Goal: Task Accomplishment & Management: Use online tool/utility

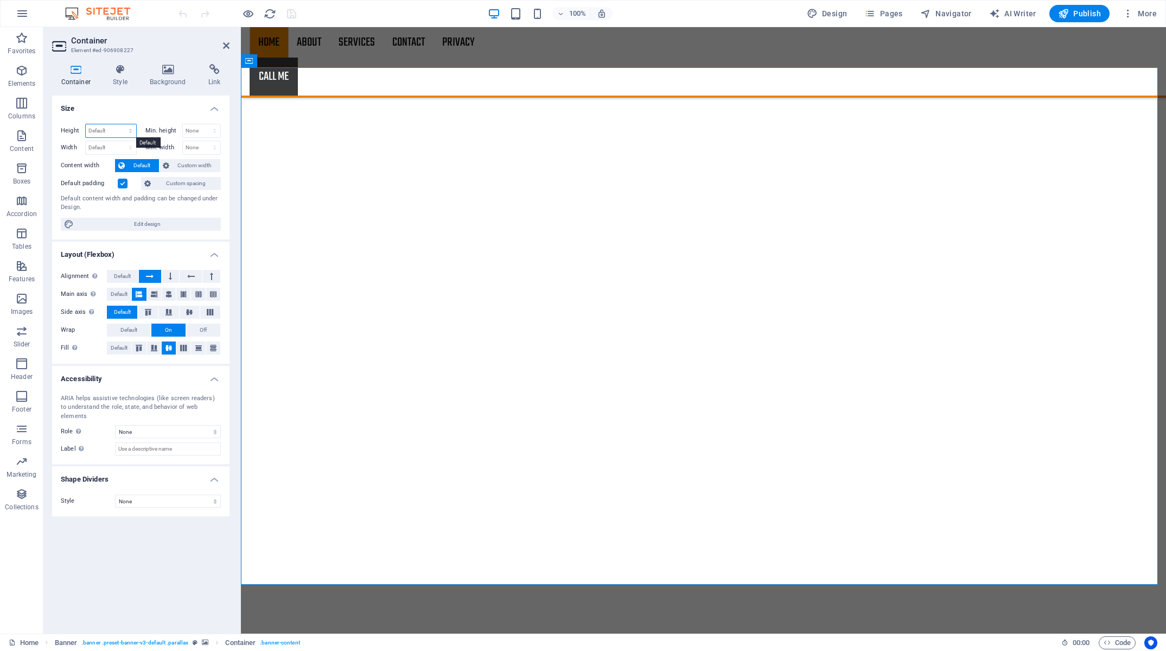
click at [86, 124] on select "Default px rem % vh vw" at bounding box center [111, 130] width 50 height 13
select select "%"
click option "%" at bounding box center [0, 0] width 0 height 0
click at [110, 135] on input "100" at bounding box center [111, 130] width 50 height 13
drag, startPoint x: 112, startPoint y: 132, endPoint x: 61, endPoint y: 128, distance: 51.7
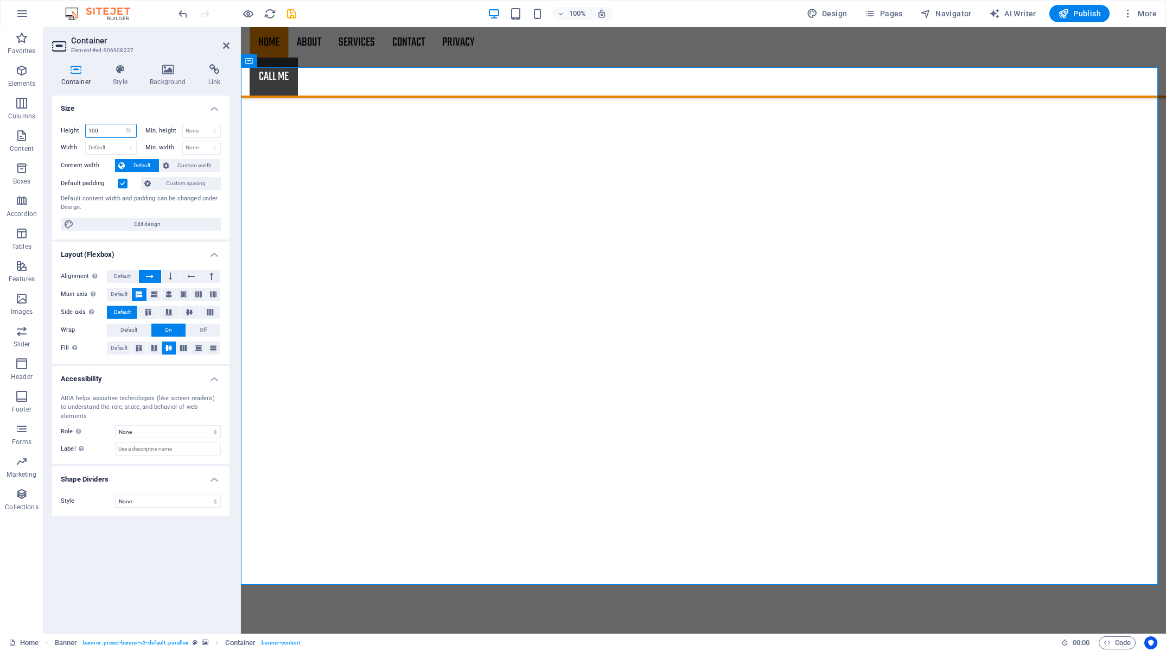
click at [86, 128] on input "100" at bounding box center [111, 130] width 50 height 13
drag, startPoint x: 110, startPoint y: 129, endPoint x: 20, endPoint y: 124, distance: 90.2
click at [86, 124] on input "80" at bounding box center [111, 130] width 50 height 13
type input "50"
click at [183, 124] on select "None px rem % vh vw" at bounding box center [202, 130] width 38 height 13
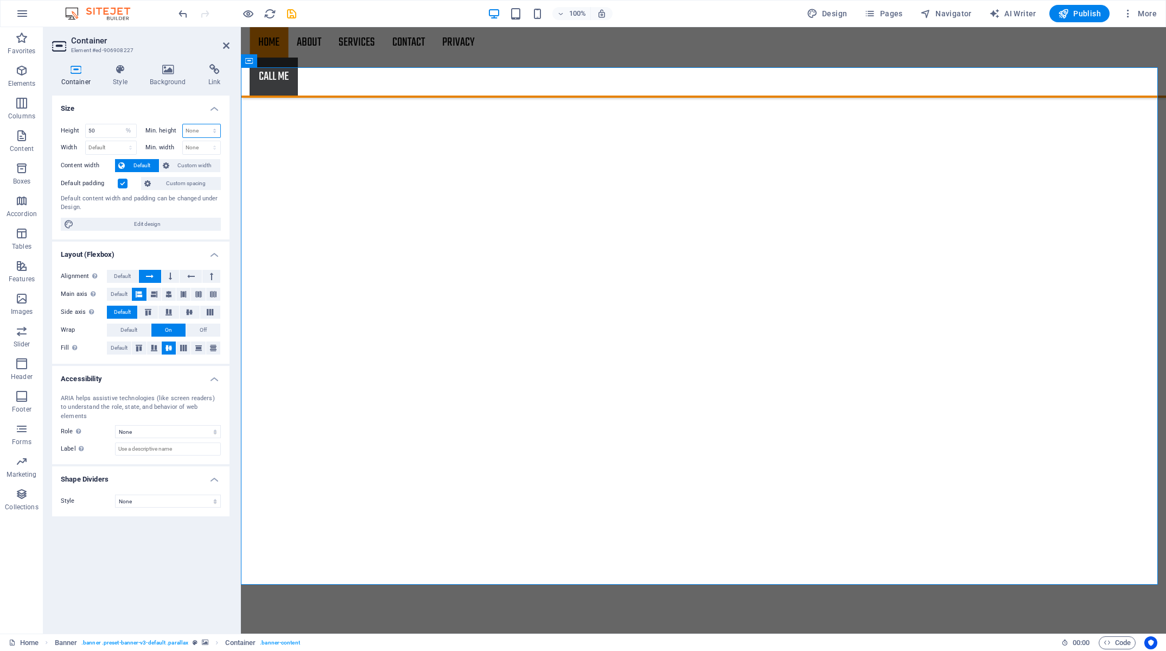
select select "%"
click option "%" at bounding box center [0, 0] width 0 height 0
drag, startPoint x: 199, startPoint y: 130, endPoint x: 139, endPoint y: 123, distance: 60.2
click at [183, 124] on input "100" at bounding box center [202, 130] width 38 height 13
drag, startPoint x: 200, startPoint y: 132, endPoint x: 63, endPoint y: 132, distance: 136.7
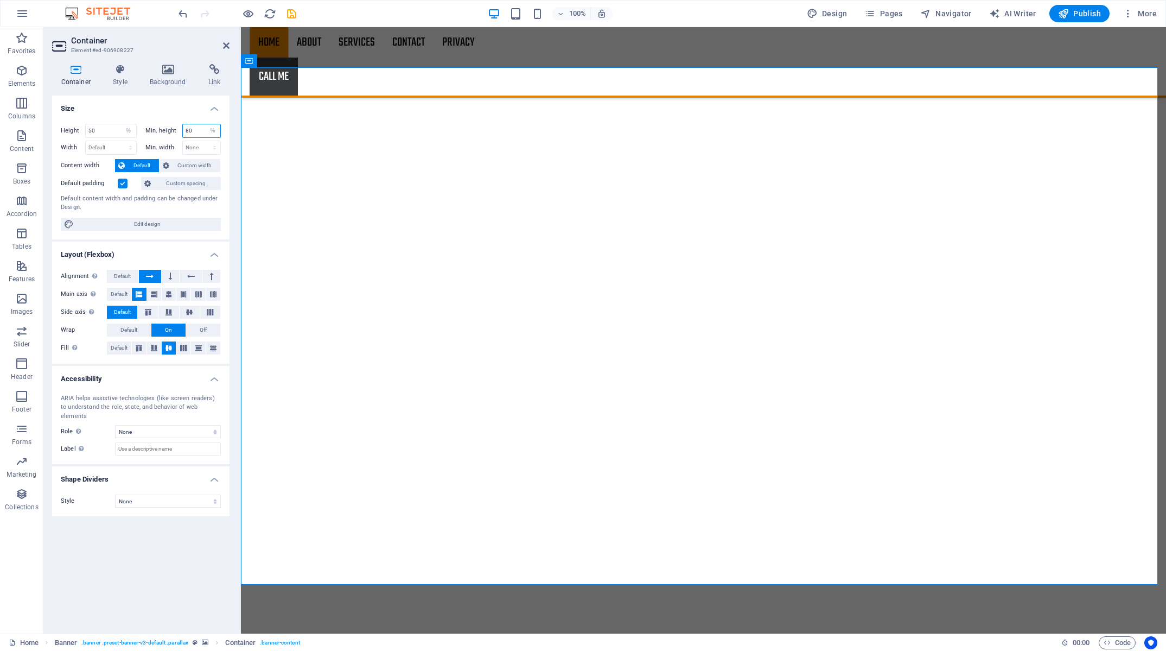
click at [183, 132] on input "80" at bounding box center [202, 130] width 38 height 13
type input "50"
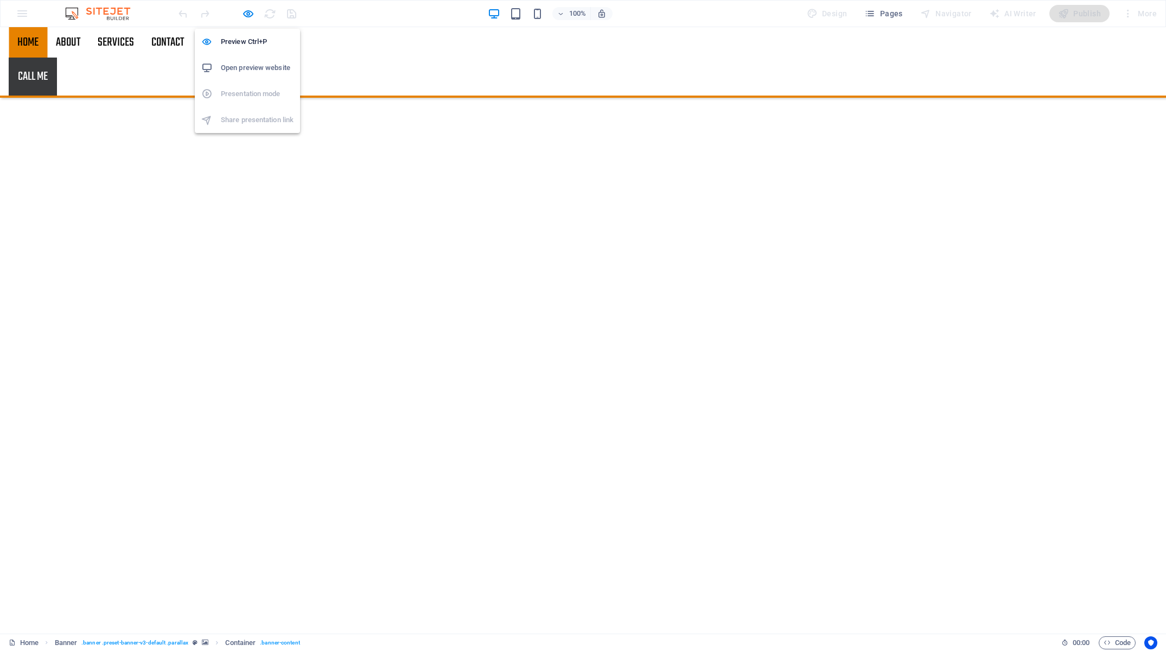
drag, startPoint x: 252, startPoint y: 11, endPoint x: 258, endPoint y: 22, distance: 12.1
select select "%"
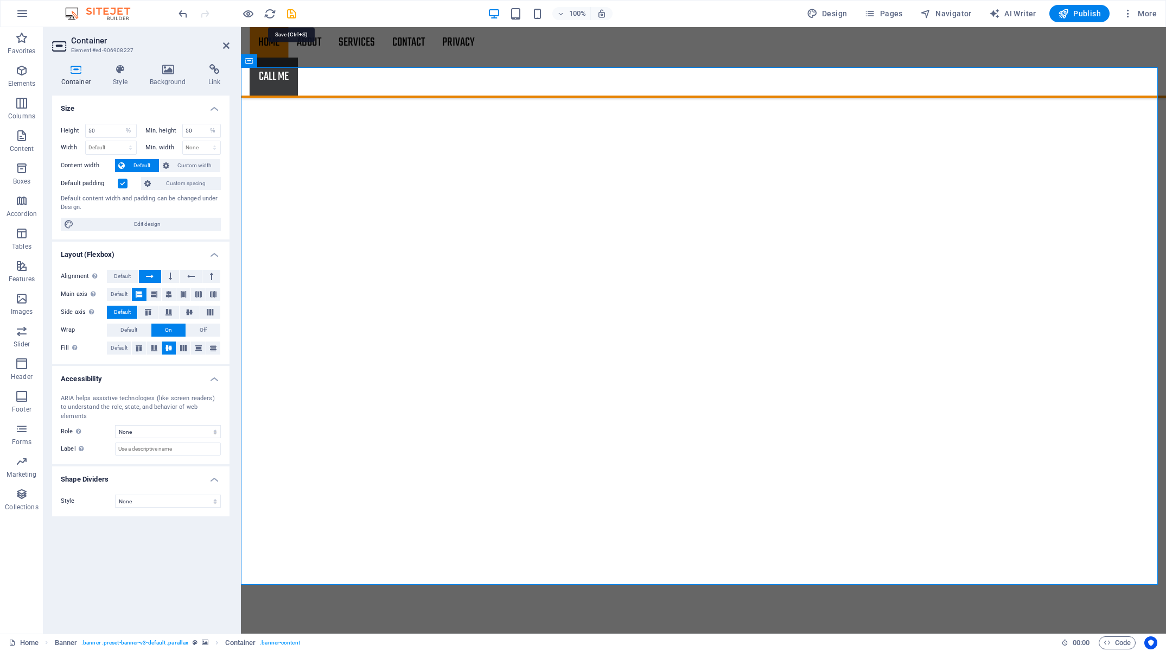
click at [0, 0] on icon "save" at bounding box center [0, 0] width 0 height 0
select select "%"
click at [254, 68] on h6 "Open preview website" at bounding box center [257, 67] width 73 height 13
click at [581, 58] on nav "Home About Services Contact Privacy" at bounding box center [704, 42] width 908 height 30
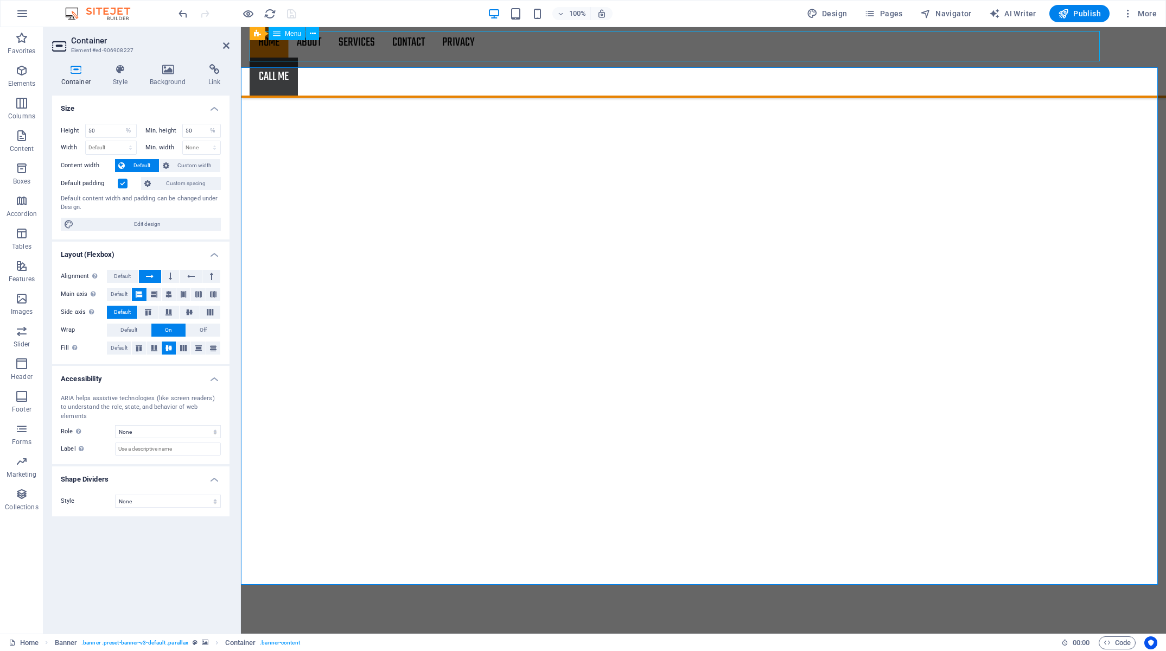
click at [581, 58] on nav "Home About Services Contact Privacy" at bounding box center [704, 42] width 908 height 30
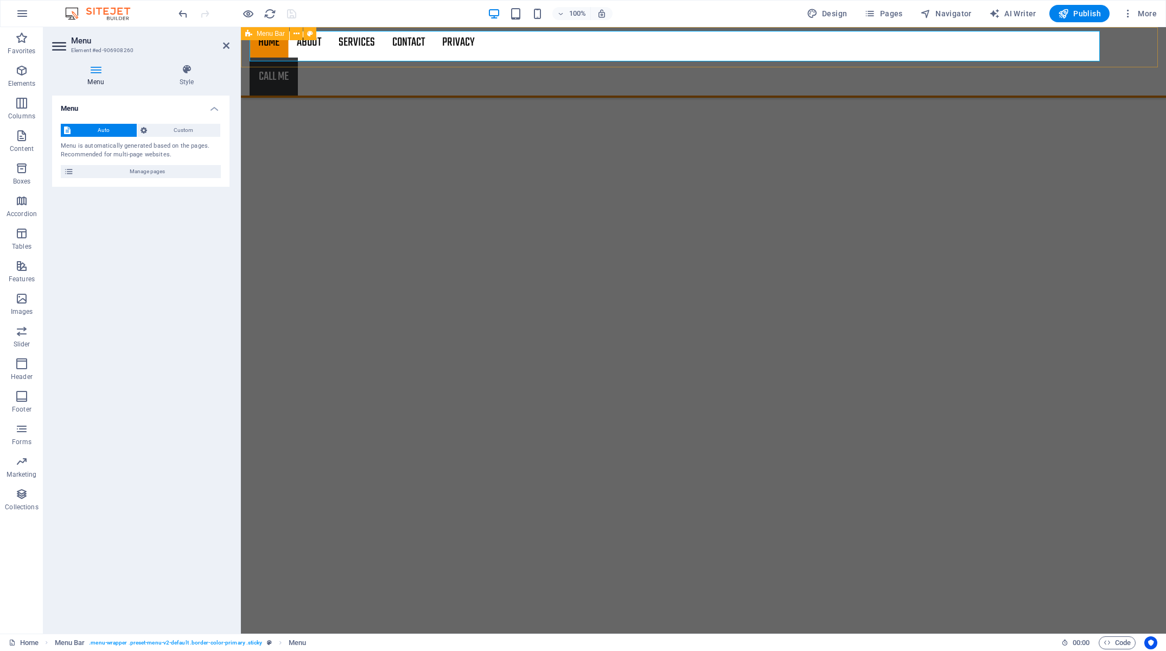
click at [247, 59] on div "Home About Services Contact Privacy Call Me" at bounding box center [703, 62] width 925 height 71
select select "header"
select select "rem"
select select "sticky_instant"
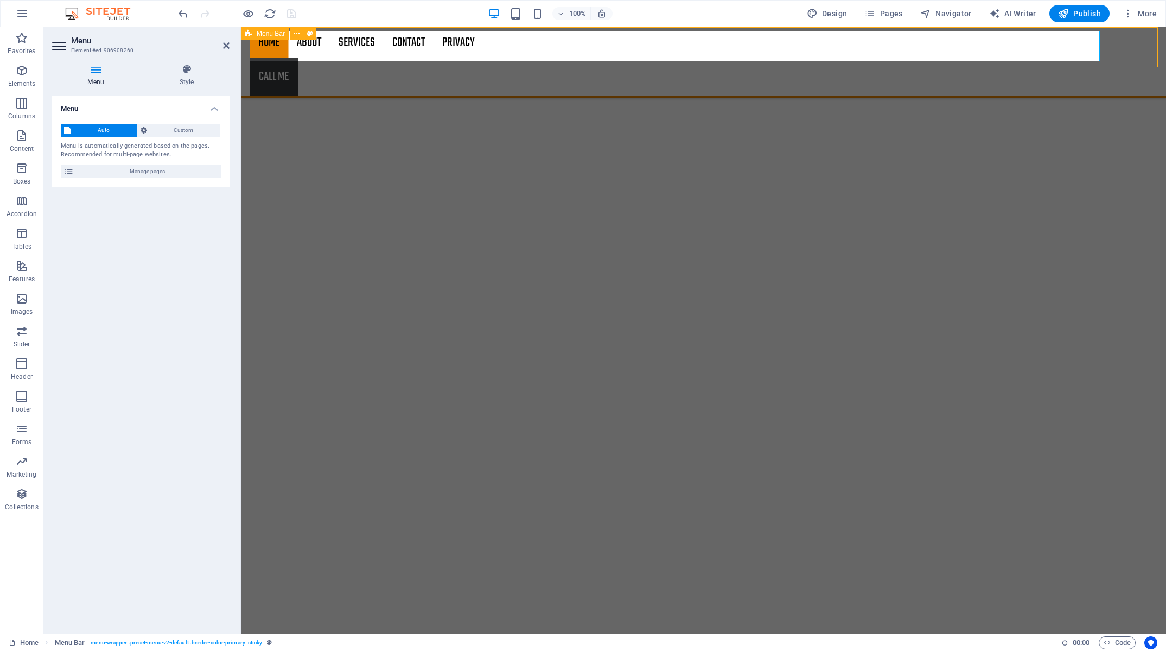
select select "px"
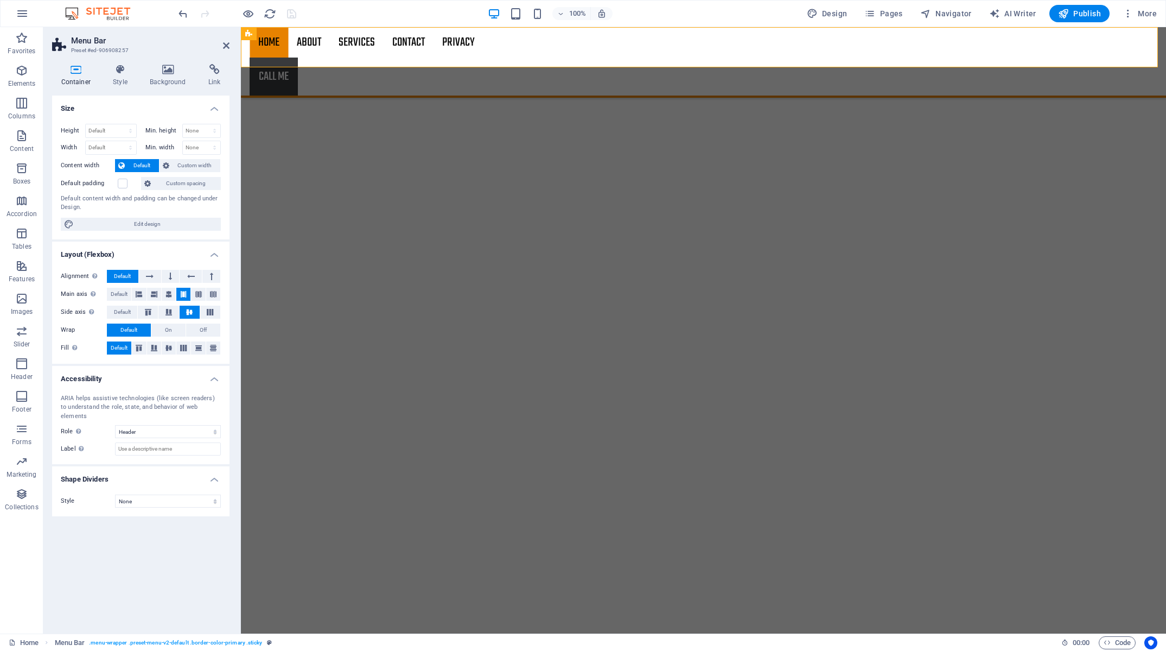
drag, startPoint x: 121, startPoint y: 73, endPoint x: 113, endPoint y: 142, distance: 69.4
click at [121, 75] on h4 "Style" at bounding box center [122, 75] width 37 height 23
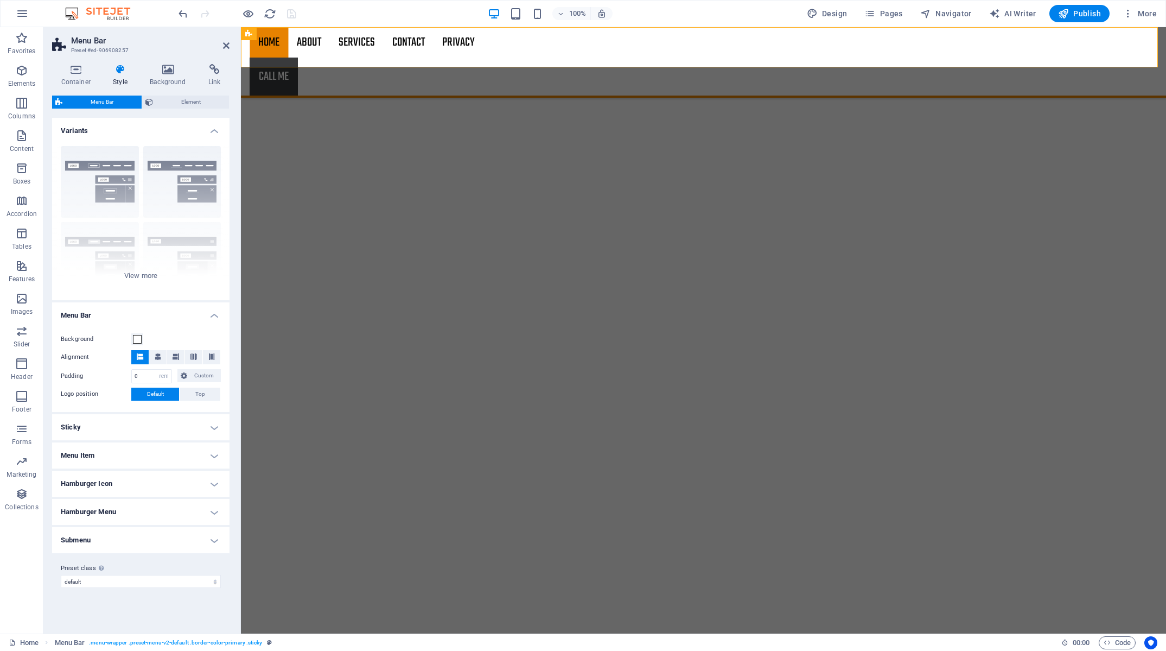
click at [146, 431] on h4 "Sticky" at bounding box center [140, 427] width 177 height 26
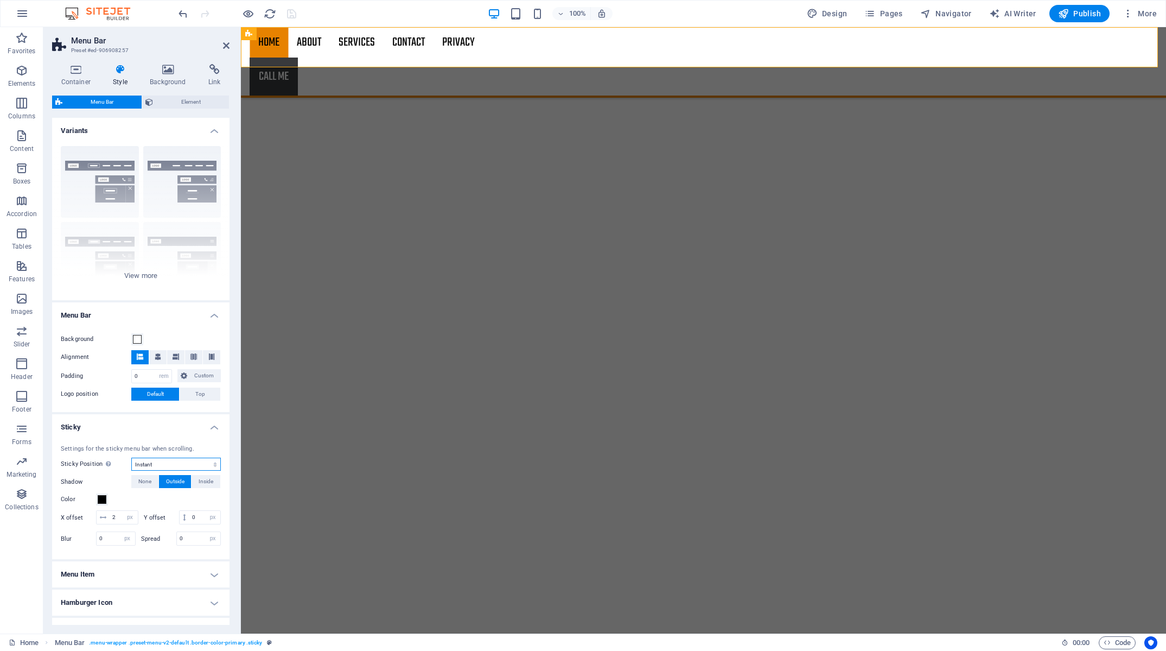
select select "sticky_menu"
click option "After menu" at bounding box center [0, 0] width 0 height 0
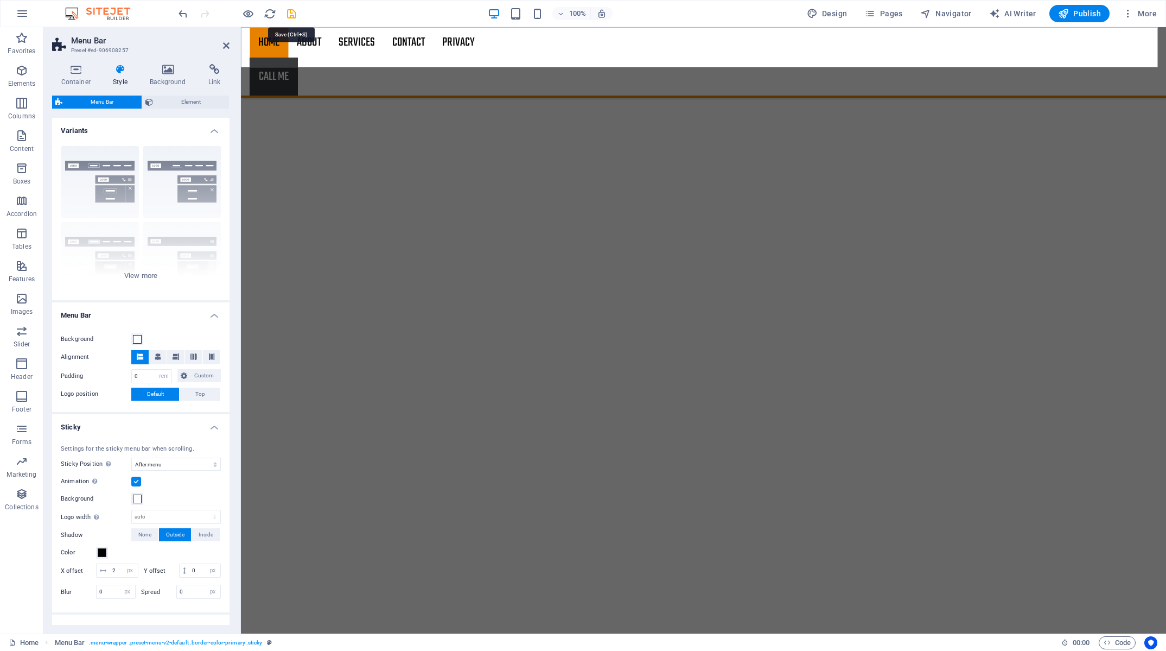
click at [289, 14] on icon "save" at bounding box center [291, 14] width 12 height 12
select select "%"
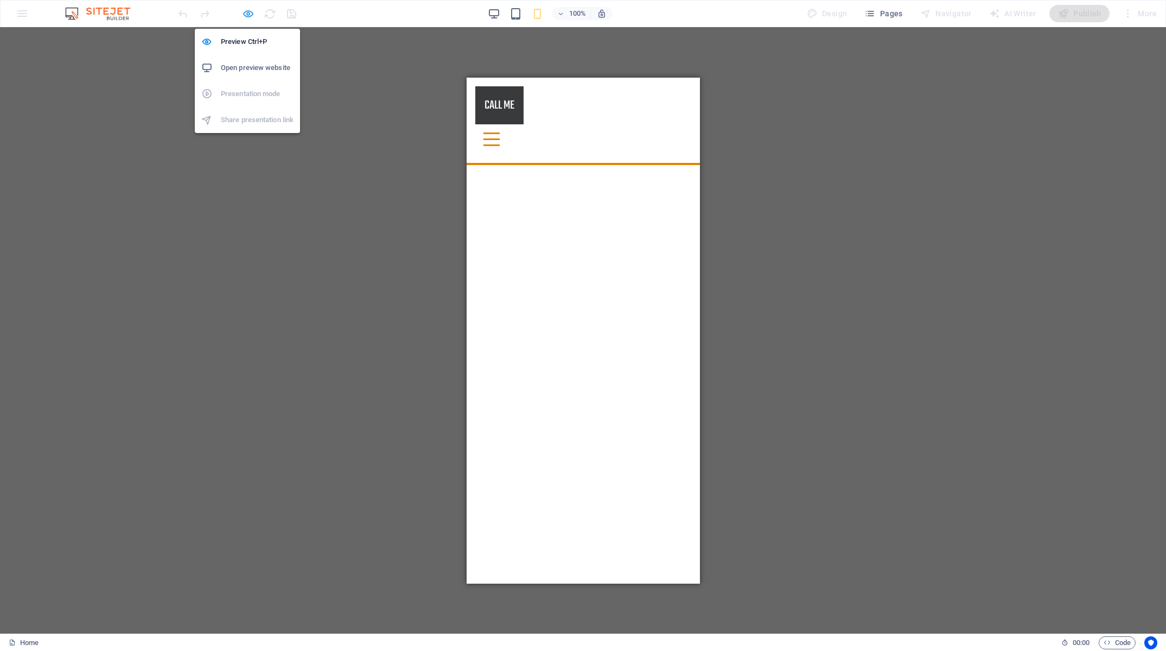
select select "%"
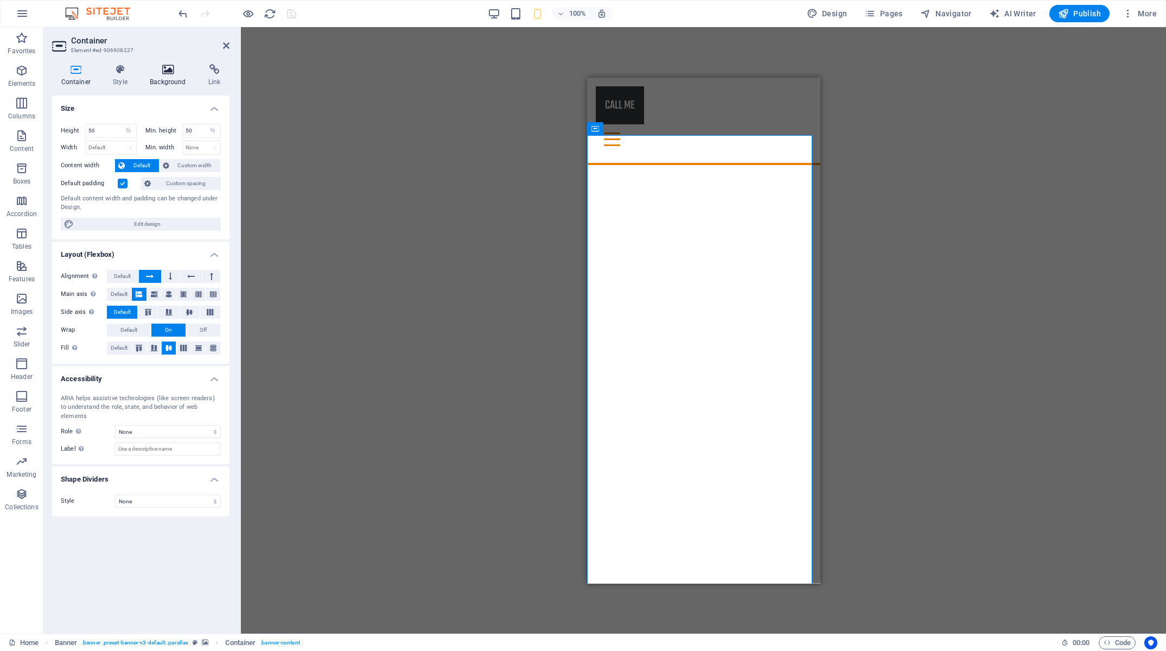
click at [173, 81] on h4 "Background" at bounding box center [170, 75] width 59 height 23
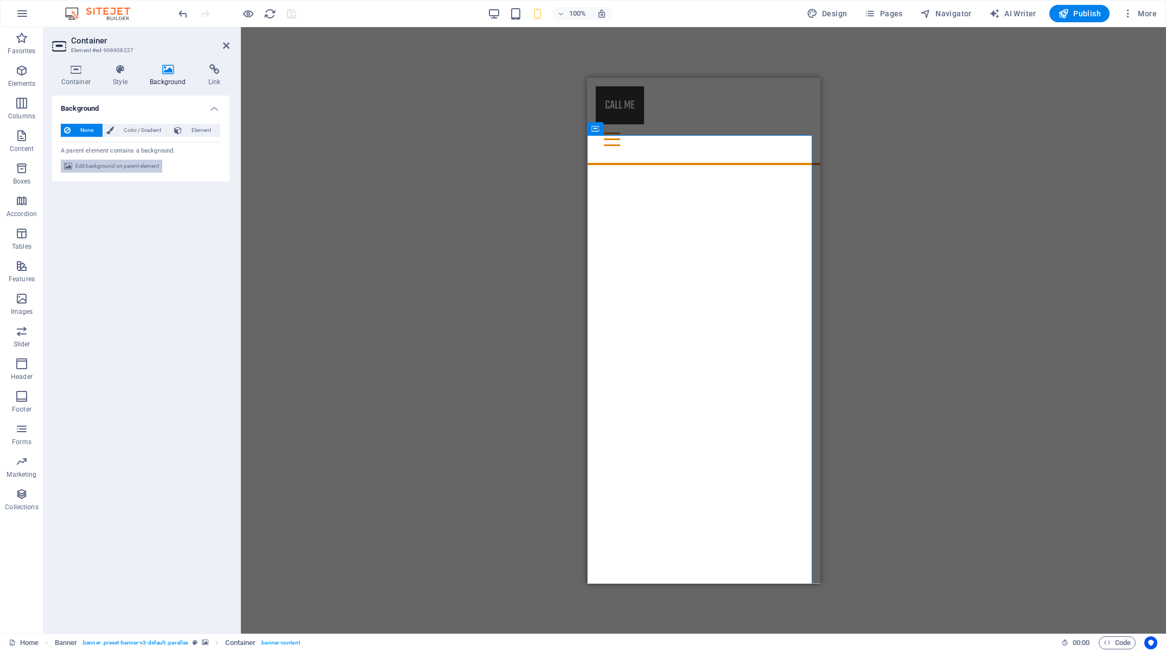
click at [131, 164] on span "Edit background on parent element" at bounding box center [117, 166] width 84 height 13
select select "fade"
select select "ms"
select select "s"
select select "progressive"
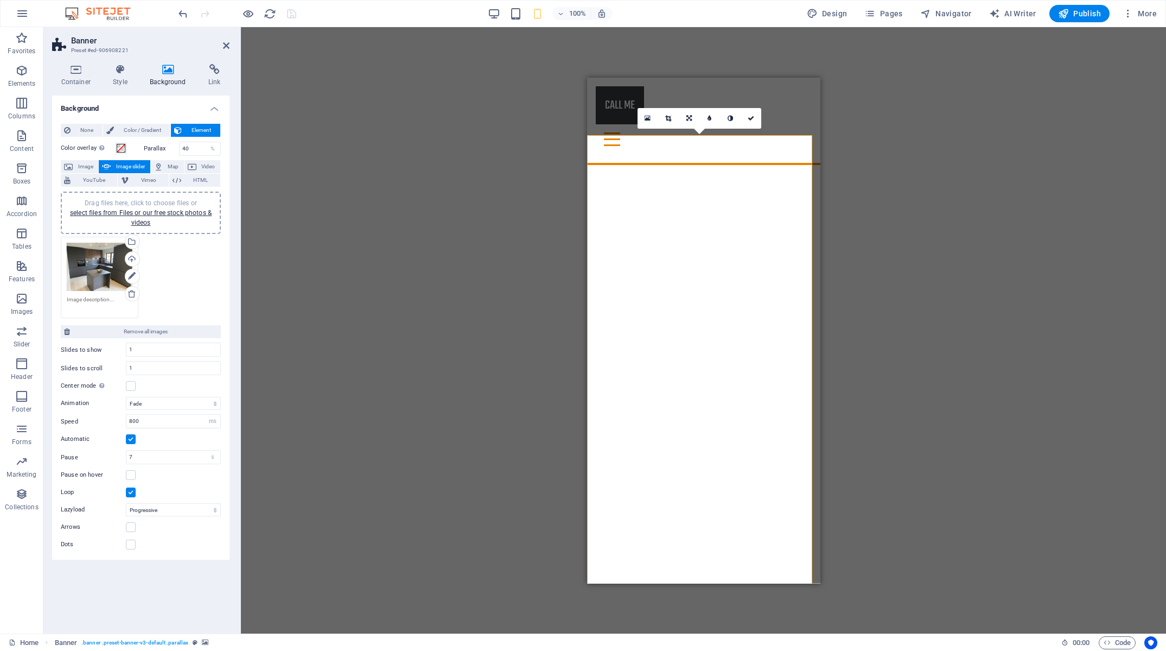
drag, startPoint x: 193, startPoint y: 149, endPoint x: 130, endPoint y: 151, distance: 63.5
click at [180, 150] on input "40" at bounding box center [200, 148] width 41 height 13
drag, startPoint x: 201, startPoint y: 152, endPoint x: 142, endPoint y: 145, distance: 59.0
click at [180, 146] on input "10" at bounding box center [200, 148] width 41 height 13
drag, startPoint x: 197, startPoint y: 148, endPoint x: 56, endPoint y: 142, distance: 140.7
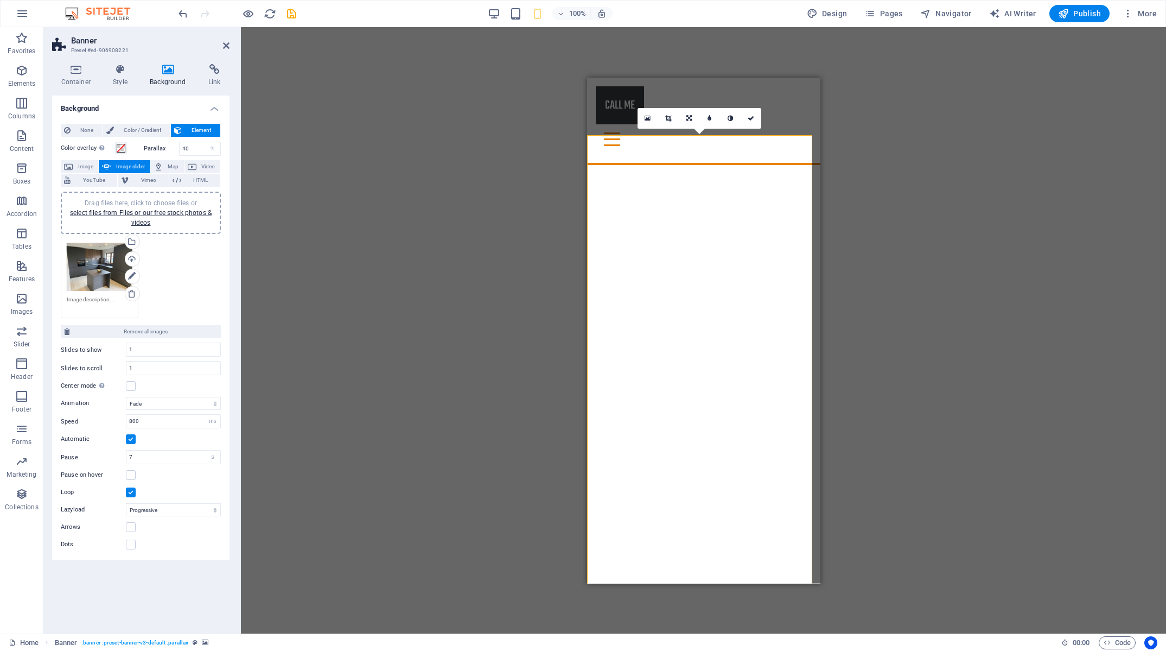
click at [180, 143] on input "40" at bounding box center [200, 148] width 41 height 13
drag, startPoint x: 193, startPoint y: 150, endPoint x: 66, endPoint y: 145, distance: 126.5
click at [180, 145] on input "0" at bounding box center [200, 148] width 41 height 13
drag, startPoint x: 200, startPoint y: 143, endPoint x: 87, endPoint y: 145, distance: 113.4
click at [180, 145] on input "100" at bounding box center [200, 148] width 41 height 13
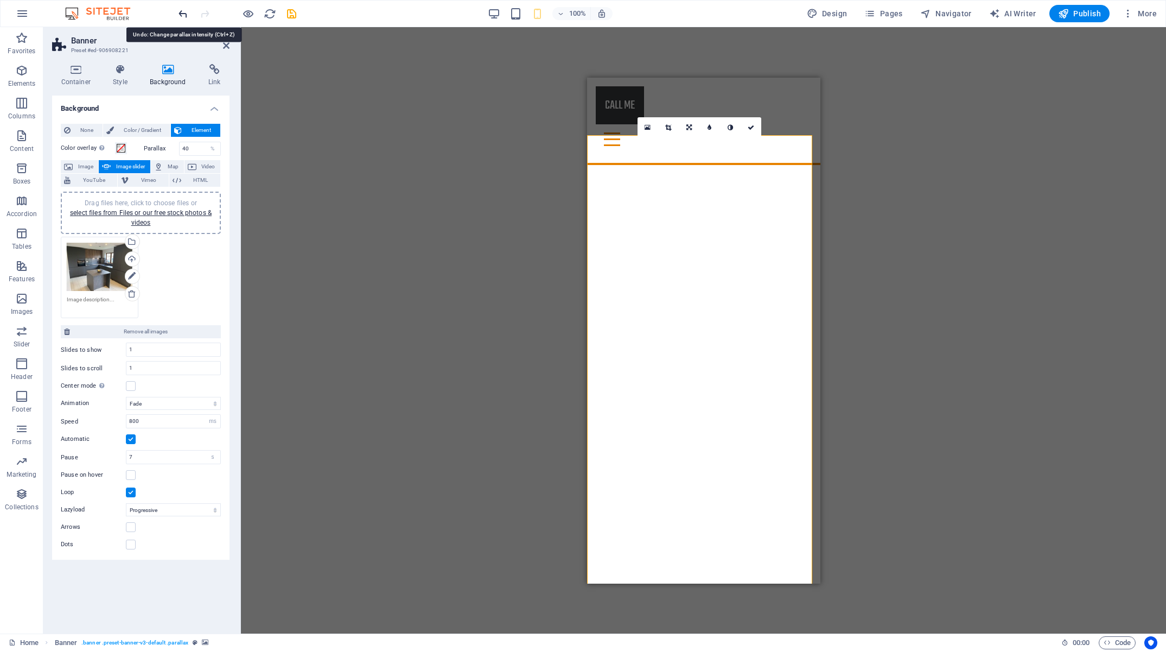
click at [182, 16] on icon "undo" at bounding box center [183, 14] width 12 height 12
click at [183, 14] on icon "undo" at bounding box center [183, 14] width 12 height 12
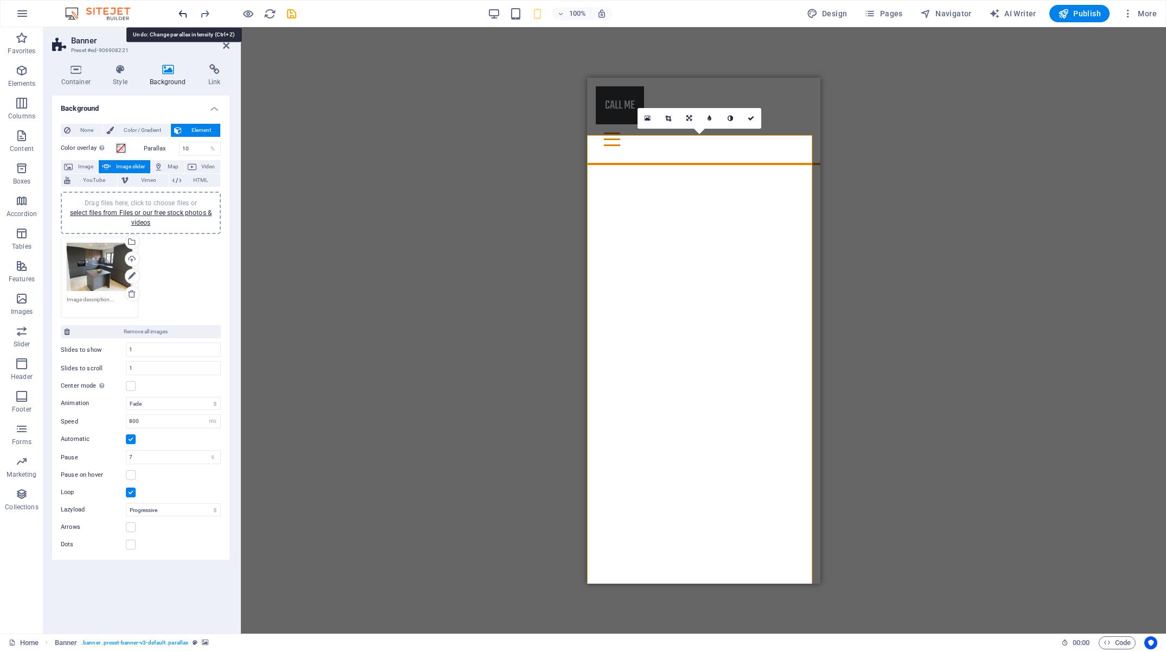
type input "40"
click at [183, 14] on icon "undo" at bounding box center [183, 14] width 12 height 12
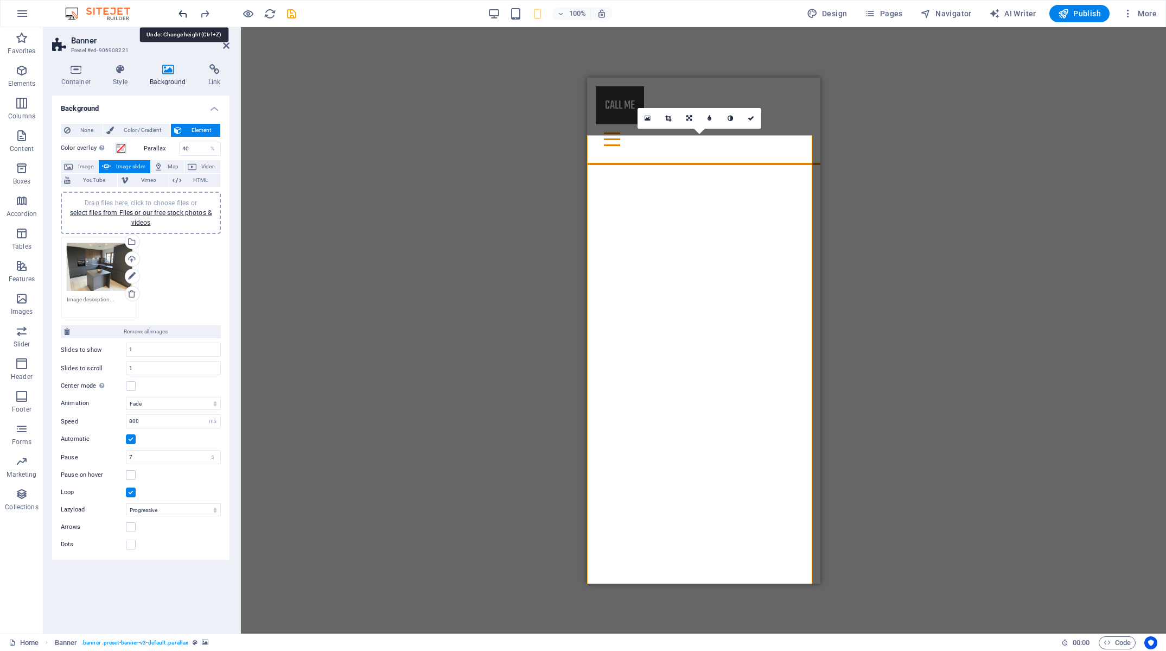
click at [183, 14] on icon "undo" at bounding box center [183, 14] width 12 height 12
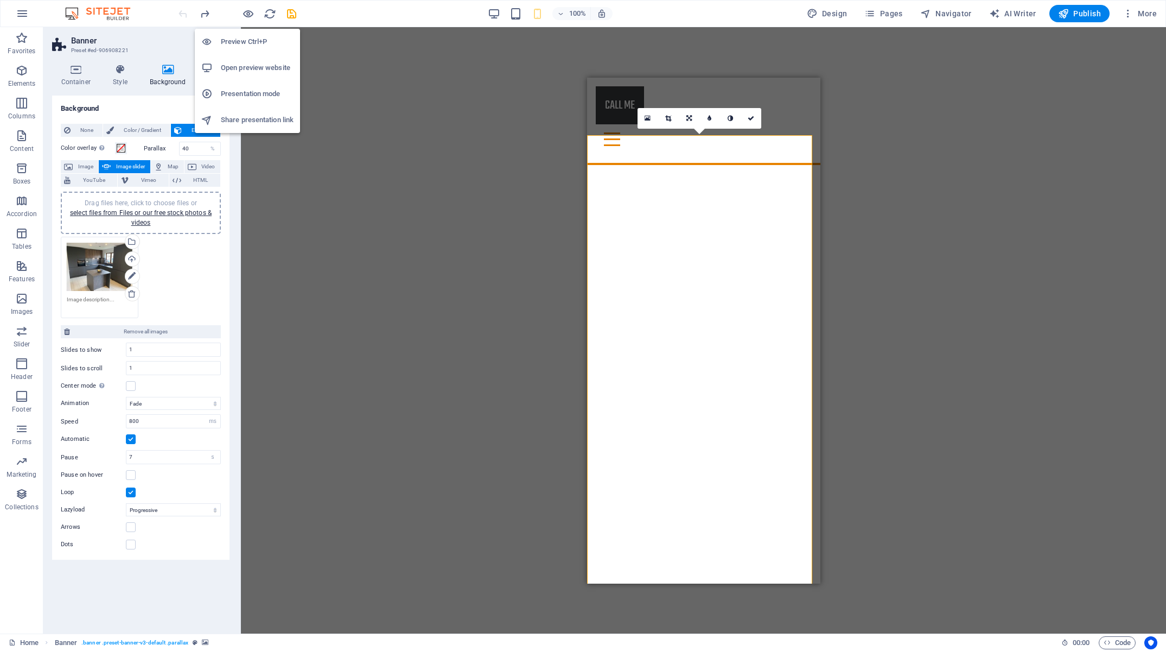
click at [254, 66] on h6 "Open preview website" at bounding box center [257, 67] width 73 height 13
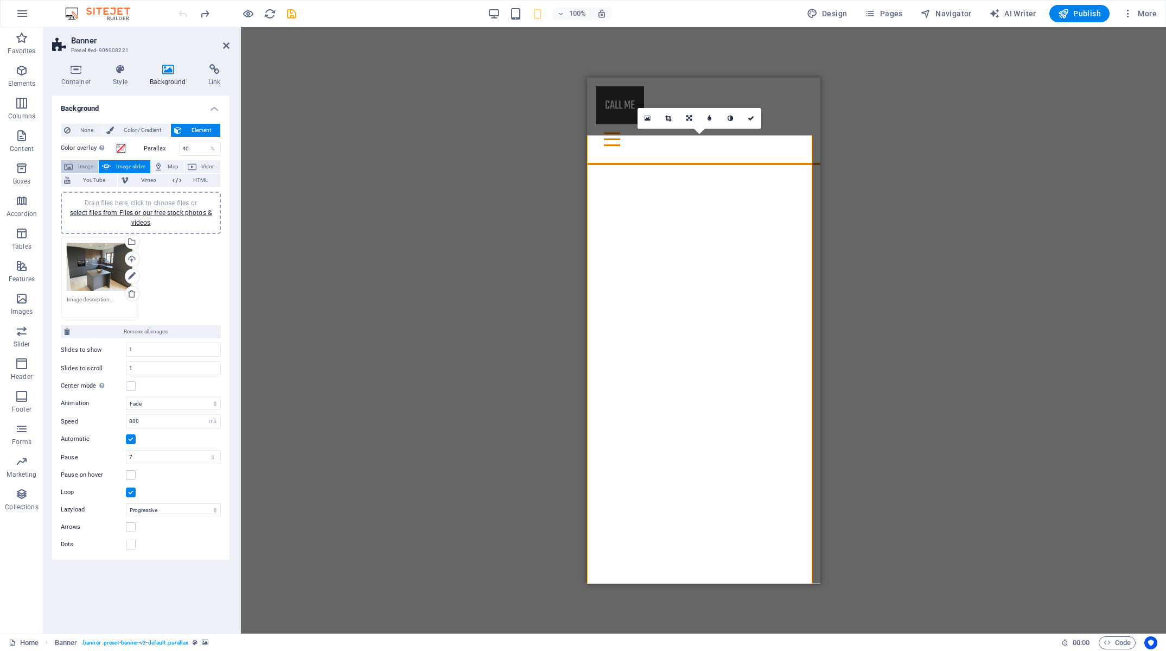
click at [81, 165] on span "Image" at bounding box center [85, 166] width 19 height 13
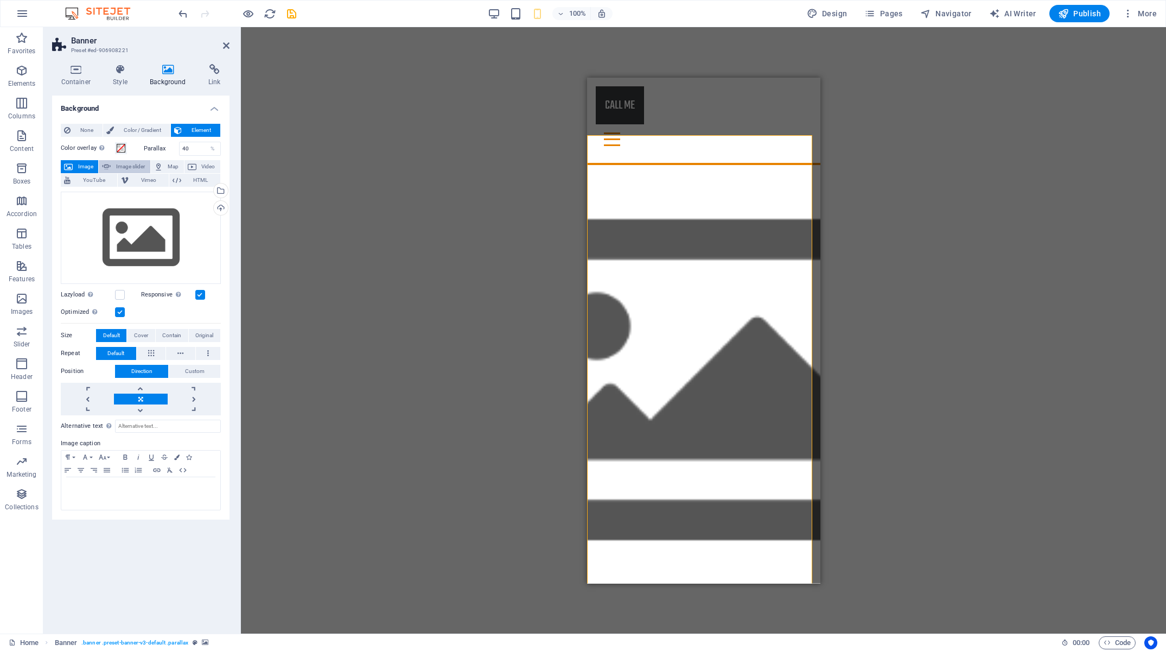
click at [114, 164] on span "Image slider" at bounding box center [130, 166] width 33 height 13
select select "ms"
select select "s"
select select "progressive"
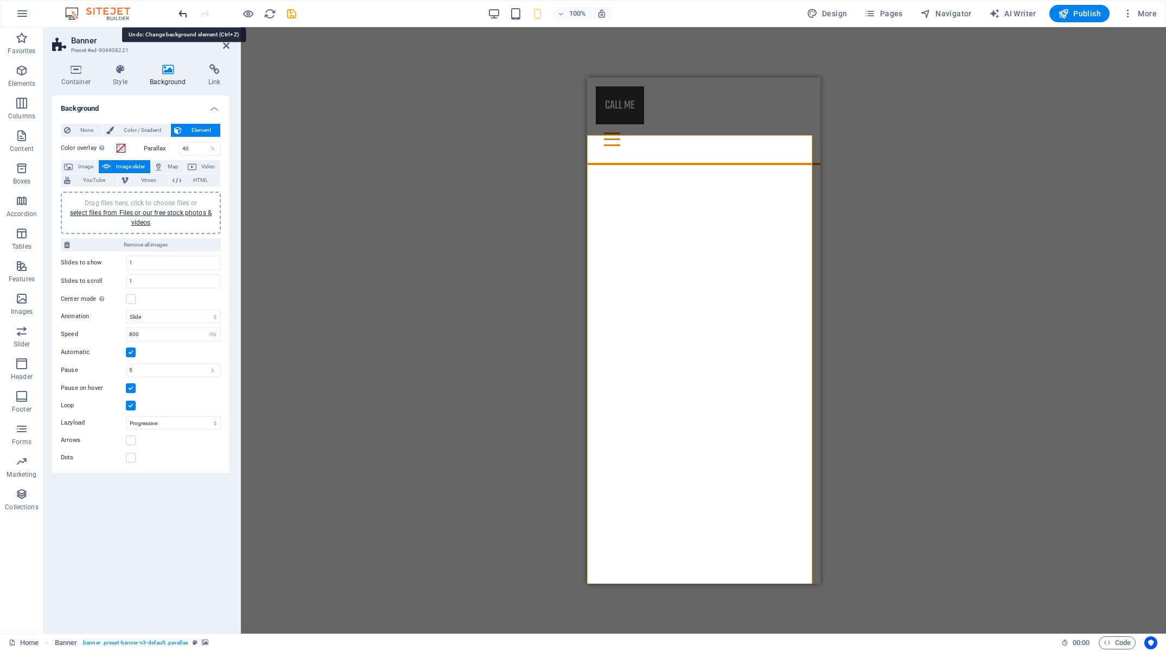
click at [182, 10] on icon "undo" at bounding box center [183, 14] width 12 height 12
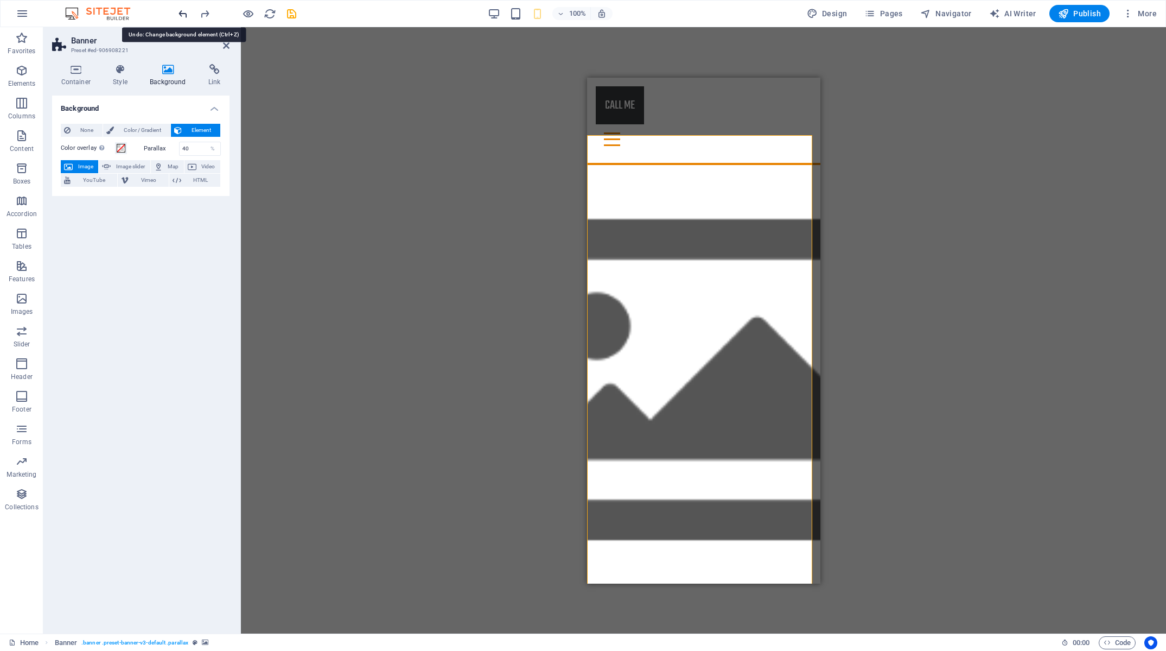
click at [182, 11] on icon "undo" at bounding box center [183, 14] width 12 height 12
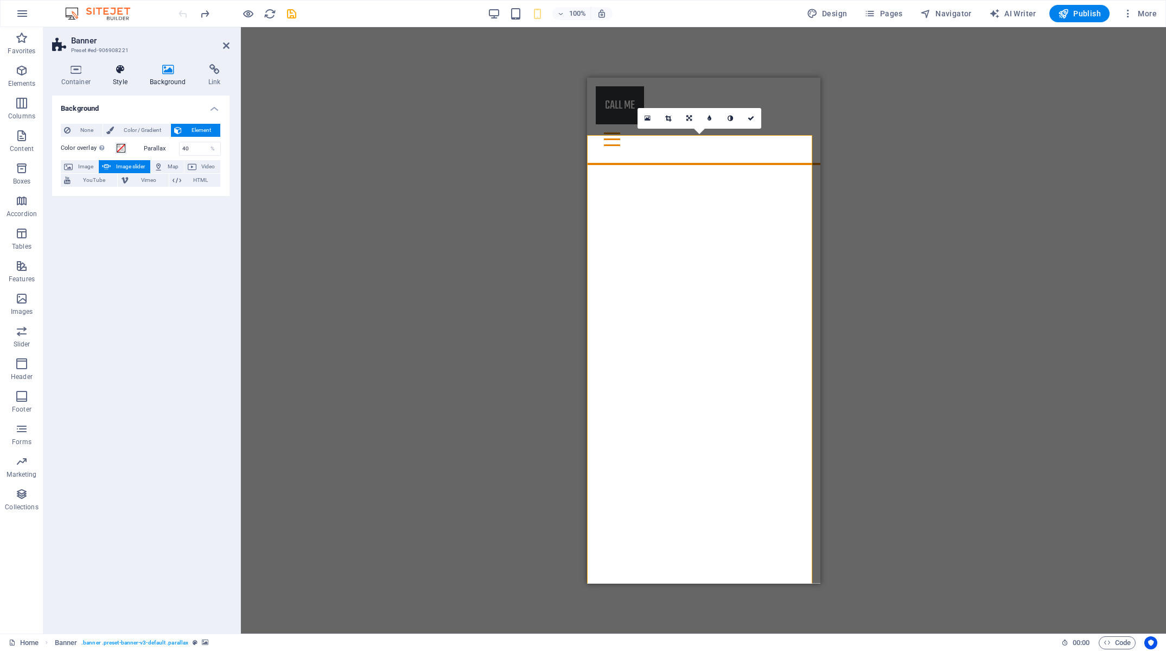
click at [127, 80] on h4 "Style" at bounding box center [122, 75] width 37 height 23
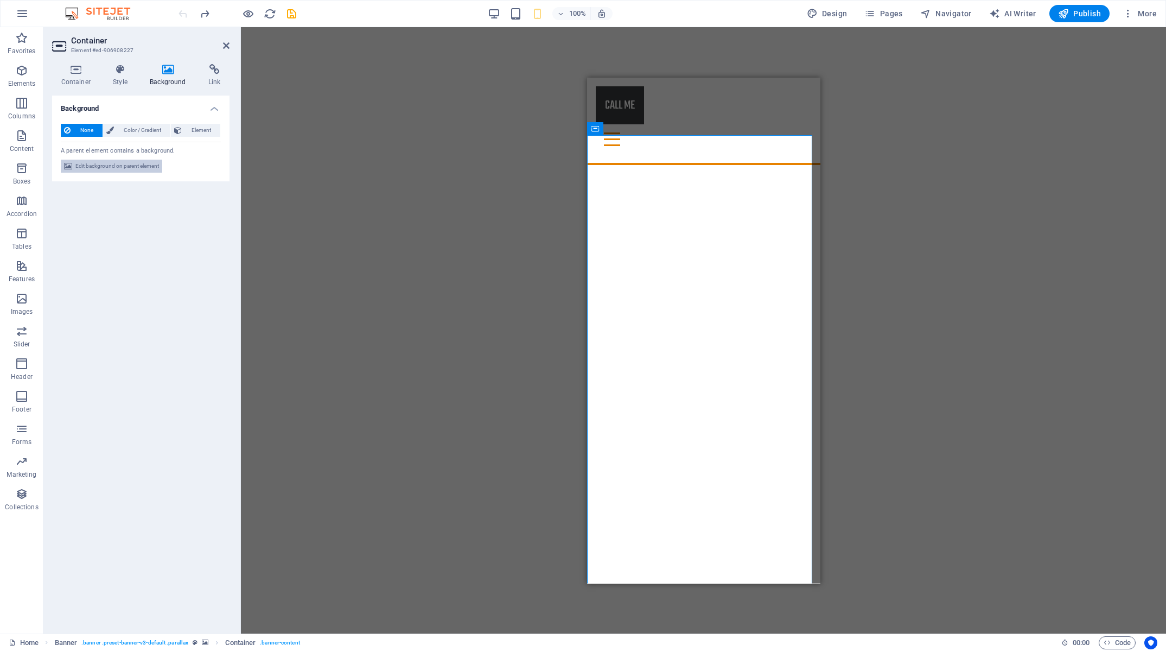
click at [154, 172] on span "Edit background on parent element" at bounding box center [117, 166] width 84 height 13
select select "vh"
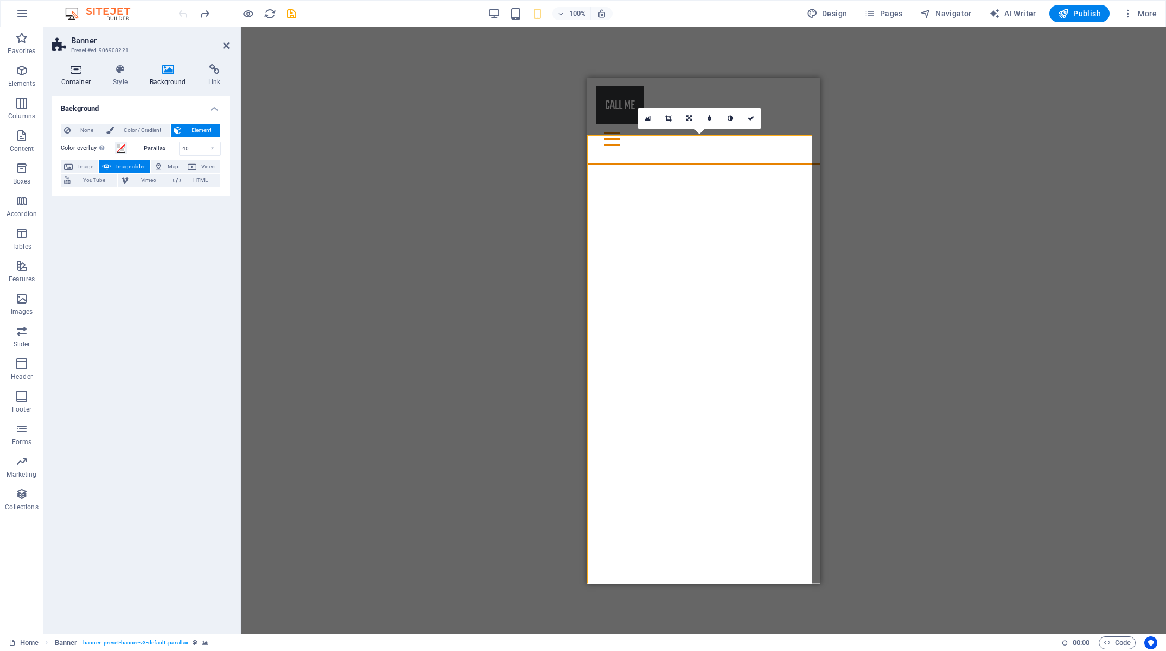
click at [63, 80] on h4 "Container" at bounding box center [78, 75] width 52 height 23
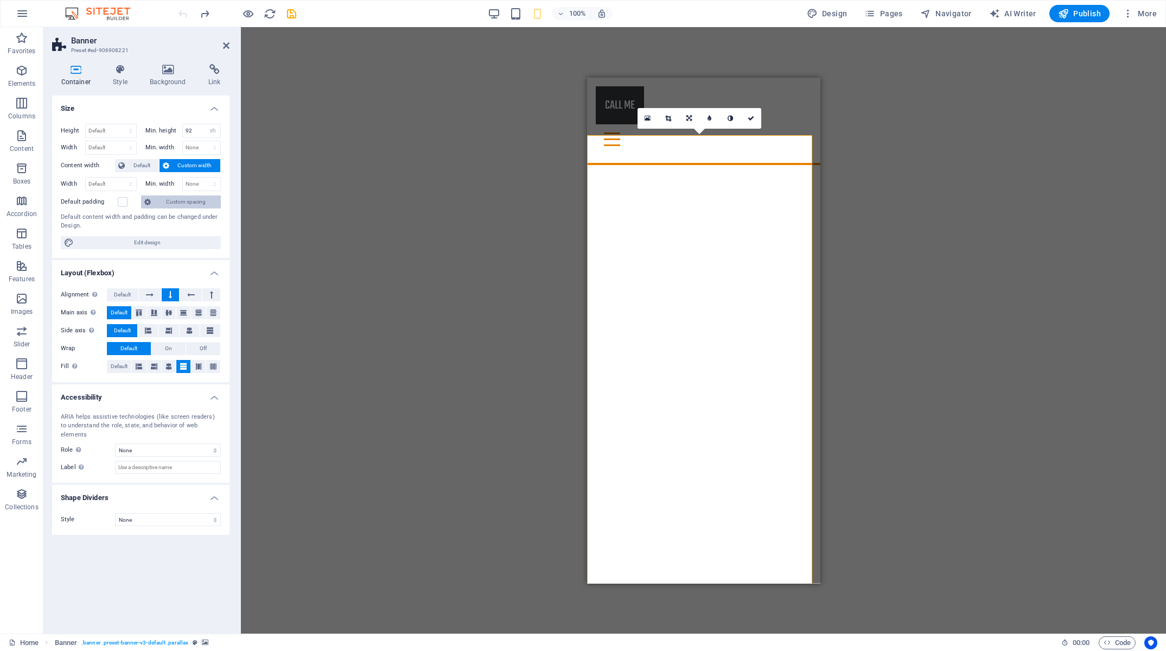
click at [166, 205] on span "Custom spacing" at bounding box center [185, 201] width 63 height 13
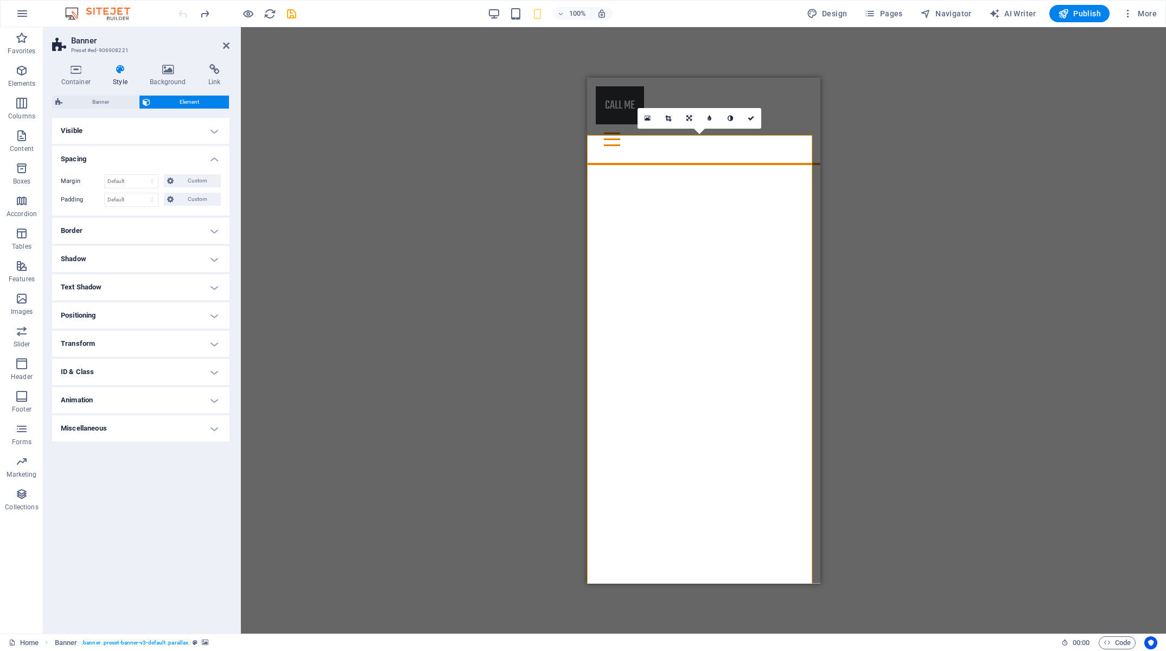
click at [188, 127] on h4 "Visible" at bounding box center [140, 131] width 177 height 26
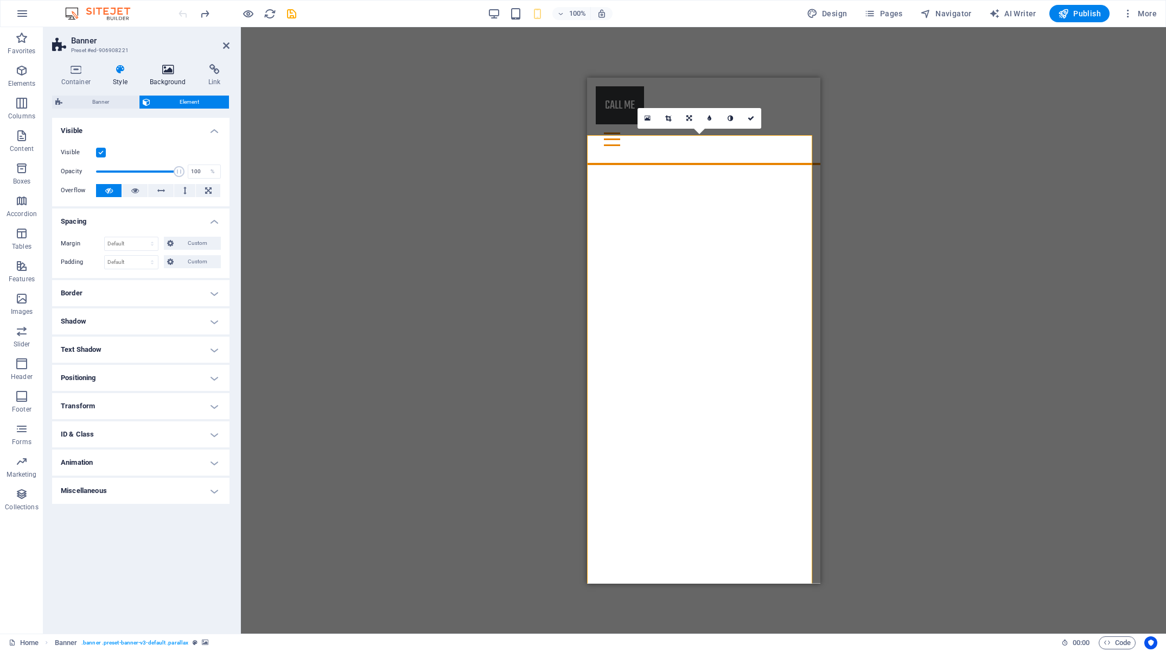
click at [162, 78] on h4 "Background" at bounding box center [170, 75] width 59 height 23
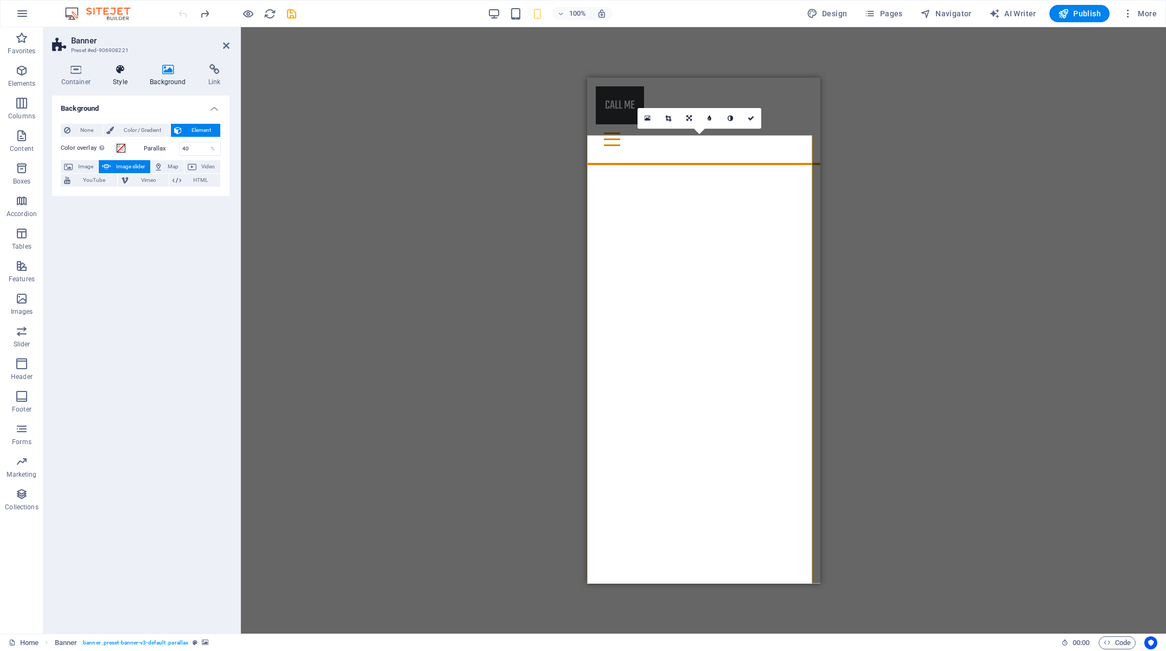
click at [126, 81] on h4 "Style" at bounding box center [122, 75] width 37 height 23
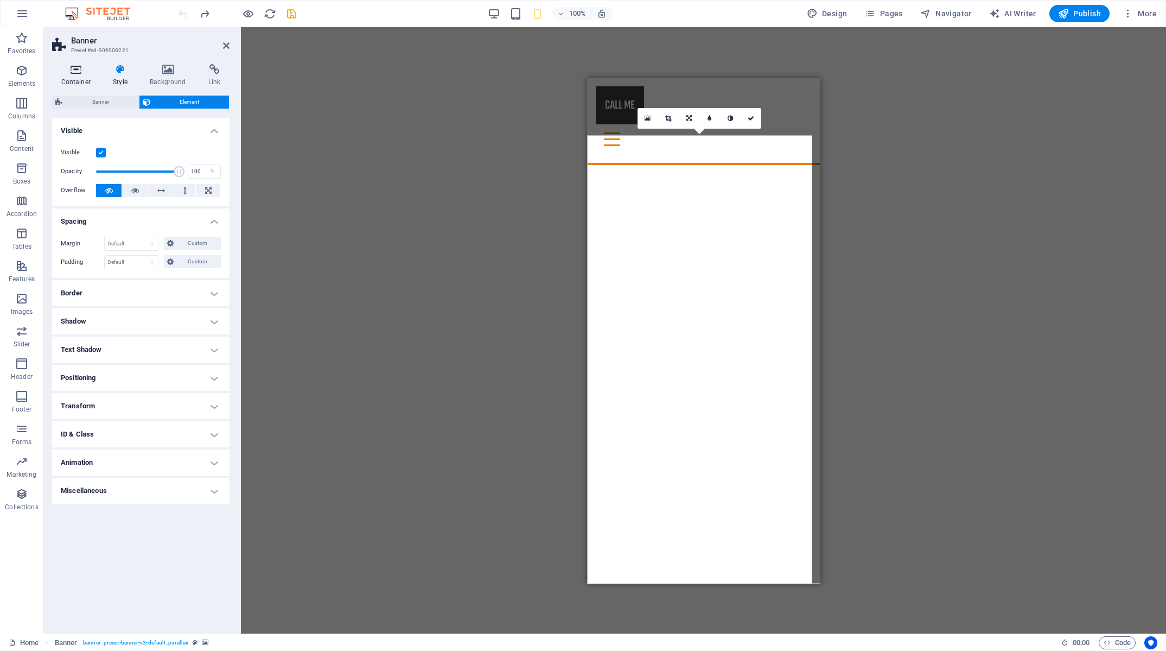
click at [86, 82] on h4 "Container" at bounding box center [78, 75] width 52 height 23
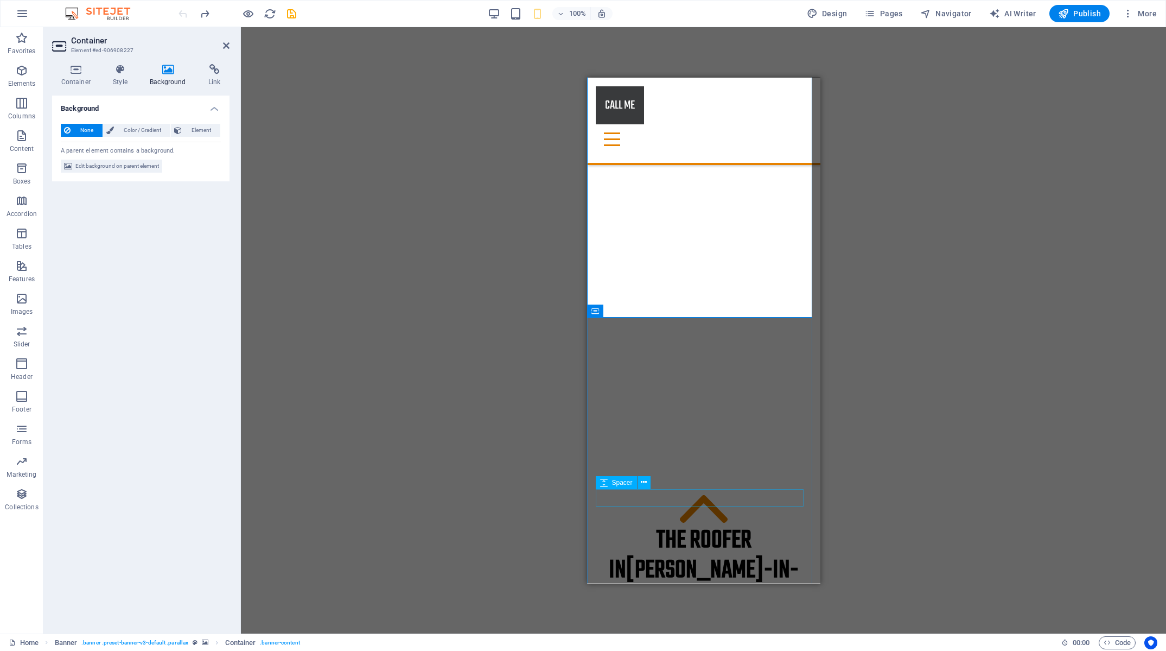
scroll to position [182, 0]
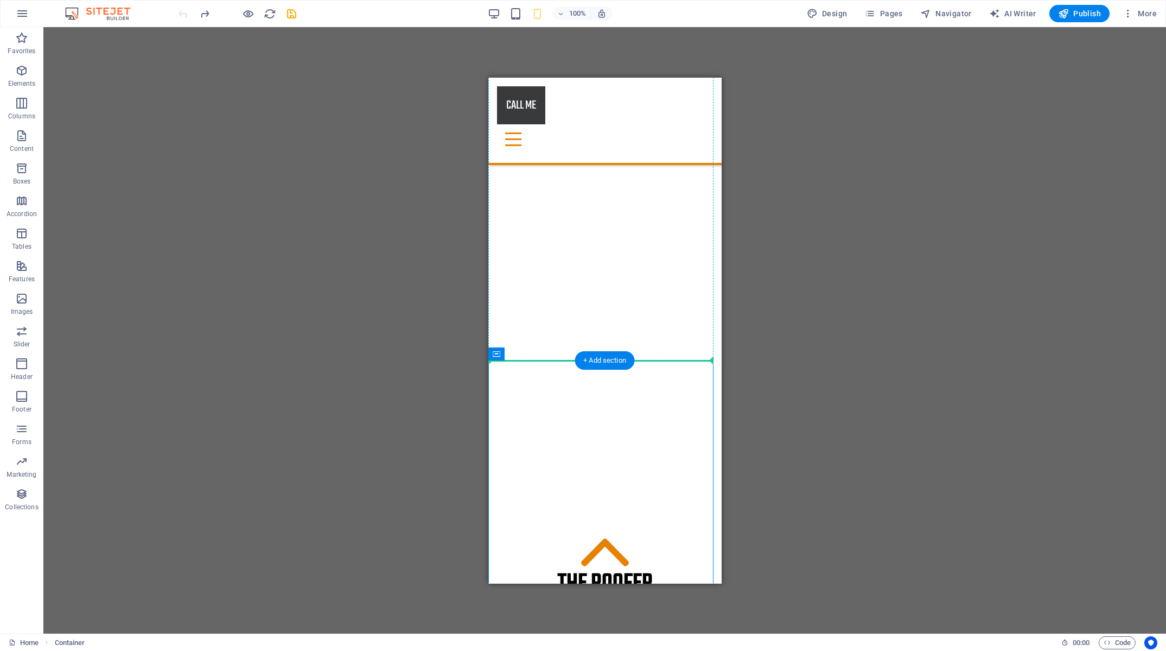
drag, startPoint x: 608, startPoint y: 361, endPoint x: 703, endPoint y: 347, distance: 96.0
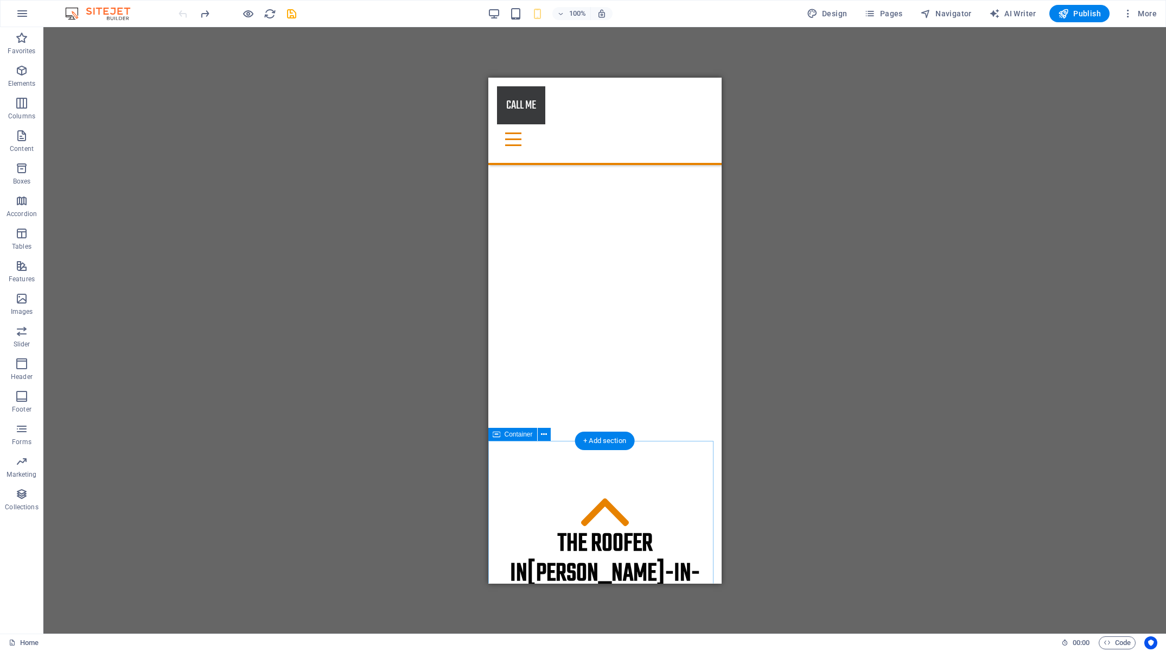
scroll to position [313, 0]
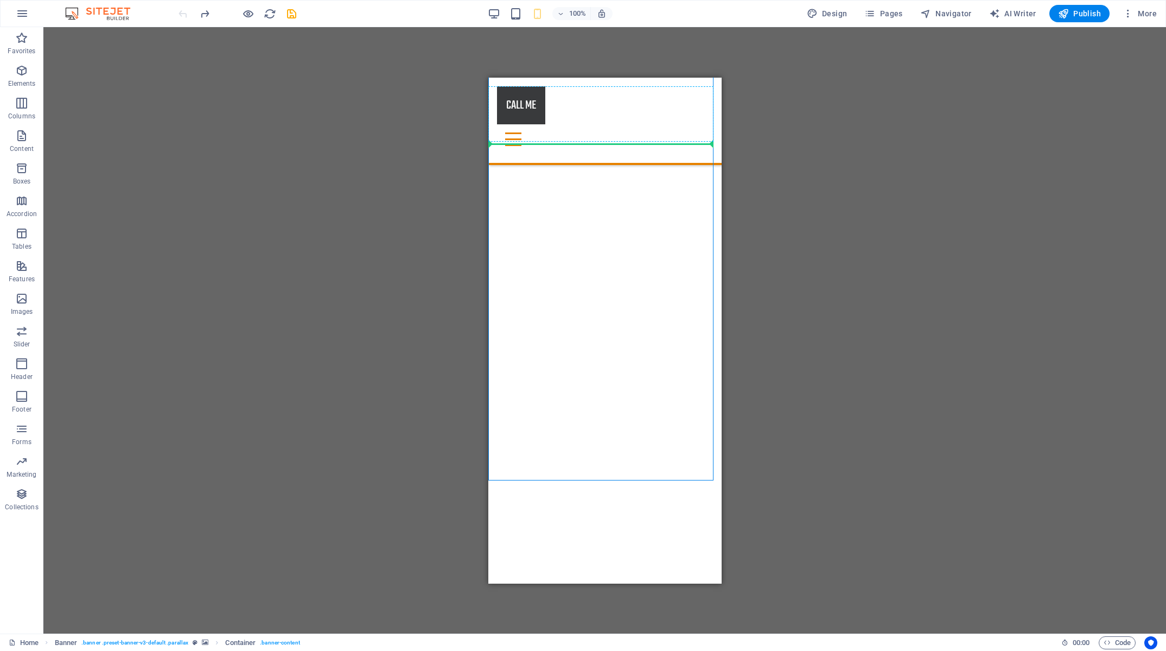
scroll to position [0, 0]
drag, startPoint x: 657, startPoint y: 230, endPoint x: 660, endPoint y: 134, distance: 95.5
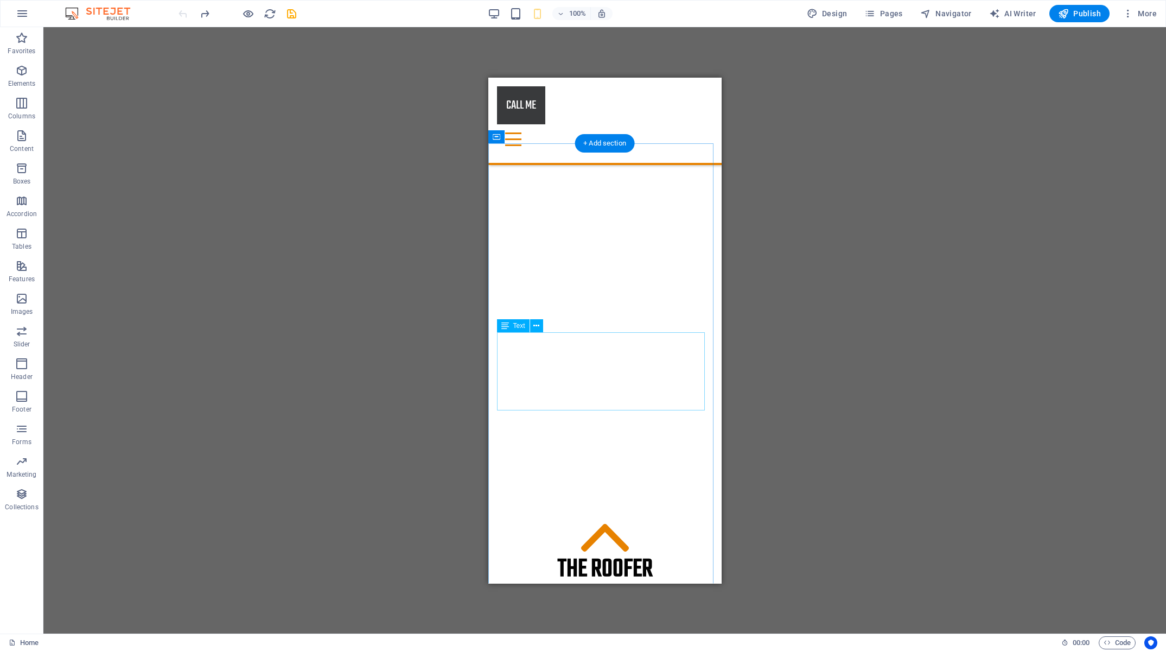
scroll to position [165, 0]
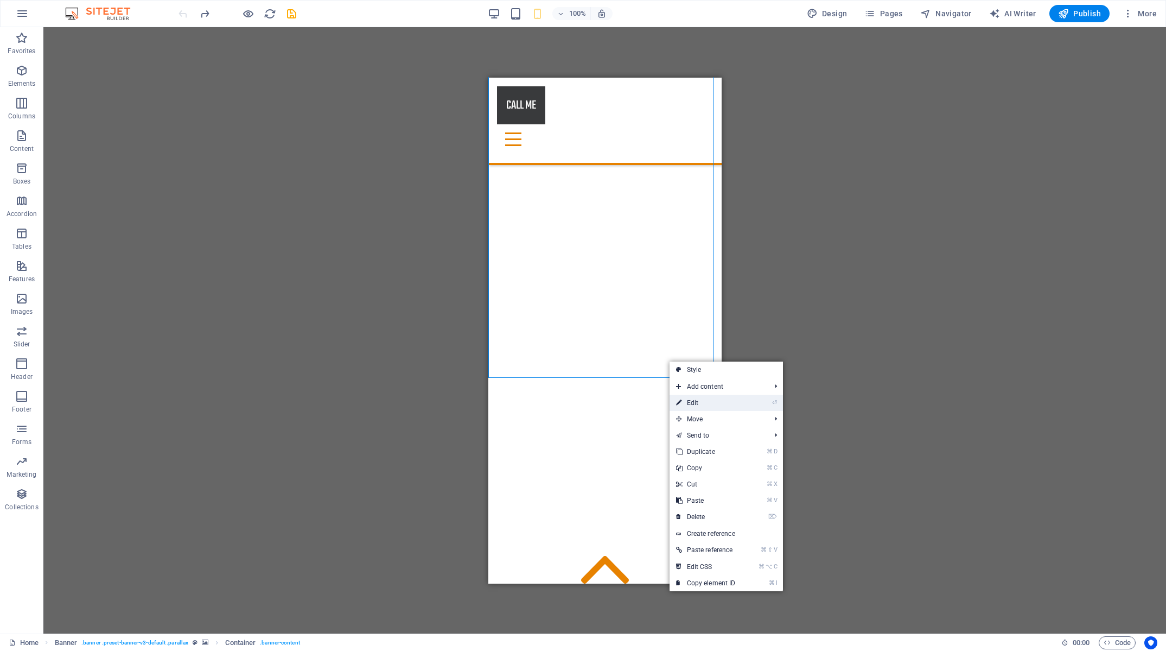
drag, startPoint x: 707, startPoint y: 406, endPoint x: 8, endPoint y: 339, distance: 702.7
click at [707, 406] on link "⏎ Edit" at bounding box center [706, 402] width 73 height 16
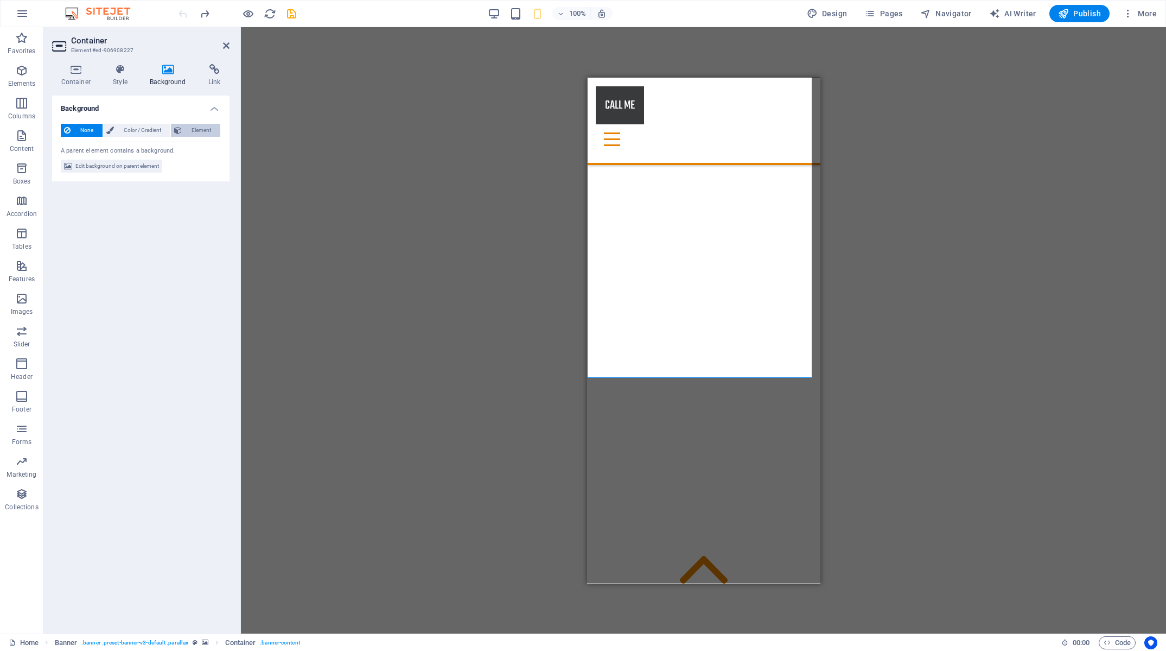
click at [202, 133] on span "Element" at bounding box center [201, 130] width 32 height 13
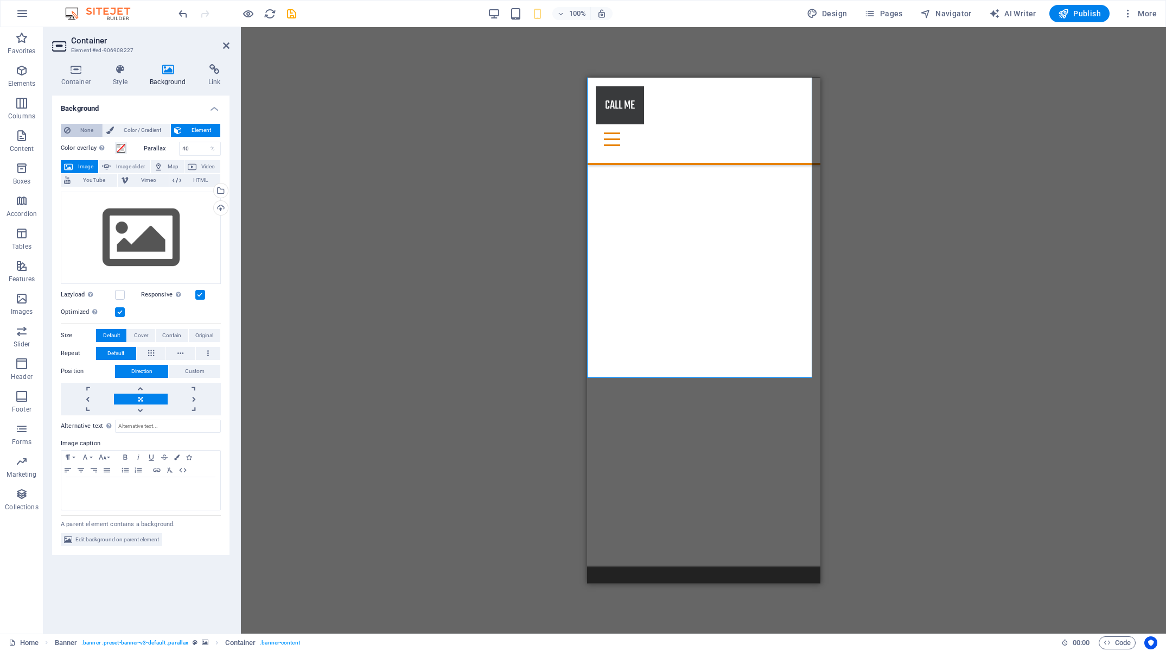
click at [85, 129] on span "None" at bounding box center [87, 130] width 26 height 13
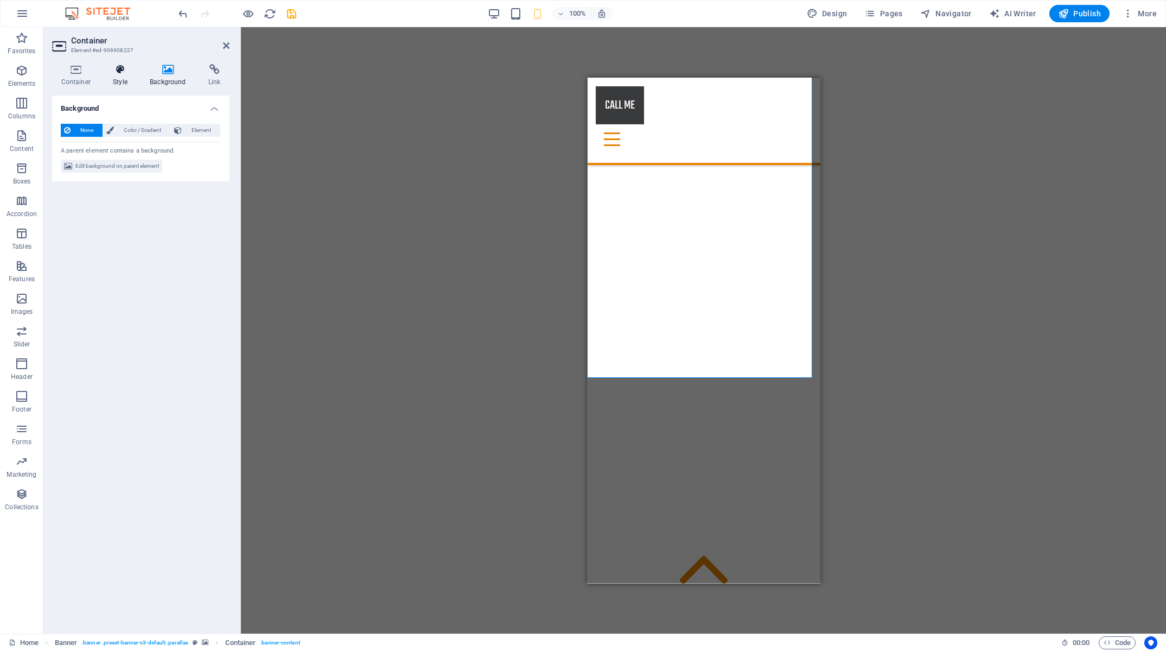
click at [115, 75] on h4 "Style" at bounding box center [122, 75] width 37 height 23
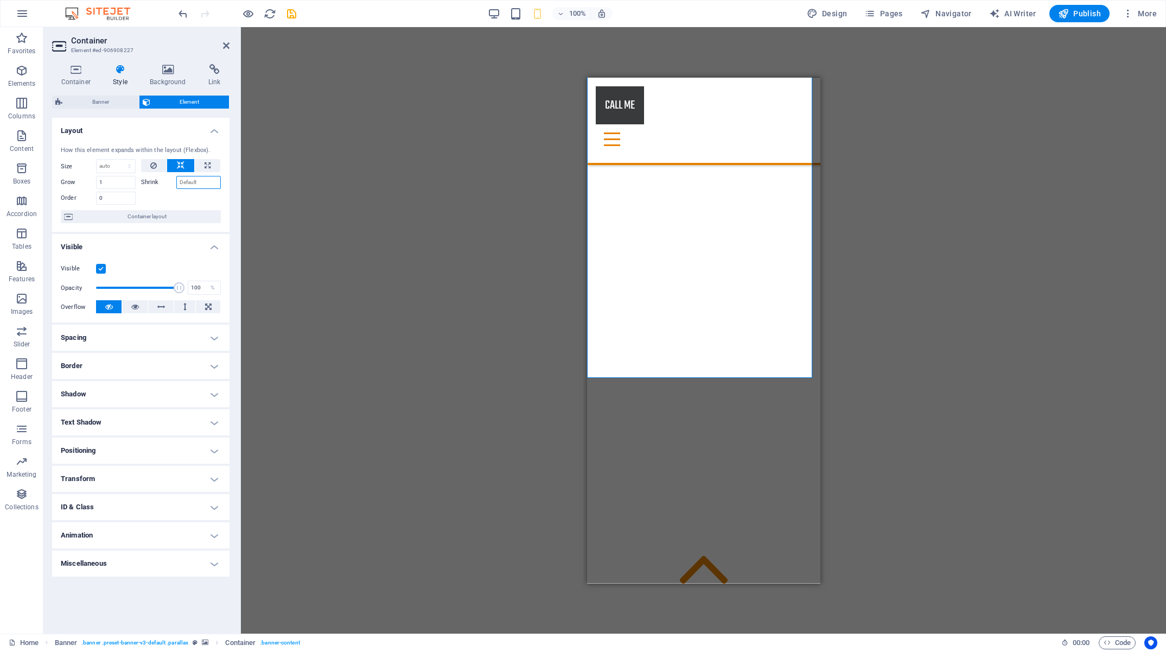
click at [200, 182] on input "Shrink" at bounding box center [198, 182] width 45 height 13
drag, startPoint x: 206, startPoint y: 181, endPoint x: 98, endPoint y: 181, distance: 108.0
click at [176, 181] on input "80" at bounding box center [198, 182] width 45 height 13
type input "40"
click at [123, 182] on input "1" at bounding box center [116, 182] width 40 height 13
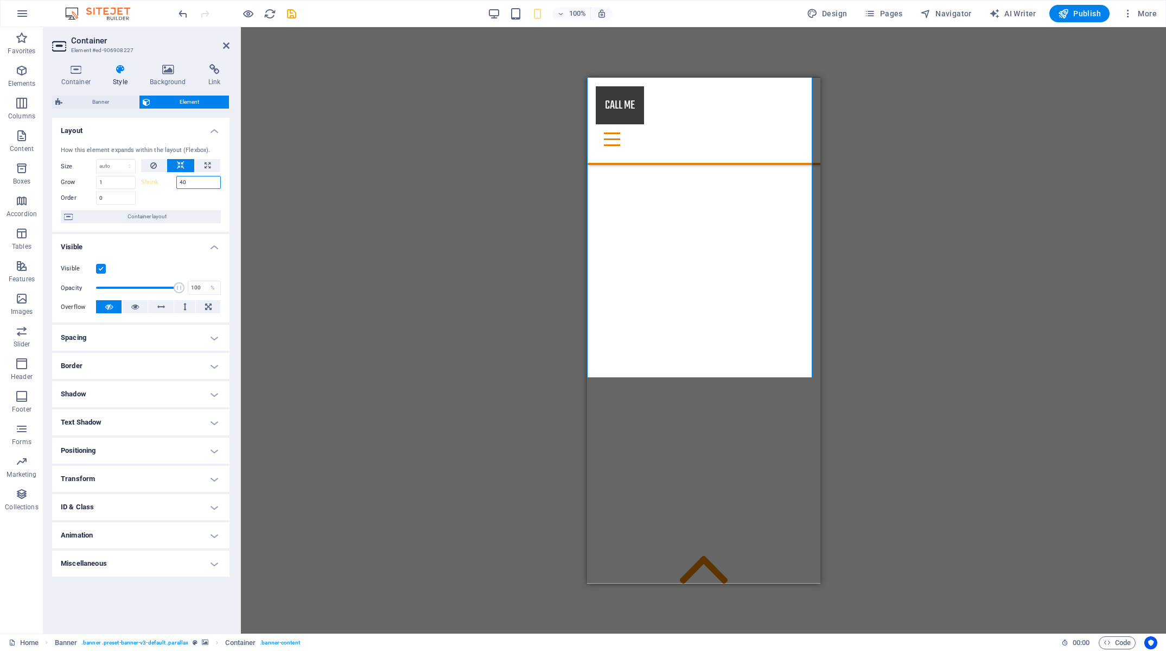
drag, startPoint x: 190, startPoint y: 181, endPoint x: 151, endPoint y: 183, distance: 39.1
click at [176, 182] on input "40" at bounding box center [198, 182] width 45 height 13
click at [303, 186] on div "Drag here to replace the existing content. Press “Ctrl” if you want to create a…" at bounding box center [703, 330] width 925 height 606
click at [271, 11] on icon "reload" at bounding box center [270, 14] width 12 height 12
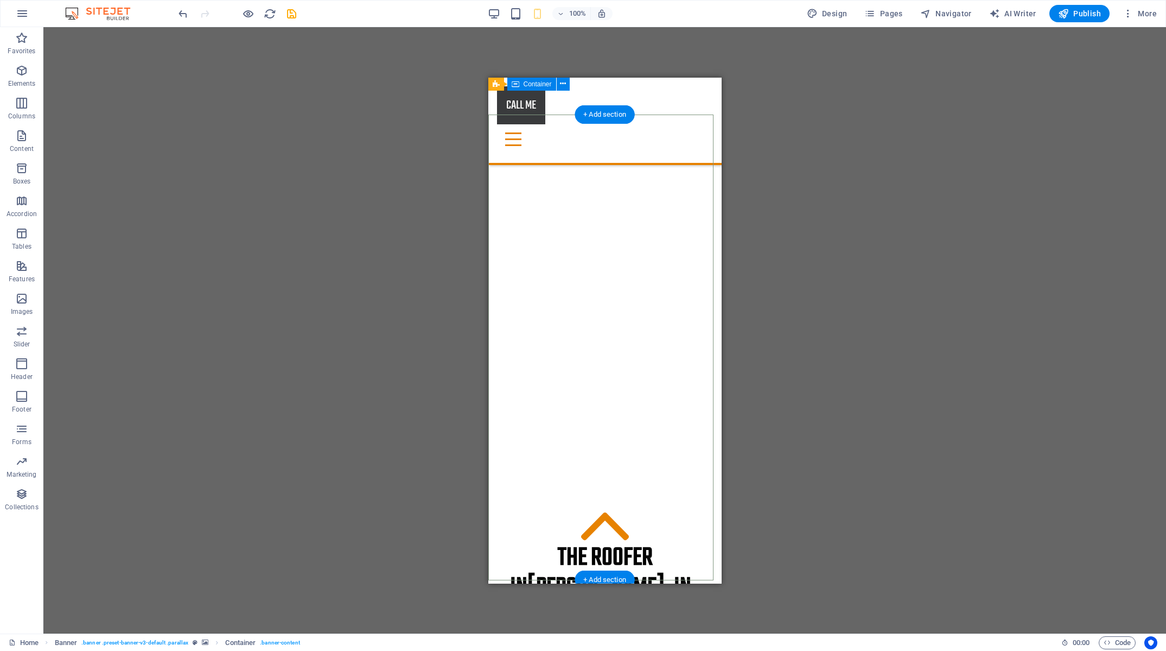
scroll to position [0, 0]
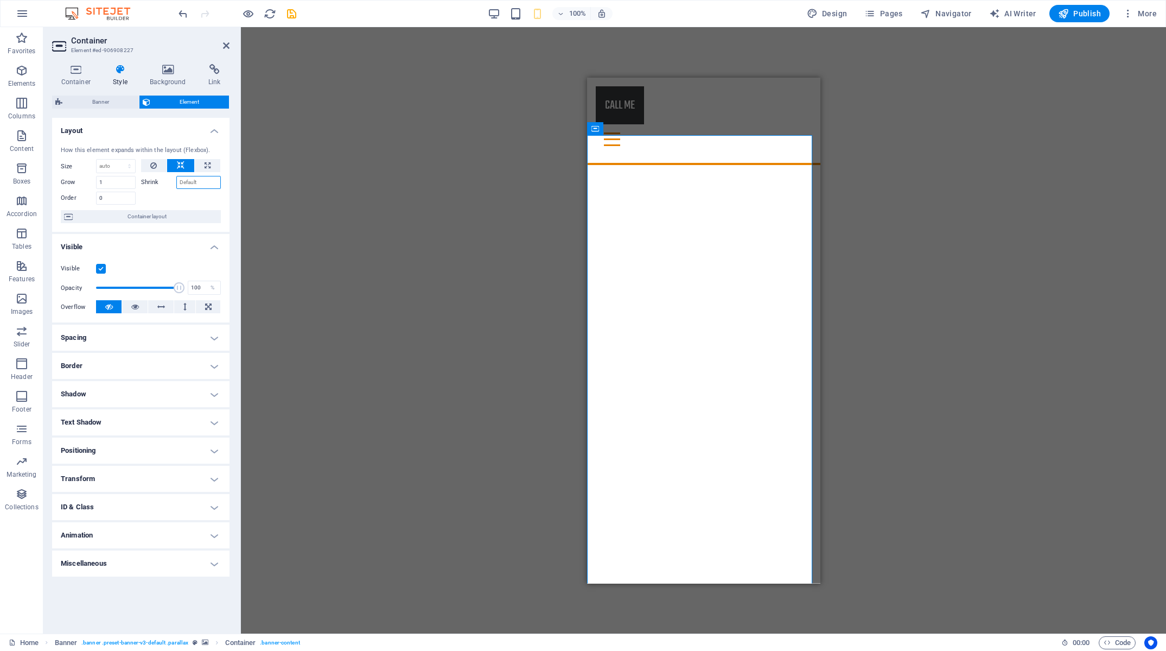
click at [201, 186] on input "Shrink" at bounding box center [198, 182] width 45 height 13
type input "10"
drag, startPoint x: 173, startPoint y: 183, endPoint x: 103, endPoint y: 185, distance: 70.0
click at [176, 184] on input "10" at bounding box center [198, 182] width 45 height 13
click at [97, 160] on select "Default auto px % 1/1 1/2 1/3 1/4 1/5 1/6 1/7 1/8 1/9 1/10" at bounding box center [116, 166] width 39 height 13
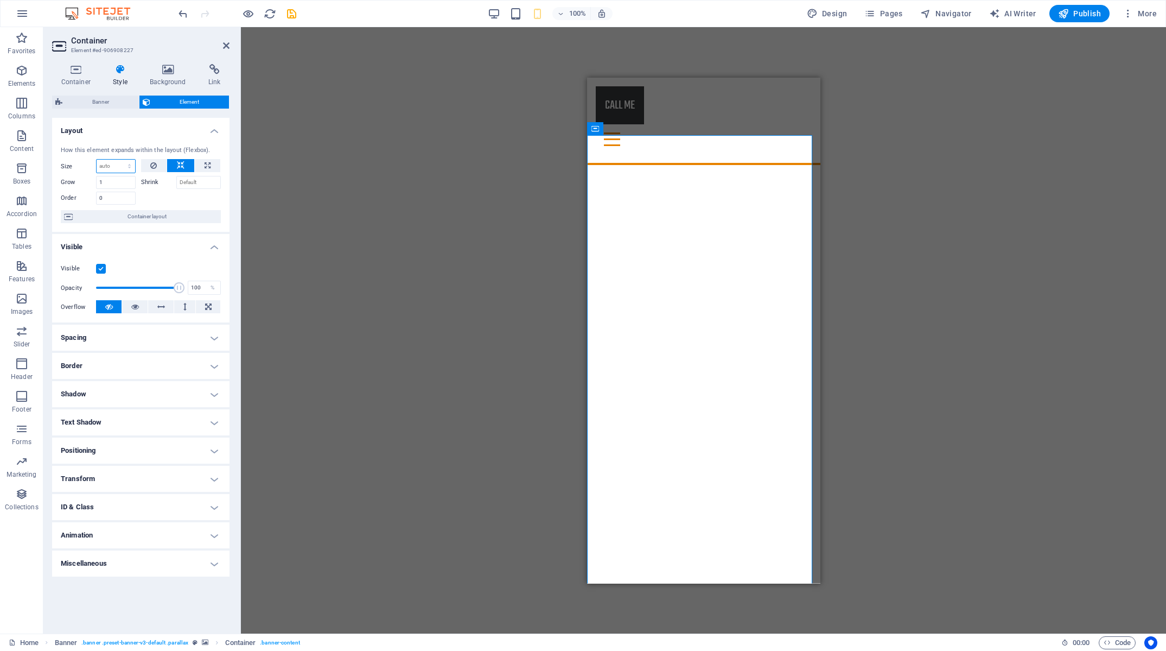
select select "%"
click option "%" at bounding box center [0, 0] width 0 height 0
drag, startPoint x: 115, startPoint y: 169, endPoint x: 3, endPoint y: 170, distance: 112.3
click at [97, 170] on input "50" at bounding box center [116, 166] width 39 height 13
drag, startPoint x: 117, startPoint y: 169, endPoint x: 3, endPoint y: 173, distance: 114.6
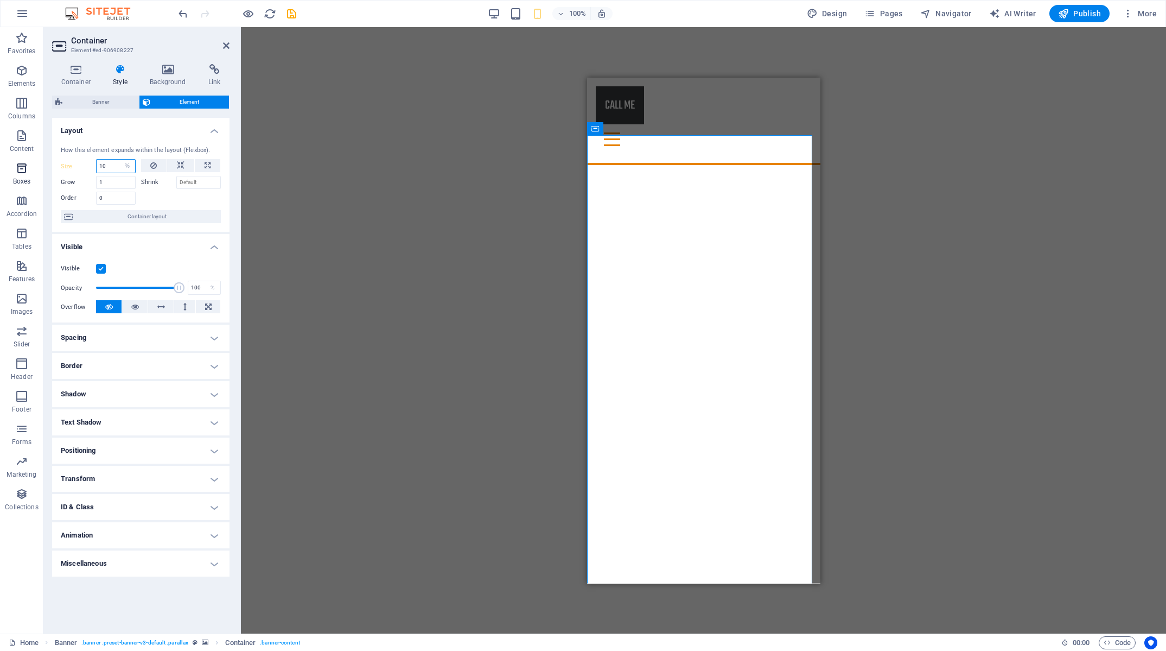
click at [97, 169] on input "10" at bounding box center [116, 166] width 39 height 13
click at [336, 244] on div "Drag here to replace the existing content. Press “Ctrl” if you want to create a…" at bounding box center [703, 330] width 925 height 606
click at [177, 16] on icon "undo" at bounding box center [183, 14] width 12 height 12
click at [178, 15] on icon "undo" at bounding box center [183, 14] width 12 height 12
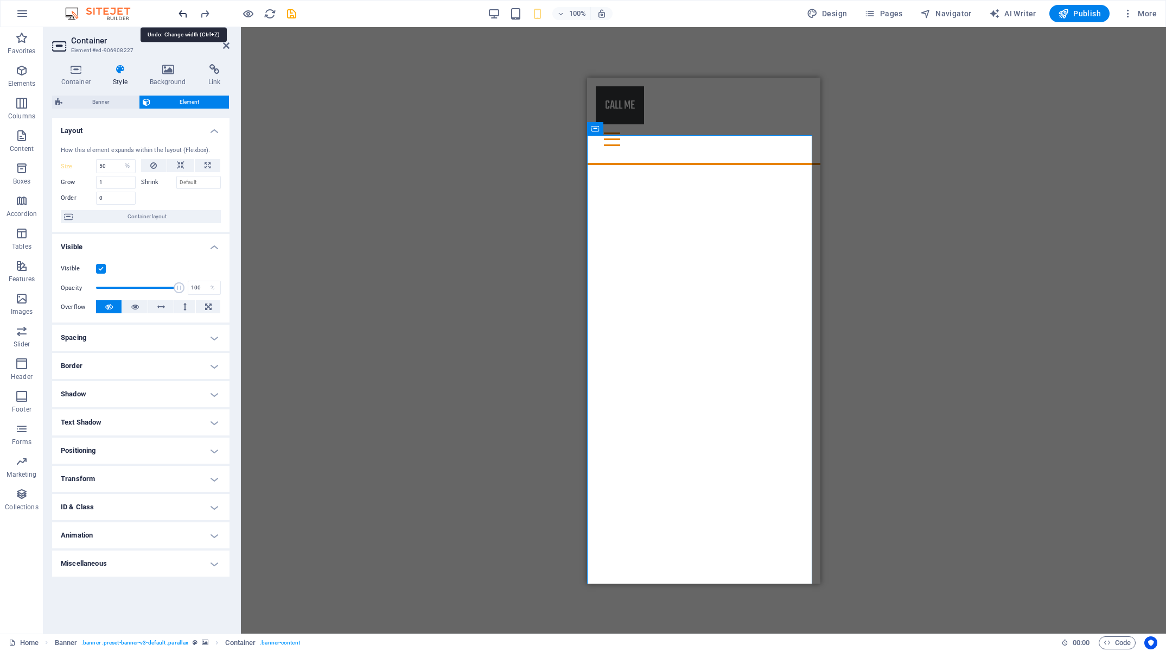
type input "100"
click at [179, 15] on icon "undo" at bounding box center [183, 14] width 12 height 12
select select "DISABLED_OPTION_VALUE"
click at [154, 164] on icon at bounding box center [153, 165] width 7 height 13
click at [198, 570] on h4 "Miscellaneous" at bounding box center [140, 563] width 177 height 26
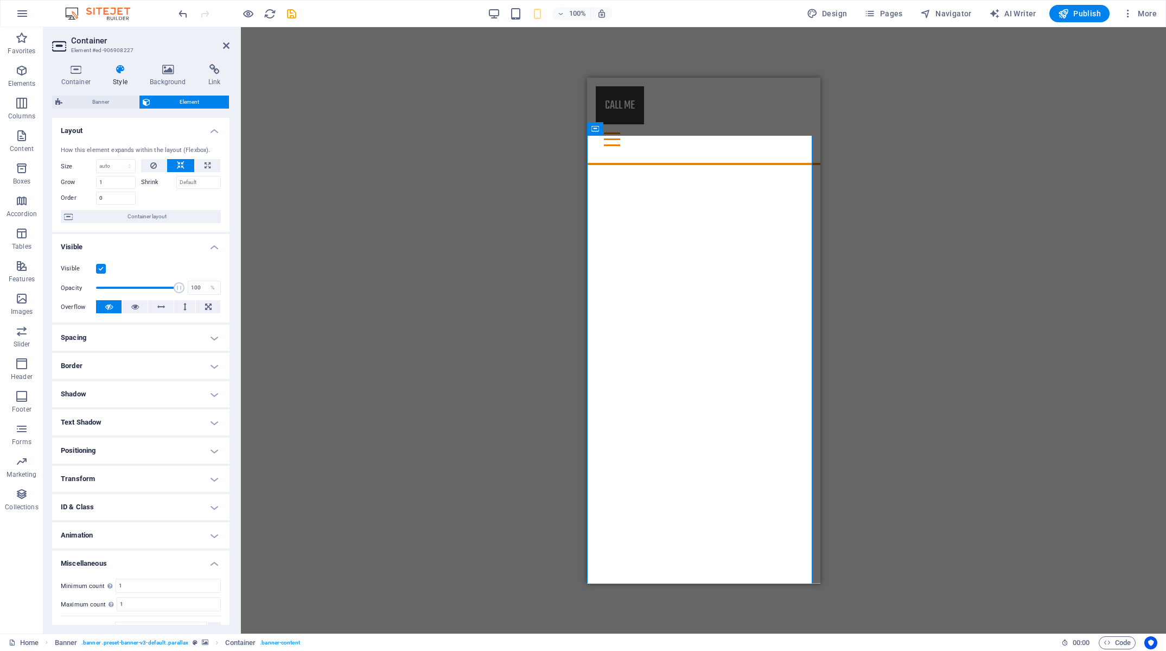
click at [164, 533] on h4 "Animation" at bounding box center [140, 535] width 177 height 26
click at [160, 475] on h4 "Transform" at bounding box center [140, 479] width 177 height 26
click at [161, 514] on span "Scale" at bounding box center [146, 517] width 144 height 13
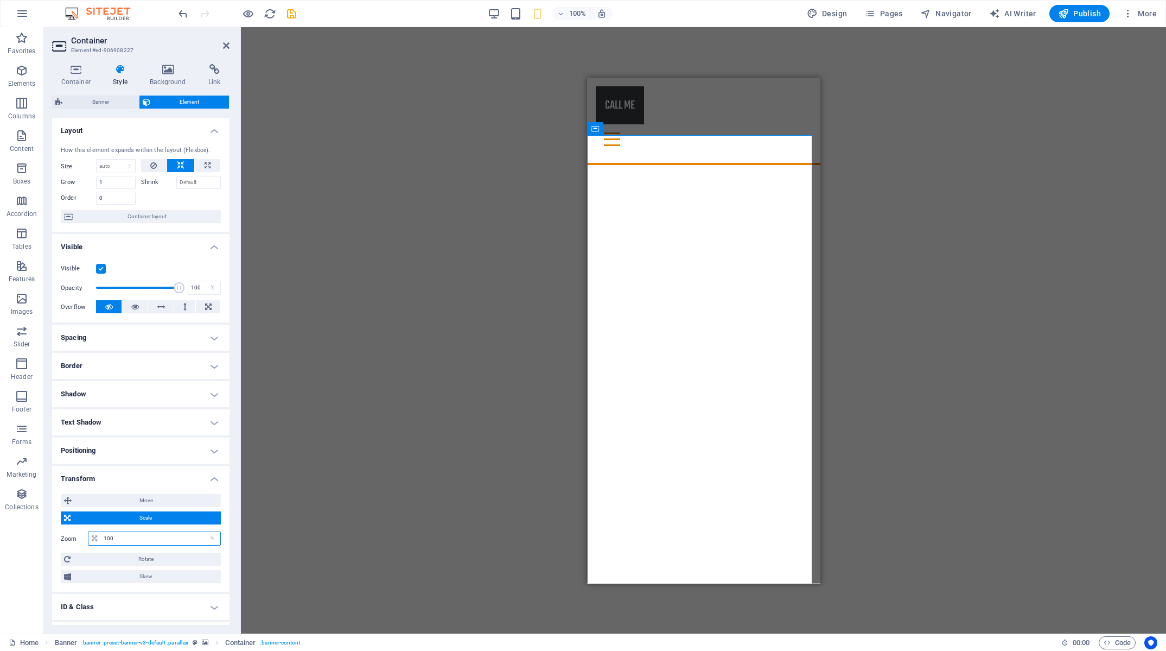
drag, startPoint x: 130, startPoint y: 538, endPoint x: 50, endPoint y: 539, distance: 79.8
click at [101, 539] on input "100" at bounding box center [160, 538] width 119 height 13
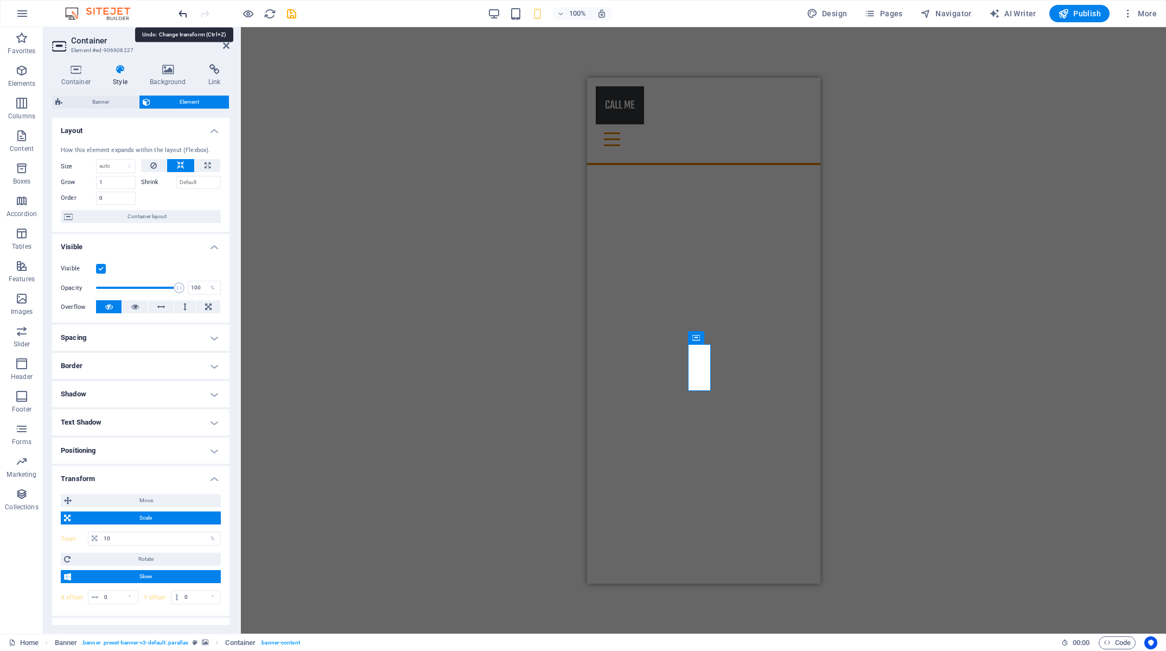
click at [186, 12] on icon "undo" at bounding box center [183, 14] width 12 height 12
type input "100"
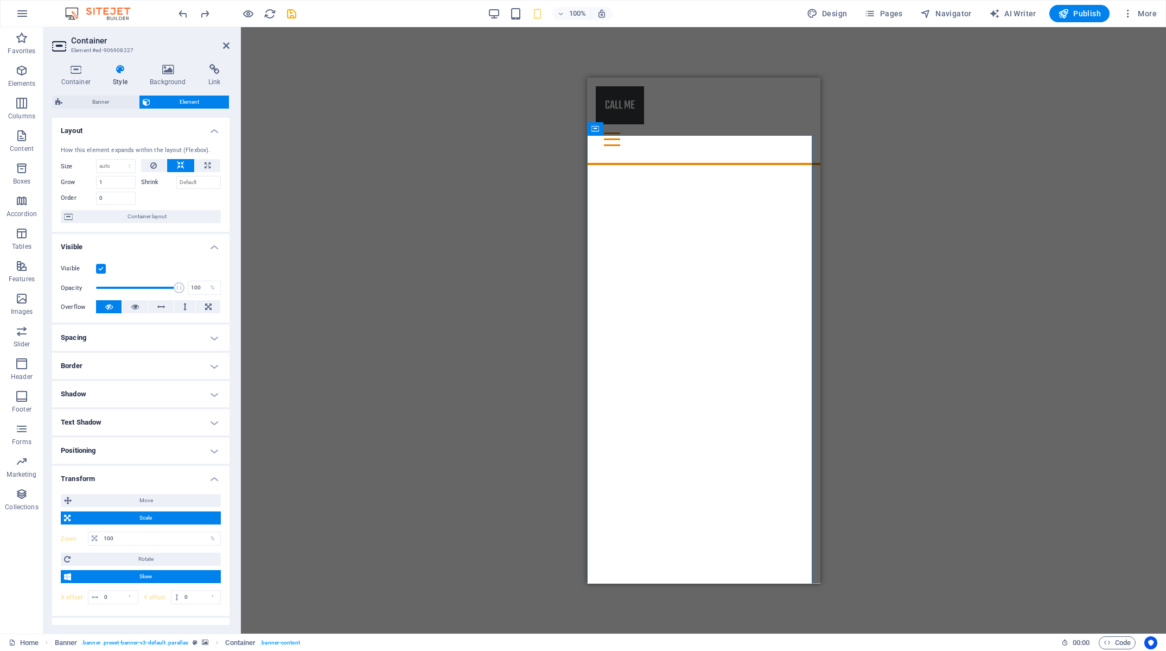
click at [170, 477] on h4 "Transform" at bounding box center [140, 476] width 177 height 20
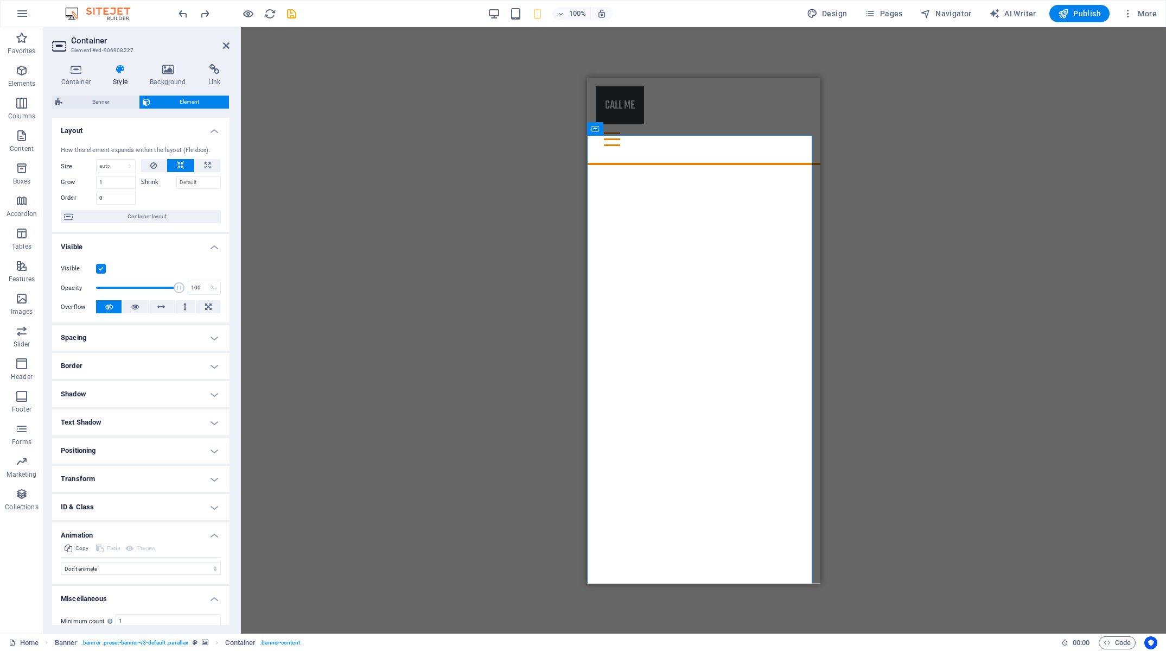
click at [163, 450] on h4 "Positioning" at bounding box center [140, 450] width 177 height 26
click at [96, 471] on span "Static" at bounding box center [99, 472] width 13 height 13
click at [141, 474] on button "Absolute" at bounding box center [157, 472] width 32 height 13
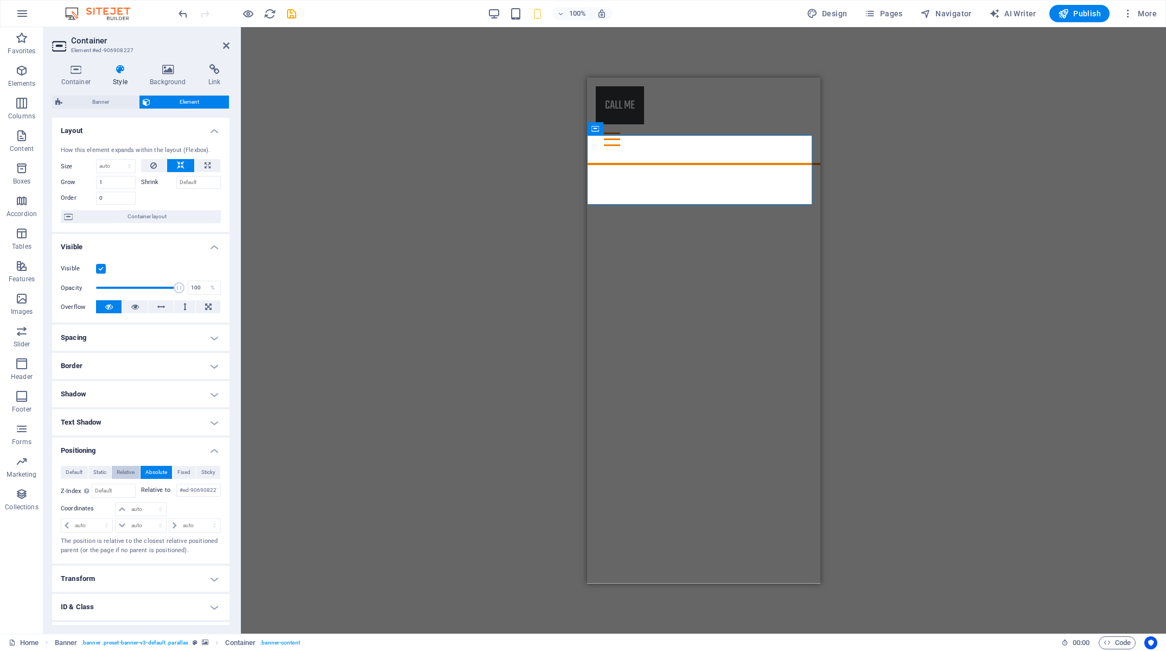
click at [123, 475] on span "Relative" at bounding box center [126, 472] width 18 height 13
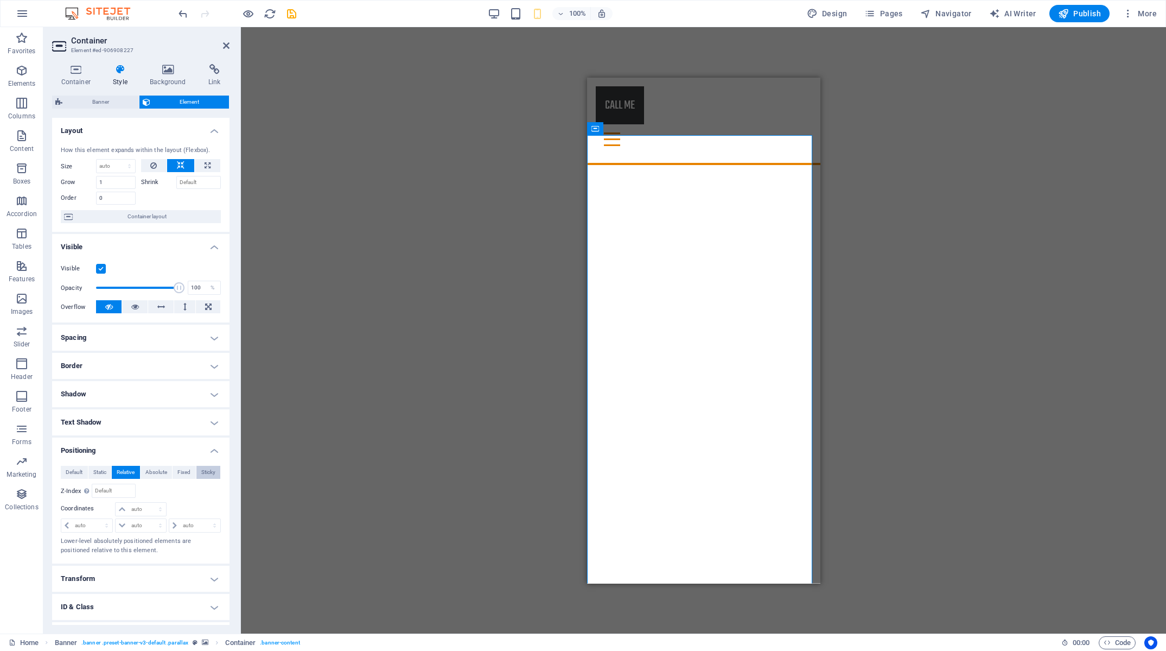
click at [202, 474] on span "Sticky" at bounding box center [208, 472] width 14 height 13
click at [182, 475] on span "Fixed" at bounding box center [183, 472] width 13 height 13
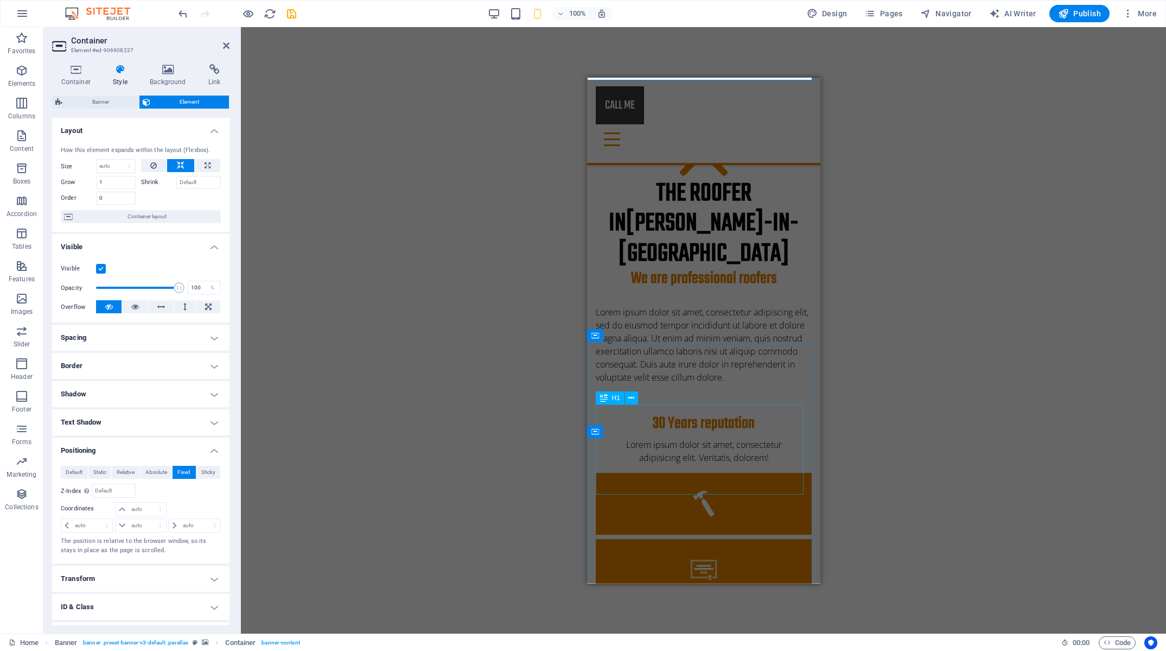
scroll to position [174, 0]
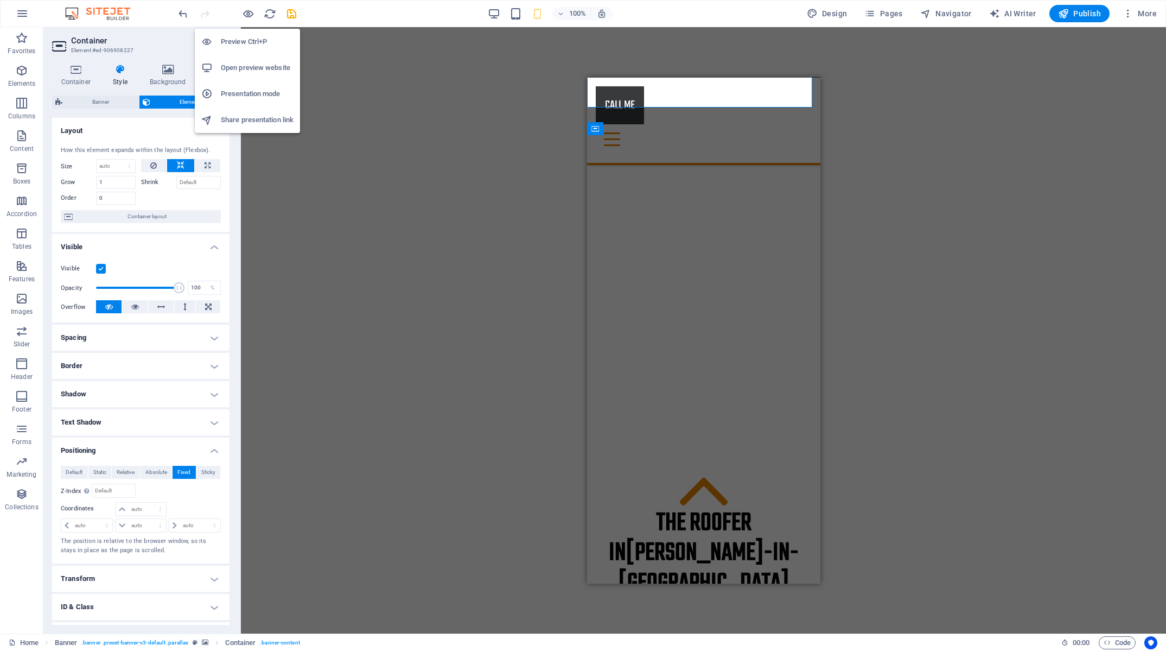
click at [260, 67] on h6 "Open preview website" at bounding box center [257, 67] width 73 height 13
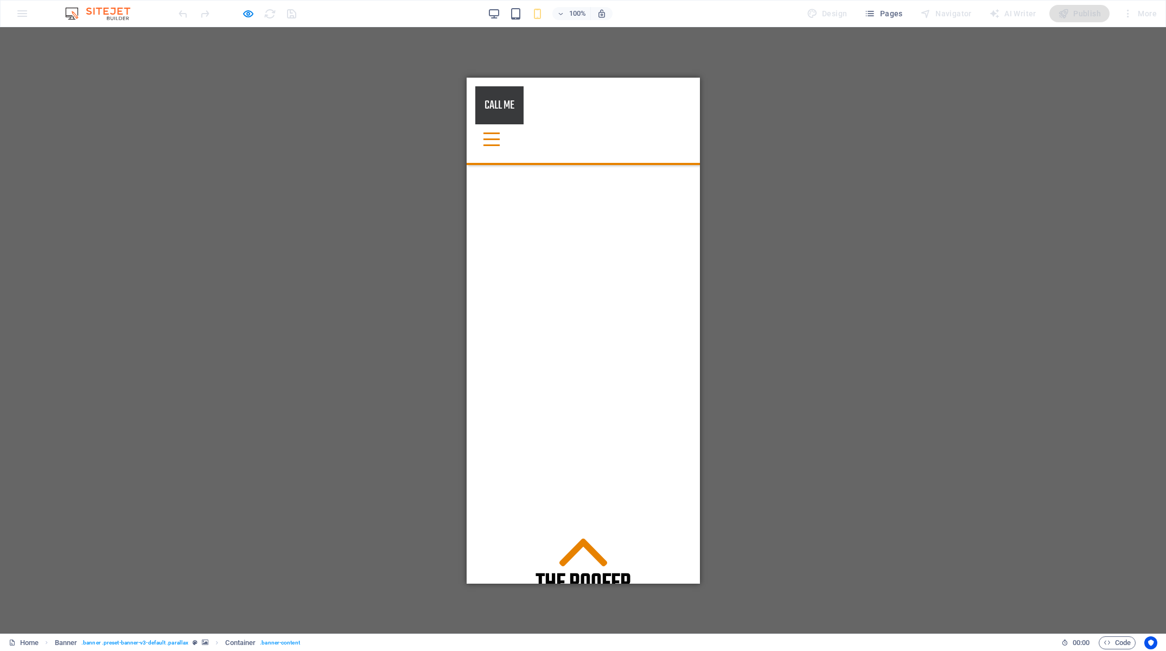
scroll to position [0, 0]
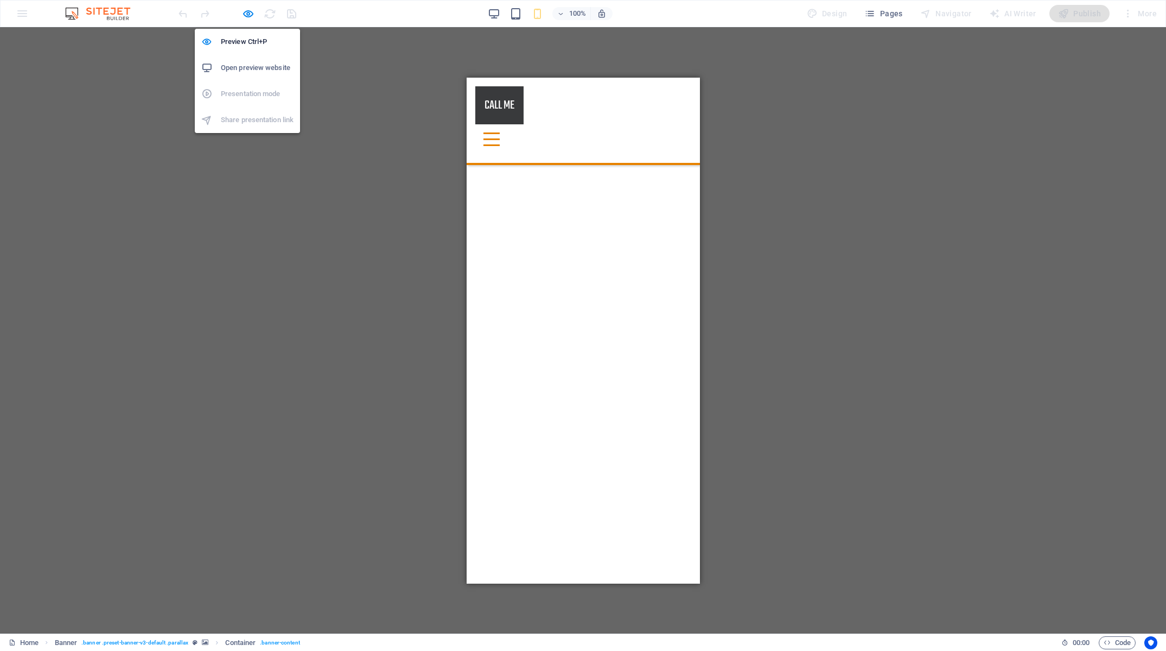
drag, startPoint x: 246, startPoint y: 13, endPoint x: 227, endPoint y: 91, distance: 79.9
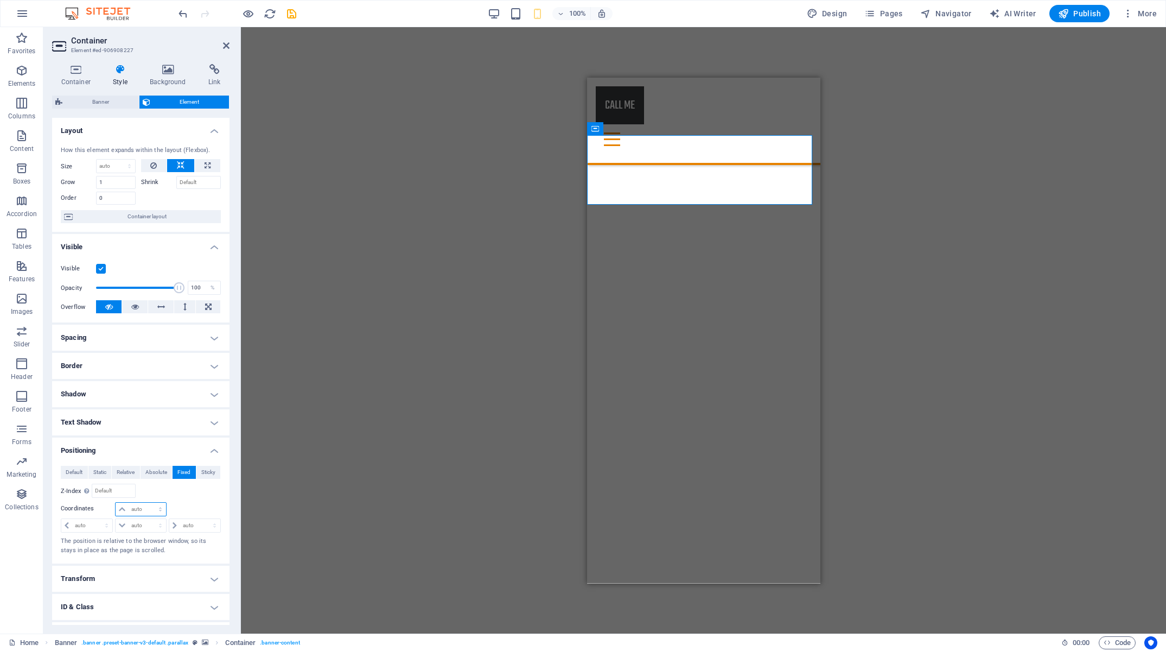
click at [116, 502] on select "auto px rem % em" at bounding box center [141, 508] width 50 height 13
select select "%"
click option "%" at bounding box center [0, 0] width 0 height 0
type input "100"
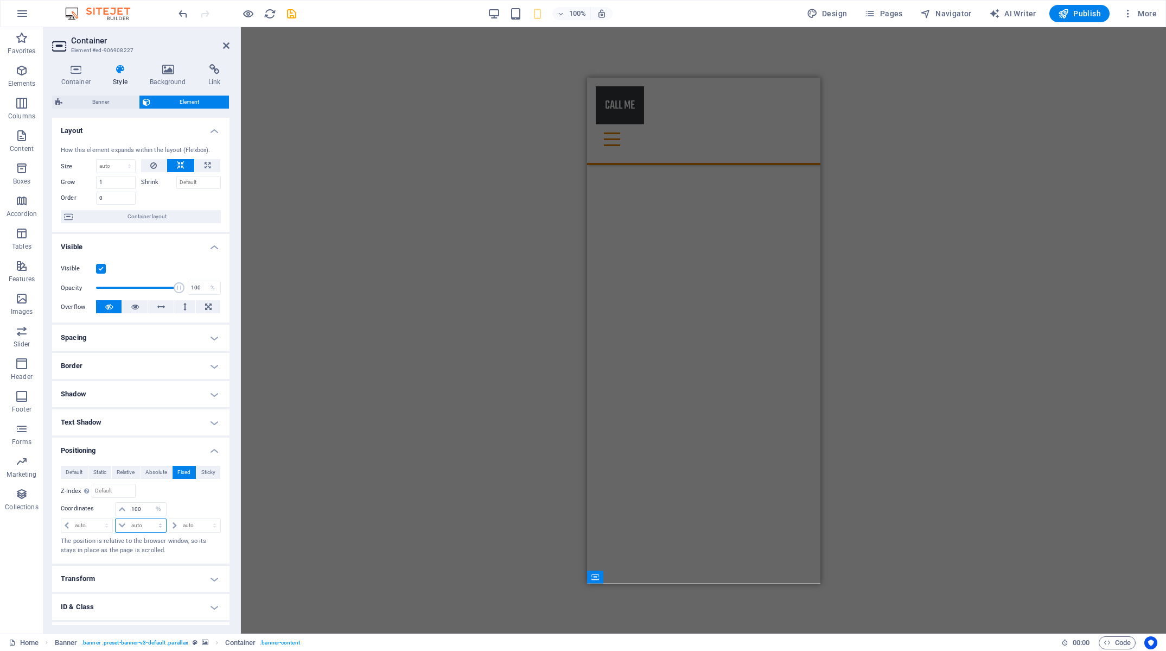
click at [116, 519] on select "auto px rem % em" at bounding box center [141, 525] width 50 height 13
select select "%"
click option "%" at bounding box center [0, 0] width 0 height 0
type input "100"
drag, startPoint x: 143, startPoint y: 510, endPoint x: 101, endPoint y: 509, distance: 41.8
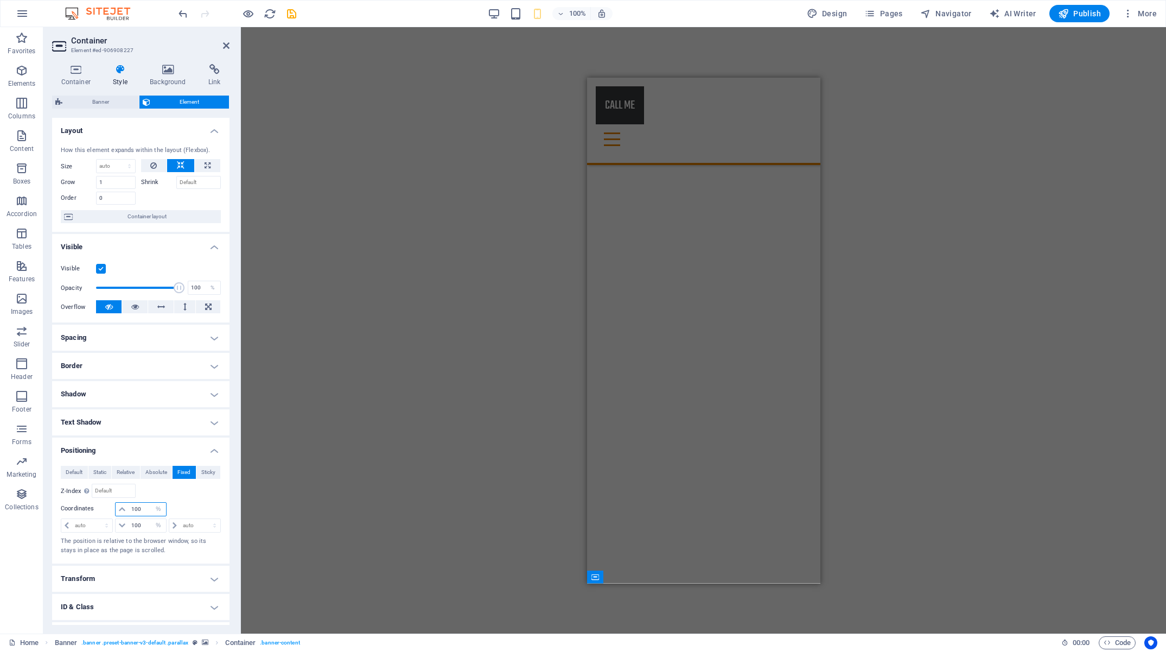
click at [129, 509] on input "100" at bounding box center [147, 508] width 37 height 13
type input "10"
drag, startPoint x: 141, startPoint y: 525, endPoint x: 80, endPoint y: 524, distance: 60.8
click at [129, 525] on input "100" at bounding box center [147, 525] width 37 height 13
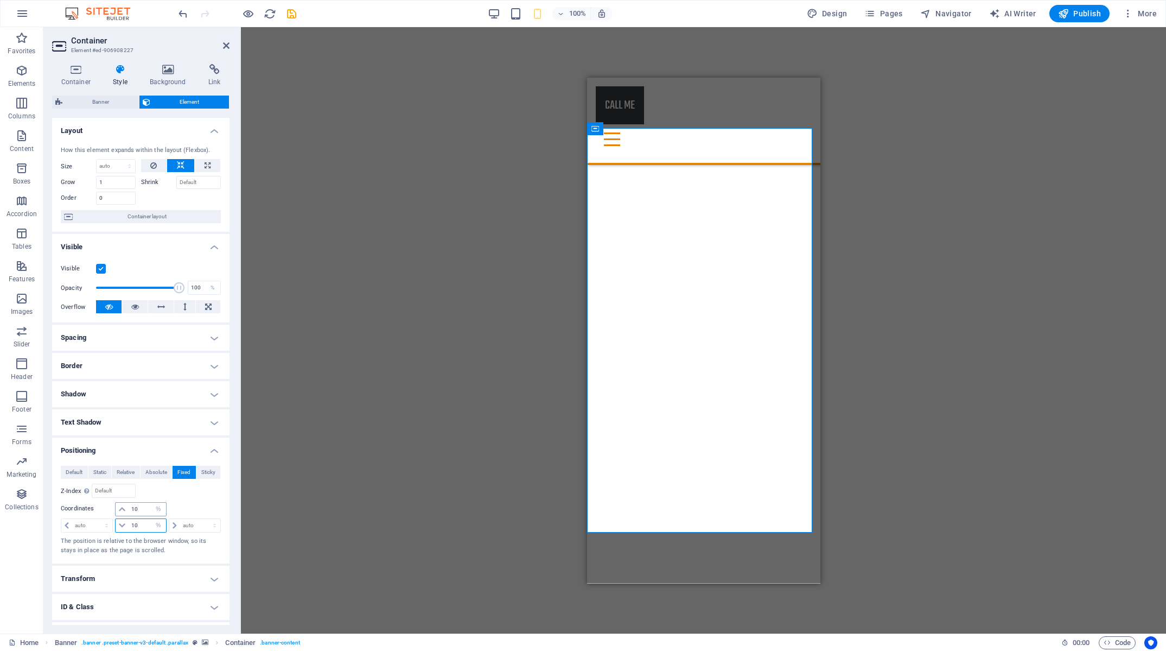
type input "10"
drag, startPoint x: 138, startPoint y: 511, endPoint x: 79, endPoint y: 502, distance: 59.7
click at [129, 502] on input "10" at bounding box center [147, 508] width 37 height 13
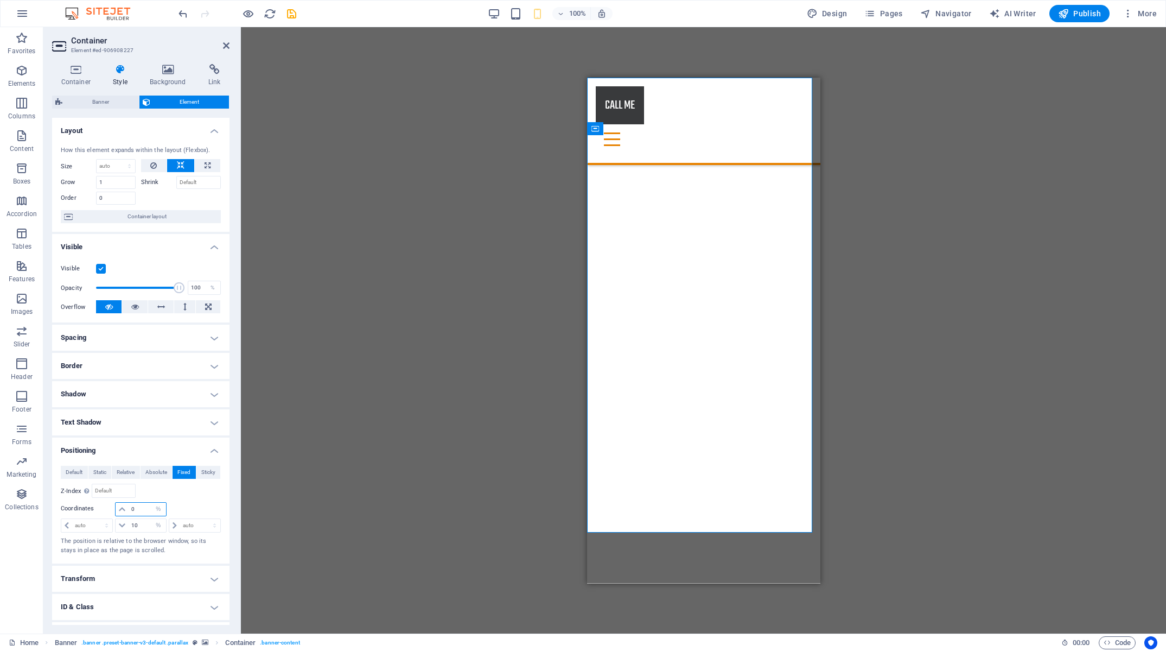
drag, startPoint x: 137, startPoint y: 509, endPoint x: 77, endPoint y: 513, distance: 60.4
click at [129, 513] on input "0" at bounding box center [147, 508] width 37 height 13
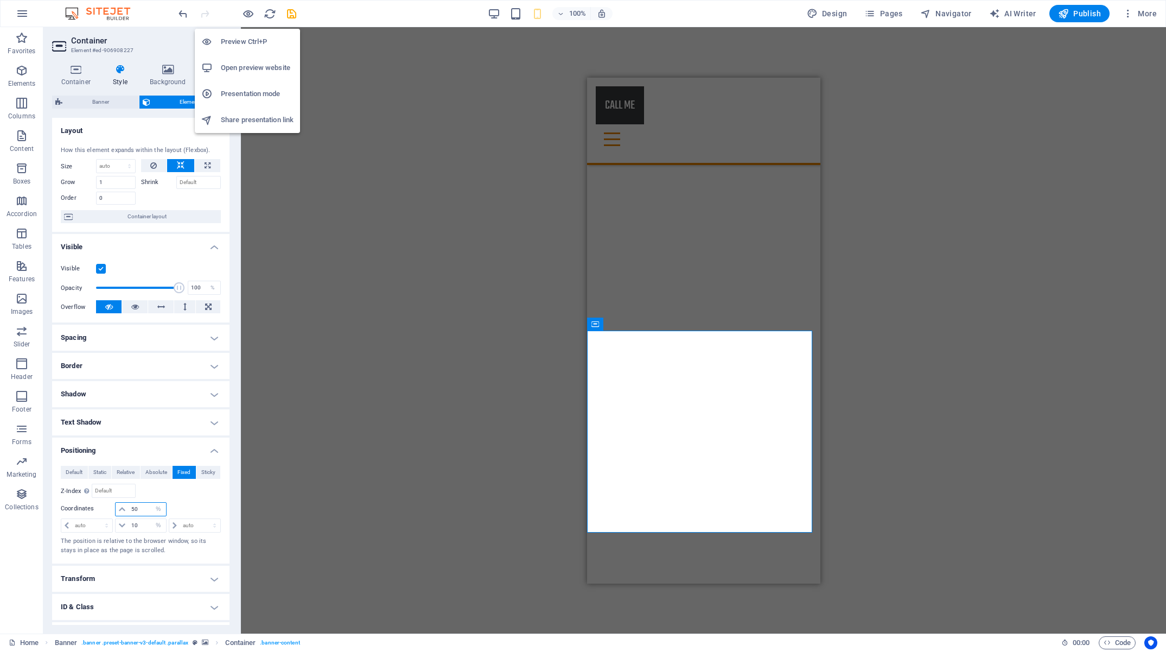
type input "50"
click at [246, 36] on h6 "Preview Ctrl+P" at bounding box center [257, 41] width 73 height 13
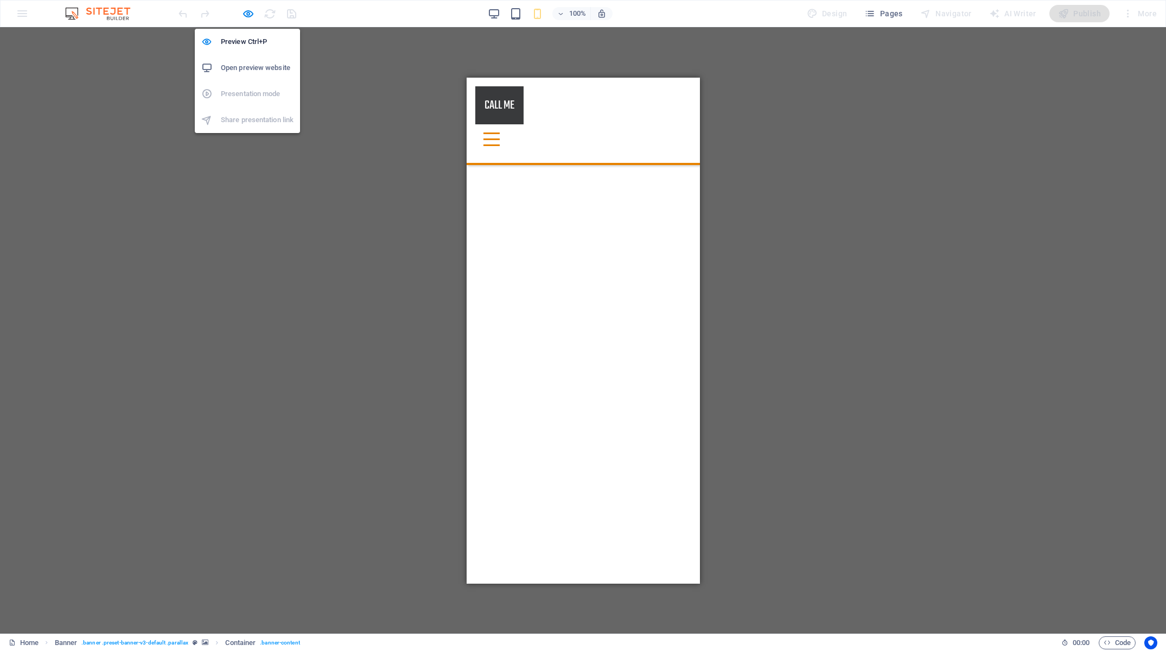
drag, startPoint x: 251, startPoint y: 14, endPoint x: 237, endPoint y: 117, distance: 104.1
select select "%"
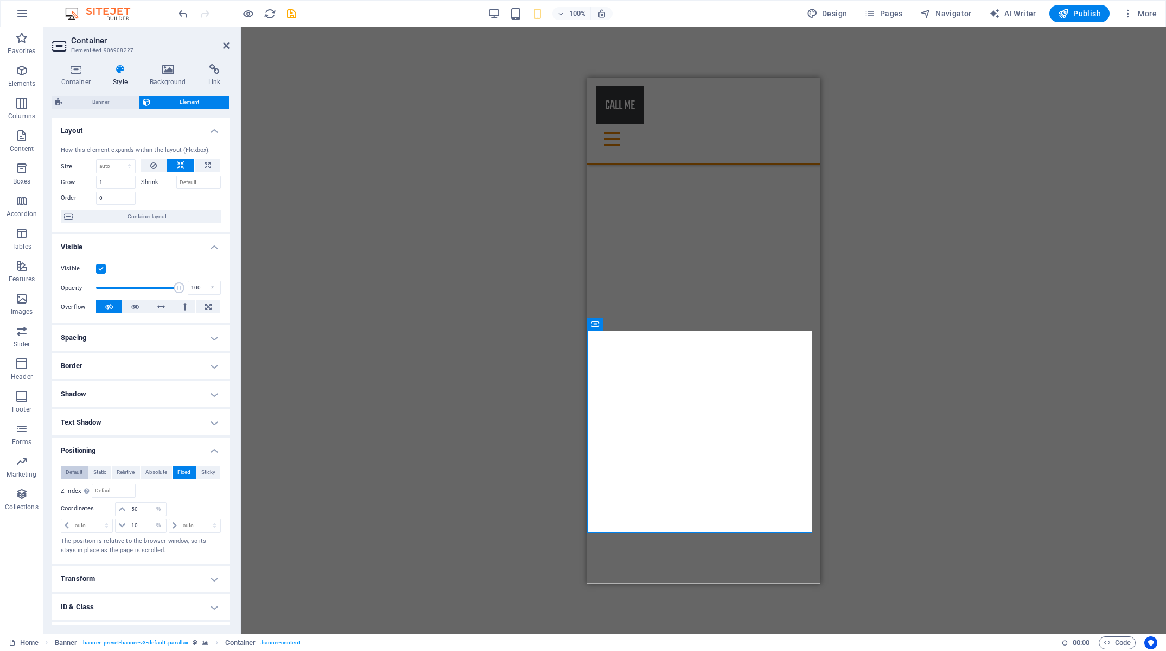
click at [79, 474] on span "Default" at bounding box center [74, 472] width 17 height 13
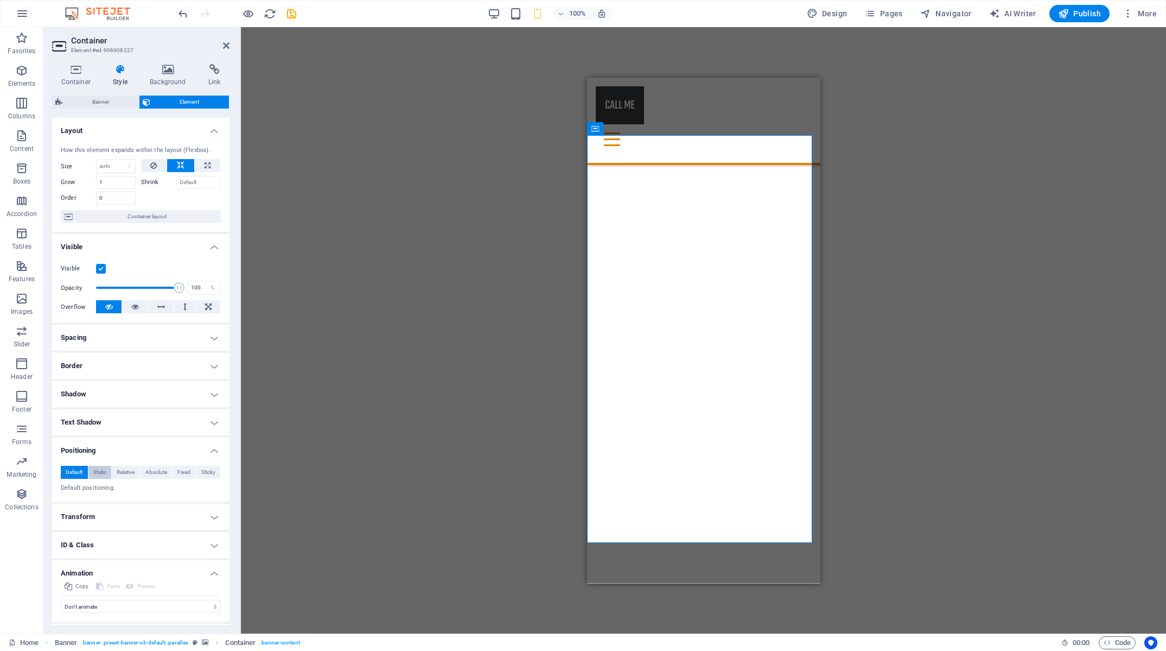
click at [99, 472] on span "Static" at bounding box center [99, 472] width 13 height 13
click at [125, 473] on span "Relative" at bounding box center [126, 472] width 18 height 13
click at [153, 474] on span "Absolute" at bounding box center [156, 472] width 22 height 13
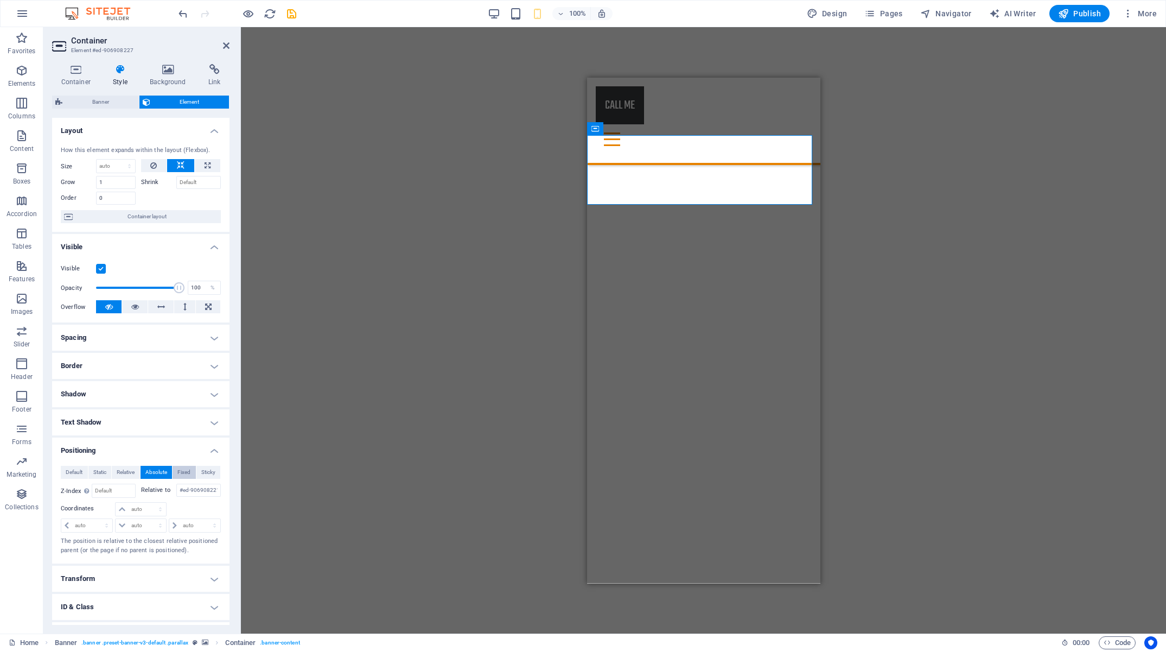
click at [180, 474] on span "Fixed" at bounding box center [183, 472] width 13 height 13
drag, startPoint x: 63, startPoint y: 473, endPoint x: 74, endPoint y: 473, distance: 10.9
click at [66, 473] on button "Default" at bounding box center [74, 472] width 27 height 13
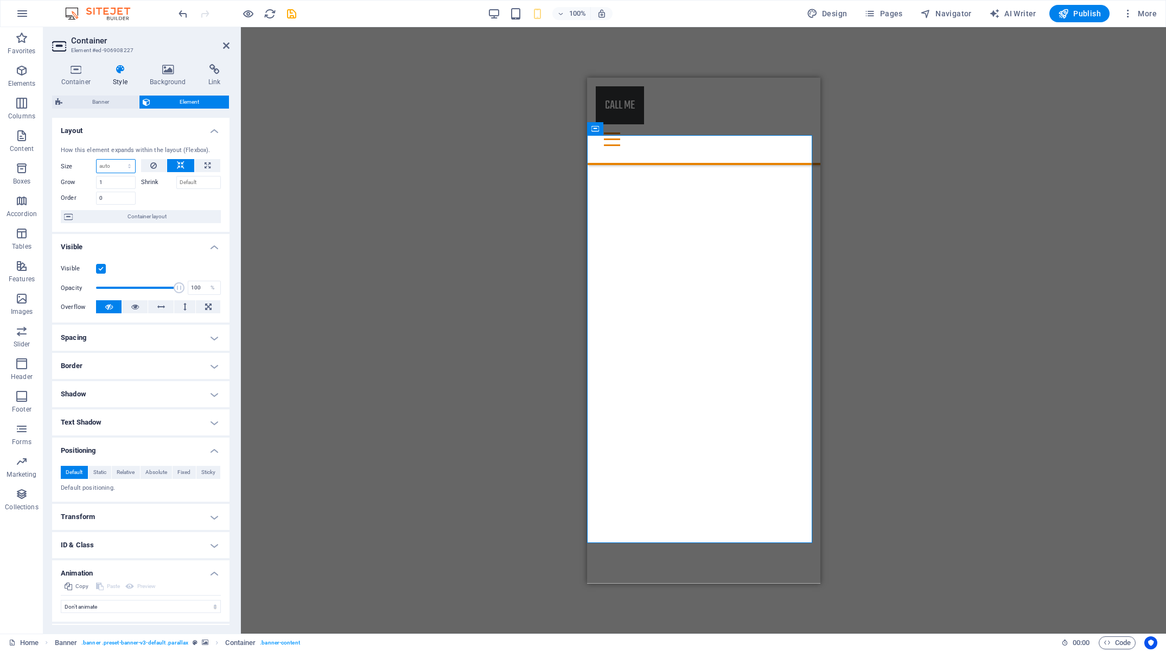
click at [97, 160] on select "Default auto px % 1/1 1/2 1/3 1/4 1/5 1/6 1/7 1/8 1/9 1/10" at bounding box center [116, 166] width 39 height 13
select select "1/1"
click option "1/1" at bounding box center [0, 0] width 0 height 0
type input "100"
select select "%"
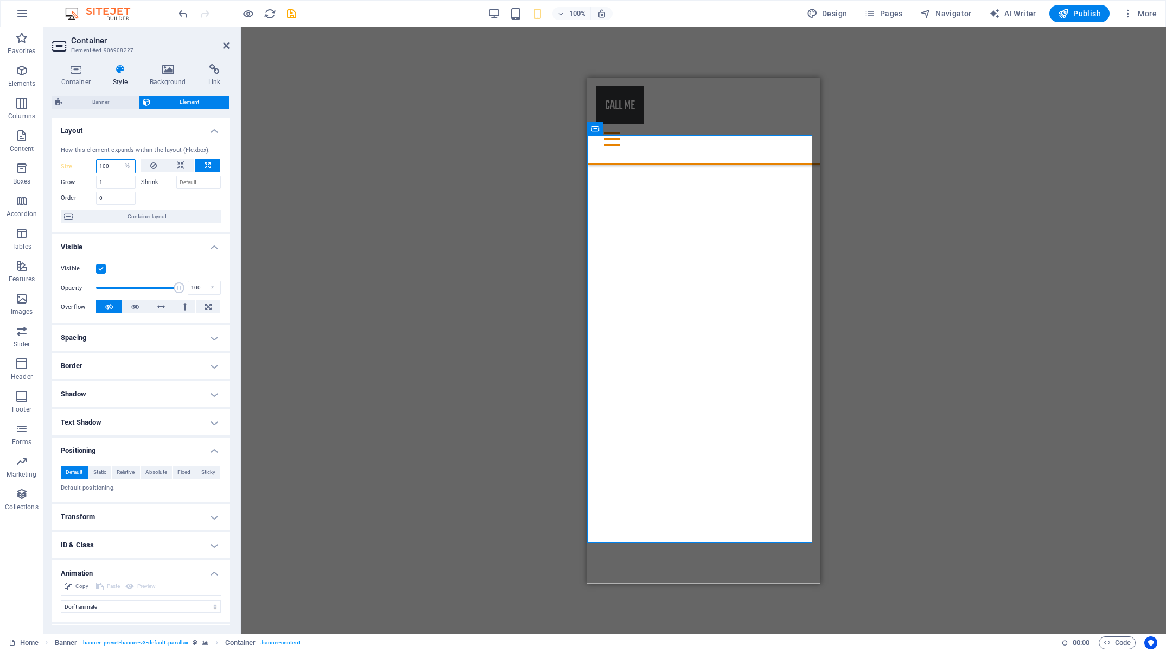
drag, startPoint x: 114, startPoint y: 165, endPoint x: 88, endPoint y: 167, distance: 26.6
click at [97, 167] on input "100" at bounding box center [116, 166] width 39 height 13
type input "20"
click at [289, 12] on icon "save" at bounding box center [291, 14] width 12 height 12
select select "%"
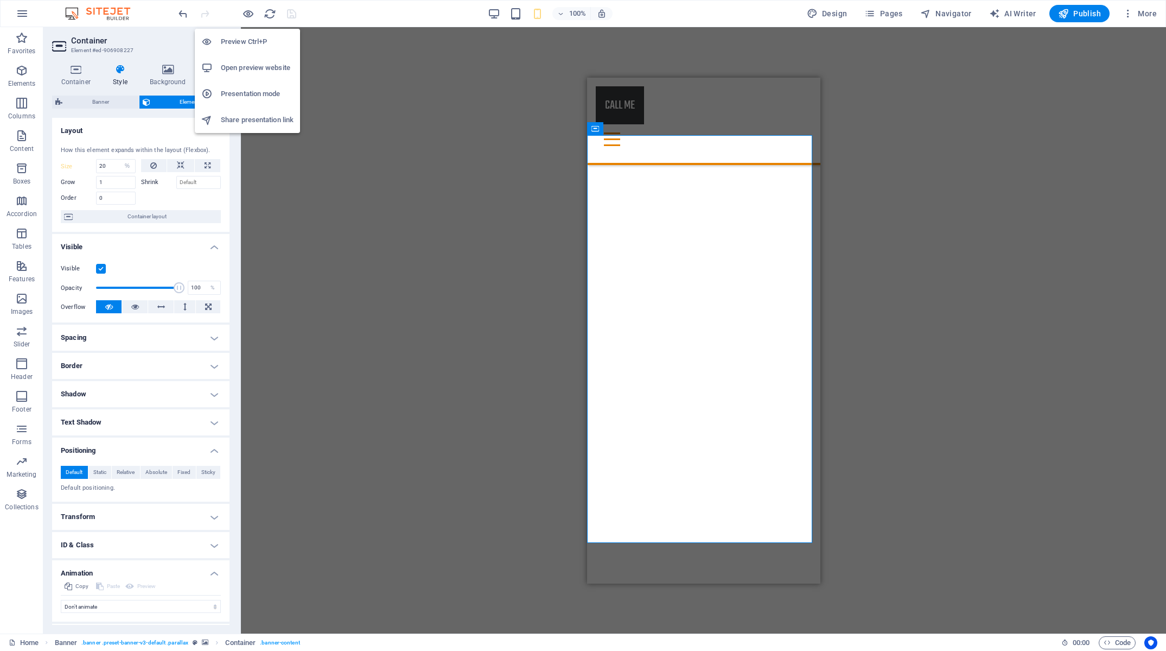
click at [240, 43] on h6 "Preview Ctrl+P" at bounding box center [257, 41] width 73 height 13
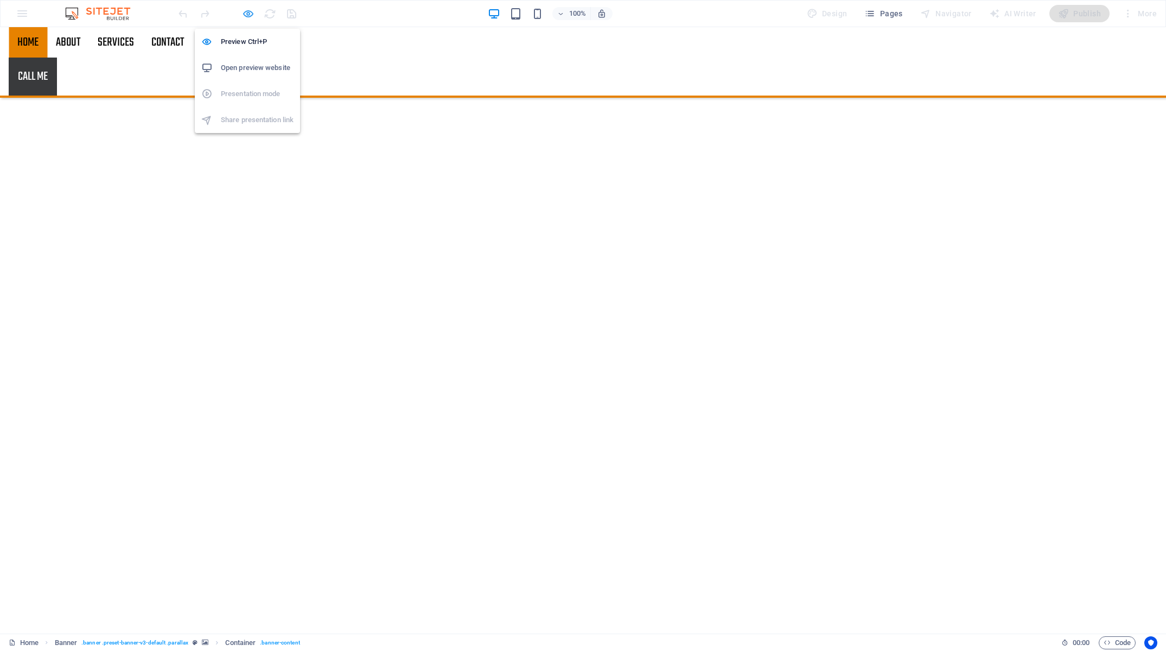
select select "%"
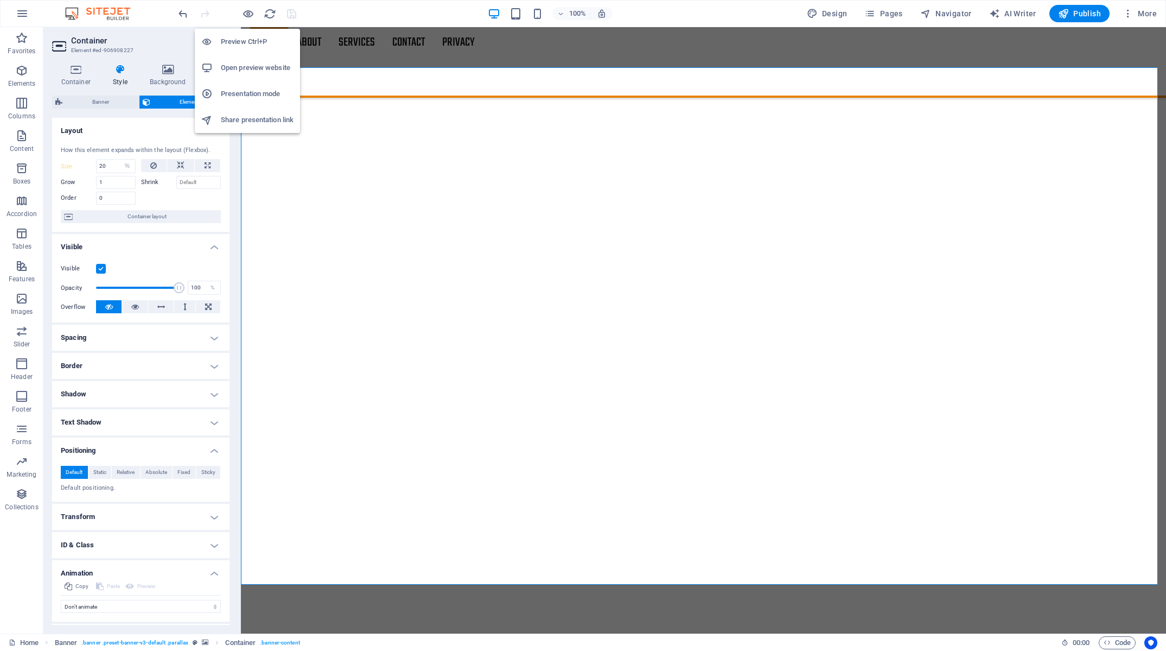
select select "DISABLED_OPTION_VALUE"
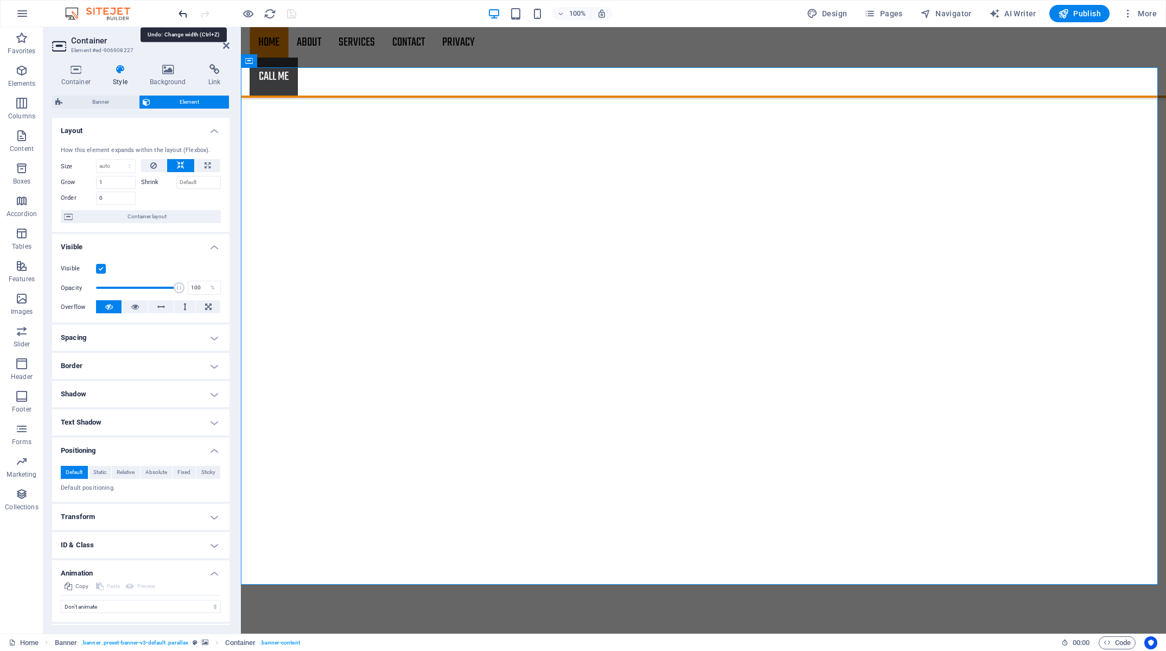
click at [178, 14] on icon "undo" at bounding box center [183, 14] width 12 height 12
click at [179, 11] on icon "undo" at bounding box center [183, 14] width 12 height 12
click at [179, 12] on icon "undo" at bounding box center [183, 14] width 12 height 12
click at [186, 12] on icon "undo" at bounding box center [183, 14] width 12 height 12
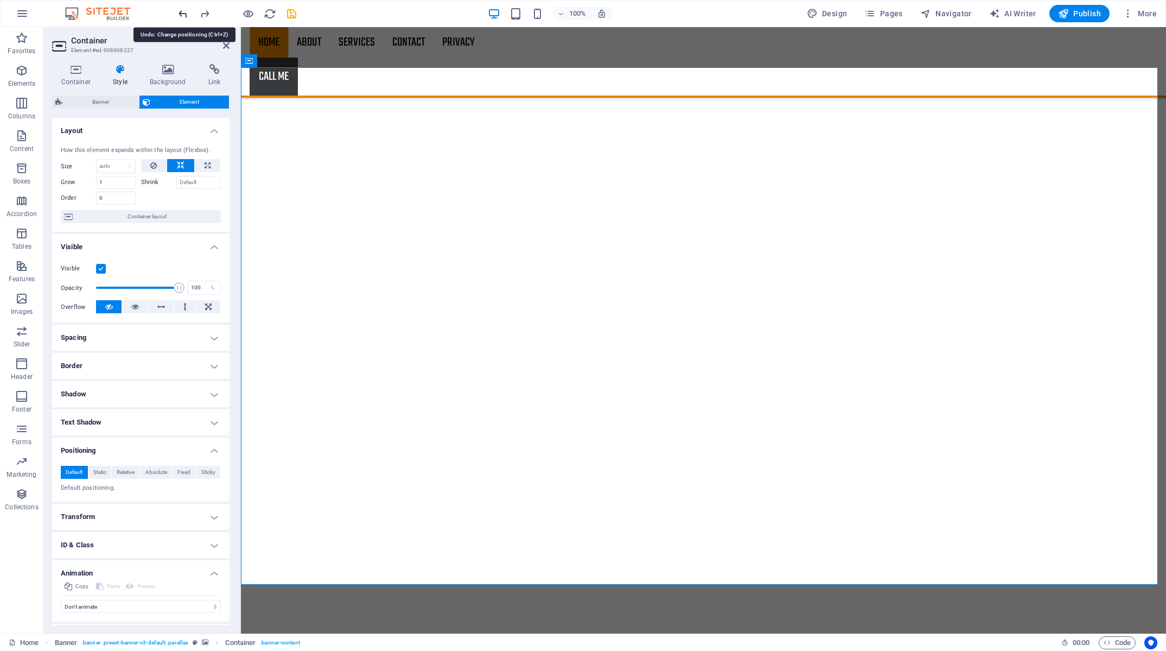
click at [186, 14] on icon "undo" at bounding box center [183, 14] width 12 height 12
click at [185, 14] on icon "undo" at bounding box center [183, 14] width 12 height 12
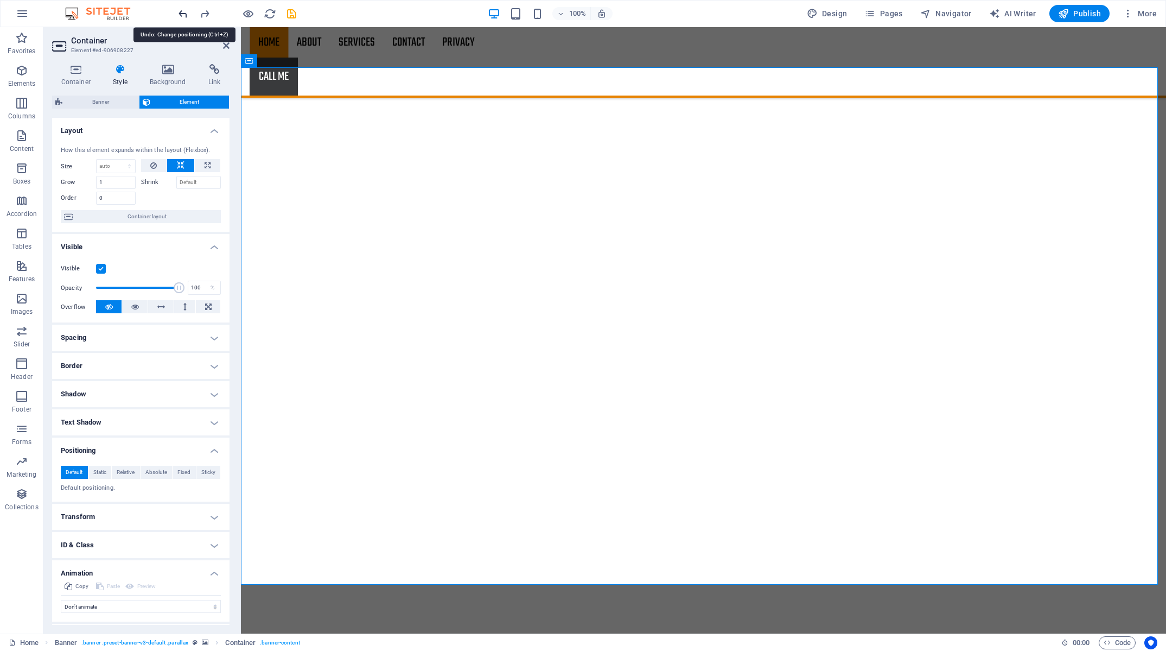
click at [185, 14] on icon "undo" at bounding box center [183, 14] width 12 height 12
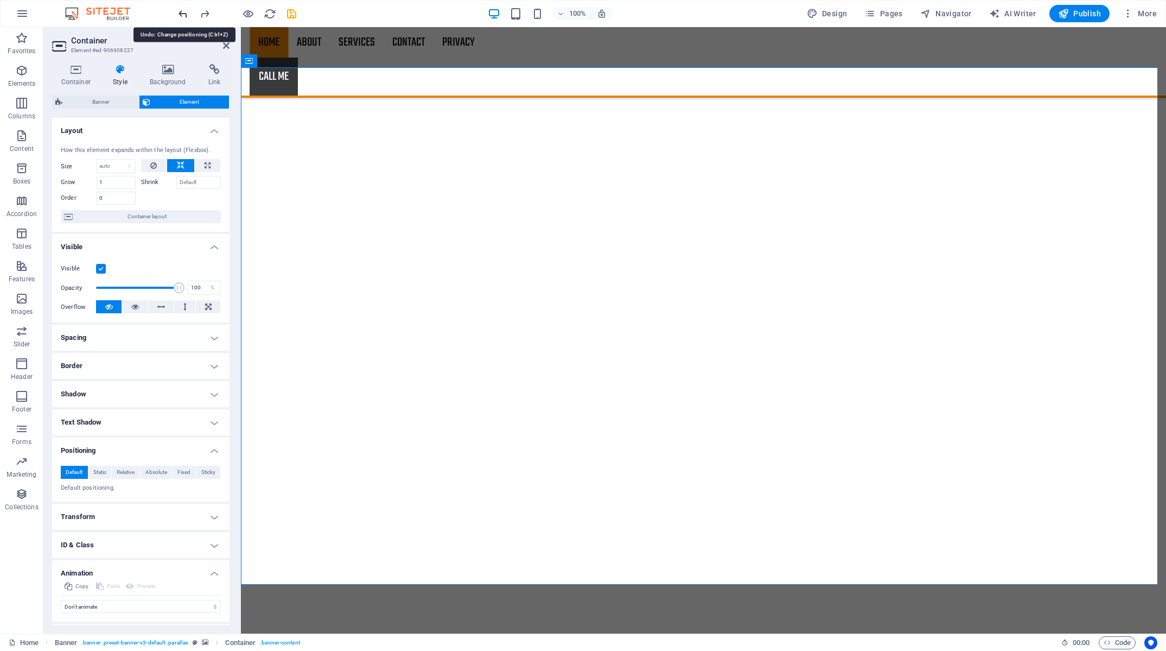
click at [185, 14] on icon "undo" at bounding box center [183, 14] width 12 height 12
click at [183, 11] on icon "undo" at bounding box center [183, 14] width 12 height 12
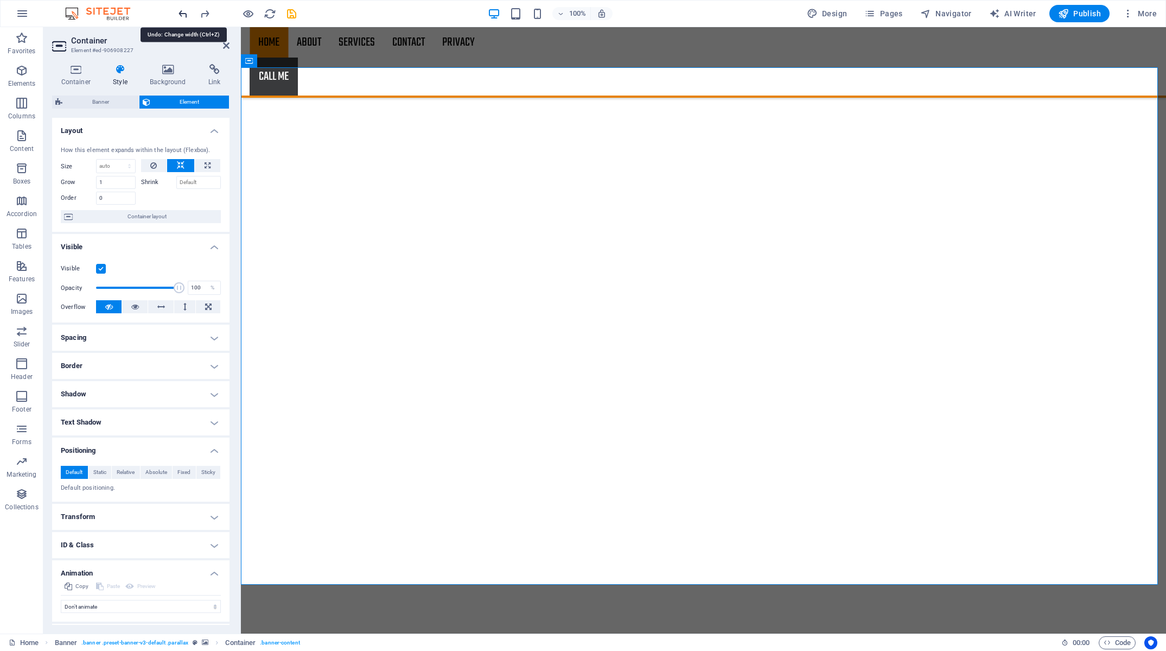
click at [183, 11] on icon "undo" at bounding box center [183, 14] width 12 height 12
click at [183, 15] on icon "undo" at bounding box center [183, 14] width 12 height 12
click at [184, 16] on icon "undo" at bounding box center [183, 14] width 12 height 12
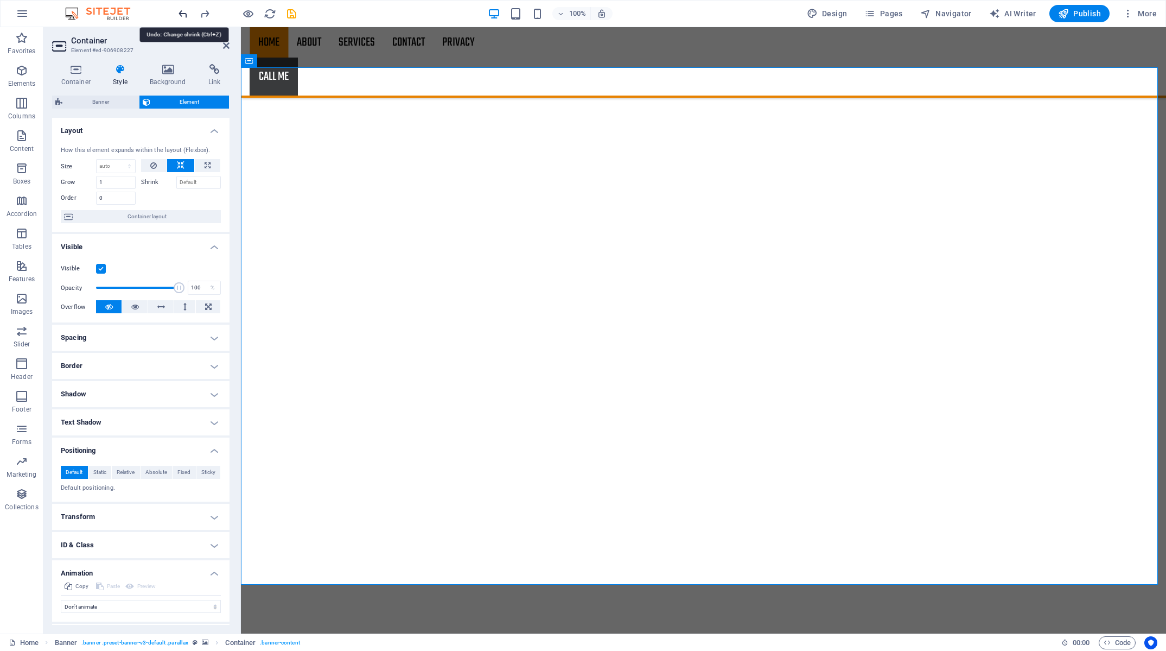
click at [184, 16] on icon "undo" at bounding box center [183, 14] width 12 height 12
click at [0, 0] on icon "redo" at bounding box center [0, 0] width 0 height 0
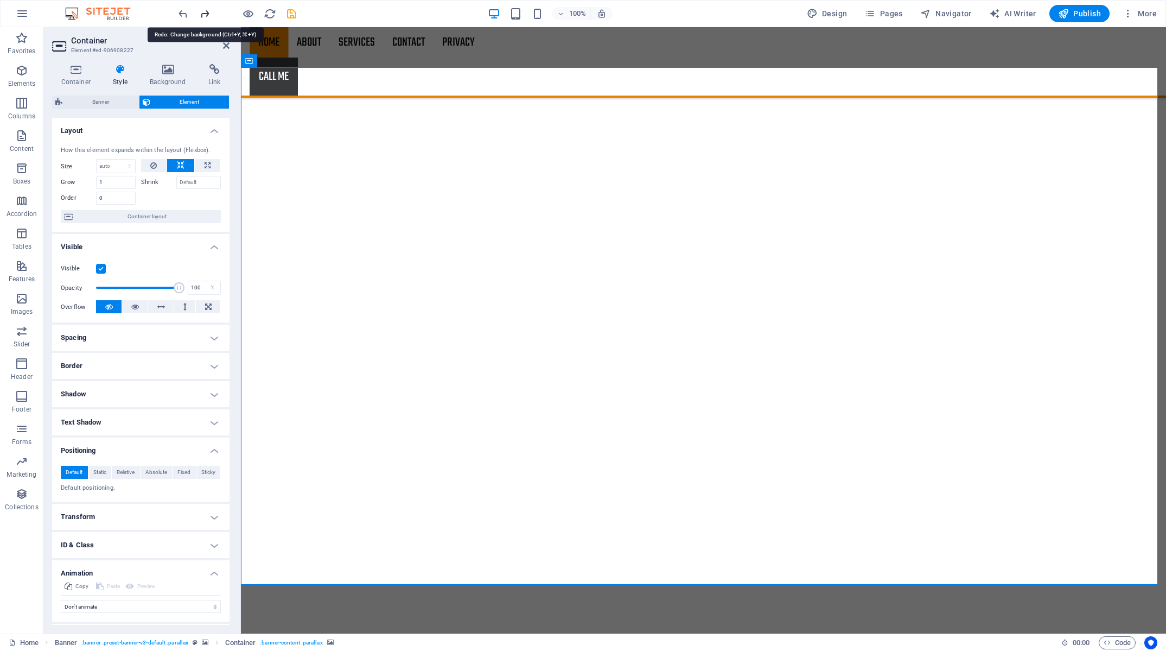
click at [0, 0] on icon "redo" at bounding box center [0, 0] width 0 height 0
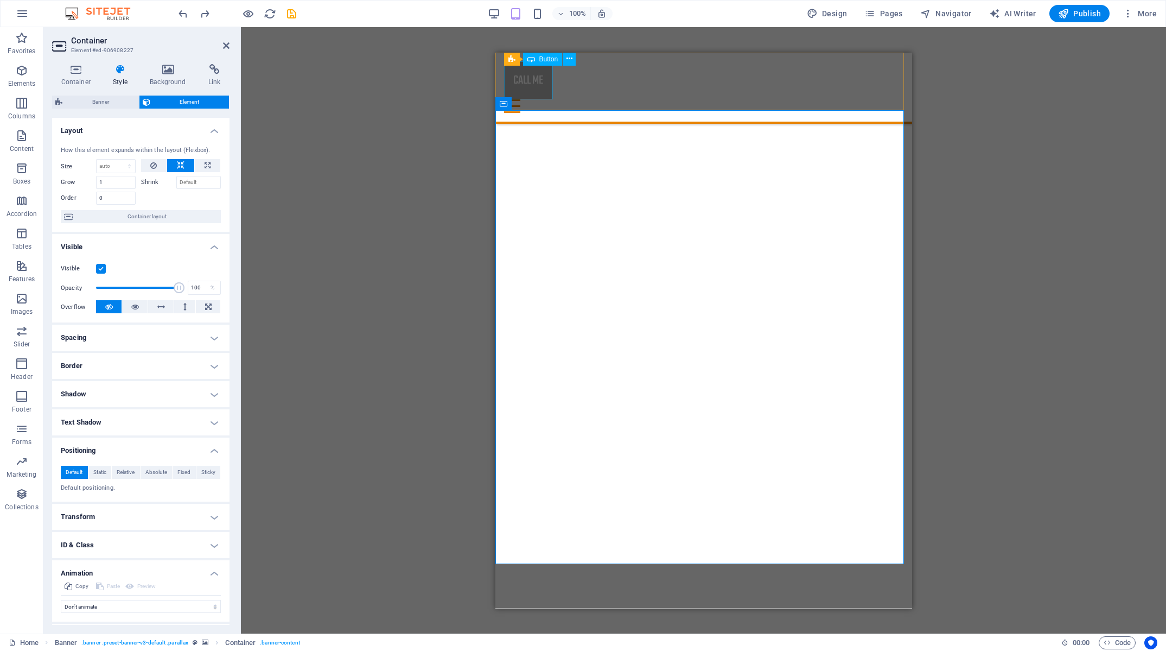
click at [531, 79] on div "Call Me" at bounding box center [703, 80] width 399 height 38
click at [532, 79] on div "Call Me" at bounding box center [703, 80] width 399 height 38
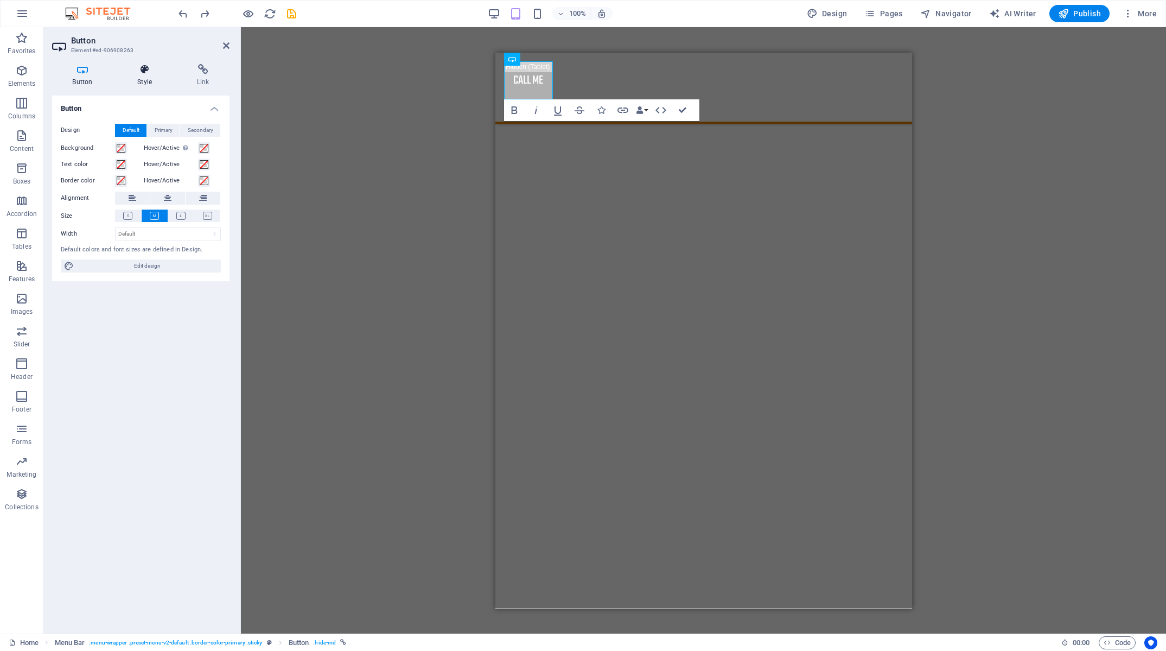
click at [139, 74] on icon at bounding box center [144, 69] width 55 height 11
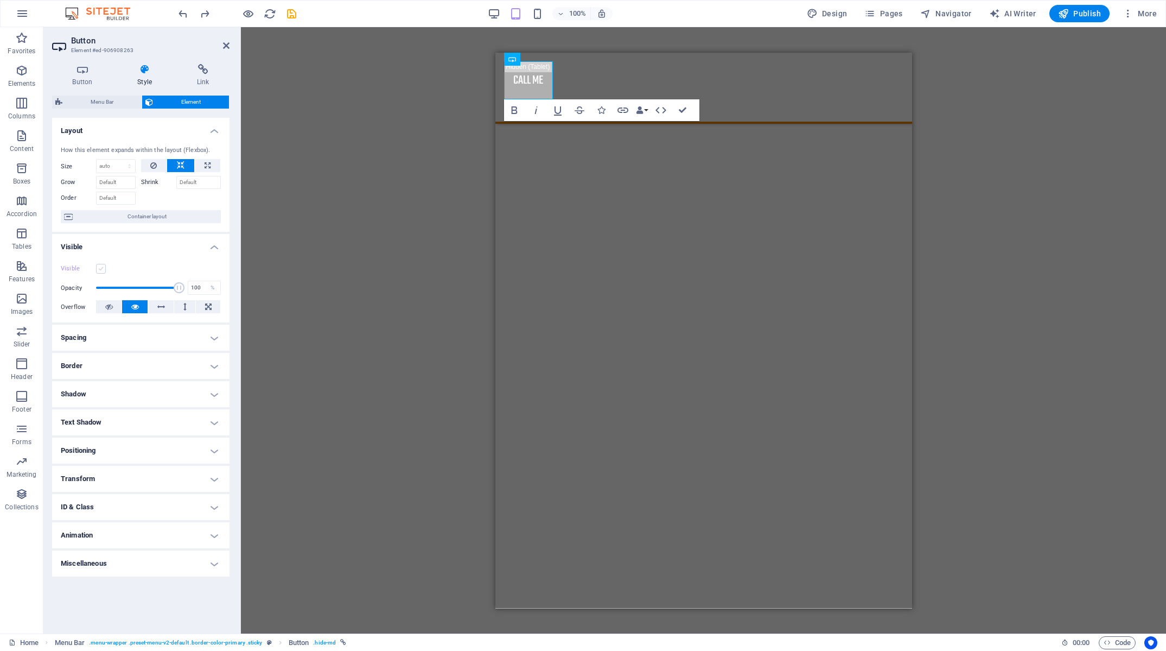
click at [104, 265] on label at bounding box center [101, 269] width 10 height 10
click at [0, 0] on input "Visible" at bounding box center [0, 0] width 0 height 0
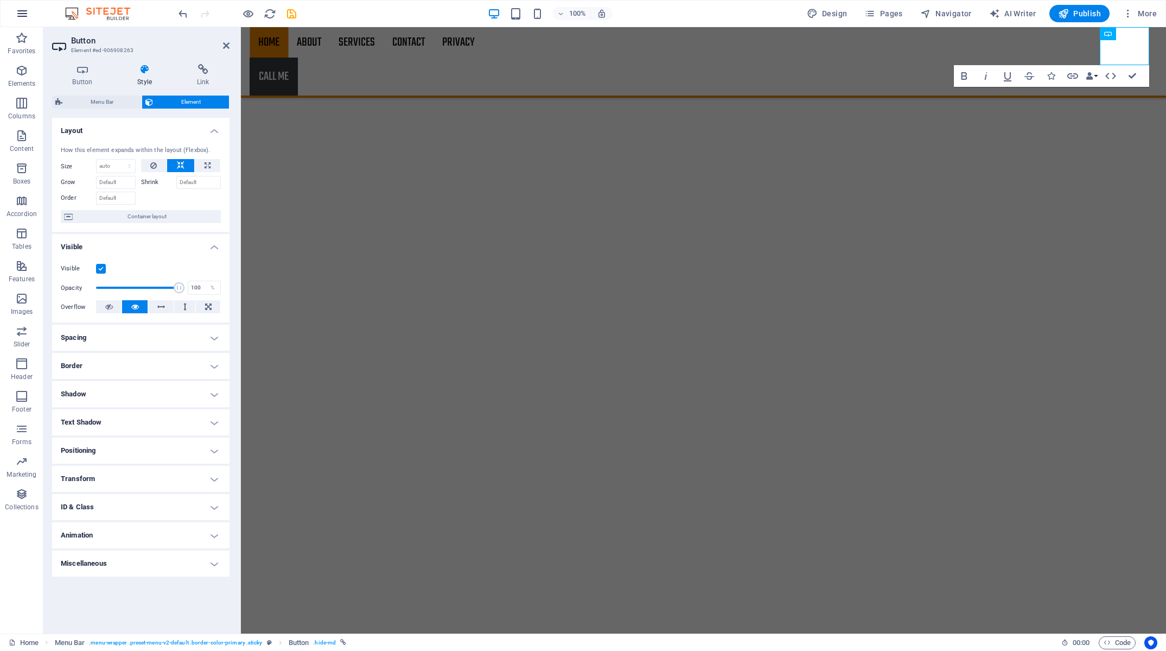
click at [23, 18] on icon "button" at bounding box center [22, 13] width 13 height 13
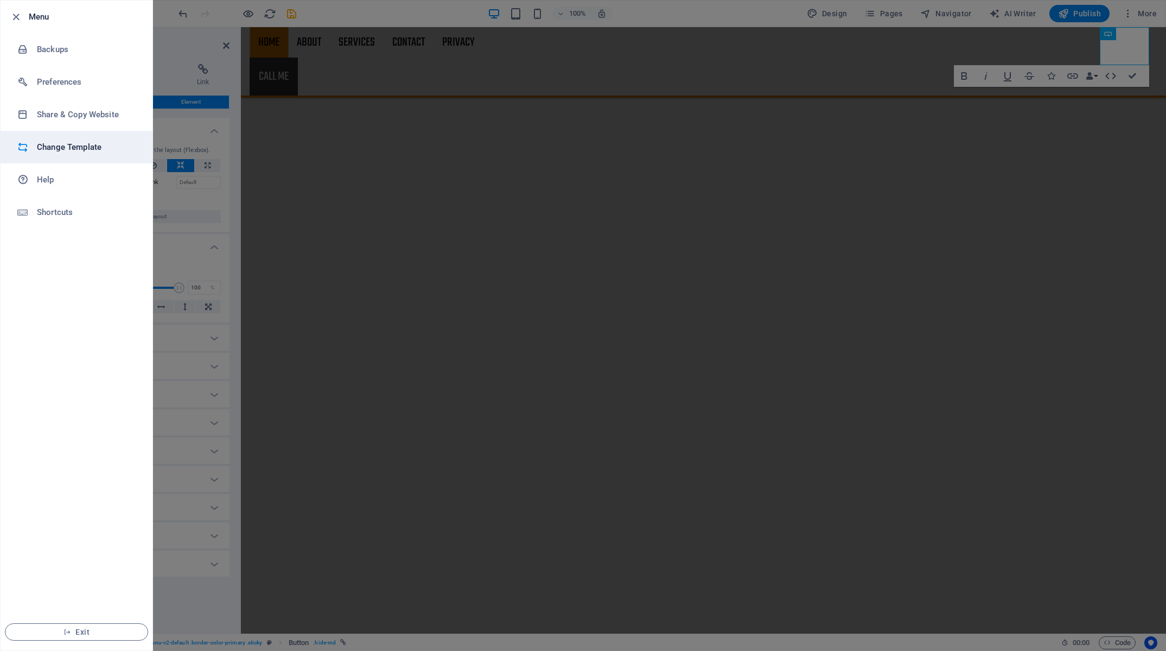
click at [79, 145] on h6 "Change Template" at bounding box center [87, 147] width 100 height 13
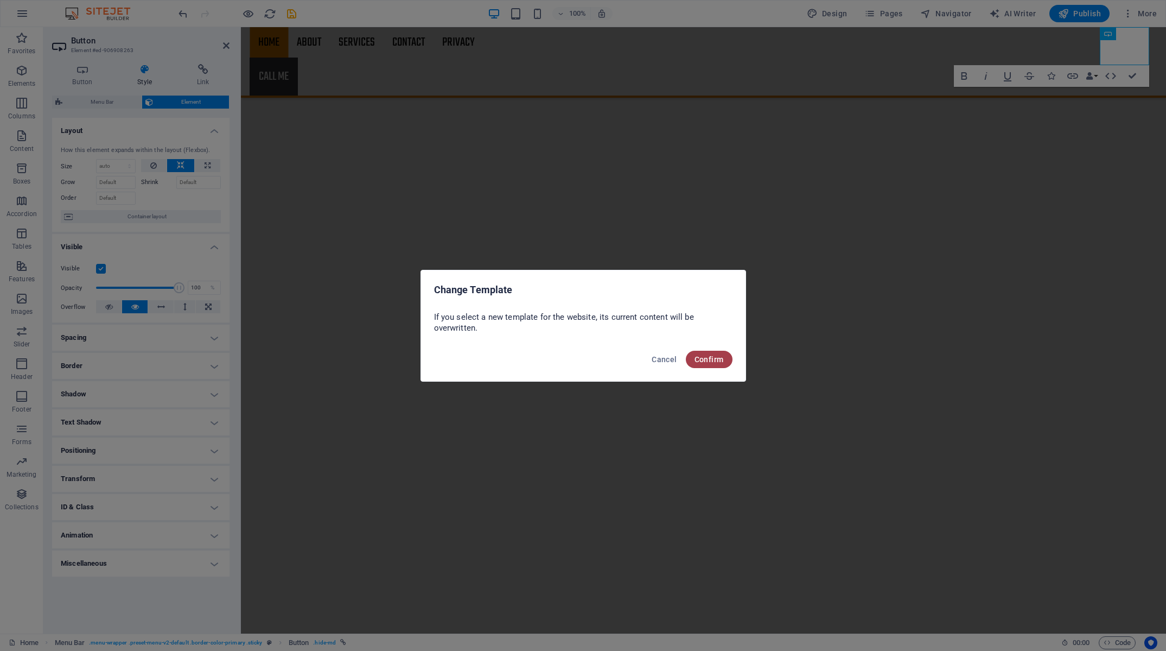
click at [706, 353] on button "Confirm" at bounding box center [709, 359] width 47 height 17
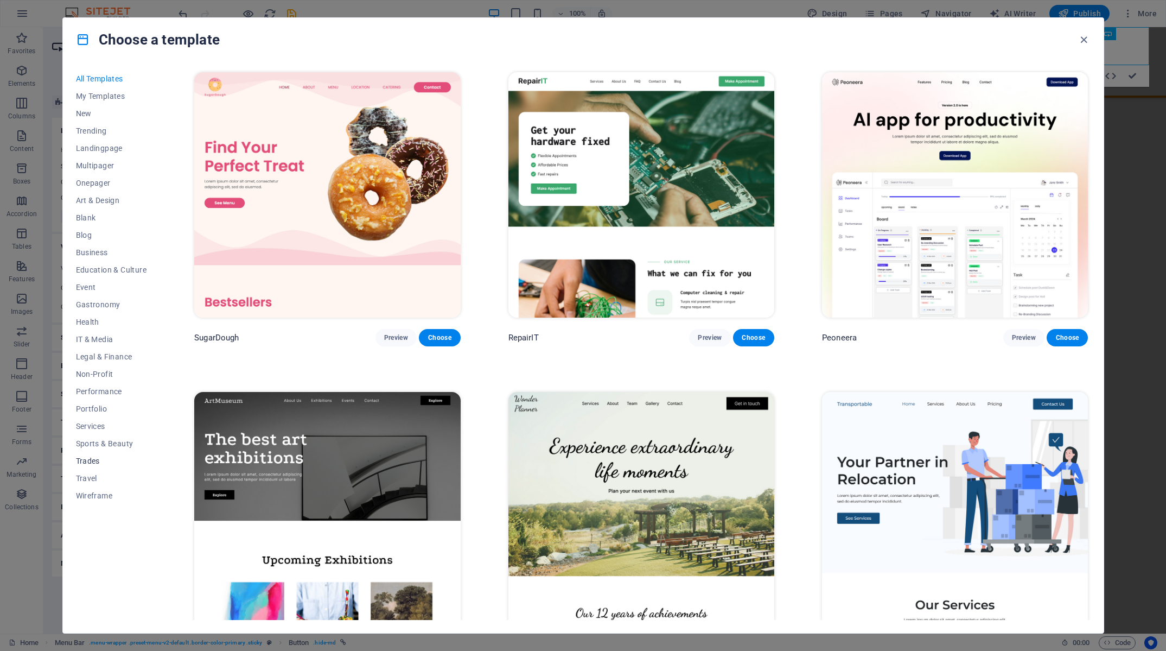
click at [107, 459] on span "Trades" at bounding box center [111, 460] width 71 height 9
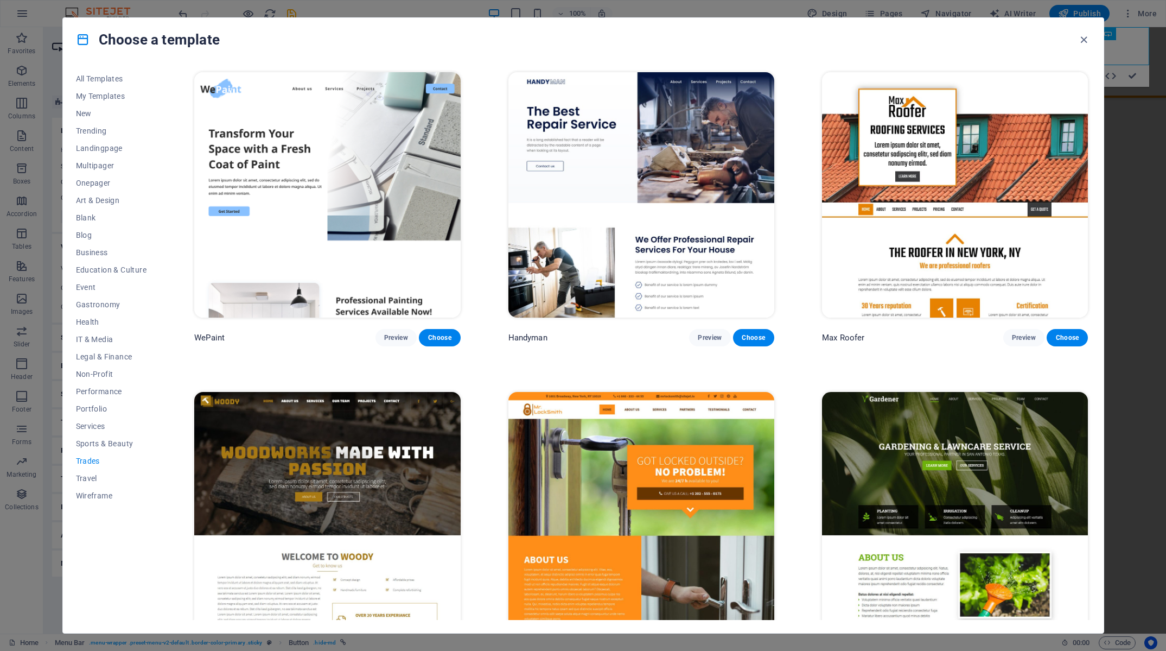
click at [929, 248] on img at bounding box center [955, 194] width 266 height 245
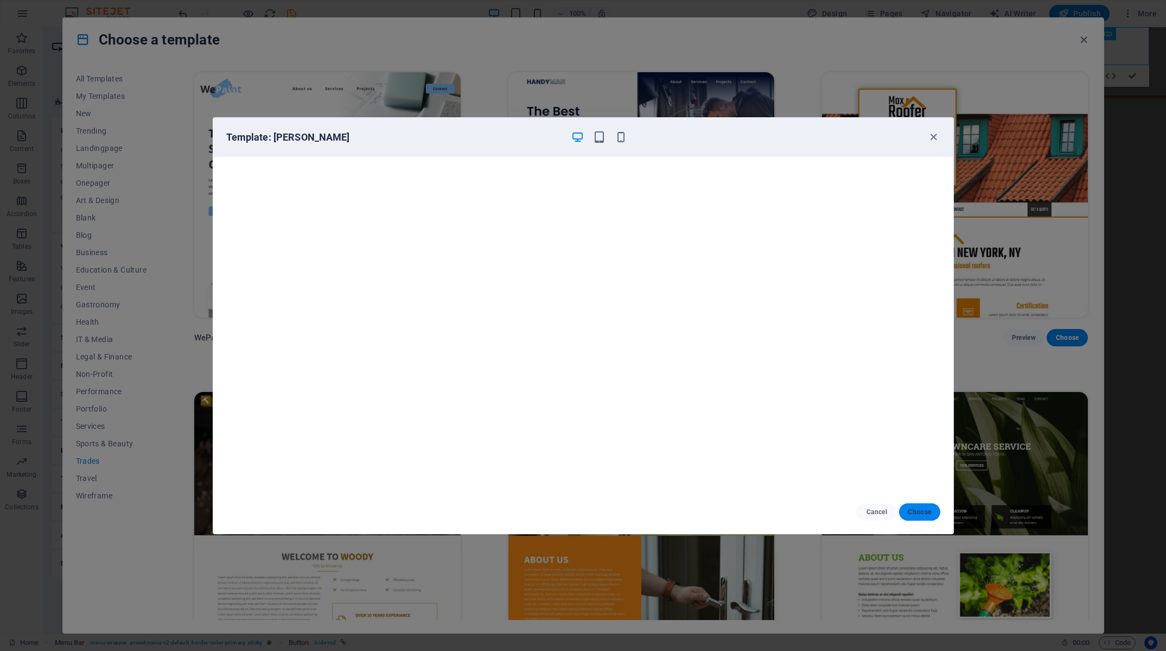
click at [910, 513] on span "Choose" at bounding box center [919, 511] width 23 height 9
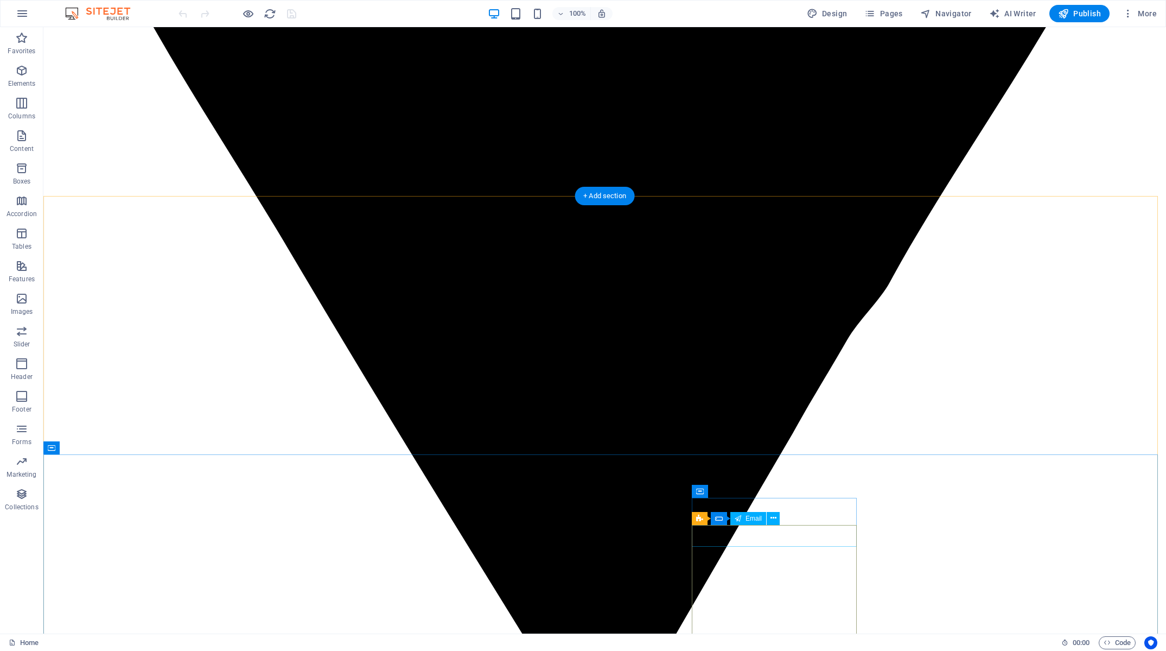
scroll to position [1852, 0]
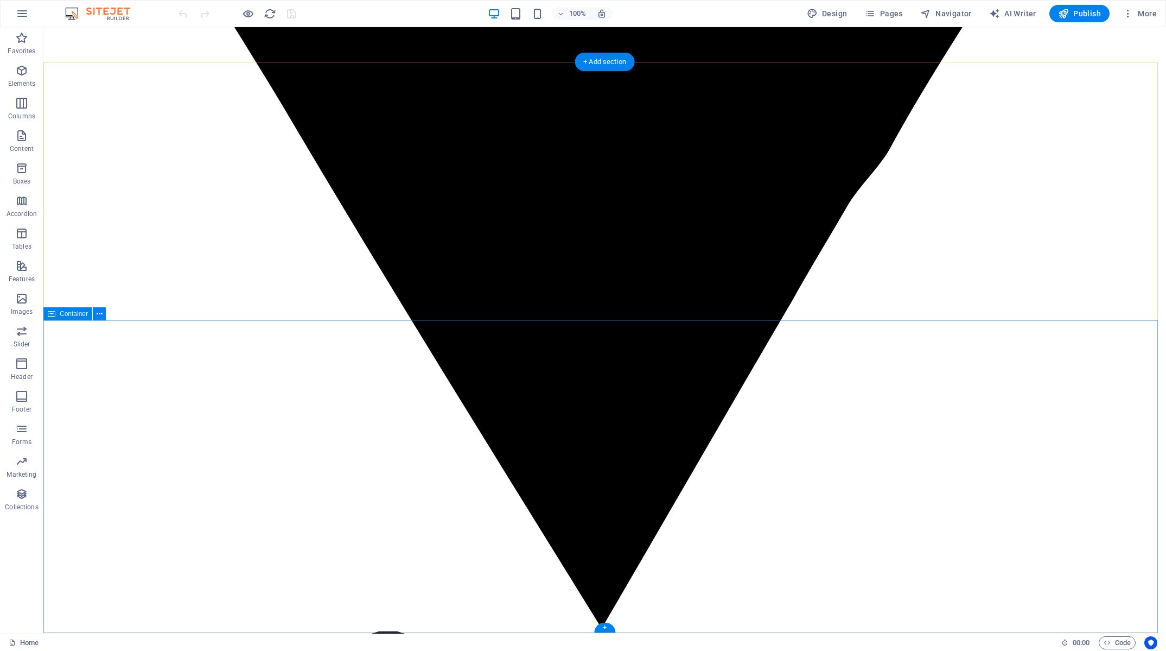
drag, startPoint x: 978, startPoint y: 413, endPoint x: 981, endPoint y: 470, distance: 57.1
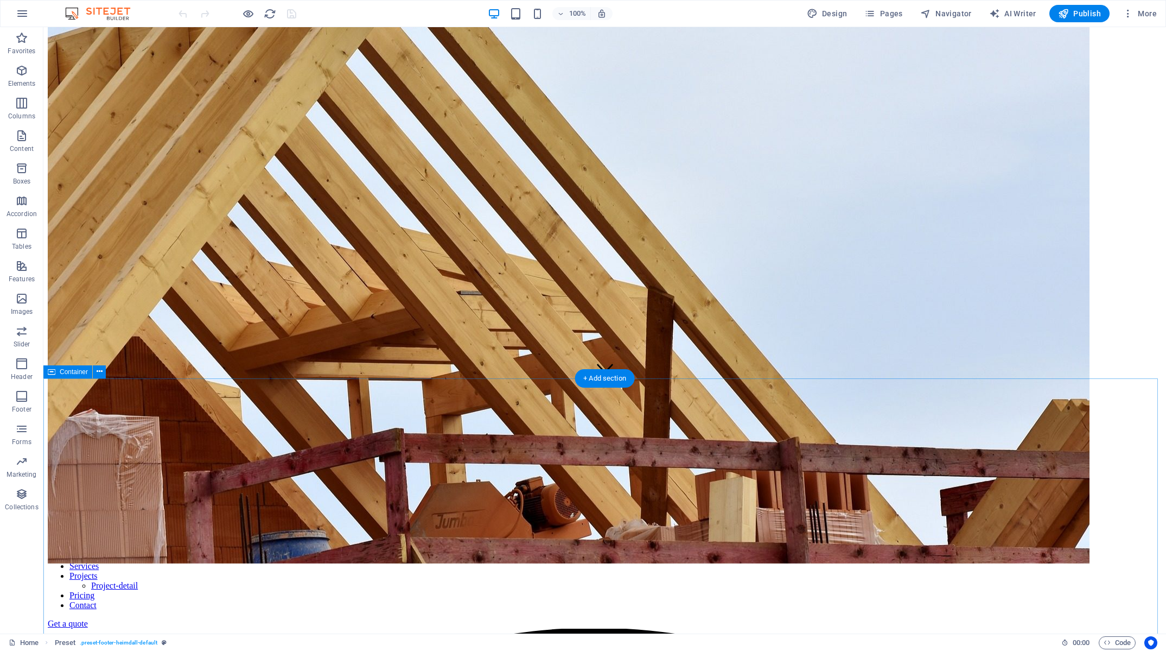
scroll to position [0, 0]
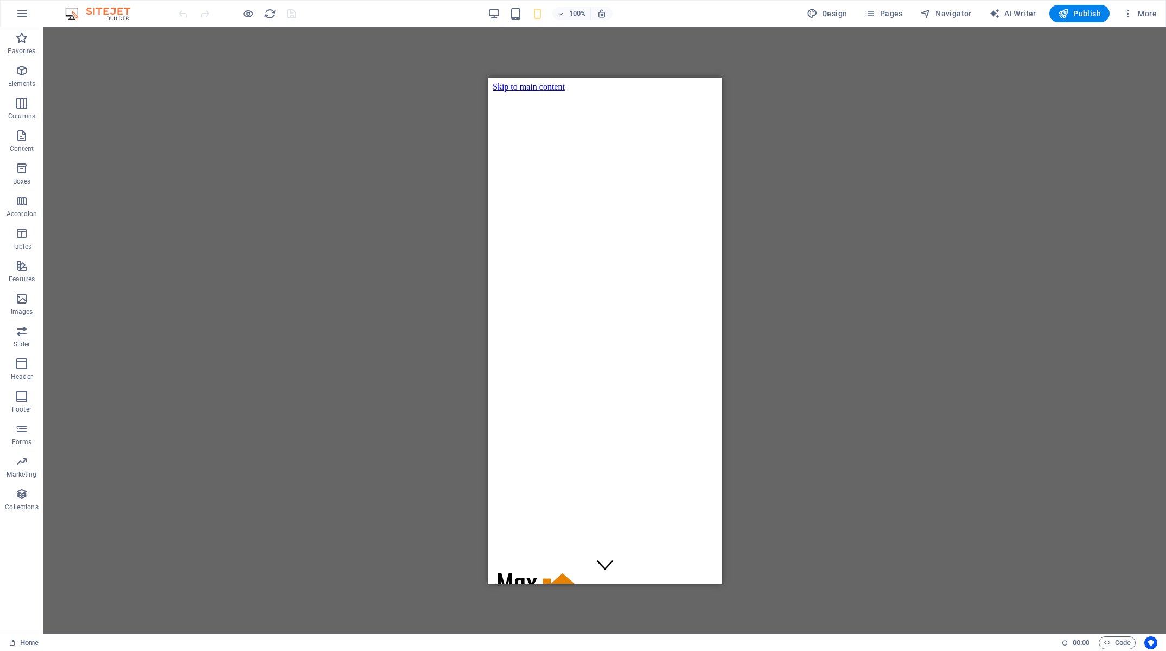
click at [384, 221] on div "Drag here to replace the existing content. Press “Ctrl” if you want to create a…" at bounding box center [604, 330] width 1123 height 606
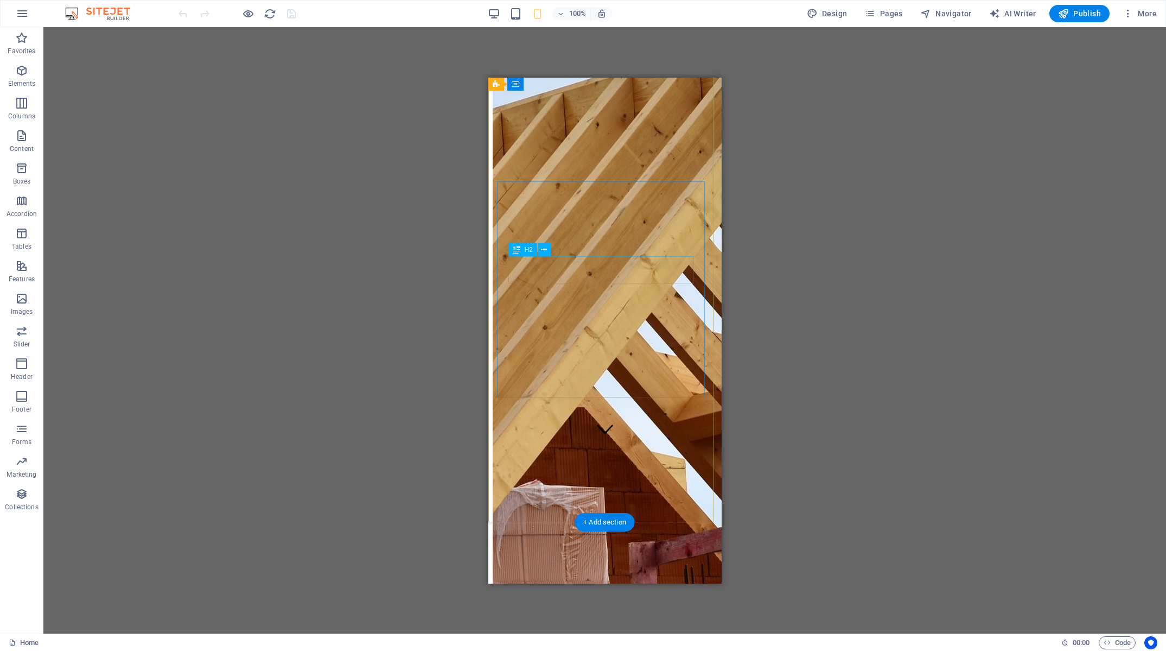
scroll to position [191, 0]
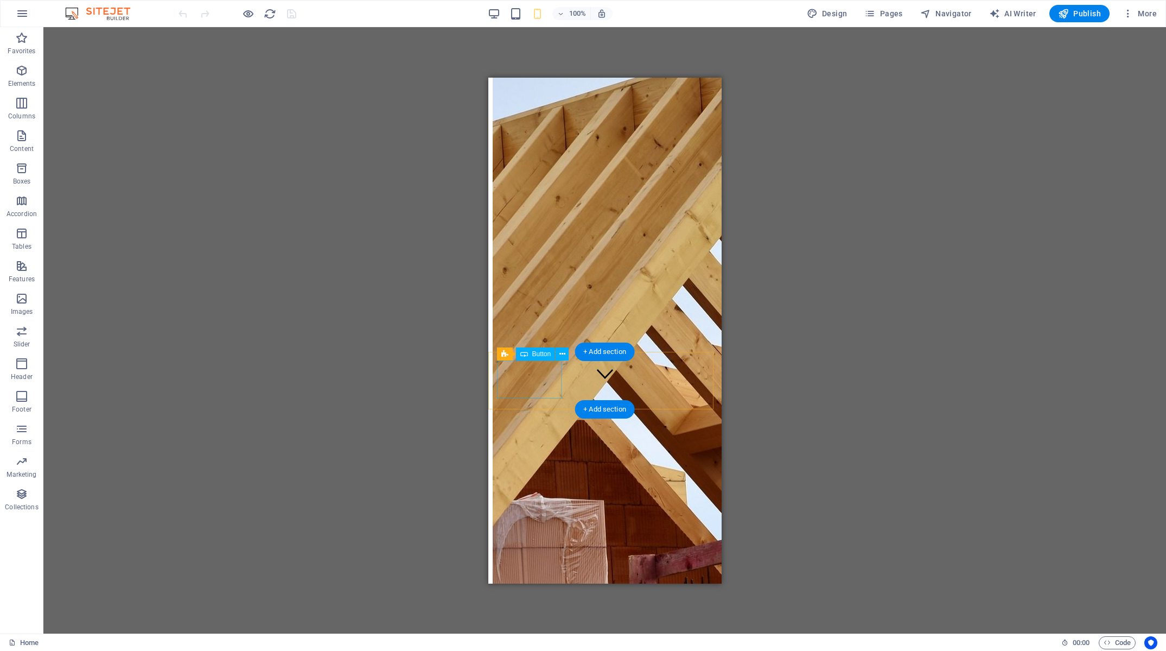
click at [544, 640] on div "Get a quote" at bounding box center [604, 645] width 225 height 10
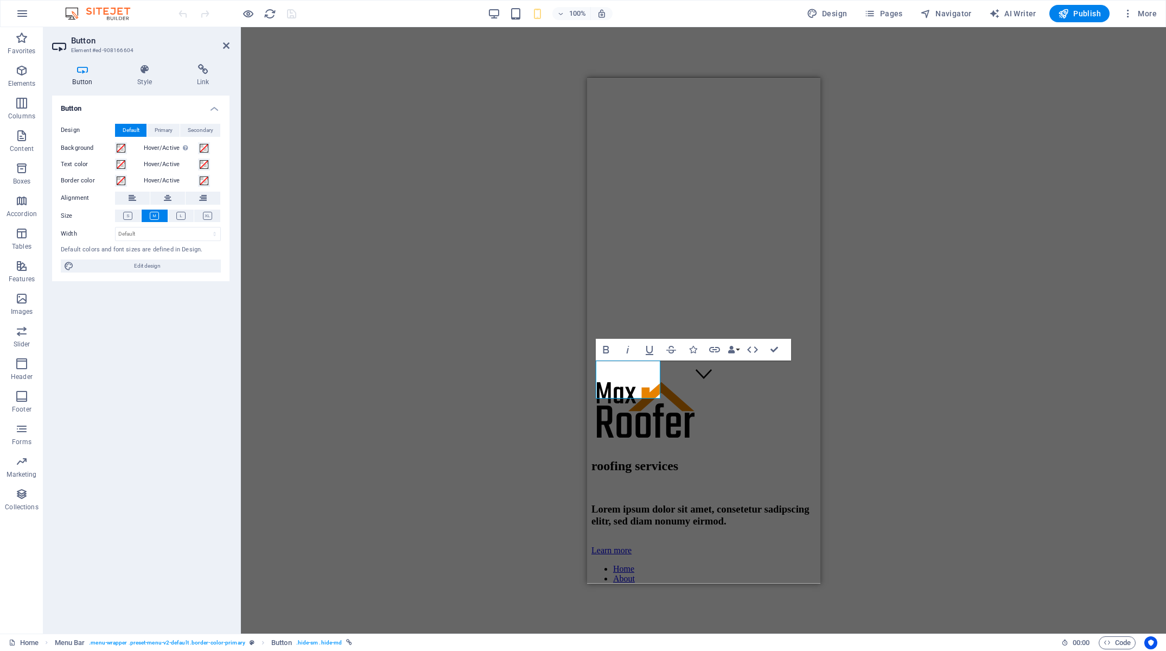
drag, startPoint x: 151, startPoint y: 73, endPoint x: 120, endPoint y: 115, distance: 52.0
click at [151, 74] on icon at bounding box center [144, 69] width 55 height 11
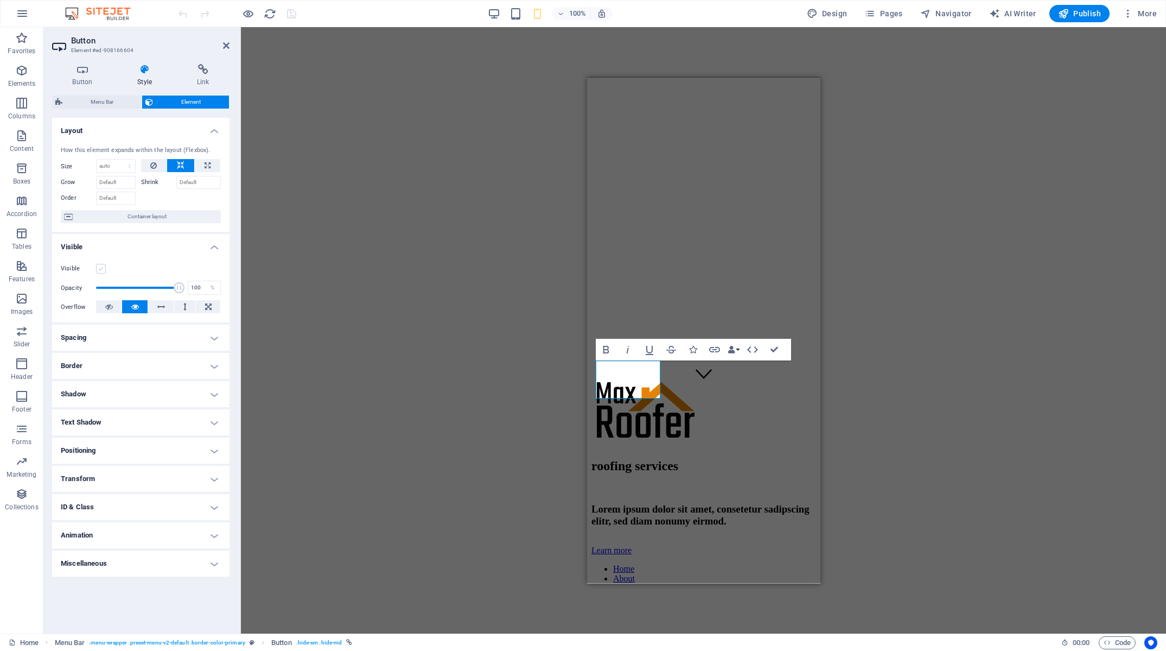
click at [100, 265] on label at bounding box center [101, 269] width 10 height 10
click at [0, 0] on input "Visible" at bounding box center [0, 0] width 0 height 0
click at [524, 16] on div "100%" at bounding box center [549, 13] width 125 height 17
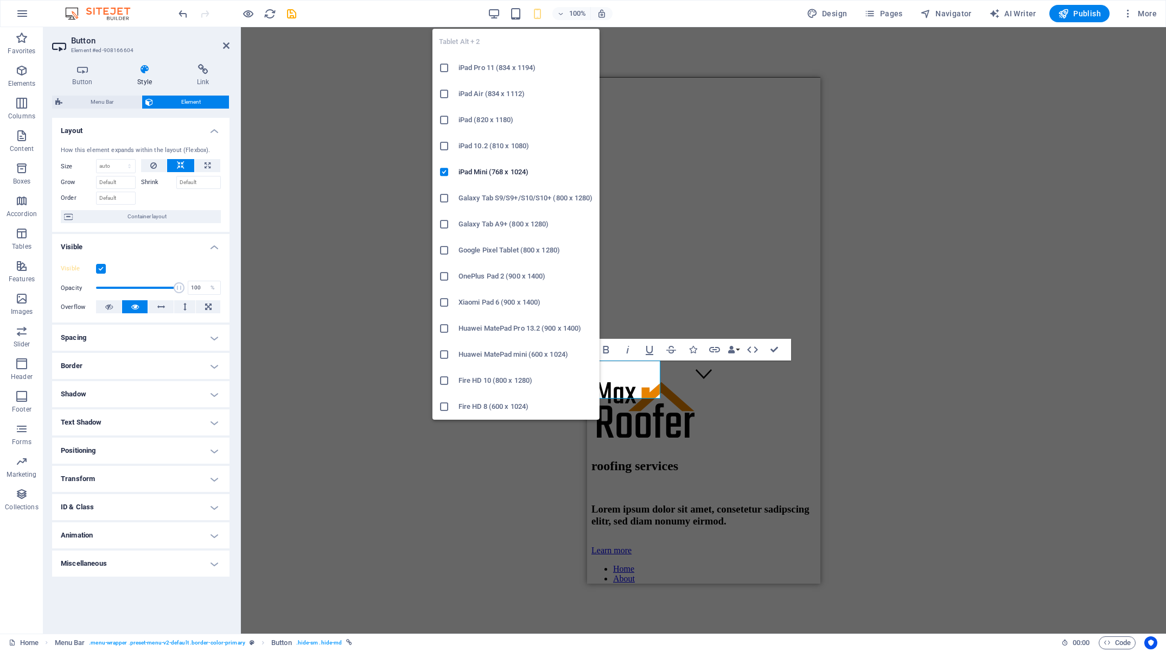
drag, startPoint x: 516, startPoint y: 15, endPoint x: 521, endPoint y: 41, distance: 27.1
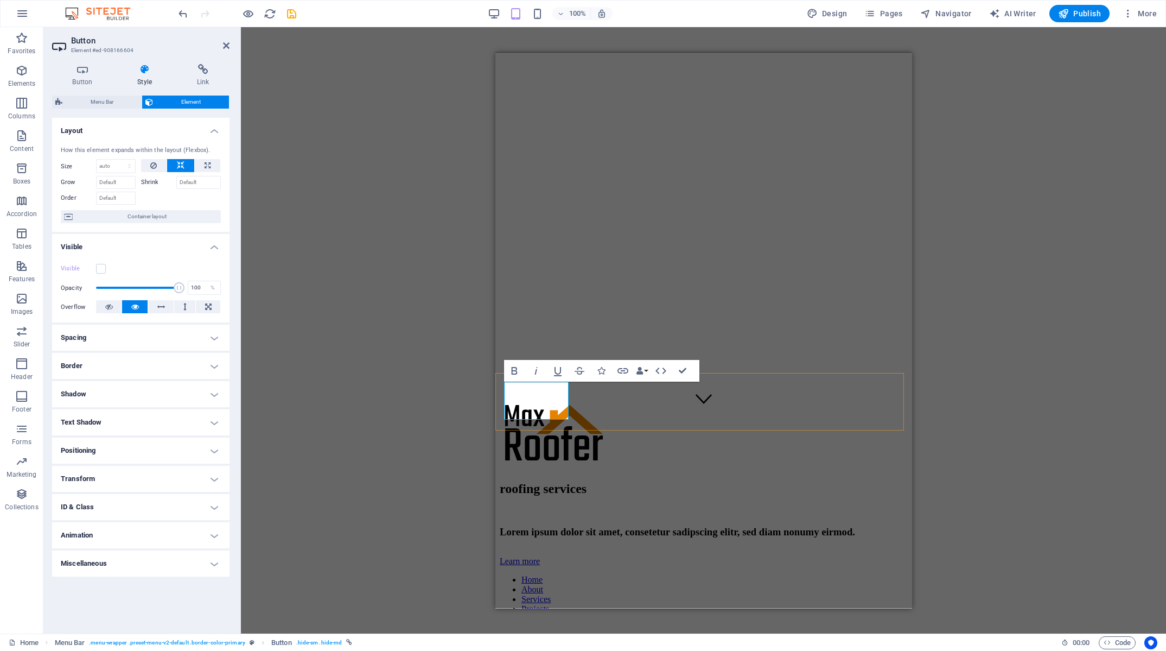
click at [539, 650] on link "Get a quote" at bounding box center [519, 655] width 40 height 9
click at [102, 269] on label at bounding box center [101, 269] width 10 height 10
click at [0, 0] on input "Visible" at bounding box center [0, 0] width 0 height 0
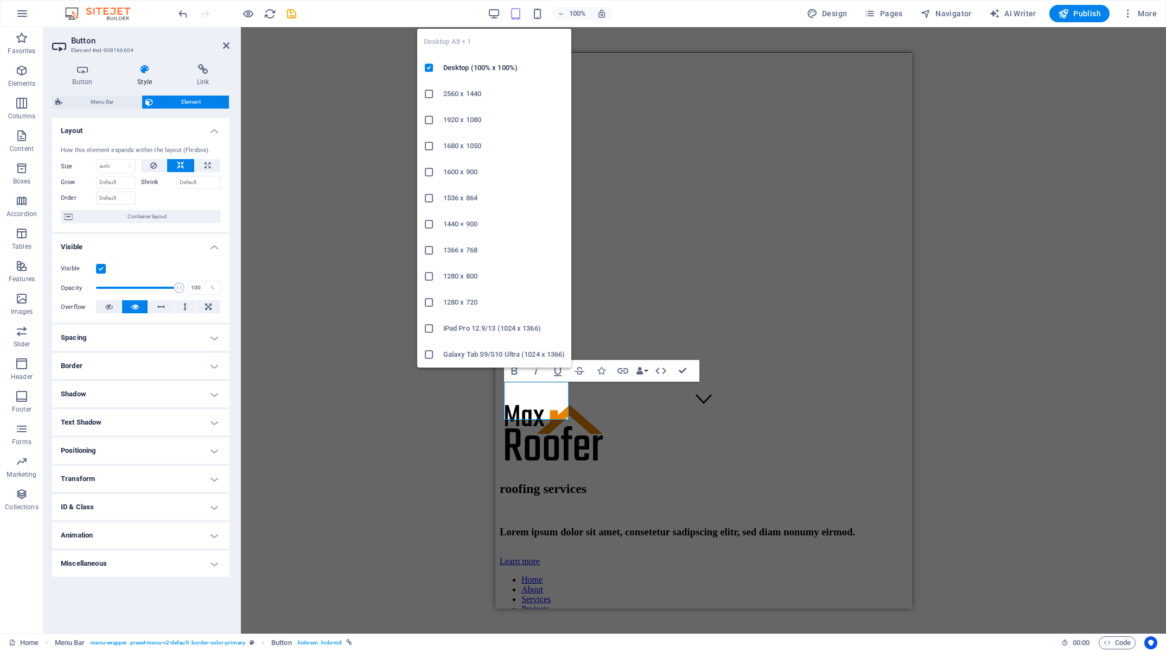
drag, startPoint x: 496, startPoint y: 14, endPoint x: 506, endPoint y: 42, distance: 29.9
click at [496, 14] on icon "button" at bounding box center [494, 14] width 12 height 12
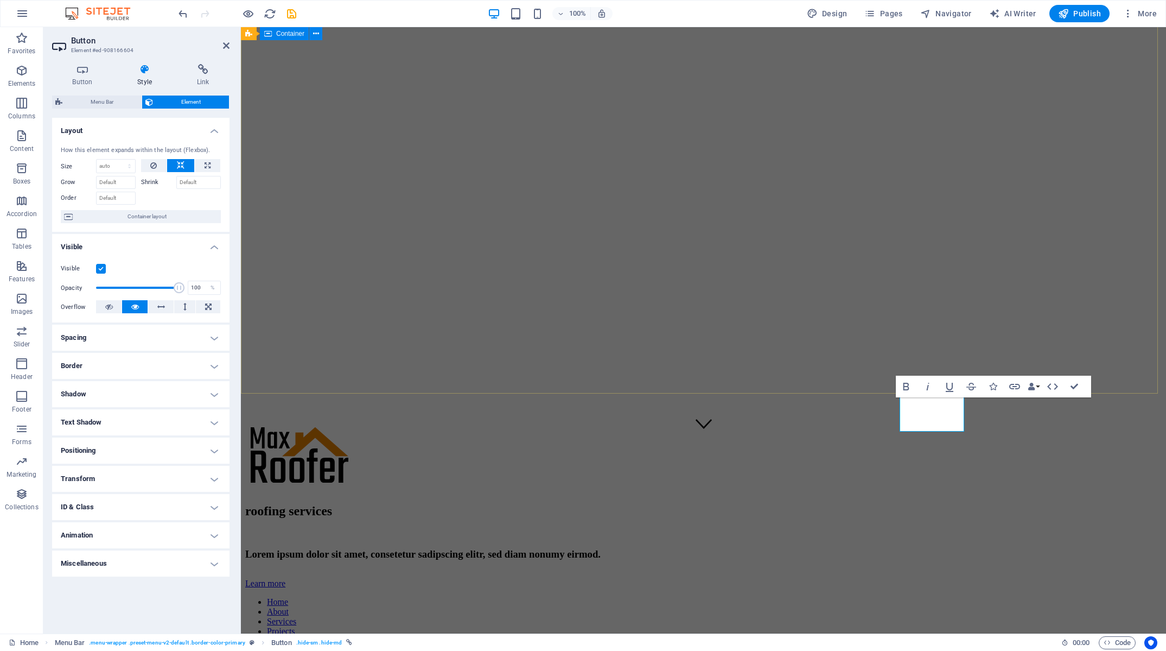
scroll to position [0, 0]
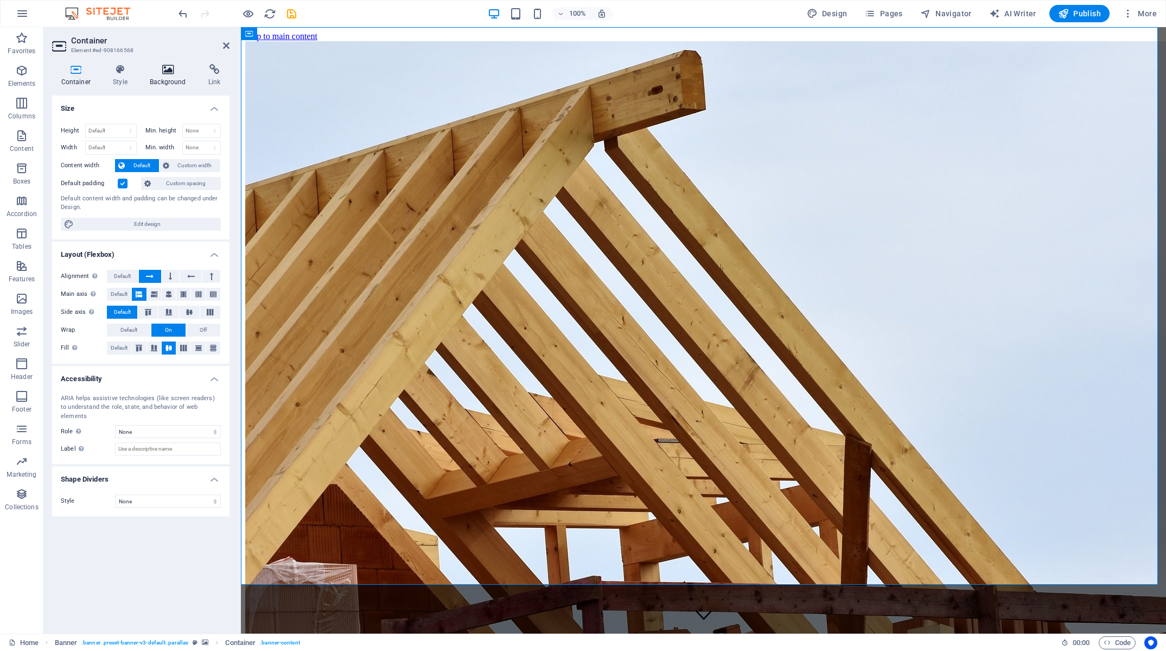
click at [176, 85] on h4 "Background" at bounding box center [170, 75] width 59 height 23
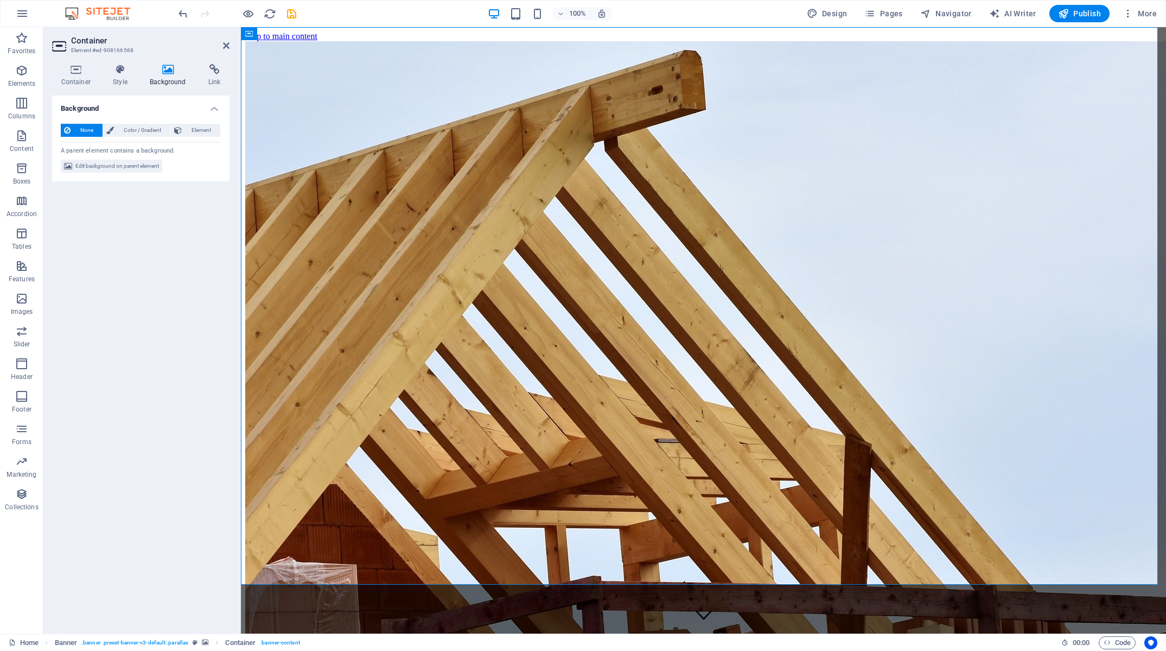
click at [134, 163] on span "Edit background on parent element" at bounding box center [117, 166] width 84 height 13
select select "fade"
select select "ms"
select select "s"
select select "progressive"
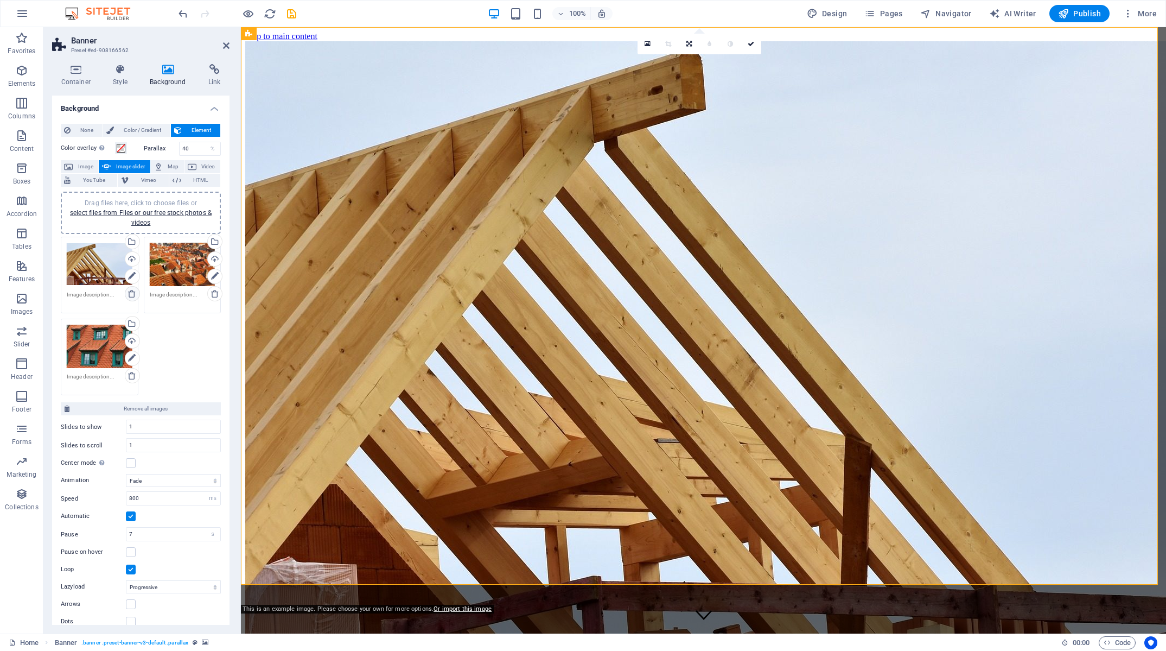
click at [128, 296] on icon at bounding box center [132, 293] width 9 height 9
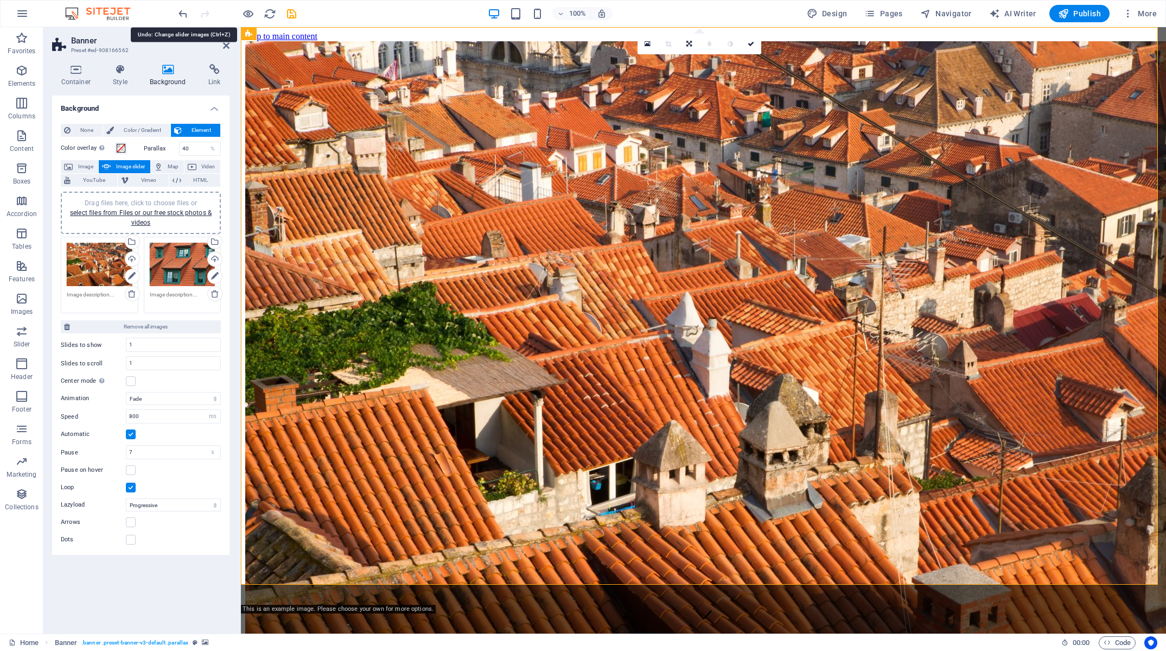
drag, startPoint x: 179, startPoint y: 14, endPoint x: 172, endPoint y: 33, distance: 20.1
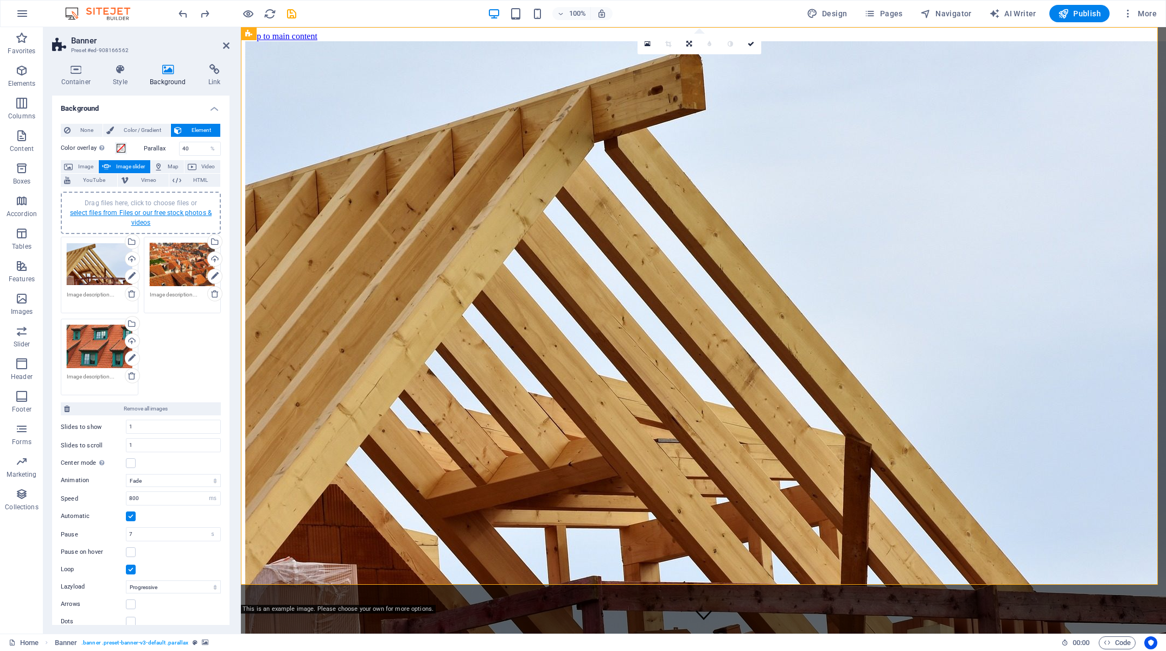
click at [152, 214] on link "select files from Files or our free stock photos & videos" at bounding box center [141, 217] width 142 height 17
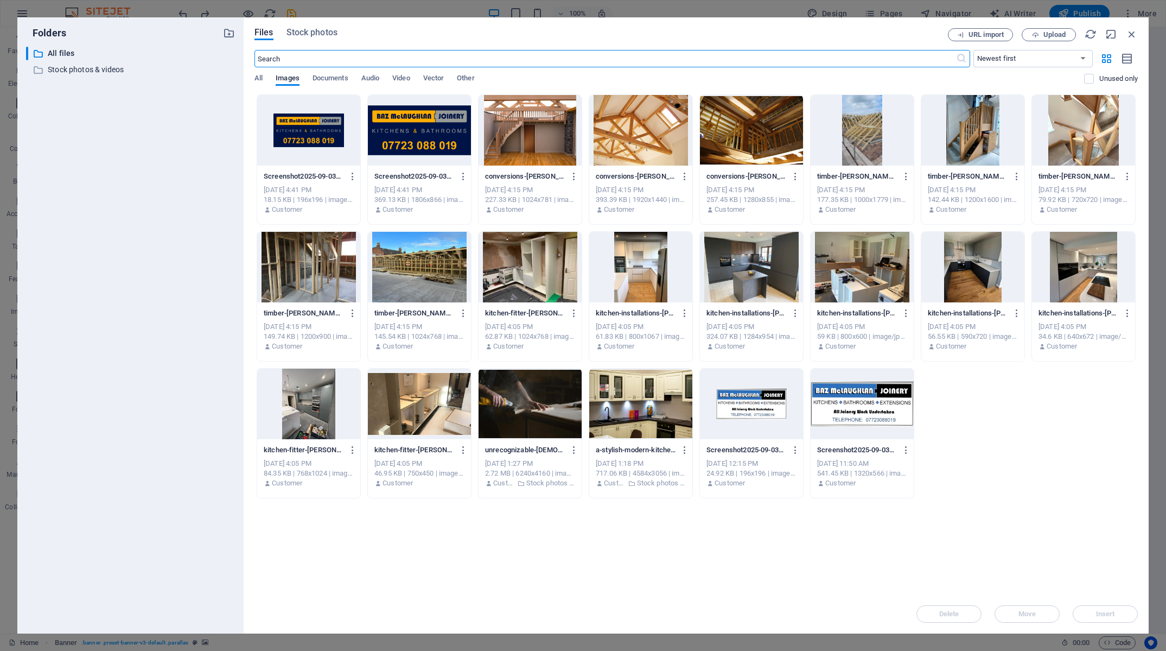
drag, startPoint x: 730, startPoint y: 266, endPoint x: 730, endPoint y: 271, distance: 5.5
click at [730, 266] on div at bounding box center [751, 267] width 103 height 71
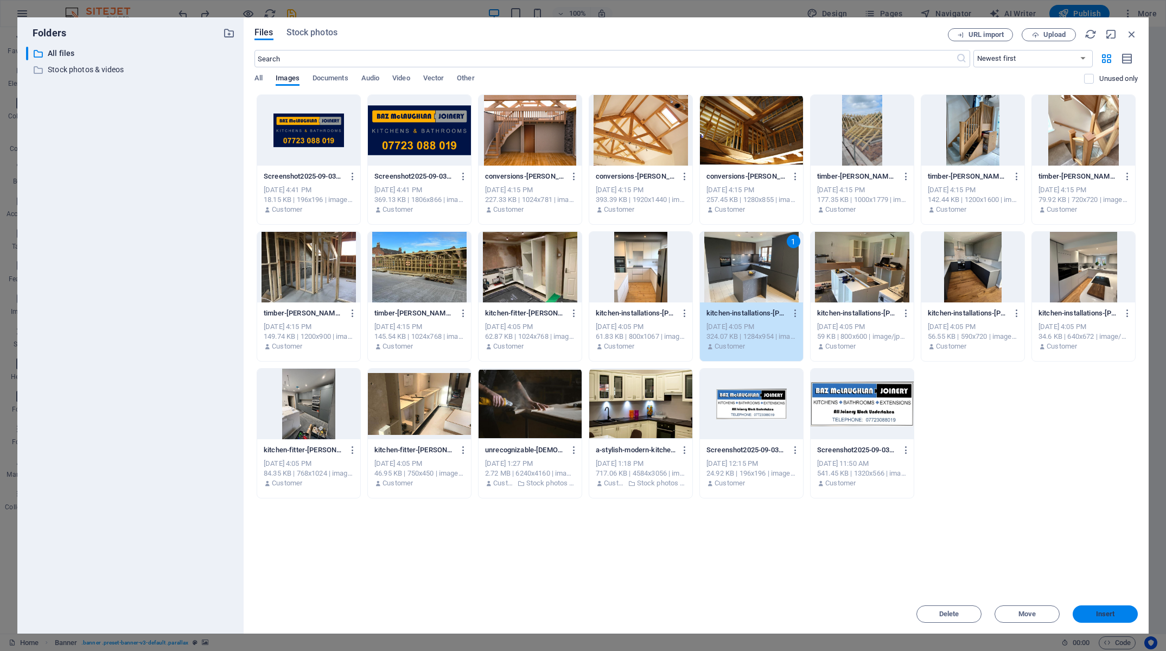
click at [1097, 612] on span "Insert" at bounding box center [1105, 613] width 19 height 7
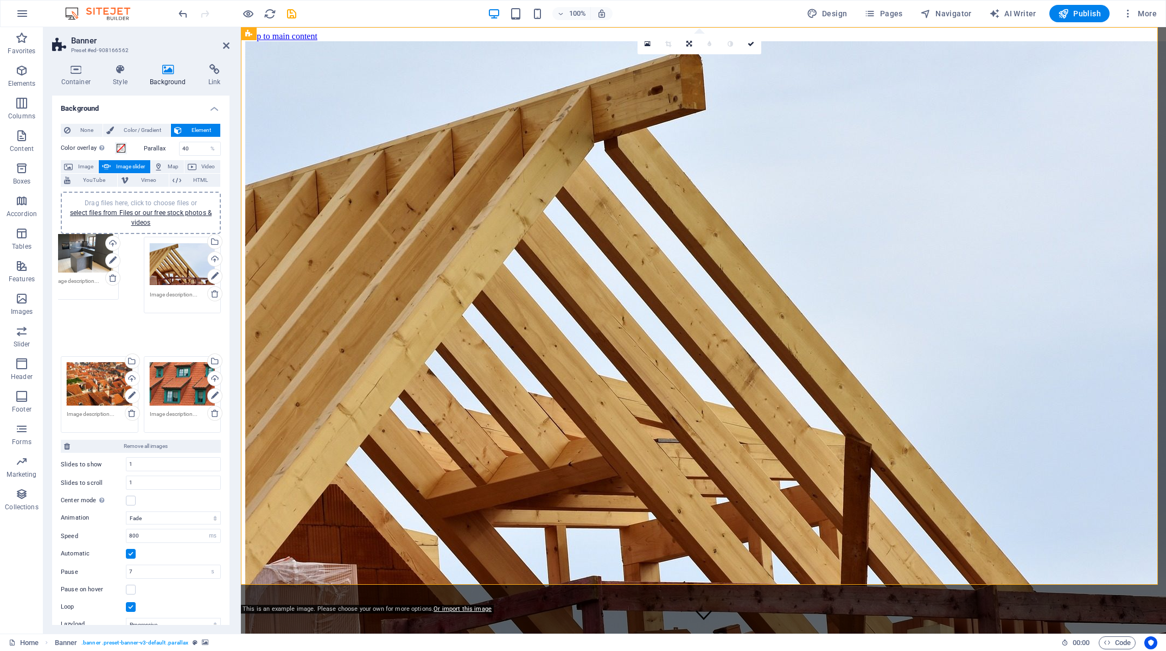
drag, startPoint x: 181, startPoint y: 360, endPoint x: 91, endPoint y: 268, distance: 129.3
click at [91, 268] on div "Drag files here, click to choose files or select files from Files or our free s…" at bounding box center [140, 335] width 165 height 202
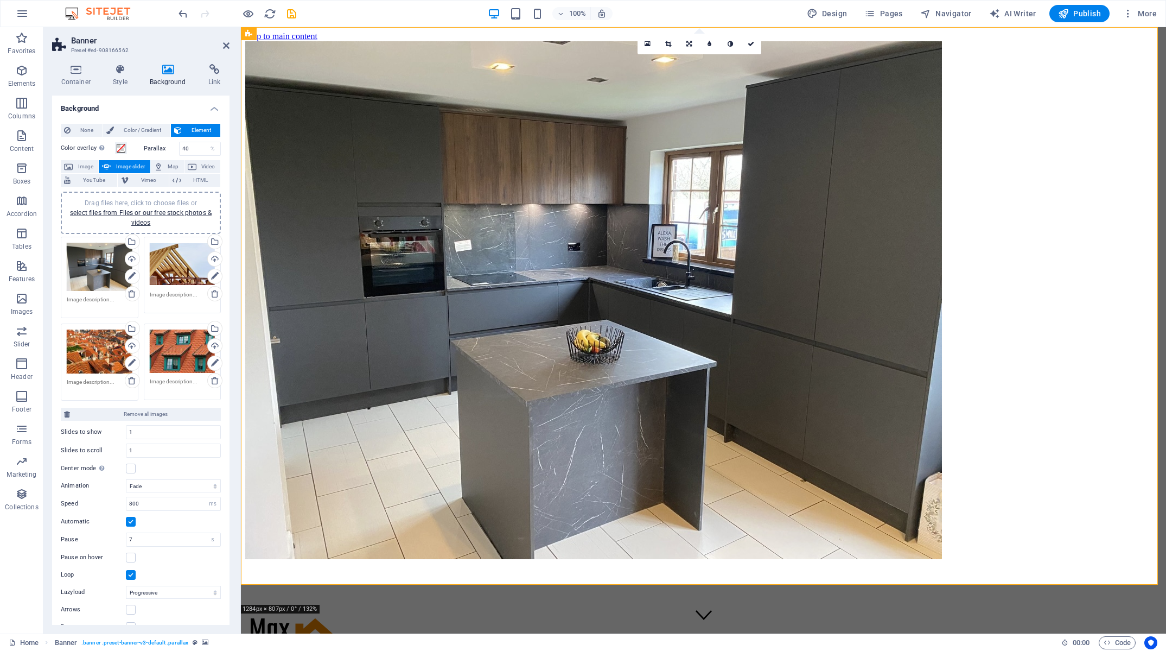
click at [160, 264] on div "Drag files here, click to choose files or select files from Files or our free s…" at bounding box center [183, 264] width 66 height 43
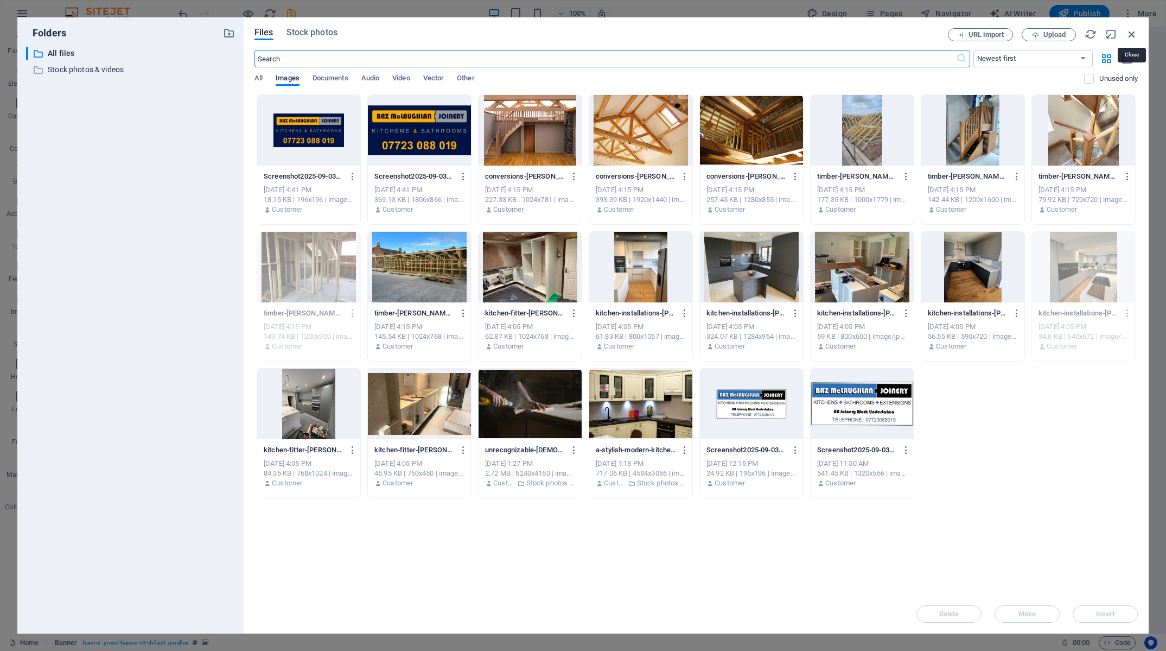
click at [1130, 35] on icon "button" at bounding box center [1132, 34] width 12 height 12
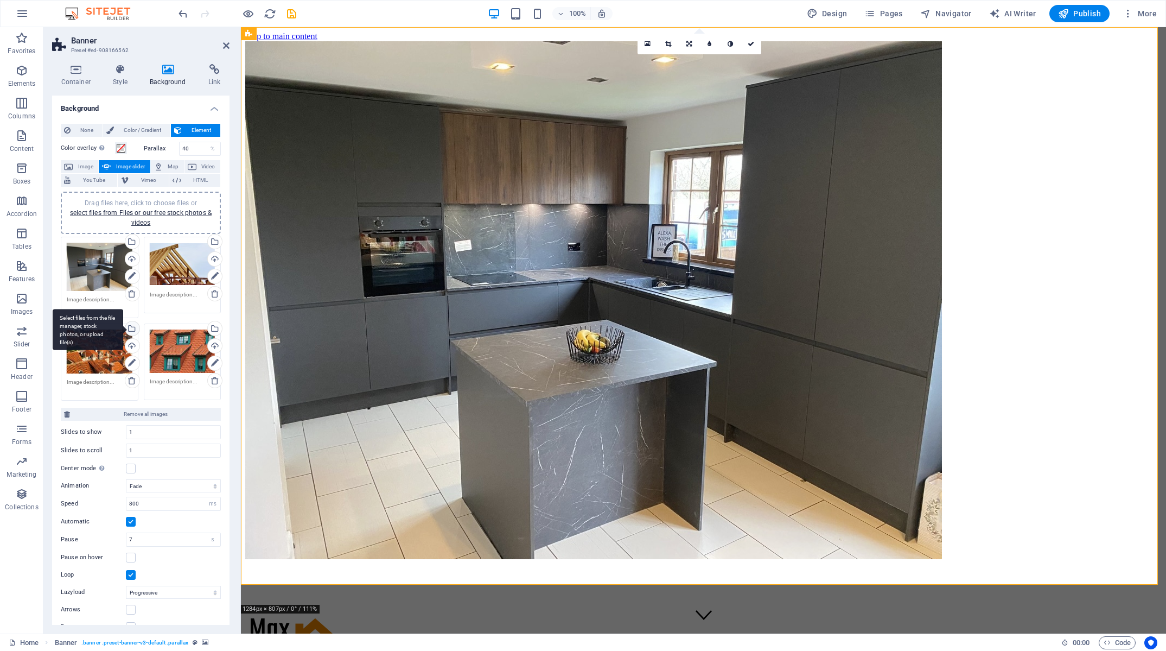
click at [130, 328] on div "Select files from the file manager, stock photos, or upload file(s)" at bounding box center [131, 329] width 16 height 16
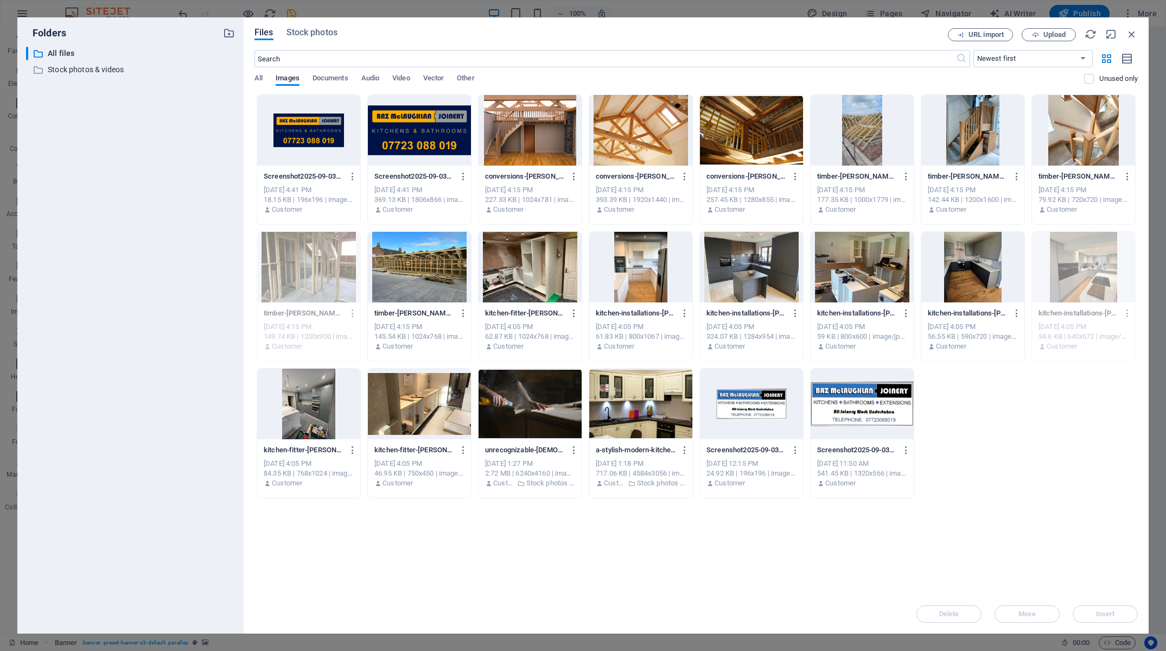
click at [524, 284] on div at bounding box center [530, 267] width 103 height 71
click at [1110, 619] on button "Insert" at bounding box center [1105, 613] width 65 height 17
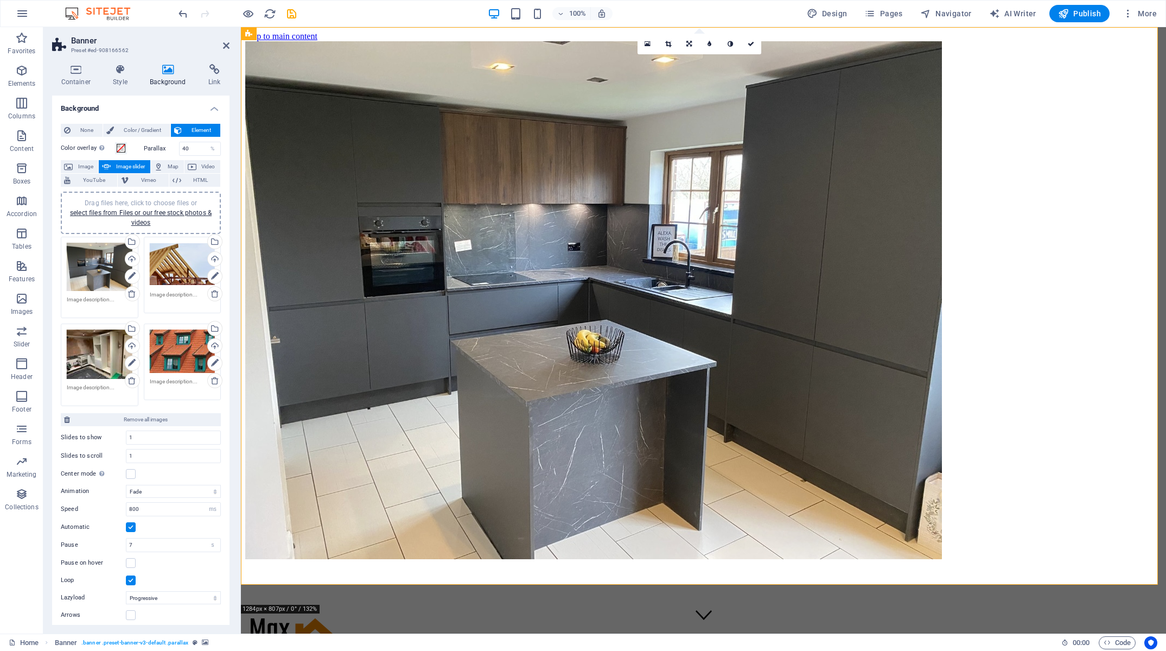
click at [190, 341] on div "Drag files here, click to choose files or select files from Files or our free s…" at bounding box center [183, 350] width 66 height 43
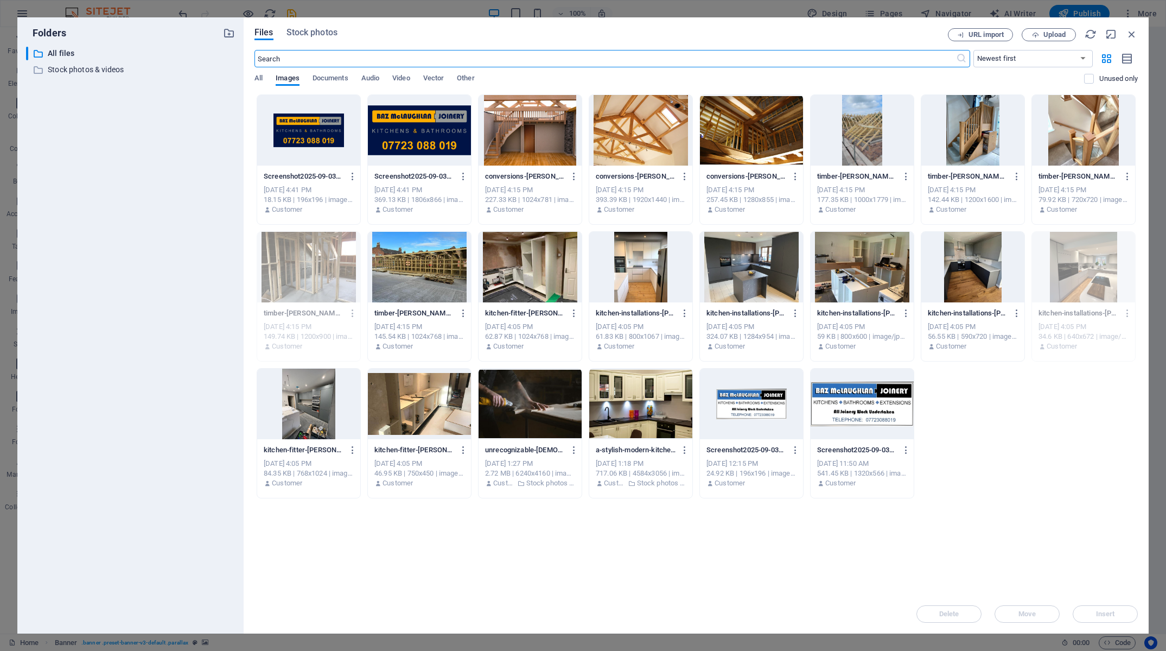
click at [451, 279] on div at bounding box center [419, 267] width 103 height 71
drag, startPoint x: 539, startPoint y: 531, endPoint x: 1110, endPoint y: 616, distance: 577.0
click at [1110, 616] on span "Insert" at bounding box center [1105, 613] width 19 height 7
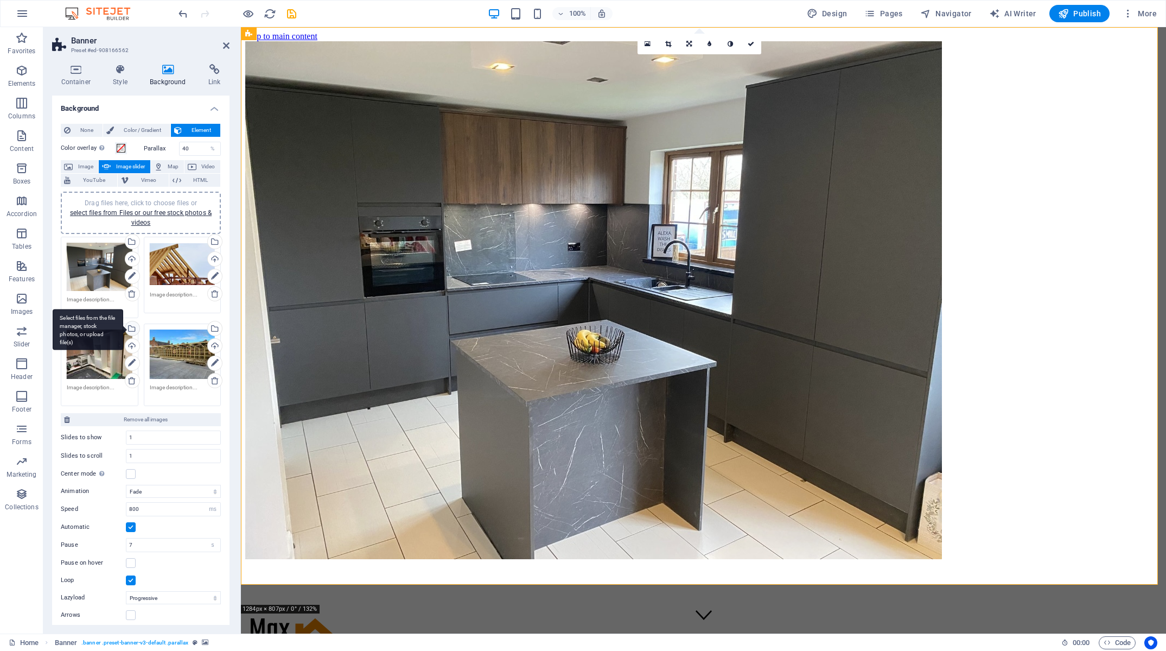
click at [130, 325] on div "Select files from the file manager, stock photos, or upload file(s)" at bounding box center [131, 329] width 16 height 16
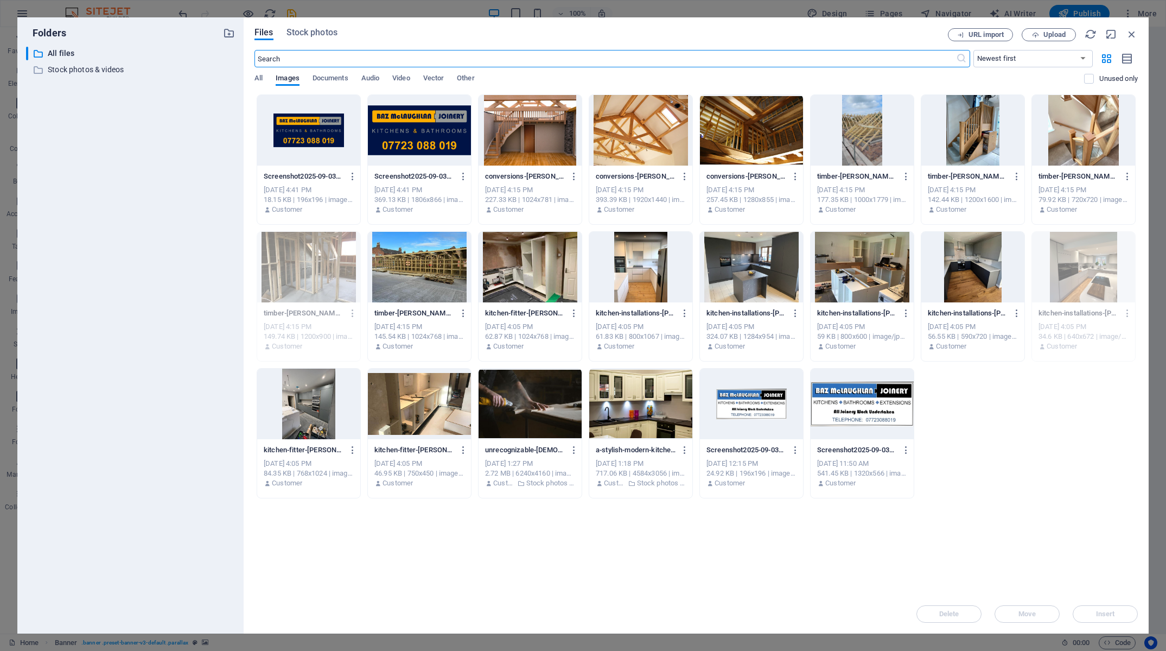
click at [637, 141] on div at bounding box center [640, 130] width 103 height 71
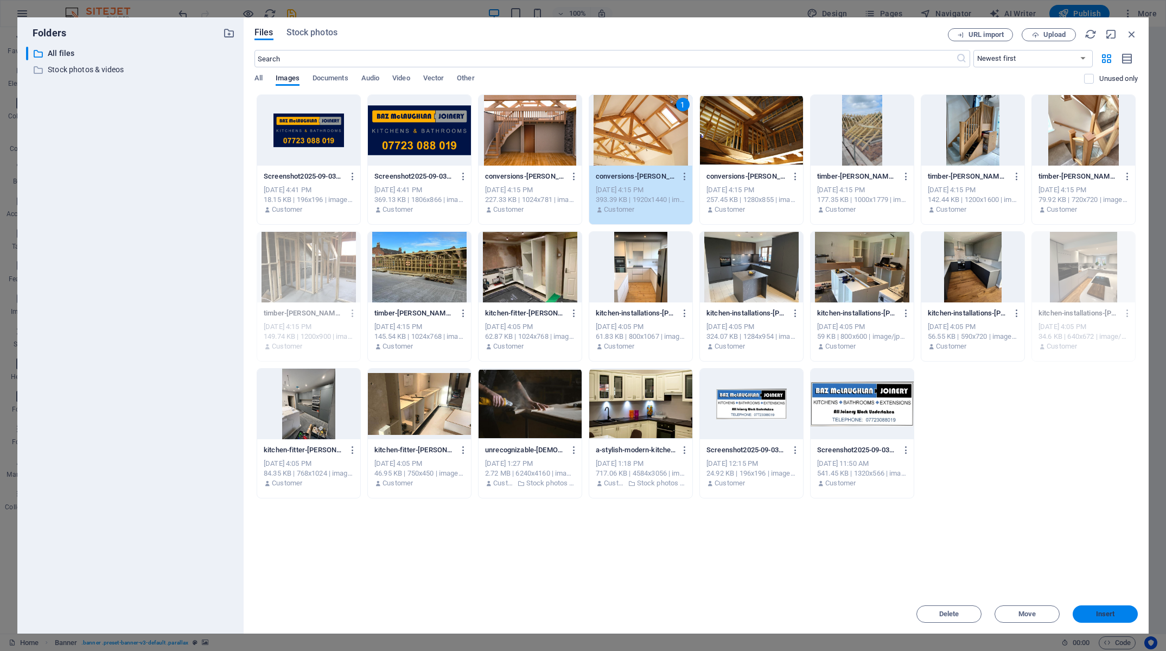
click at [1115, 614] on span "Insert" at bounding box center [1105, 613] width 56 height 7
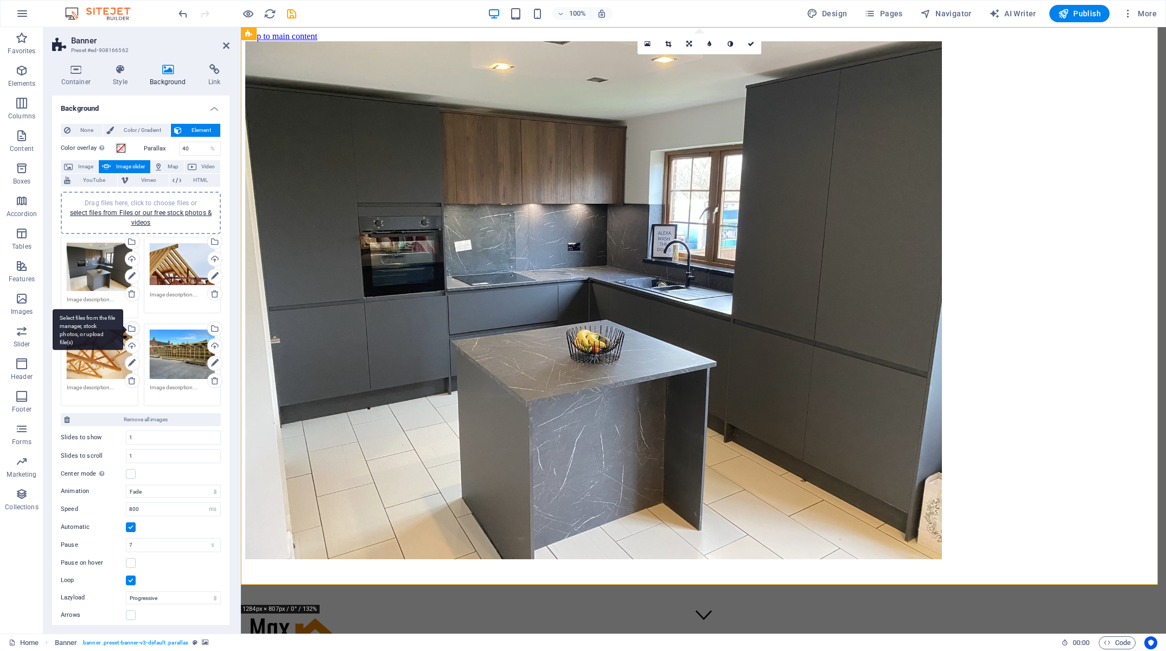
click at [129, 328] on div "Select files from the file manager, stock photos, or upload file(s)" at bounding box center [131, 329] width 16 height 16
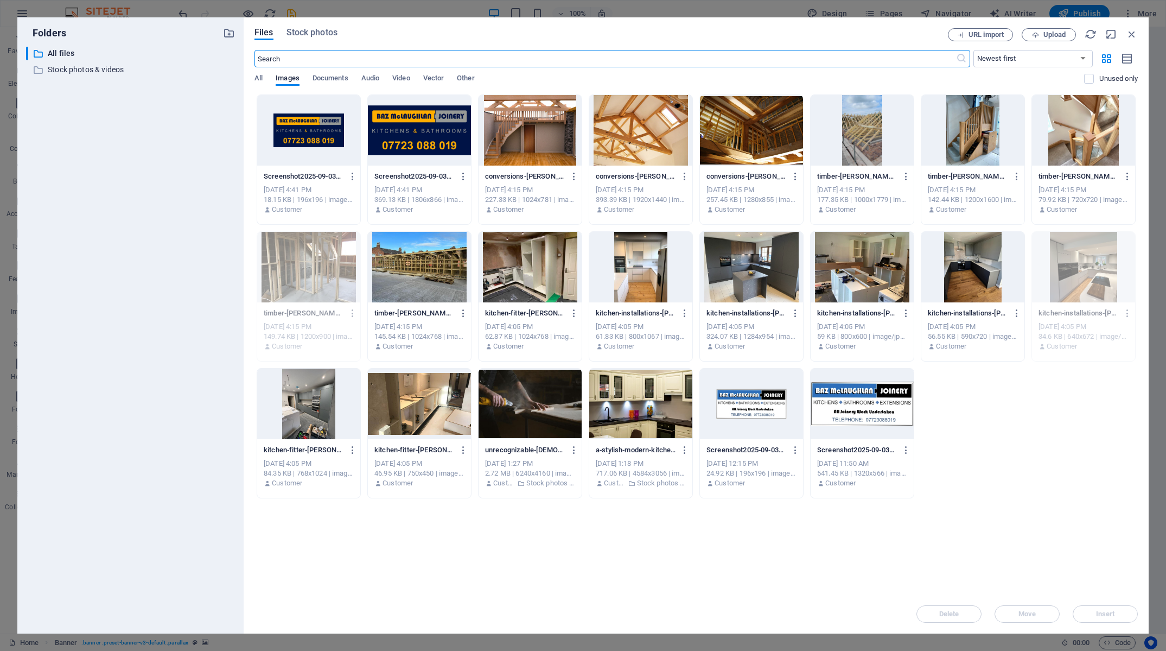
click at [861, 290] on div at bounding box center [862, 267] width 103 height 71
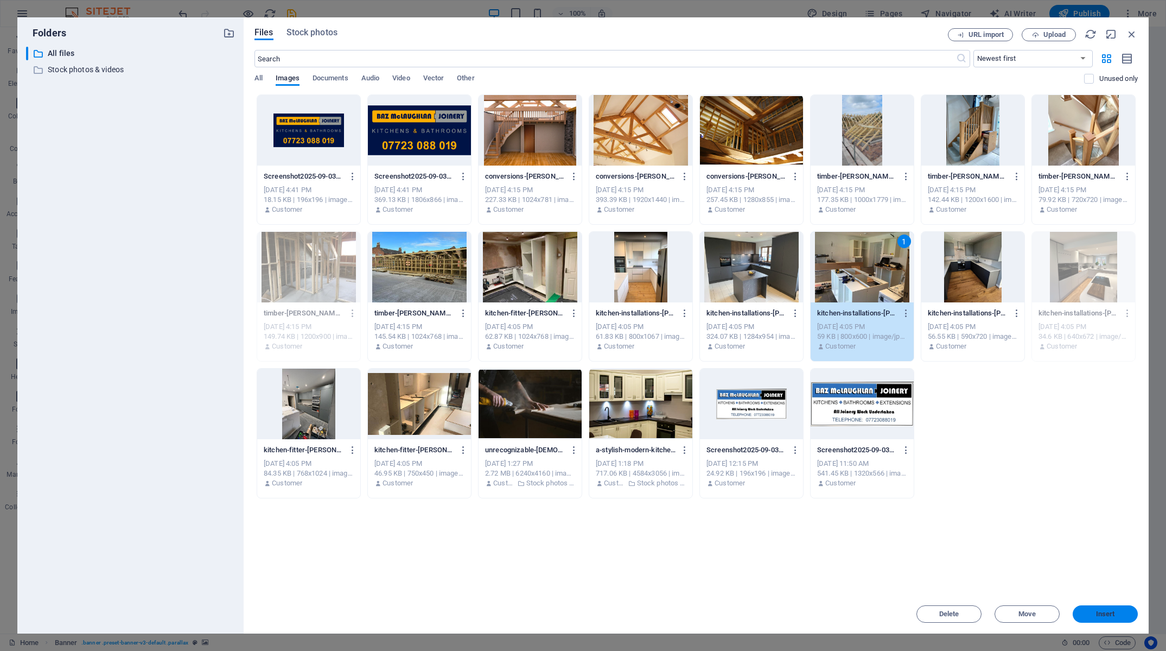
click at [1112, 620] on button "Insert" at bounding box center [1105, 613] width 65 height 17
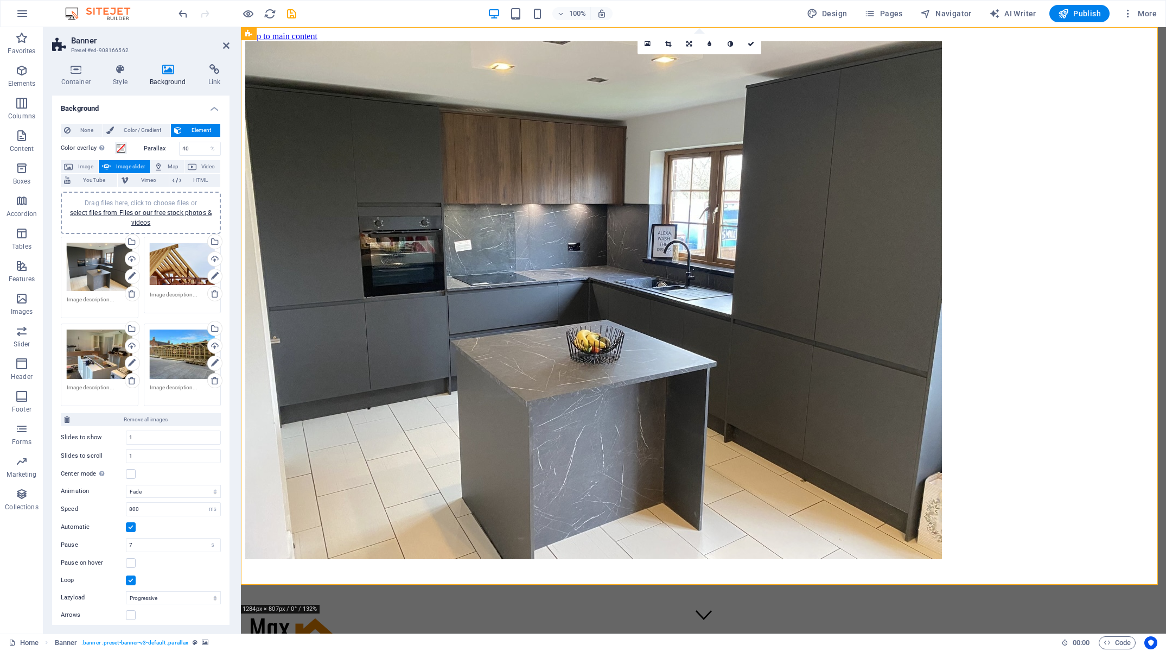
scroll to position [17, 0]
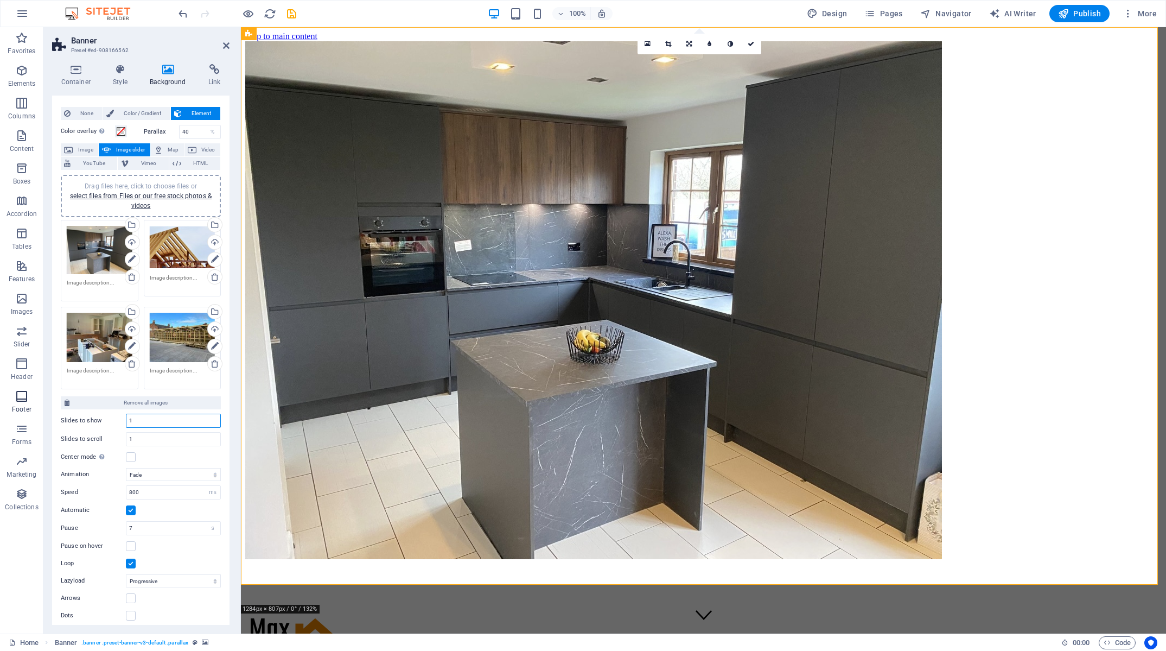
drag, startPoint x: 133, startPoint y: 416, endPoint x: 4, endPoint y: 412, distance: 129.2
click at [126, 414] on input "1" at bounding box center [173, 420] width 94 height 13
type input "4"
drag, startPoint x: 163, startPoint y: 432, endPoint x: 27, endPoint y: 431, distance: 135.6
click at [126, 432] on input "1" at bounding box center [173, 438] width 94 height 13
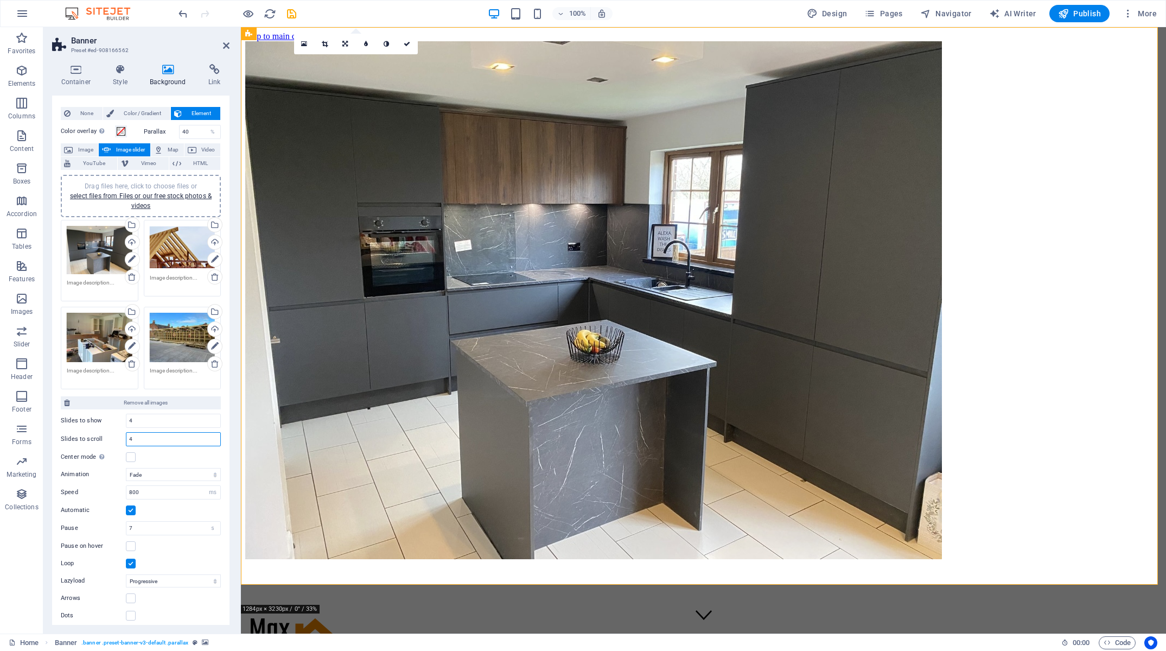
type input "4"
click at [168, 453] on div "Center mode Enables centered view with partial previous/next slide. Use with od…" at bounding box center [141, 456] width 160 height 13
drag, startPoint x: 173, startPoint y: 523, endPoint x: 47, endPoint y: 528, distance: 126.0
click at [126, 527] on input "7" at bounding box center [173, 527] width 94 height 13
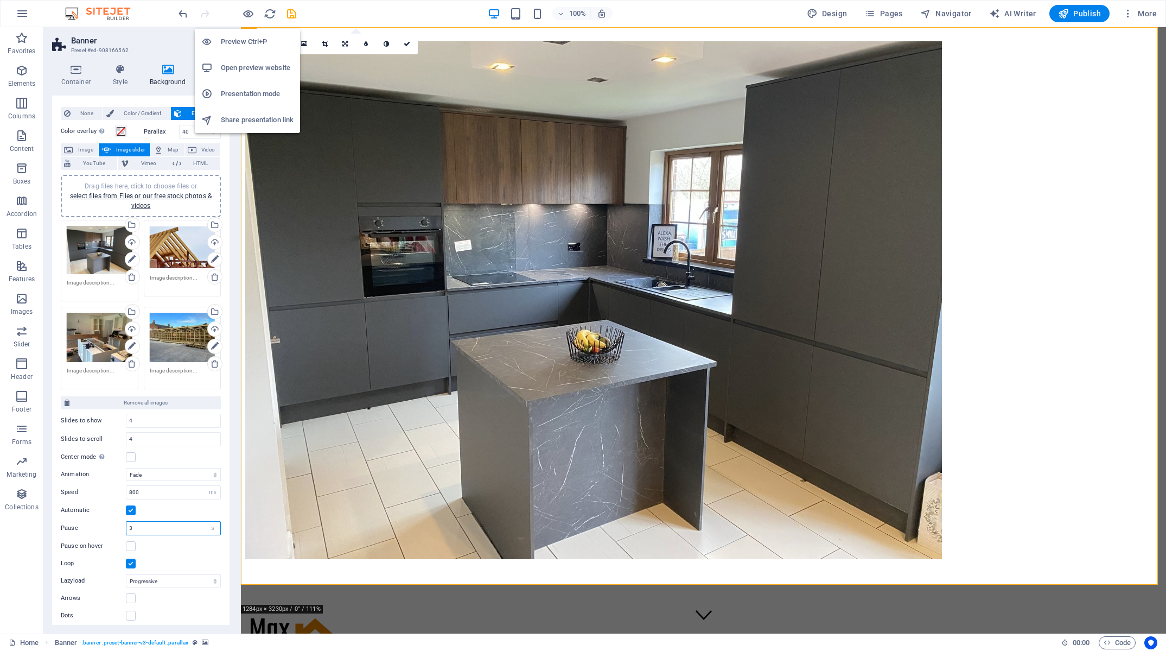
type input "3"
drag, startPoint x: 240, startPoint y: 44, endPoint x: 385, endPoint y: 55, distance: 145.8
click at [240, 44] on h6 "Preview Ctrl+P" at bounding box center [257, 41] width 73 height 13
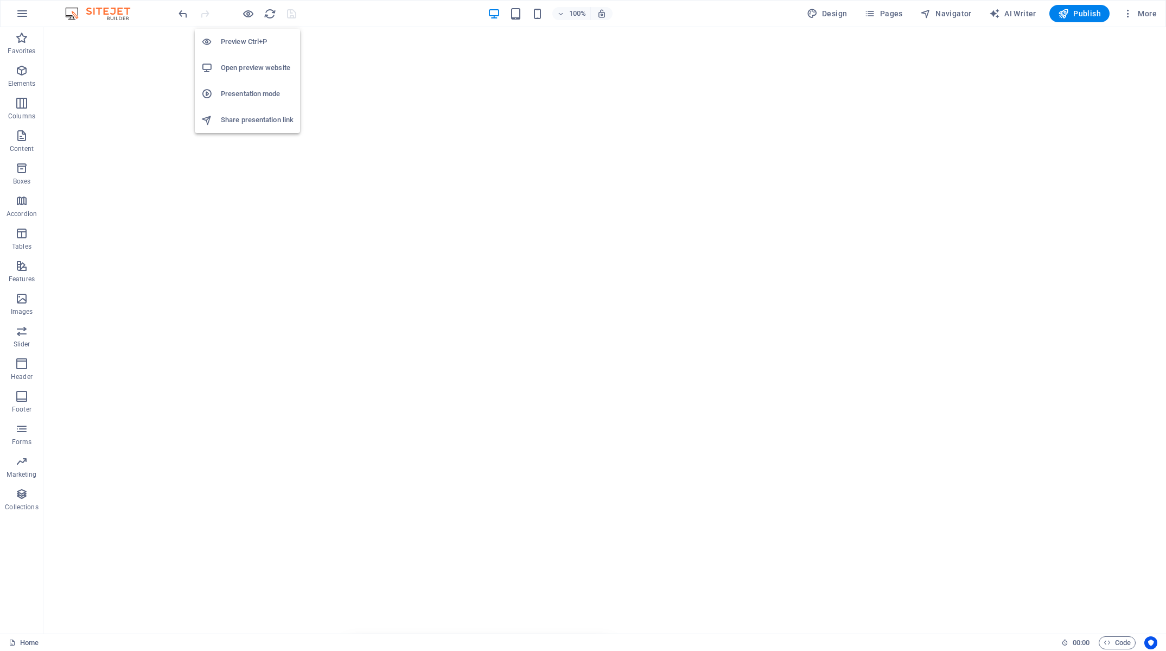
click at [246, 37] on h6 "Preview Ctrl+P" at bounding box center [257, 41] width 73 height 13
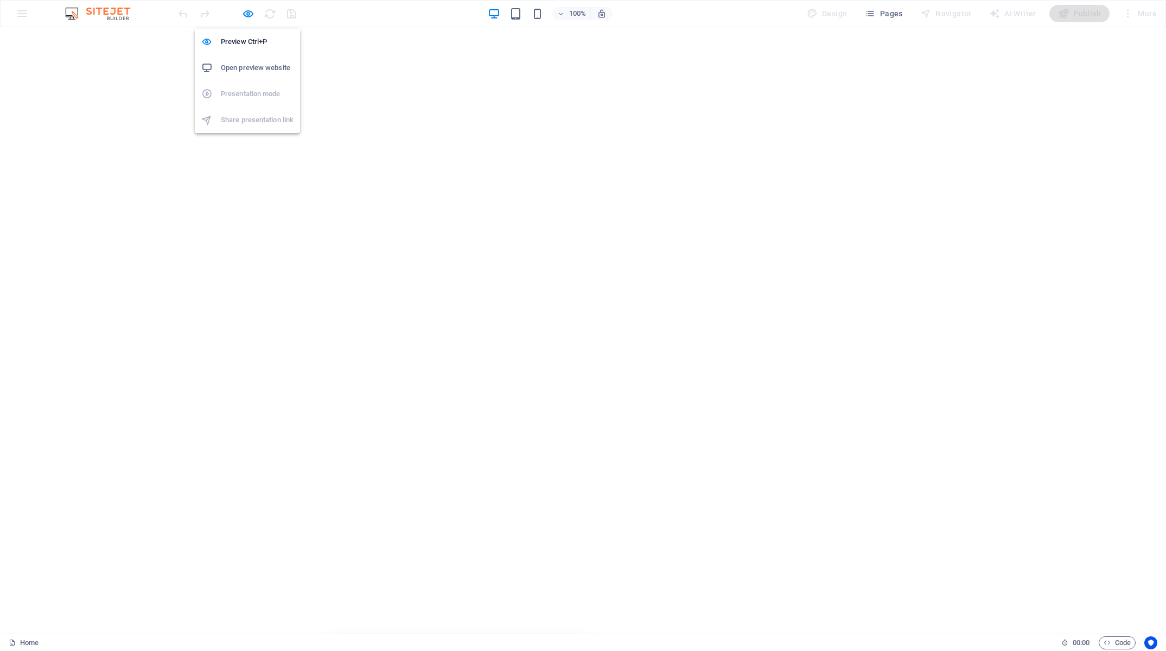
click at [250, 62] on h6 "Open preview website" at bounding box center [257, 67] width 73 height 13
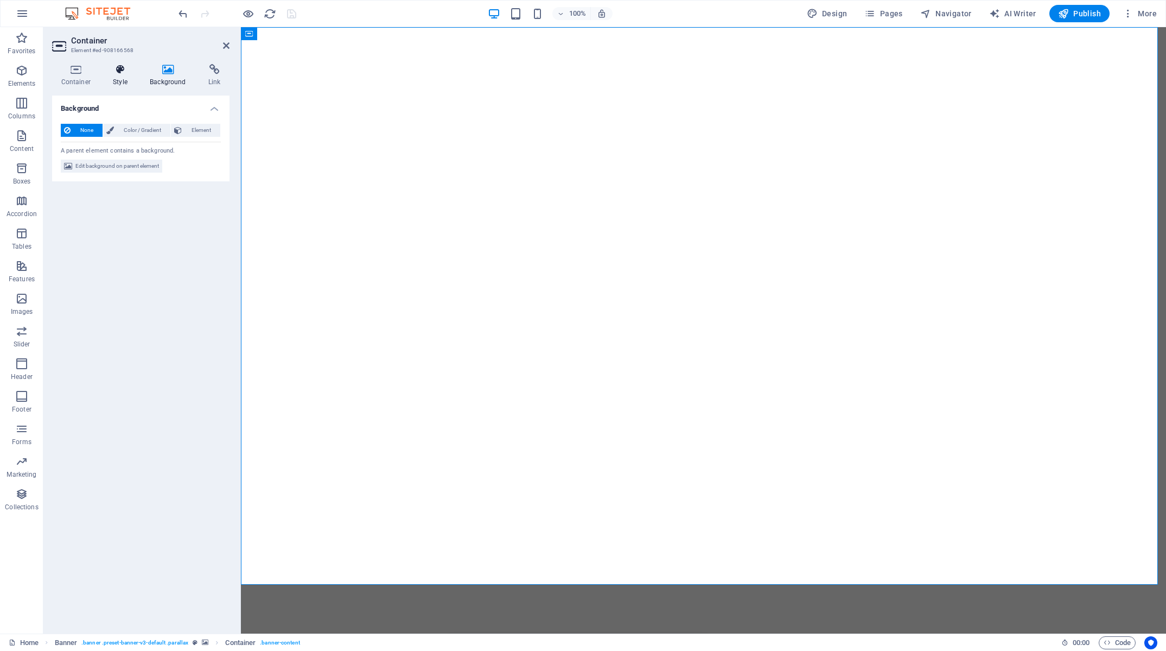
click at [113, 75] on h4 "Style" at bounding box center [122, 75] width 37 height 23
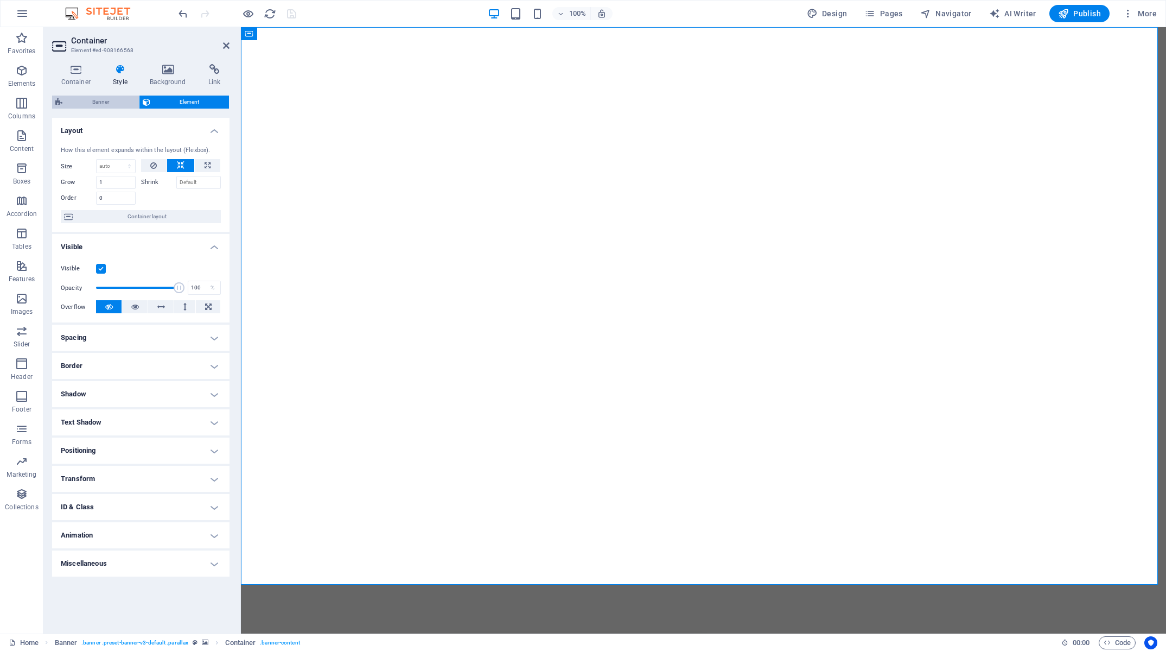
click at [114, 100] on span "Banner" at bounding box center [101, 101] width 70 height 13
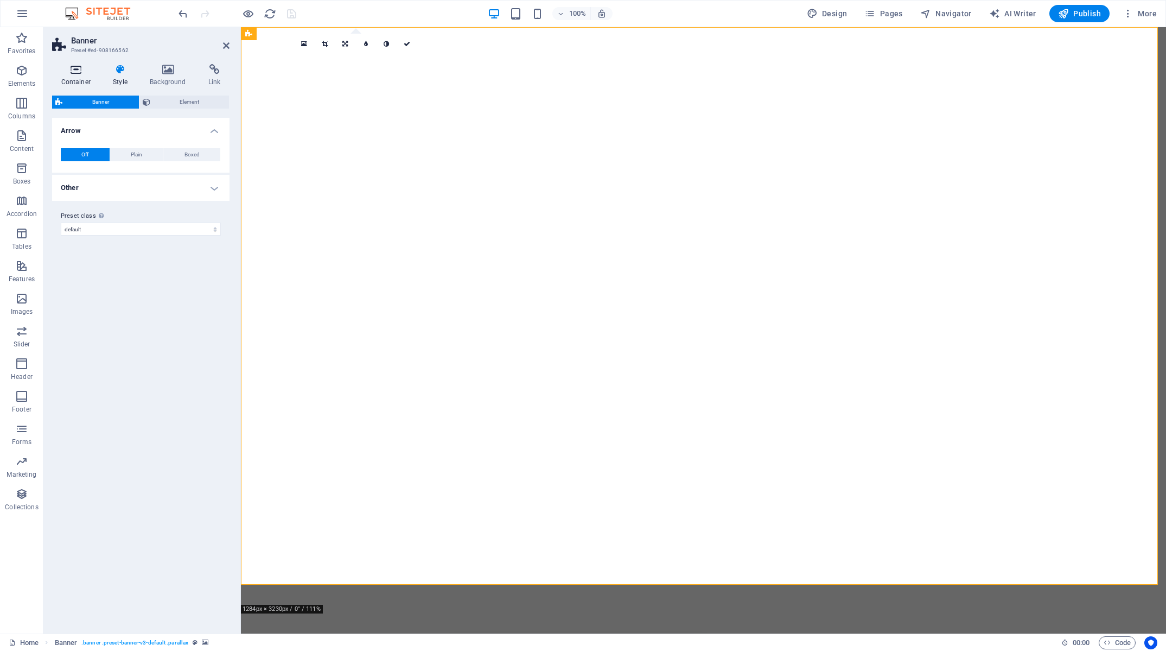
click at [68, 82] on h4 "Container" at bounding box center [78, 75] width 52 height 23
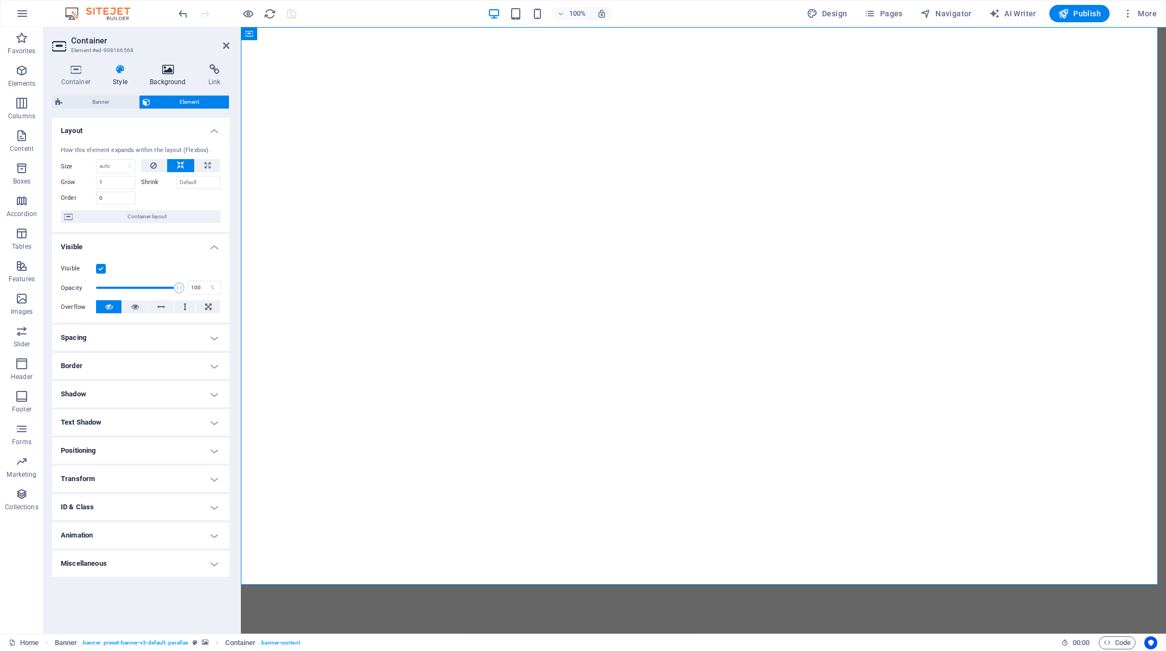
click at [157, 77] on h4 "Background" at bounding box center [170, 75] width 59 height 23
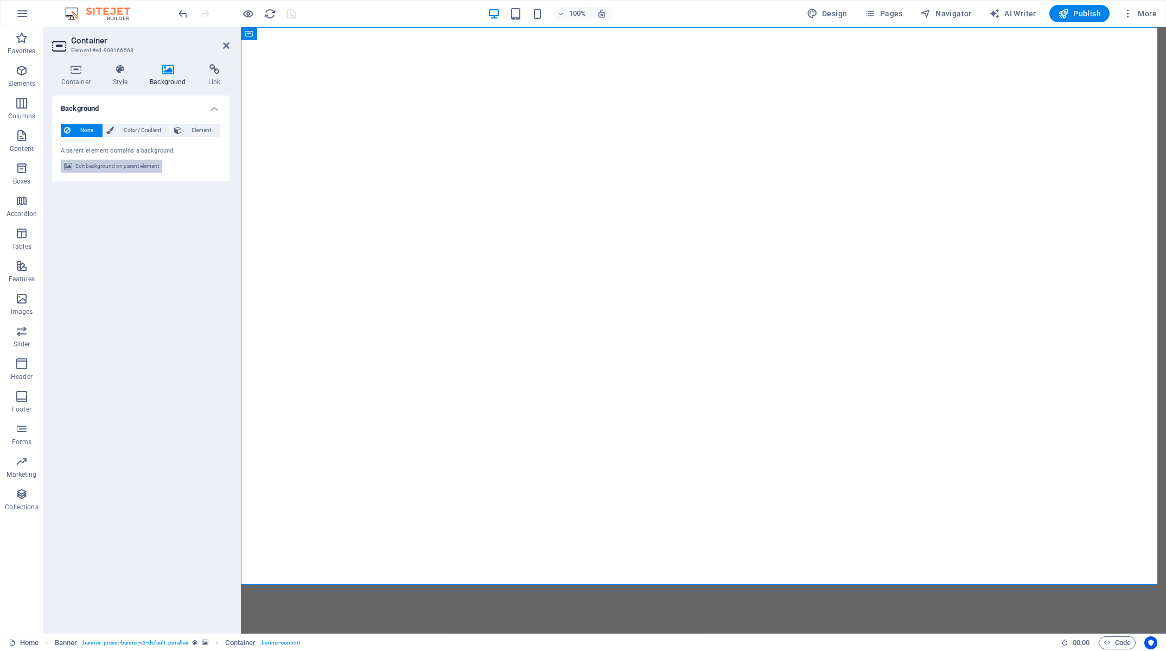
click at [136, 170] on span "Edit background on parent element" at bounding box center [117, 166] width 84 height 13
select select "fade"
select select "ms"
select select "s"
select select "progressive"
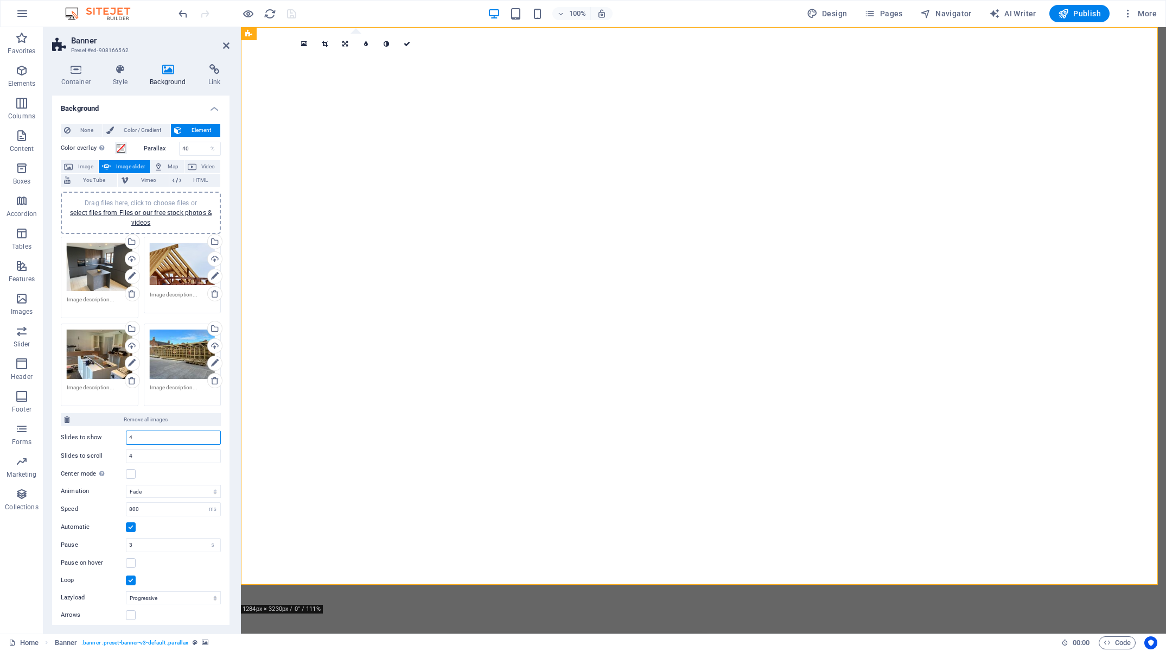
drag, startPoint x: 156, startPoint y: 432, endPoint x: 47, endPoint y: 430, distance: 109.1
click at [126, 431] on input "4" at bounding box center [173, 437] width 94 height 13
type input "1"
drag, startPoint x: 165, startPoint y: 503, endPoint x: 51, endPoint y: 502, distance: 113.9
click at [126, 502] on input "800" at bounding box center [173, 508] width 94 height 13
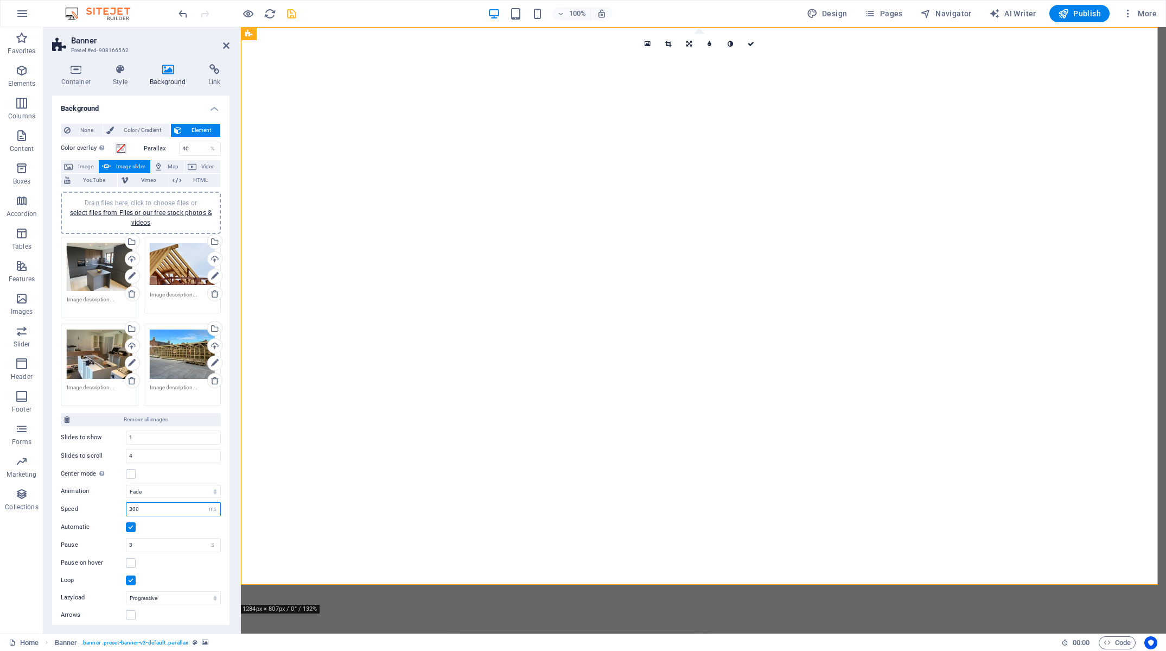
drag, startPoint x: 173, startPoint y: 506, endPoint x: 4, endPoint y: 490, distance: 169.5
click at [126, 502] on input "300" at bounding box center [173, 508] width 94 height 13
type input "800"
drag, startPoint x: 154, startPoint y: 540, endPoint x: 49, endPoint y: 536, distance: 104.8
click at [126, 538] on input "3" at bounding box center [173, 544] width 94 height 13
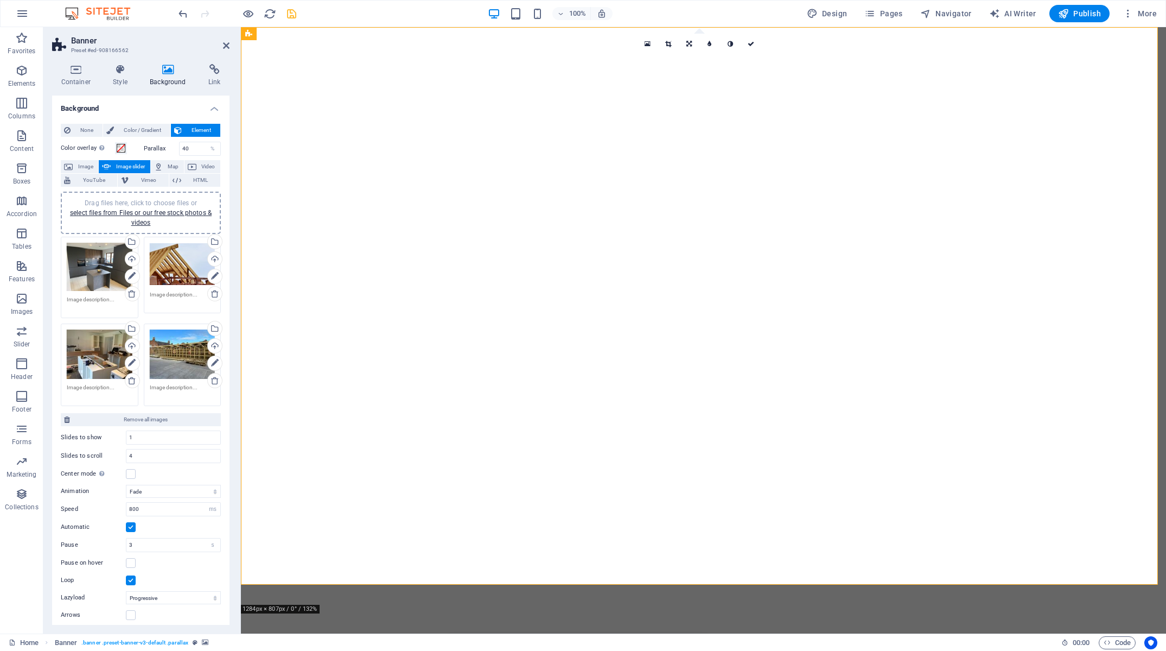
click at [168, 562] on div "Pause on hover" at bounding box center [141, 562] width 160 height 13
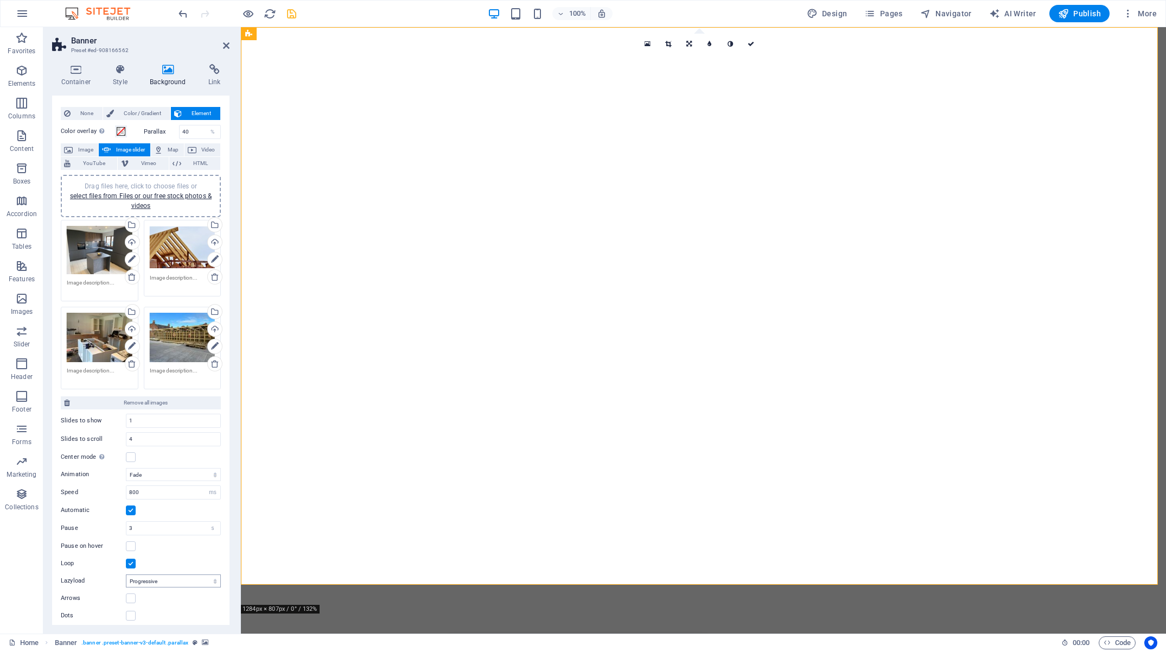
scroll to position [0, 0]
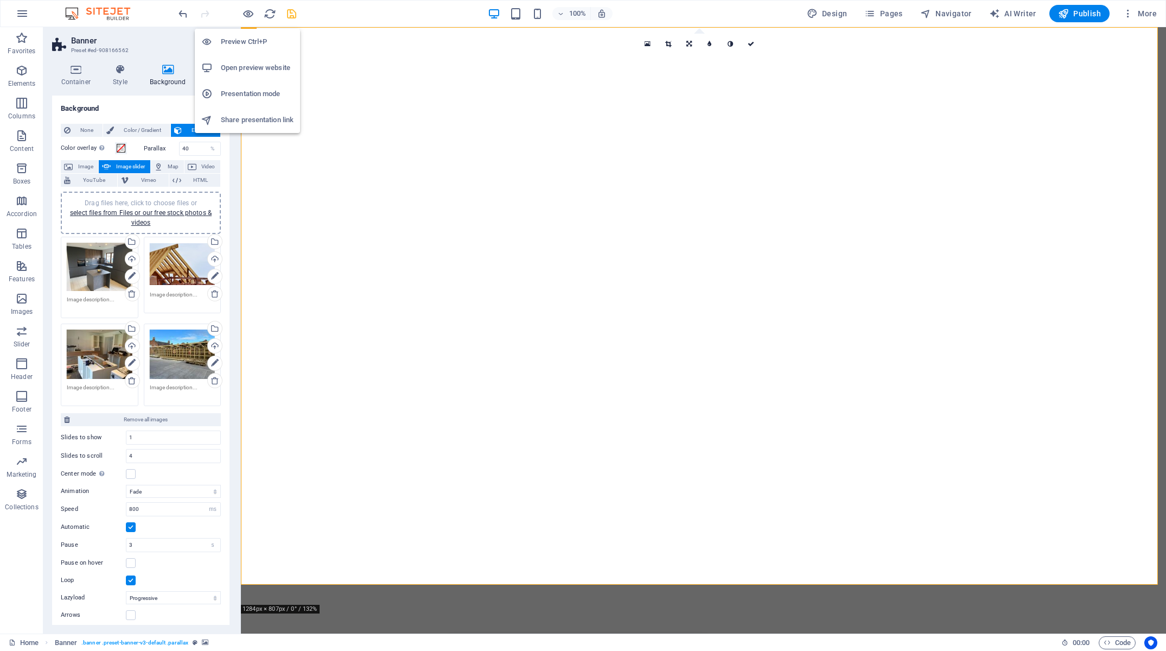
click at [248, 40] on h6 "Preview Ctrl+P" at bounding box center [257, 41] width 73 height 13
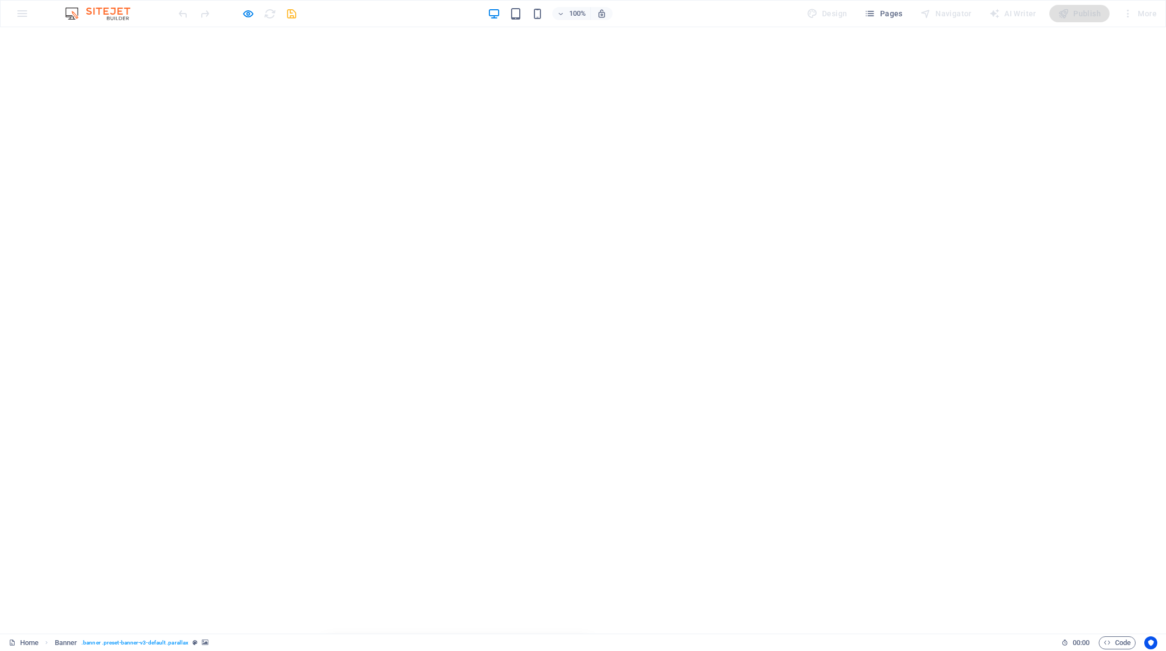
drag, startPoint x: 248, startPoint y: 14, endPoint x: 263, endPoint y: 71, distance: 59.3
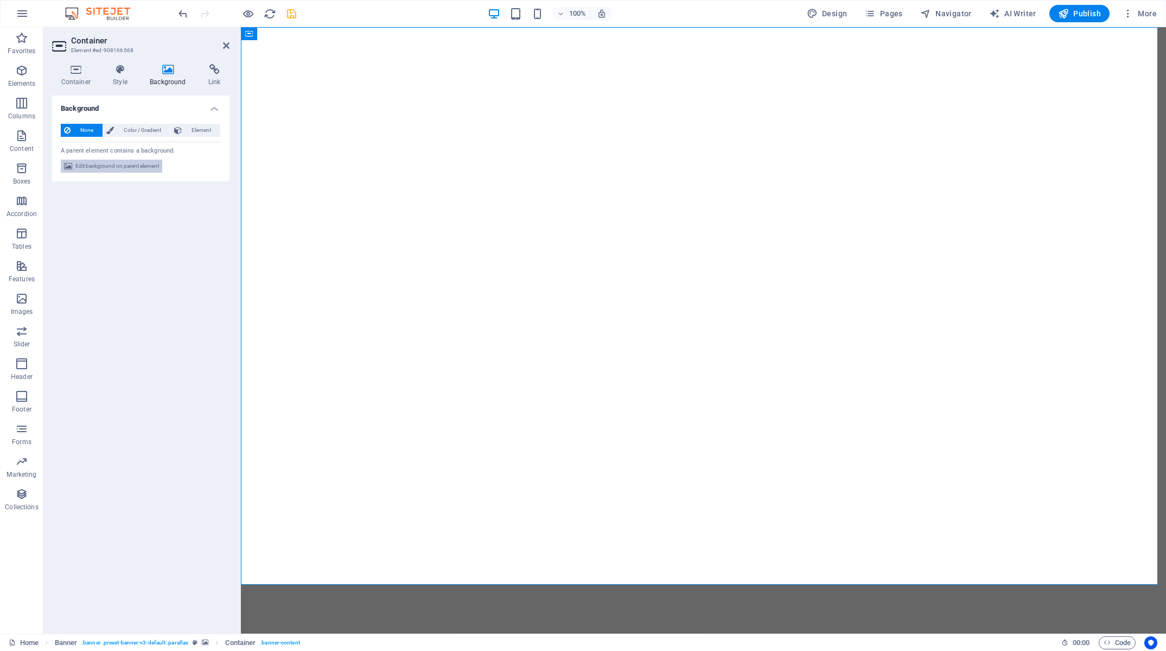
click at [136, 169] on span "Edit background on parent element" at bounding box center [117, 166] width 84 height 13
select select "fade"
select select "ms"
select select "s"
select select "progressive"
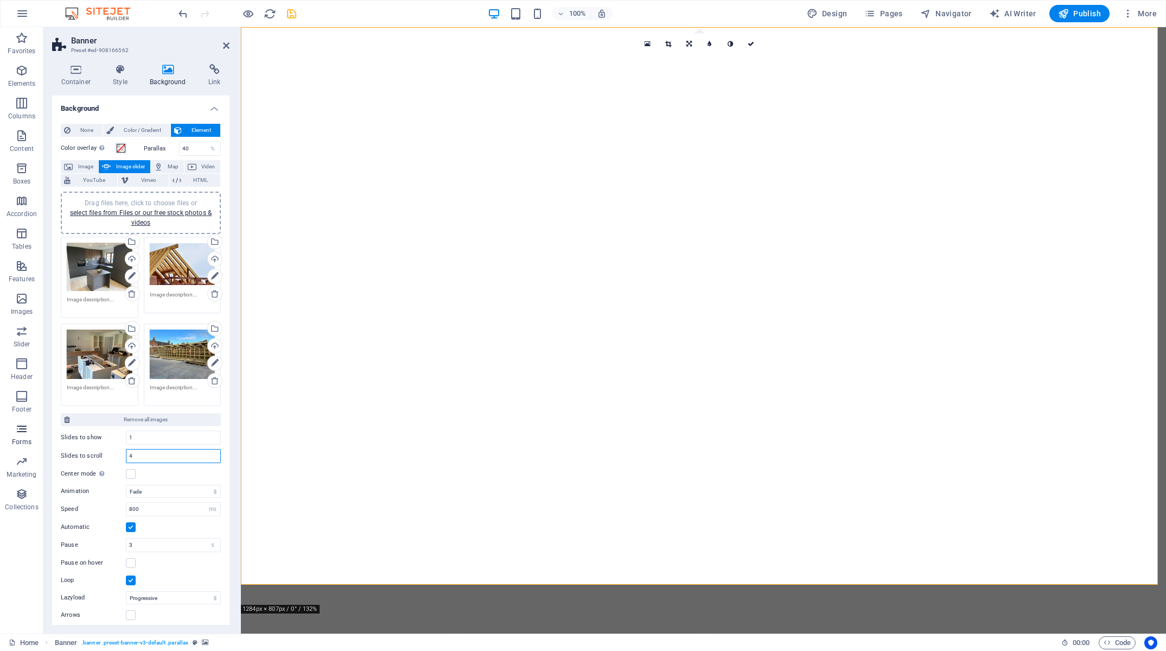
drag, startPoint x: 158, startPoint y: 450, endPoint x: 25, endPoint y: 440, distance: 133.3
click at [126, 449] on input "4" at bounding box center [173, 455] width 94 height 13
type input "1"
drag, startPoint x: 171, startPoint y: 537, endPoint x: 34, endPoint y: 531, distance: 137.4
click at [126, 538] on input "3" at bounding box center [173, 544] width 94 height 13
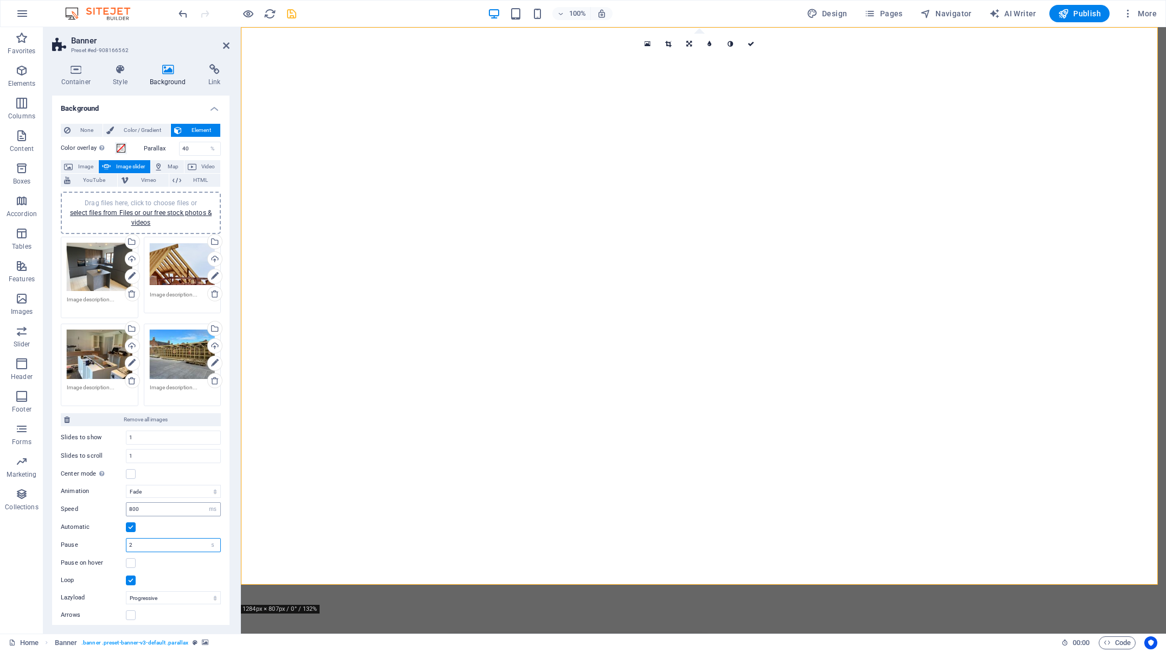
type input "2"
drag, startPoint x: 33, startPoint y: 503, endPoint x: 3, endPoint y: 495, distance: 30.8
click at [126, 502] on input "800" at bounding box center [173, 508] width 94 height 13
drag, startPoint x: 172, startPoint y: 506, endPoint x: 39, endPoint y: 504, distance: 132.9
click at [126, 502] on input "300" at bounding box center [173, 508] width 94 height 13
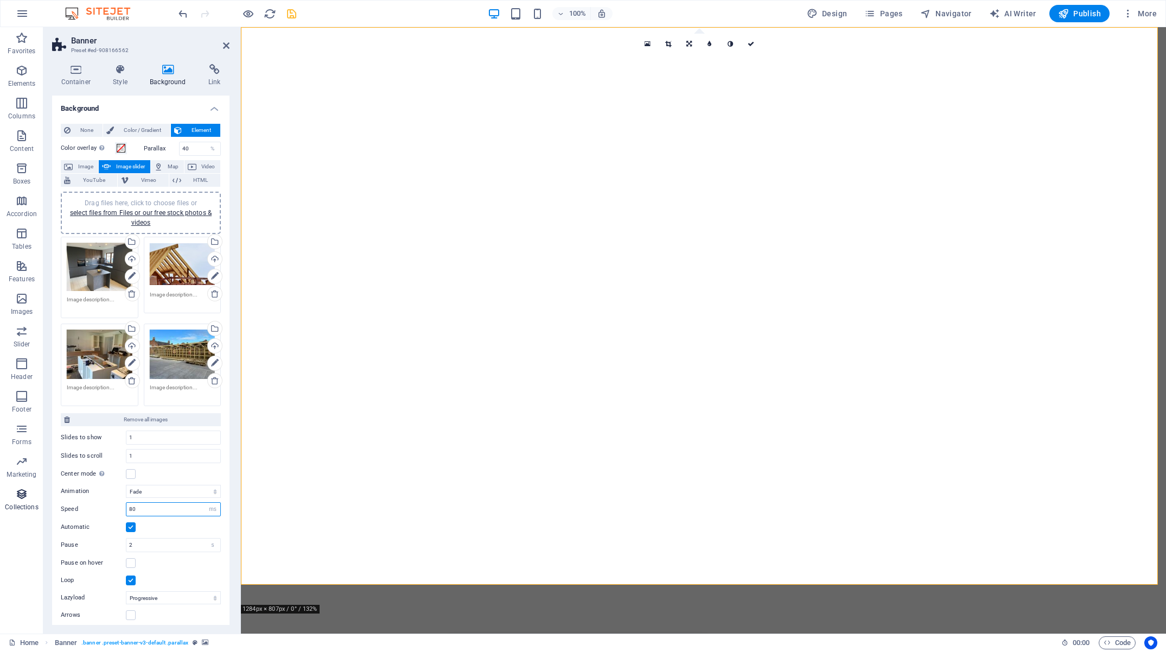
type input "800"
click at [291, 17] on icon "save" at bounding box center [291, 14] width 12 height 12
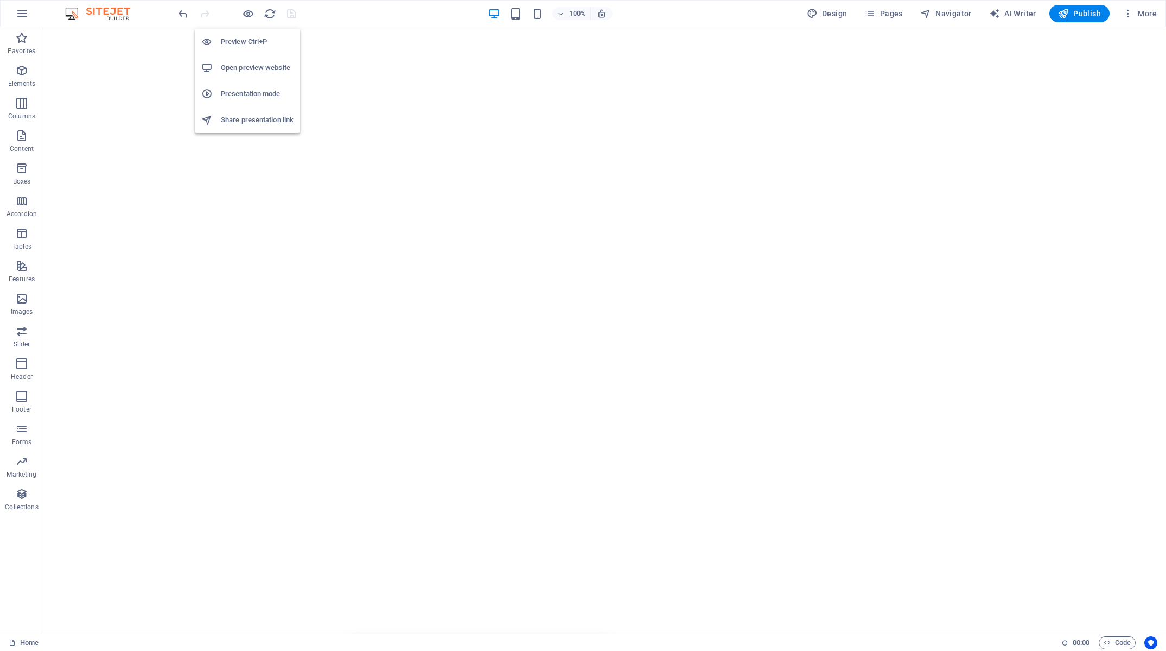
click at [251, 69] on h6 "Open preview website" at bounding box center [257, 67] width 73 height 13
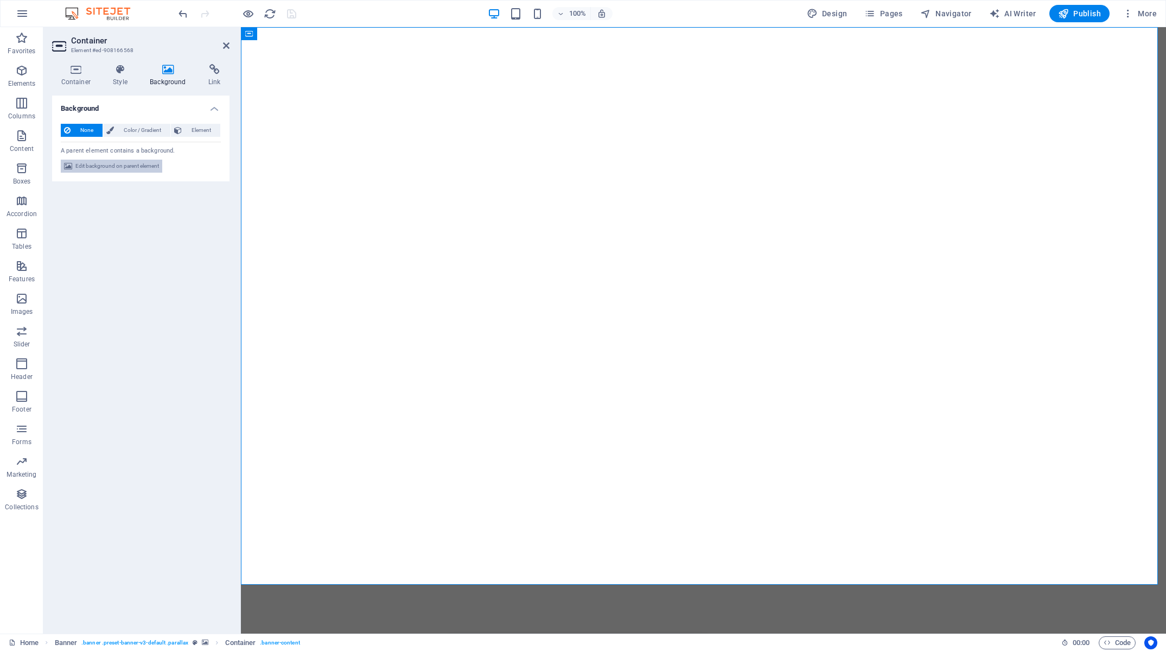
click at [116, 168] on span "Edit background on parent element" at bounding box center [117, 166] width 84 height 13
select select "fade"
select select "ms"
select select "s"
select select "progressive"
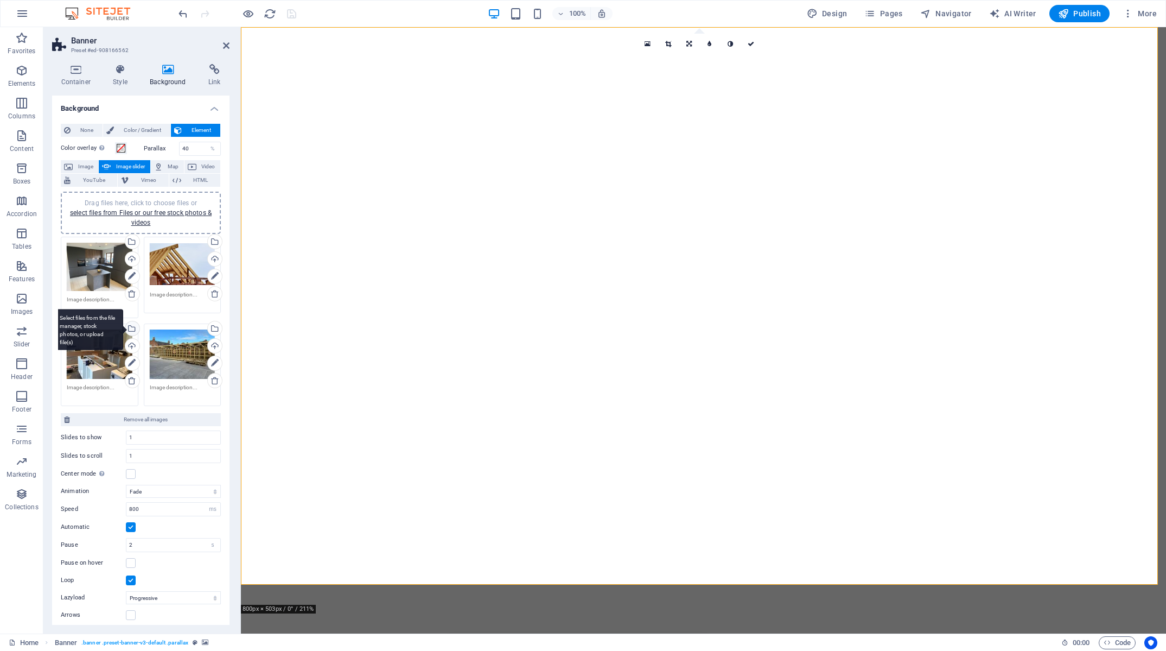
click at [123, 328] on div "Select files from the file manager, stock photos, or upload file(s)" at bounding box center [88, 329] width 71 height 41
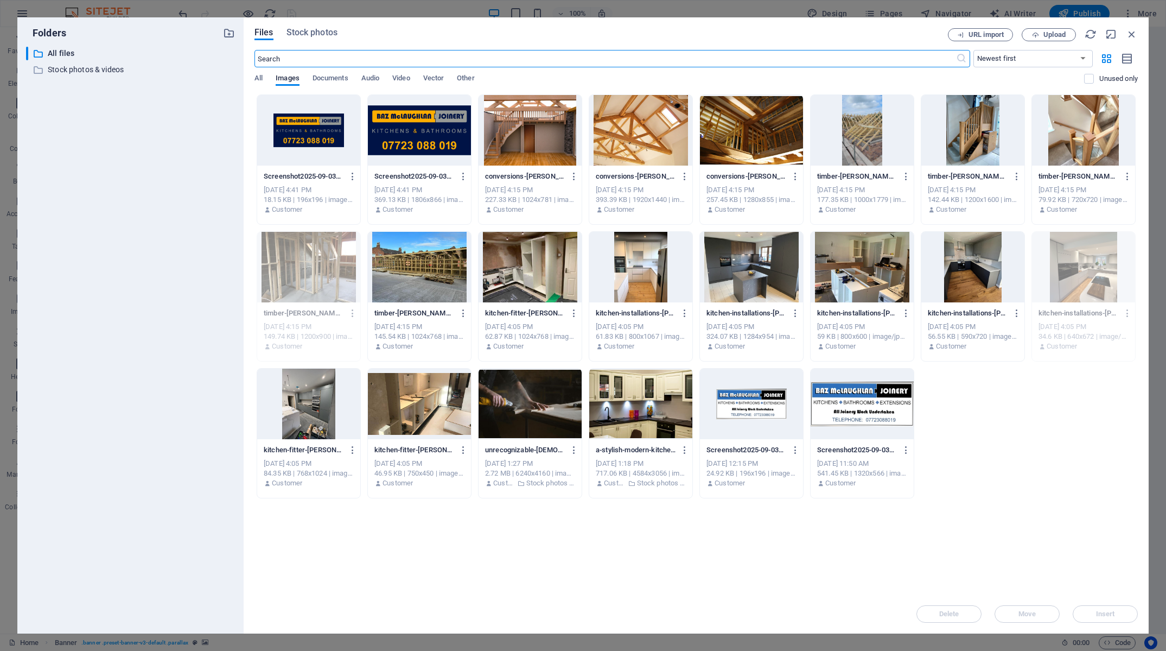
click at [664, 420] on div at bounding box center [640, 403] width 103 height 71
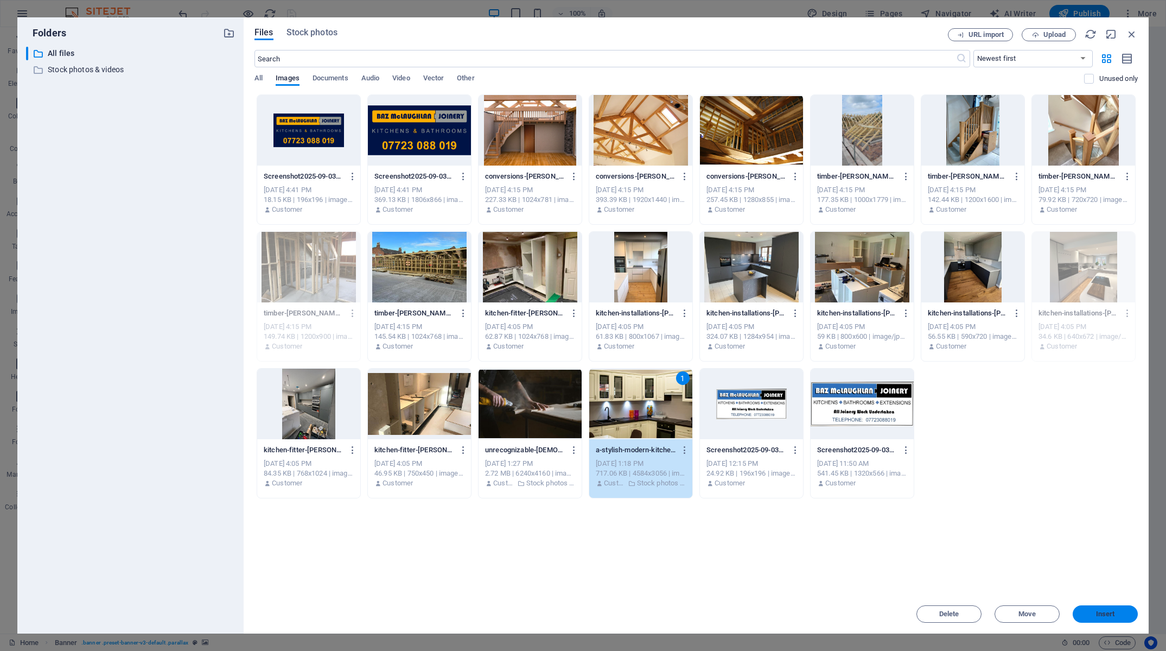
click at [1095, 615] on span "Insert" at bounding box center [1105, 613] width 56 height 7
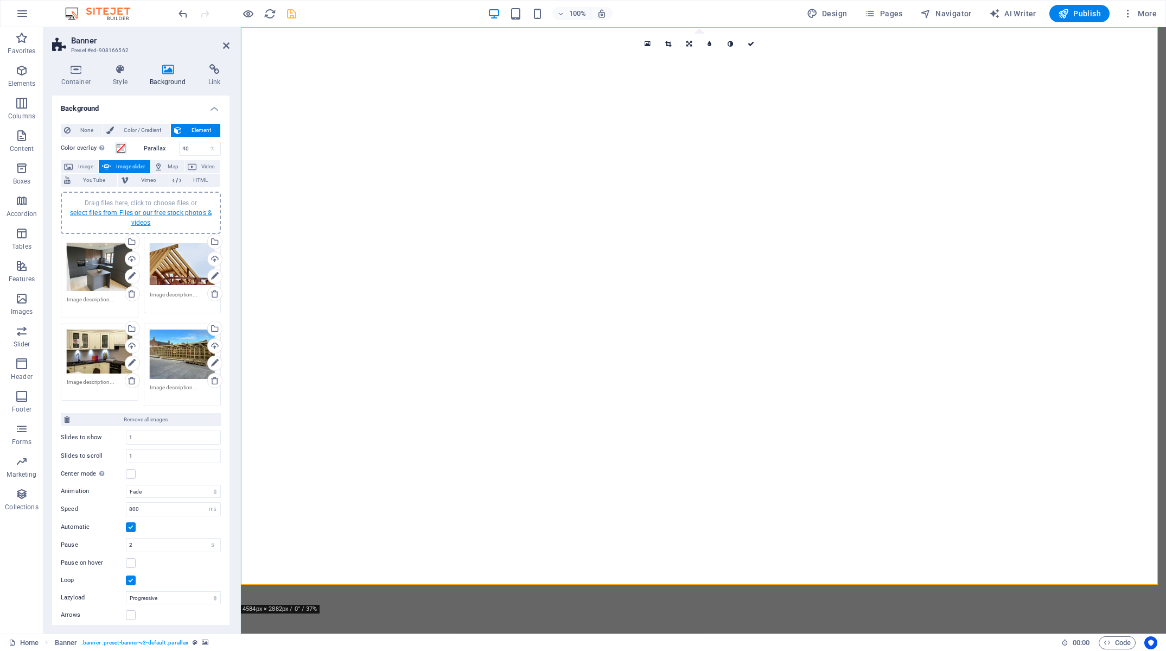
click at [160, 214] on link "select files from Files or our free stock photos & videos" at bounding box center [141, 217] width 142 height 17
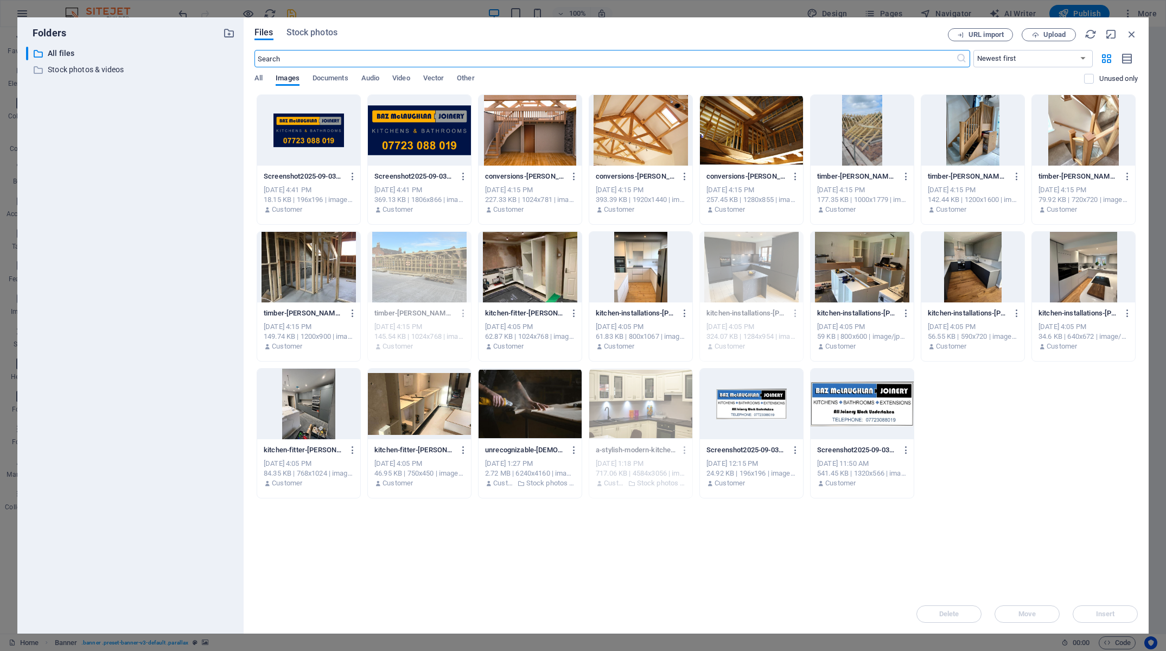
click at [515, 269] on div at bounding box center [530, 267] width 103 height 71
click at [1091, 620] on button "Insert" at bounding box center [1105, 613] width 65 height 17
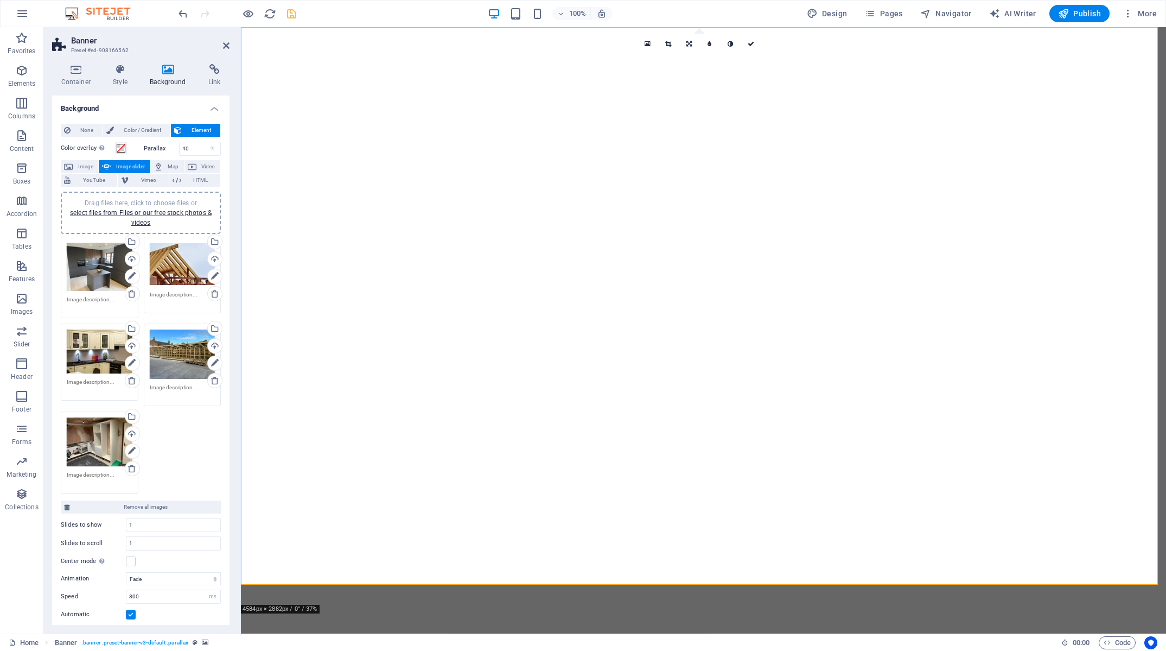
click at [150, 220] on div "Drag files here, click to choose files or select files from Files or our free s…" at bounding box center [140, 212] width 147 height 29
click at [145, 225] on link "select files from Files or our free stock photos & videos" at bounding box center [141, 217] width 142 height 17
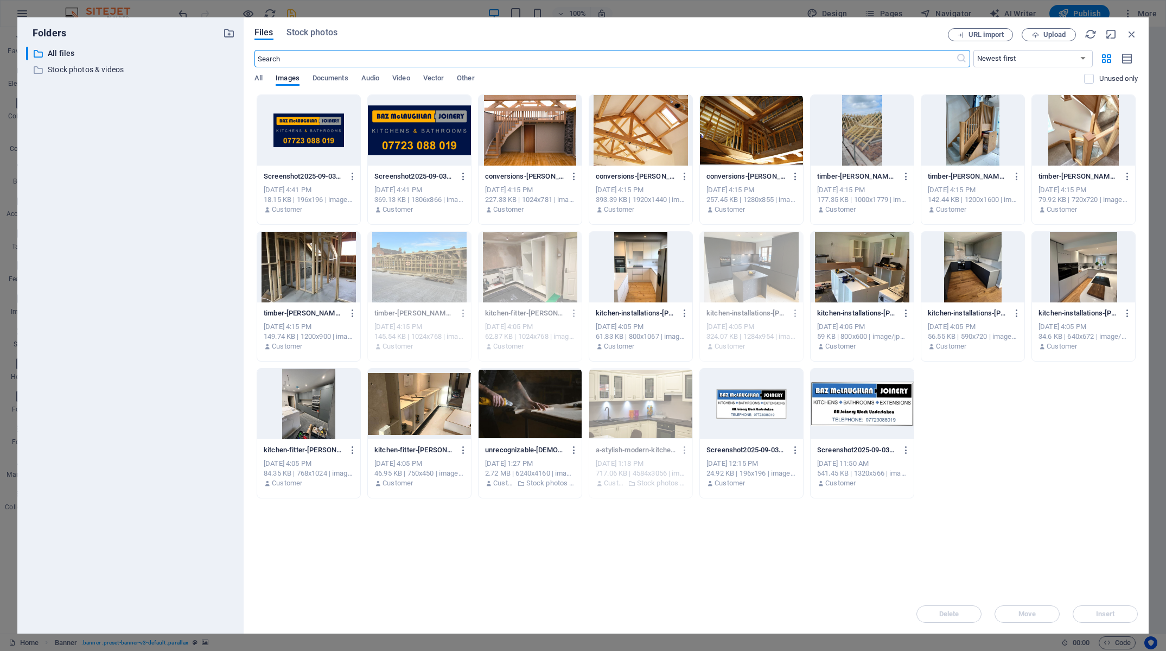
click at [329, 265] on div at bounding box center [308, 267] width 103 height 71
drag, startPoint x: 893, startPoint y: 581, endPoint x: 1106, endPoint y: 616, distance: 216.1
click at [1106, 616] on span "Insert" at bounding box center [1105, 613] width 19 height 7
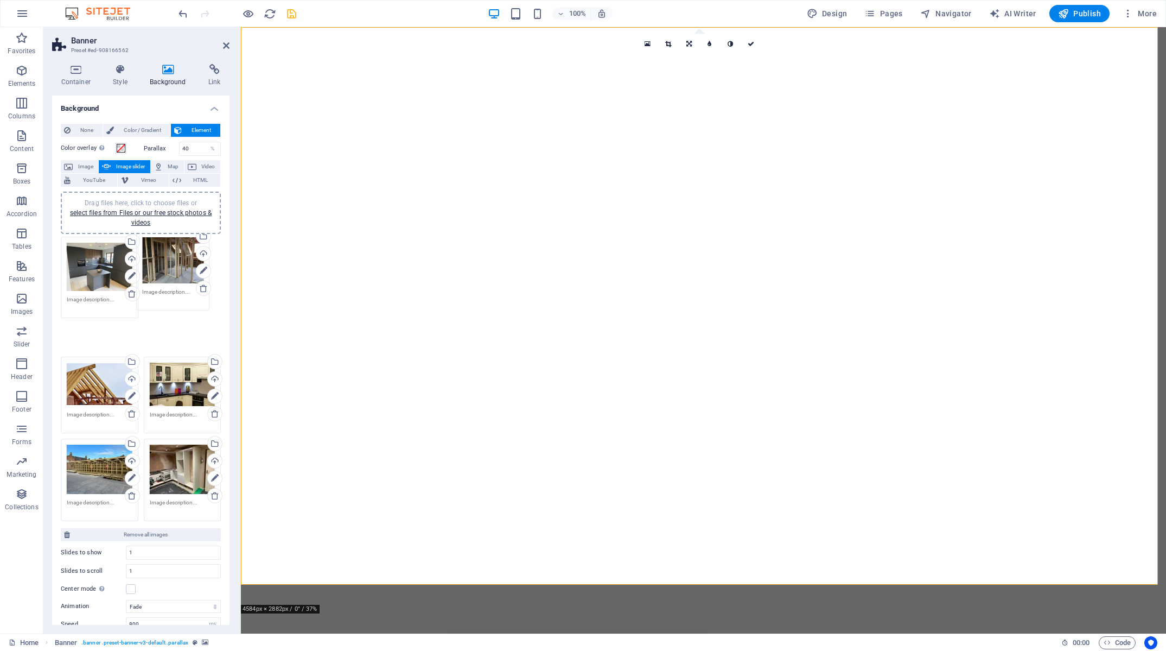
drag, startPoint x: 180, startPoint y: 431, endPoint x: 177, endPoint y: 258, distance: 173.1
click at [177, 258] on div "Drag files here, click to choose files or select files from Files or our free s…" at bounding box center [140, 379] width 165 height 290
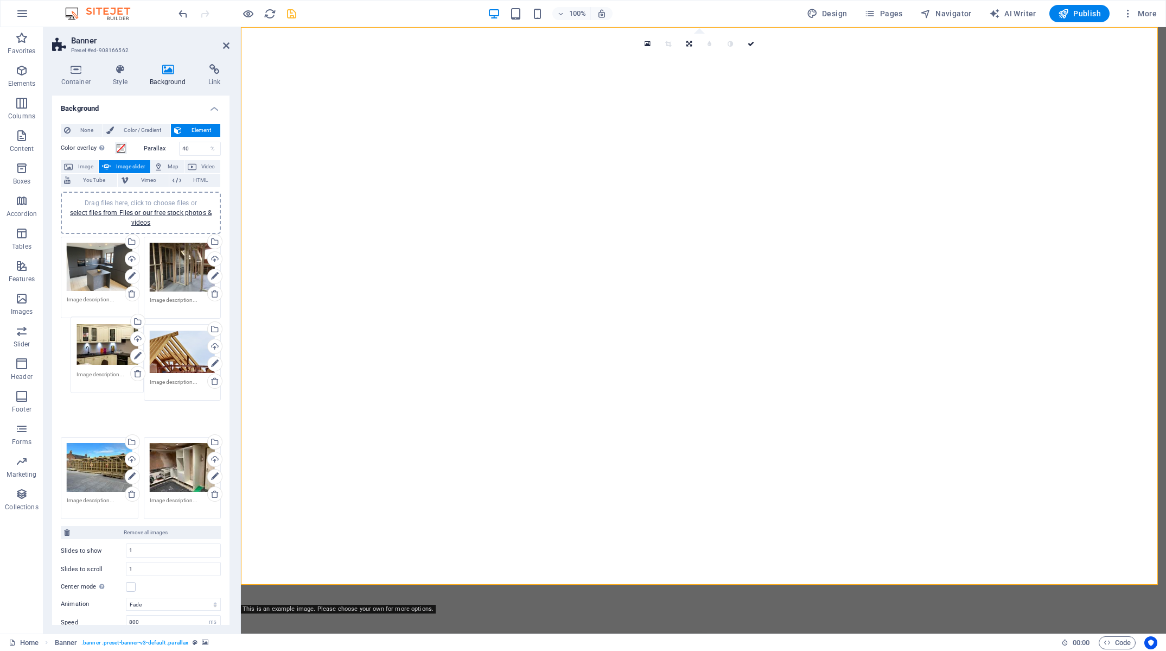
drag, startPoint x: 175, startPoint y: 360, endPoint x: 112, endPoint y: 434, distance: 96.6
click at [105, 356] on div "Drag files here, click to choose files or select files from Files or our free s…" at bounding box center [140, 378] width 165 height 288
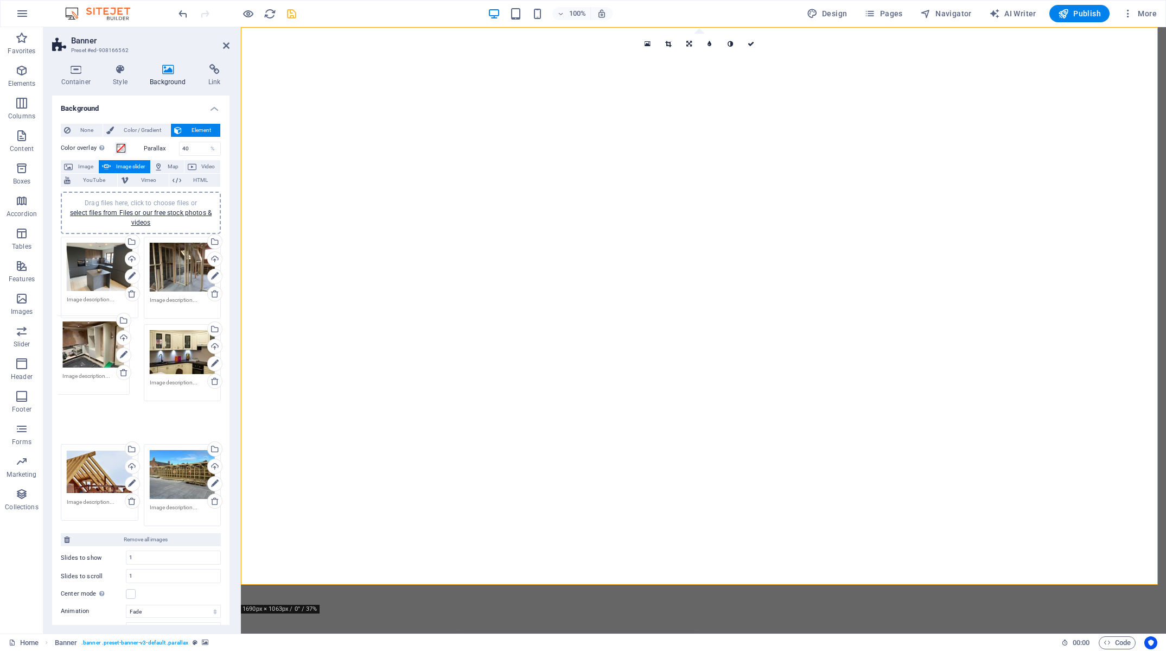
drag, startPoint x: 163, startPoint y: 438, endPoint x: 80, endPoint y: 351, distance: 120.5
click at [80, 351] on div "Drag files here, click to choose files or select files from Files or our free s…" at bounding box center [140, 381] width 165 height 295
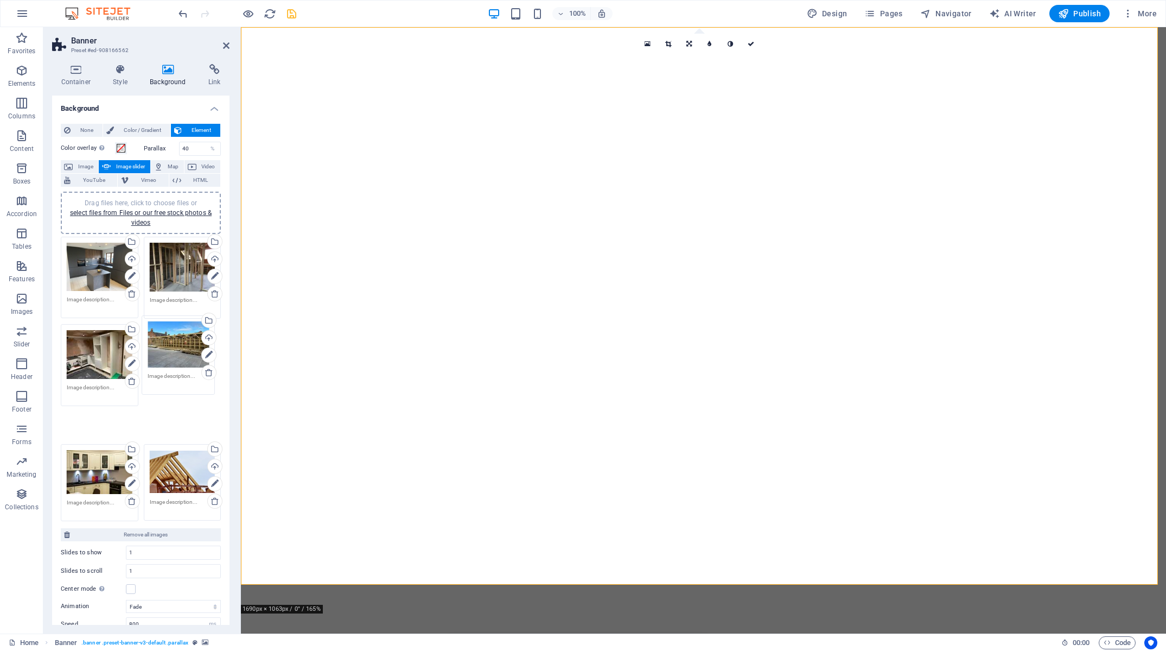
drag, startPoint x: 184, startPoint y: 432, endPoint x: 186, endPoint y: 344, distance: 88.5
click at [187, 343] on div "Drag files here, click to choose files or select files from Files or our free s…" at bounding box center [140, 379] width 165 height 290
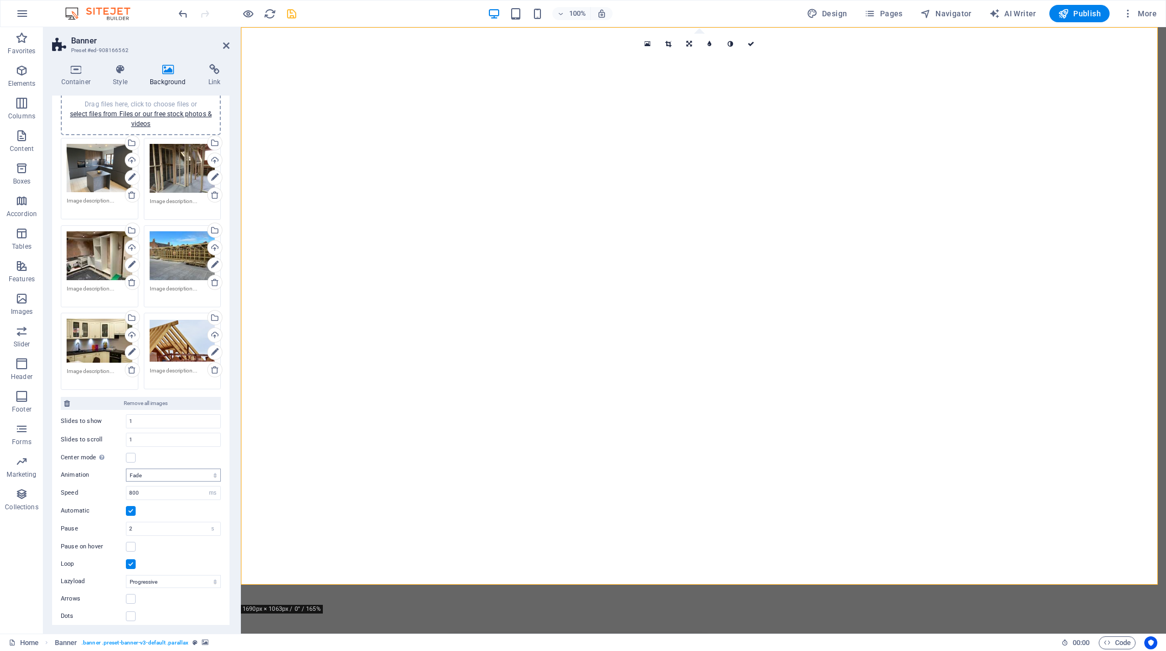
scroll to position [99, 0]
drag, startPoint x: 170, startPoint y: 525, endPoint x: 5, endPoint y: 508, distance: 165.8
click at [126, 521] on input "2" at bounding box center [173, 527] width 94 height 13
type input "3"
click at [295, 19] on icon "save" at bounding box center [291, 14] width 12 height 12
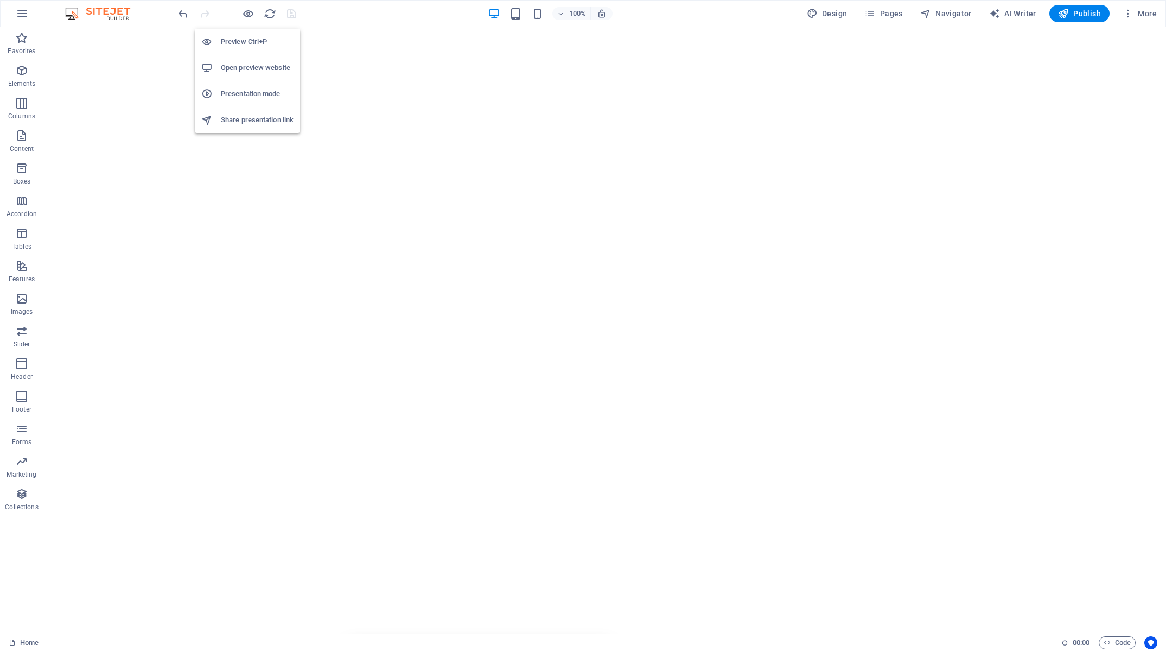
click at [241, 72] on h6 "Open preview website" at bounding box center [257, 67] width 73 height 13
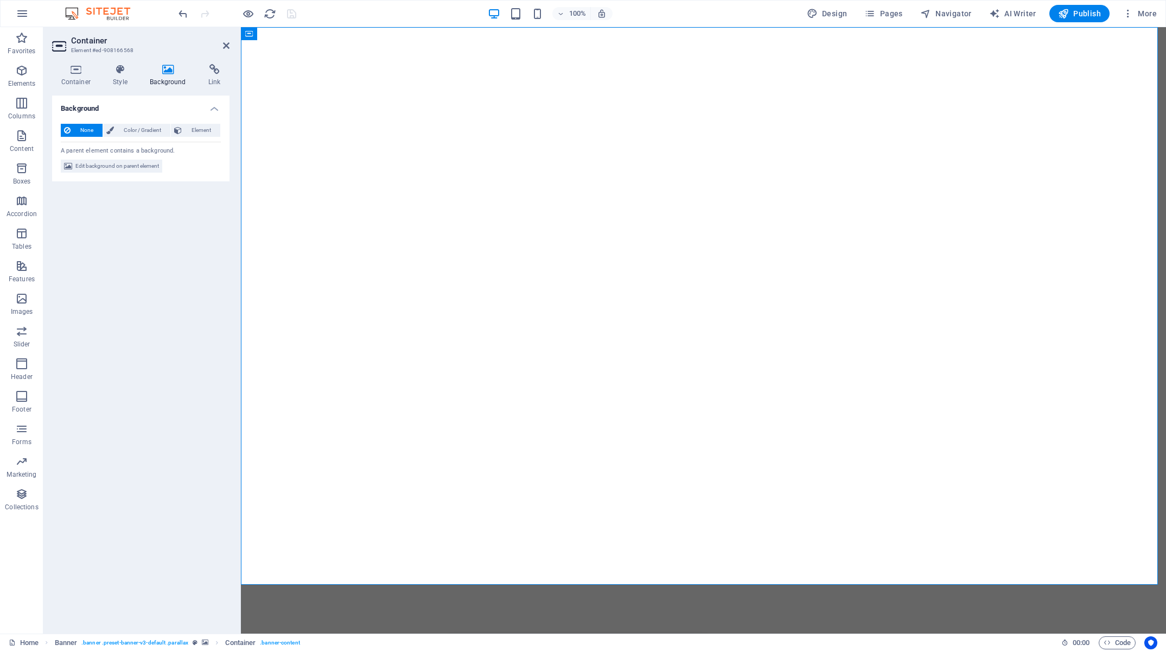
drag, startPoint x: 116, startPoint y: 160, endPoint x: 142, endPoint y: 205, distance: 52.3
click at [116, 160] on div "None Color / Gradient Element Stretch background to full-width Color overlay Pl…" at bounding box center [140, 148] width 177 height 67
click at [140, 164] on span "Edit background on parent element" at bounding box center [117, 166] width 84 height 13
select select "fade"
select select "ms"
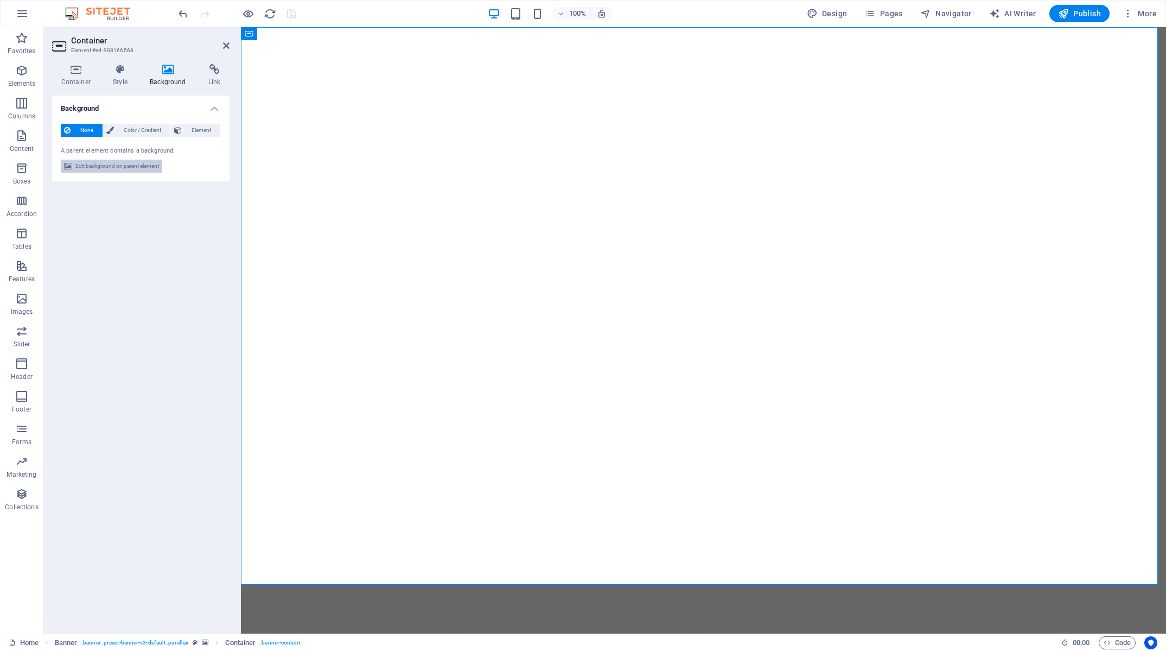
select select "s"
select select "progressive"
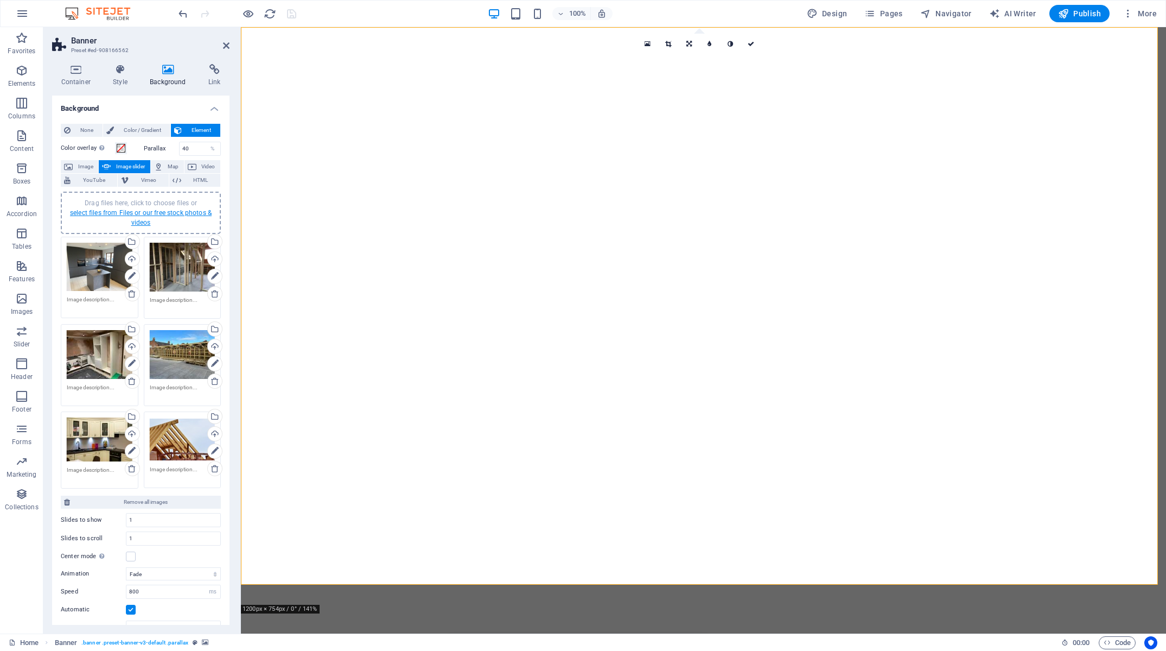
click at [138, 213] on link "select files from Files or our free stock photos & videos" at bounding box center [141, 217] width 142 height 17
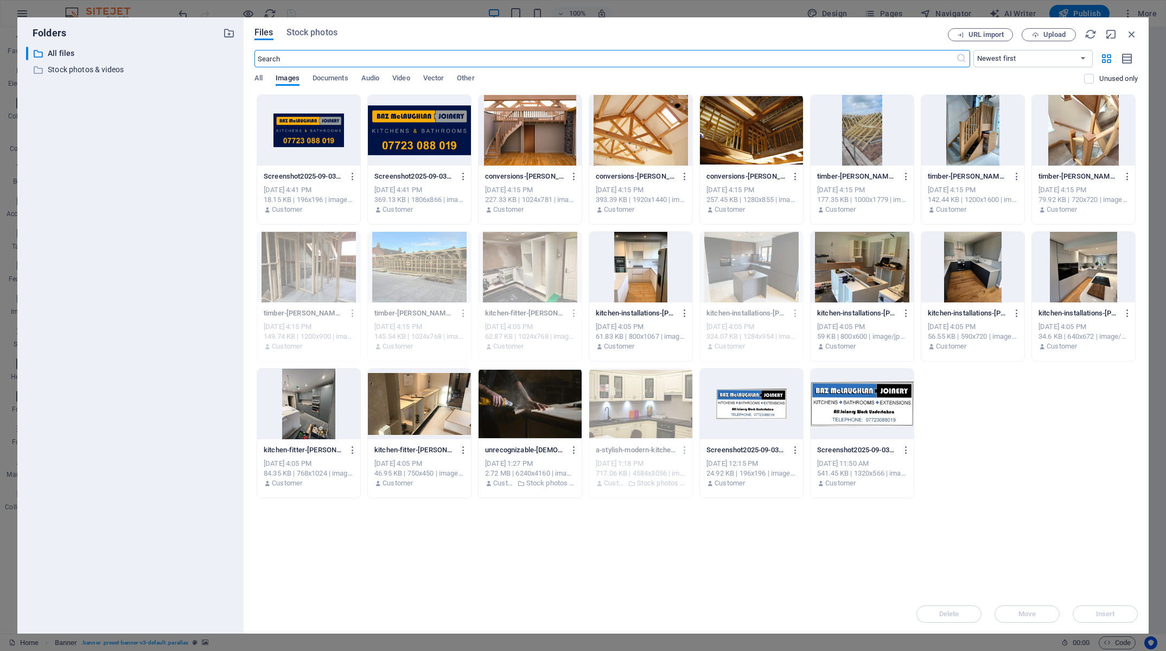
drag, startPoint x: 555, startPoint y: 146, endPoint x: 560, endPoint y: 156, distance: 11.2
click at [555, 146] on div at bounding box center [530, 130] width 103 height 71
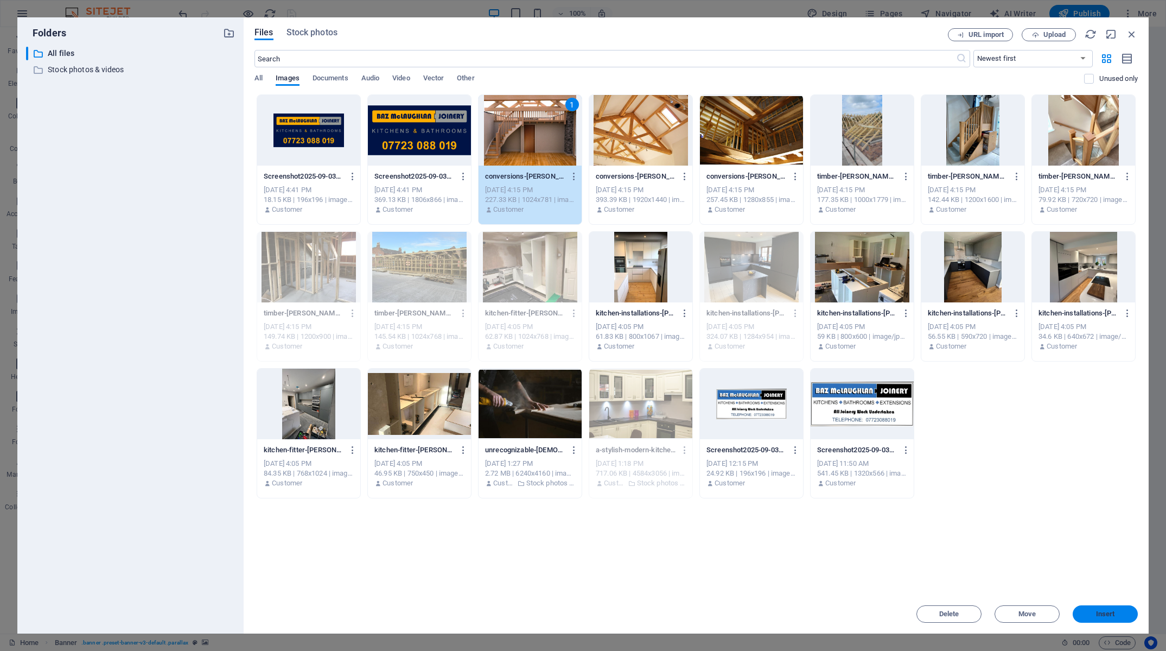
click at [1118, 619] on button "Insert" at bounding box center [1105, 613] width 65 height 17
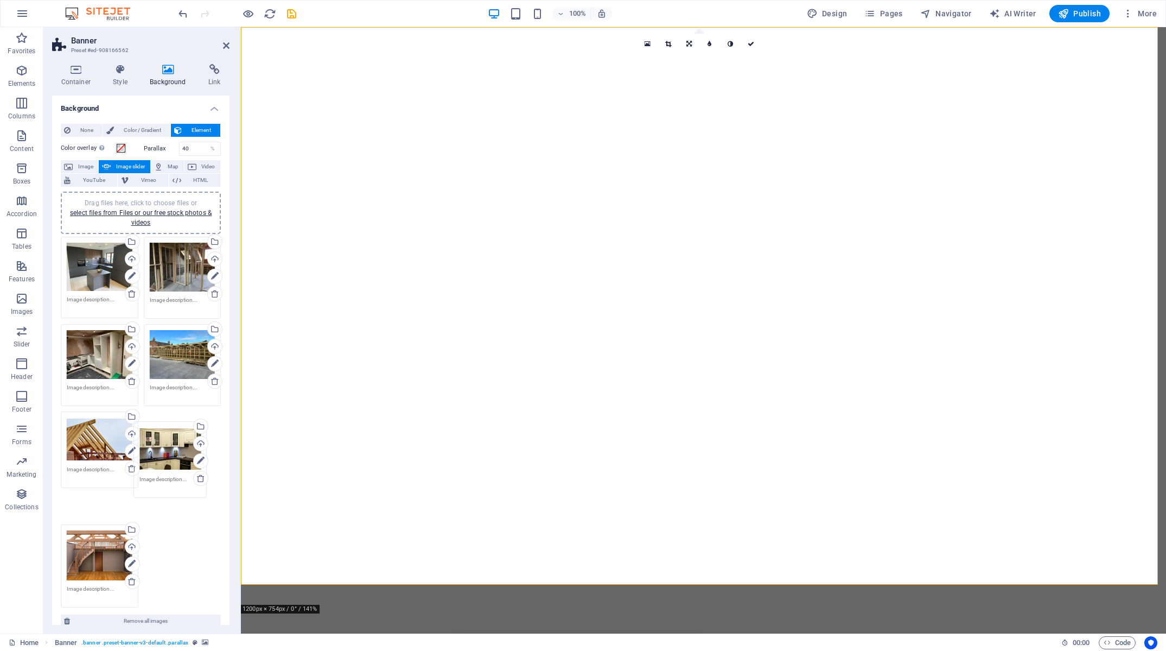
drag, startPoint x: 103, startPoint y: 429, endPoint x: 184, endPoint y: 433, distance: 81.5
click at [184, 433] on div "Drag files here, click to choose files or select files from Files or our free s…" at bounding box center [140, 422] width 165 height 377
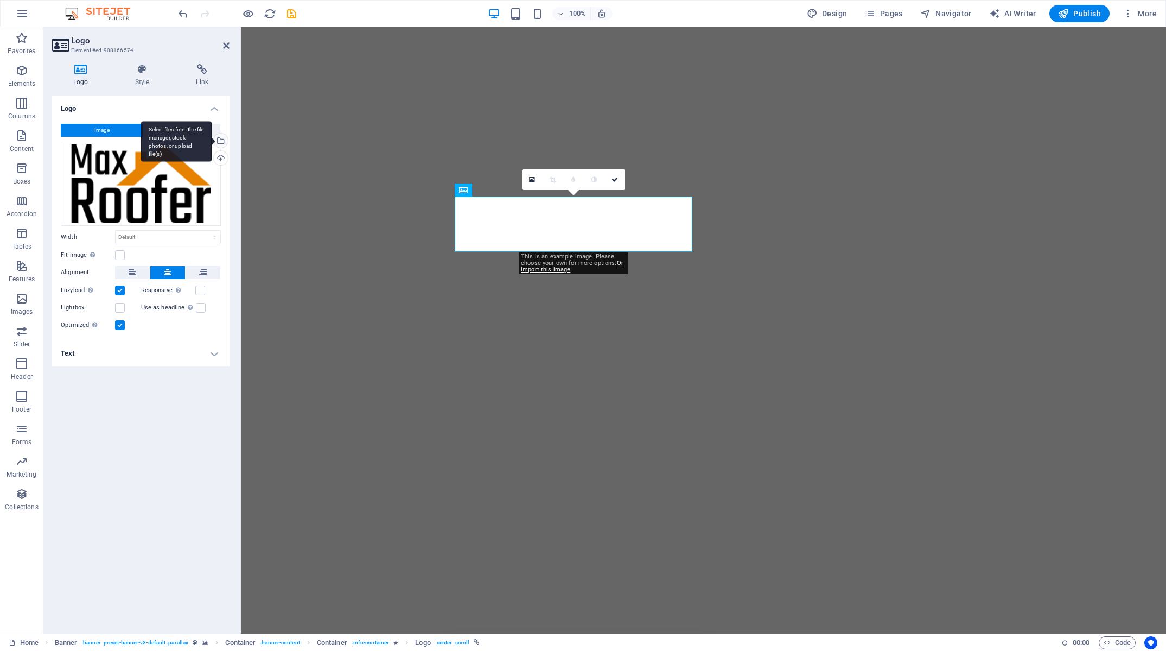
click at [212, 141] on div "Select files from the file manager, stock photos, or upload file(s)" at bounding box center [176, 141] width 71 height 41
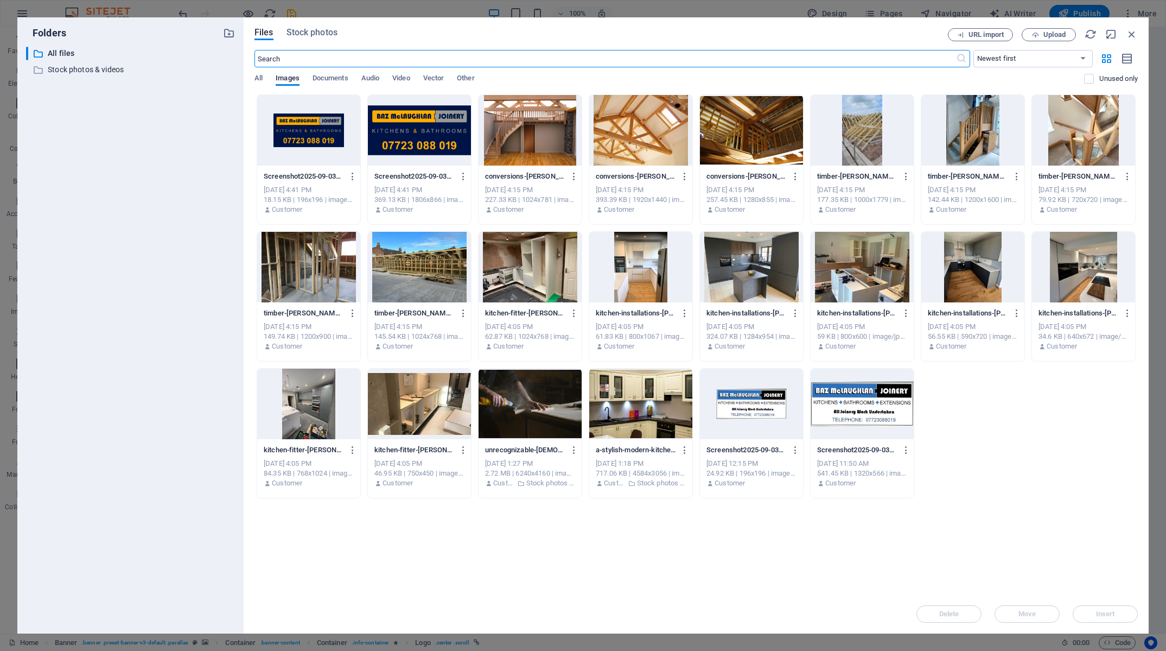
click at [317, 118] on div at bounding box center [308, 130] width 103 height 71
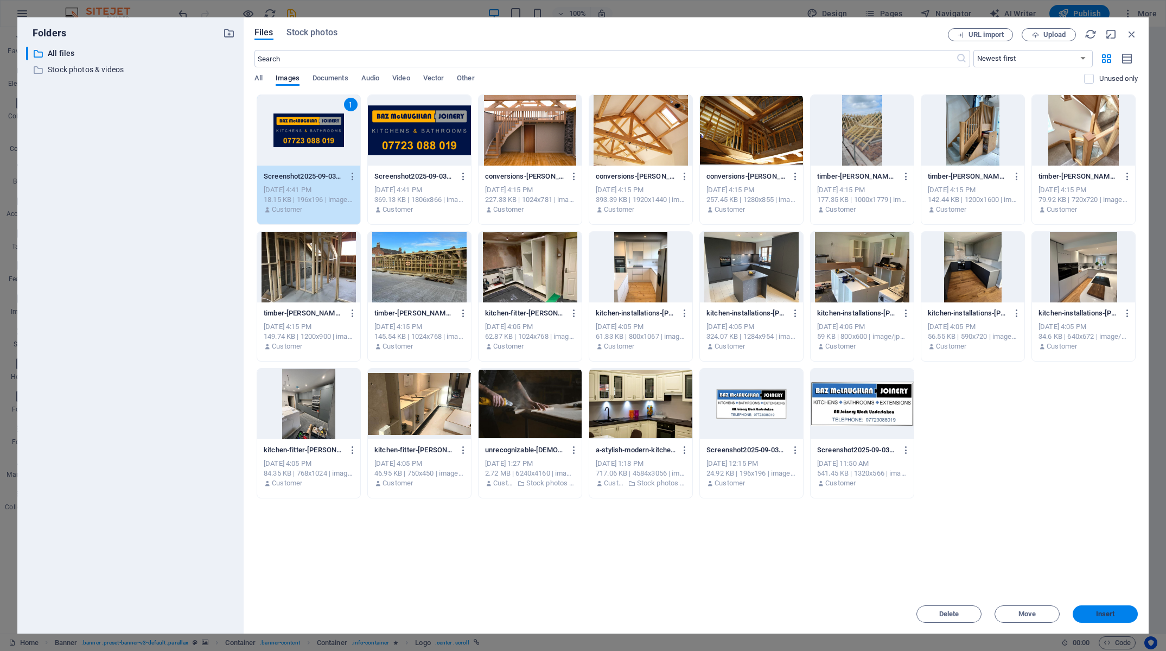
click at [1124, 618] on button "Insert" at bounding box center [1105, 613] width 65 height 17
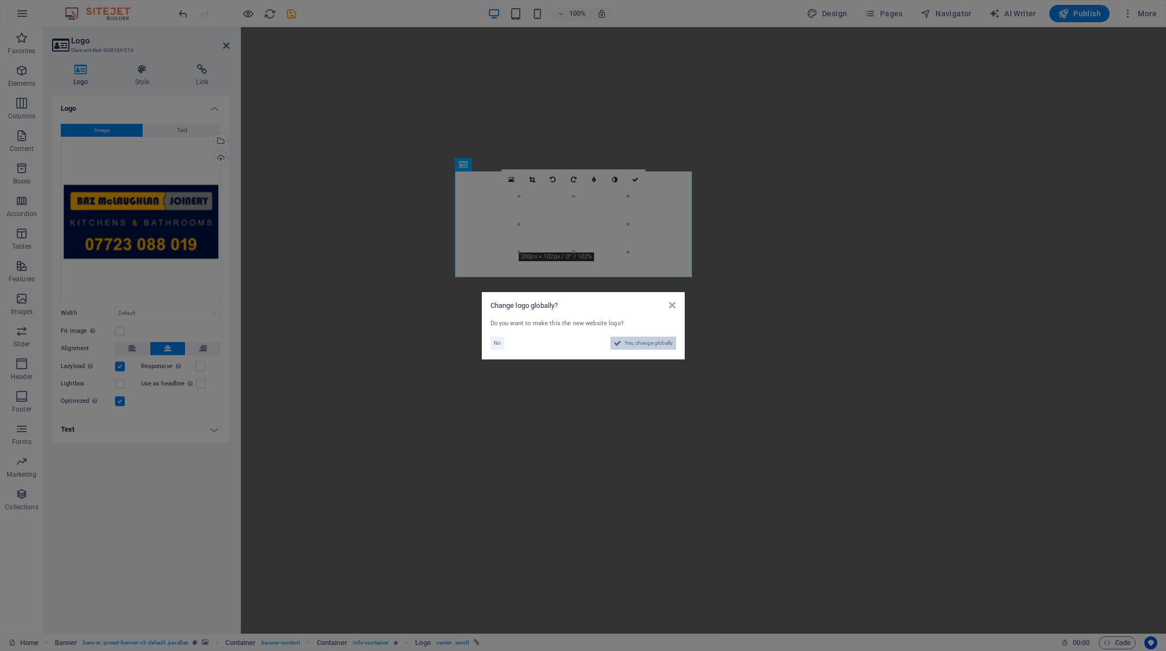
click at [636, 346] on span "Yes, change globally" at bounding box center [649, 342] width 48 height 13
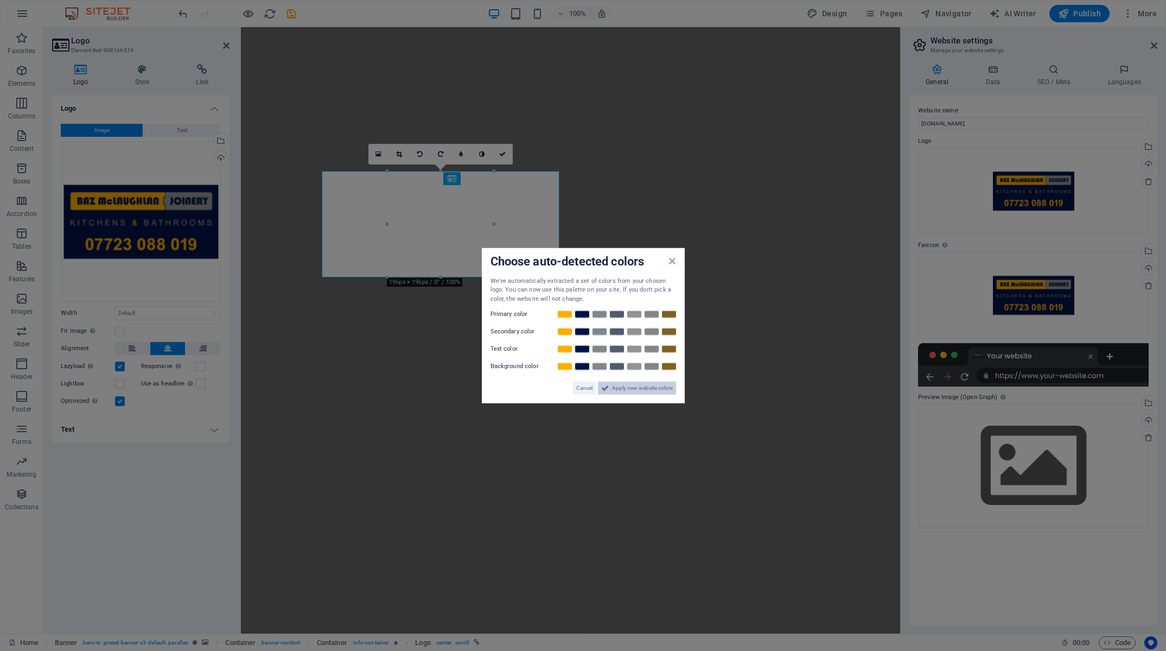
click at [617, 389] on span "Apply new website colors" at bounding box center [642, 387] width 61 height 13
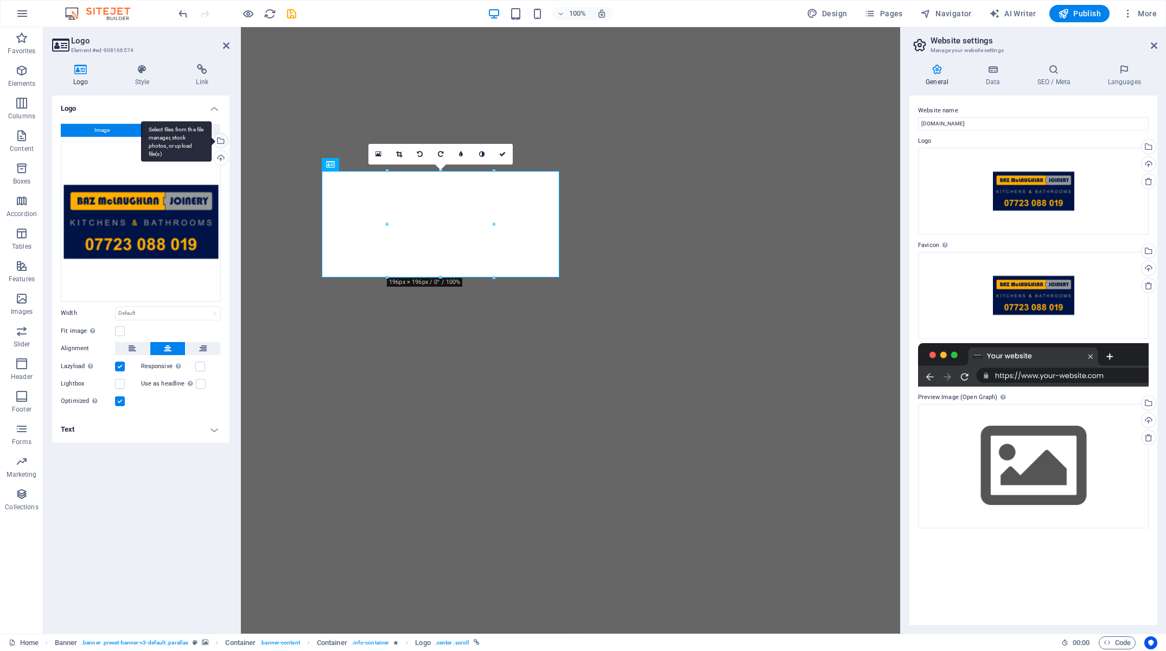
click at [221, 139] on div "Select files from the file manager, stock photos, or upload file(s)" at bounding box center [220, 141] width 16 height 16
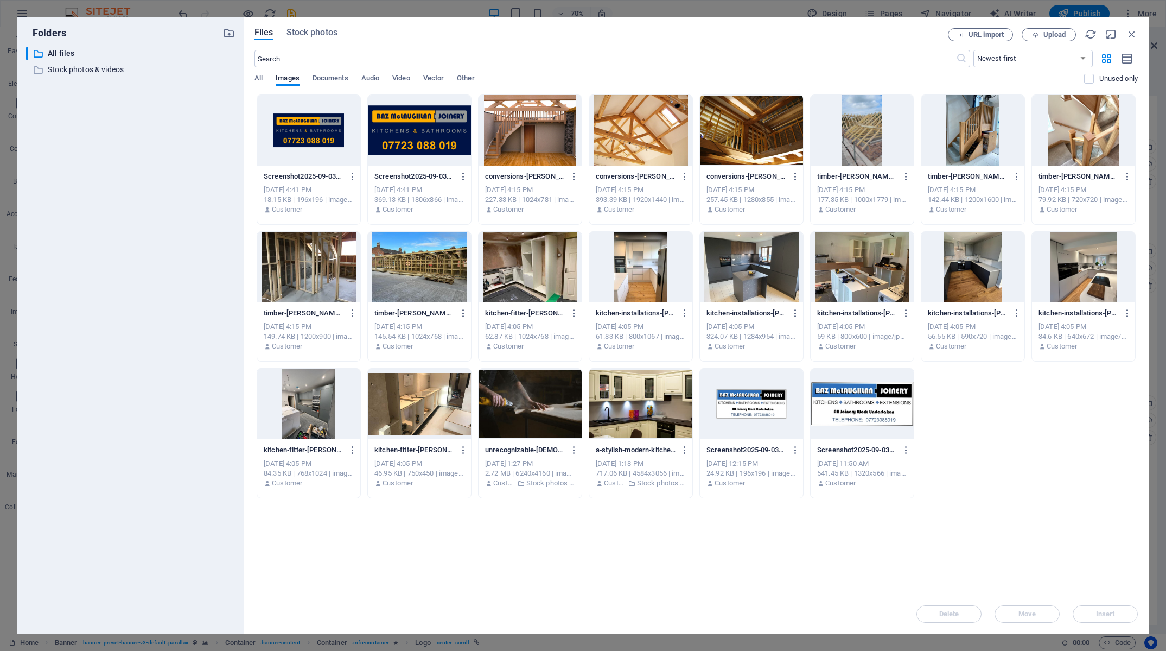
click at [458, 142] on div at bounding box center [419, 130] width 103 height 71
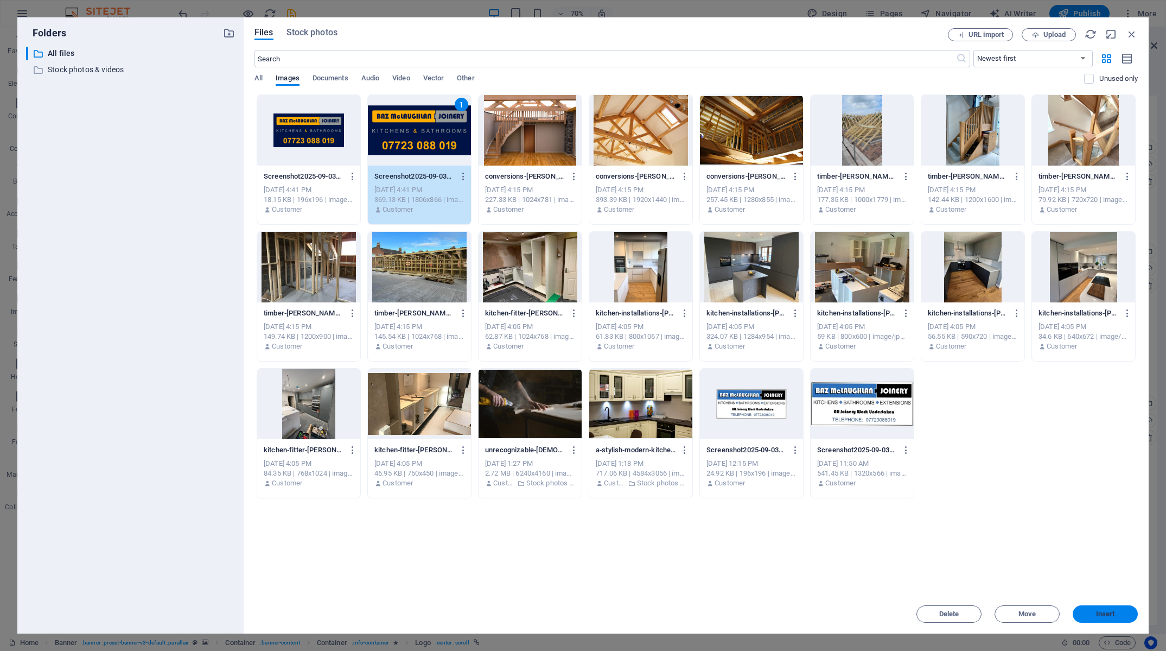
click at [1108, 617] on span "Insert" at bounding box center [1105, 613] width 19 height 7
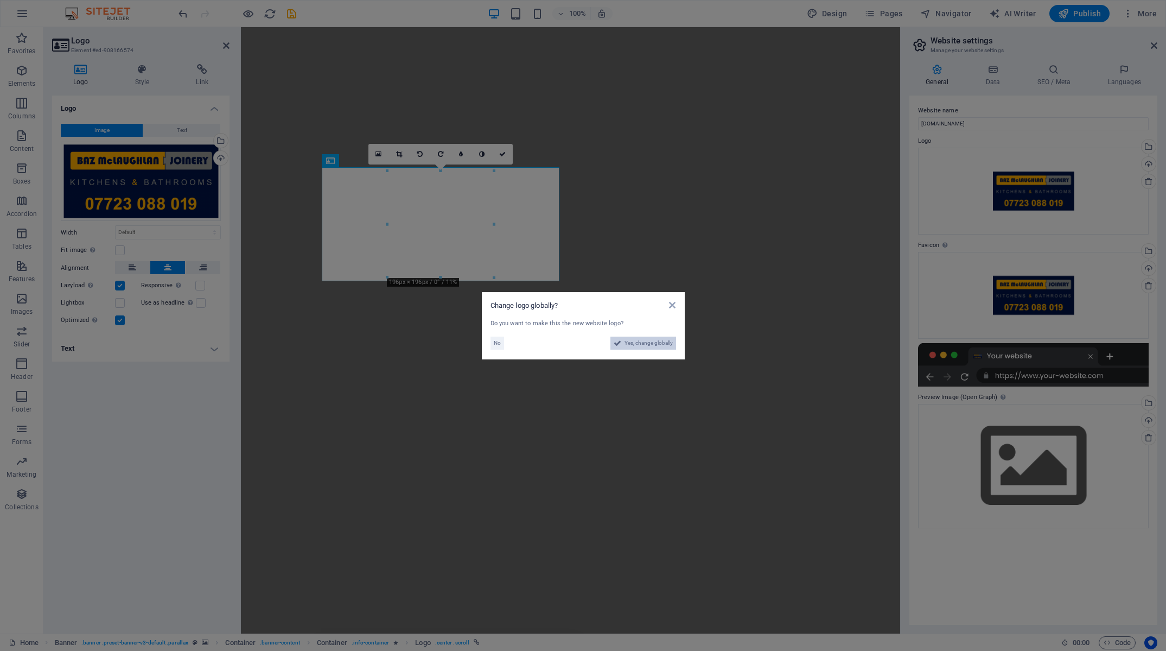
click at [638, 341] on span "Yes, change globally" at bounding box center [649, 342] width 48 height 13
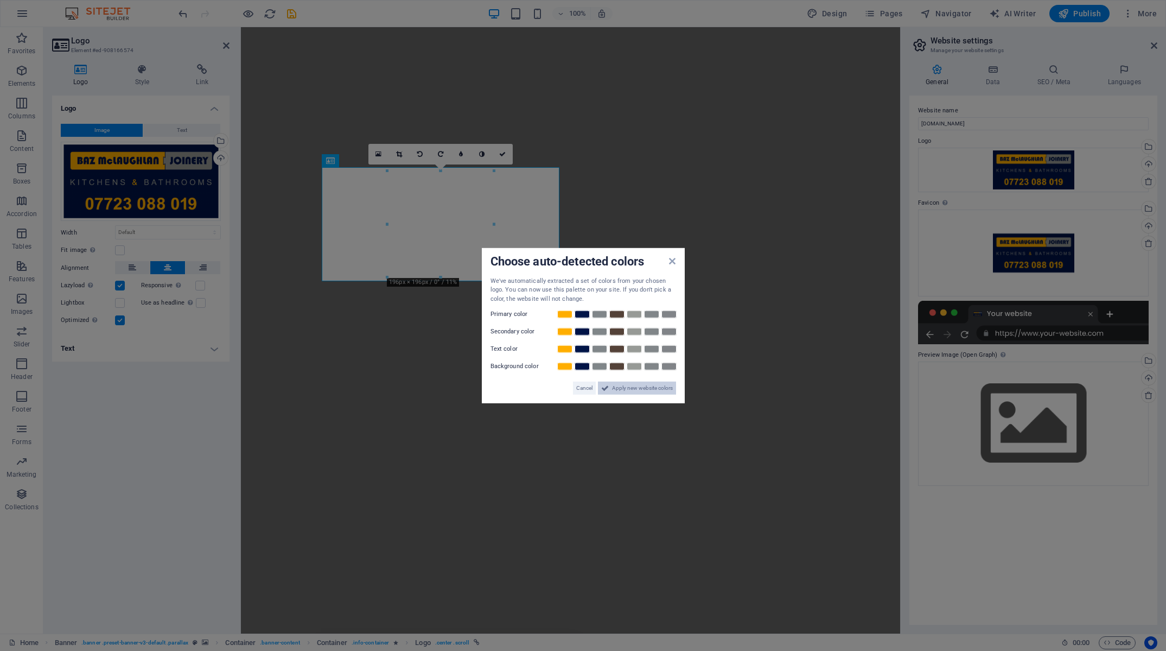
click at [652, 391] on span "Apply new website colors" at bounding box center [642, 387] width 61 height 13
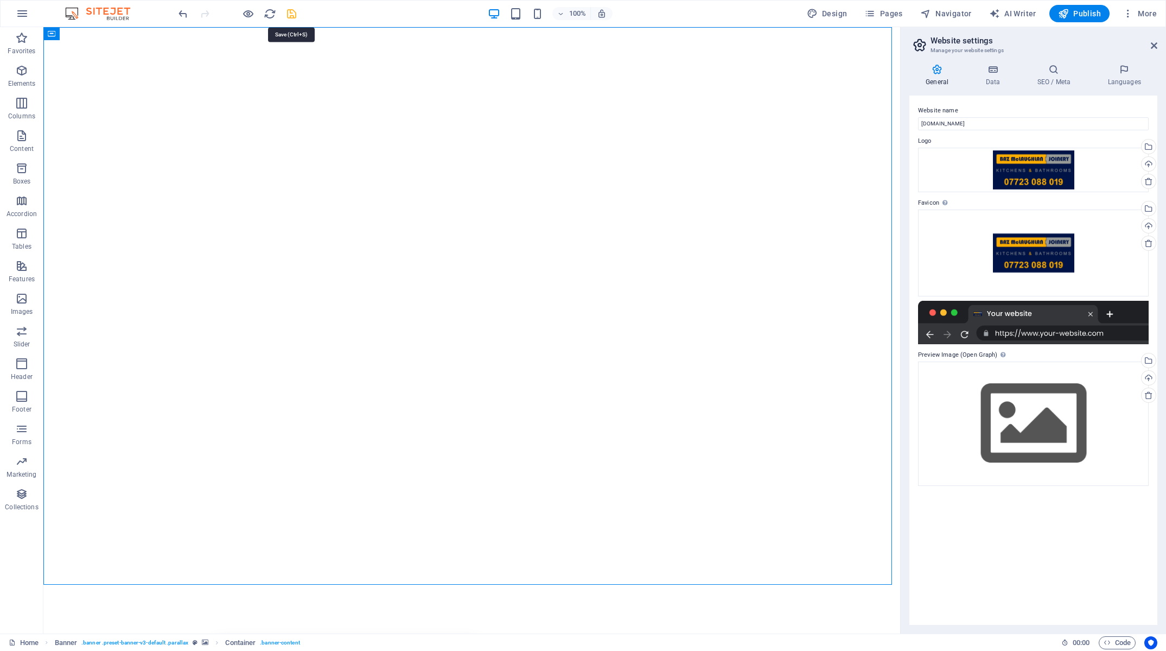
click at [295, 15] on icon "save" at bounding box center [291, 14] width 12 height 12
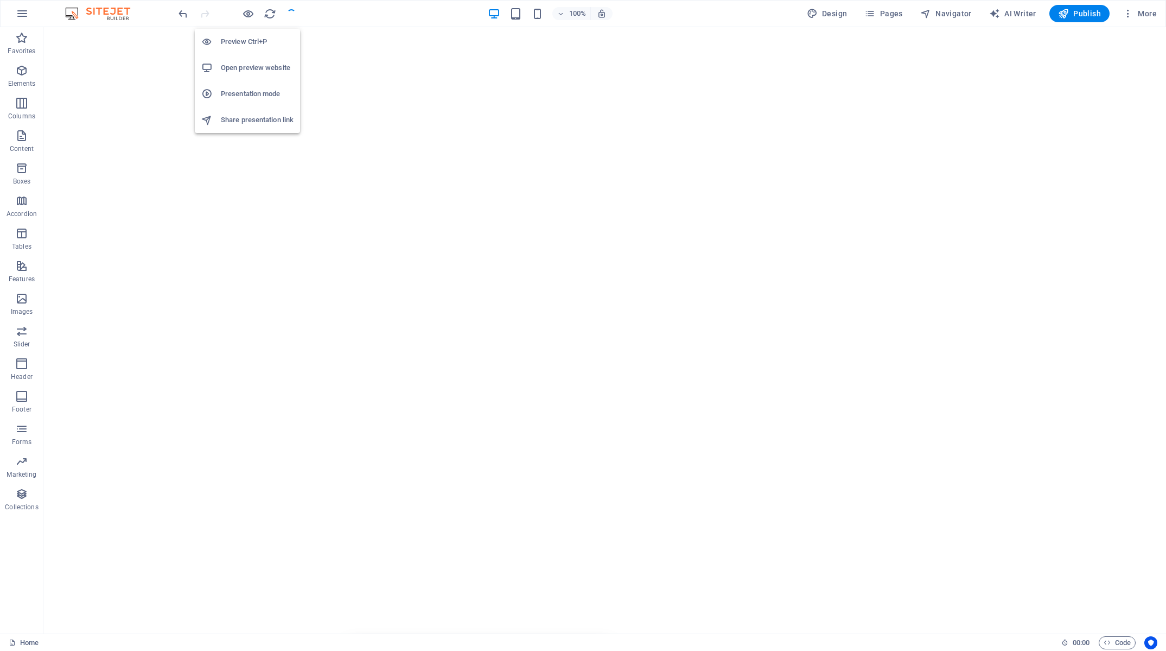
click at [247, 63] on h6 "Open preview website" at bounding box center [257, 67] width 73 height 13
click at [321, 11] on div "100% Design Pages Navigator AI Writer Publish More" at bounding box center [668, 13] width 985 height 17
drag, startPoint x: 243, startPoint y: 36, endPoint x: 275, endPoint y: 54, distance: 36.4
click at [243, 36] on h6 "Preview Ctrl+P" at bounding box center [257, 41] width 73 height 13
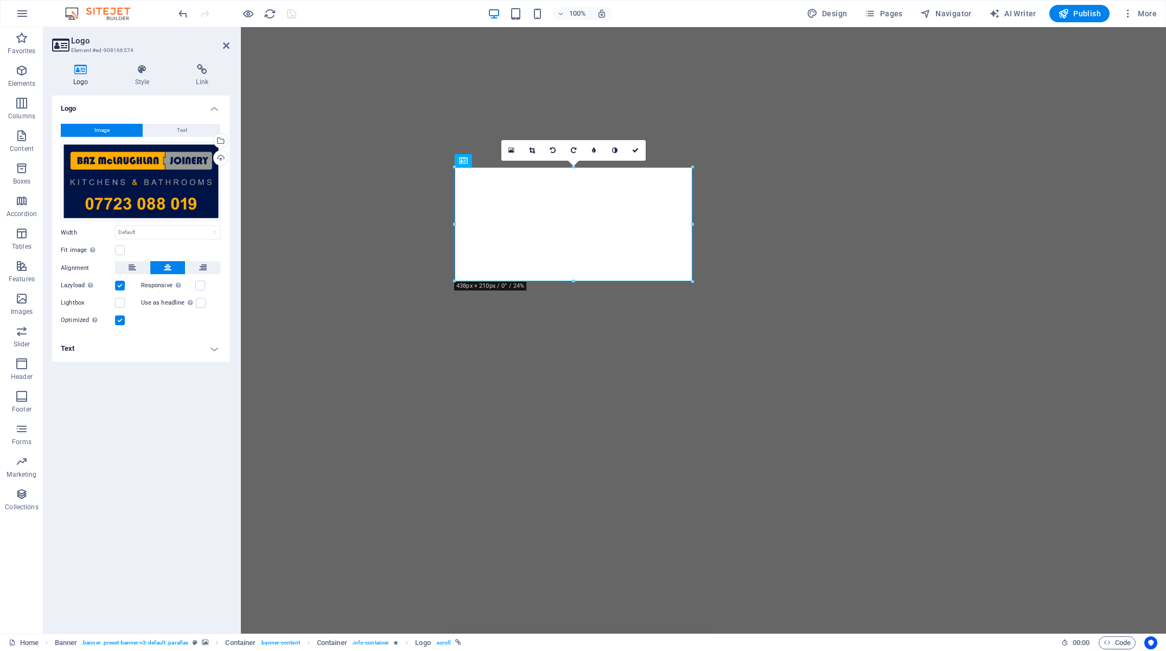
click at [153, 92] on div "Logo Style Link Logo Image Text Drag files here, click to choose files or selec…" at bounding box center [140, 344] width 177 height 560
click at [137, 71] on icon at bounding box center [142, 69] width 57 height 11
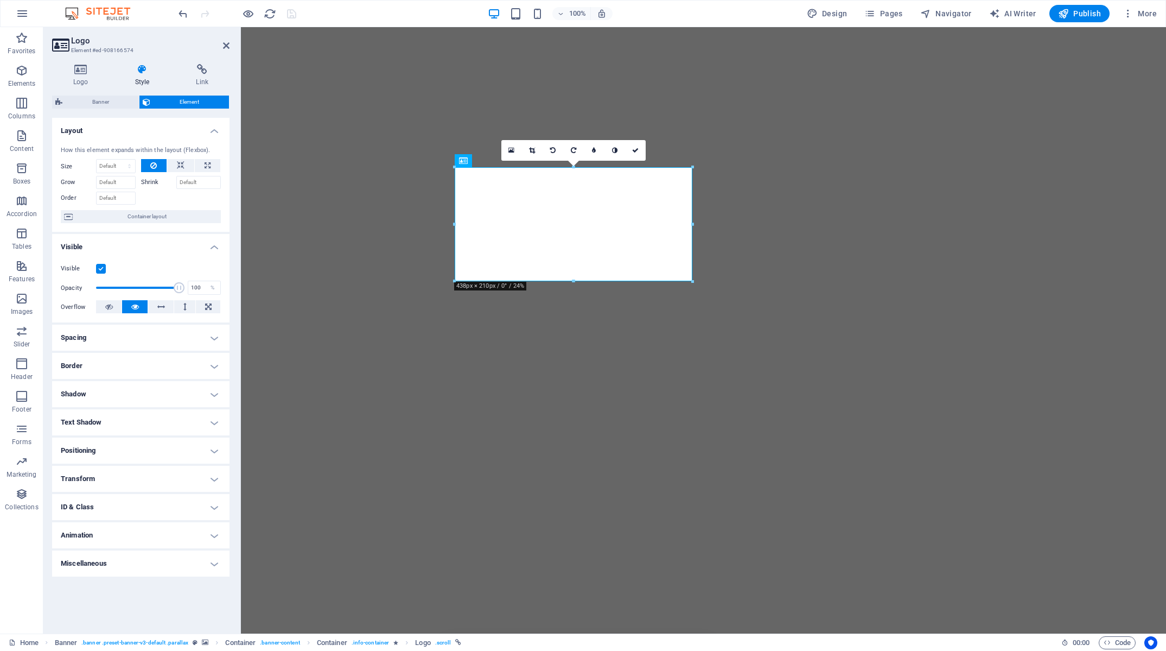
click at [177, 532] on h4 "Animation" at bounding box center [140, 535] width 177 height 26
click at [61, 562] on select "Don't animate Show / Hide Slide up/down Zoom in/out Slide left to right Slide r…" at bounding box center [141, 568] width 160 height 13
select select "fade"
click option "Show / Hide" at bounding box center [0, 0] width 0 height 0
select select "scroll"
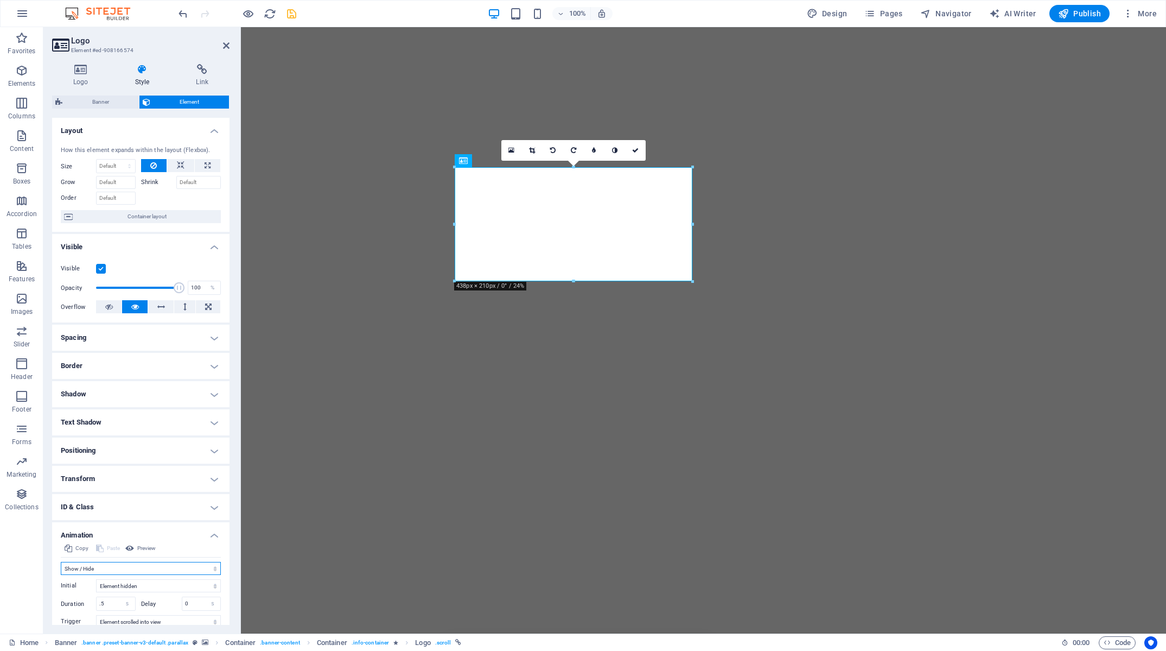
scroll to position [64, 0]
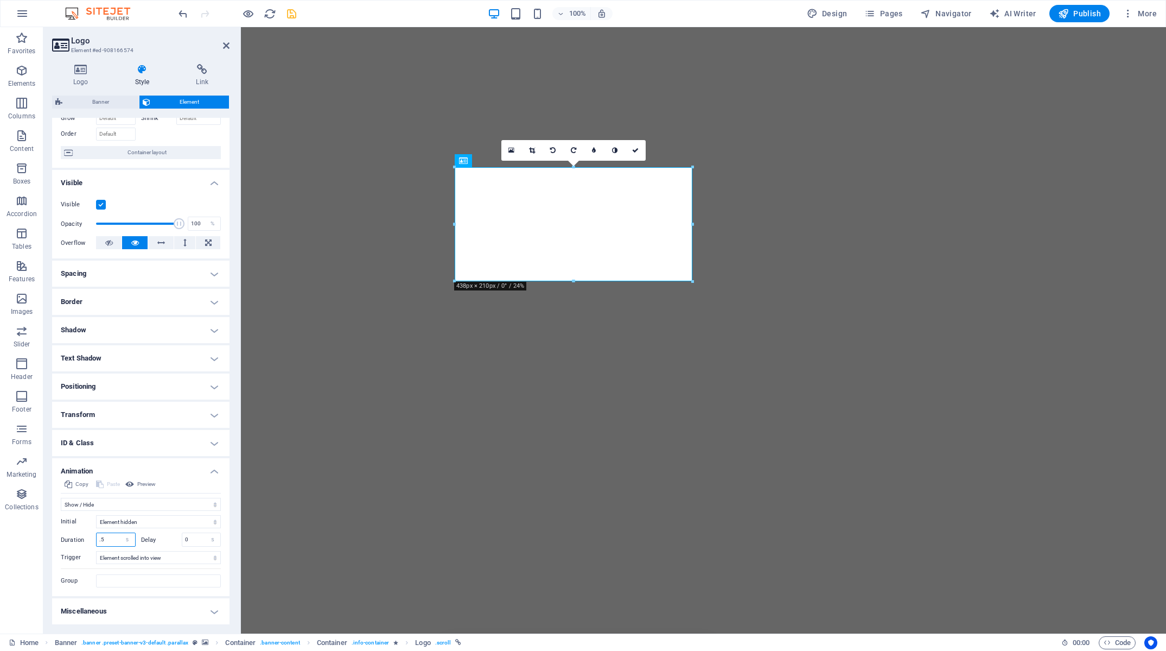
drag, startPoint x: 111, startPoint y: 539, endPoint x: 59, endPoint y: 540, distance: 52.1
click at [97, 540] on input ".5" at bounding box center [116, 539] width 39 height 13
type input "3"
drag, startPoint x: 192, startPoint y: 542, endPoint x: 103, endPoint y: 546, distance: 89.1
click at [182, 543] on input "0" at bounding box center [201, 539] width 39 height 13
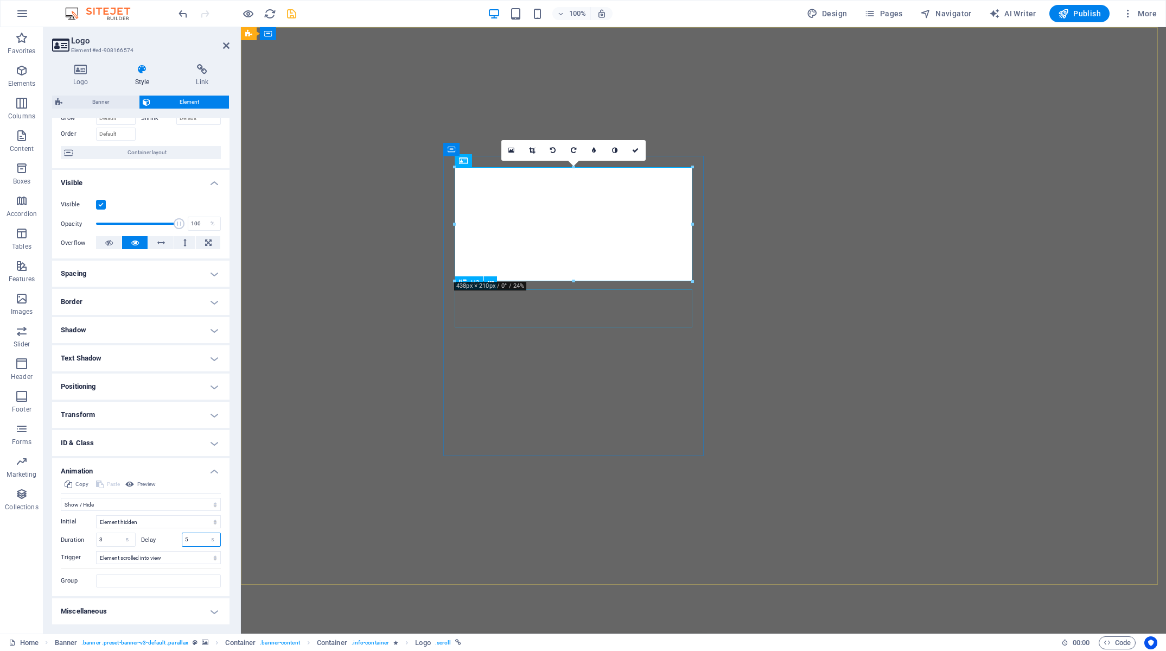
type input "5"
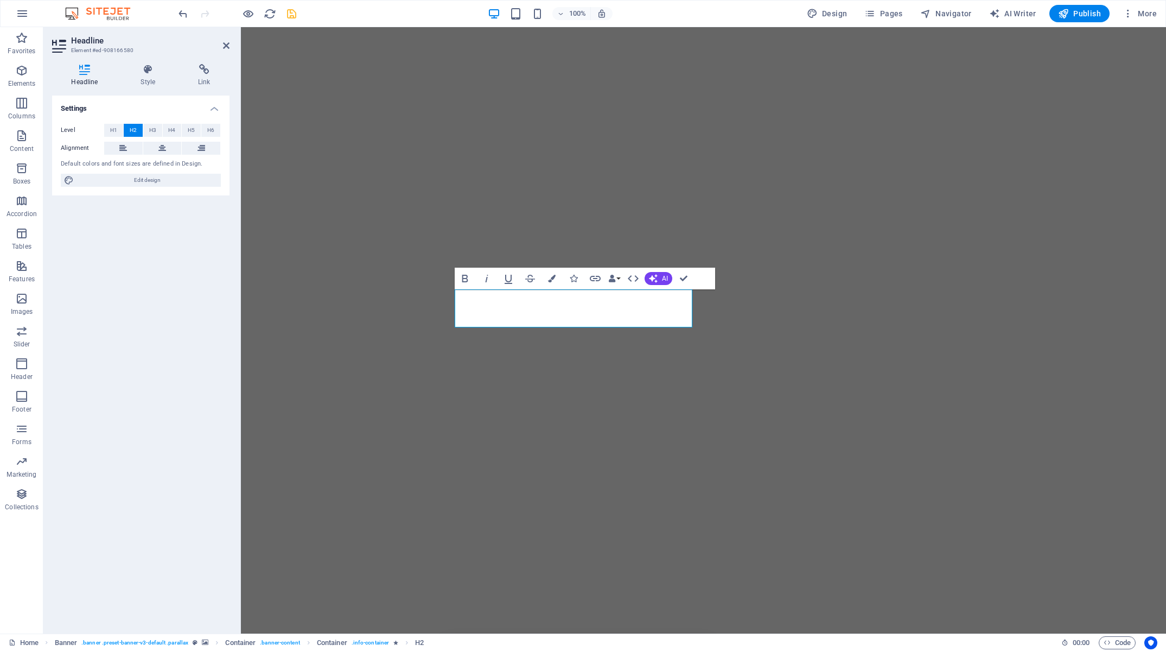
click at [159, 86] on h4 "Style" at bounding box center [151, 75] width 58 height 23
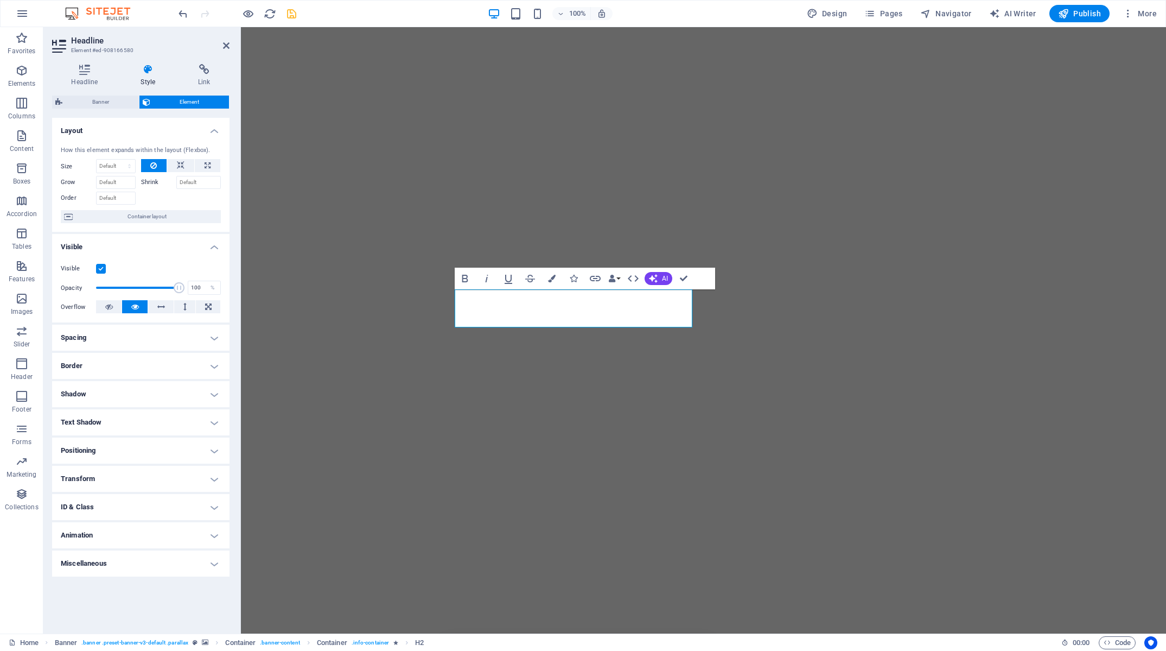
drag, startPoint x: 166, startPoint y: 526, endPoint x: 170, endPoint y: 517, distance: 9.7
click at [166, 526] on h4 "Animation" at bounding box center [140, 535] width 177 height 26
click at [142, 576] on div "Copy Paste Preview Don't animate Show / Hide Slide up/down Zoom in/out Slide le…" at bounding box center [140, 562] width 177 height 42
click at [61, 562] on select "Don't animate Show / Hide Slide up/down Zoom in/out Slide left to right Slide r…" at bounding box center [141, 568] width 160 height 13
select select "fade"
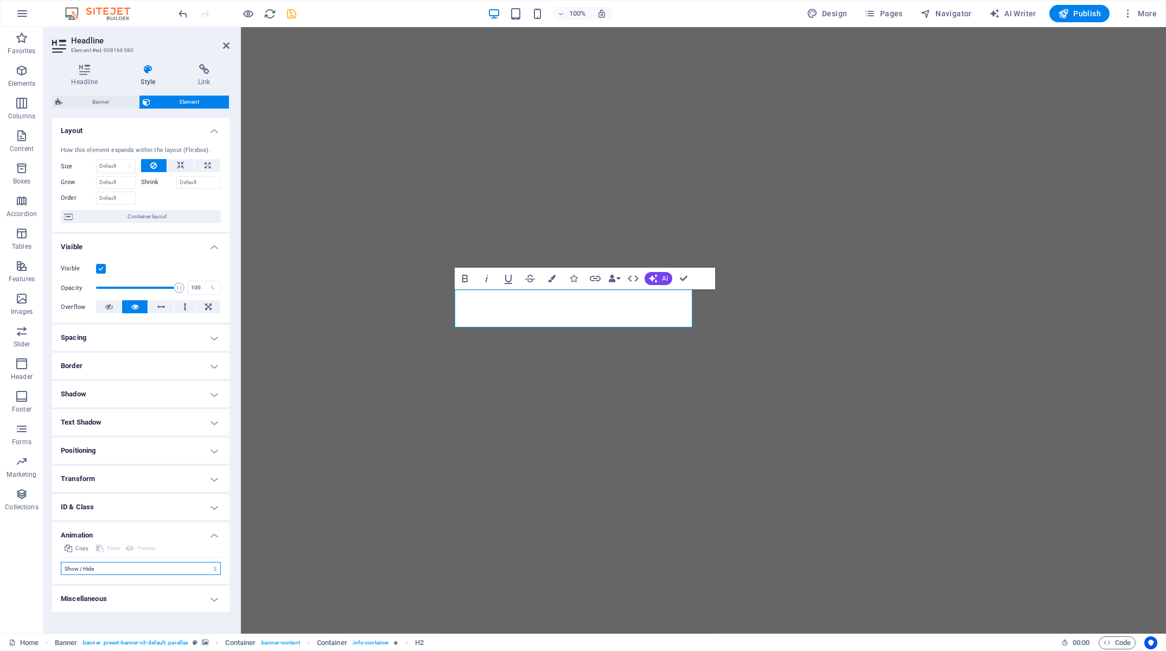
click option "Show / Hide" at bounding box center [0, 0] width 0 height 0
select select "scroll"
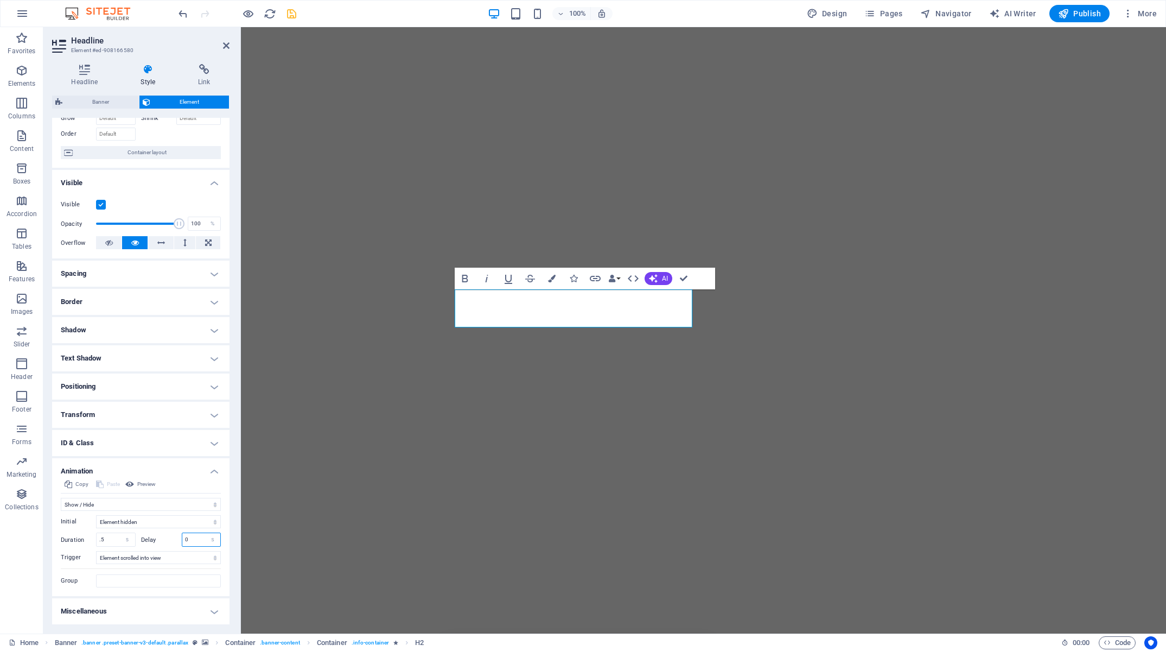
drag, startPoint x: 192, startPoint y: 539, endPoint x: 151, endPoint y: 538, distance: 41.3
click at [182, 538] on input "0" at bounding box center [201, 539] width 39 height 13
type input "5"
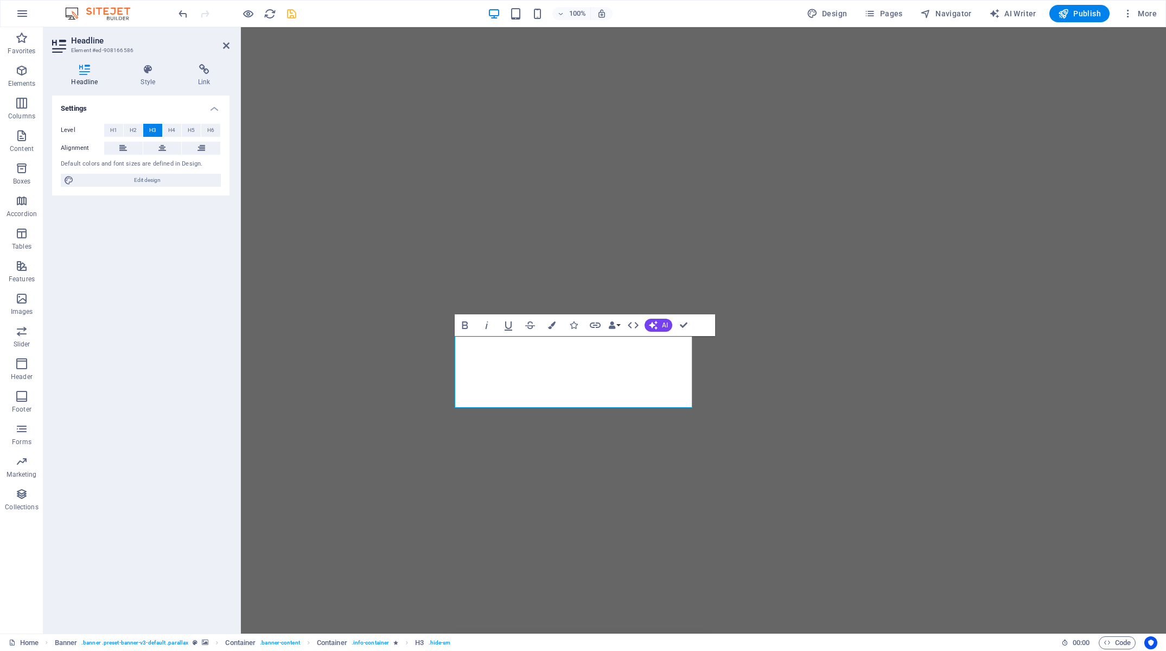
drag, startPoint x: 144, startPoint y: 80, endPoint x: 103, endPoint y: 224, distance: 149.6
click at [144, 80] on h4 "Style" at bounding box center [151, 75] width 58 height 23
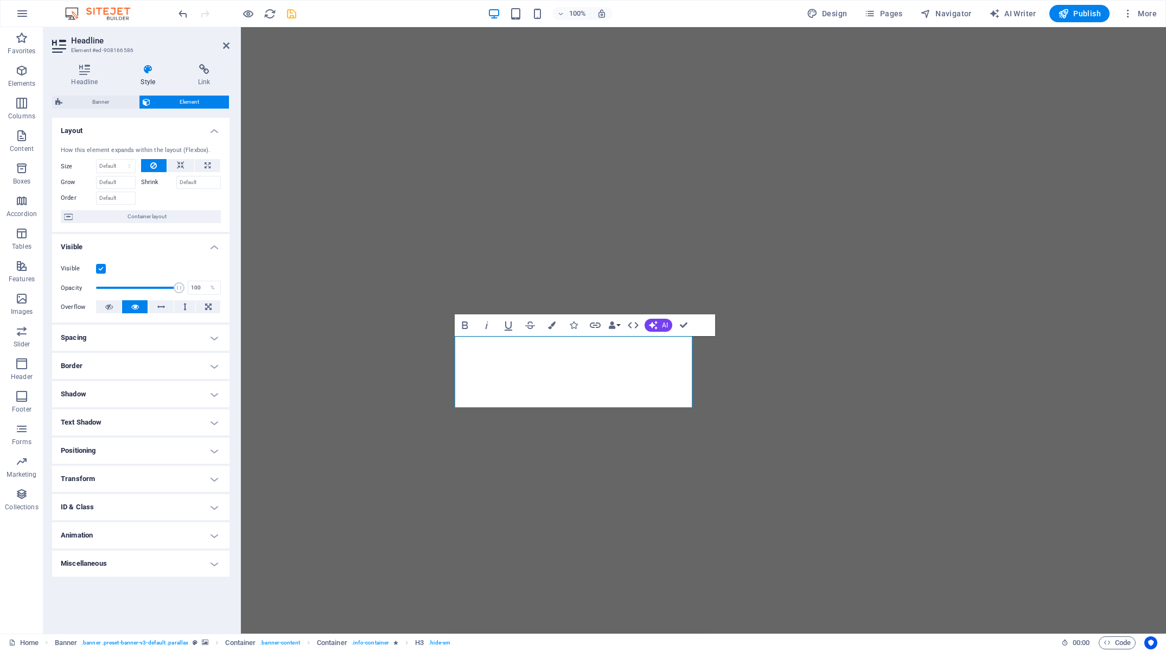
drag, startPoint x: 147, startPoint y: 530, endPoint x: 149, endPoint y: 506, distance: 24.5
click at [147, 530] on h4 "Animation" at bounding box center [140, 535] width 177 height 26
click at [61, 562] on select "Don't animate Show / Hide Slide up/down Zoom in/out Slide left to right Slide r…" at bounding box center [141, 568] width 160 height 13
select select "fade"
click option "Show / Hide" at bounding box center [0, 0] width 0 height 0
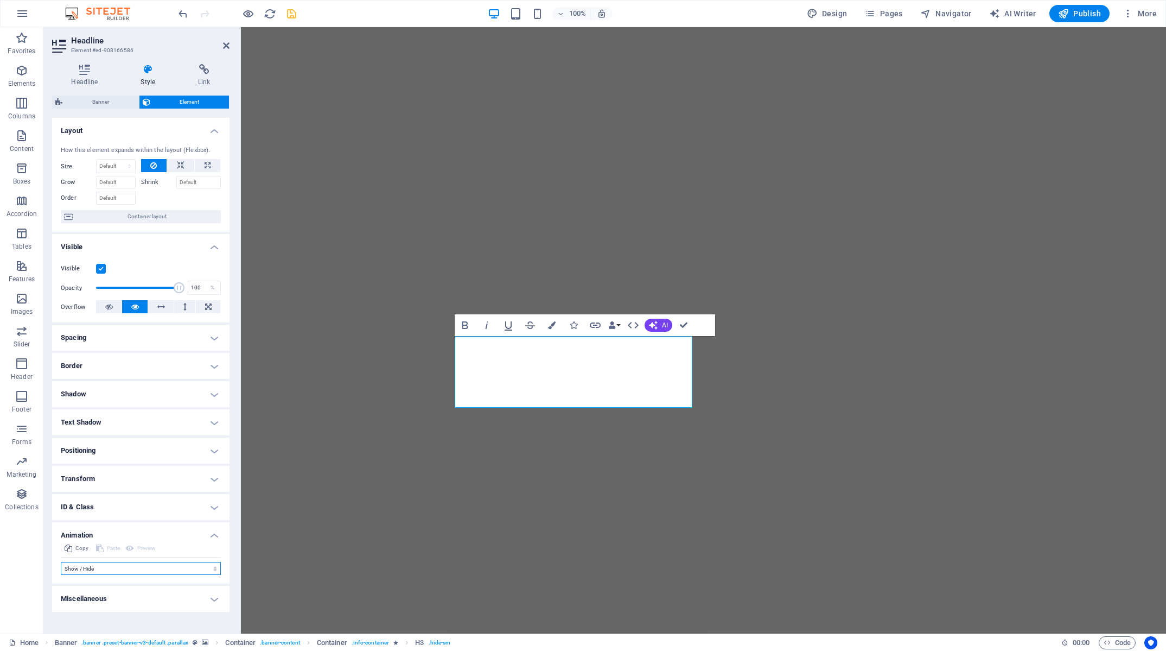
select select "scroll"
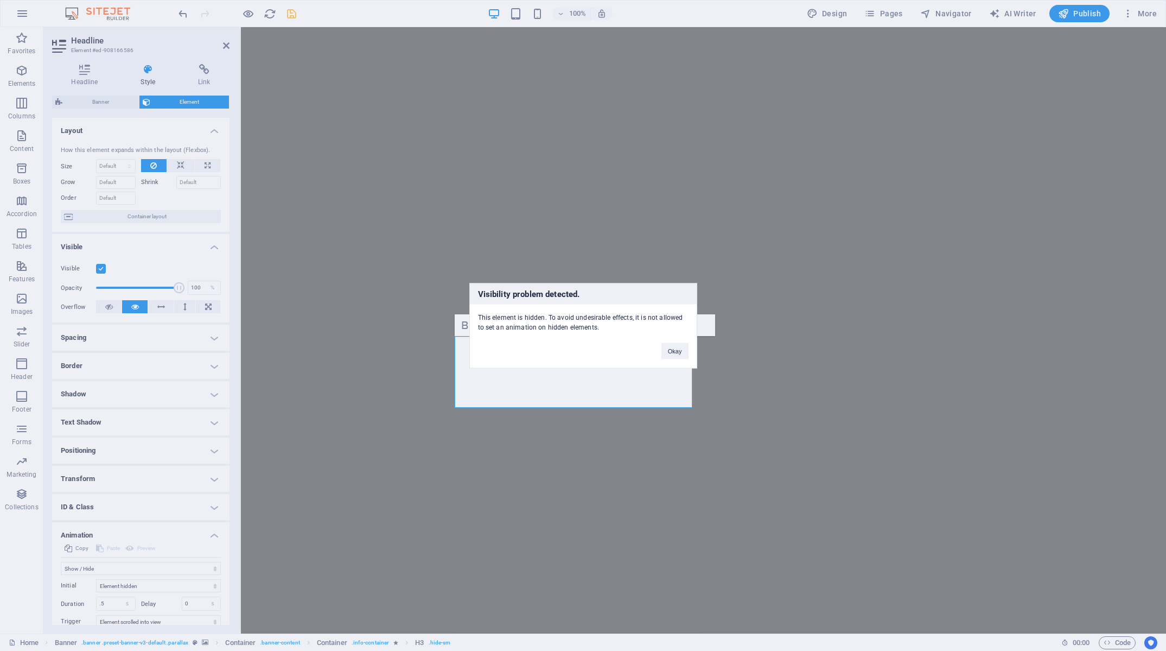
drag, startPoint x: 188, startPoint y: 604, endPoint x: 161, endPoint y: 598, distance: 27.7
click at [162, 599] on div "Visibility problem detected. This element is hidden. To avoid undesirable effec…" at bounding box center [583, 325] width 1166 height 651
click at [680, 352] on button "Okay" at bounding box center [674, 350] width 27 height 16
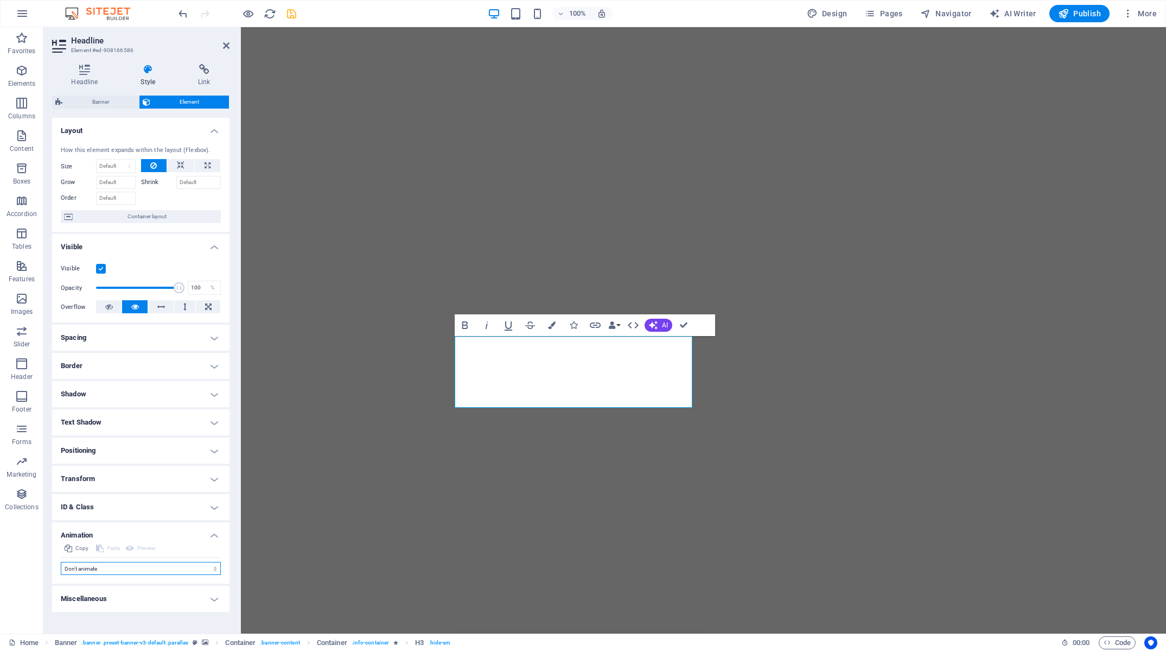
click at [61, 562] on select "Don't animate Show / Hide Slide up/down Zoom in/out Slide left to right Slide r…" at bounding box center [141, 568] width 160 height 13
click option "Show / Hide" at bounding box center [0, 0] width 0 height 0
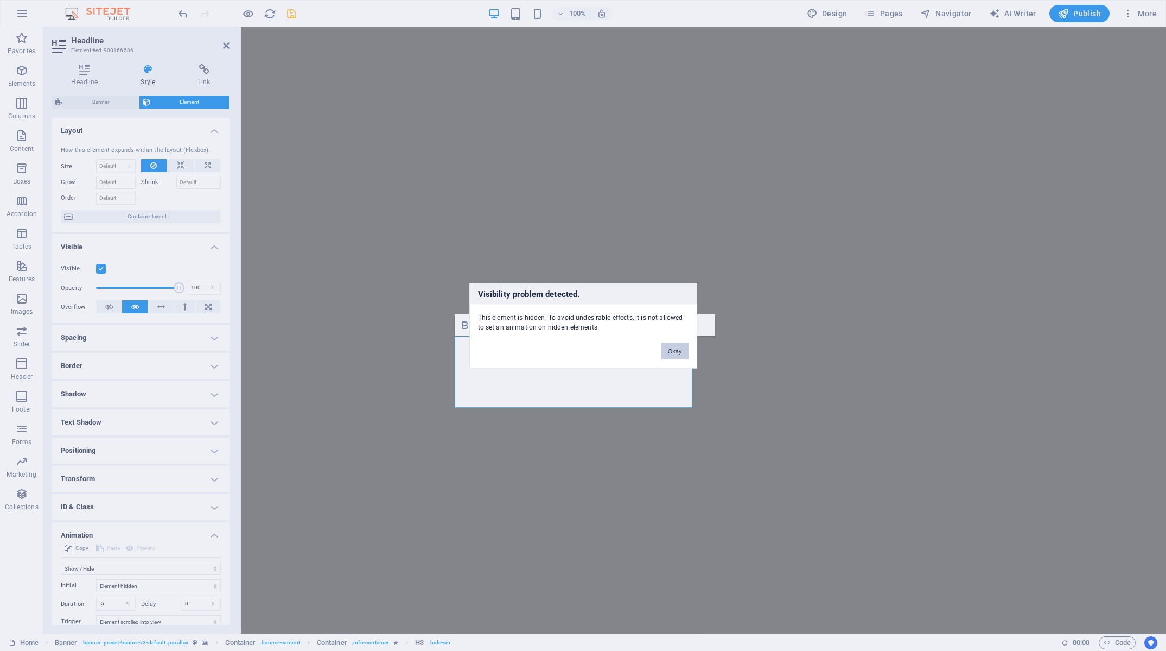
click at [679, 354] on button "Okay" at bounding box center [674, 350] width 27 height 16
select select "none"
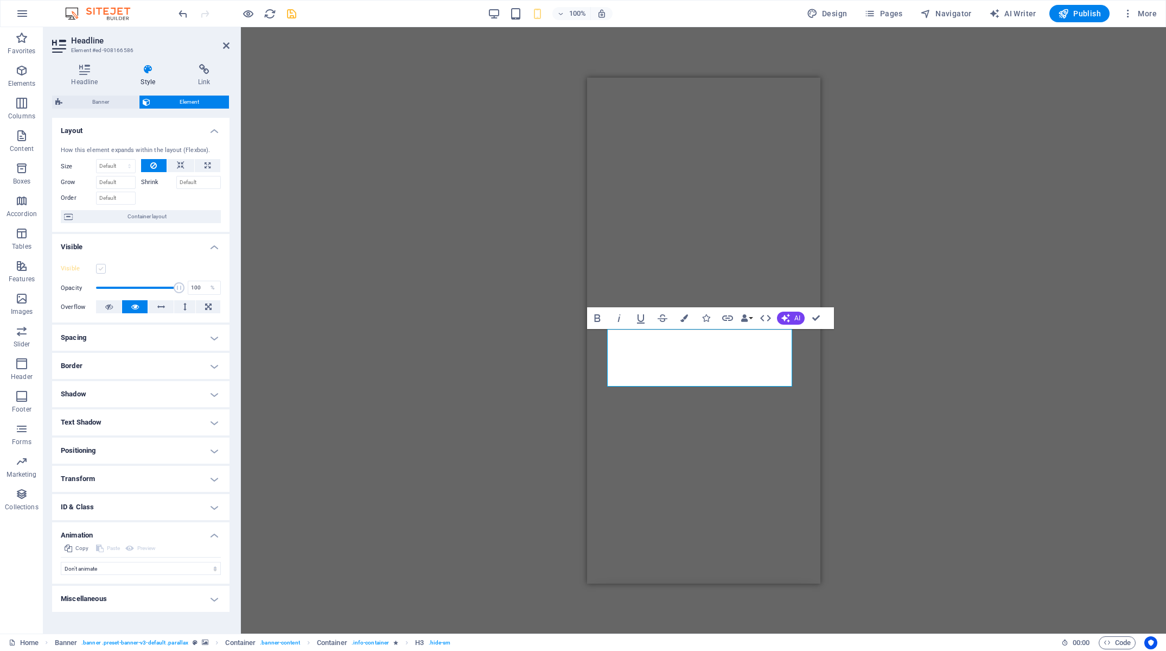
click at [104, 268] on label at bounding box center [101, 269] width 10 height 10
click at [0, 0] on input "Visible" at bounding box center [0, 0] width 0 height 0
click at [520, 21] on div "100%" at bounding box center [549, 13] width 125 height 17
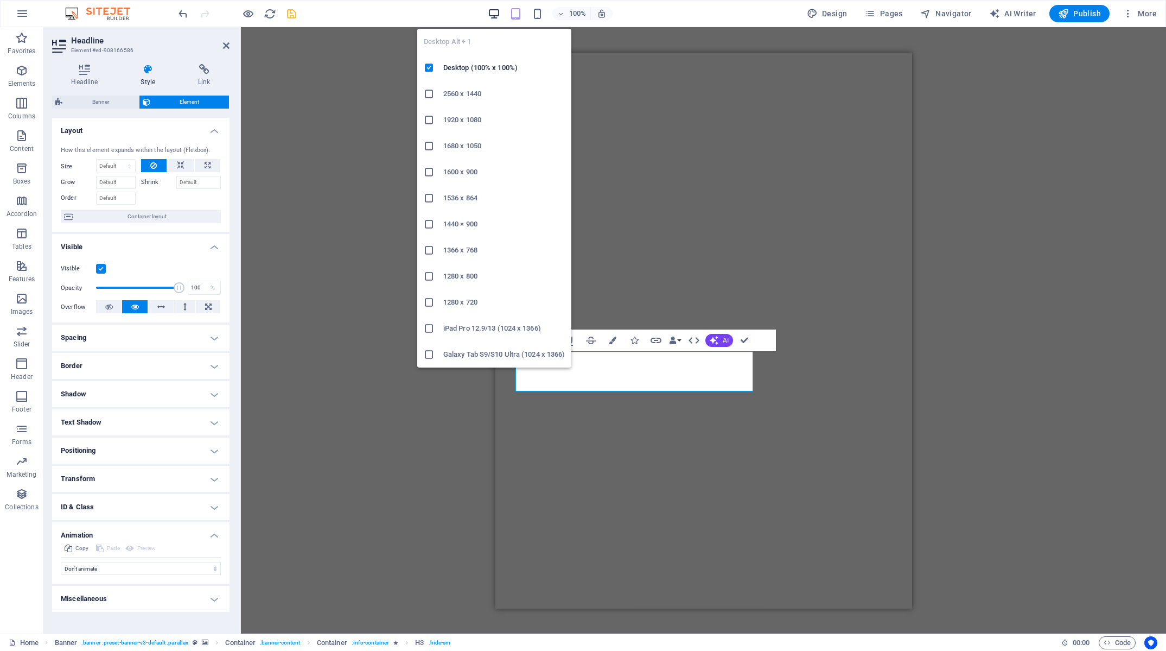
click at [498, 17] on icon "button" at bounding box center [494, 14] width 12 height 12
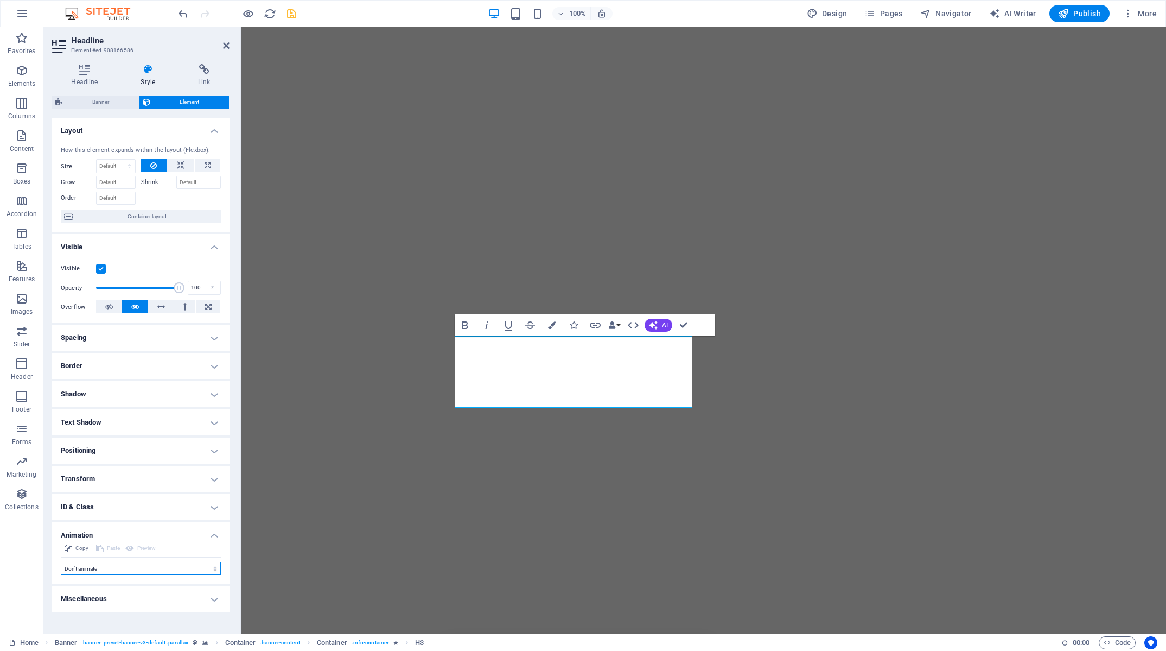
click at [61, 562] on select "Don't animate Show / Hide Slide up/down Zoom in/out Slide left to right Slide r…" at bounding box center [141, 568] width 160 height 13
select select "fade"
click option "Show / Hide" at bounding box center [0, 0] width 0 height 0
drag, startPoint x: 188, startPoint y: 606, endPoint x: 162, endPoint y: 604, distance: 26.1
click at [182, 604] on input "0" at bounding box center [201, 603] width 39 height 13
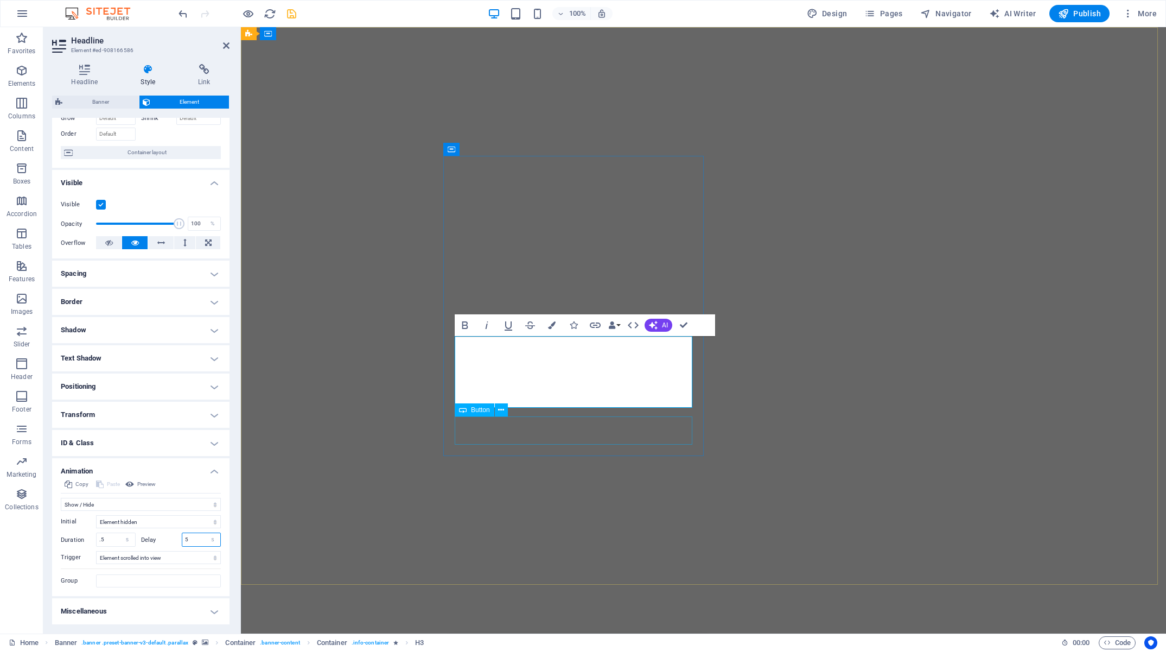
type input "5"
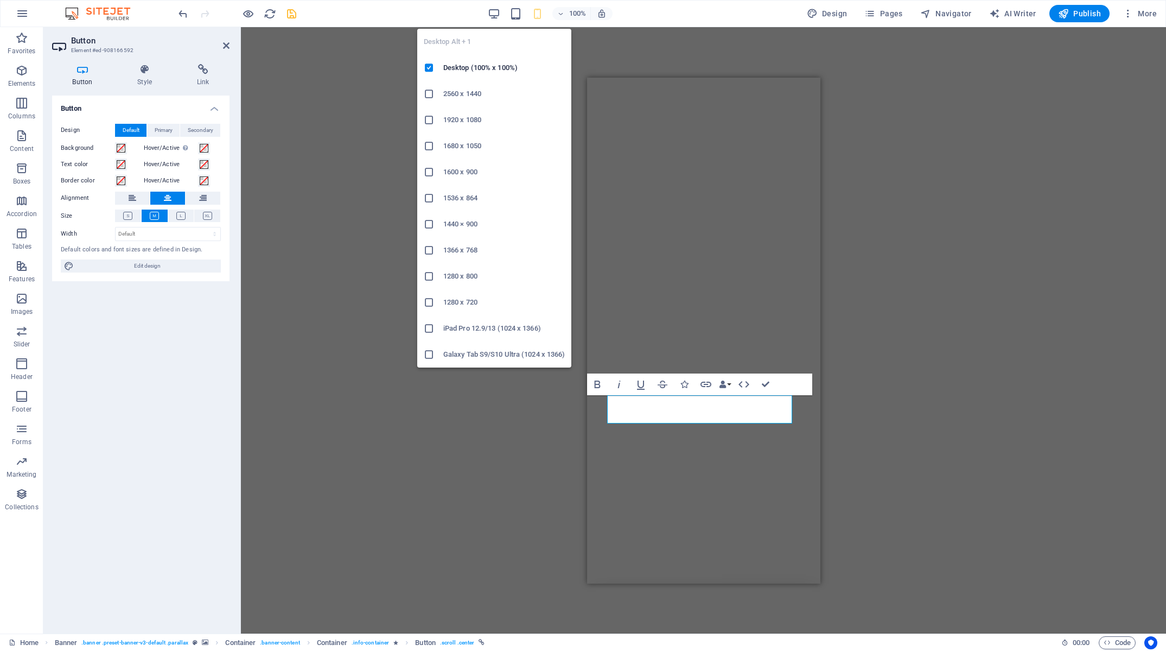
drag, startPoint x: 498, startPoint y: 14, endPoint x: 488, endPoint y: 25, distance: 14.6
click at [498, 14] on icon "button" at bounding box center [494, 14] width 12 height 12
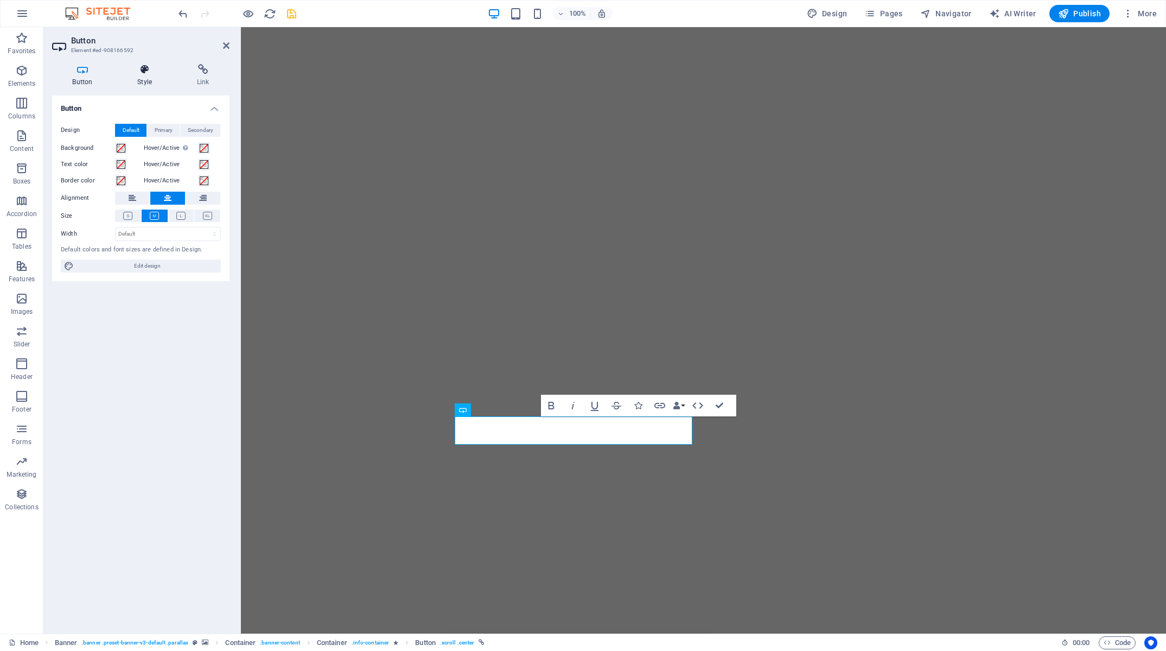
click at [155, 80] on h4 "Style" at bounding box center [147, 75] width 60 height 23
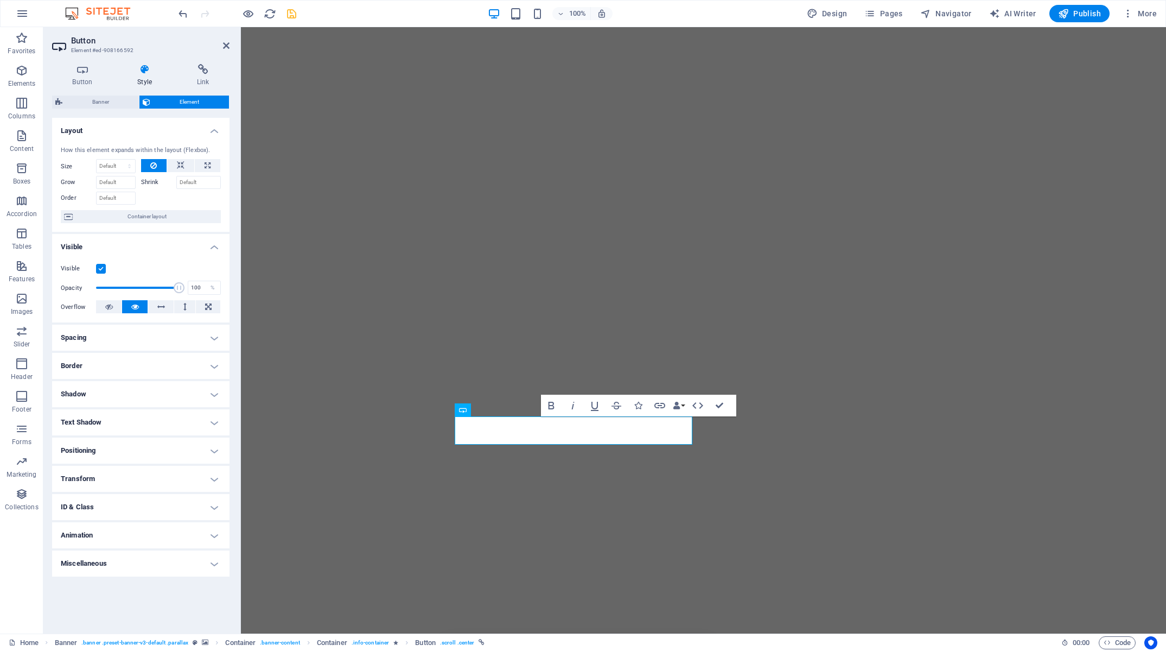
click at [166, 533] on h4 "Animation" at bounding box center [140, 535] width 177 height 26
click at [61, 562] on select "Don't animate Show / Hide Slide up/down Zoom in/out Slide left to right Slide r…" at bounding box center [141, 568] width 160 height 13
select select "fade"
click option "Show / Hide" at bounding box center [0, 0] width 0 height 0
select select "scroll"
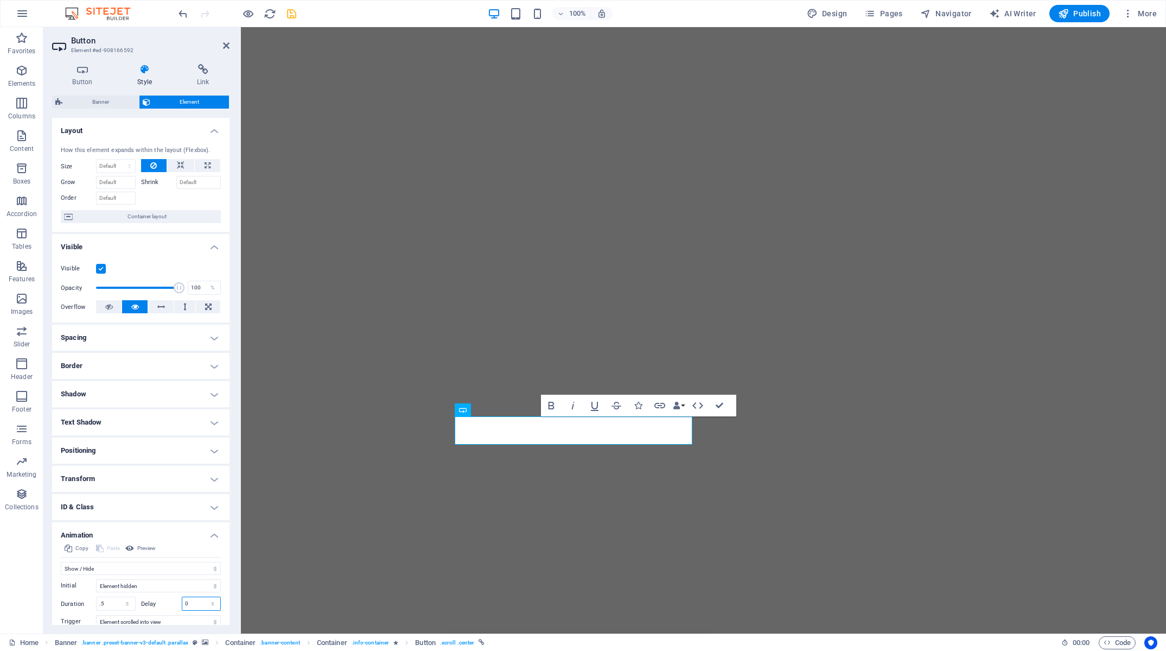
click at [189, 605] on input "0" at bounding box center [201, 603] width 39 height 13
drag, startPoint x: 195, startPoint y: 603, endPoint x: 126, endPoint y: 596, distance: 69.3
click at [182, 597] on input "0" at bounding box center [201, 603] width 39 height 13
type input "5"
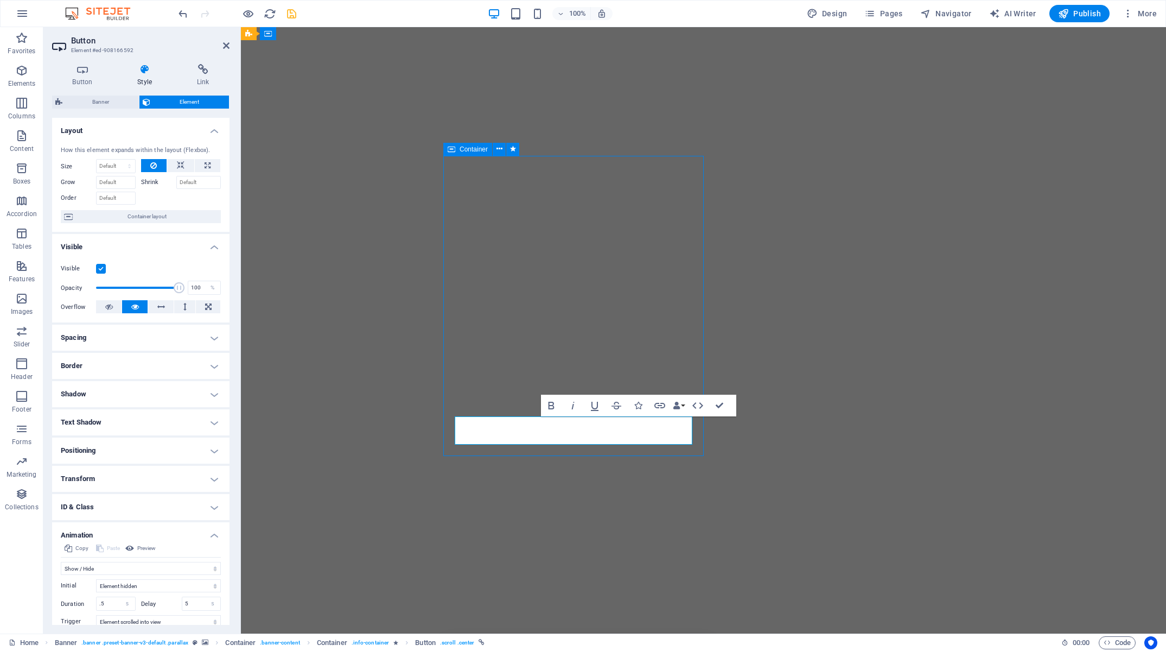
select select "fade"
select select "s"
select select "onload"
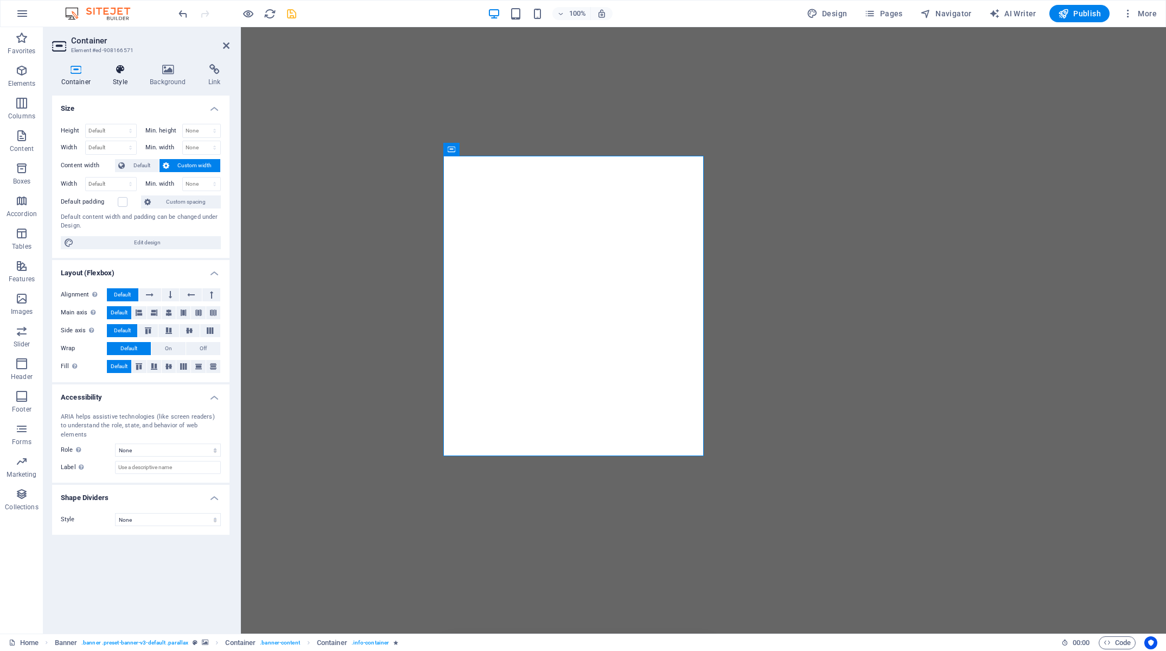
drag, startPoint x: 124, startPoint y: 70, endPoint x: 101, endPoint y: 412, distance: 343.1
click at [124, 70] on icon at bounding box center [120, 69] width 33 height 11
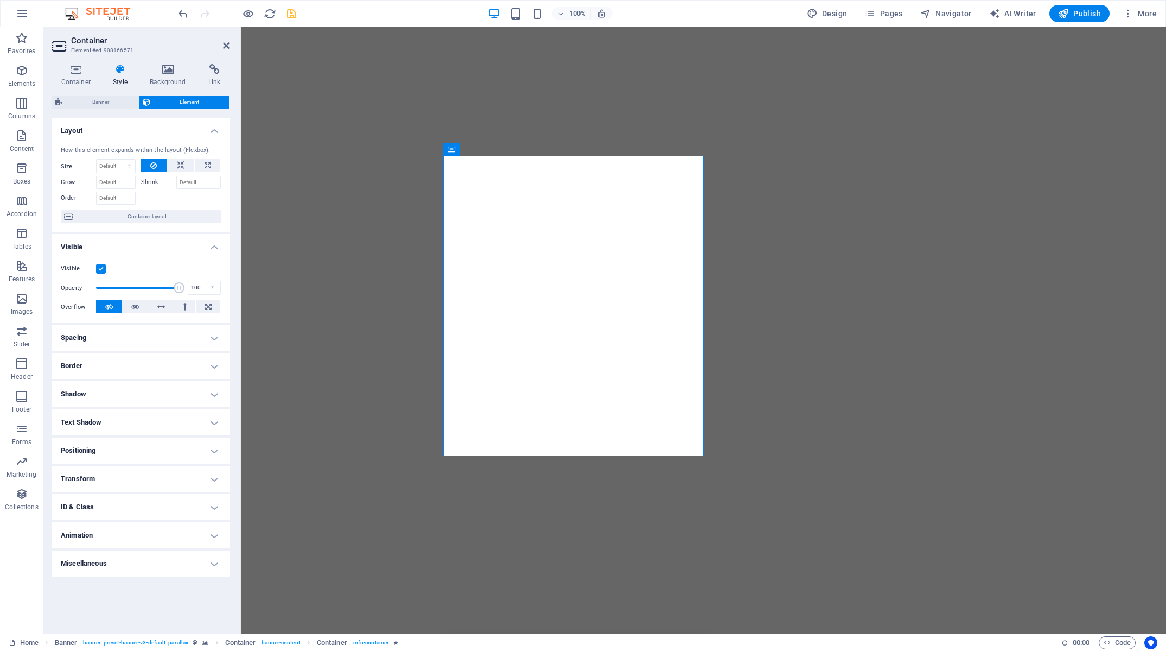
click at [148, 533] on h4 "Animation" at bounding box center [140, 535] width 177 height 26
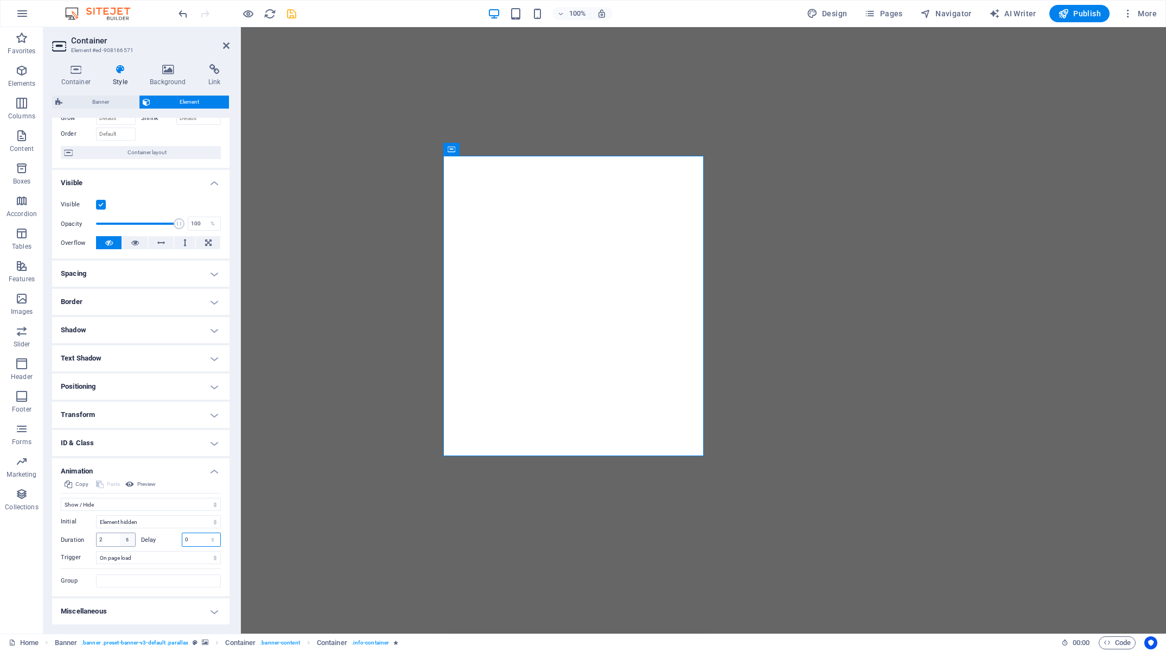
drag, startPoint x: 185, startPoint y: 543, endPoint x: 117, endPoint y: 536, distance: 68.2
click at [182, 542] on input "0" at bounding box center [201, 539] width 39 height 13
type input "4"
drag, startPoint x: 112, startPoint y: 539, endPoint x: 29, endPoint y: 532, distance: 83.3
click at [97, 534] on input "2" at bounding box center [116, 539] width 39 height 13
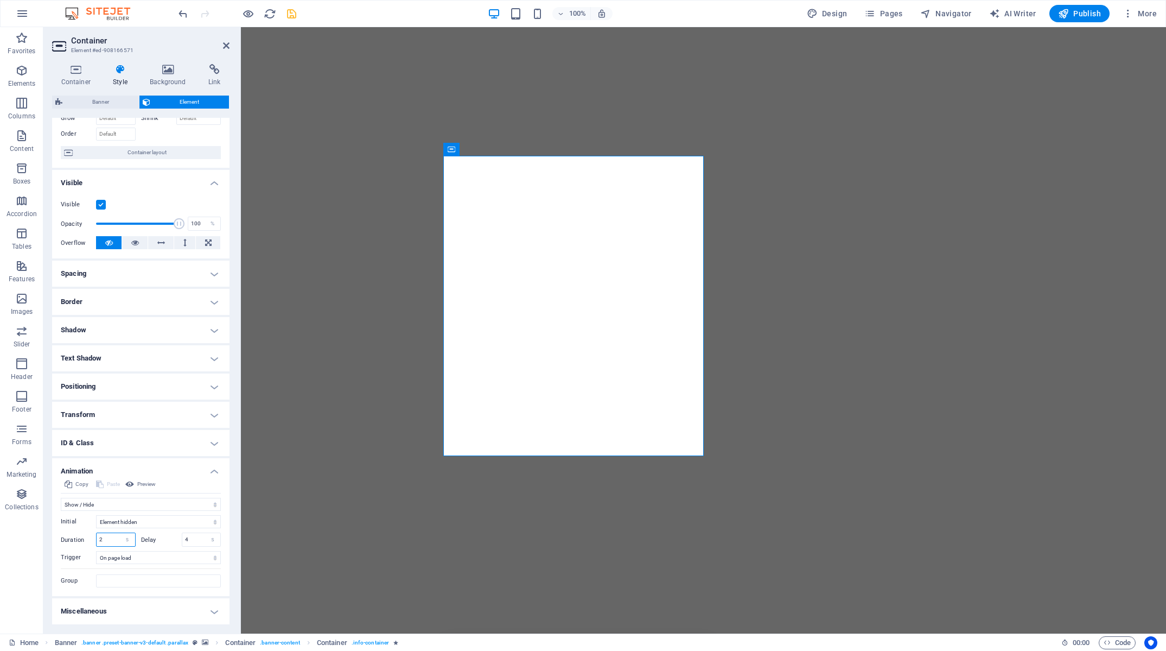
click at [109, 544] on input "2" at bounding box center [116, 539] width 39 height 13
select select "fade"
select select "s"
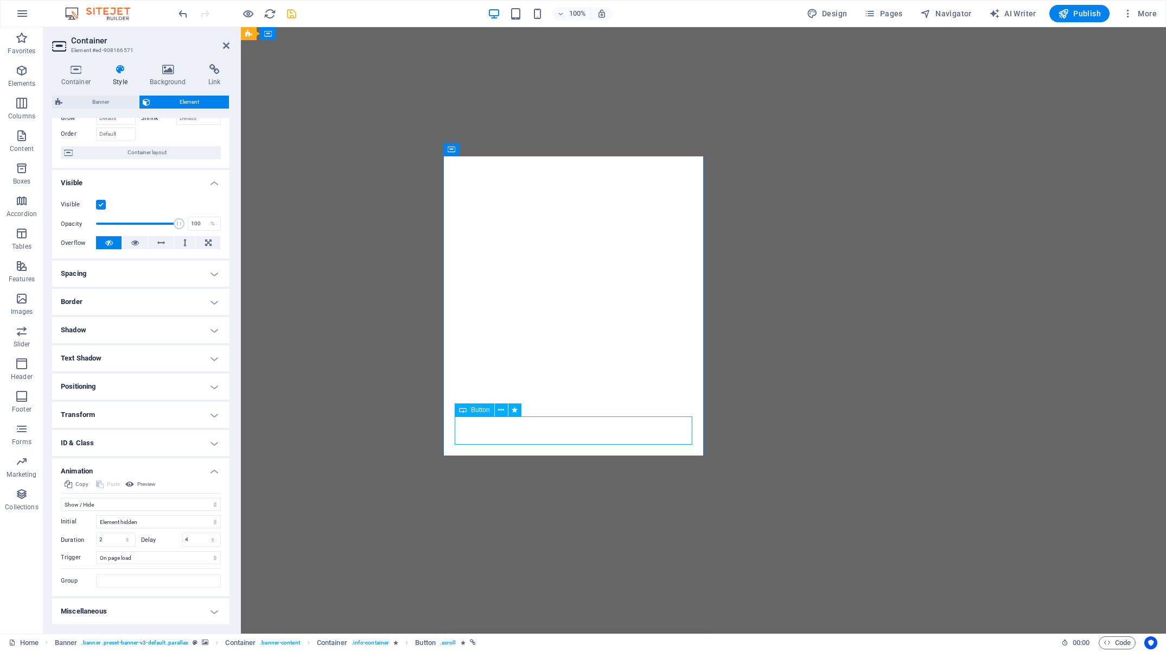
select select "s"
select select "scroll"
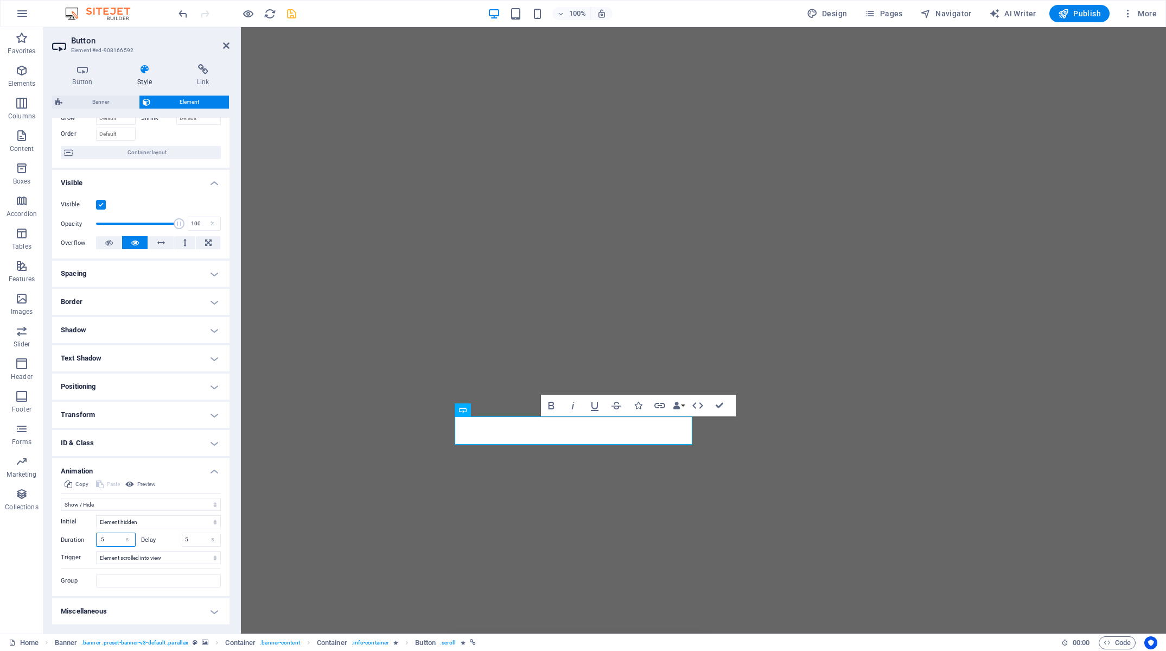
drag, startPoint x: 110, startPoint y: 541, endPoint x: 40, endPoint y: 535, distance: 69.7
click at [97, 536] on input ".5" at bounding box center [116, 539] width 39 height 13
type input "3"
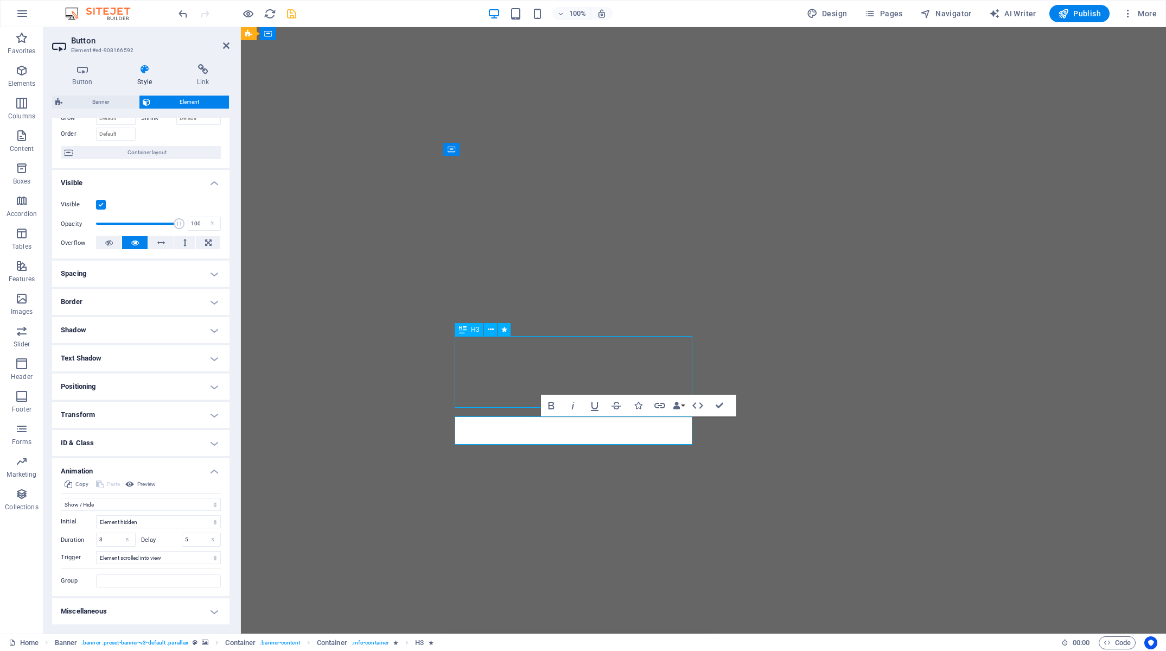
select select "fade"
select select "s"
select select "scroll"
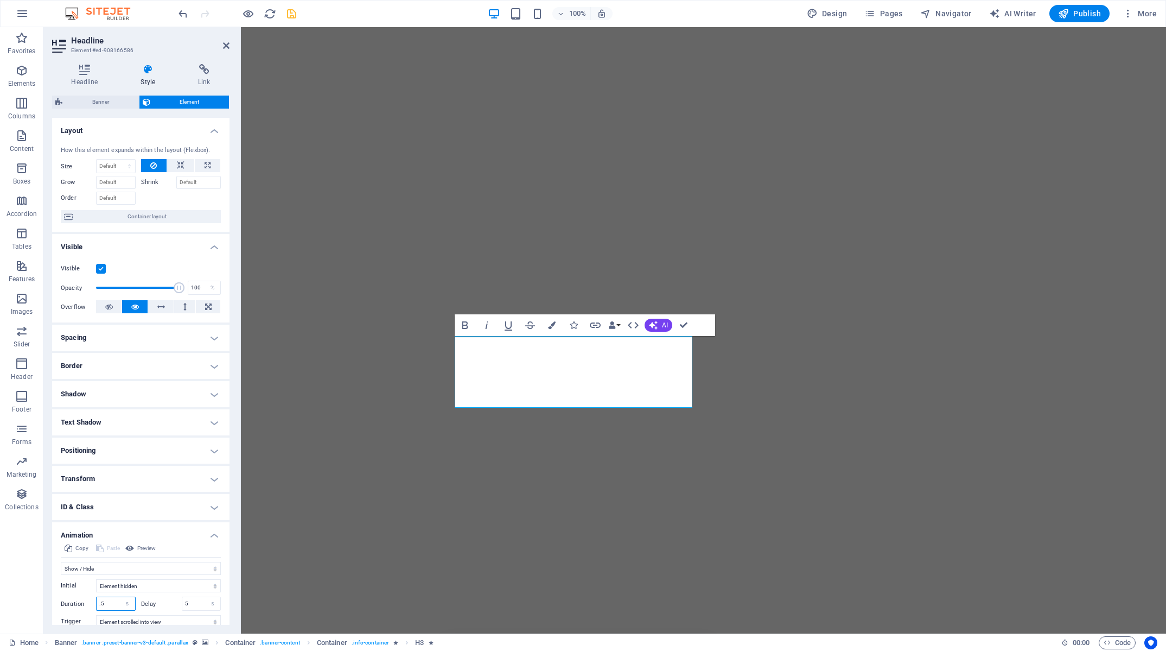
drag, startPoint x: 113, startPoint y: 600, endPoint x: 69, endPoint y: 602, distance: 44.5
click at [97, 601] on input ".5" at bounding box center [116, 603] width 39 height 13
type input "3"
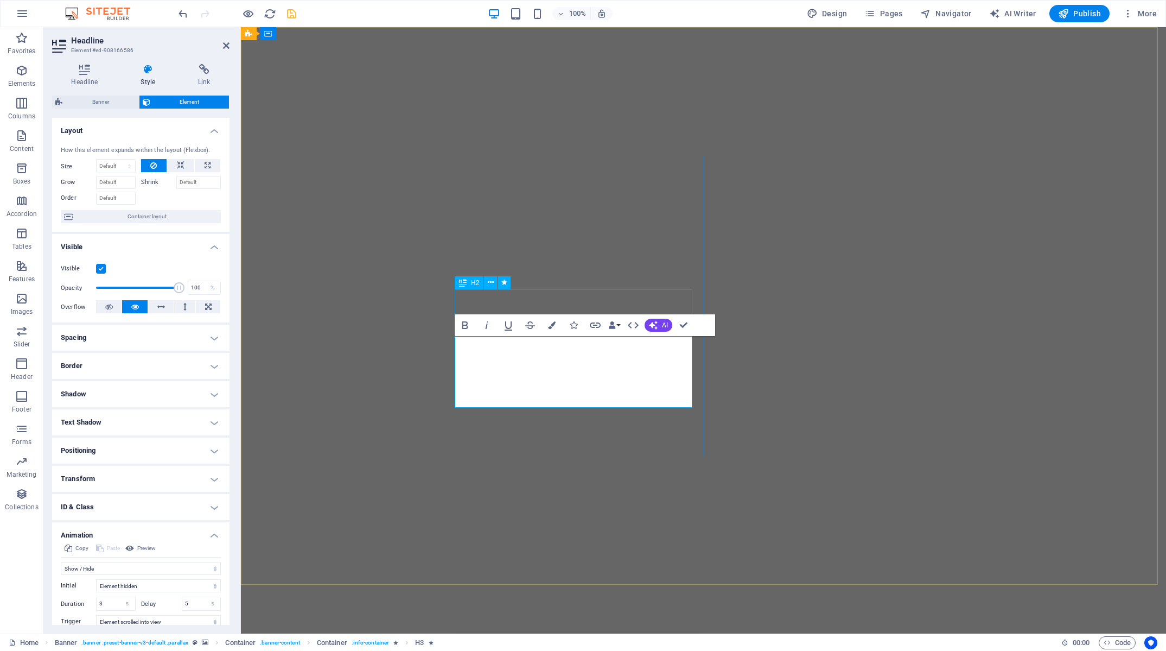
select select "fade"
select select "s"
select select "scroll"
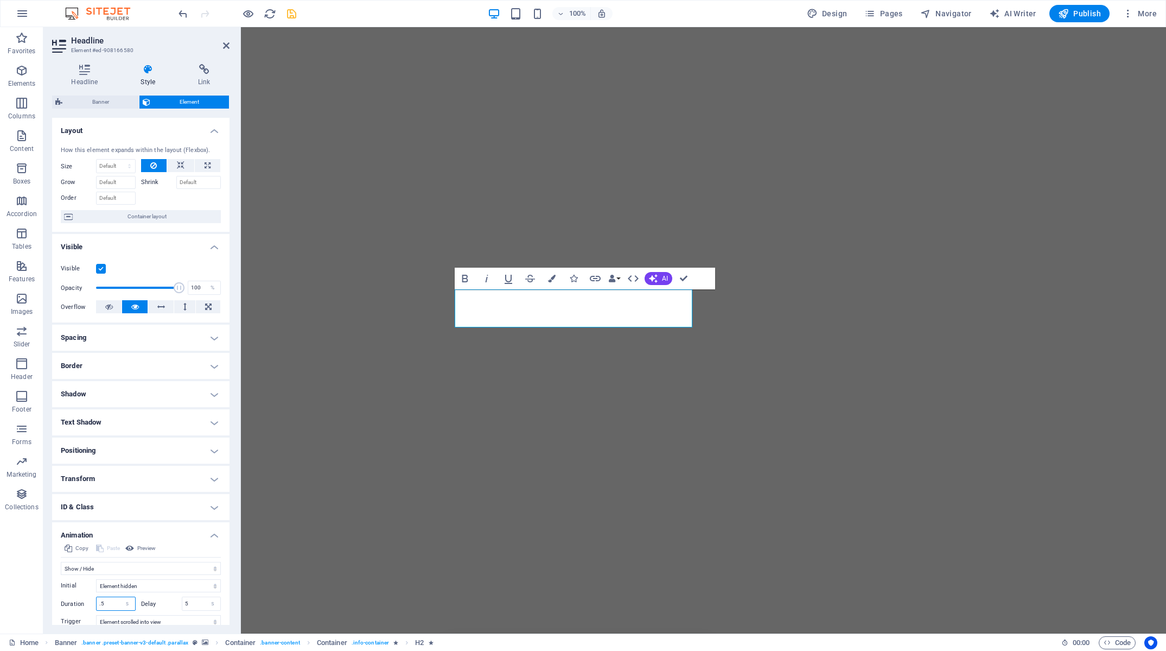
drag, startPoint x: 113, startPoint y: 606, endPoint x: 22, endPoint y: 586, distance: 93.8
click at [97, 600] on input ".5" at bounding box center [116, 603] width 39 height 13
type input "3"
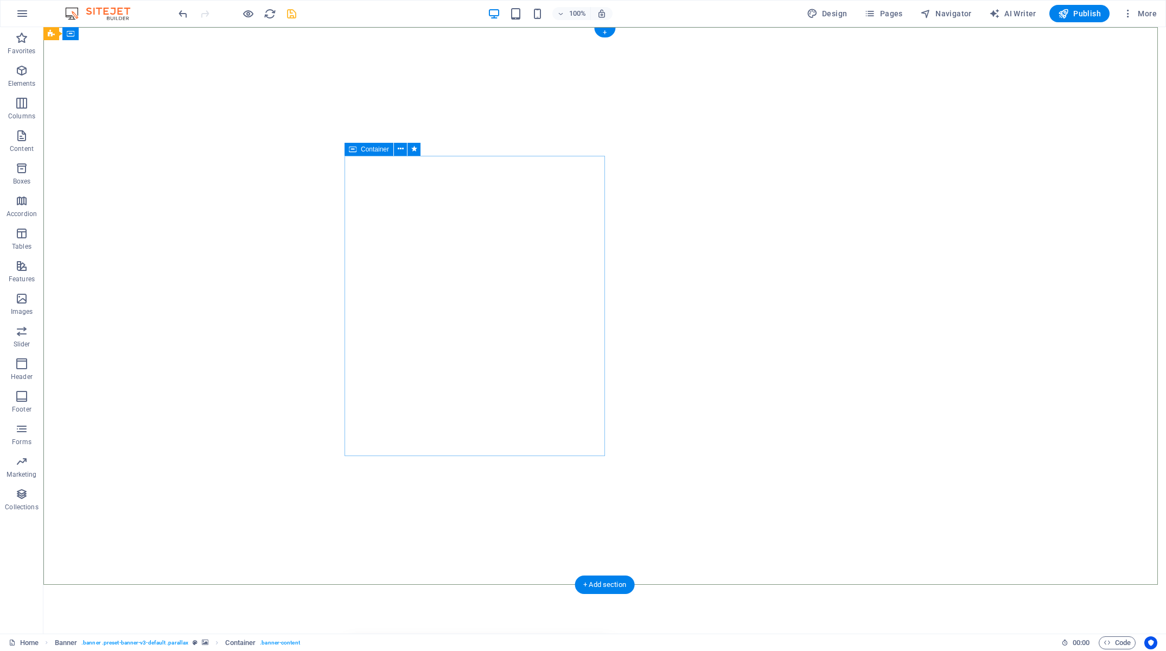
select select "fade"
select select "s"
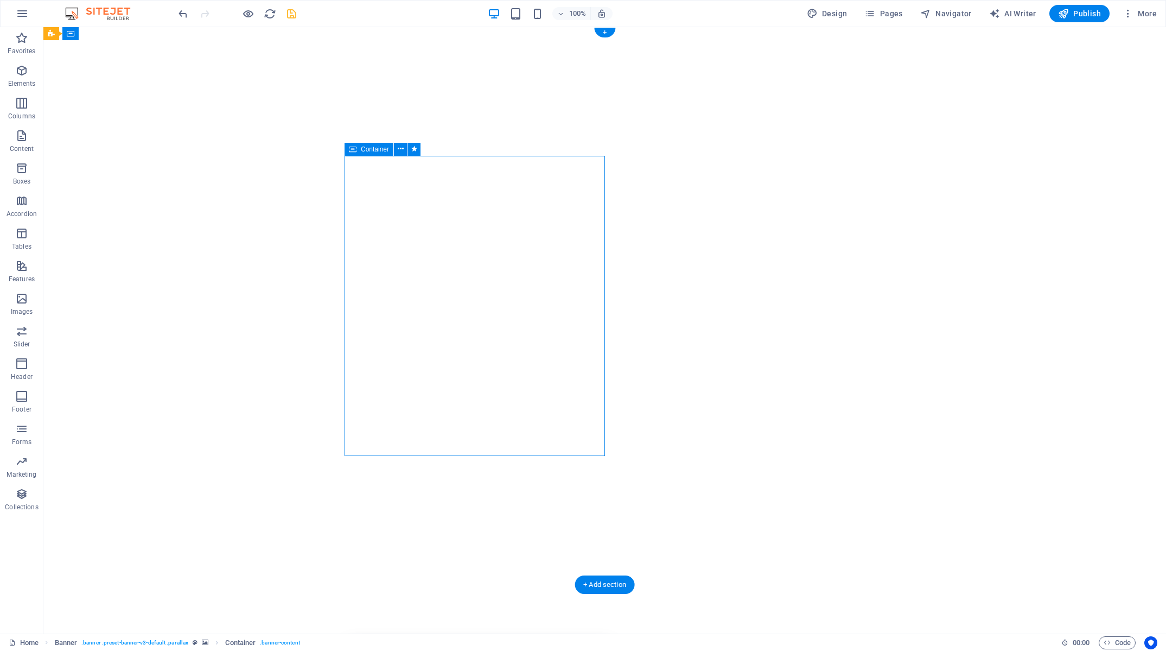
select select "onload"
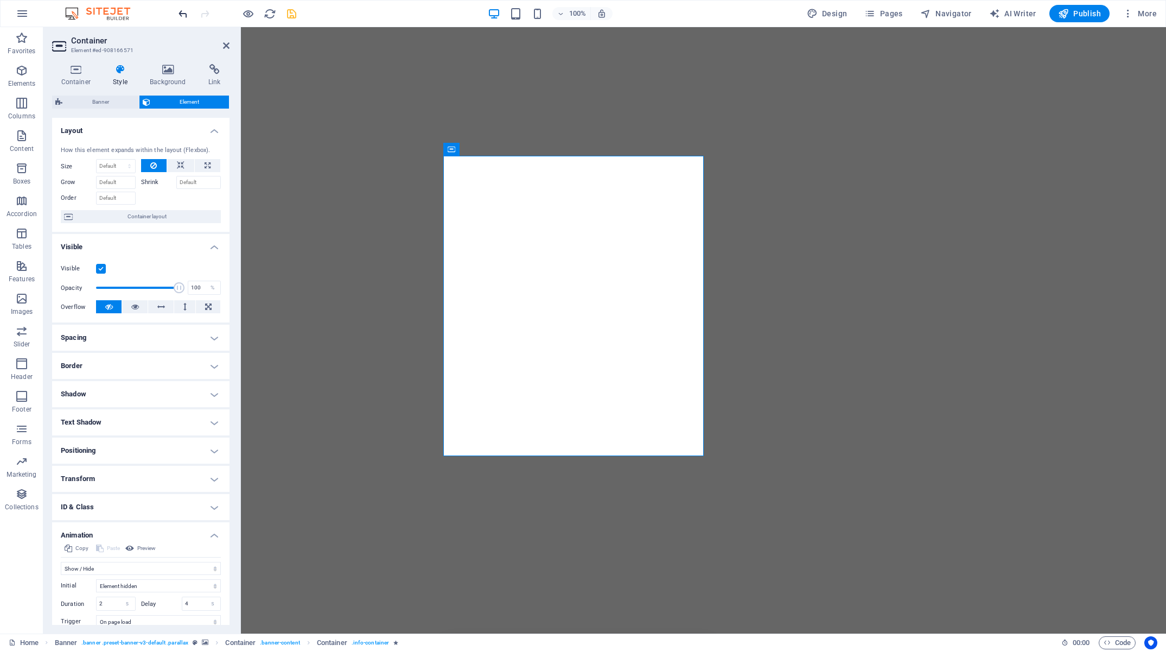
select select "fade"
select select "s"
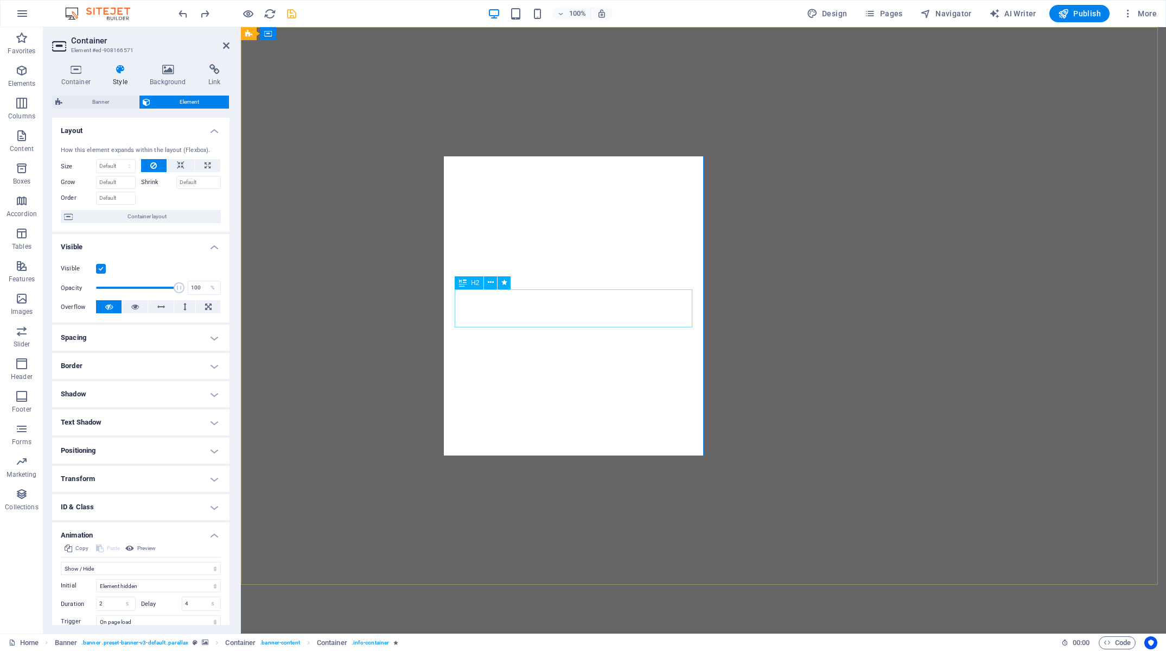
select select "s"
select select "scroll"
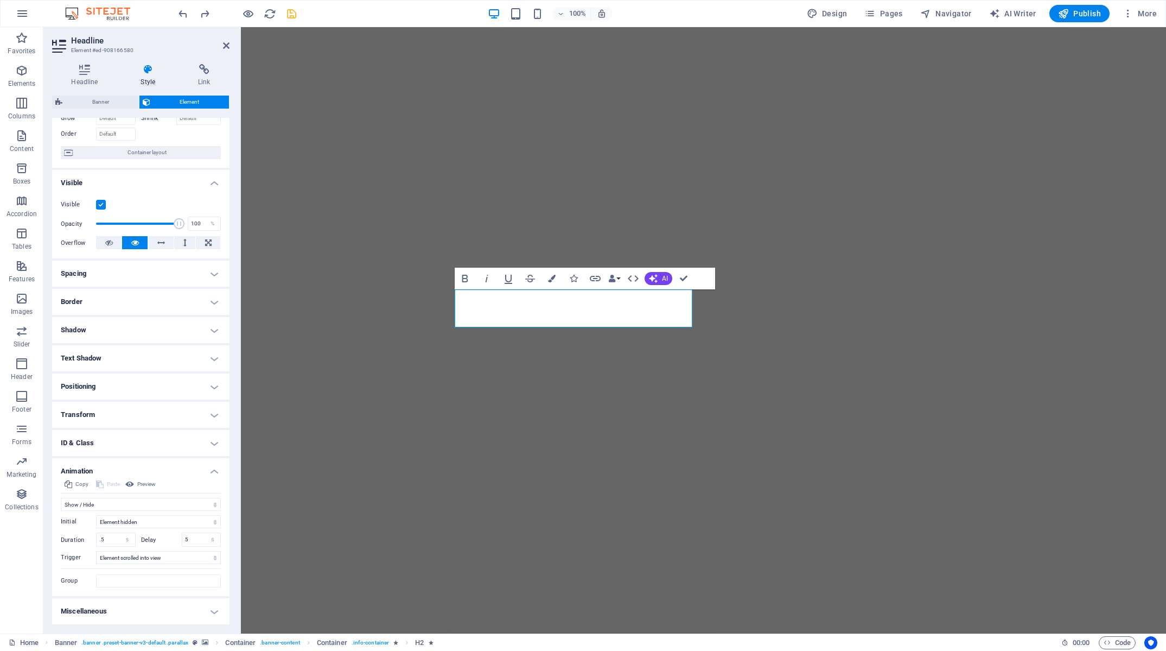
drag, startPoint x: 107, startPoint y: 539, endPoint x: 80, endPoint y: 536, distance: 27.9
click at [97, 537] on input ".5" at bounding box center [116, 539] width 39 height 13
type input "3"
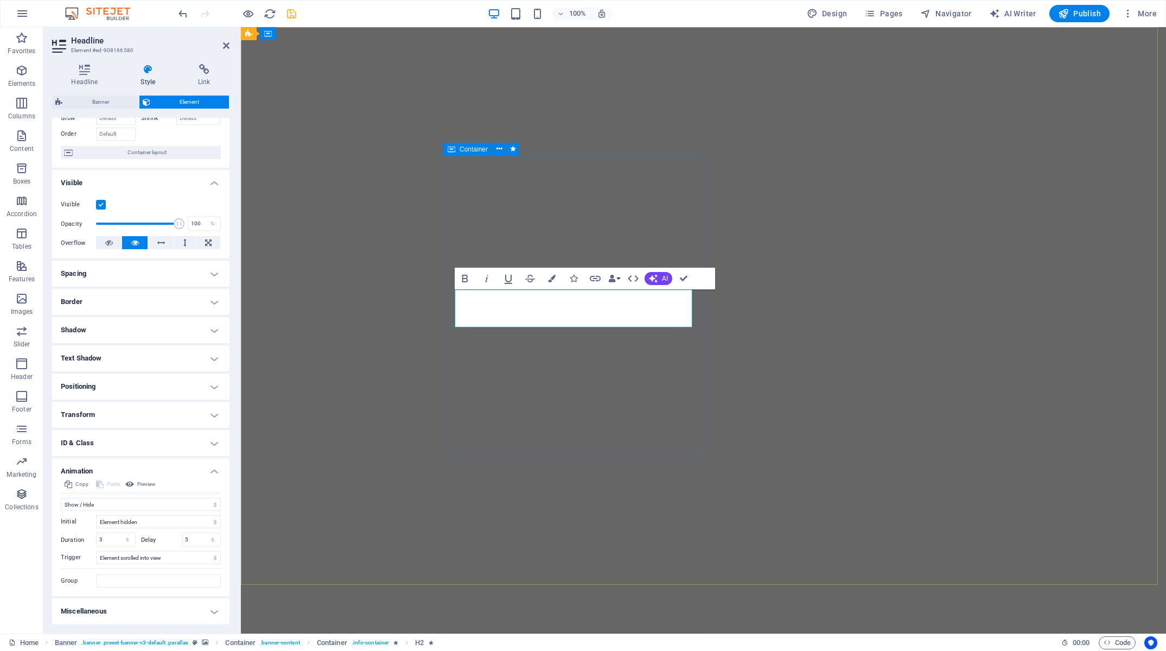
select select "fade"
select select "s"
select select "onload"
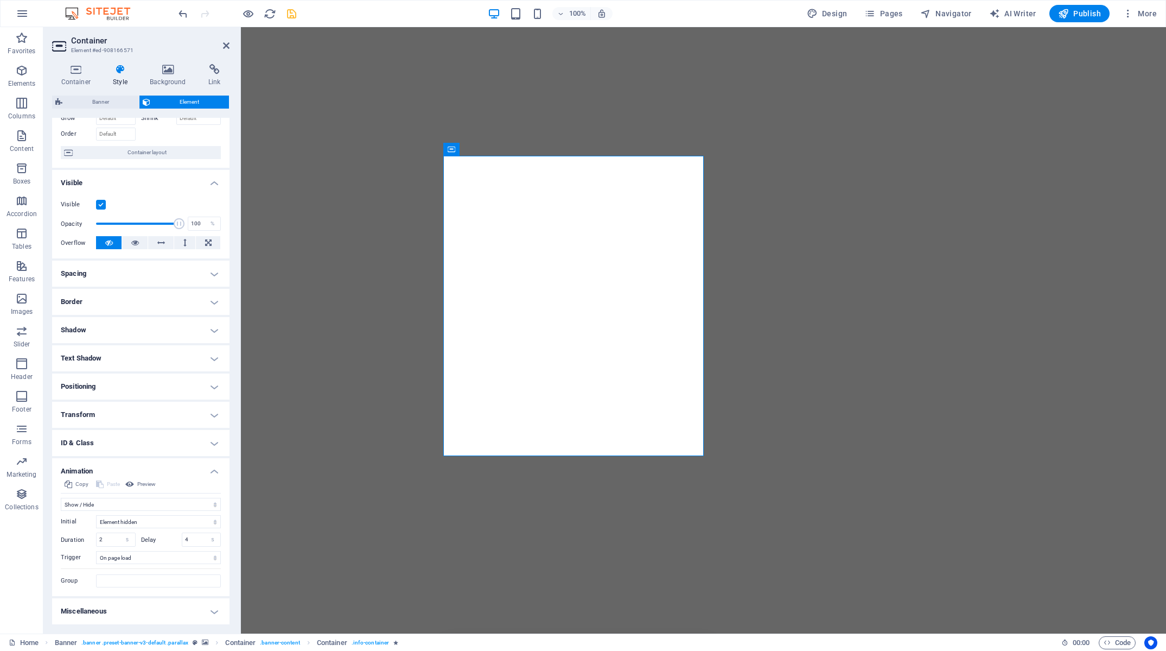
scroll to position [0, 0]
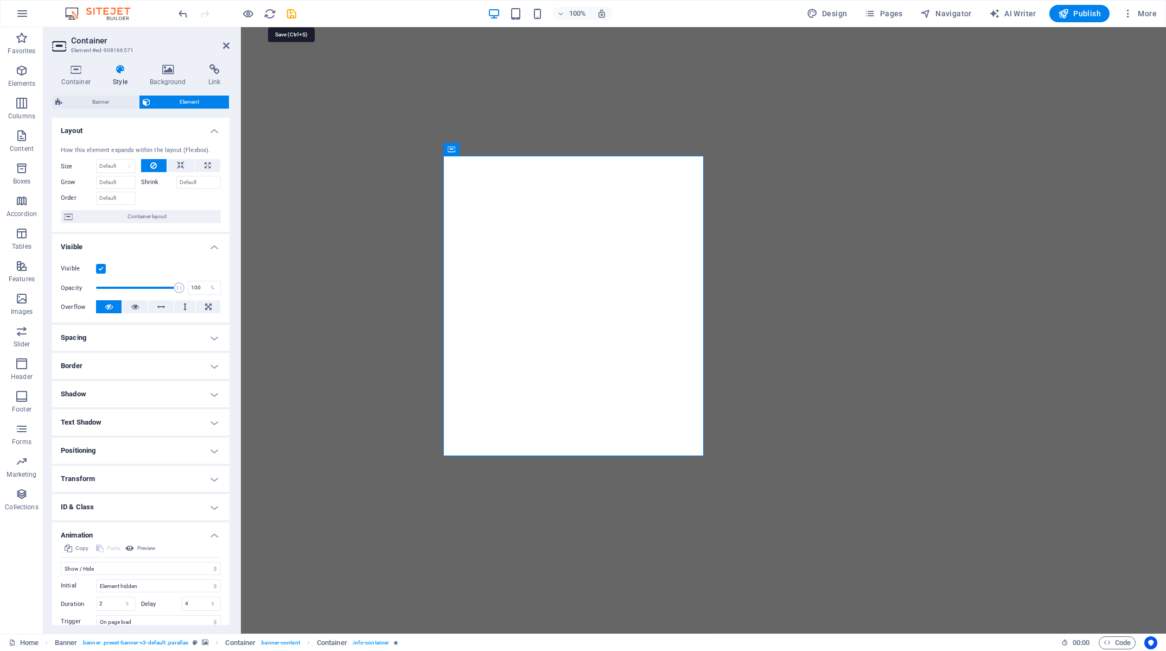
click at [295, 13] on icon "save" at bounding box center [291, 14] width 12 height 12
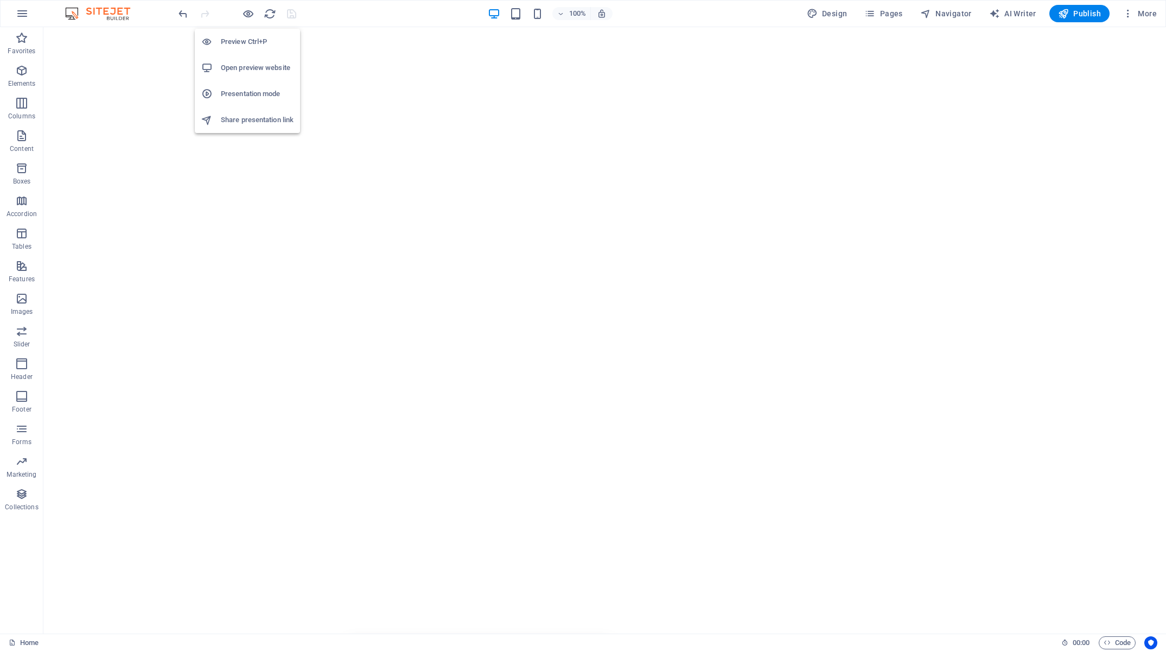
click at [246, 63] on h6 "Open preview website" at bounding box center [257, 67] width 73 height 13
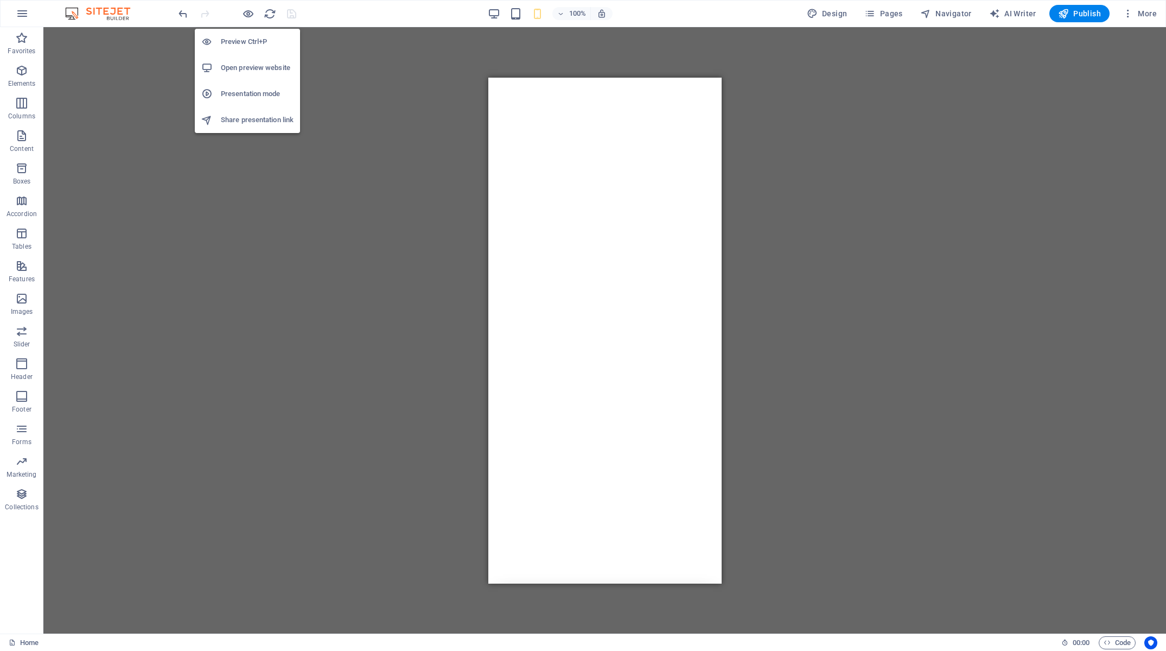
click at [246, 41] on h6 "Preview Ctrl+P" at bounding box center [257, 41] width 73 height 13
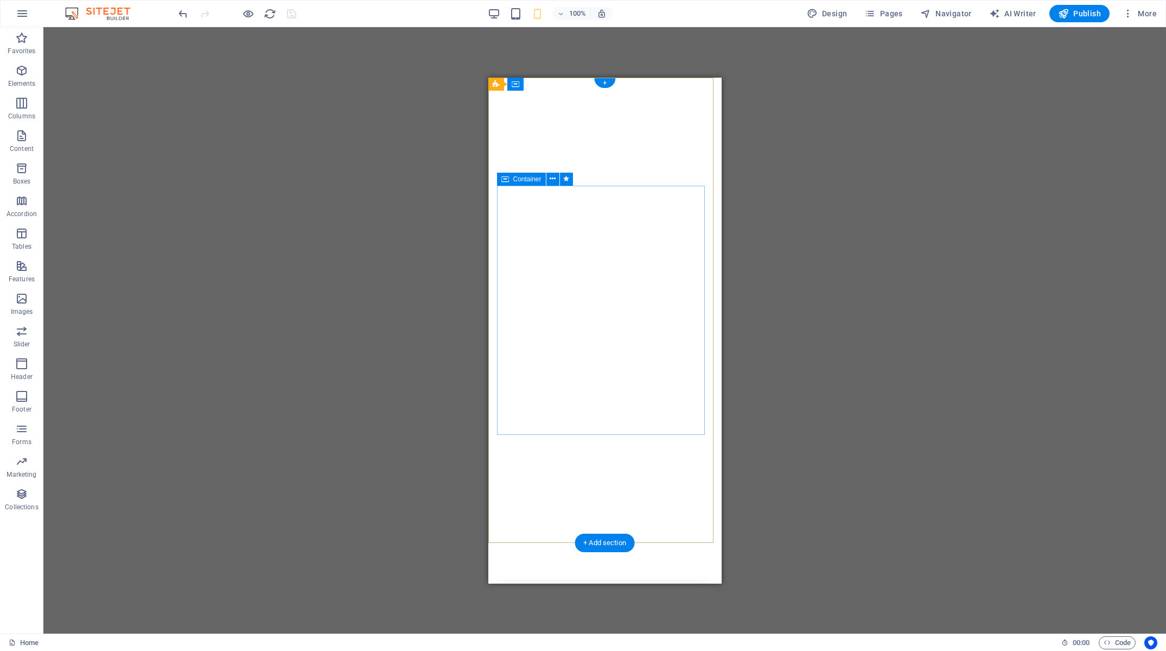
select select "fade"
select select "s"
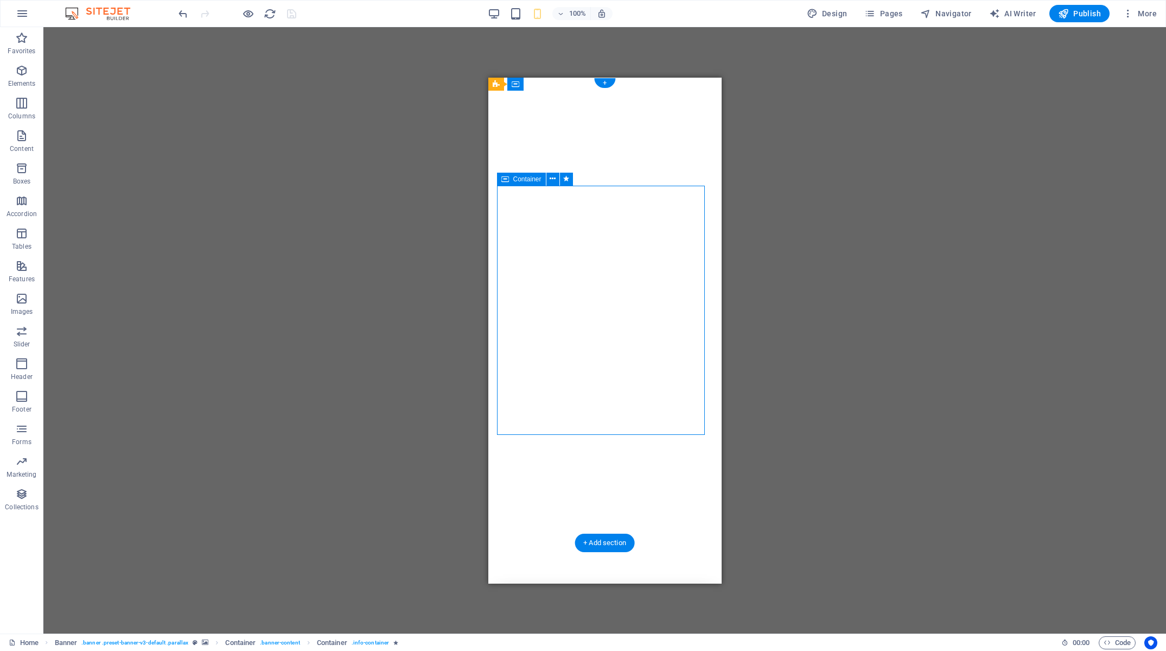
select select "onload"
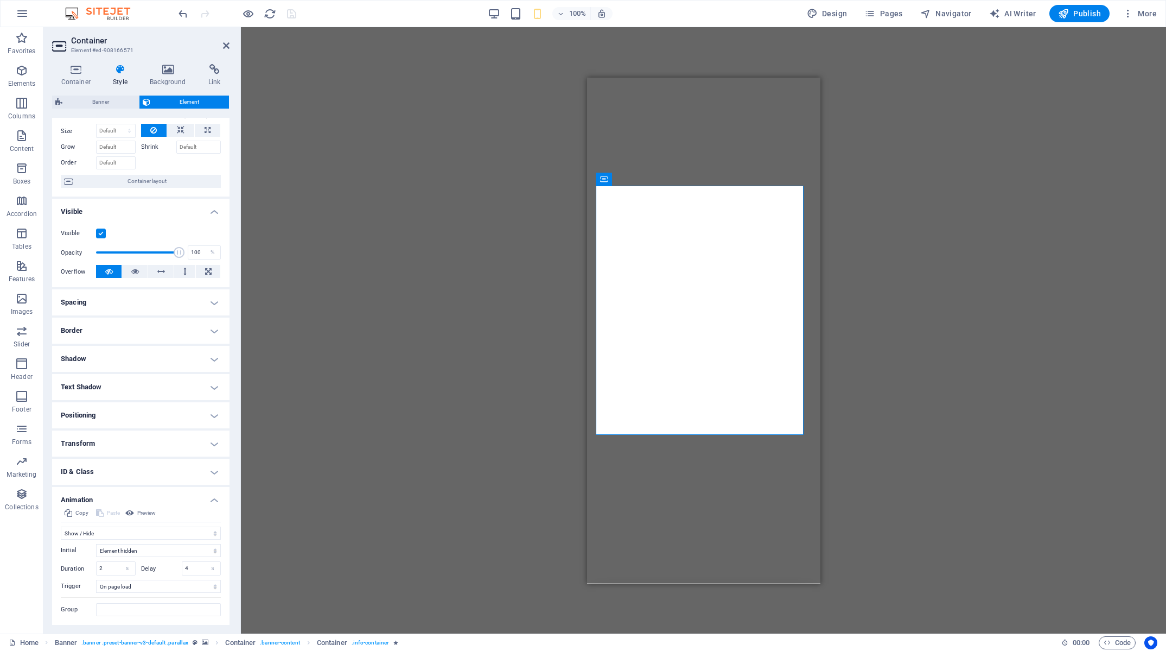
scroll to position [64, 0]
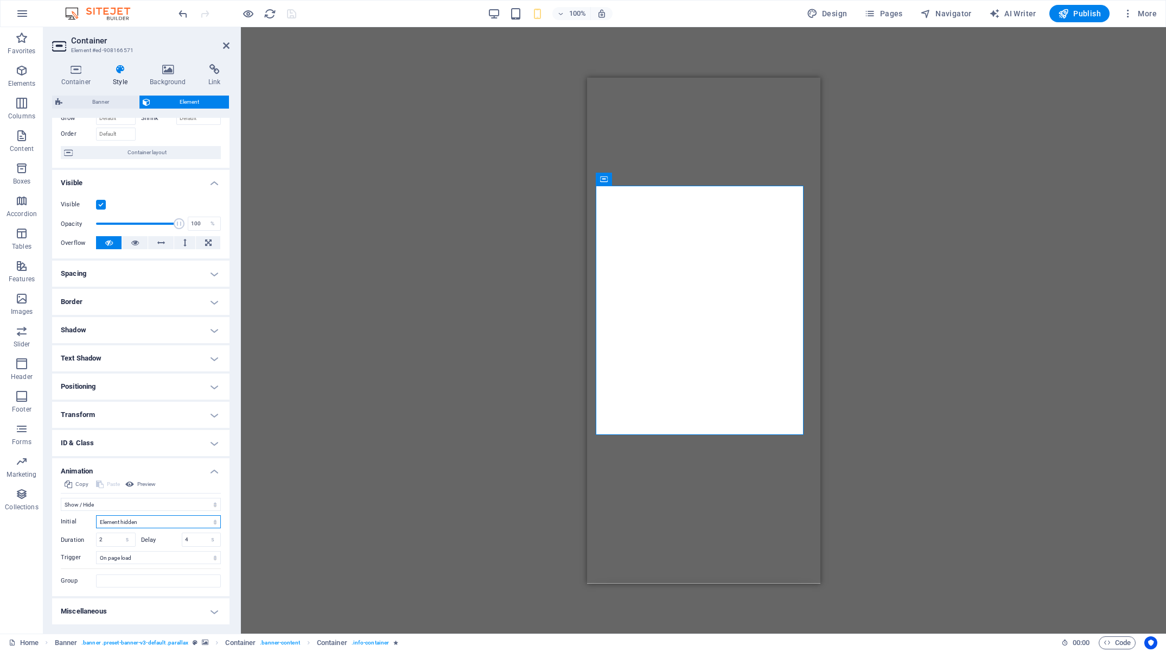
select select "show"
click option "Element shown" at bounding box center [0, 0] width 0 height 0
click at [293, 19] on icon "save" at bounding box center [291, 14] width 12 height 12
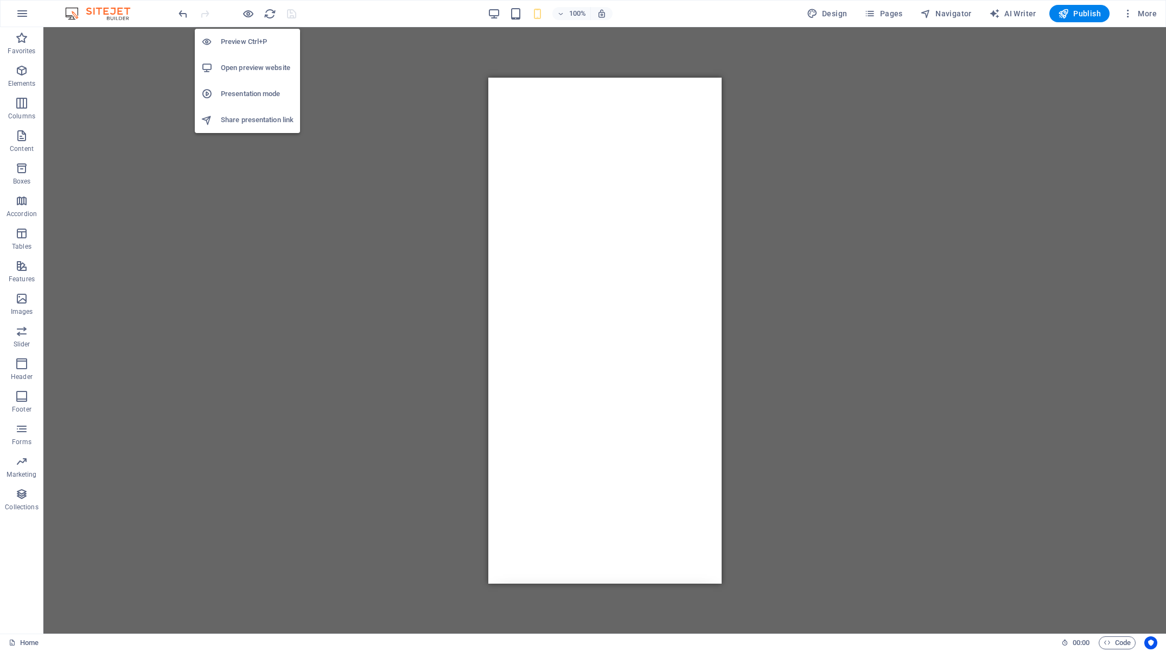
click at [245, 71] on h6 "Open preview website" at bounding box center [257, 67] width 73 height 13
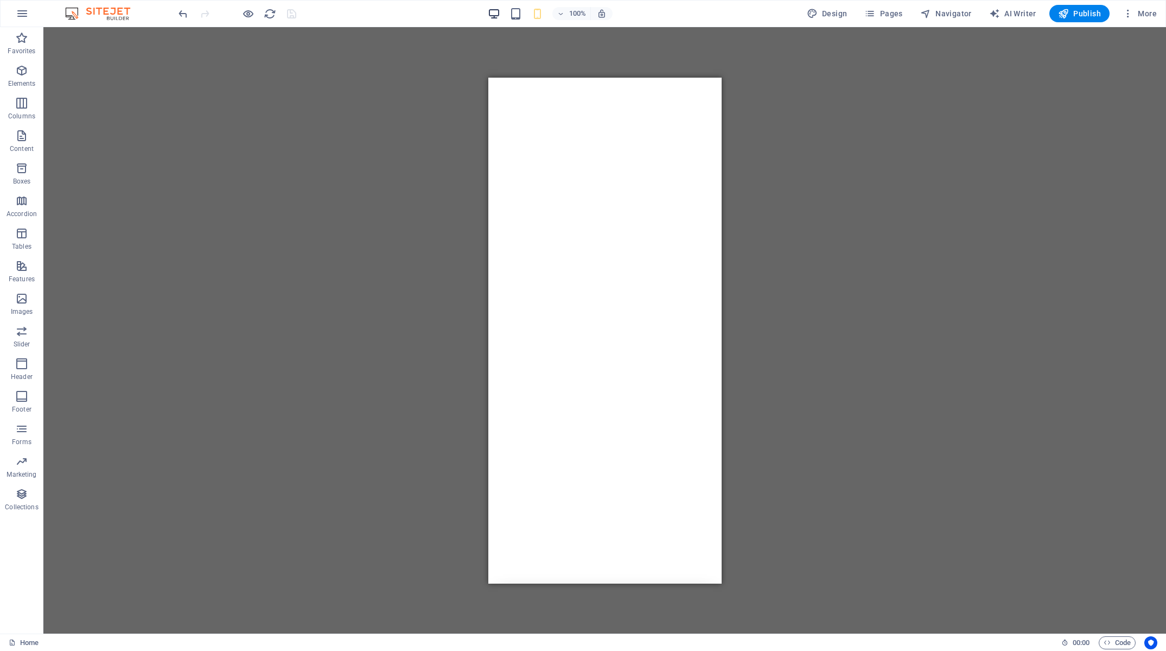
click at [494, 12] on icon "button" at bounding box center [494, 14] width 12 height 12
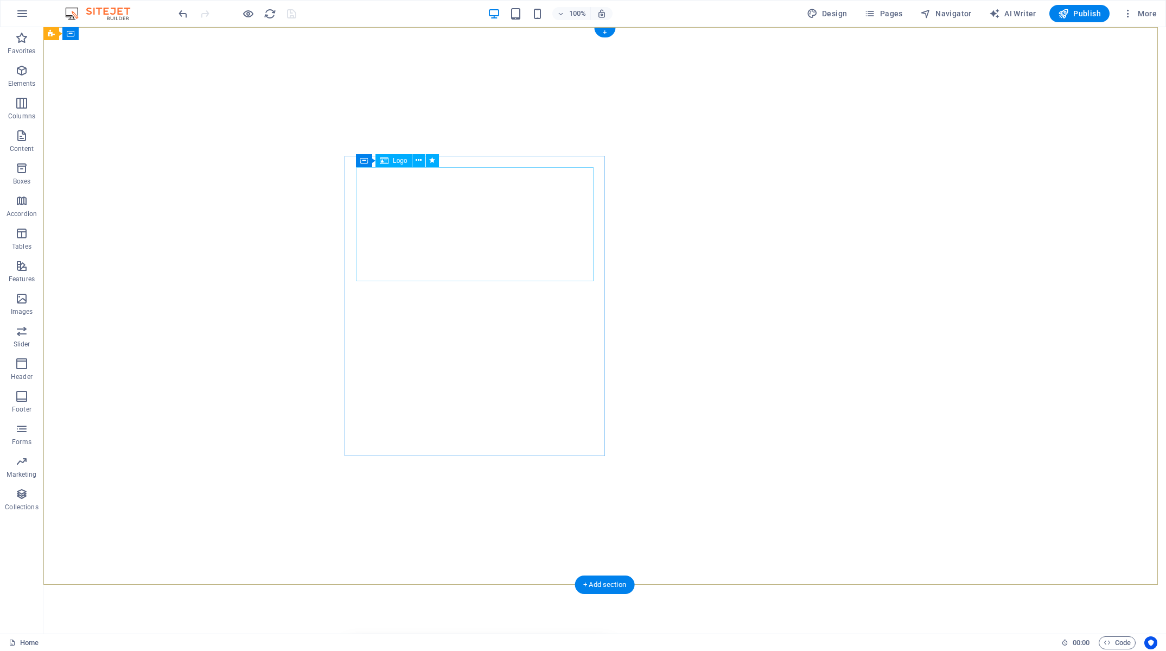
drag, startPoint x: 369, startPoint y: 265, endPoint x: 171, endPoint y: 248, distance: 198.7
select select "fade"
select select "s"
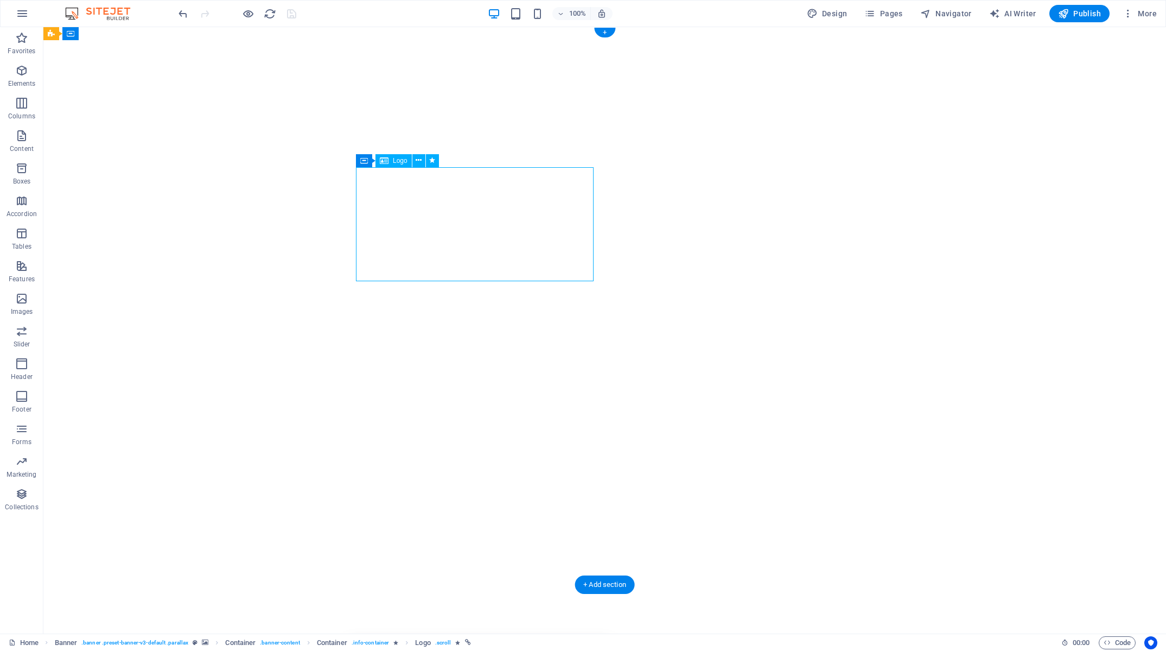
select select "s"
select select "scroll"
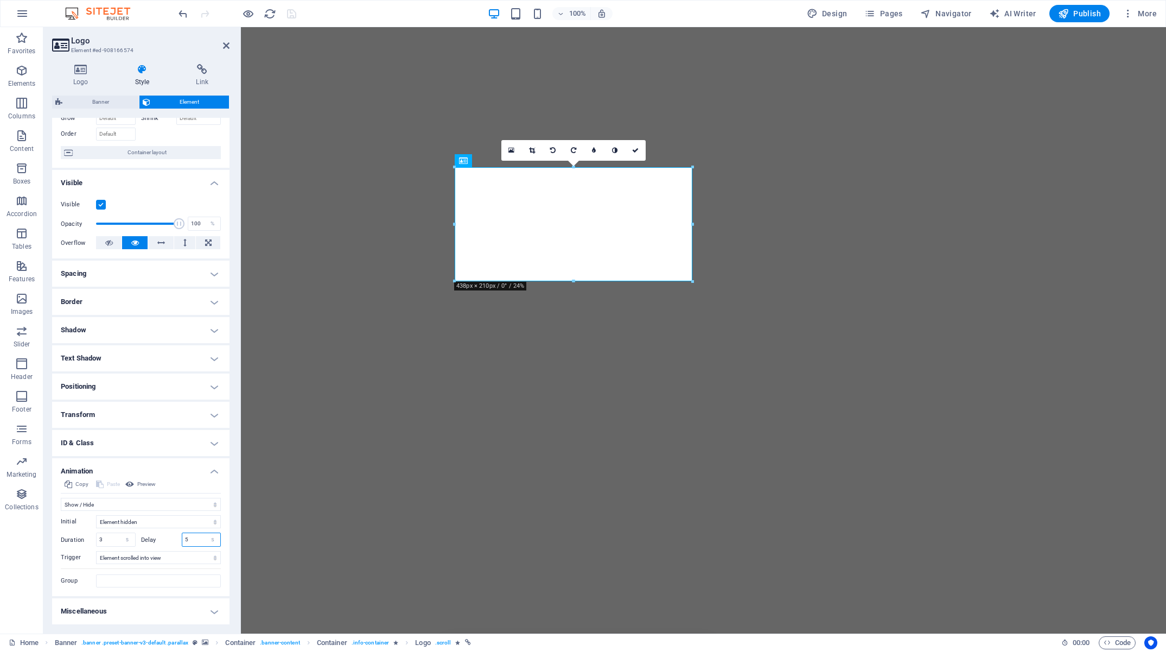
drag, startPoint x: 188, startPoint y: 540, endPoint x: 143, endPoint y: 541, distance: 45.0
click at [182, 541] on input "5" at bounding box center [201, 539] width 39 height 13
type input "1"
select select "onload"
click option "On page load" at bounding box center [0, 0] width 0 height 0
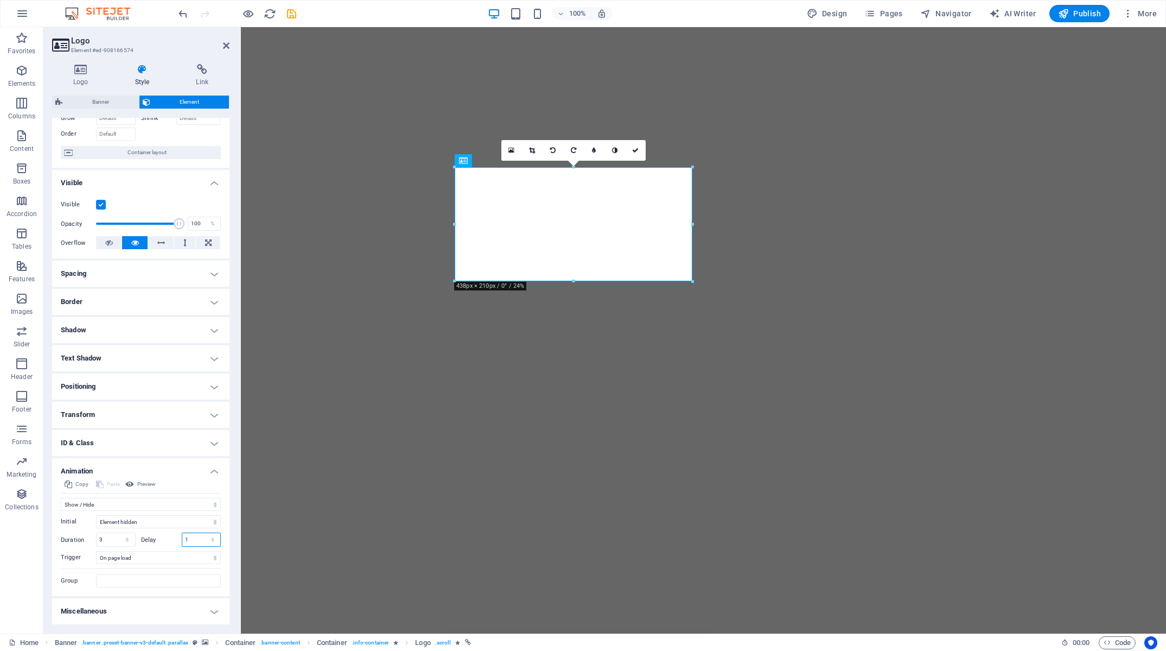
drag, startPoint x: 189, startPoint y: 539, endPoint x: 140, endPoint y: 539, distance: 48.8
click at [182, 539] on input "1" at bounding box center [201, 539] width 39 height 13
type input "5"
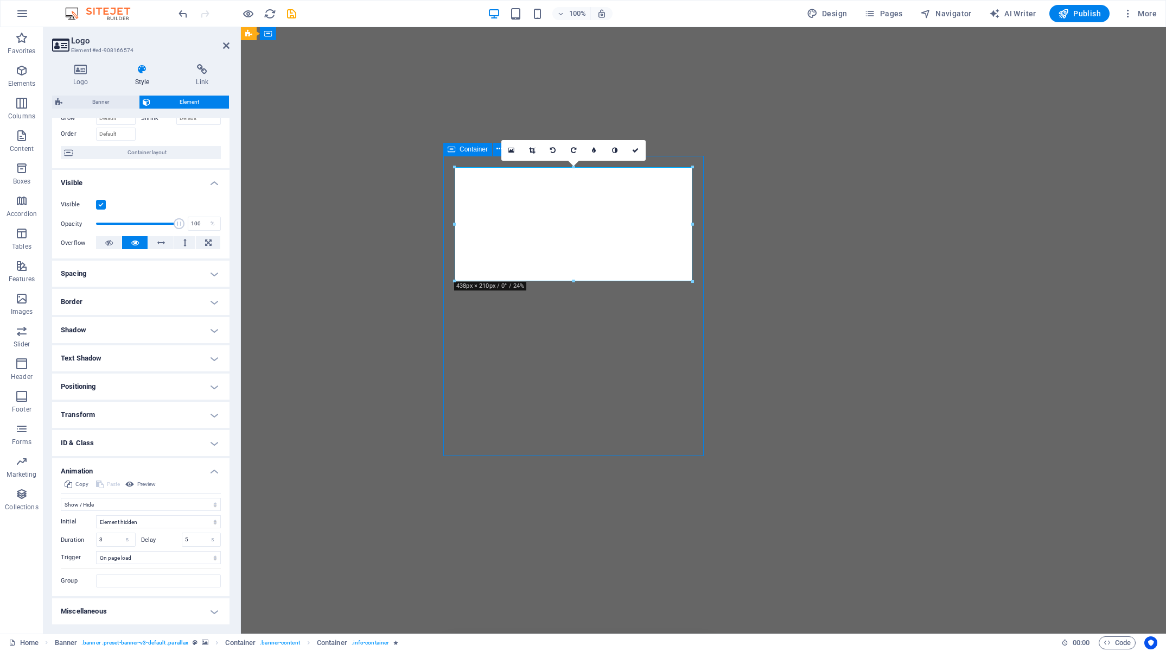
select select "fade"
select select "show"
select select "s"
select select "onload"
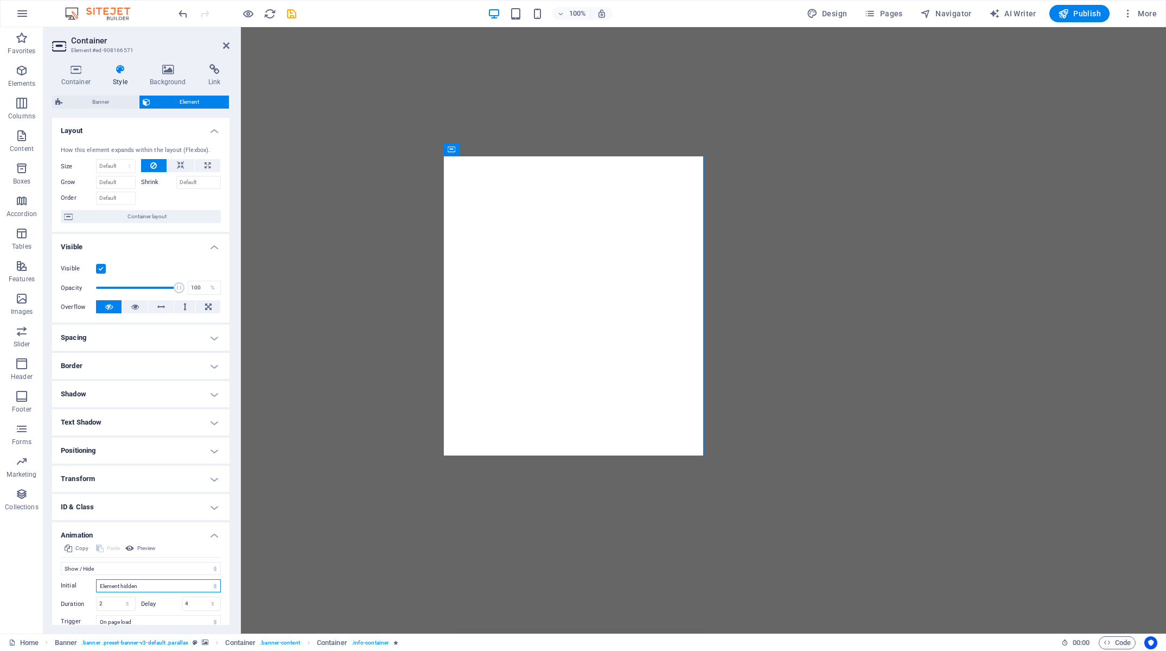
click option "Element hidden" at bounding box center [0, 0] width 0 height 0
select select "show"
click option "Element shown" at bounding box center [0, 0] width 0 height 0
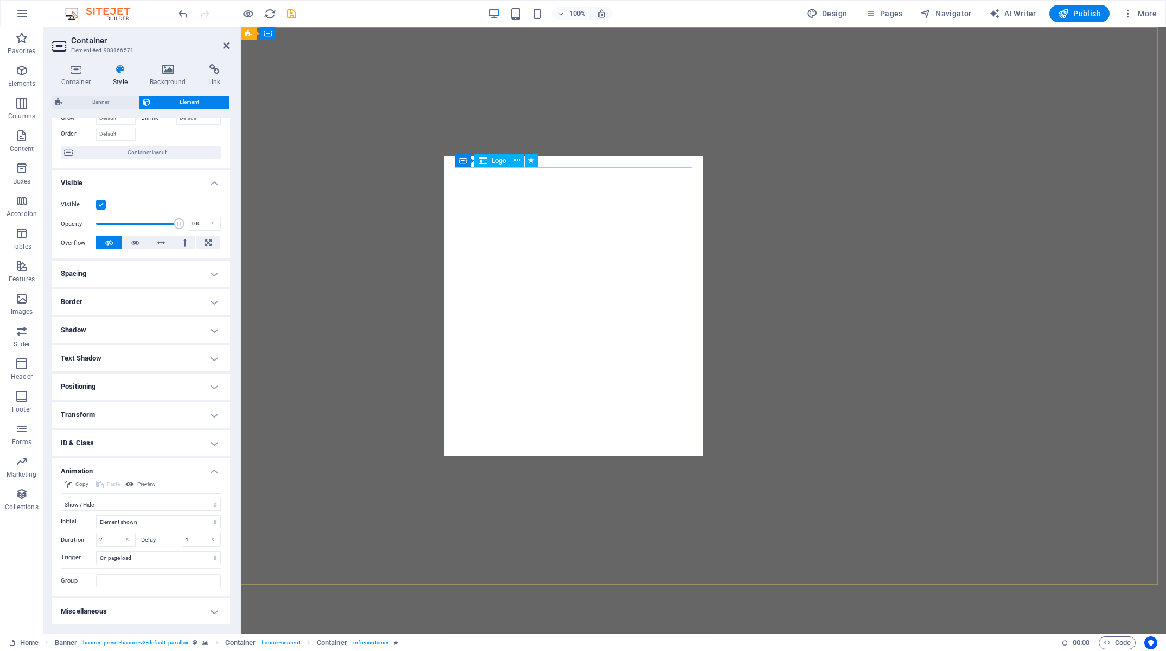
select select "fade"
select select "s"
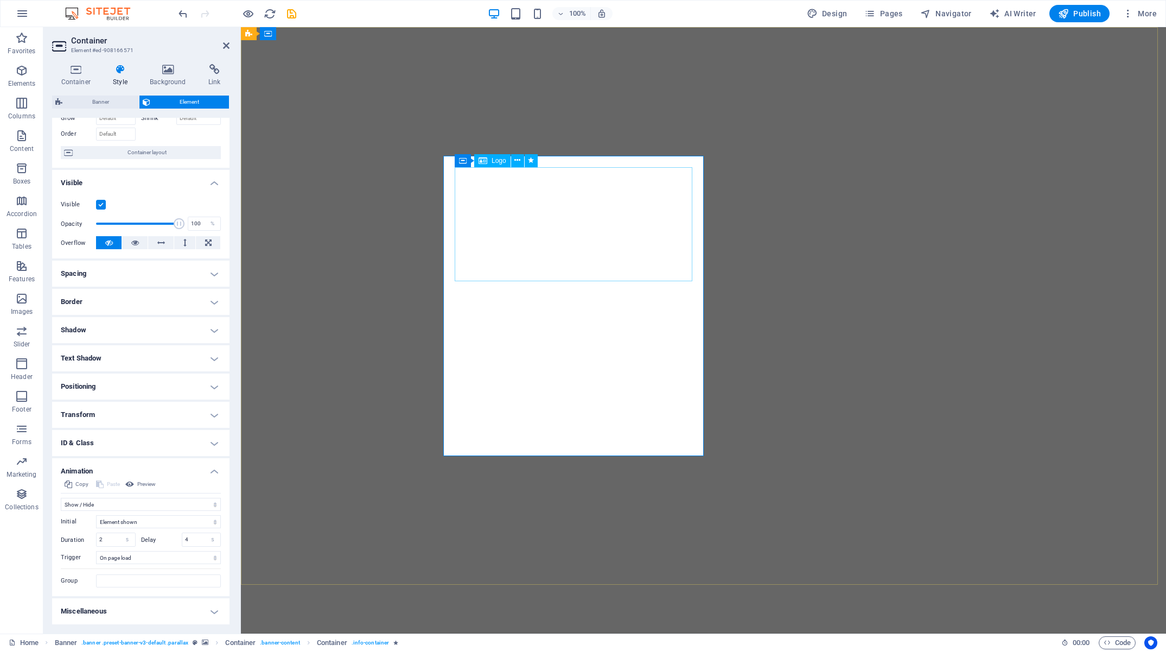
select select "onload"
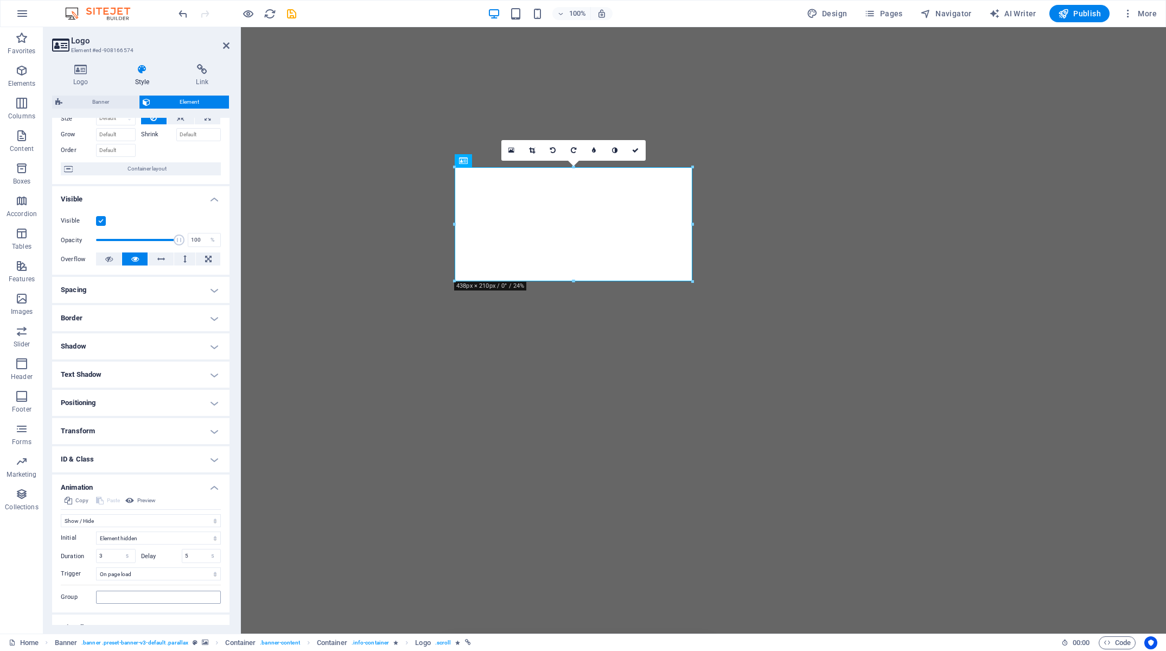
scroll to position [52, 0]
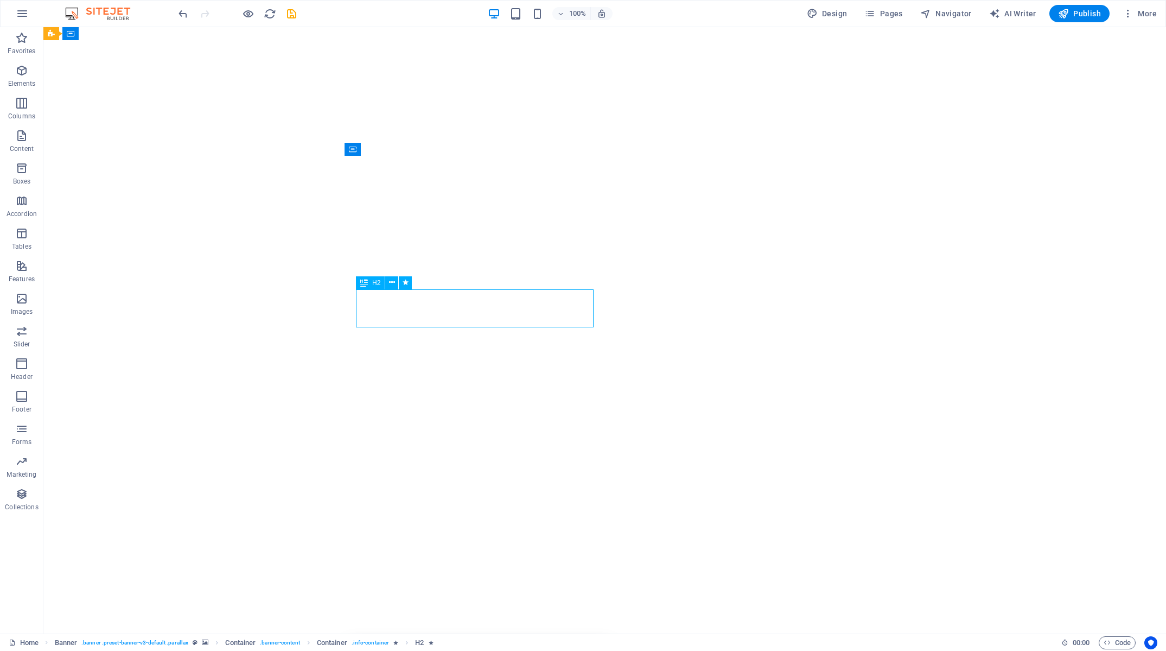
drag, startPoint x: 489, startPoint y: 316, endPoint x: 271, endPoint y: 329, distance: 218.5
select select "fade"
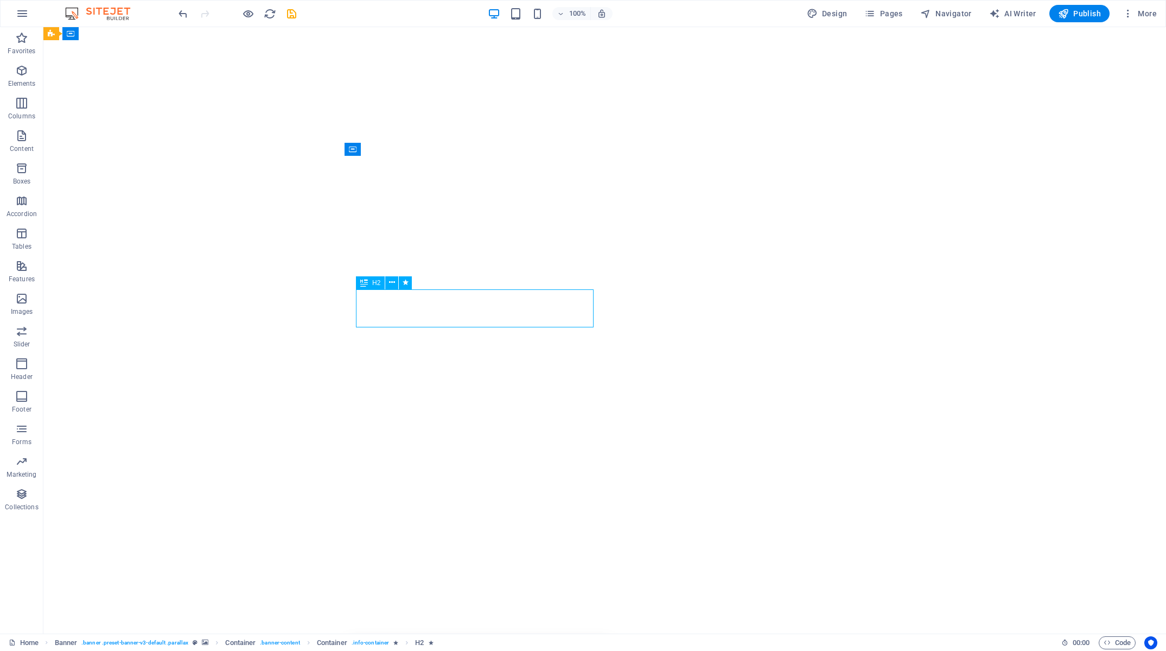
select select "s"
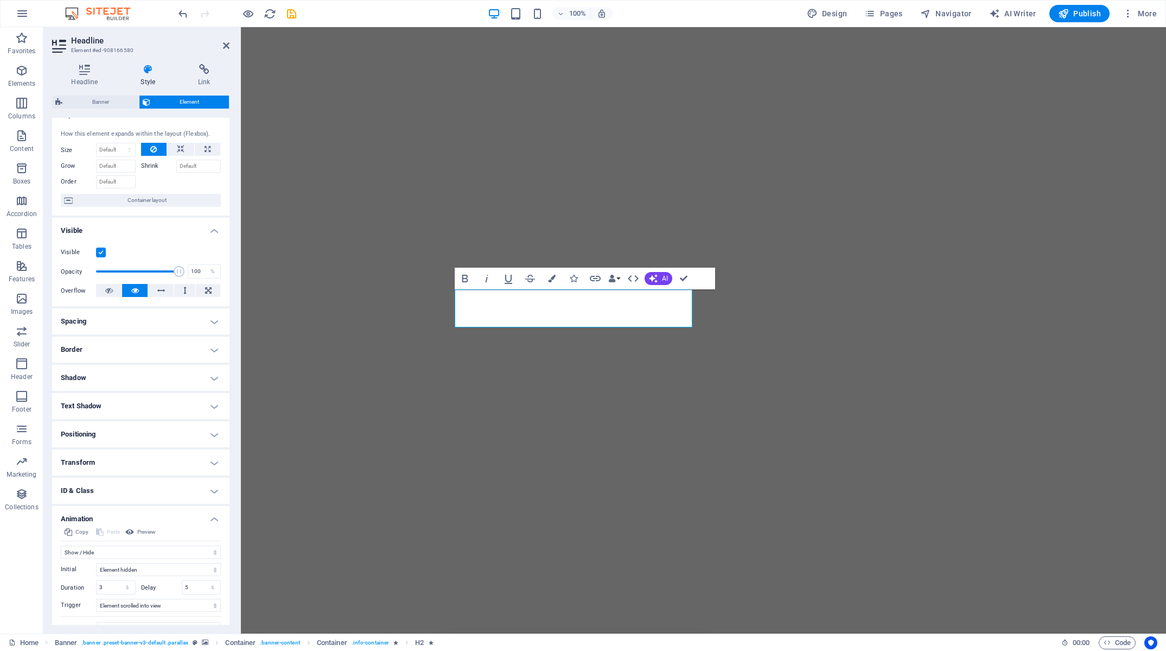
scroll to position [64, 0]
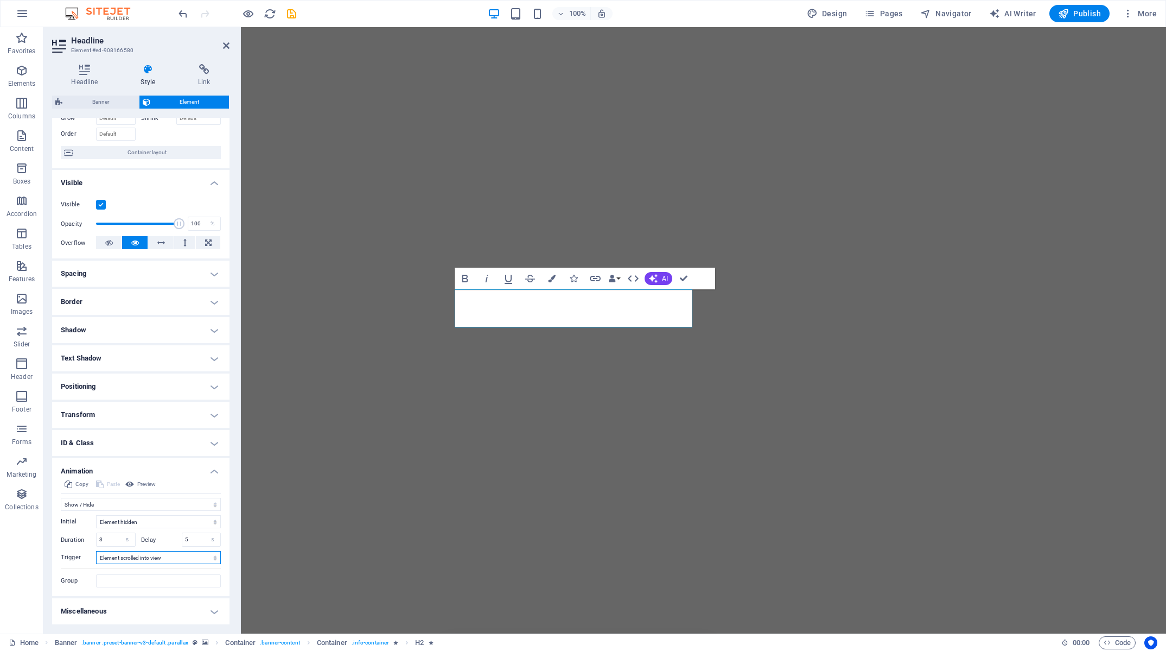
select select "onload"
click option "On page load" at bounding box center [0, 0] width 0 height 0
select select "fade"
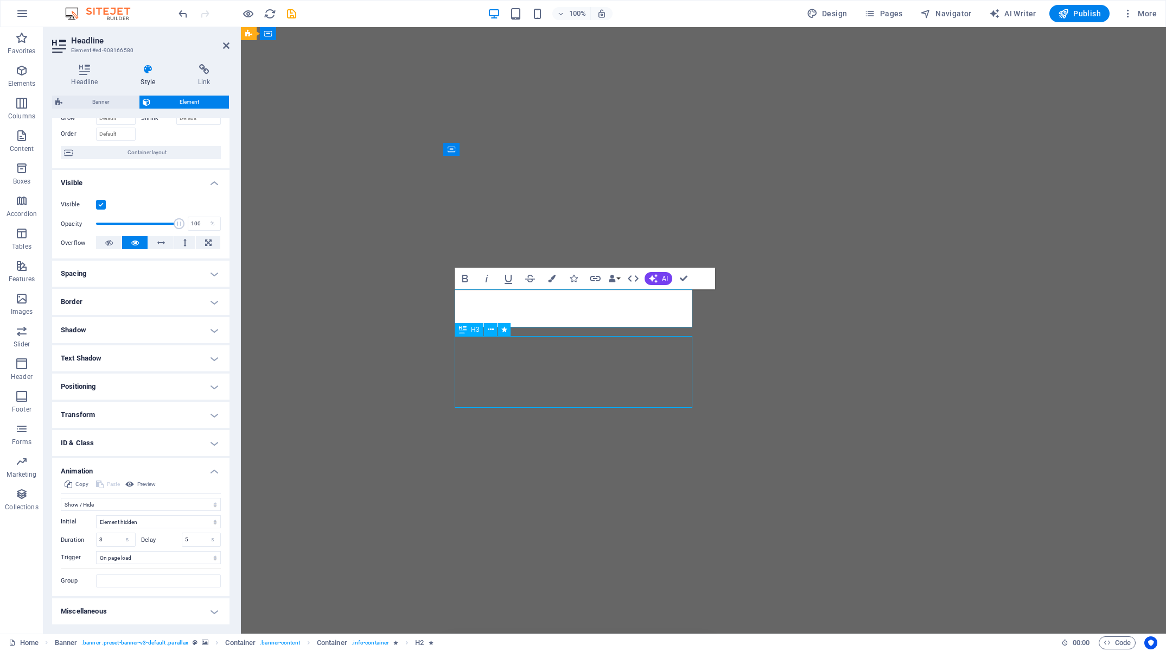
select select "s"
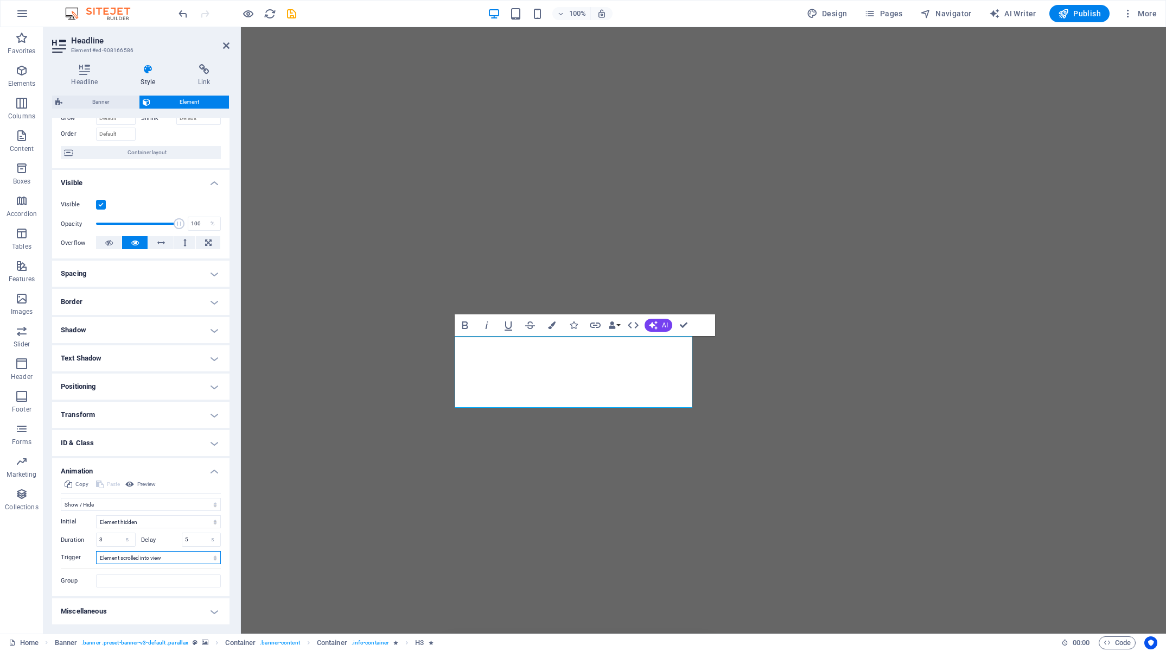
select select "onload"
click option "On page load" at bounding box center [0, 0] width 0 height 0
select select "fade"
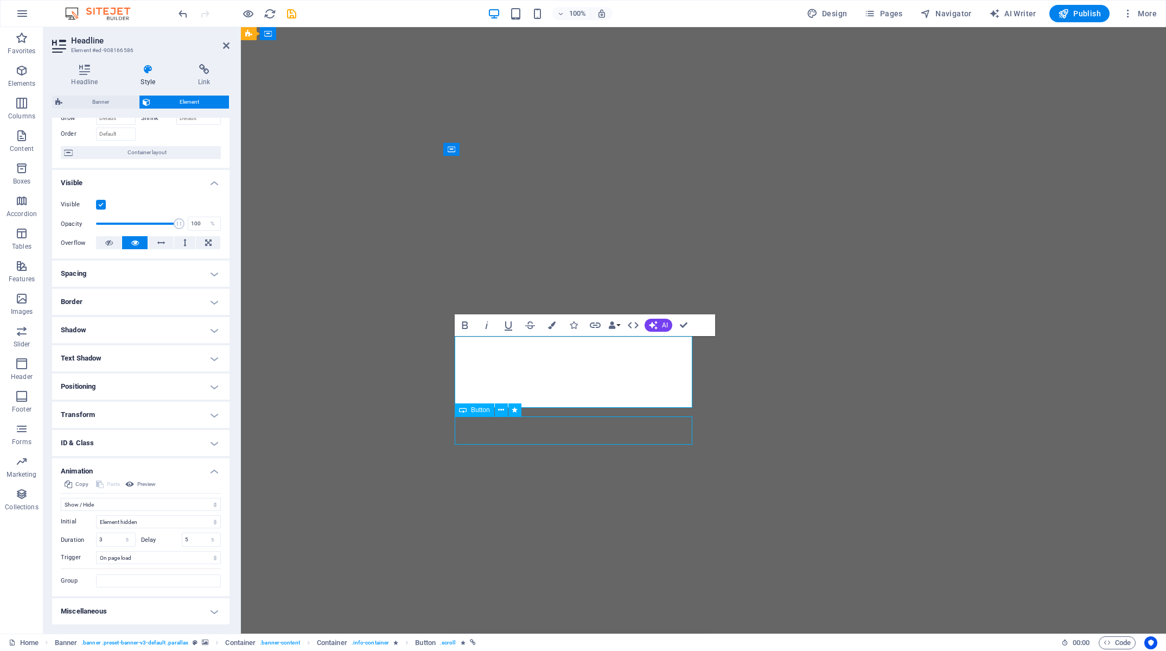
select select "s"
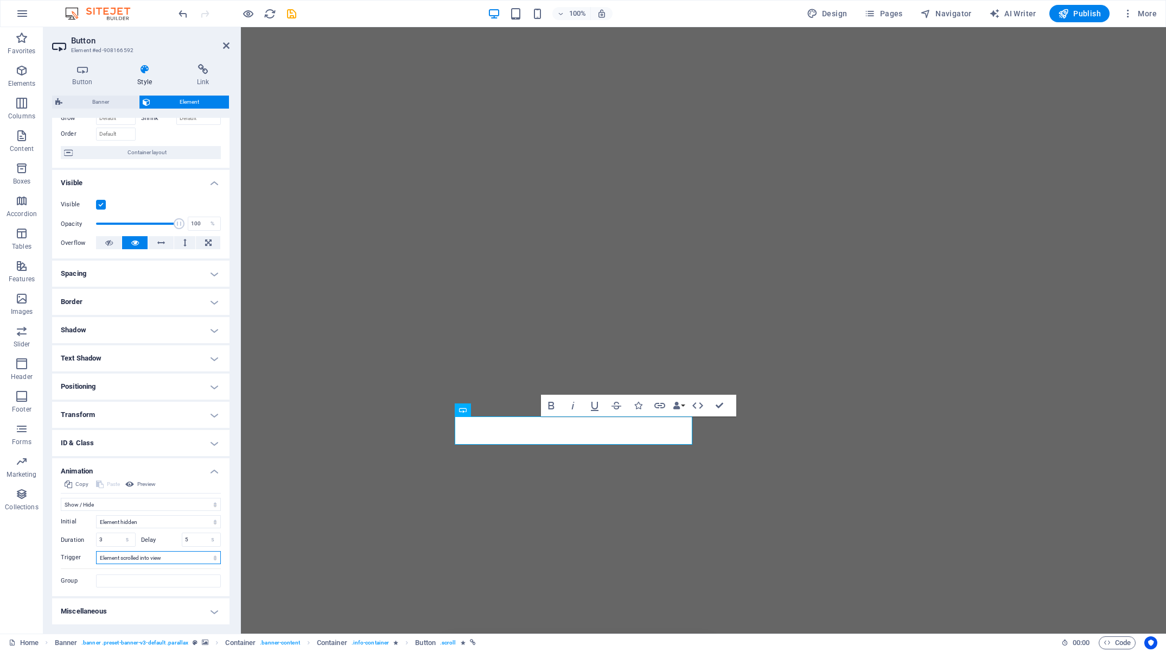
select select "onload"
click option "On page load" at bounding box center [0, 0] width 0 height 0
click at [292, 12] on icon "save" at bounding box center [291, 14] width 12 height 12
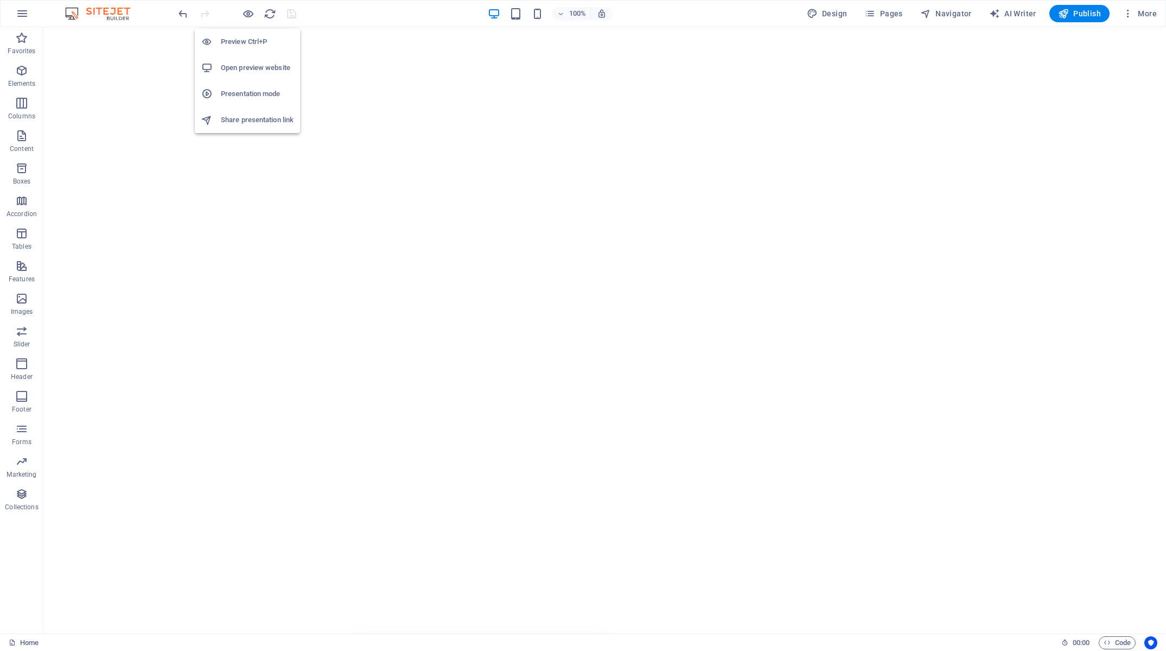
click at [245, 65] on h6 "Open preview website" at bounding box center [257, 67] width 73 height 13
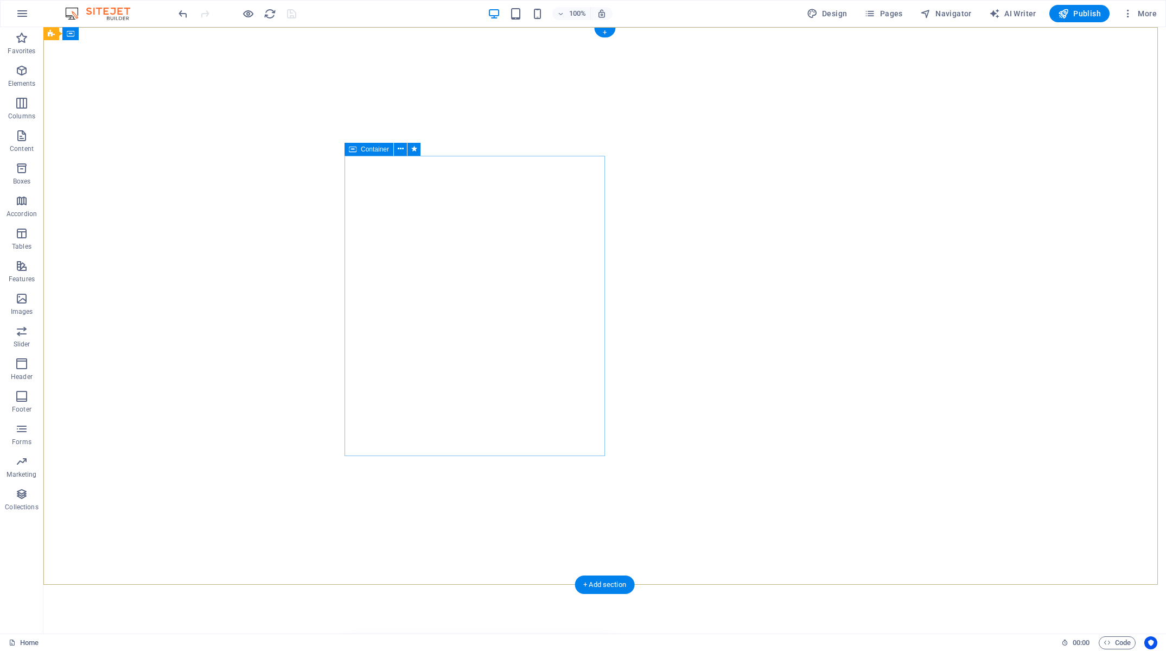
select select "fade"
select select "show"
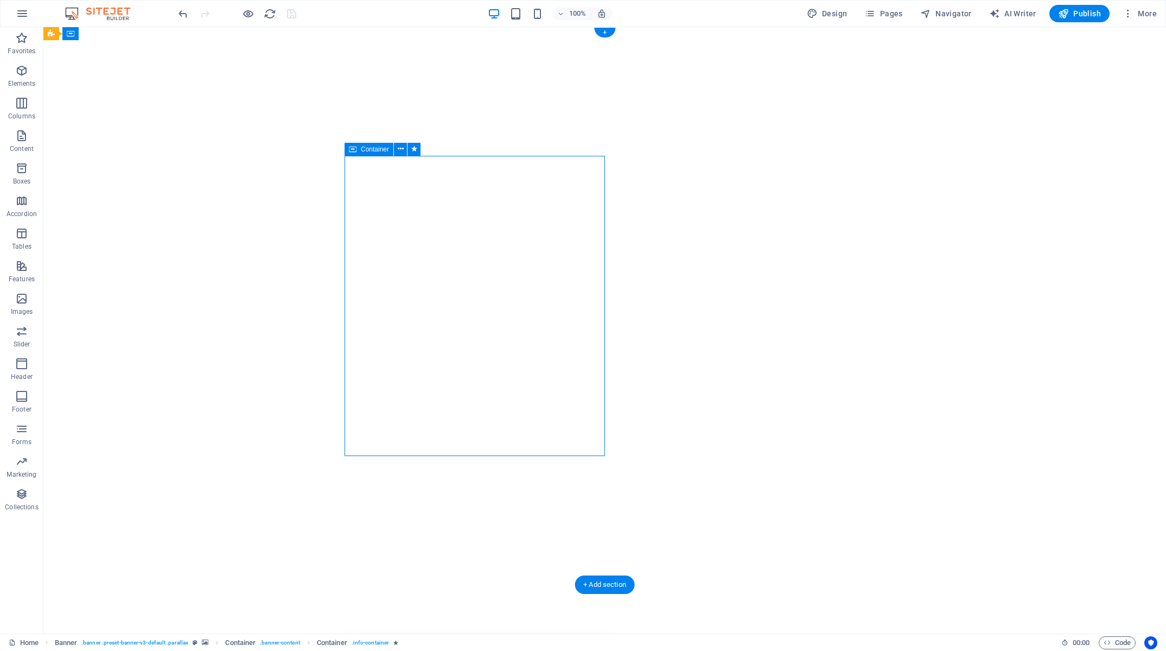
select select "s"
select select "onload"
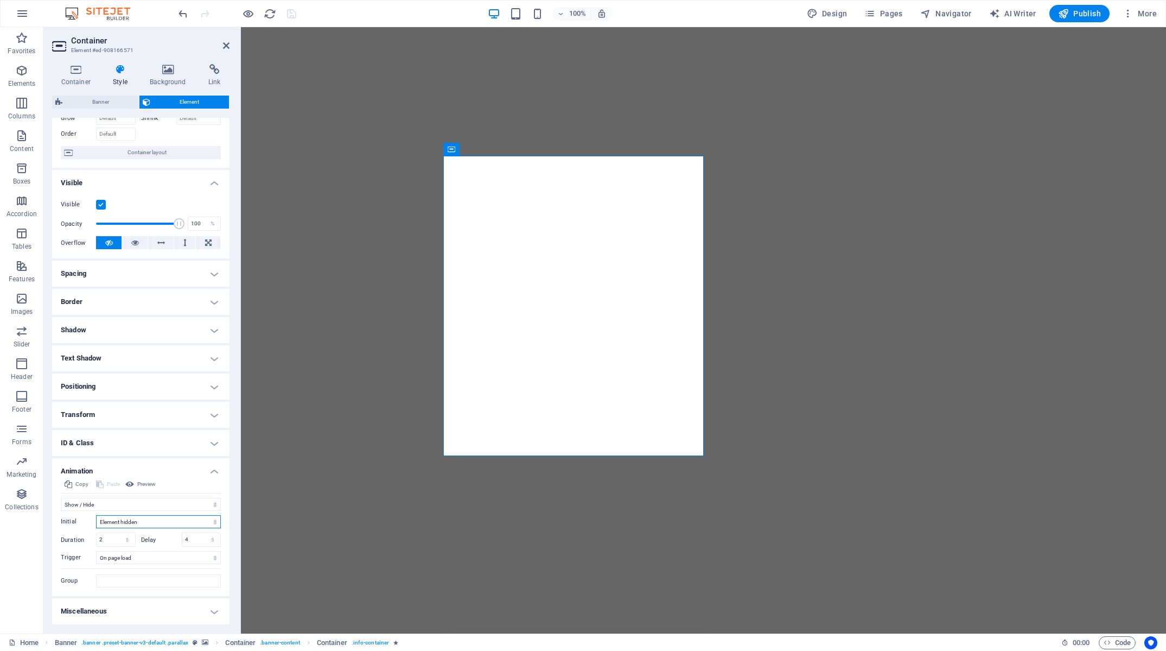
click option "Element hidden" at bounding box center [0, 0] width 0 height 0
click option "Element shown" at bounding box center [0, 0] width 0 height 0
select select "hide"
click option "Element hidden" at bounding box center [0, 0] width 0 height 0
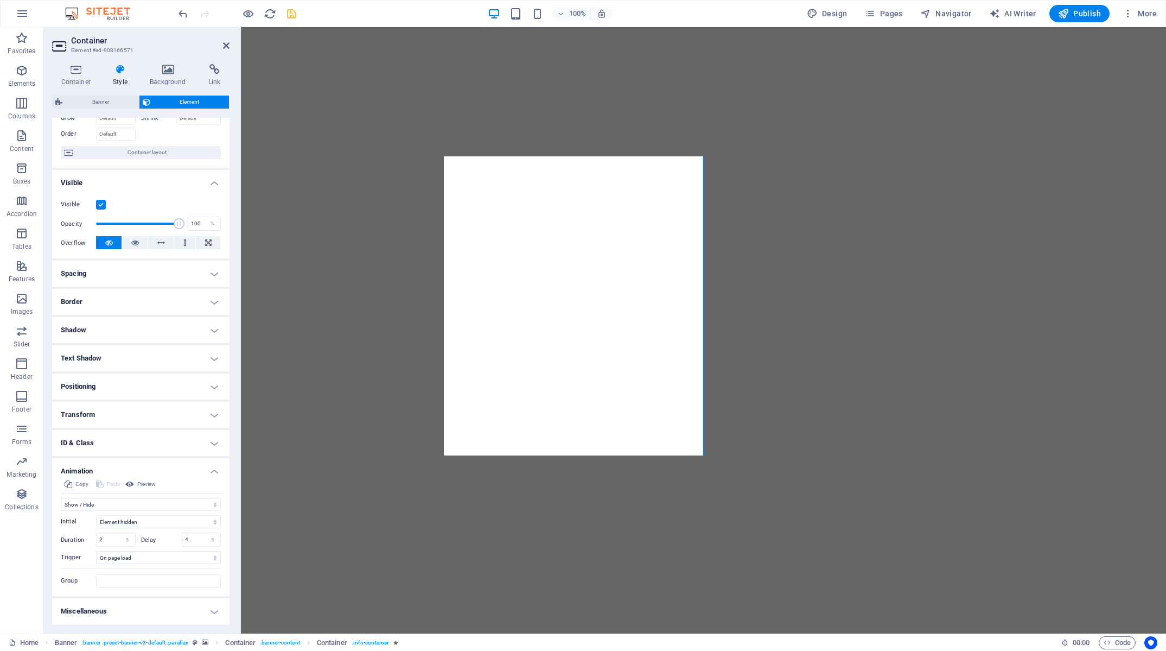
click at [292, 11] on icon "save" at bounding box center [291, 14] width 12 height 12
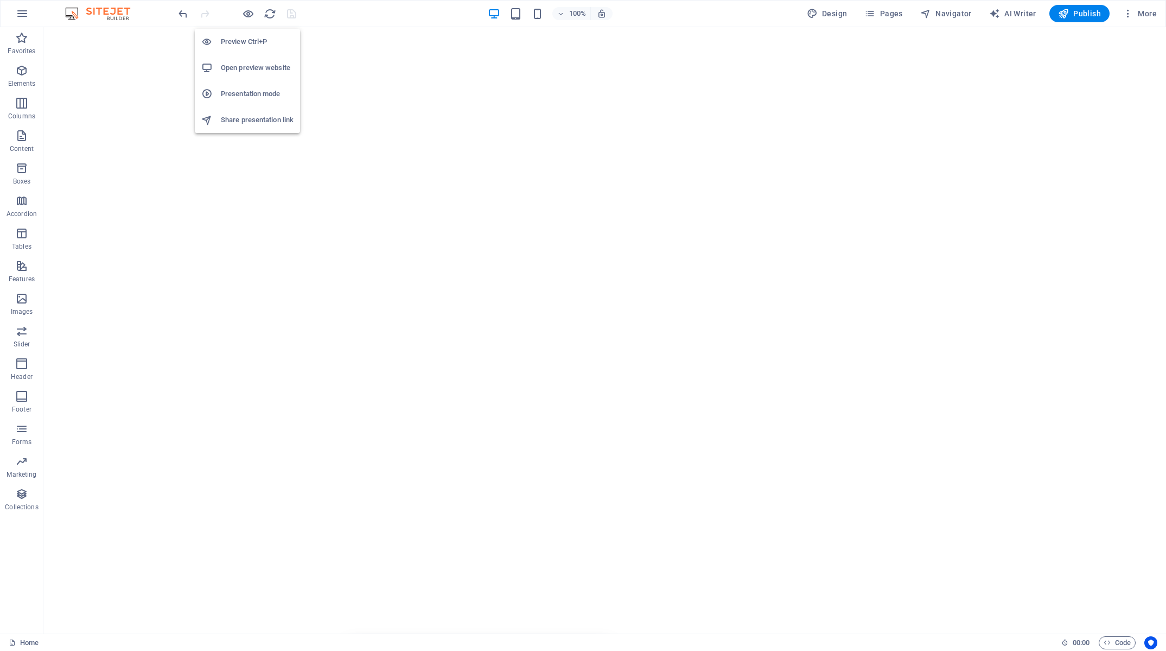
click at [252, 65] on h6 "Open preview website" at bounding box center [257, 67] width 73 height 13
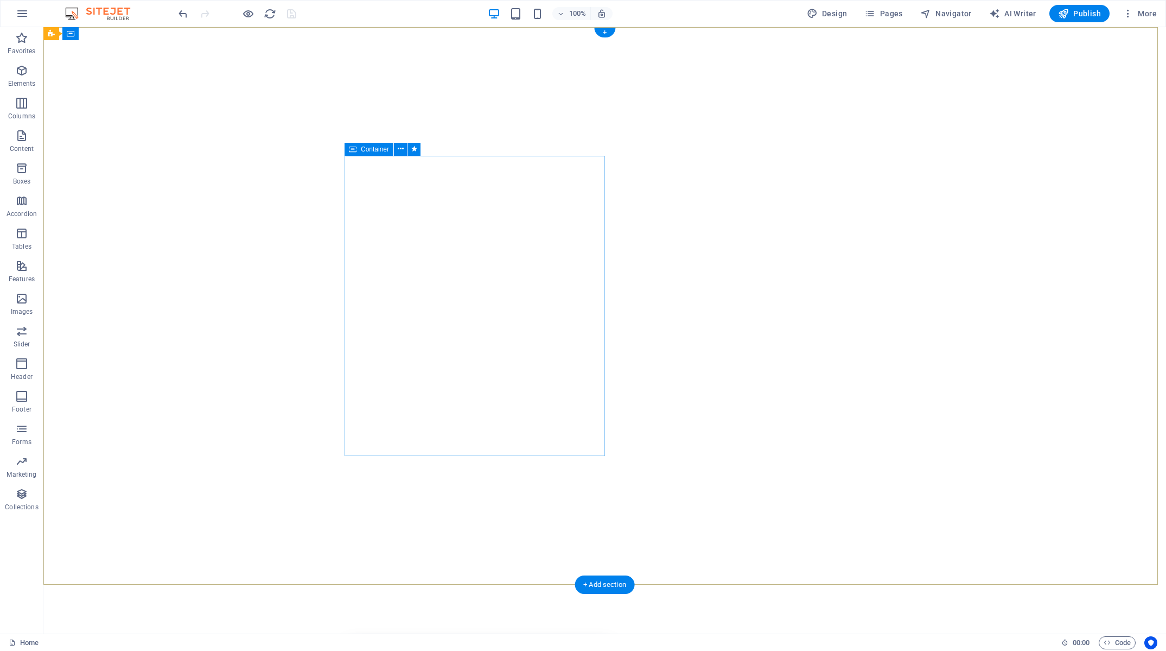
drag, startPoint x: 351, startPoint y: 289, endPoint x: 154, endPoint y: 288, distance: 197.0
select select "fade"
select select "s"
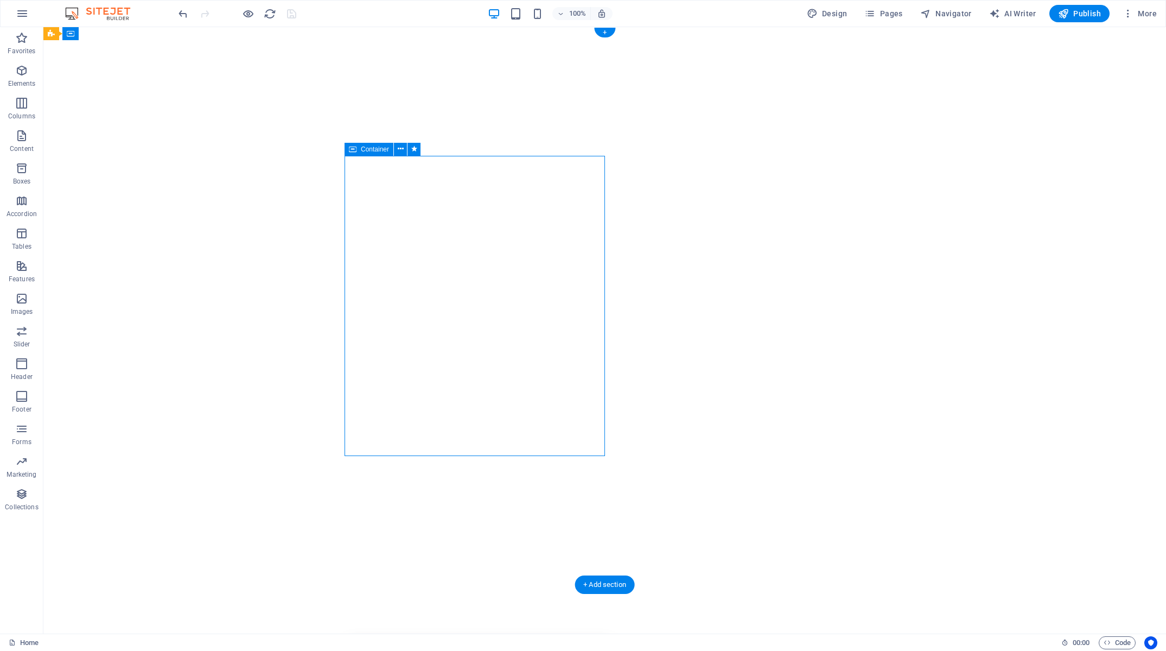
select select "s"
select select "onload"
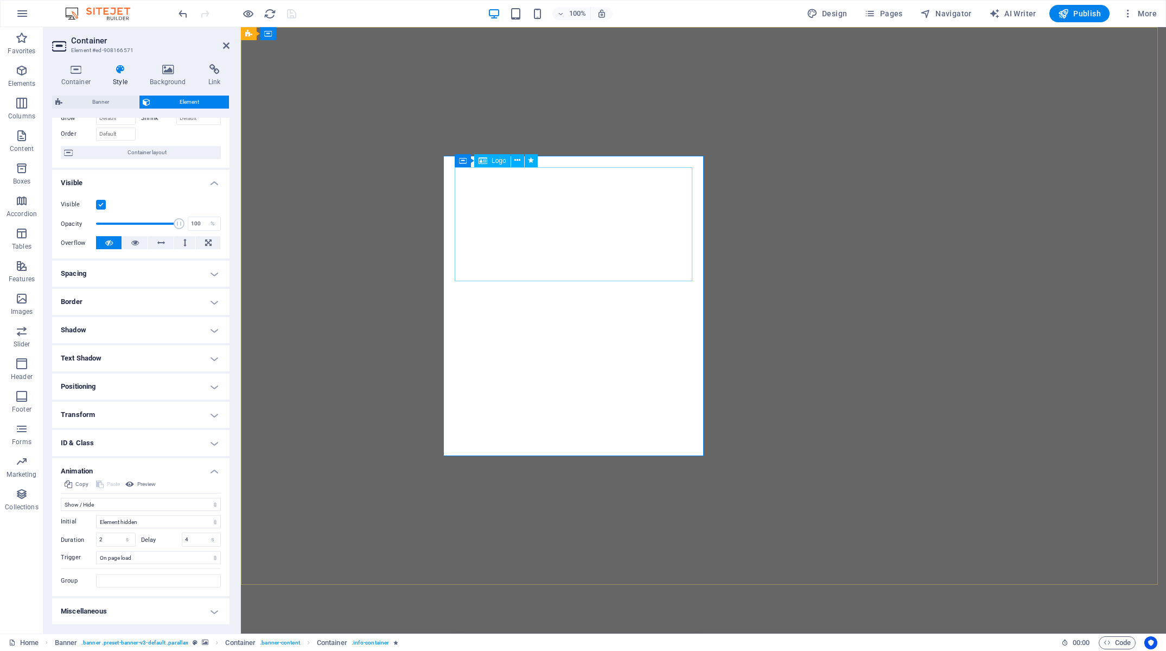
select select "fade"
select select "s"
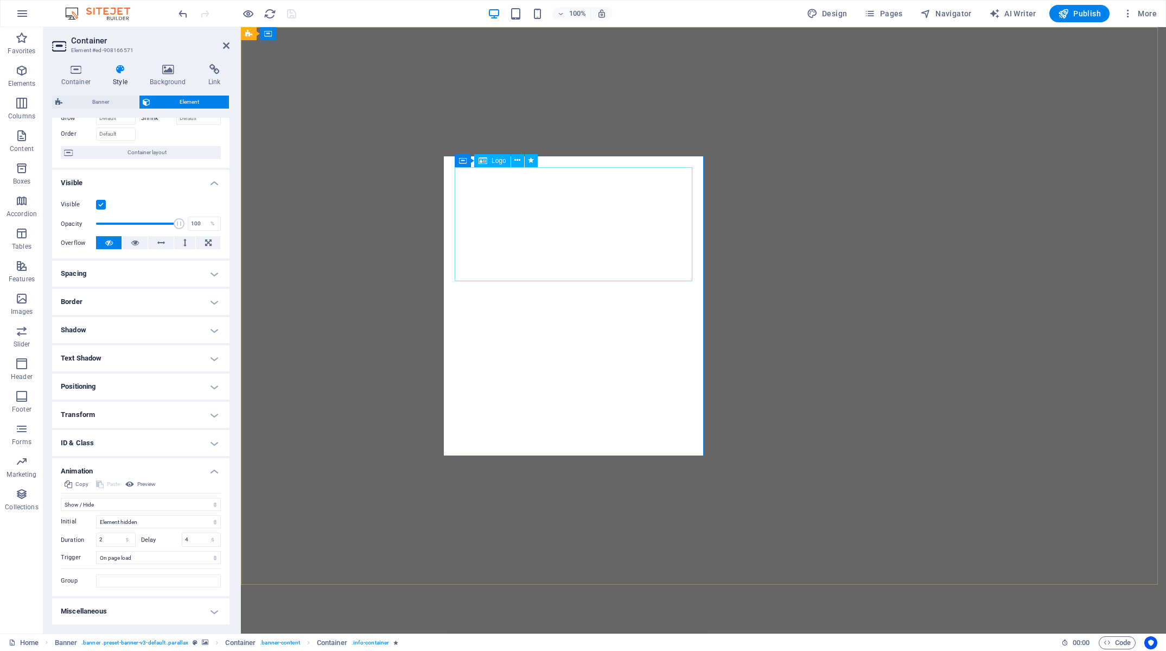
select select "onload"
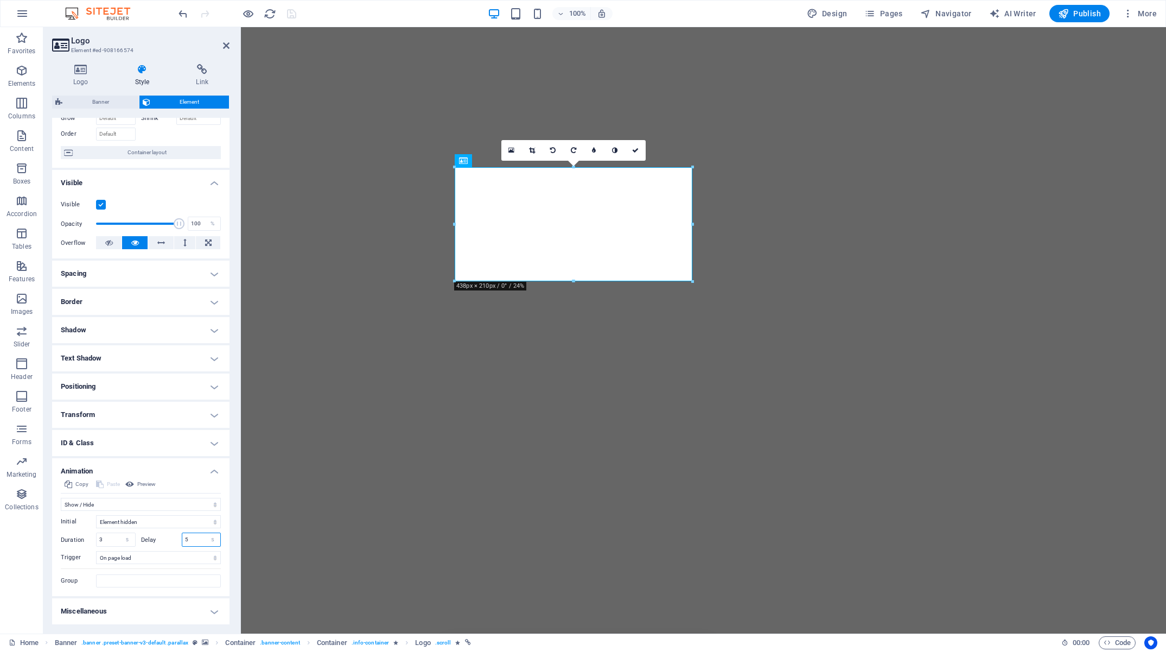
drag, startPoint x: 170, startPoint y: 541, endPoint x: 152, endPoint y: 543, distance: 17.9
click at [182, 541] on input "5" at bounding box center [201, 539] width 39 height 13
type input "2"
click at [288, 17] on icon "save" at bounding box center [291, 14] width 12 height 12
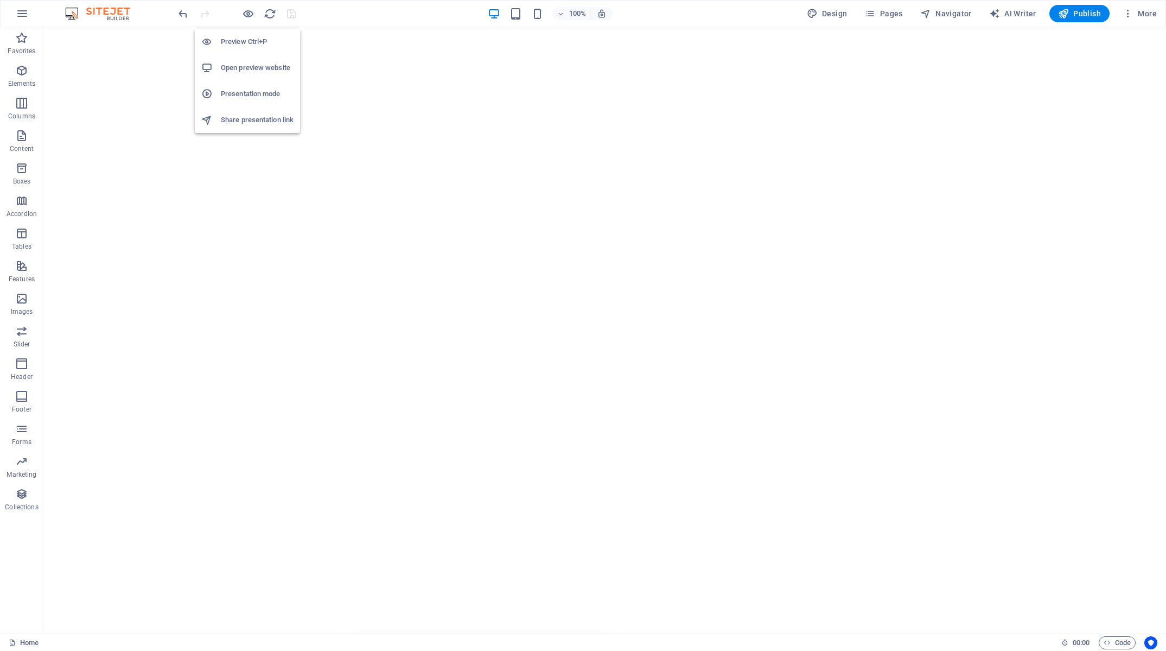
click at [253, 61] on li "Open preview website" at bounding box center [247, 68] width 105 height 26
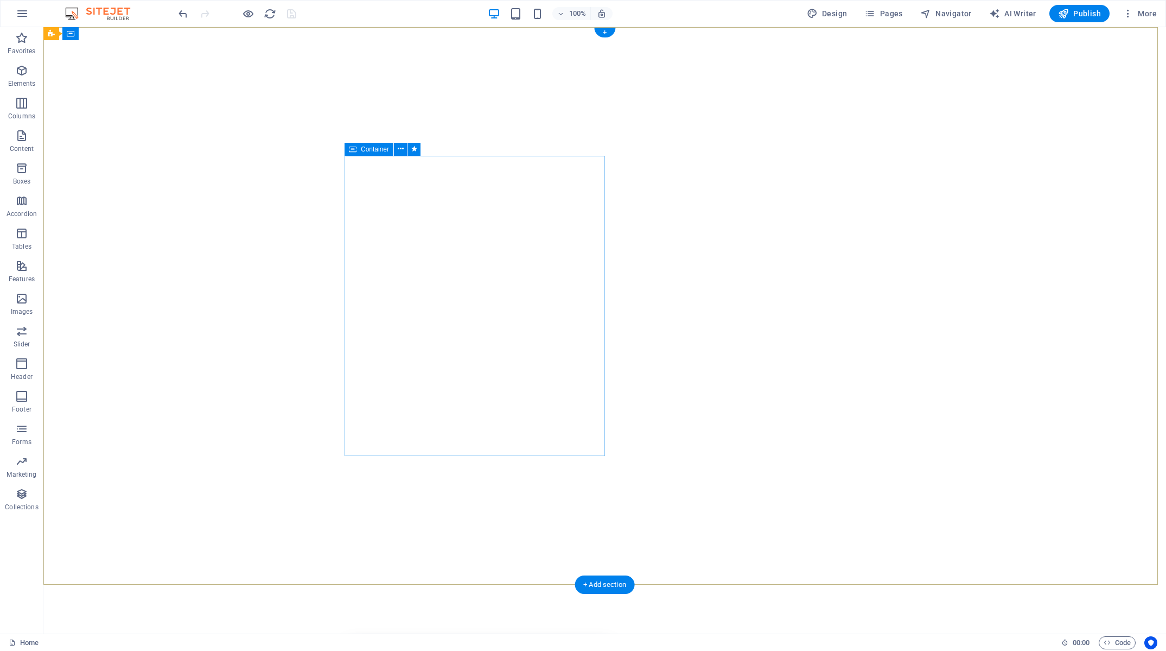
select select "fade"
select select "s"
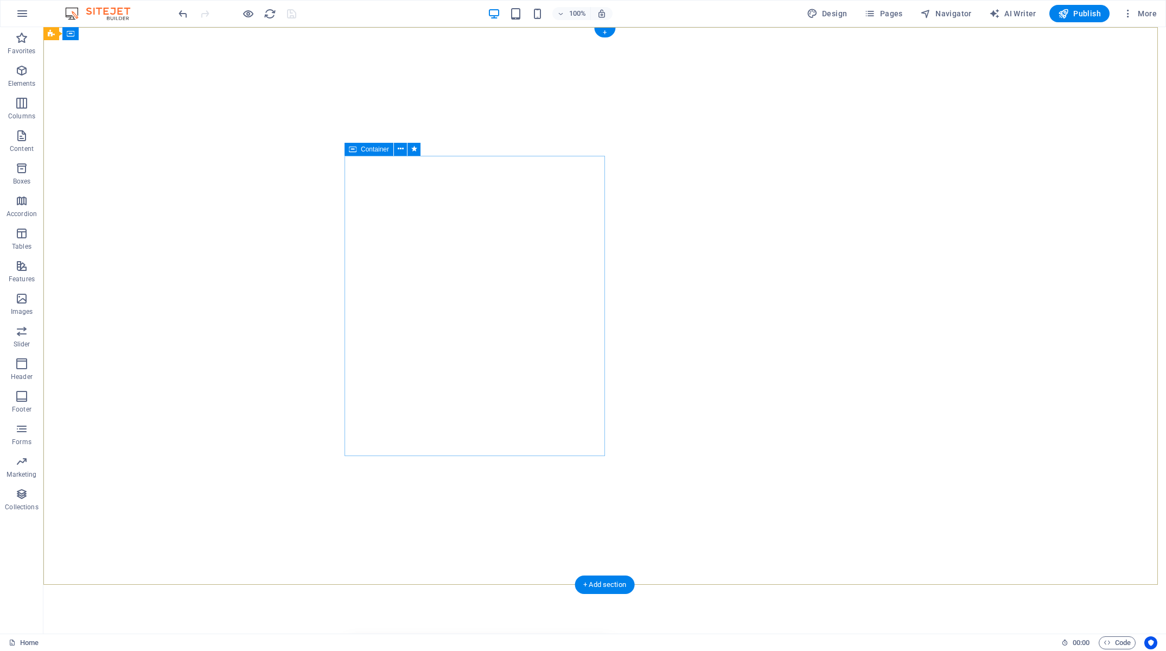
select select "onload"
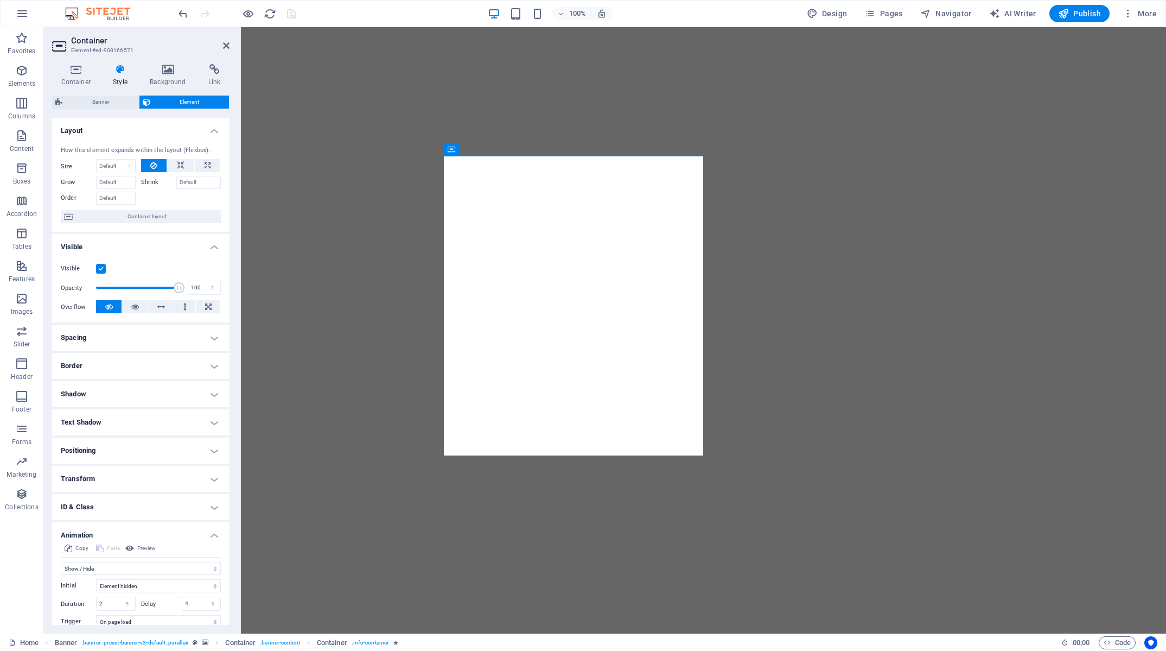
drag, startPoint x: 194, startPoint y: 603, endPoint x: 86, endPoint y: 582, distance: 109.9
click at [182, 597] on input "4" at bounding box center [201, 603] width 39 height 13
type input "3"
drag, startPoint x: 108, startPoint y: 605, endPoint x: 21, endPoint y: 600, distance: 87.0
click at [97, 600] on input "2" at bounding box center [116, 603] width 39 height 13
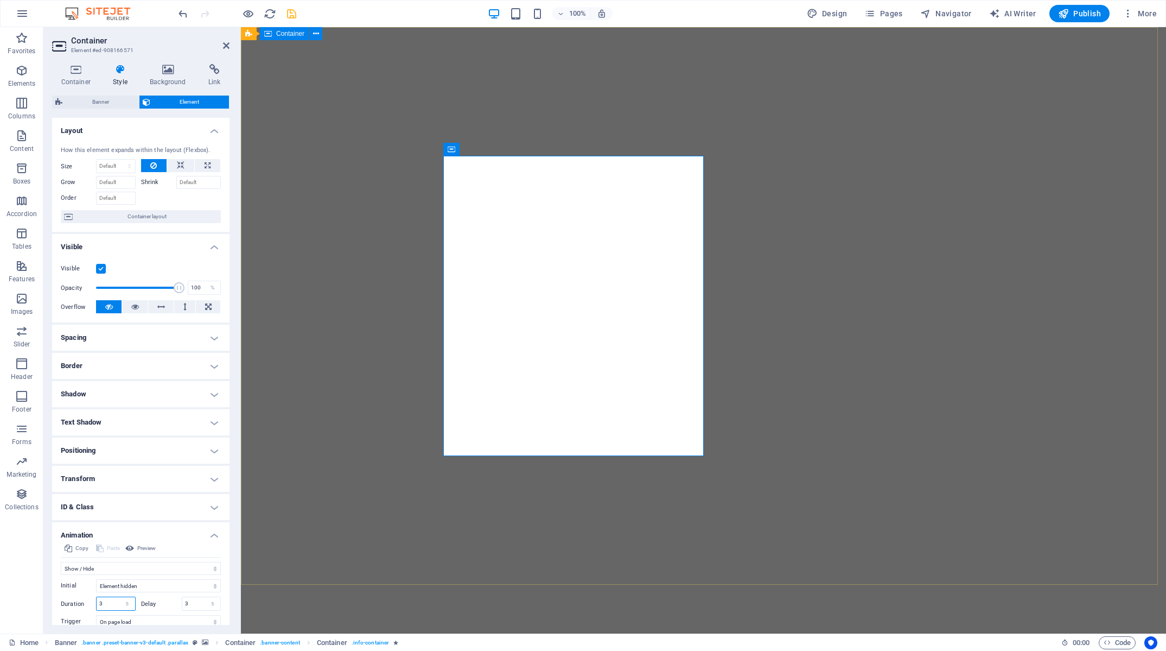
type input "3"
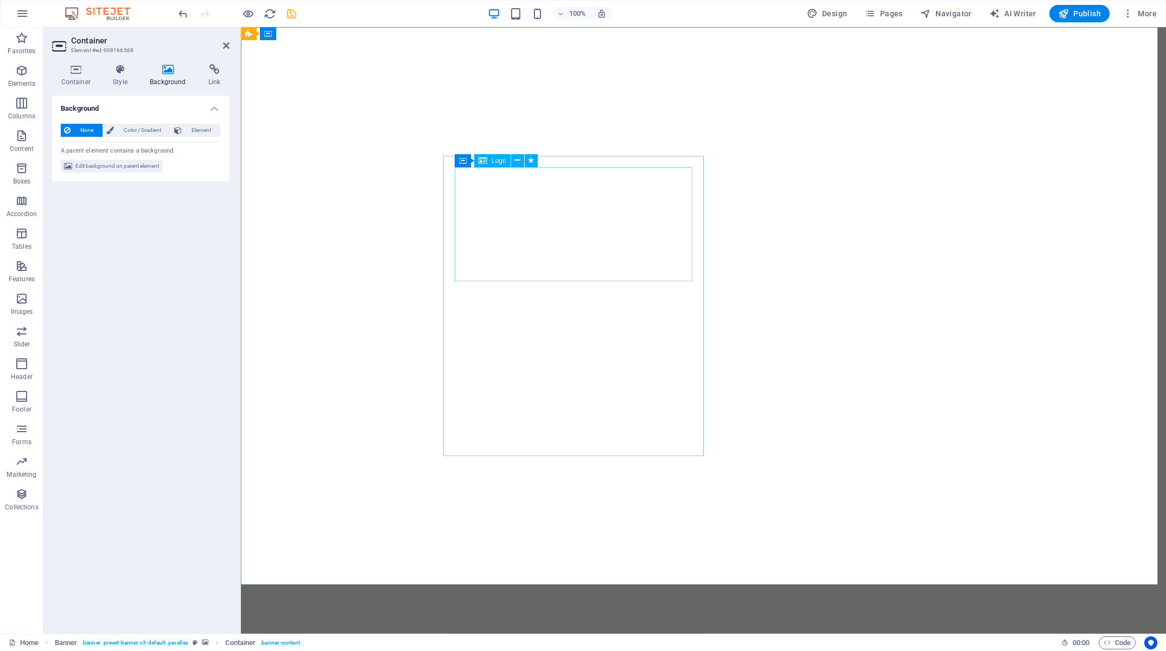
select select "fade"
select select "s"
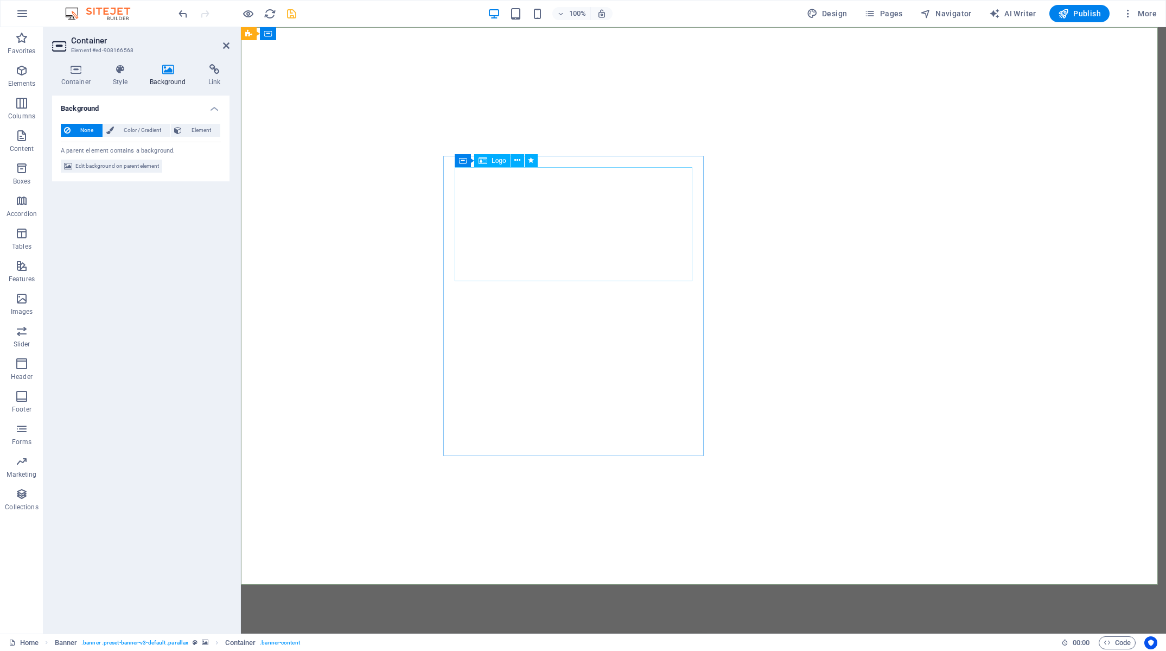
select select "onload"
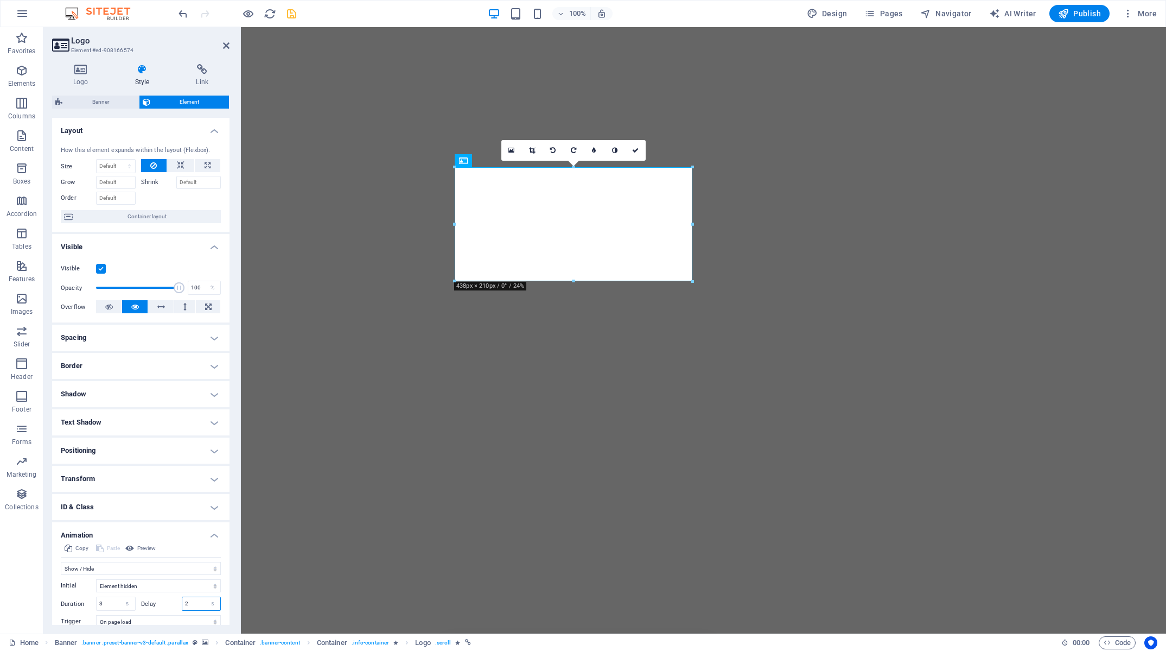
drag, startPoint x: 189, startPoint y: 602, endPoint x: 135, endPoint y: 604, distance: 53.7
click at [182, 604] on input "2" at bounding box center [201, 603] width 39 height 13
type input "1"
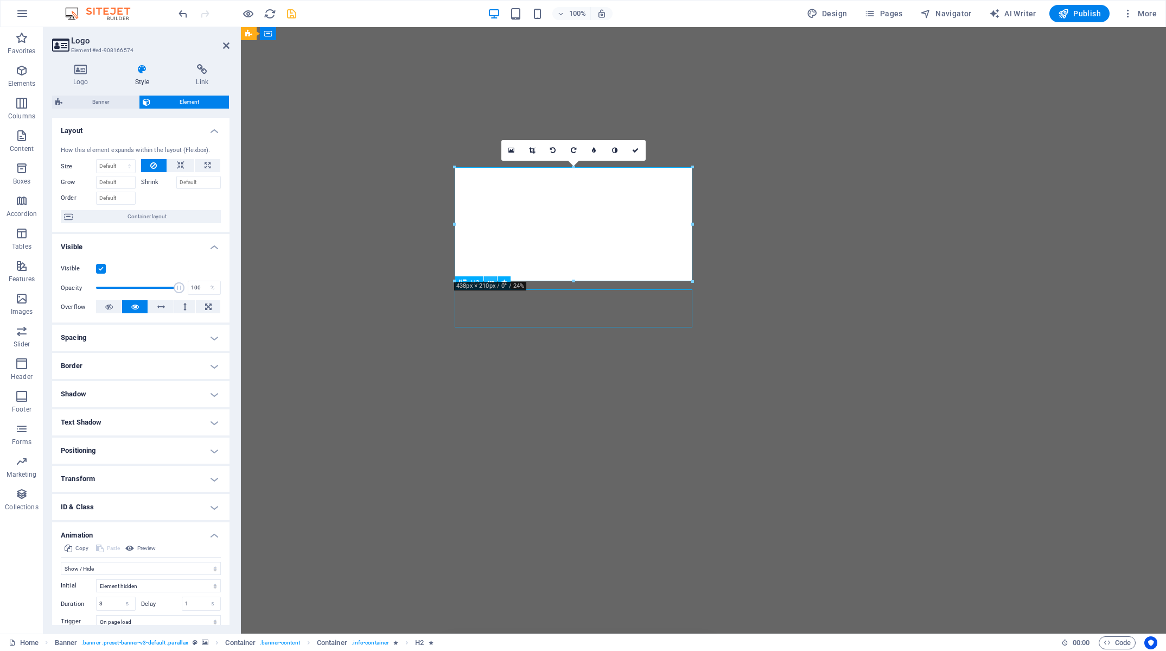
select select "fade"
select select "s"
select select "onload"
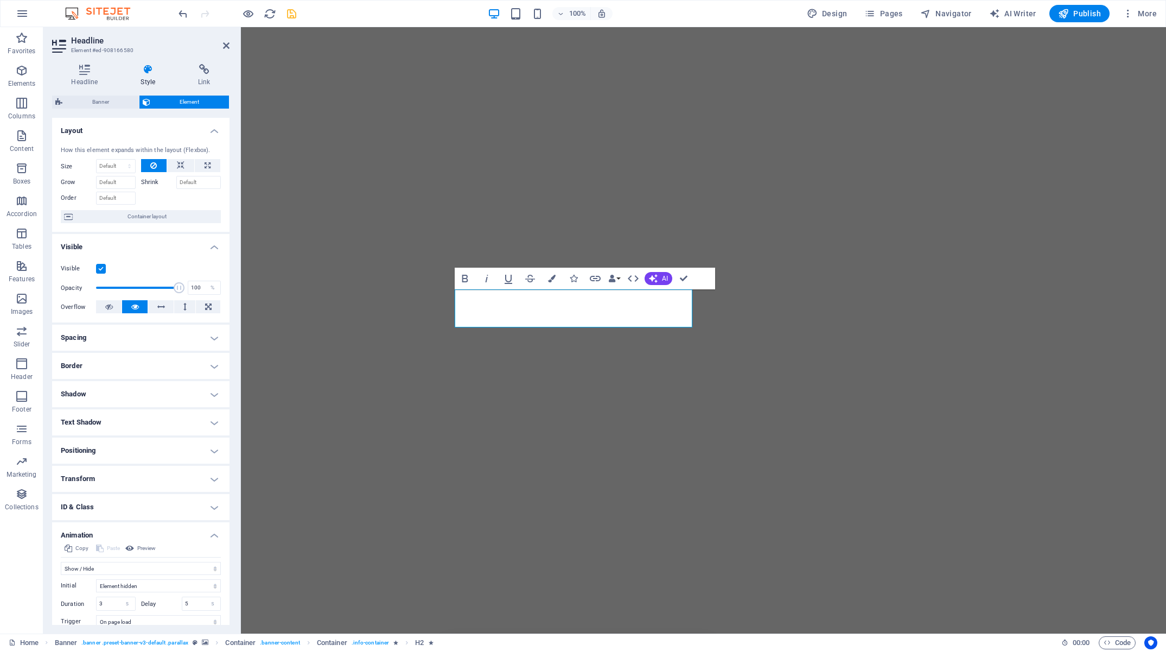
drag, startPoint x: 176, startPoint y: 606, endPoint x: 143, endPoint y: 600, distance: 33.6
click at [182, 601] on input "5" at bounding box center [201, 603] width 39 height 13
type input "2"
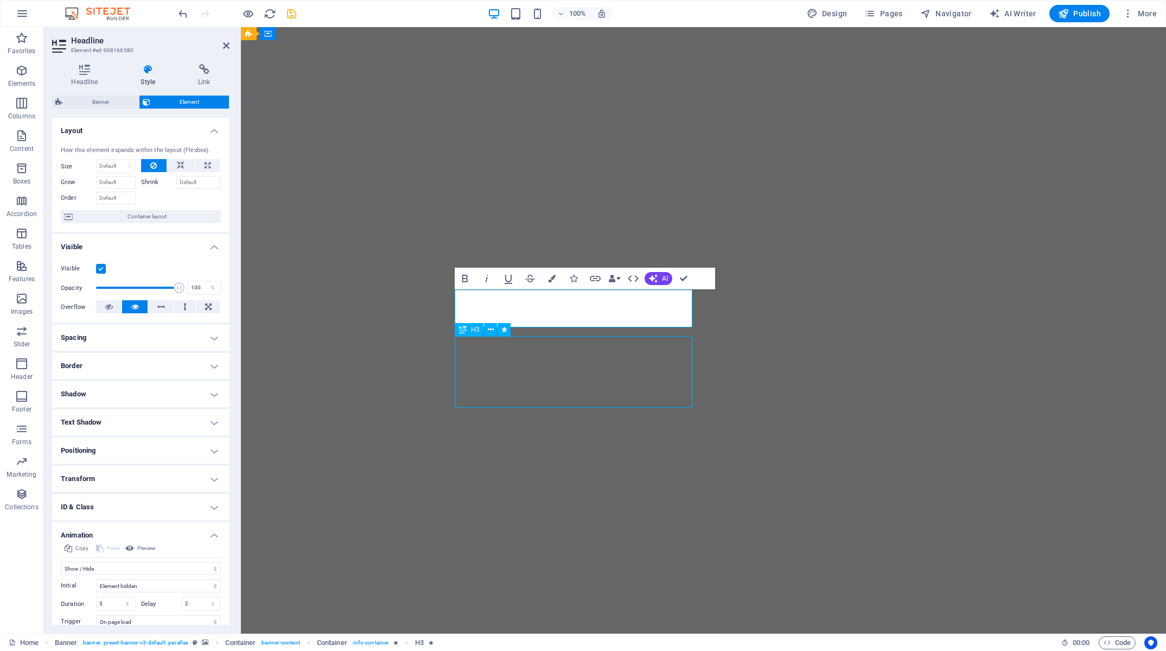
select select "fade"
select select "s"
select select "onload"
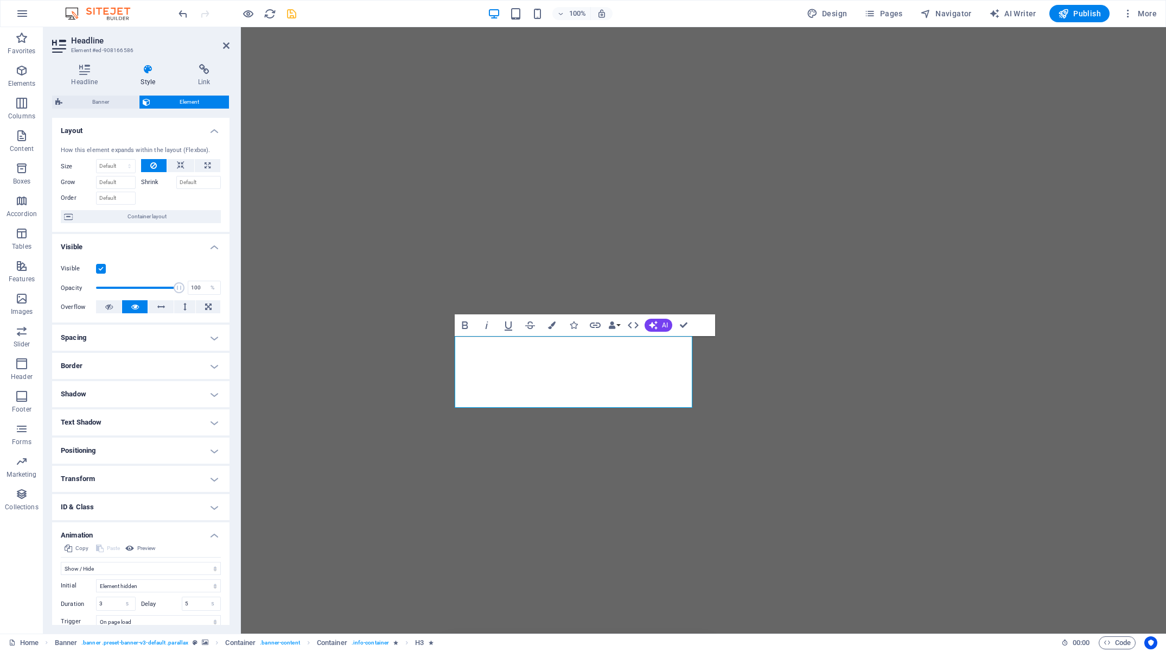
drag, startPoint x: 187, startPoint y: 601, endPoint x: 133, endPoint y: 602, distance: 53.7
click at [182, 602] on input "5" at bounding box center [201, 603] width 39 height 13
type input "2"
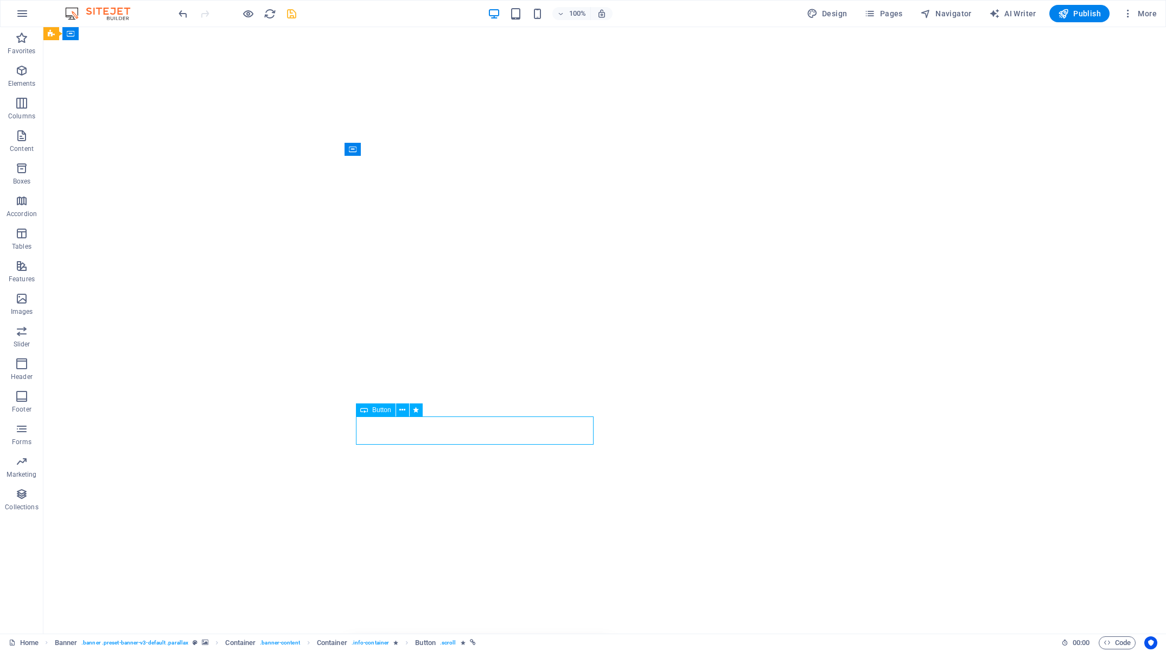
select select "fade"
select select "s"
select select "onload"
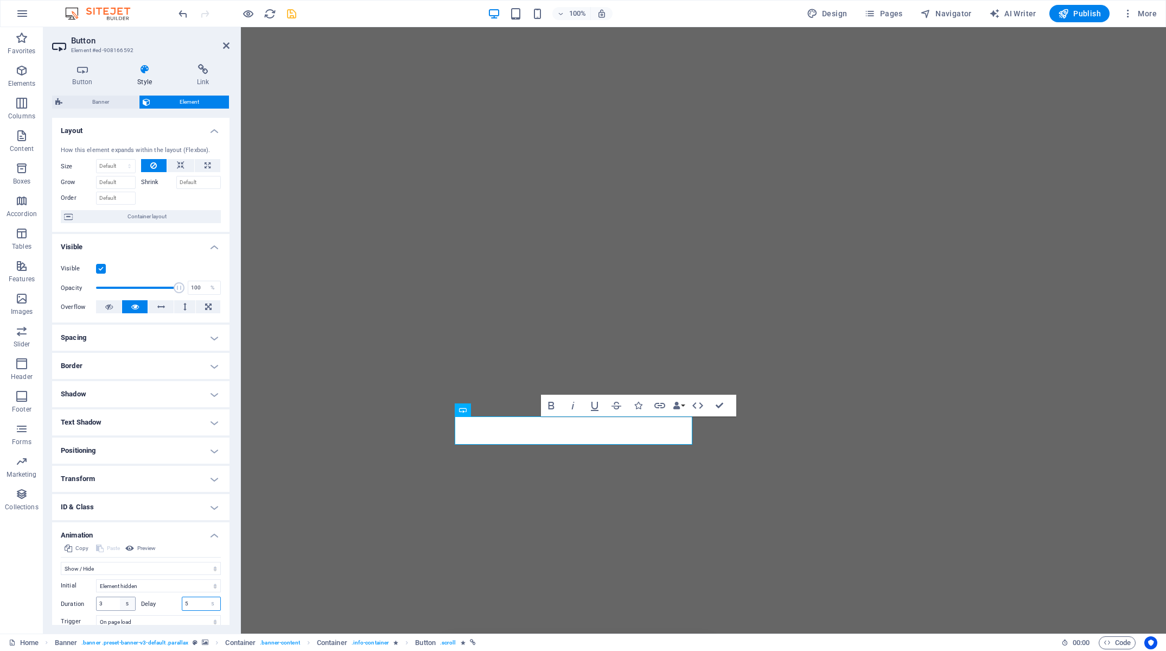
drag, startPoint x: 194, startPoint y: 603, endPoint x: 129, endPoint y: 608, distance: 64.7
click at [182, 603] on input "5" at bounding box center [201, 603] width 39 height 13
type input "2"
drag, startPoint x: 293, startPoint y: 15, endPoint x: 296, endPoint y: 22, distance: 7.8
click at [293, 15] on icon "save" at bounding box center [291, 14] width 12 height 12
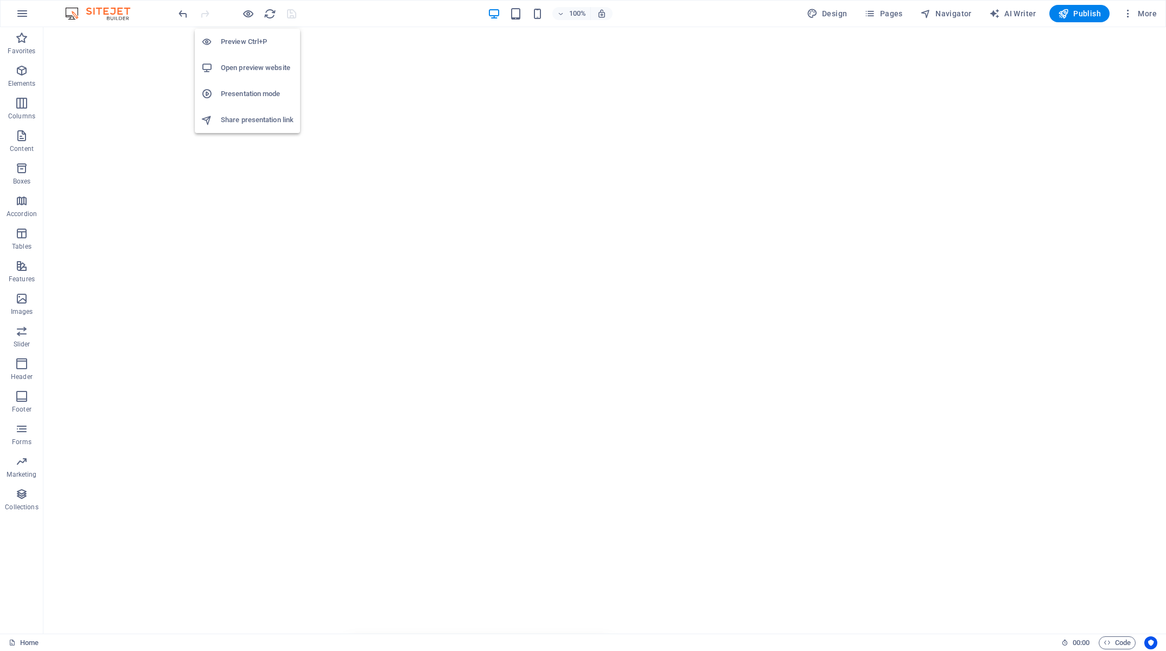
click at [248, 62] on h6 "Open preview website" at bounding box center [257, 67] width 73 height 13
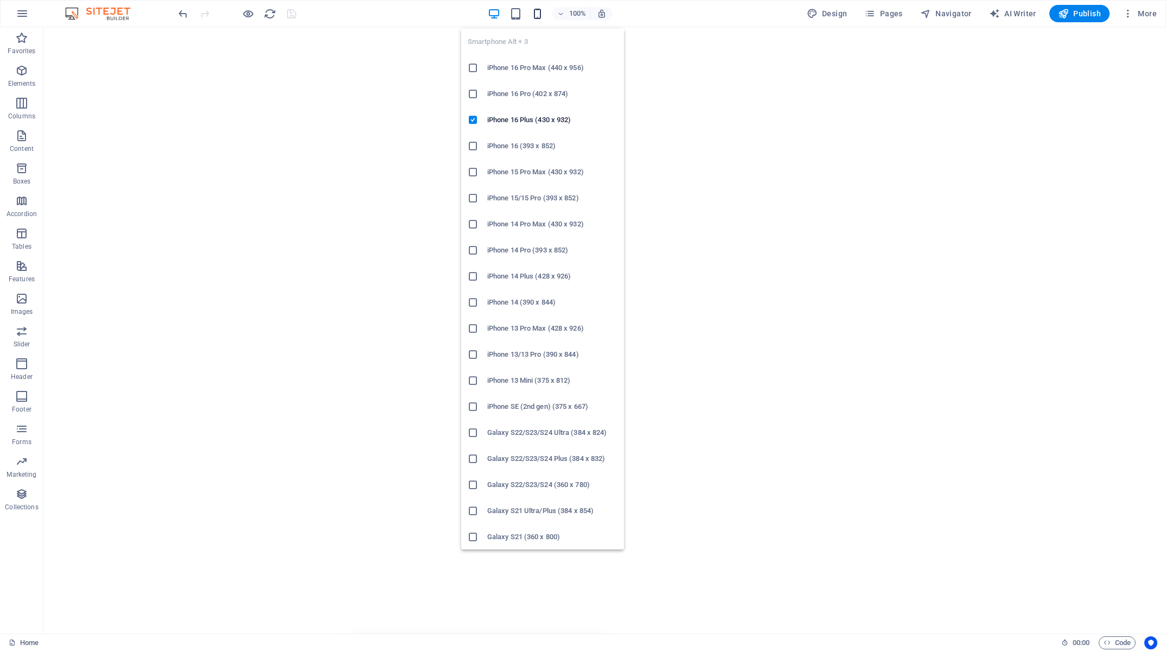
drag, startPoint x: 544, startPoint y: 19, endPoint x: 553, endPoint y: 63, distance: 44.9
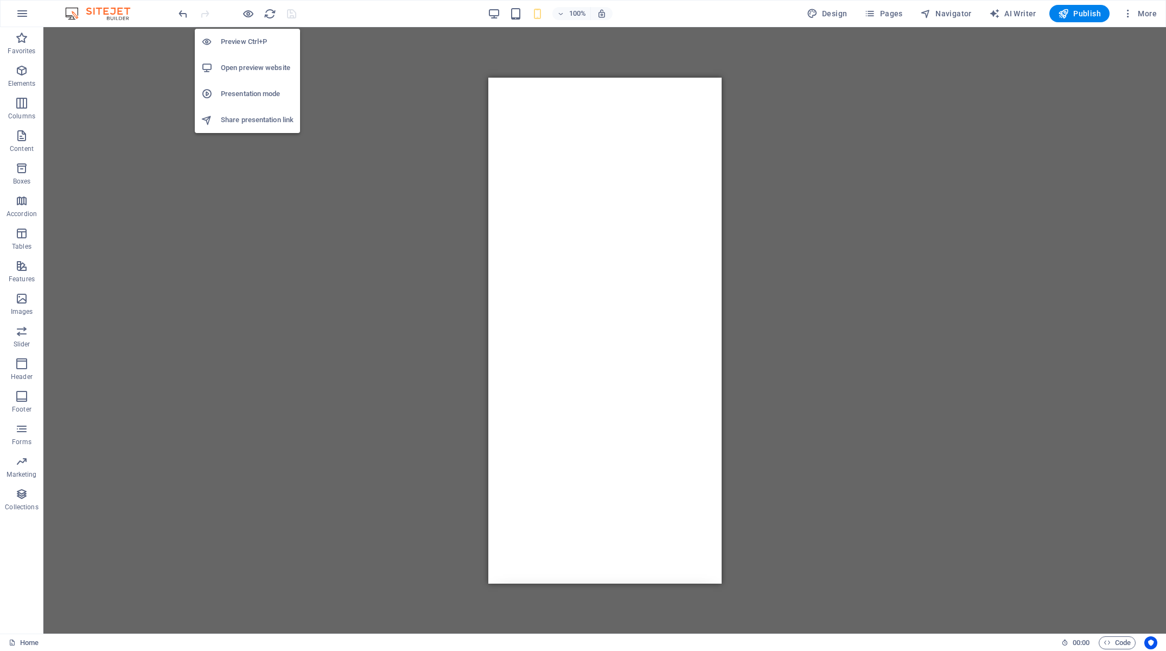
click at [249, 42] on h6 "Preview Ctrl+P" at bounding box center [257, 41] width 73 height 13
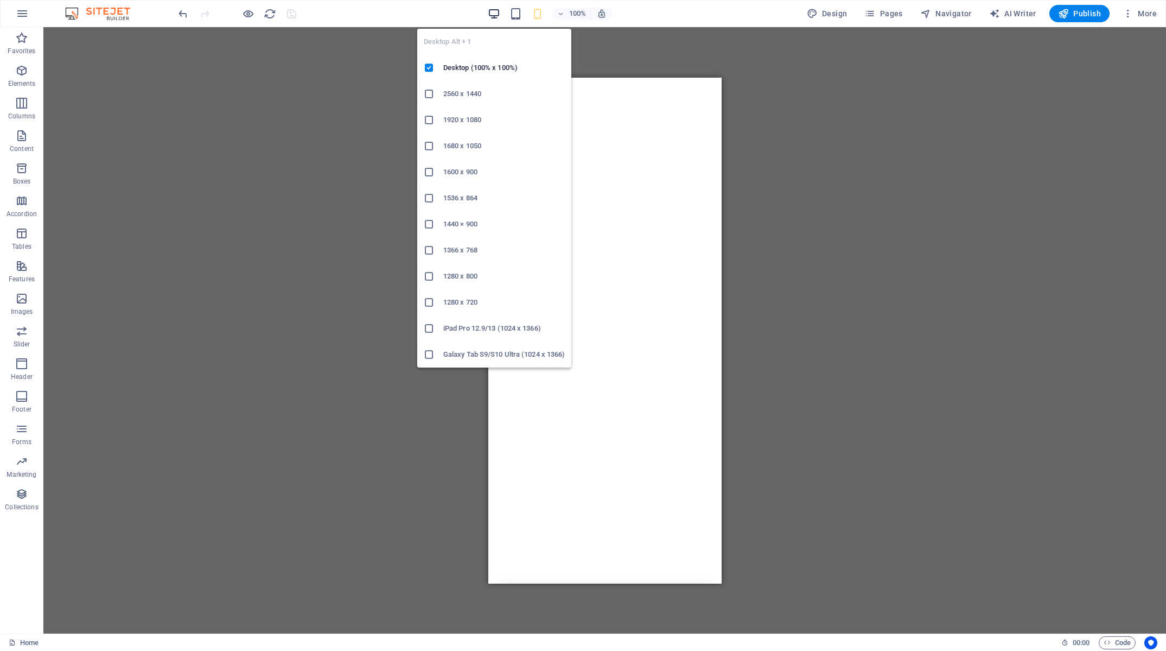
drag, startPoint x: 495, startPoint y: 12, endPoint x: 424, endPoint y: 94, distance: 108.1
click at [495, 12] on icon "button" at bounding box center [494, 14] width 12 height 12
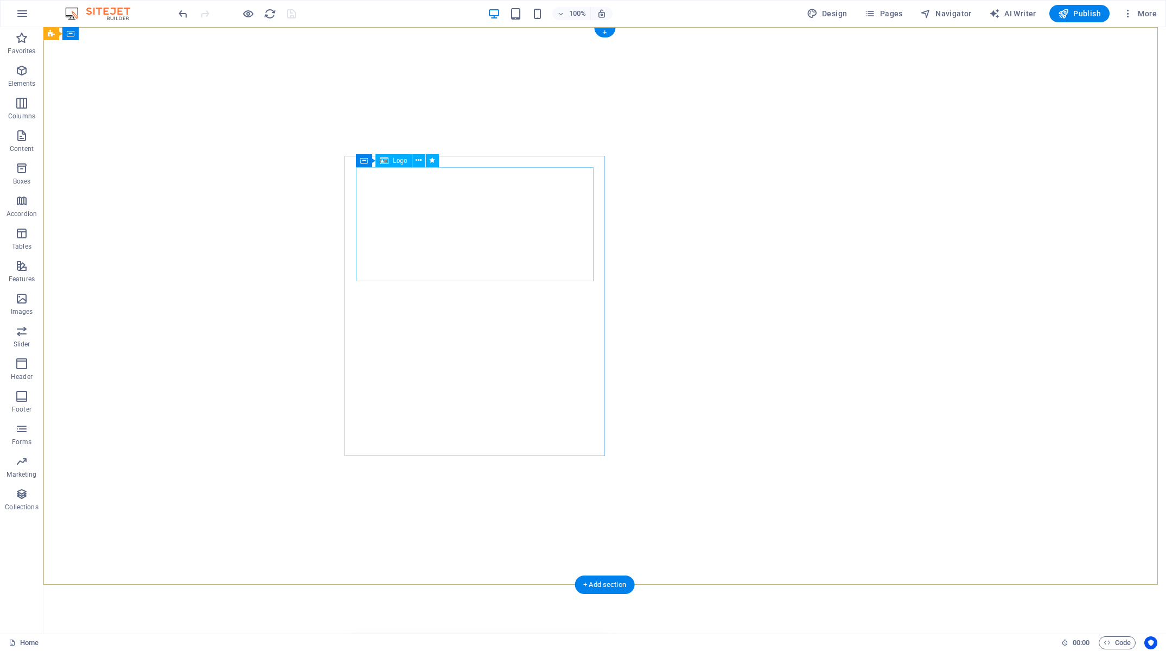
drag, startPoint x: 368, startPoint y: 259, endPoint x: 149, endPoint y: 269, distance: 219.4
select select "fade"
select select "s"
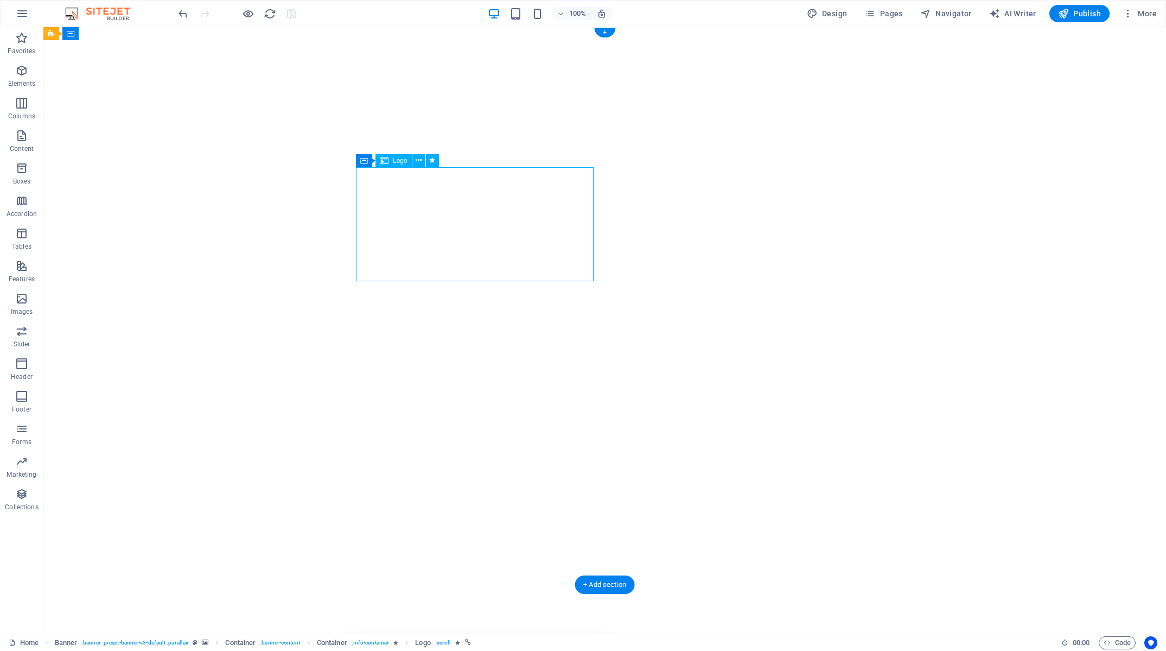
select select "s"
select select "onload"
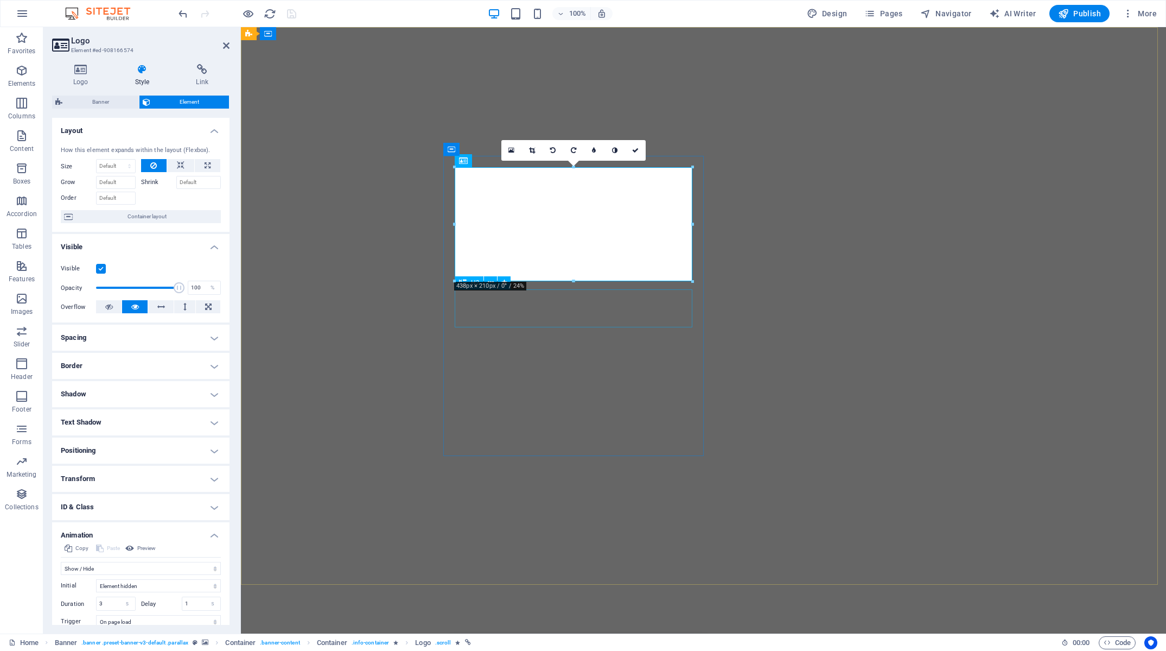
drag, startPoint x: 471, startPoint y: 310, endPoint x: 371, endPoint y: 665, distance: 368.6
select select "fade"
select select "s"
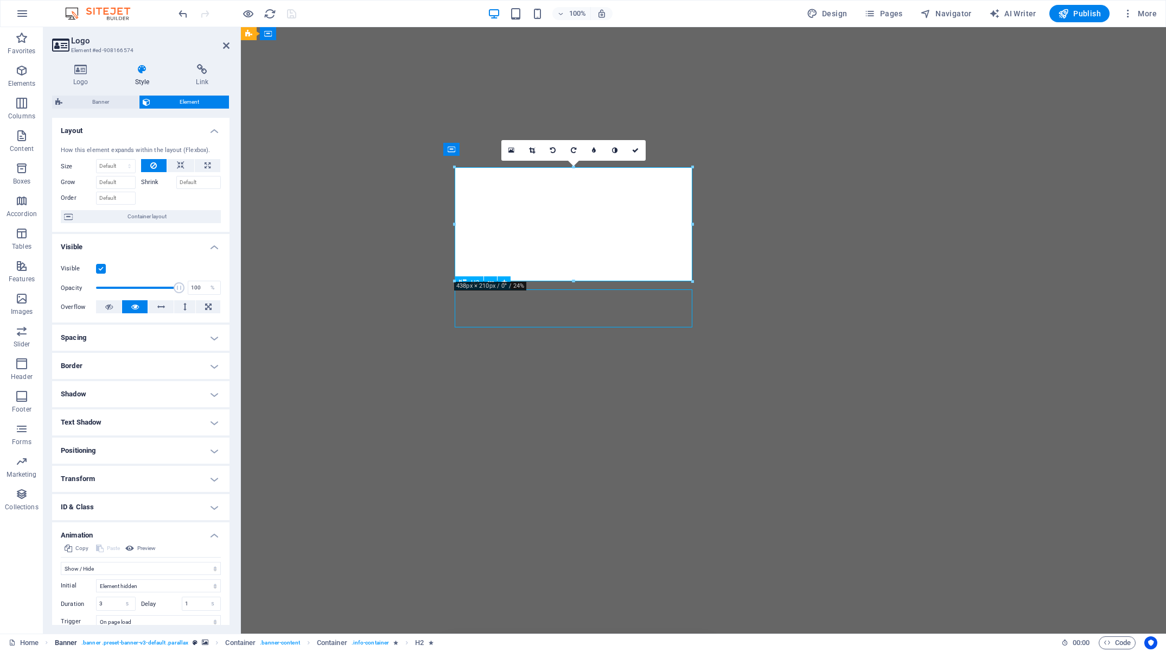
select select "s"
select select "onload"
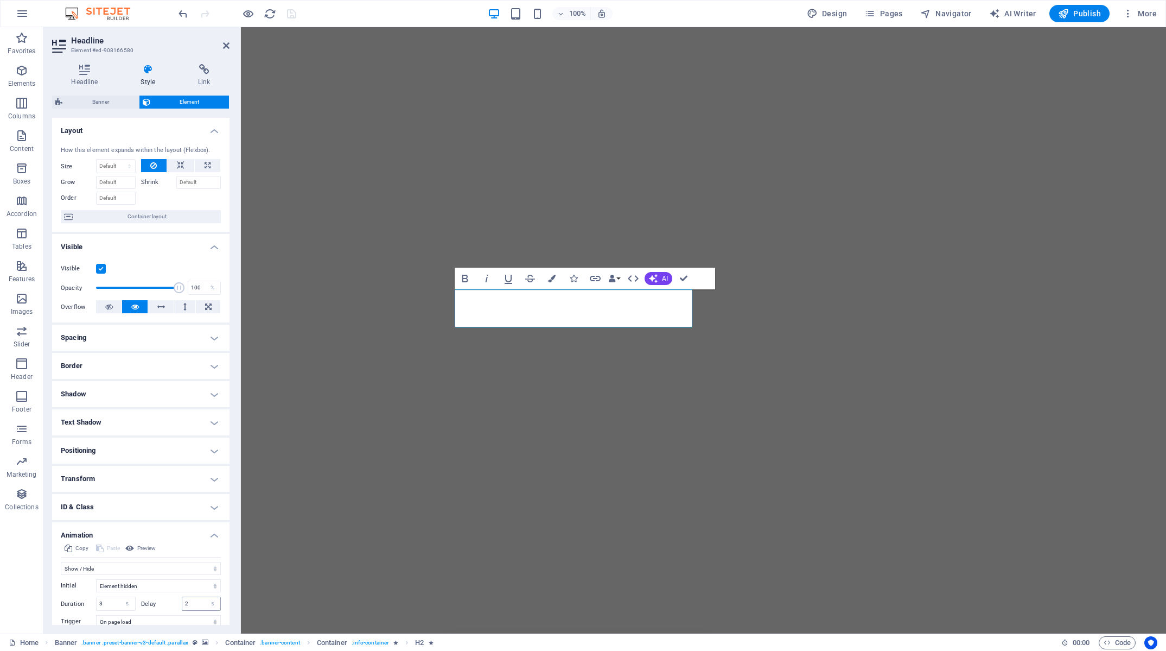
drag, startPoint x: 188, startPoint y: 606, endPoint x: 164, endPoint y: 603, distance: 24.6
click at [182, 603] on input "2" at bounding box center [201, 603] width 39 height 13
type input "1"
drag, startPoint x: 475, startPoint y: 360, endPoint x: 715, endPoint y: 388, distance: 240.9
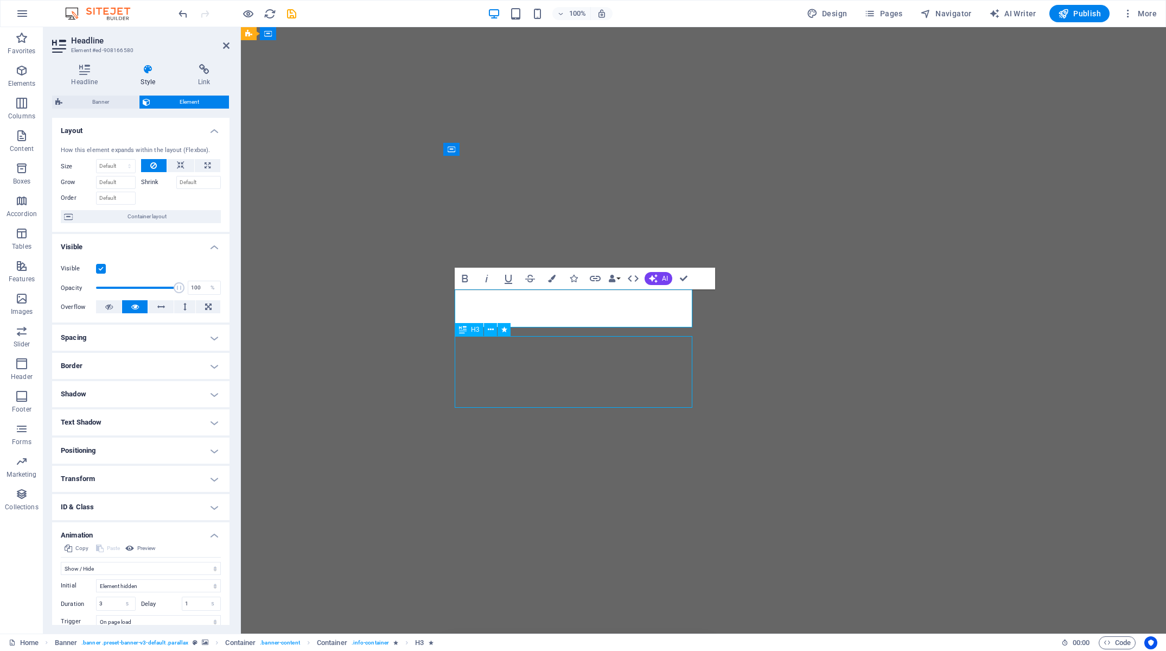
select select "fade"
select select "s"
select select "onload"
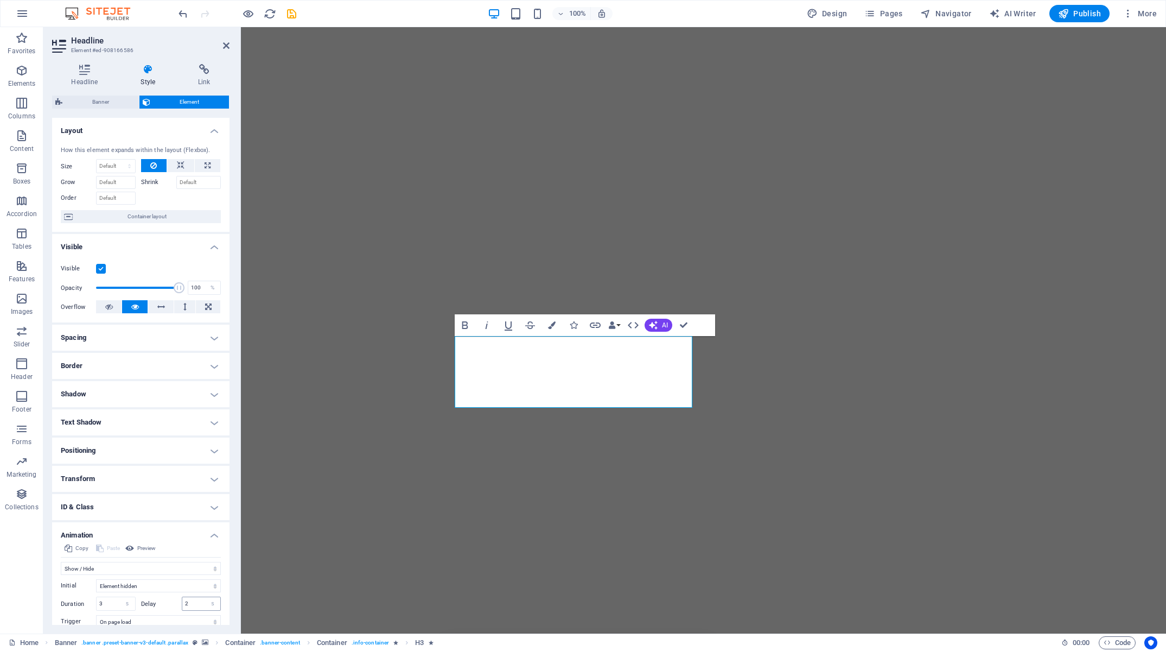
click at [182, 600] on input "2" at bounding box center [201, 603] width 39 height 13
type input "1"
select select "fade"
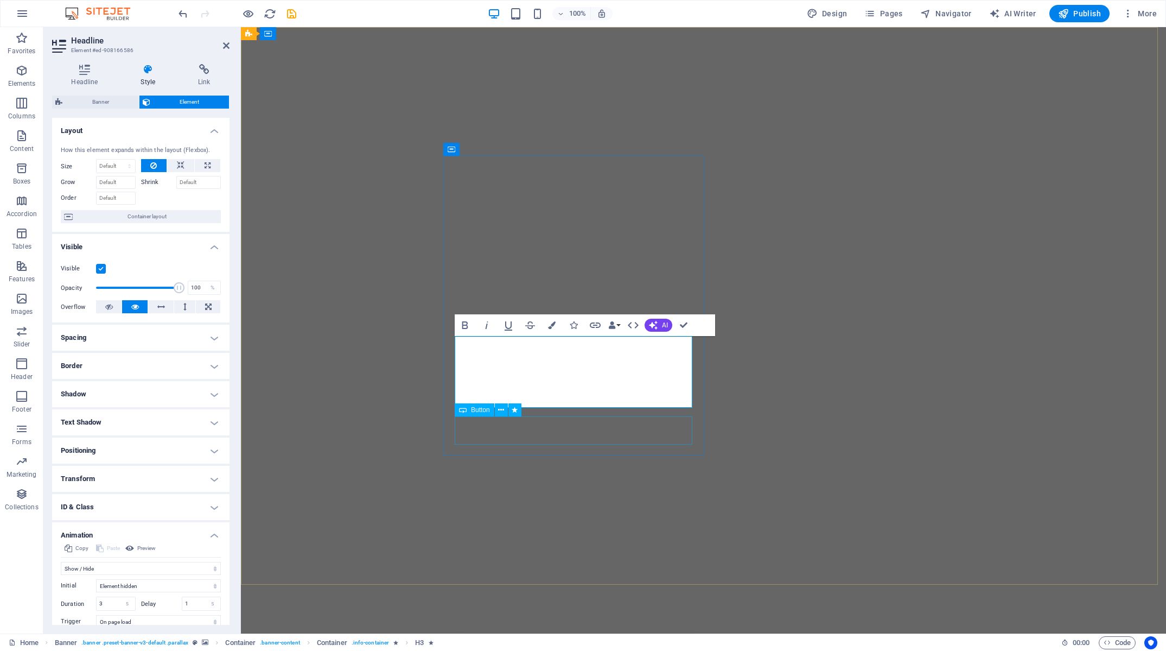
select select "s"
select select "onload"
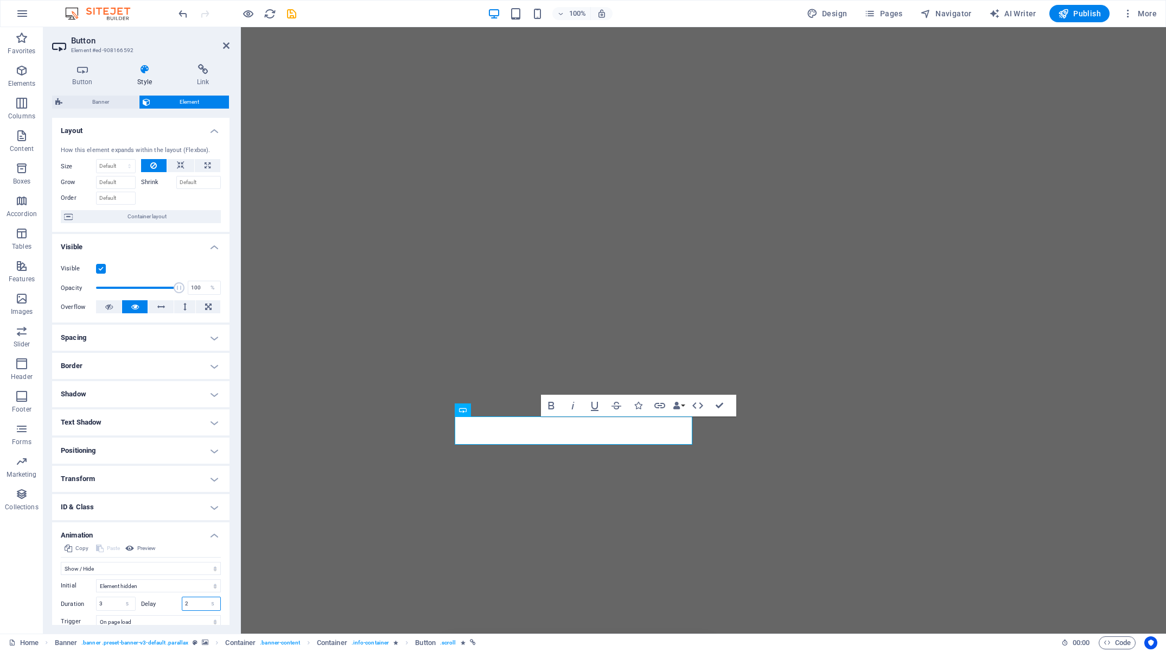
drag, startPoint x: 179, startPoint y: 608, endPoint x: 80, endPoint y: 602, distance: 98.9
click at [182, 606] on input "2" at bounding box center [201, 603] width 39 height 13
type input "1"
drag, startPoint x: 106, startPoint y: 603, endPoint x: 3, endPoint y: 594, distance: 103.5
click at [97, 601] on input "3" at bounding box center [116, 603] width 39 height 13
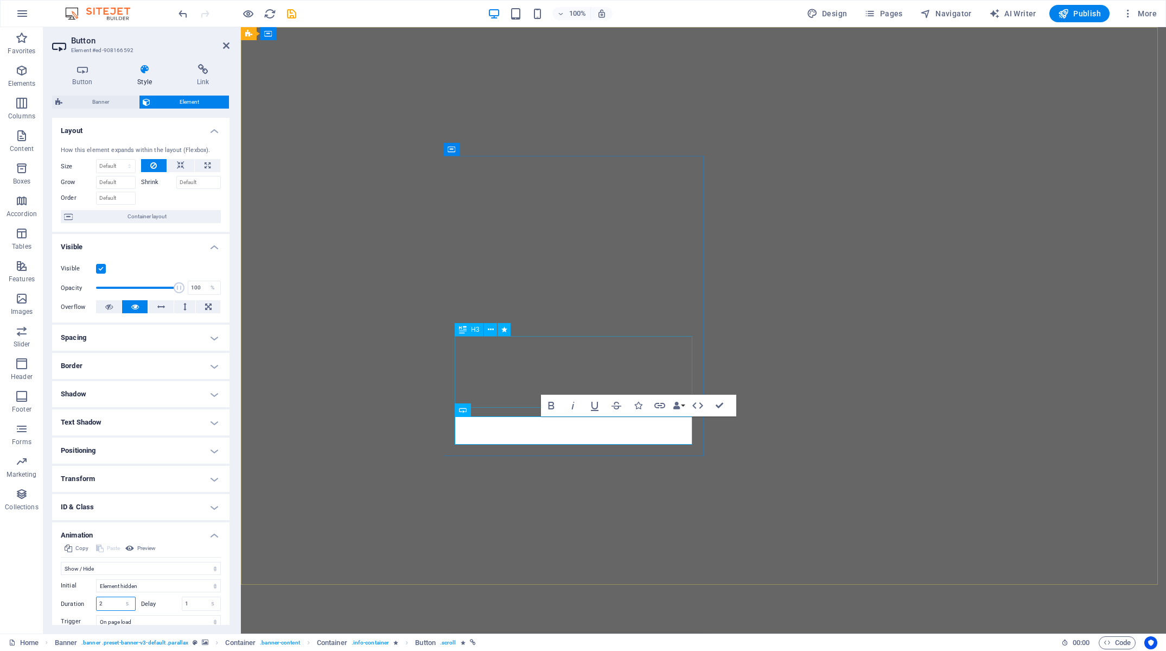
type input "2"
select select "fade"
select select "s"
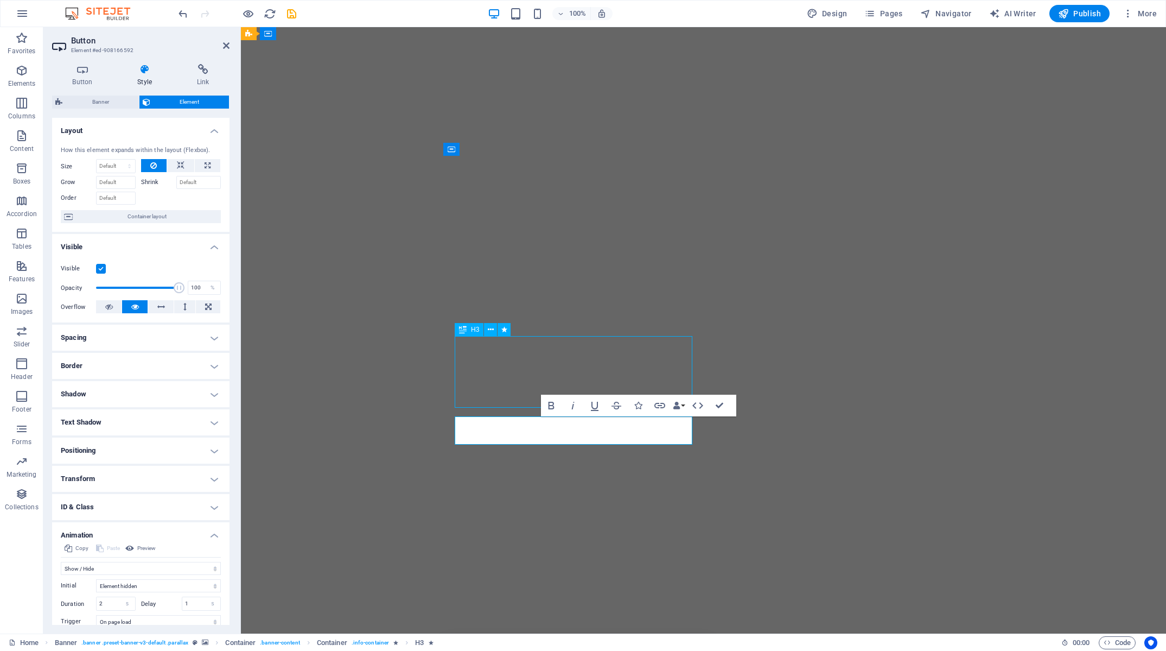
select select "s"
select select "onload"
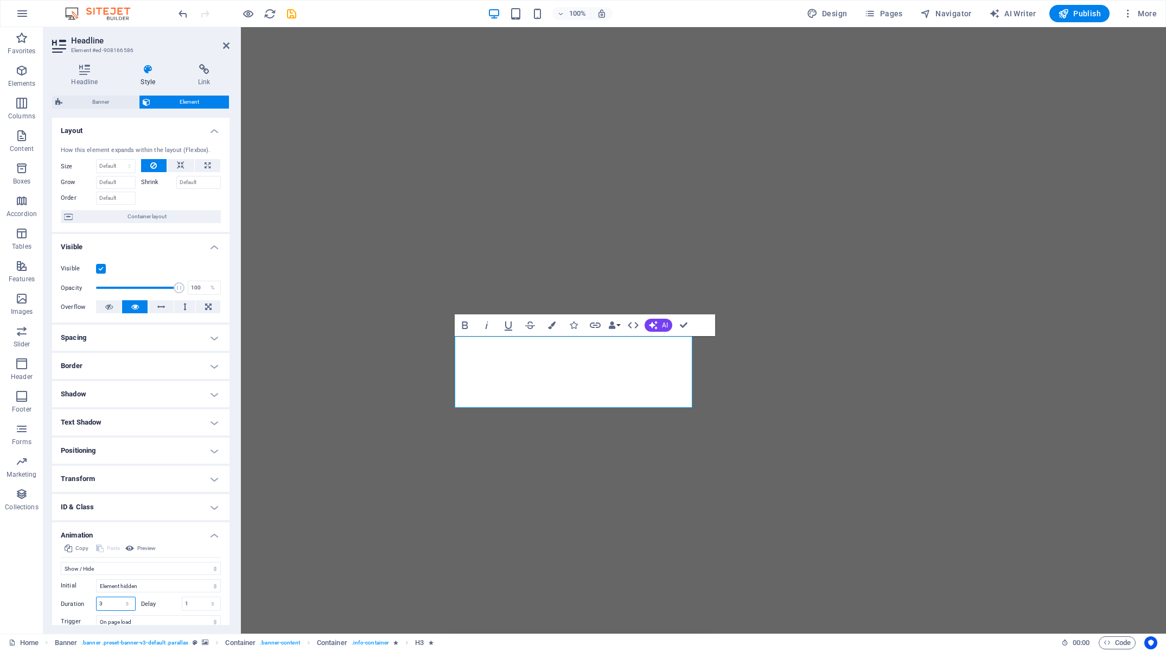
drag, startPoint x: 110, startPoint y: 601, endPoint x: 3, endPoint y: 603, distance: 107.4
click at [97, 603] on input "3" at bounding box center [116, 603] width 39 height 13
type input "2"
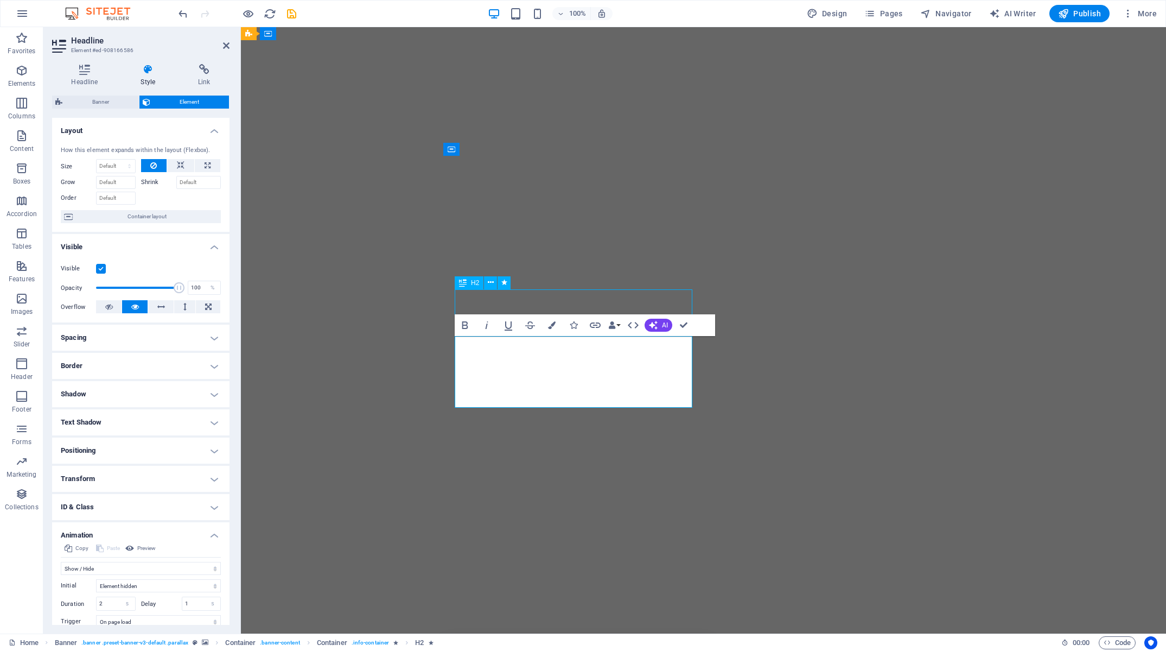
select select "fade"
select select "s"
select select "onload"
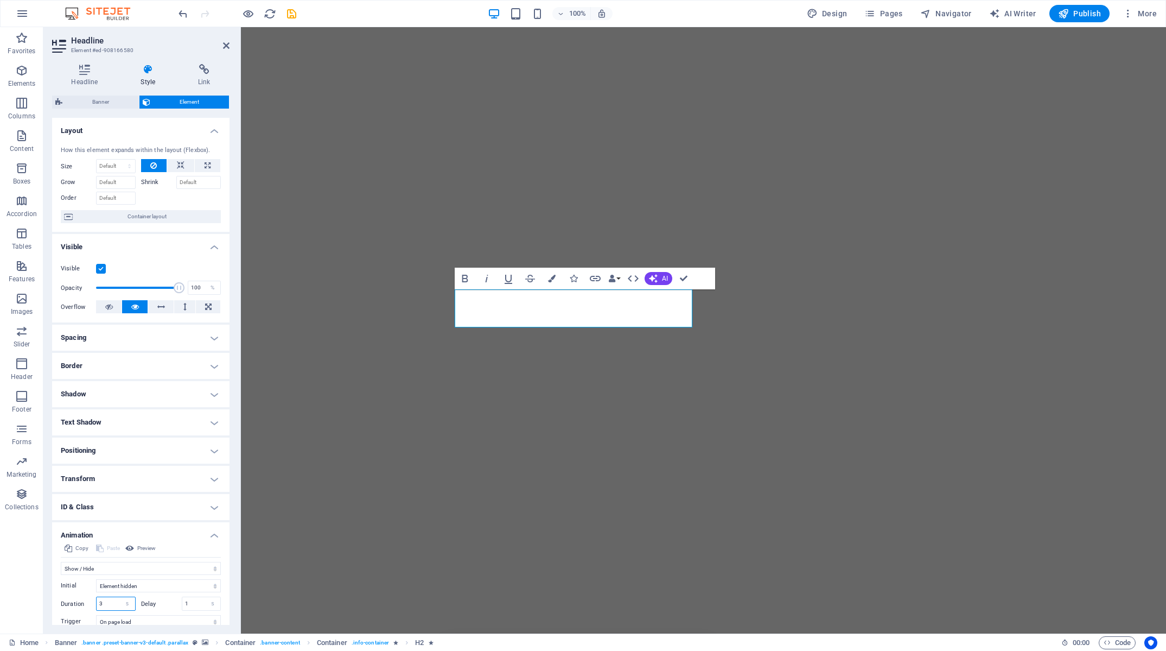
click at [97, 601] on input "3" at bounding box center [116, 603] width 39 height 13
type input "2"
select select "fade"
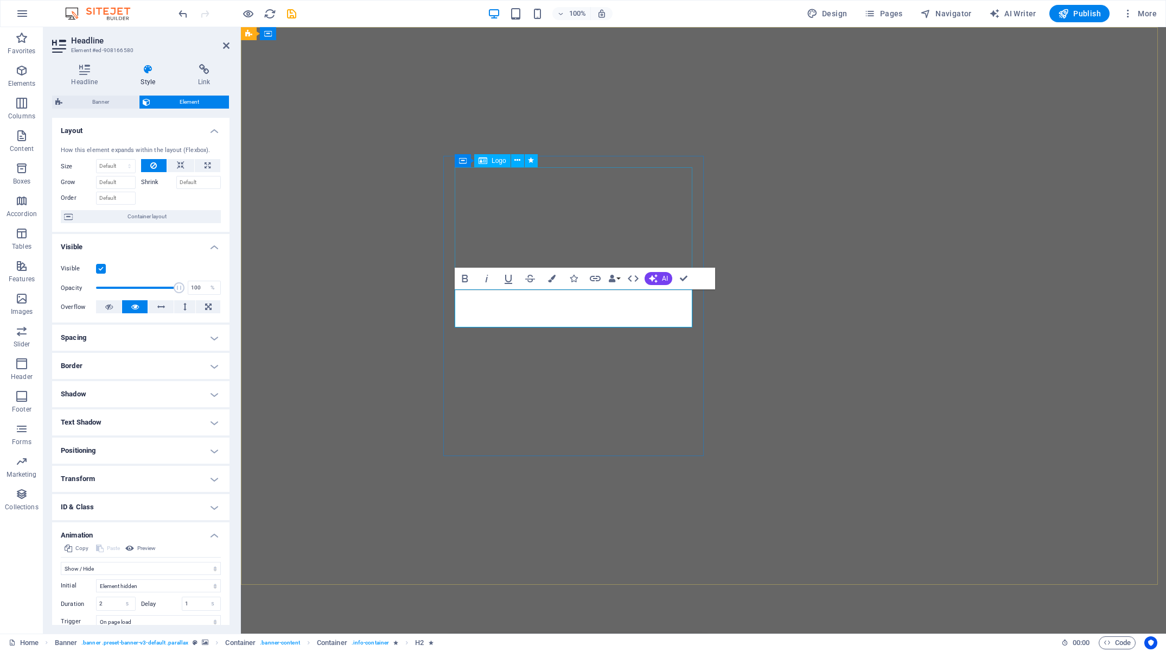
select select "s"
select select "onload"
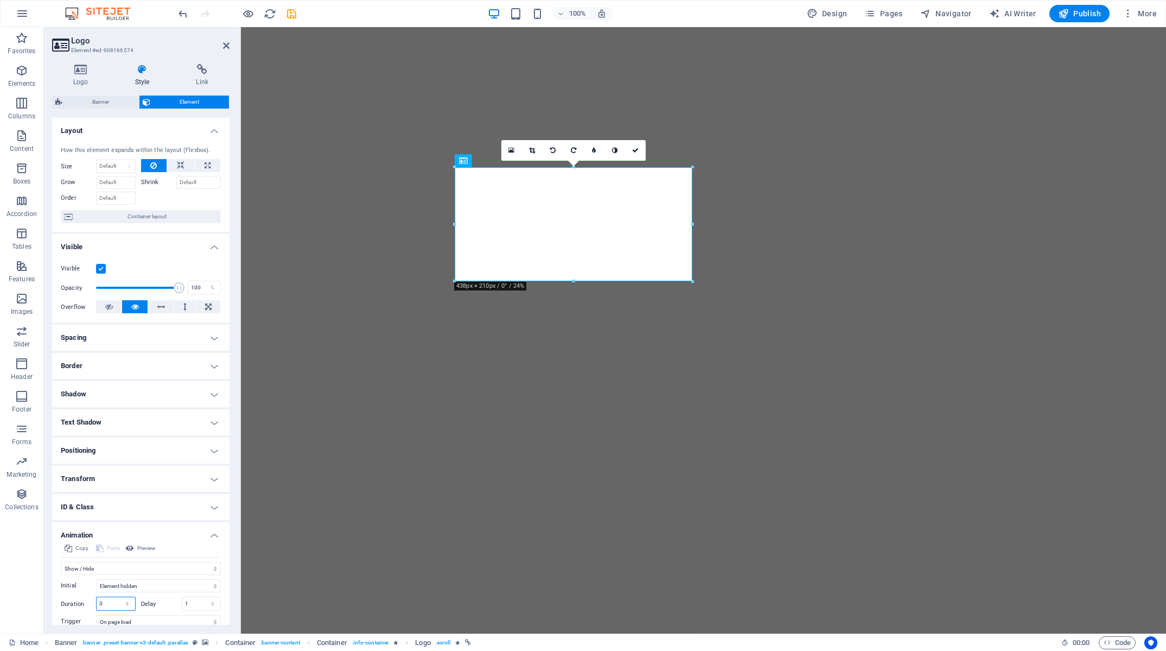
click at [97, 606] on input "3" at bounding box center [116, 603] width 39 height 13
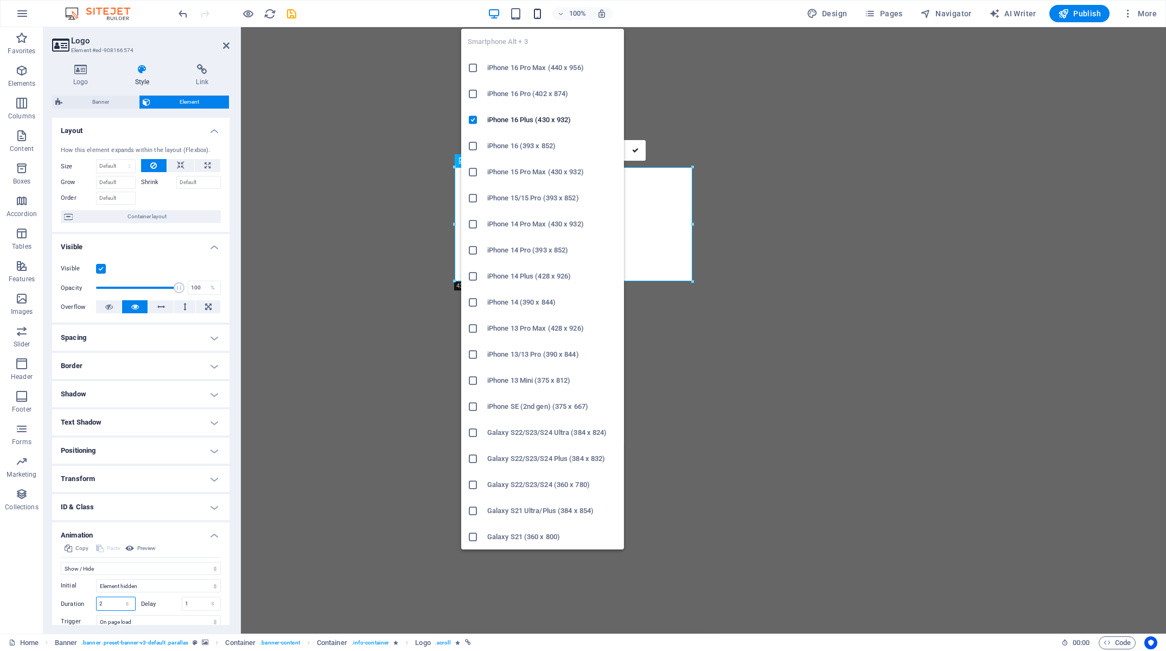
type input "2"
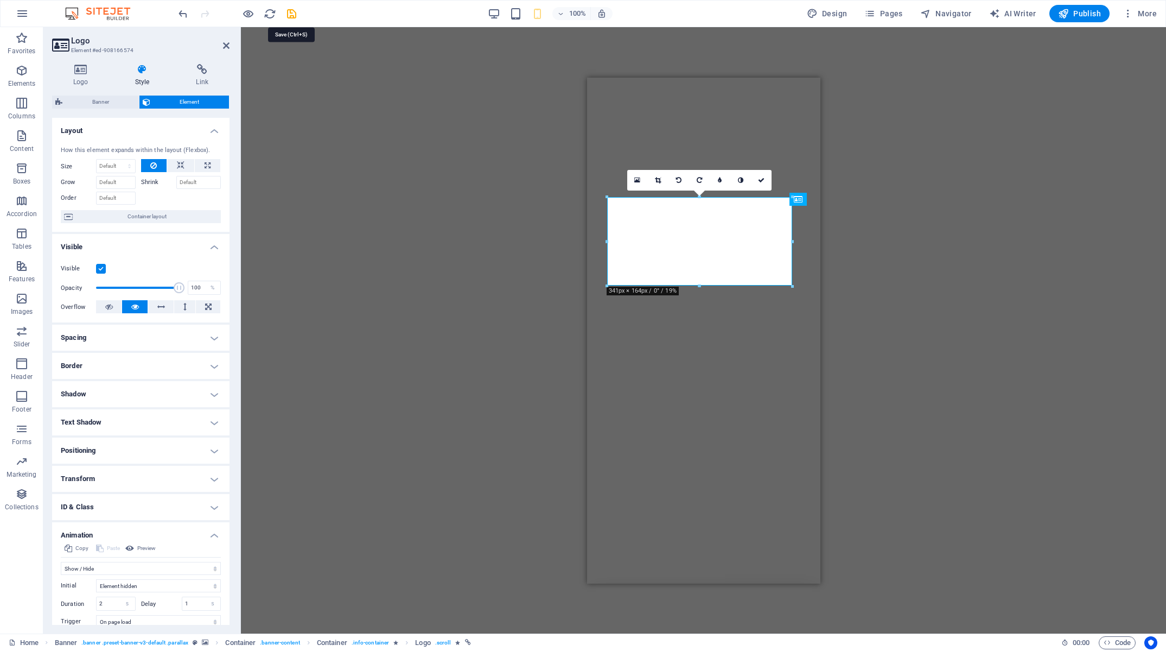
click at [291, 12] on icon "save" at bounding box center [291, 14] width 12 height 12
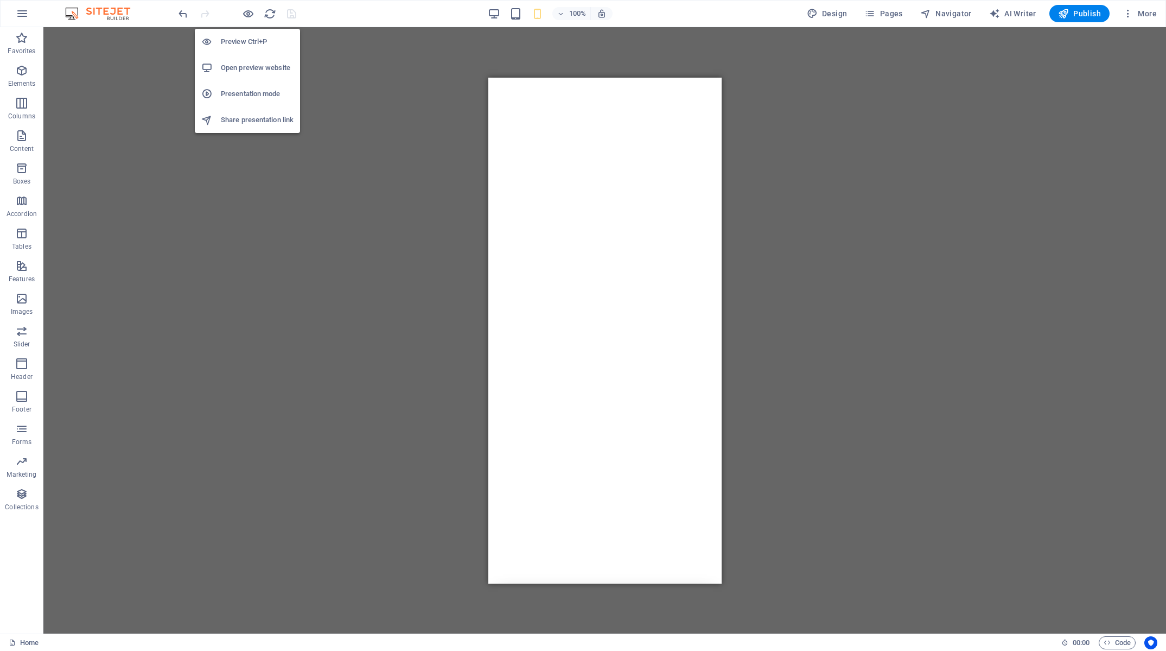
click at [247, 43] on h6 "Preview Ctrl+P" at bounding box center [257, 41] width 73 height 13
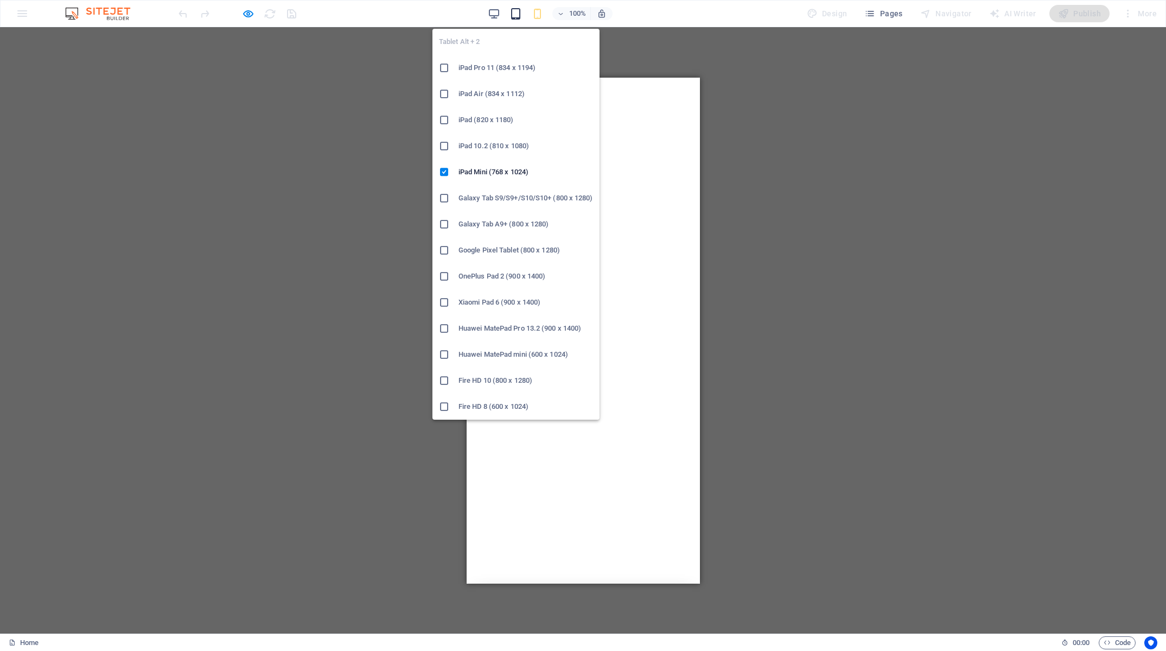
drag, startPoint x: 518, startPoint y: 10, endPoint x: 592, endPoint y: 149, distance: 158.3
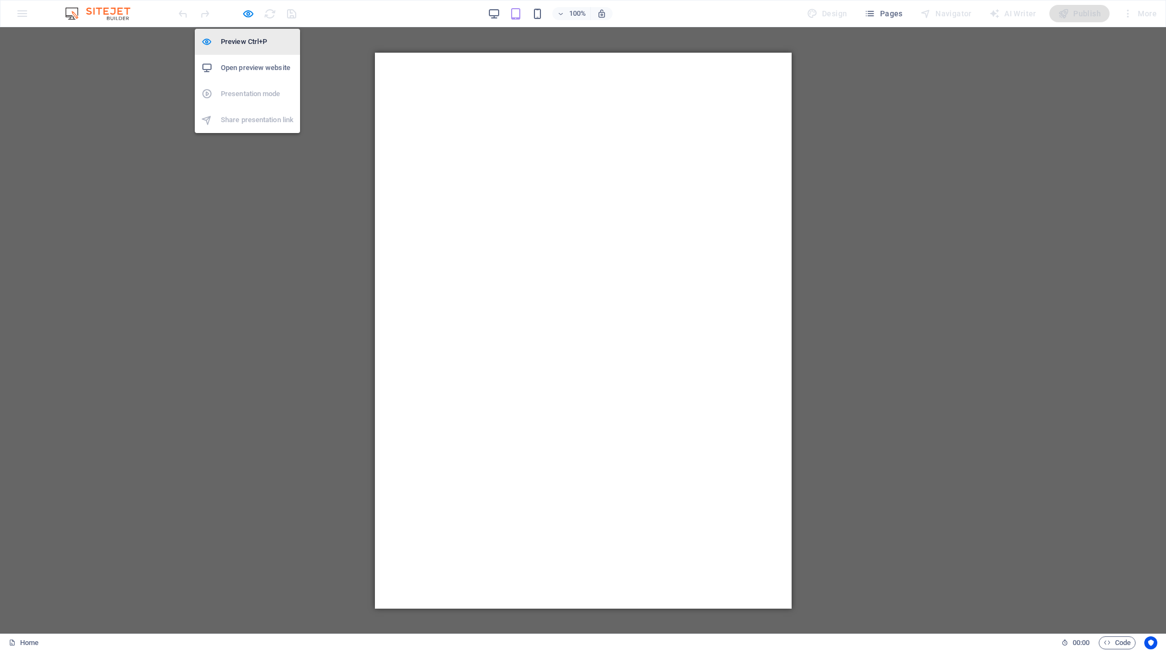
click at [252, 41] on h6 "Preview Ctrl+P" at bounding box center [257, 41] width 73 height 13
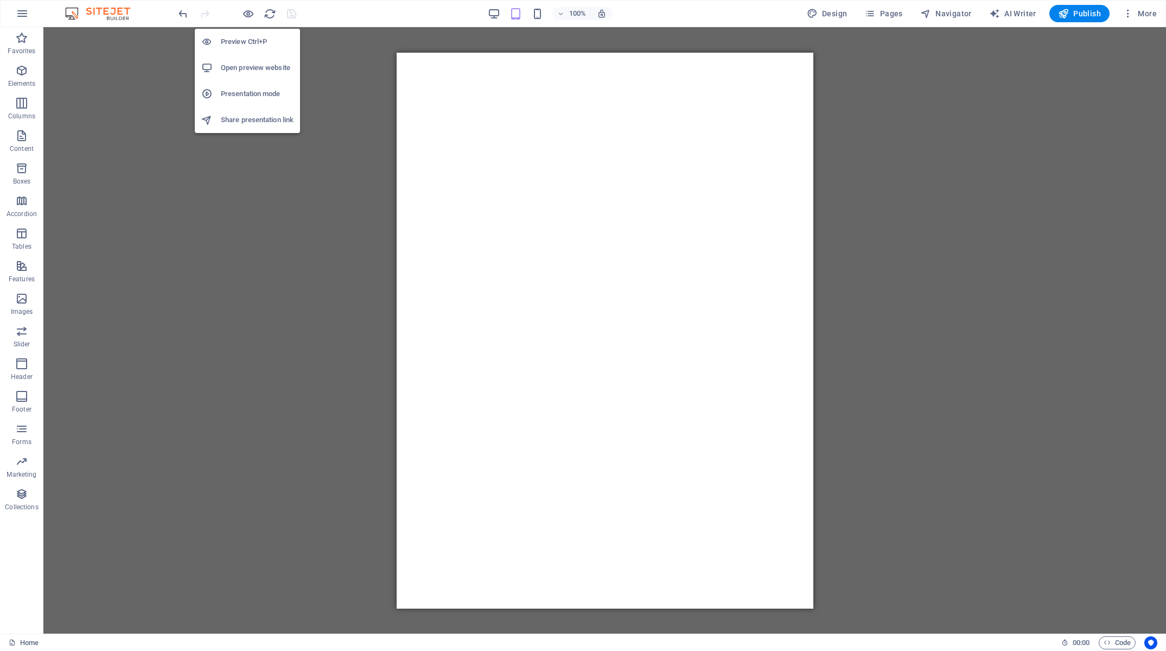
click at [251, 41] on h6 "Preview Ctrl+P" at bounding box center [257, 41] width 73 height 13
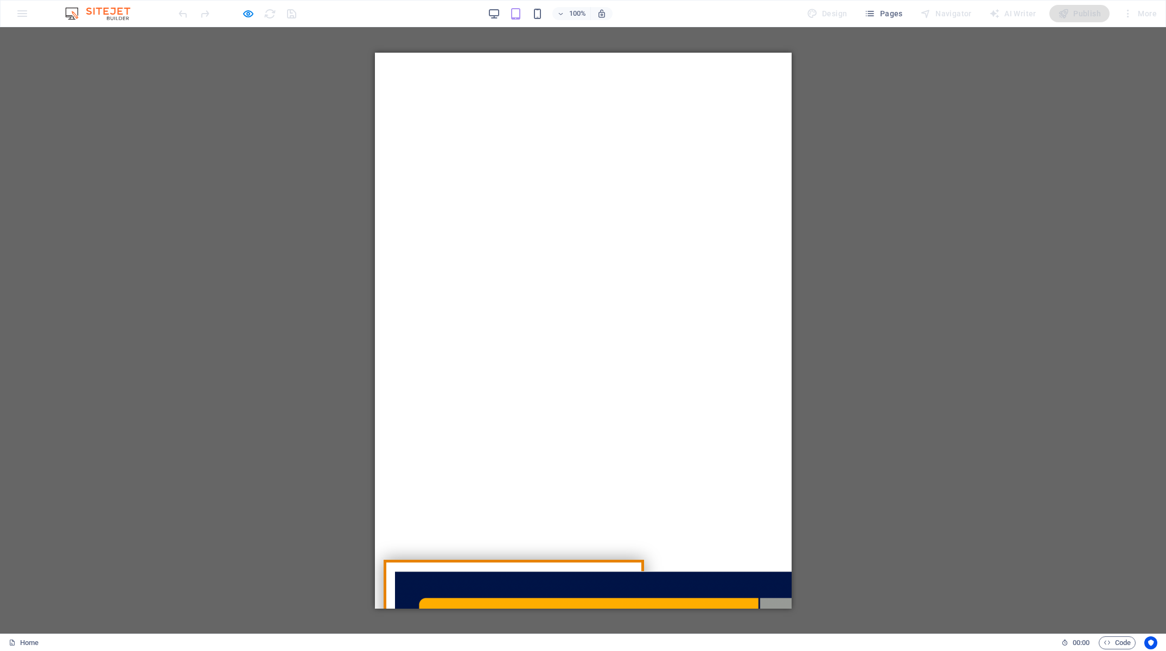
scroll to position [0, 0]
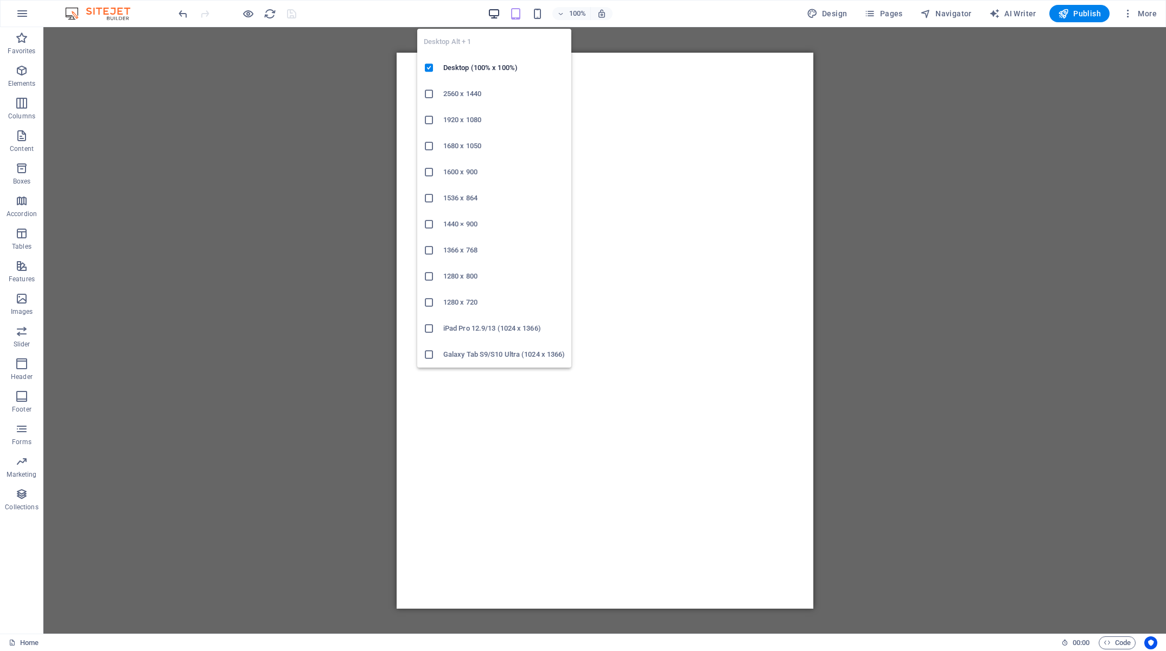
click at [493, 15] on icon "button" at bounding box center [494, 14] width 12 height 12
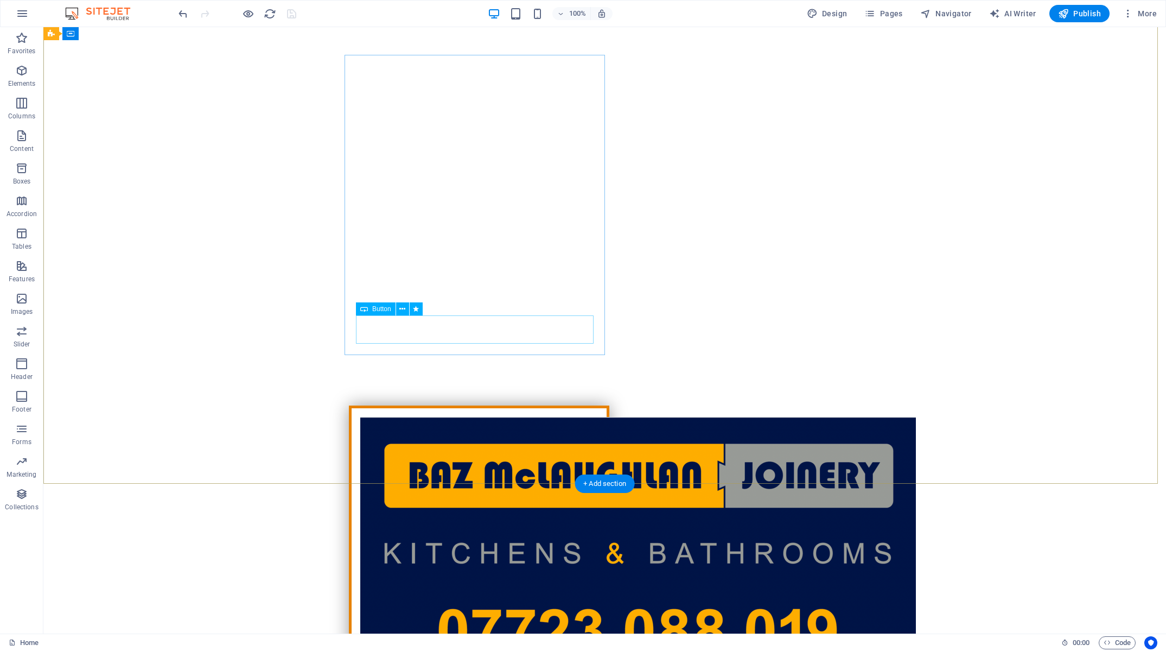
scroll to position [252, 0]
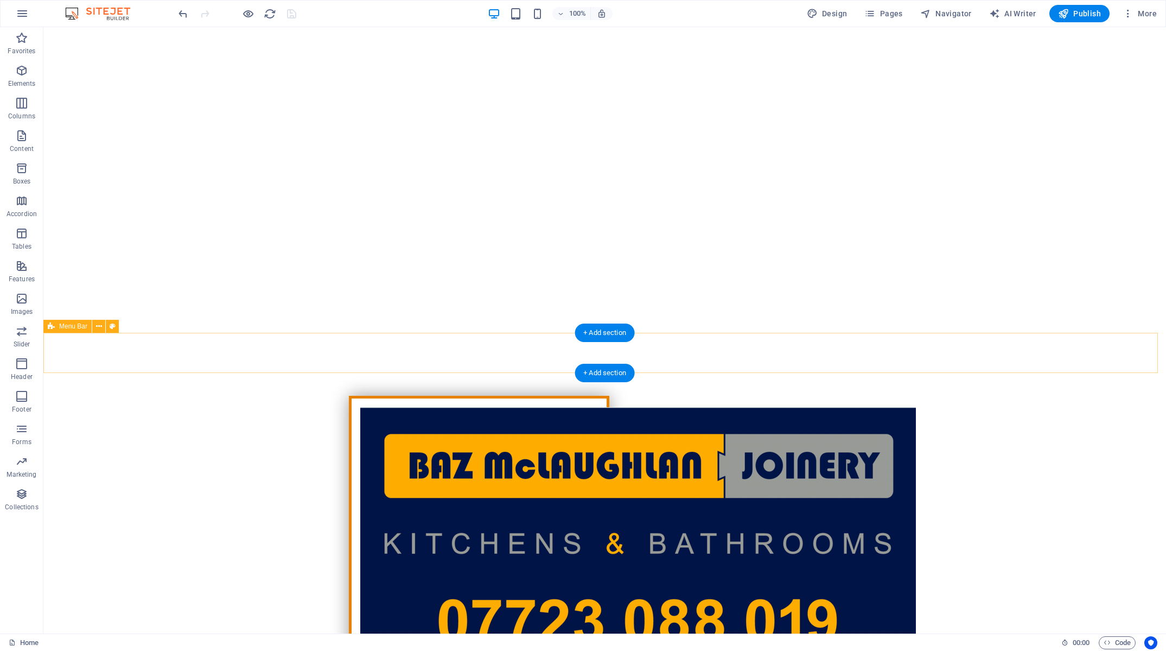
drag, startPoint x: 288, startPoint y: 354, endPoint x: 126, endPoint y: 346, distance: 162.5
select select "header"
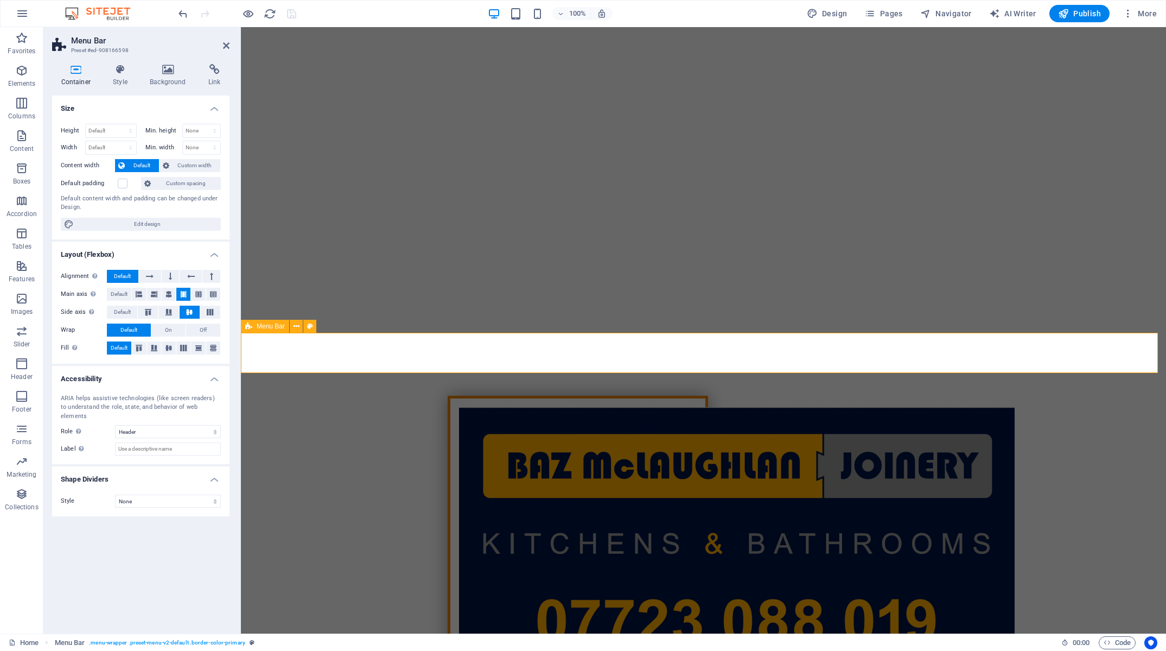
click at [117, 86] on h4 "Style" at bounding box center [122, 75] width 37 height 23
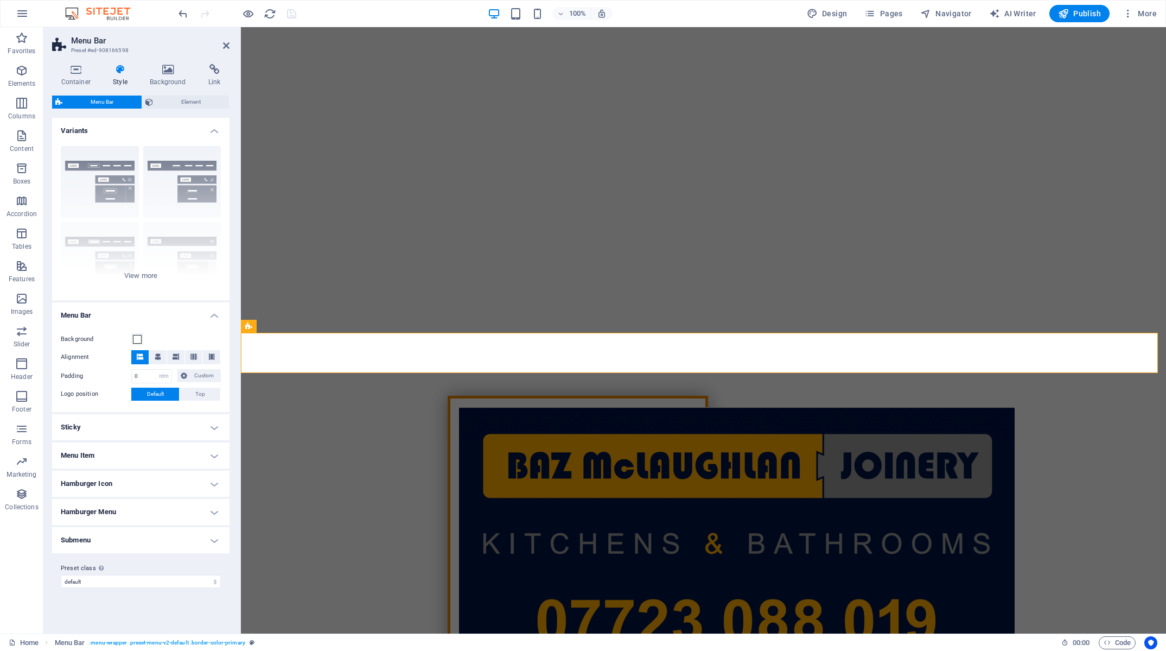
click at [152, 434] on h4 "Sticky" at bounding box center [140, 427] width 177 height 26
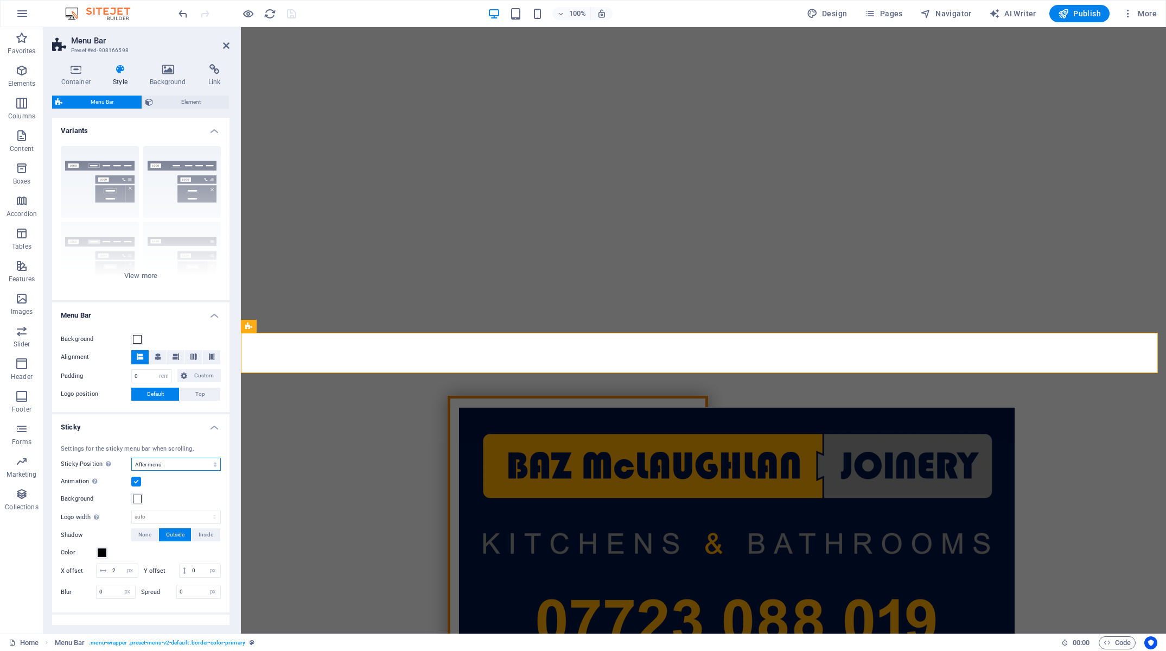
click option "After menu" at bounding box center [0, 0] width 0 height 0
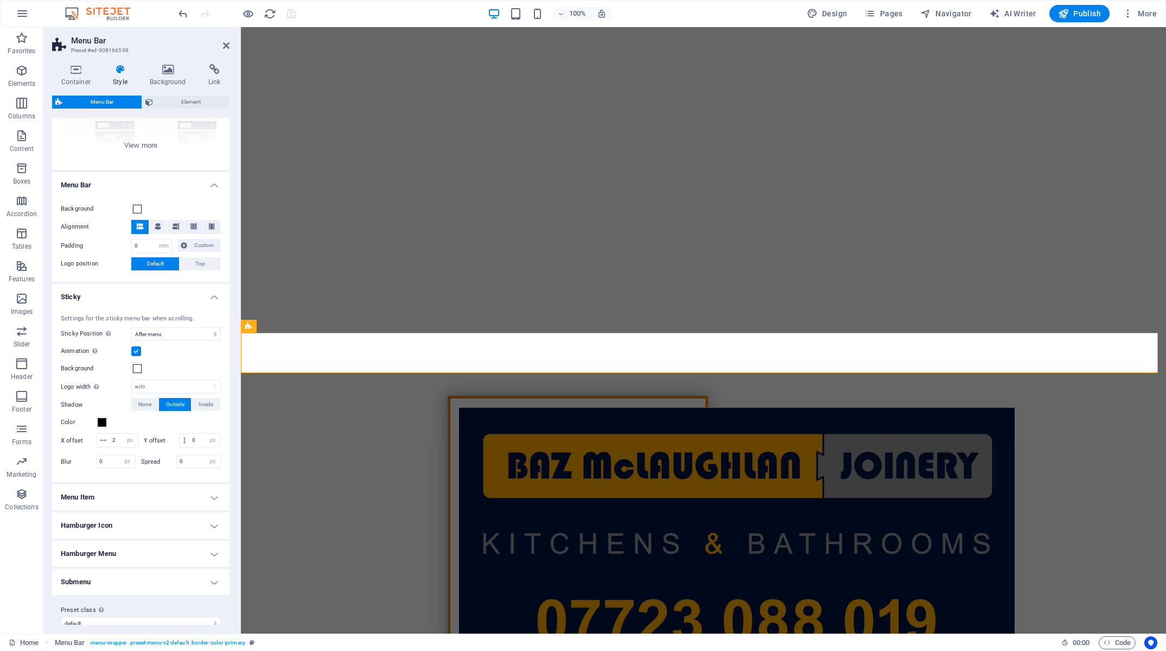
click at [195, 494] on h4 "Menu Item" at bounding box center [140, 497] width 177 height 26
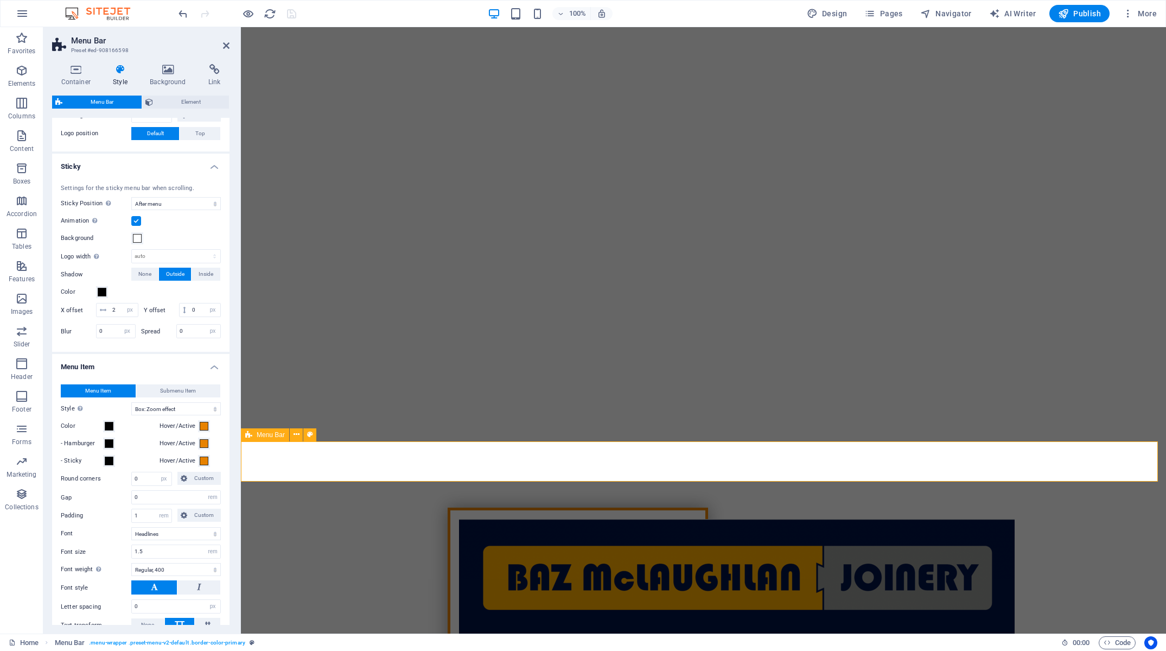
scroll to position [130, 0]
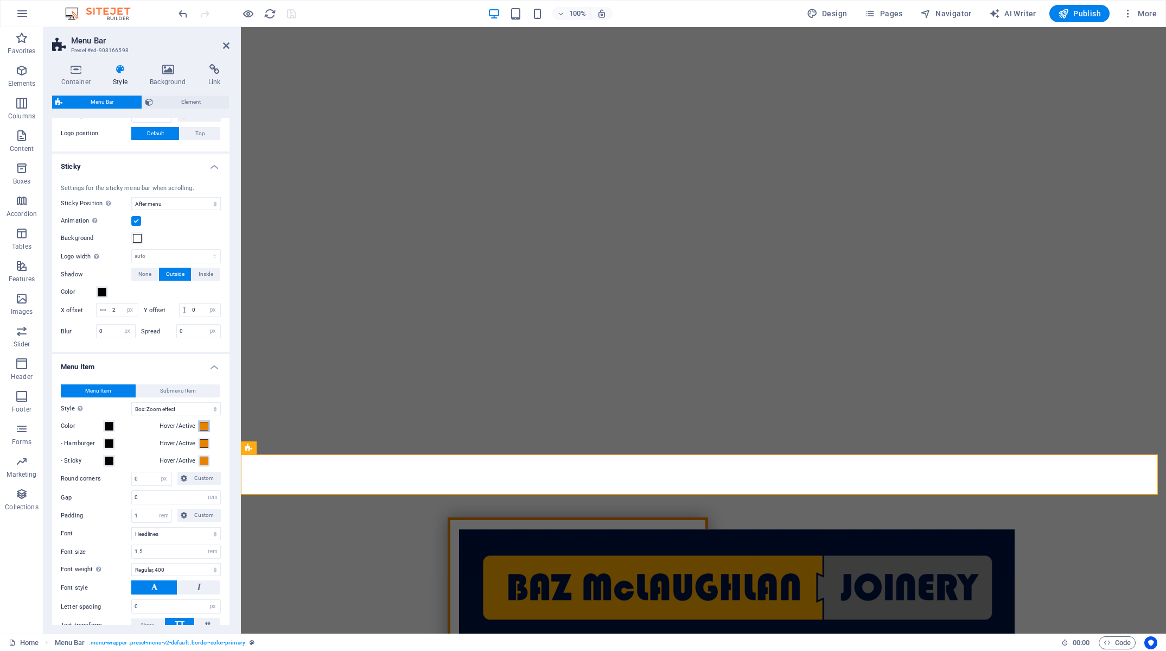
click at [200, 426] on span at bounding box center [204, 426] width 9 height 9
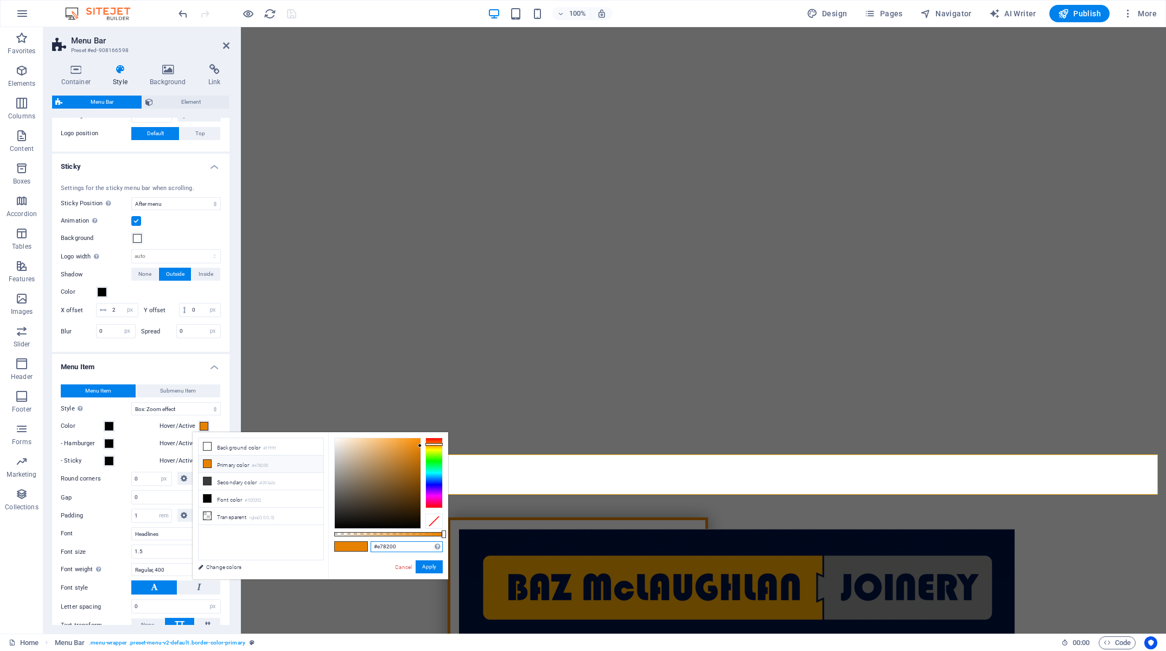
click at [411, 550] on input "#e78200" at bounding box center [407, 546] width 72 height 11
paste input "ffa9"
type input "#ffa900"
click at [428, 565] on button "Apply" at bounding box center [429, 566] width 27 height 13
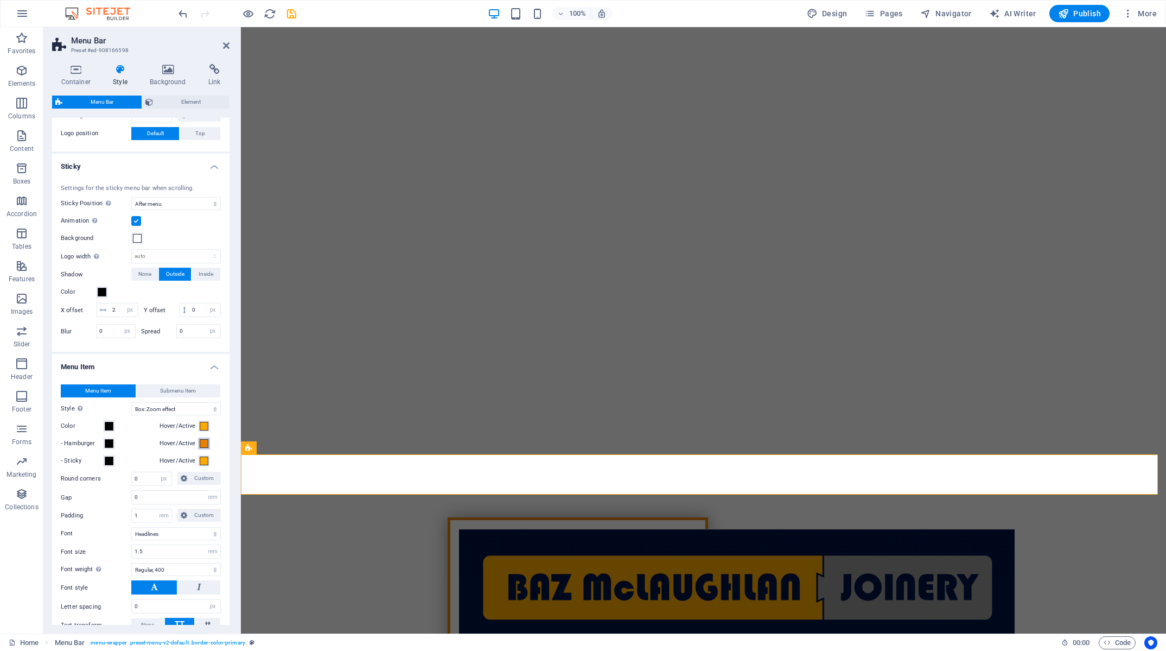
click at [200, 447] on span at bounding box center [204, 443] width 9 height 9
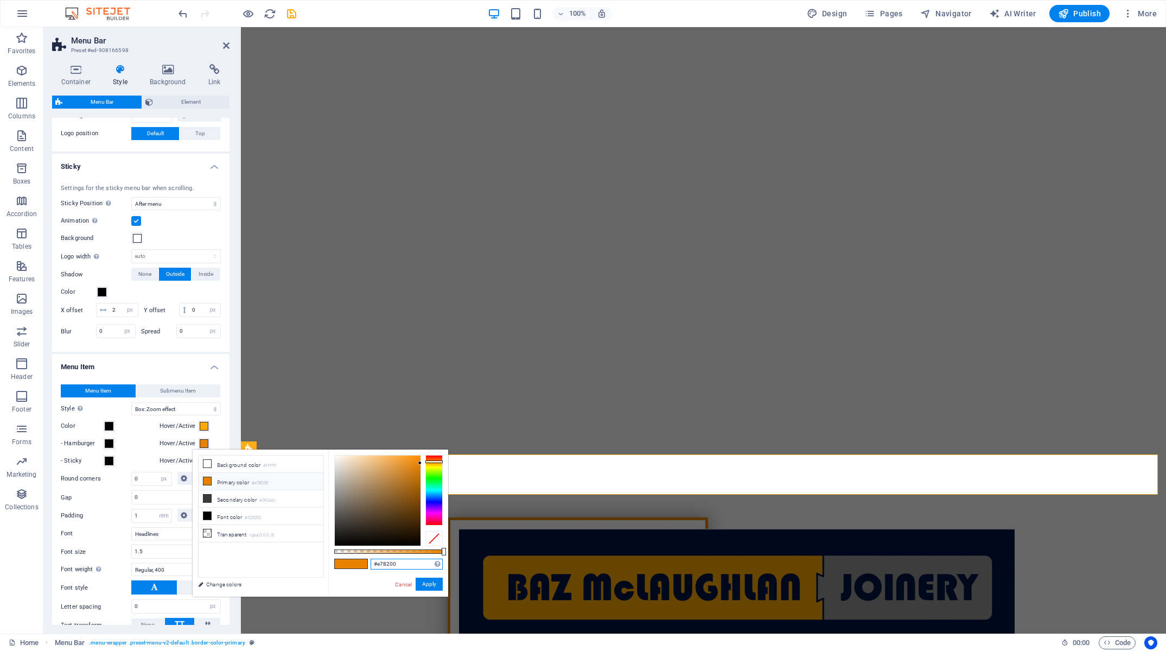
click at [415, 562] on input "#e78200" at bounding box center [407, 563] width 72 height 11
paste input "ffa9"
type input "#ffa900"
drag, startPoint x: 432, startPoint y: 584, endPoint x: 21, endPoint y: 469, distance: 426.5
click at [432, 584] on button "Apply" at bounding box center [429, 583] width 27 height 13
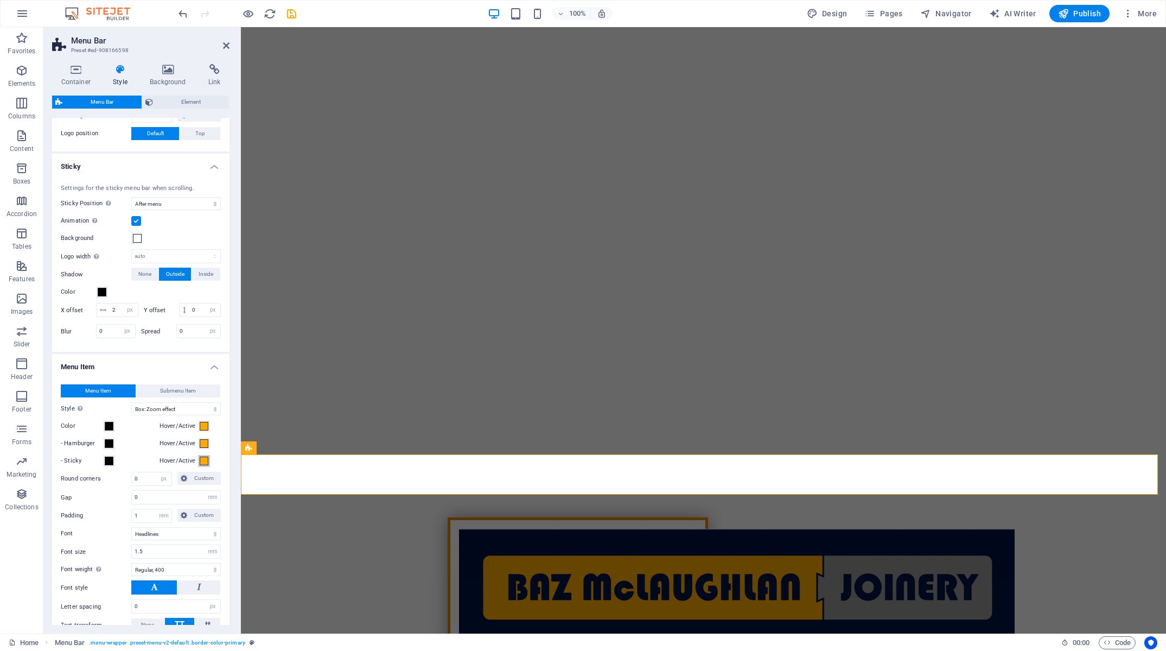
drag, startPoint x: 200, startPoint y: 463, endPoint x: 216, endPoint y: 471, distance: 18.2
click at [200, 463] on span at bounding box center [204, 460] width 9 height 9
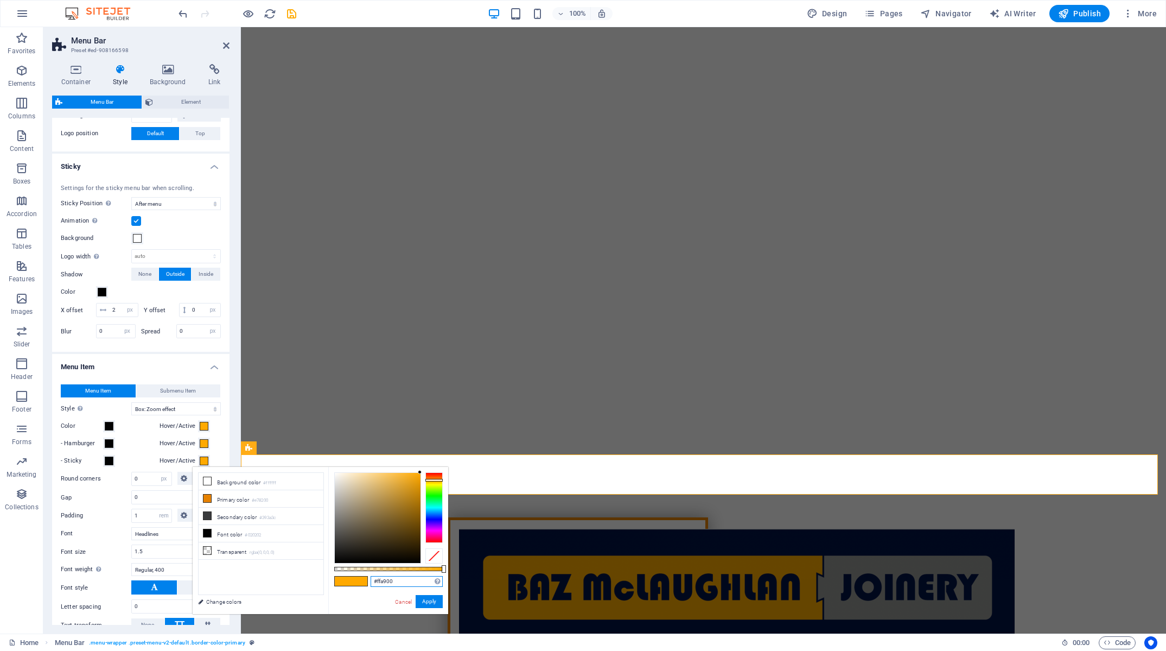
drag, startPoint x: 399, startPoint y: 577, endPoint x: 324, endPoint y: 578, distance: 75.4
click at [371, 578] on input "#ffa900" at bounding box center [407, 581] width 72 height 11
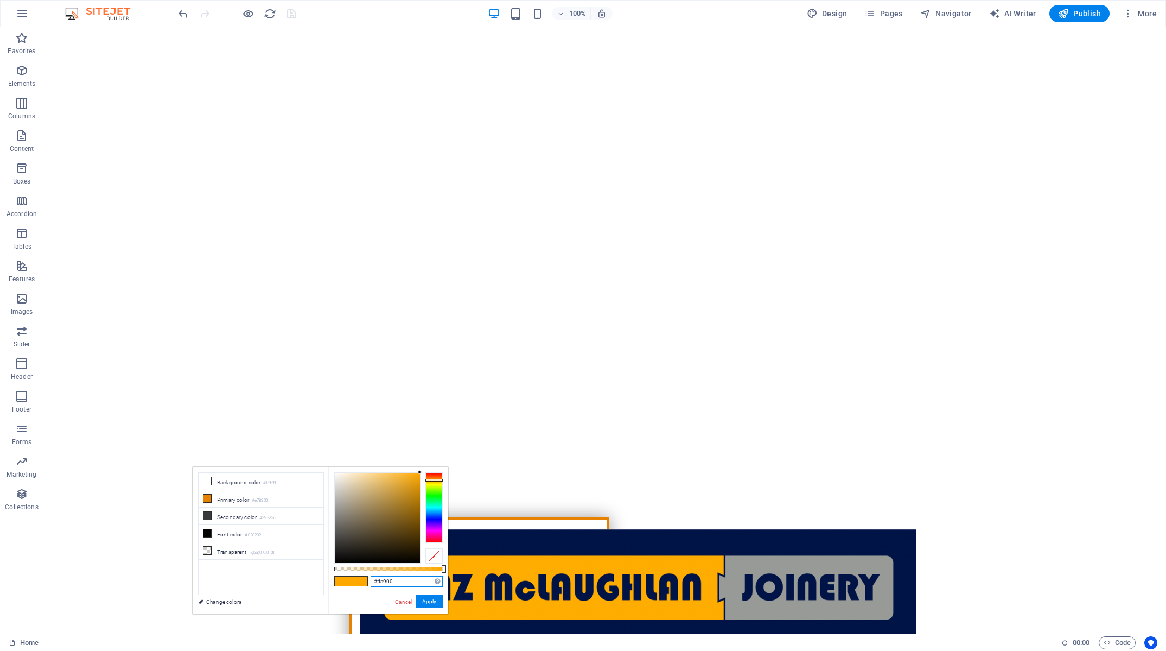
drag, startPoint x: 356, startPoint y: 582, endPoint x: 337, endPoint y: 582, distance: 19.0
click at [371, 582] on input "#ffa900" at bounding box center [407, 581] width 72 height 11
drag, startPoint x: 435, startPoint y: 600, endPoint x: 380, endPoint y: 567, distance: 63.7
click at [435, 600] on button "Apply" at bounding box center [429, 601] width 27 height 13
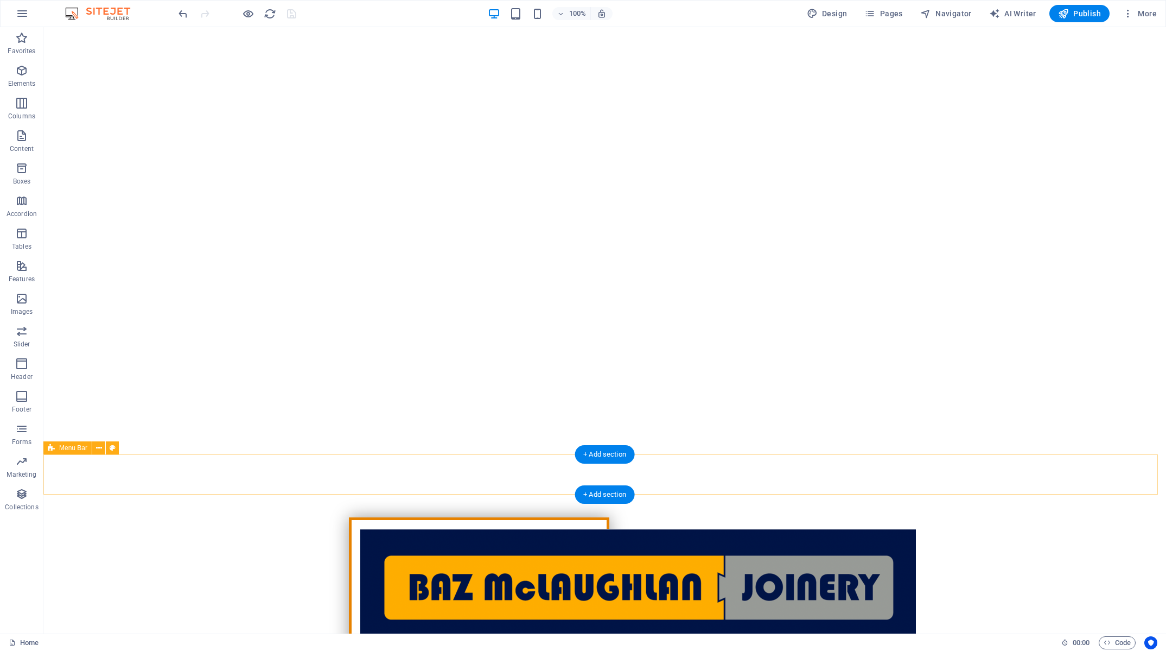
select select "rem"
select select "sticky_menu"
select select "px"
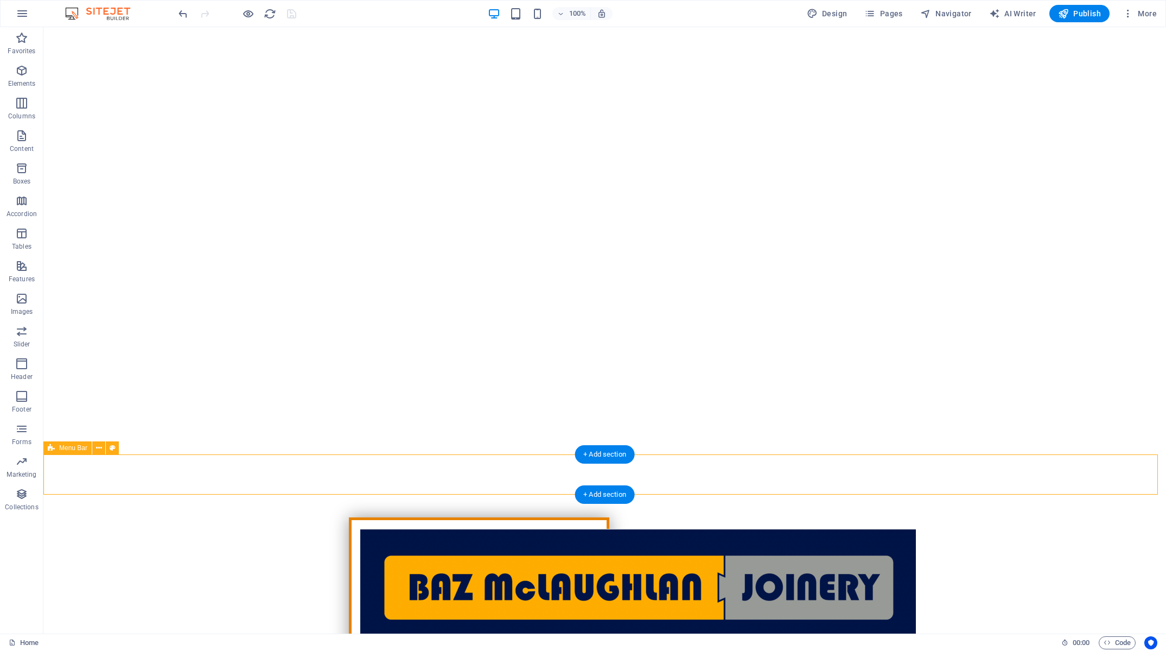
select select "px"
select select "hover_box_zoom"
select select "px"
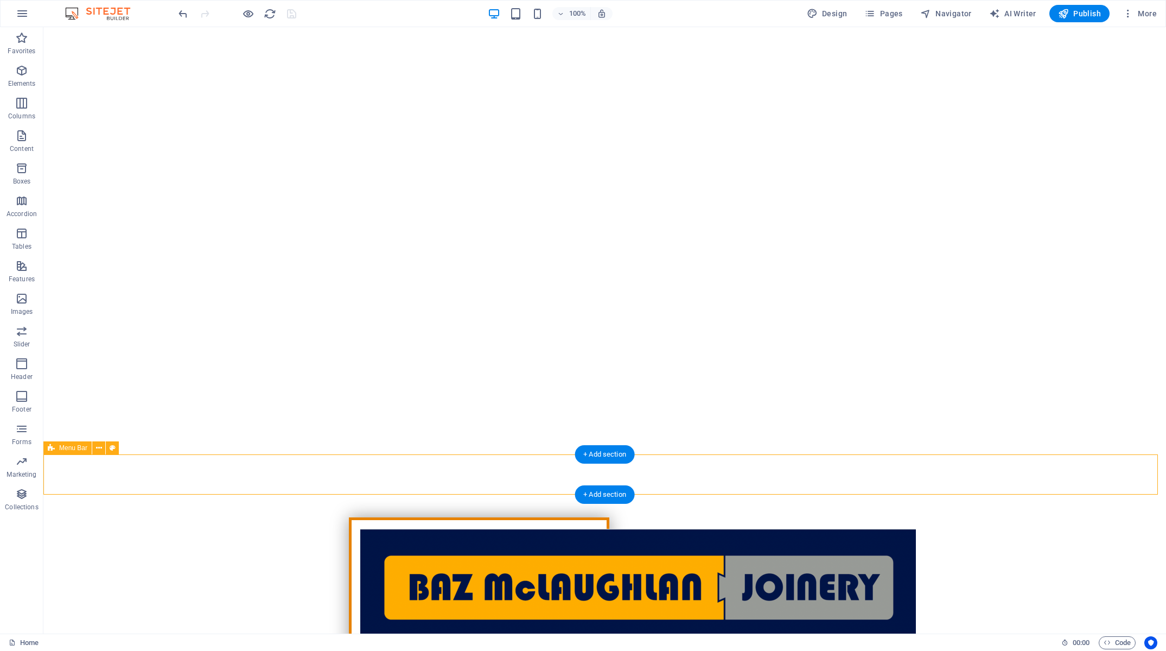
select select "rem"
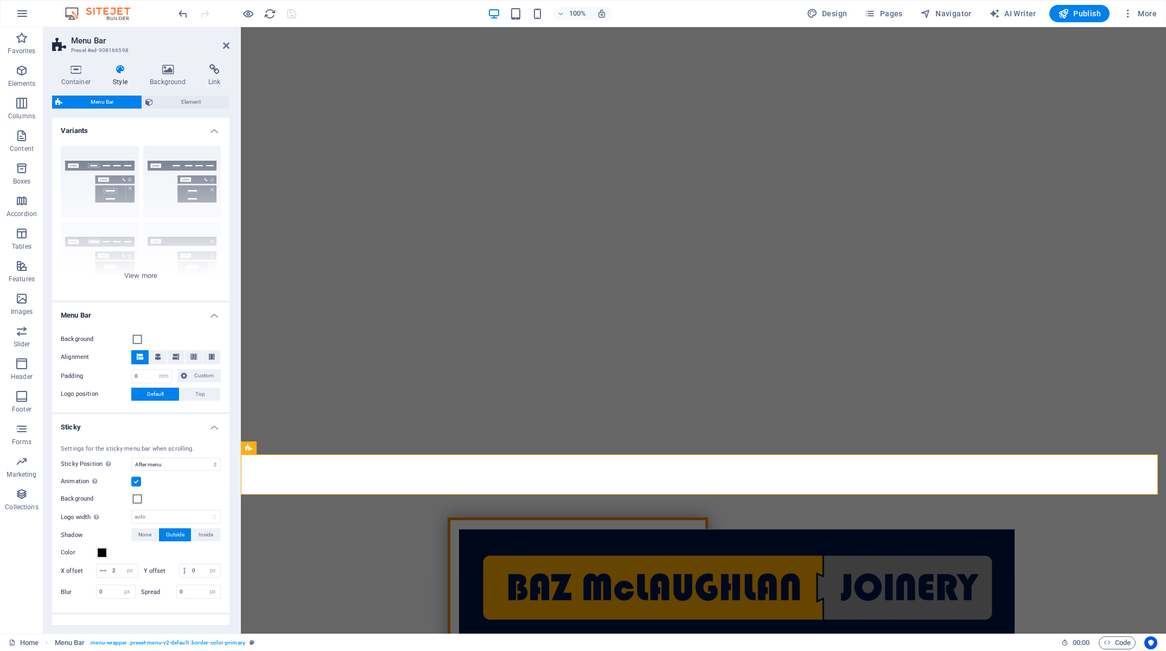
scroll to position [226, 0]
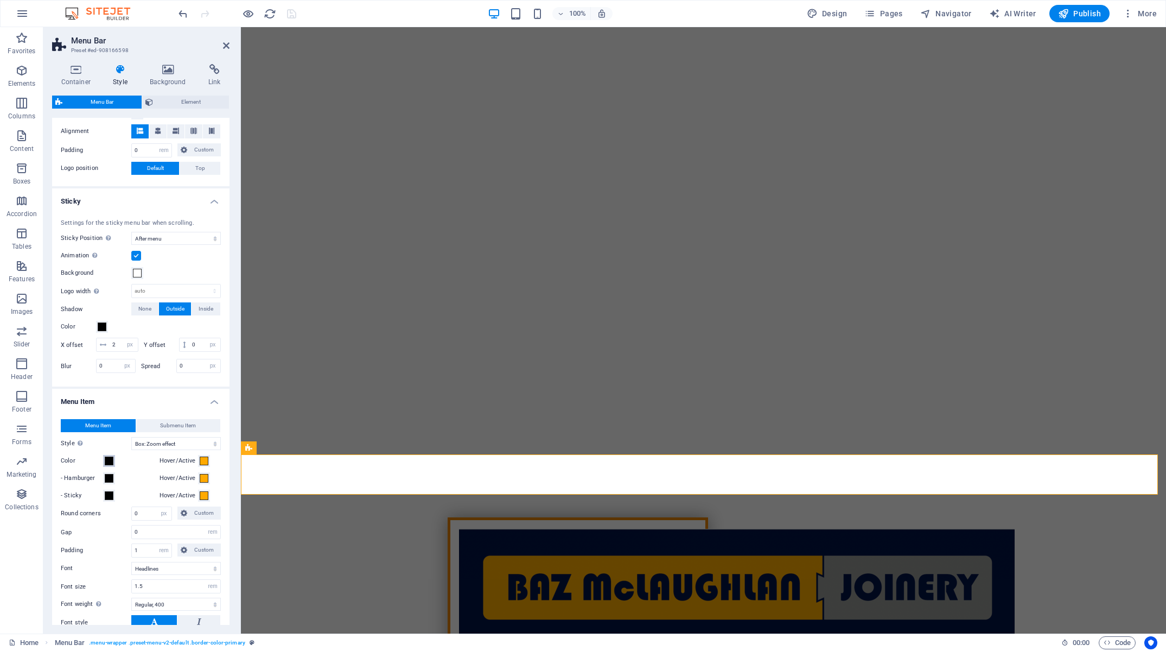
click at [110, 463] on span at bounding box center [109, 460] width 9 height 9
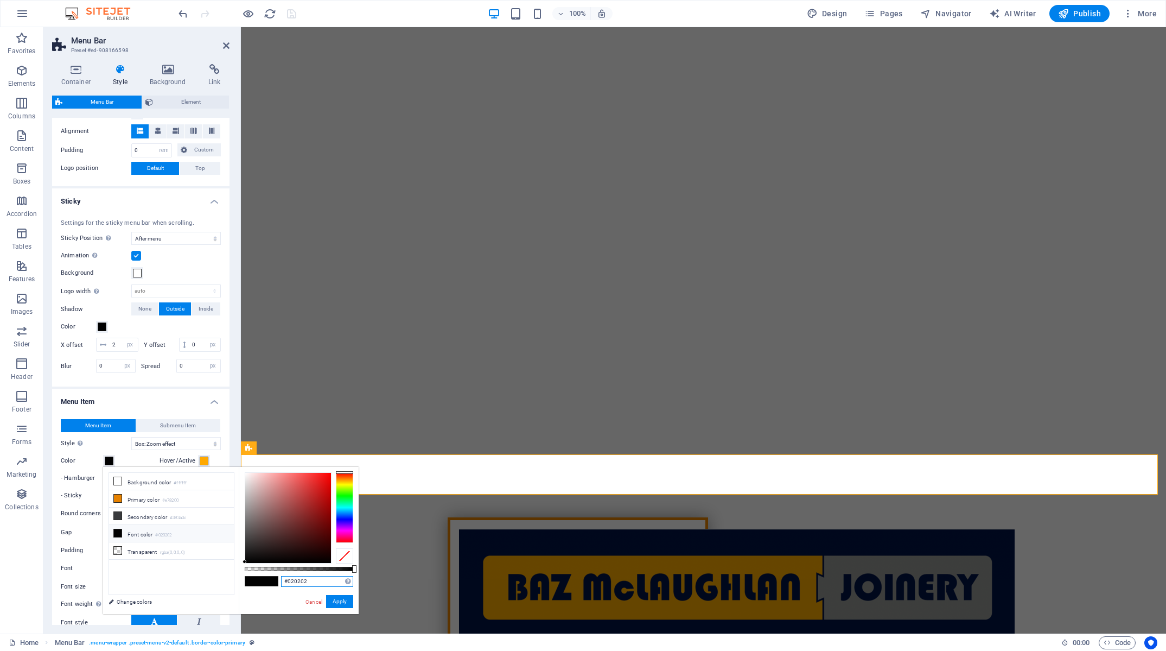
drag, startPoint x: 316, startPoint y: 581, endPoint x: 166, endPoint y: 575, distance: 149.9
click at [281, 577] on input "#020202" at bounding box center [317, 581] width 72 height 11
paste input "0134a"
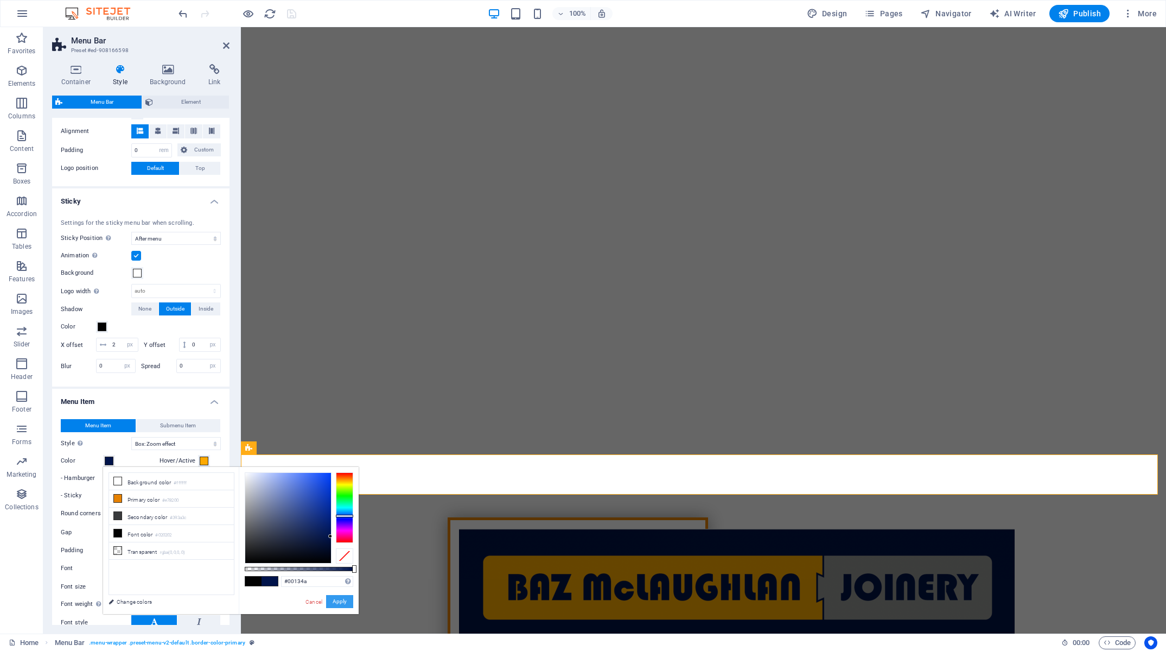
click at [342, 602] on button "Apply" at bounding box center [339, 601] width 27 height 13
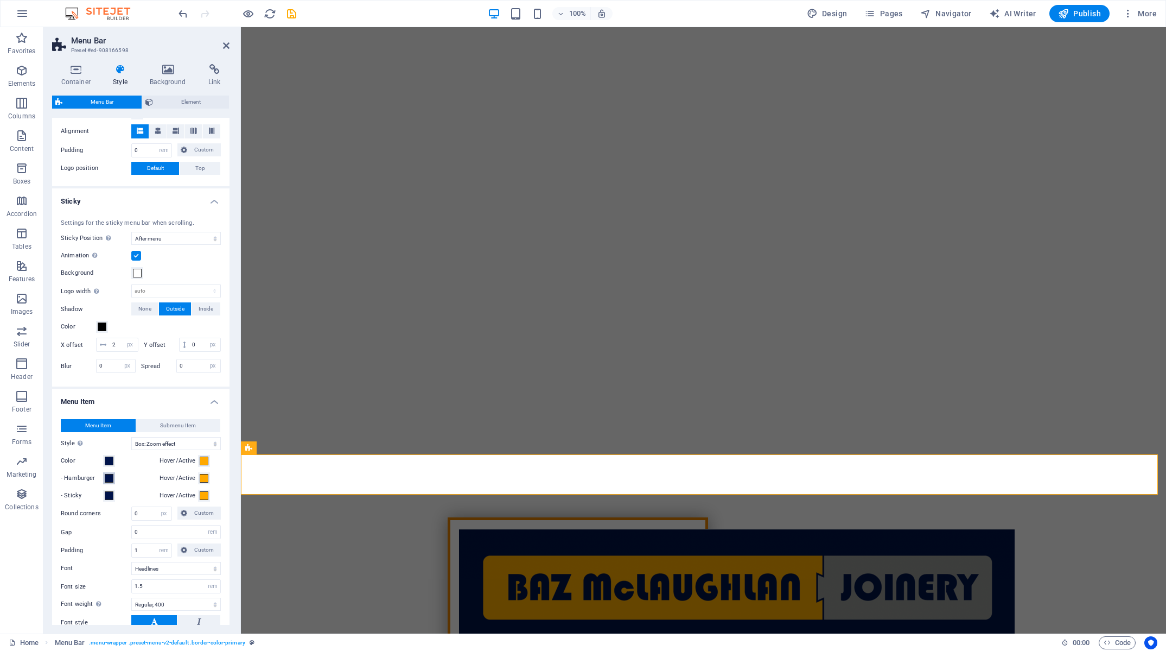
click at [109, 477] on span at bounding box center [109, 478] width 9 height 9
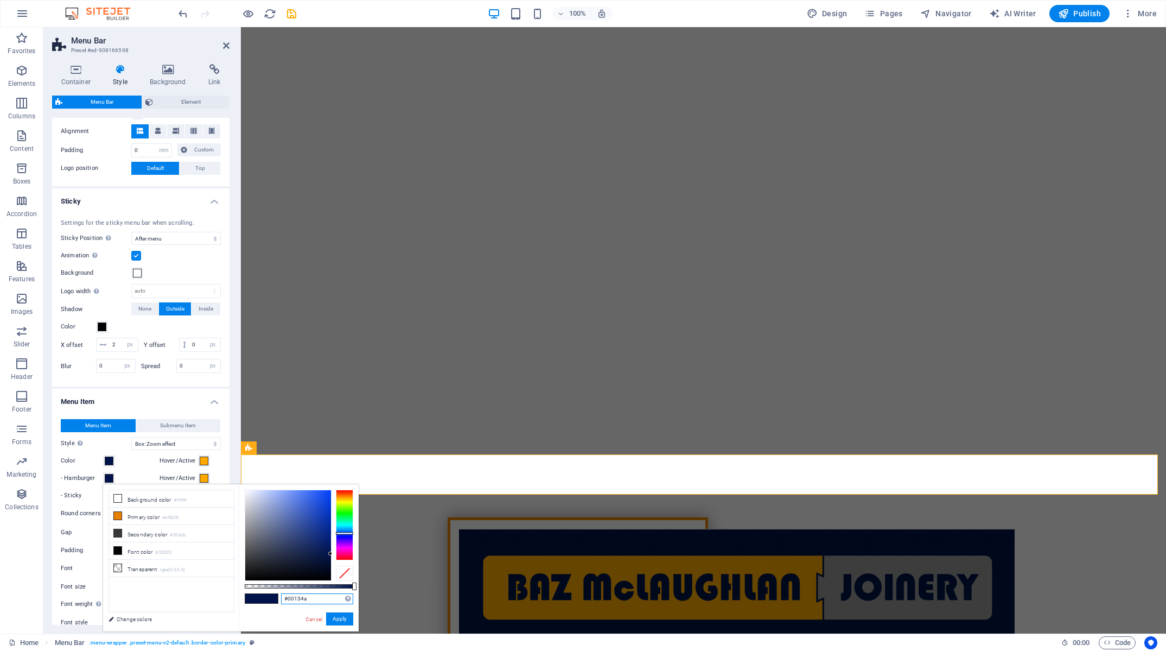
drag, startPoint x: 306, startPoint y: 595, endPoint x: 230, endPoint y: 590, distance: 76.6
click at [281, 593] on input "#00134a" at bounding box center [317, 598] width 72 height 11
click at [336, 617] on button "Apply" at bounding box center [339, 618] width 27 height 13
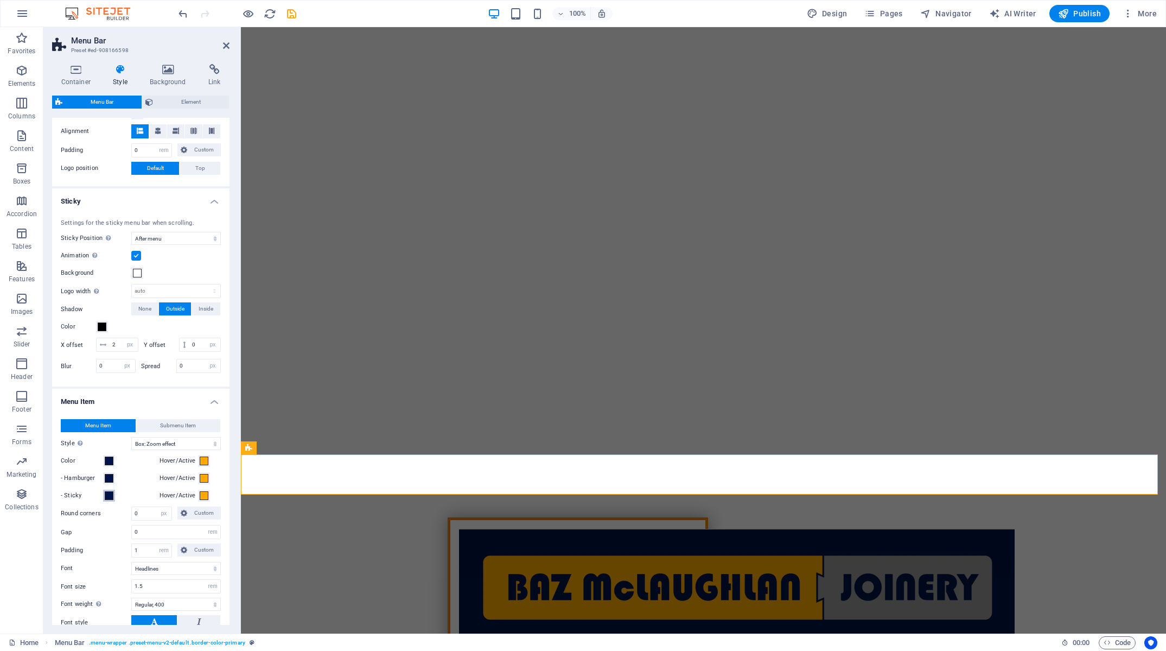
click at [111, 496] on span at bounding box center [109, 495] width 9 height 9
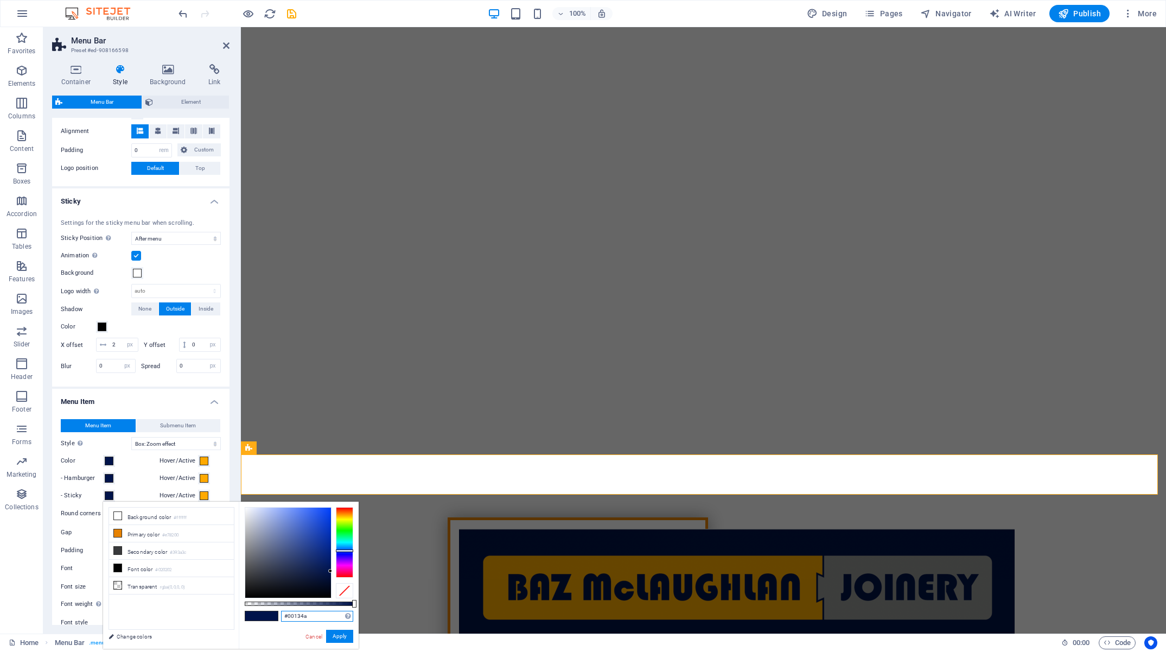
drag, startPoint x: 314, startPoint y: 613, endPoint x: 212, endPoint y: 609, distance: 102.6
click at [281, 610] on input "#00134a" at bounding box center [317, 615] width 72 height 11
click at [334, 640] on button "Apply" at bounding box center [339, 635] width 27 height 13
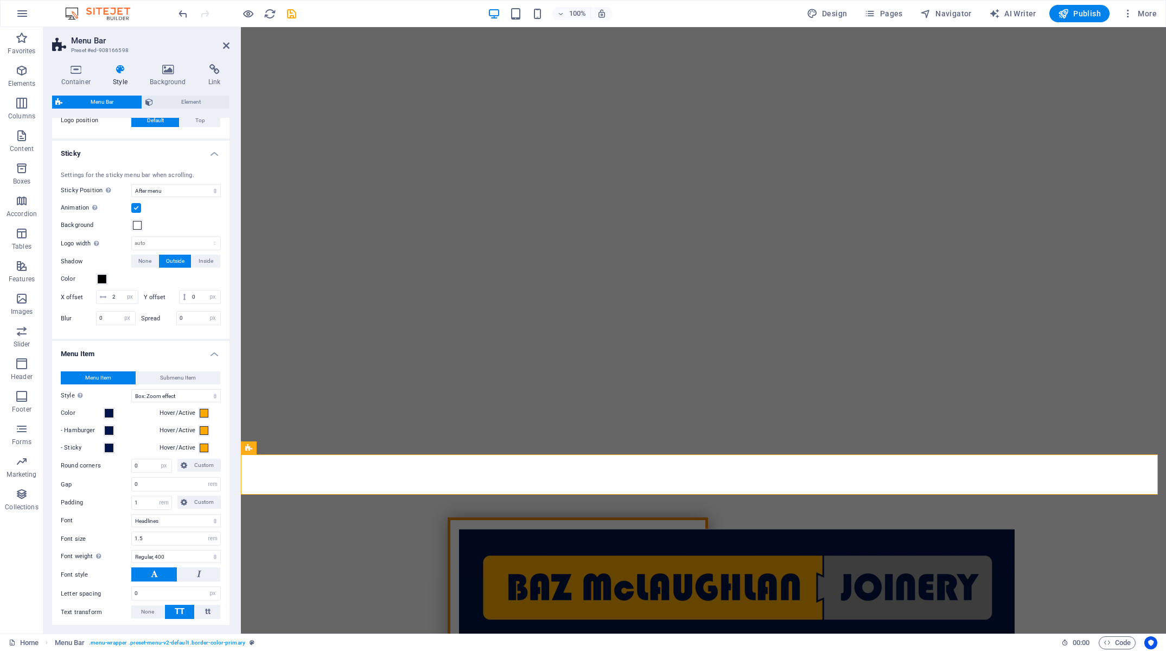
scroll to position [304, 0]
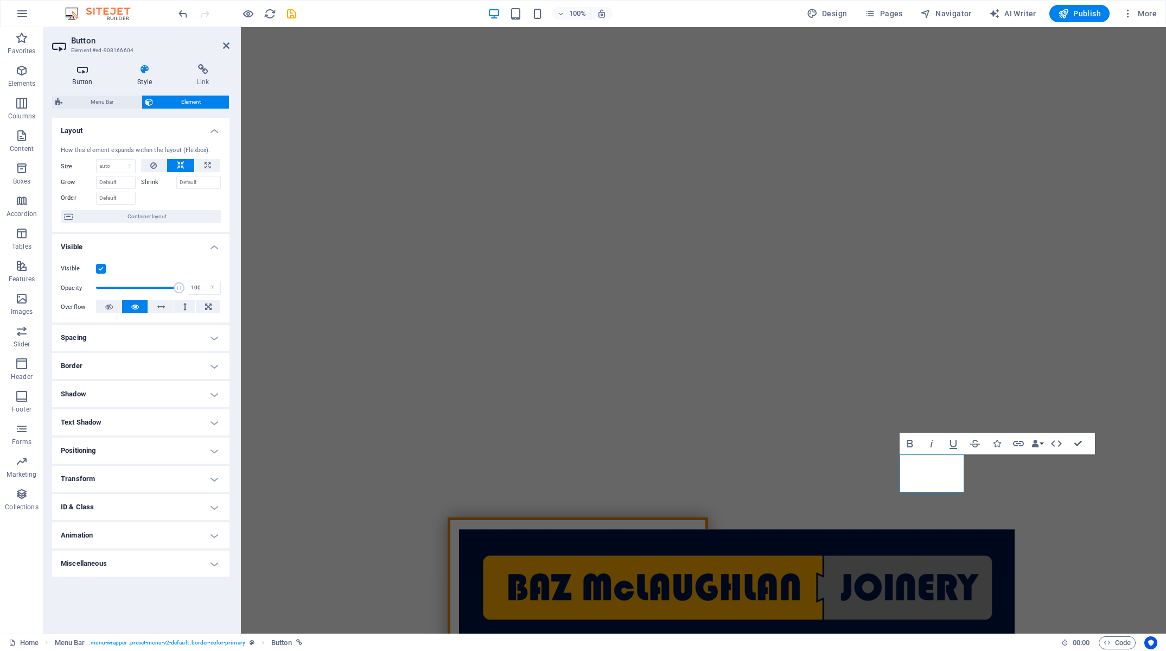
click at [75, 72] on icon at bounding box center [82, 69] width 61 height 11
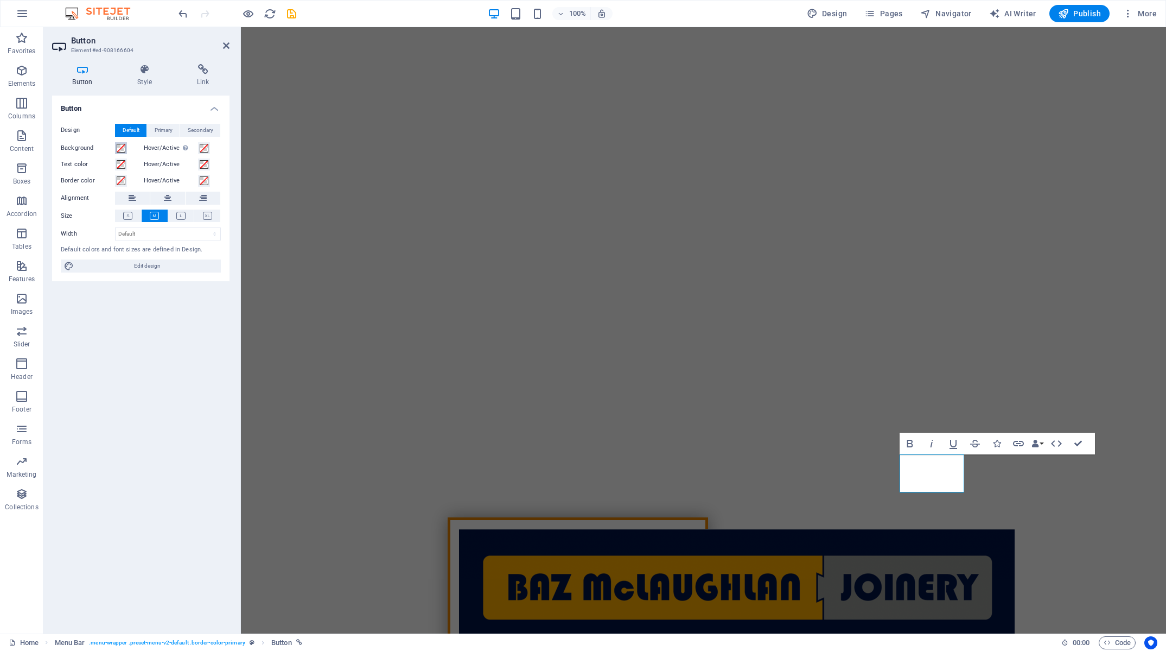
click at [122, 149] on span at bounding box center [121, 148] width 9 height 9
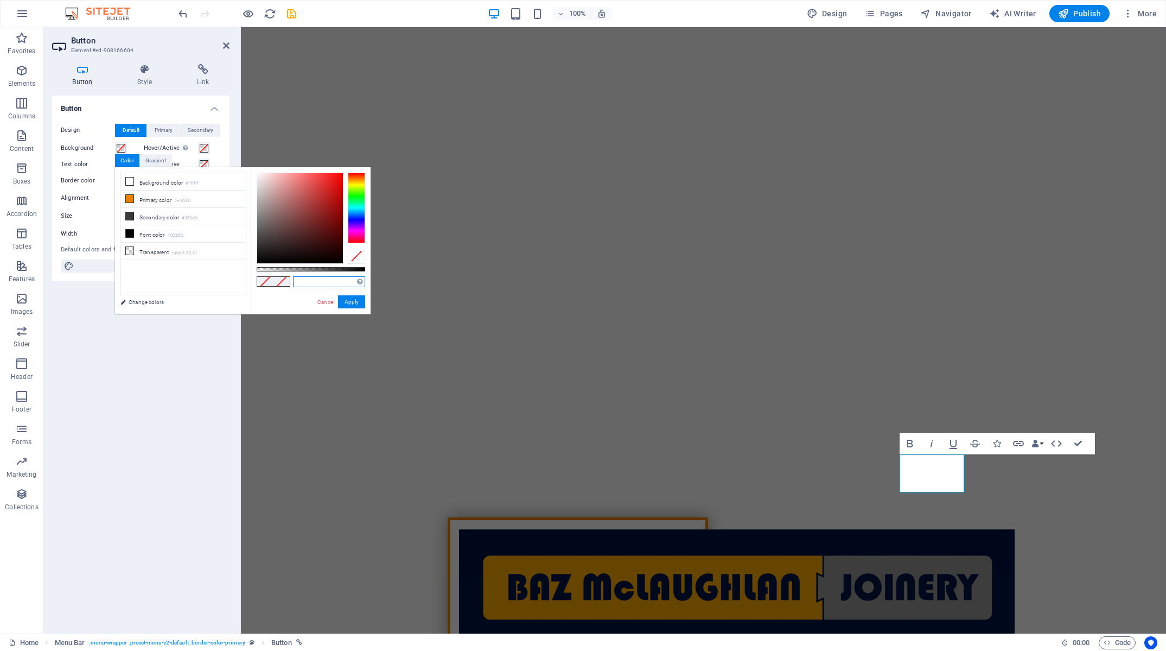
click at [307, 285] on input "text" at bounding box center [329, 281] width 72 height 11
paste input "#00134a"
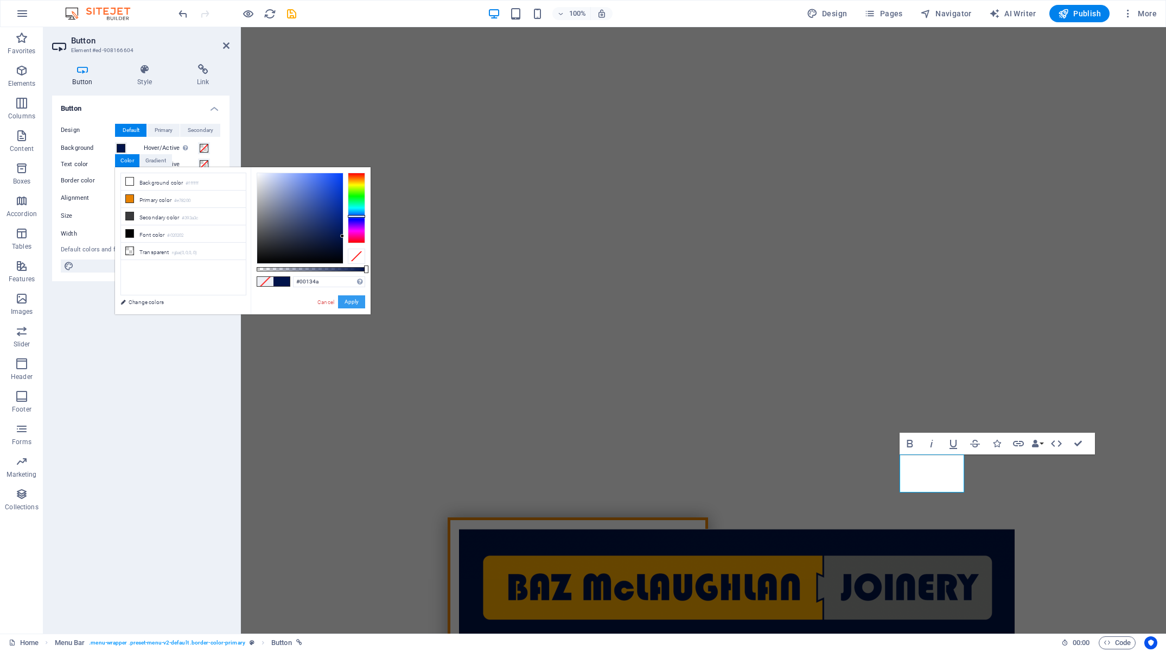
click at [357, 300] on button "Apply" at bounding box center [351, 301] width 27 height 13
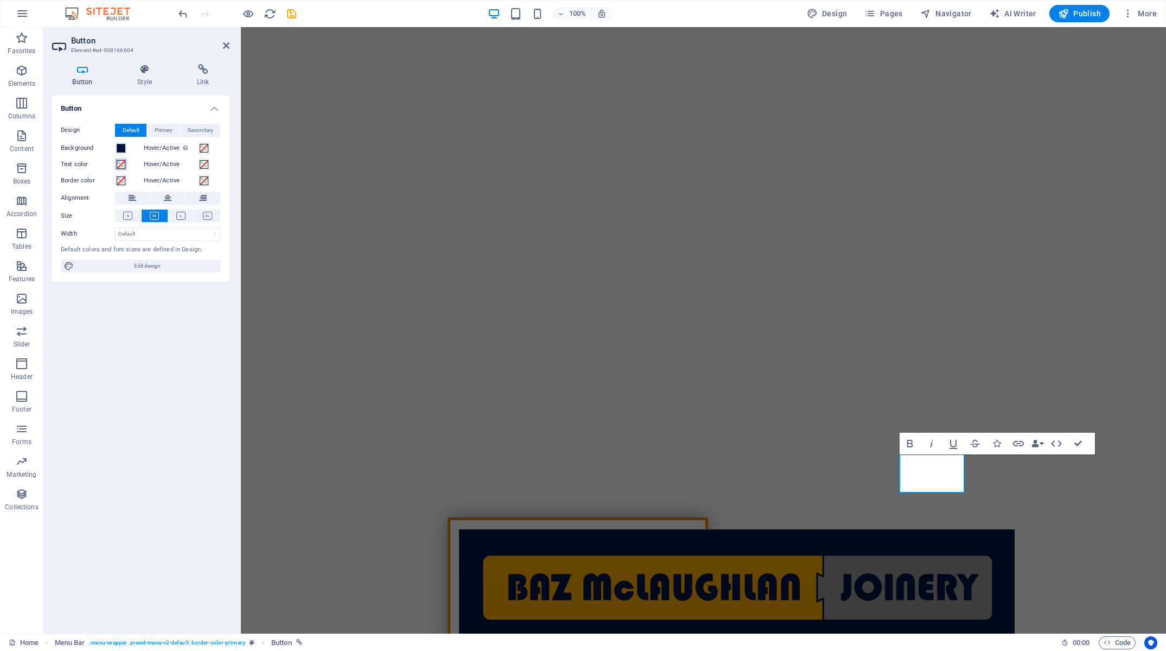
click at [124, 163] on span at bounding box center [121, 164] width 9 height 9
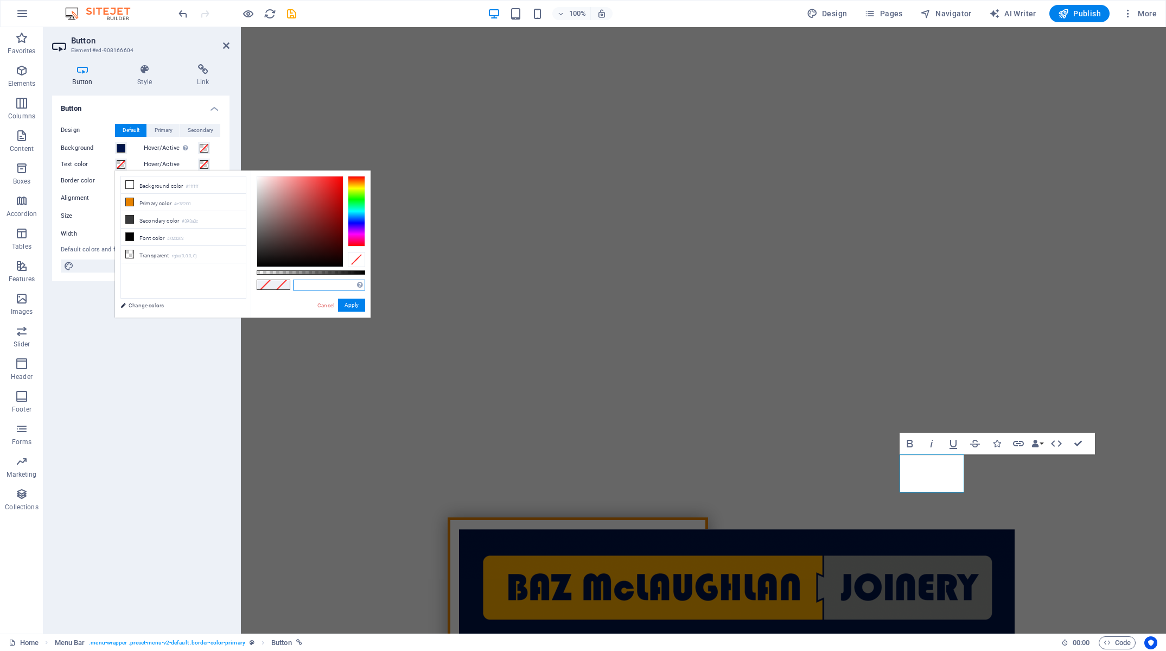
click at [309, 285] on input "text" at bounding box center [329, 284] width 72 height 11
paste input "#ffa900"
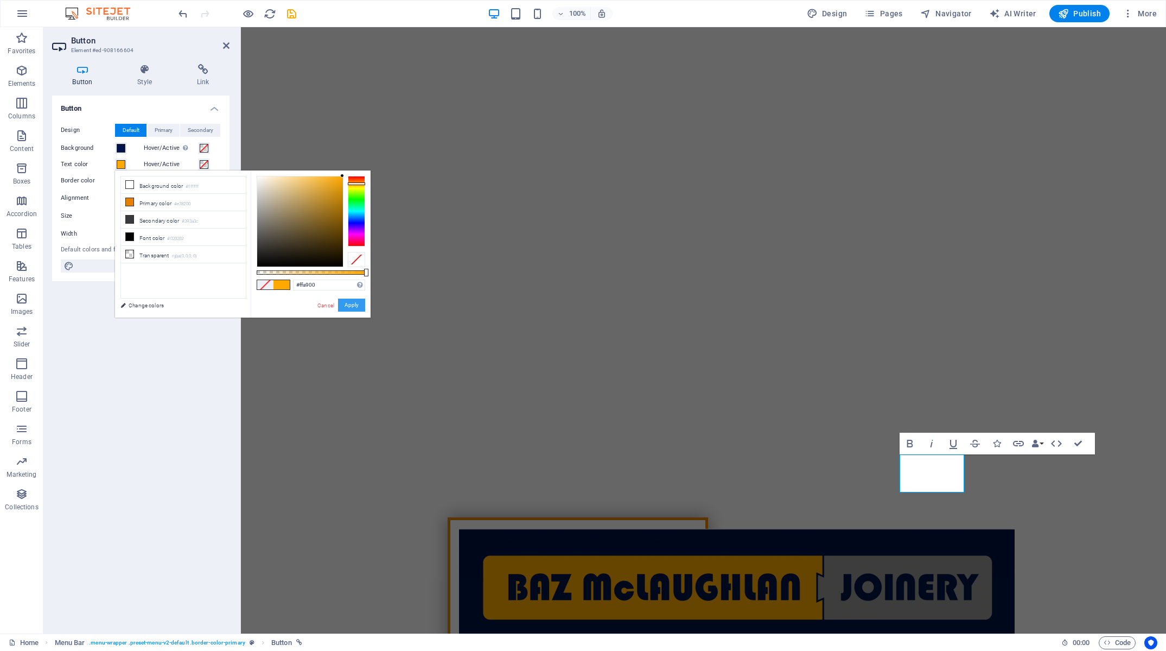
click at [346, 304] on button "Apply" at bounding box center [351, 304] width 27 height 13
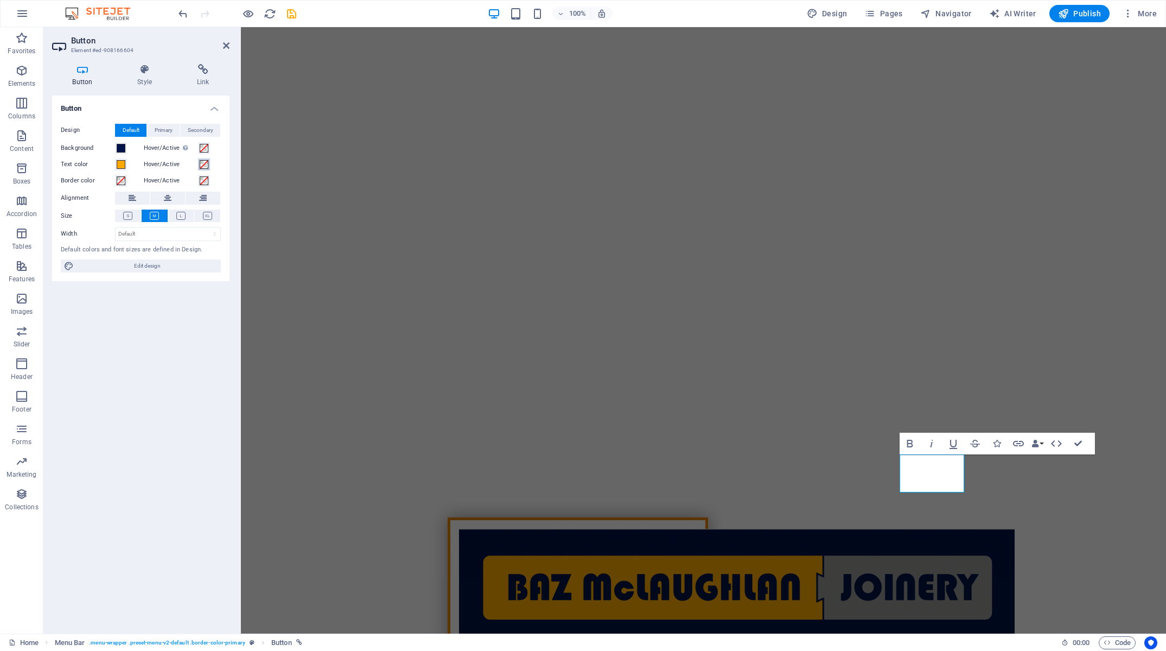
click at [206, 164] on span at bounding box center [204, 164] width 9 height 9
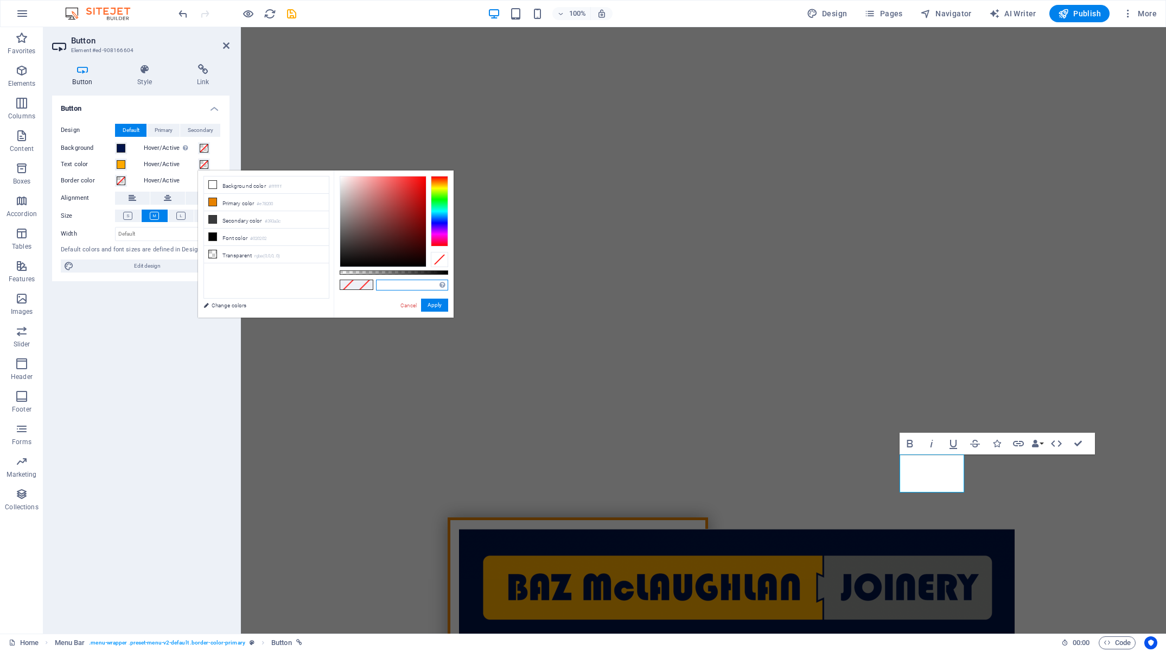
click at [382, 287] on input "text" at bounding box center [412, 284] width 72 height 11
paste input "#979a96"
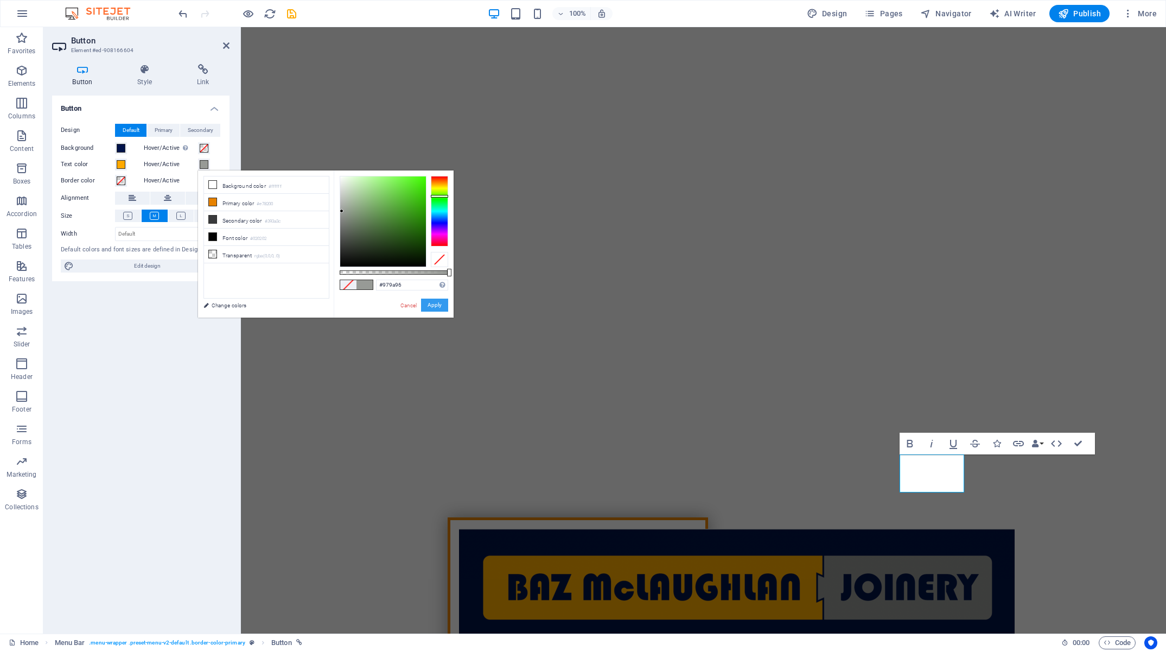
click at [437, 304] on button "Apply" at bounding box center [434, 304] width 27 height 13
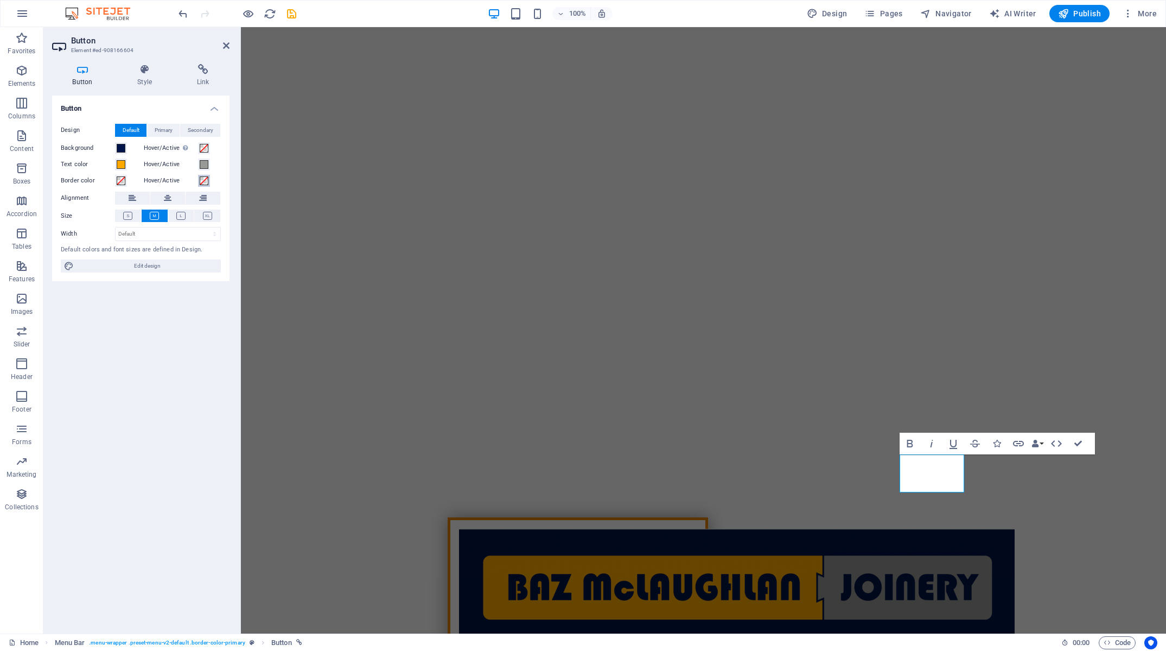
click at [204, 182] on span at bounding box center [204, 180] width 9 height 9
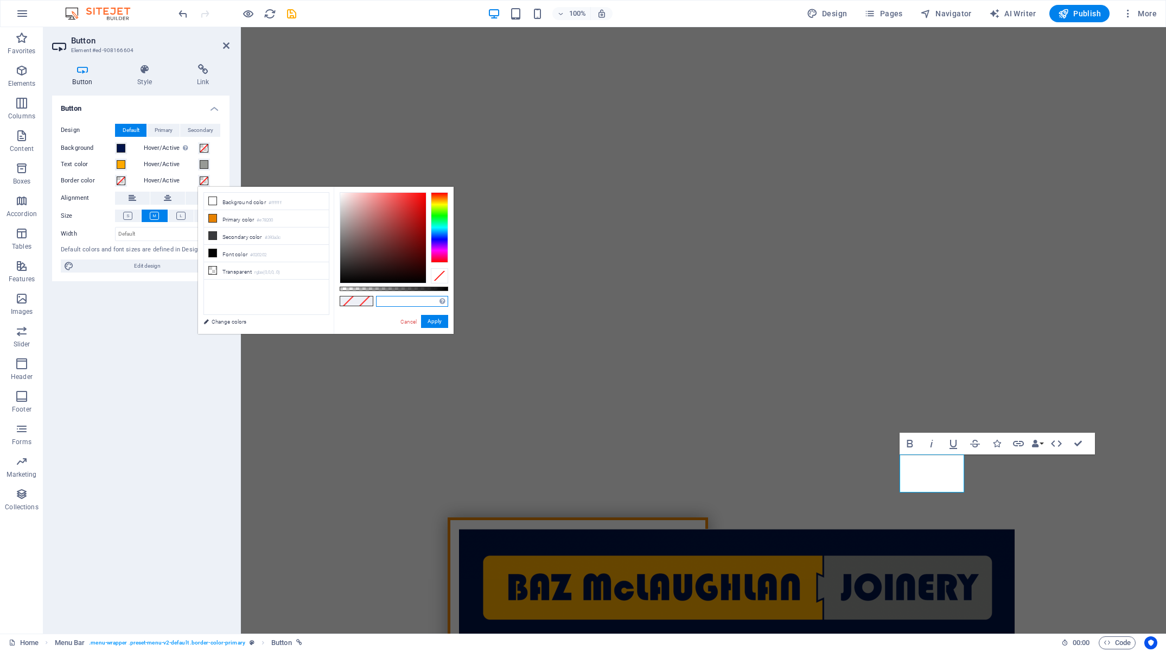
click at [391, 302] on input "text" at bounding box center [412, 301] width 72 height 11
paste input "#979a96"
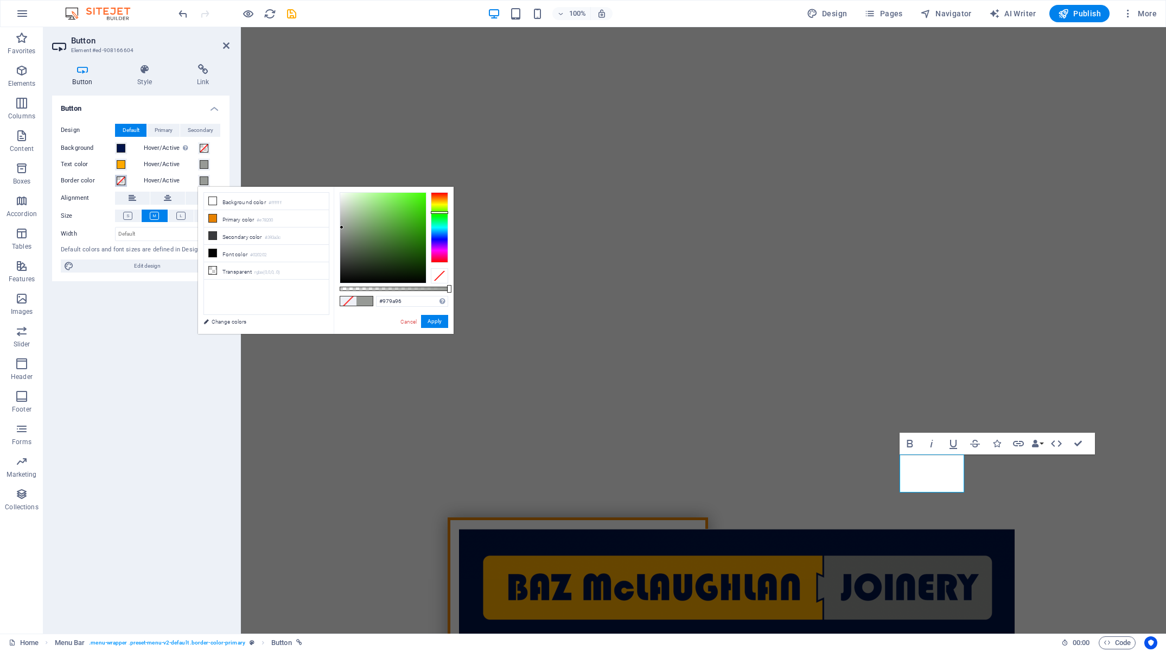
click at [119, 180] on span at bounding box center [121, 180] width 9 height 9
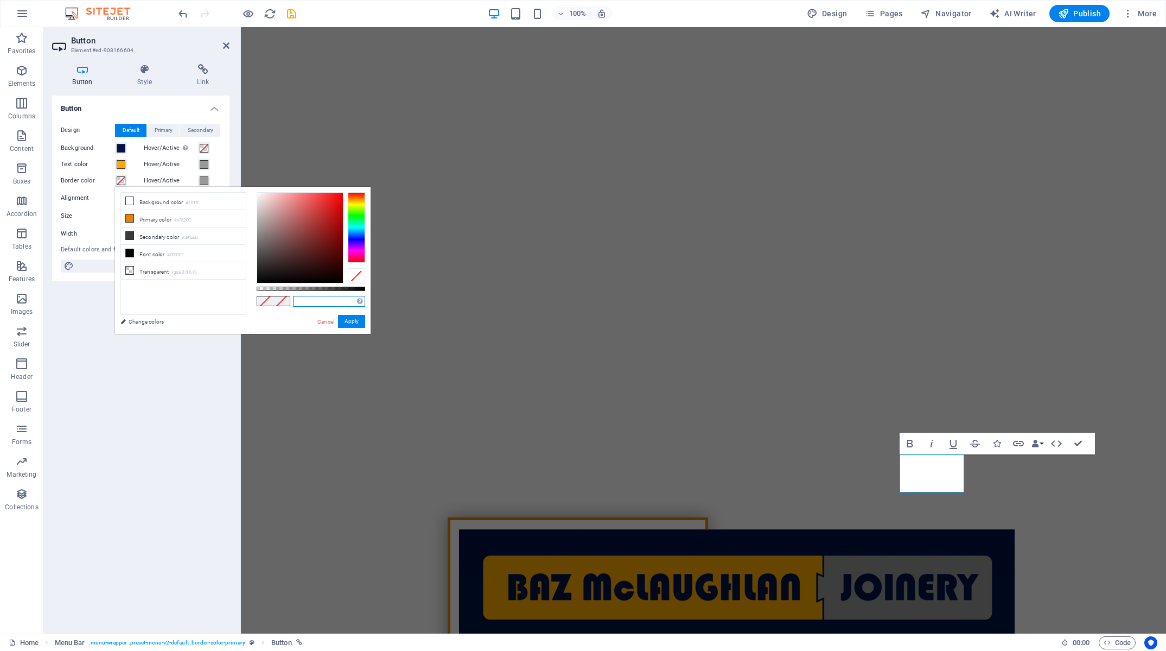
click at [313, 301] on input "text" at bounding box center [329, 301] width 72 height 11
paste input "#ffa900"
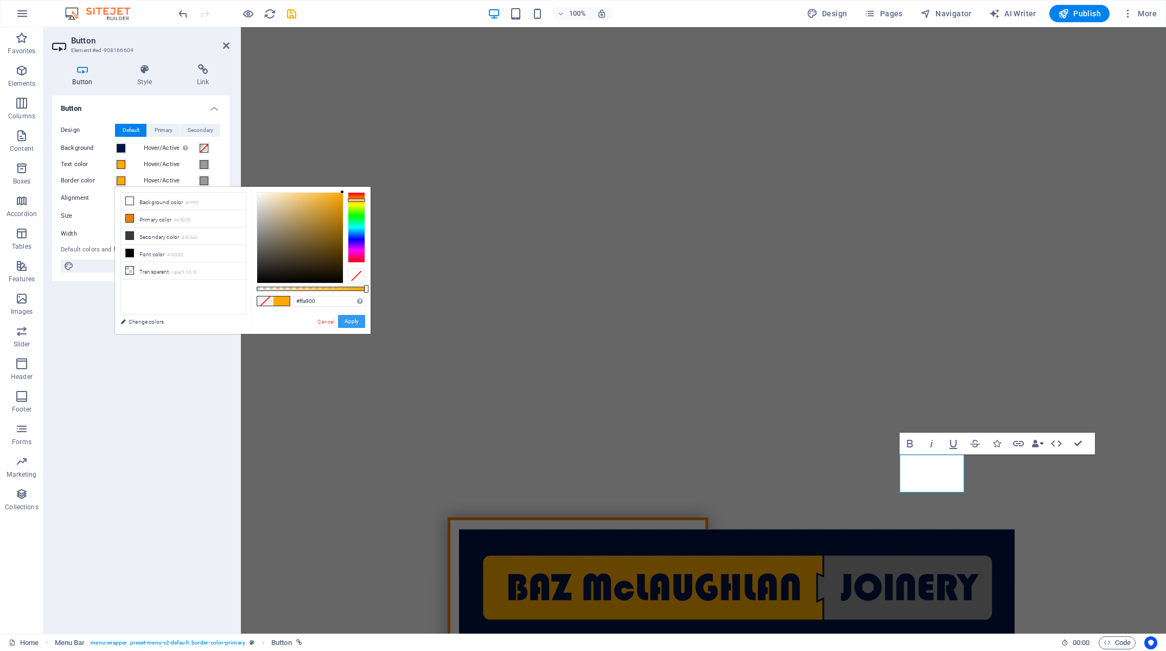
click at [342, 319] on button "Apply" at bounding box center [351, 321] width 27 height 13
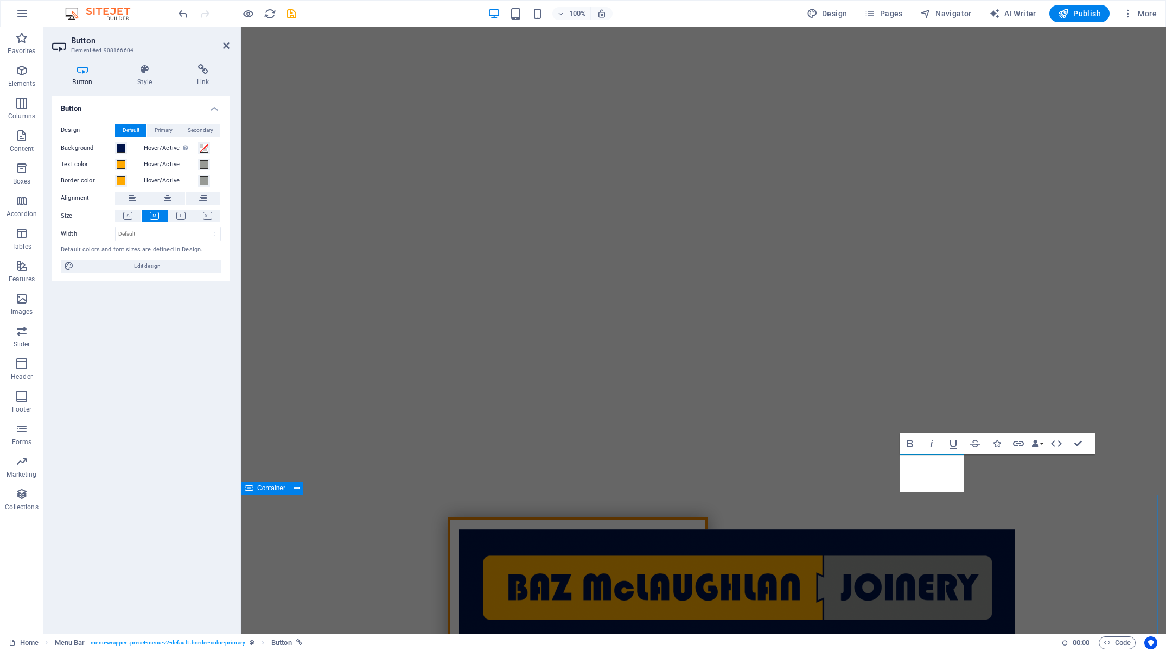
drag, startPoint x: 530, startPoint y: 513, endPoint x: 505, endPoint y: 512, distance: 24.4
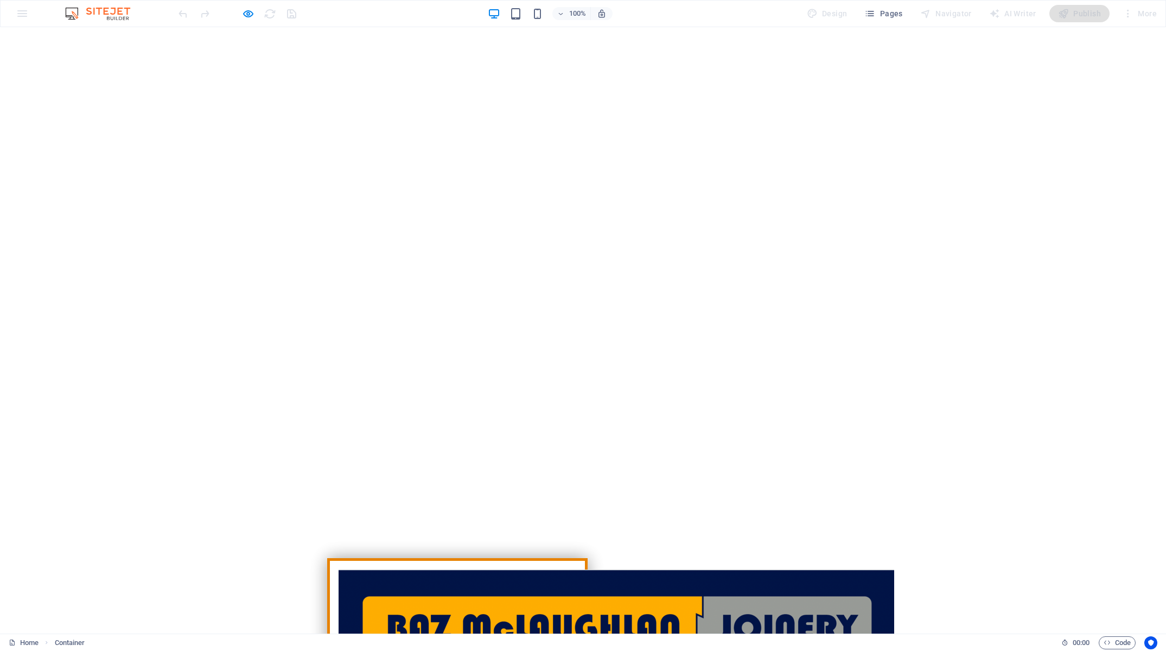
scroll to position [87, 0]
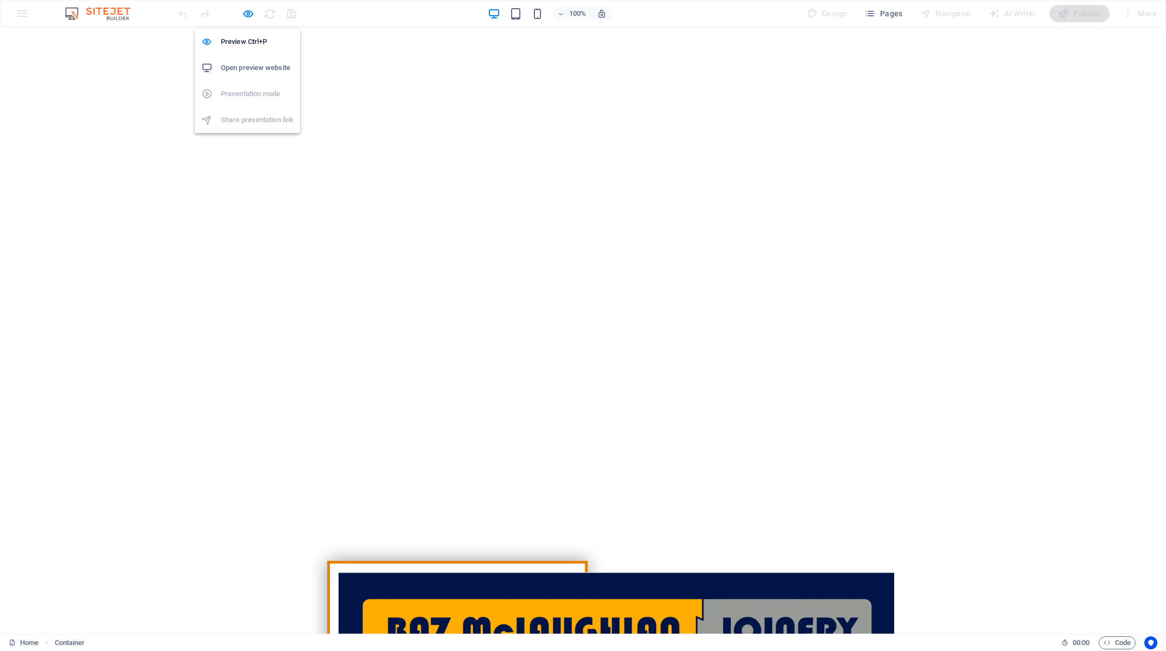
drag, startPoint x: 251, startPoint y: 14, endPoint x: 257, endPoint y: 25, distance: 12.7
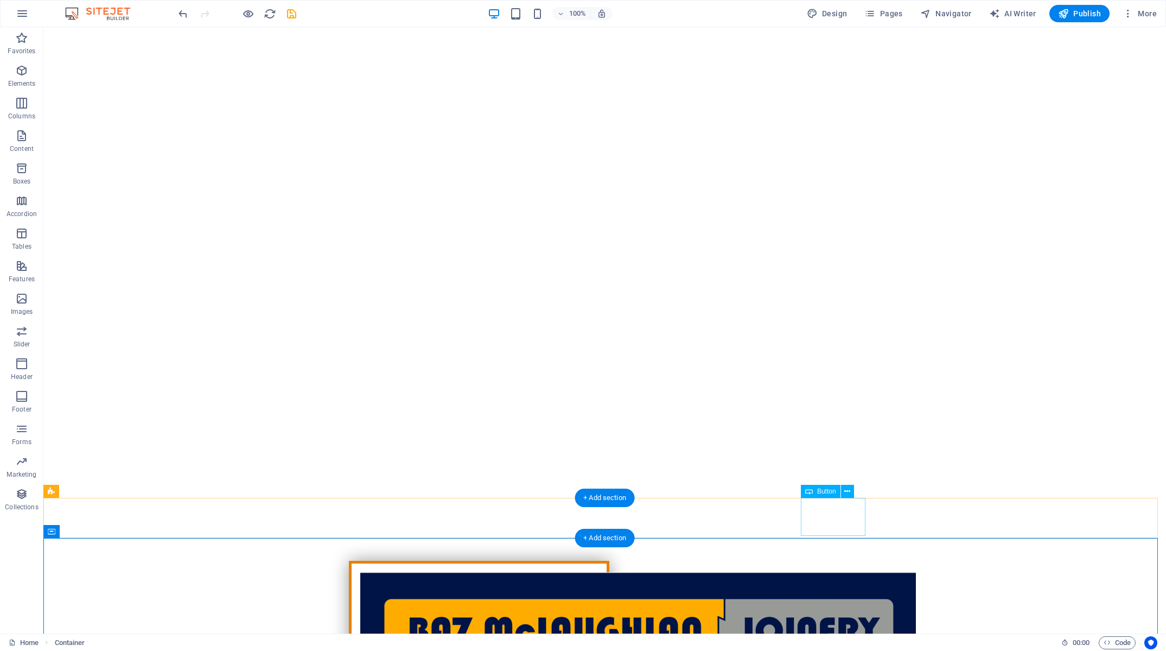
drag, startPoint x: 831, startPoint y: 526, endPoint x: 632, endPoint y: 525, distance: 198.6
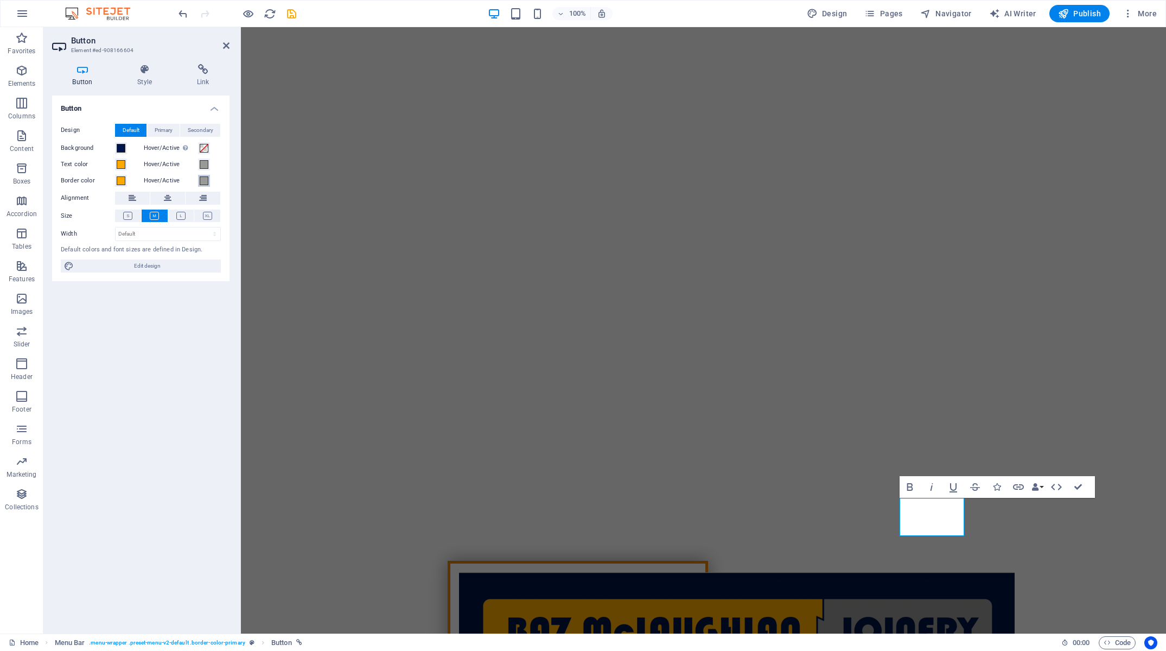
click at [203, 182] on span at bounding box center [204, 180] width 9 height 9
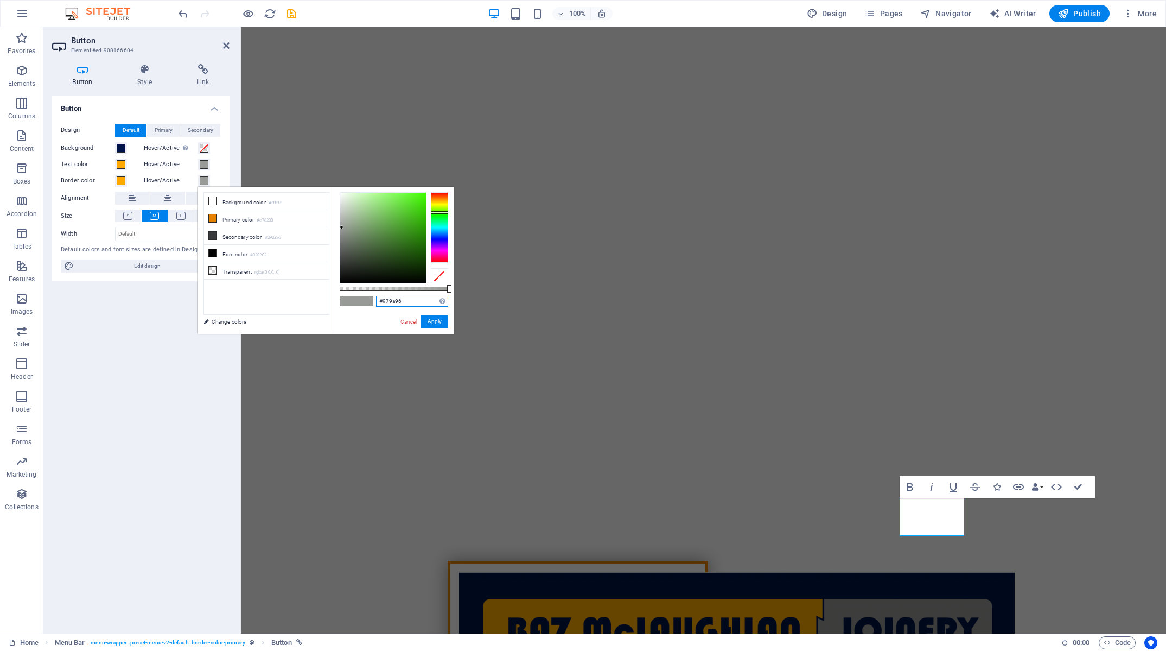
drag, startPoint x: 401, startPoint y: 302, endPoint x: 319, endPoint y: 301, distance: 81.9
click at [376, 301] on input "#979a96" at bounding box center [412, 301] width 72 height 11
click at [122, 148] on span at bounding box center [121, 148] width 9 height 9
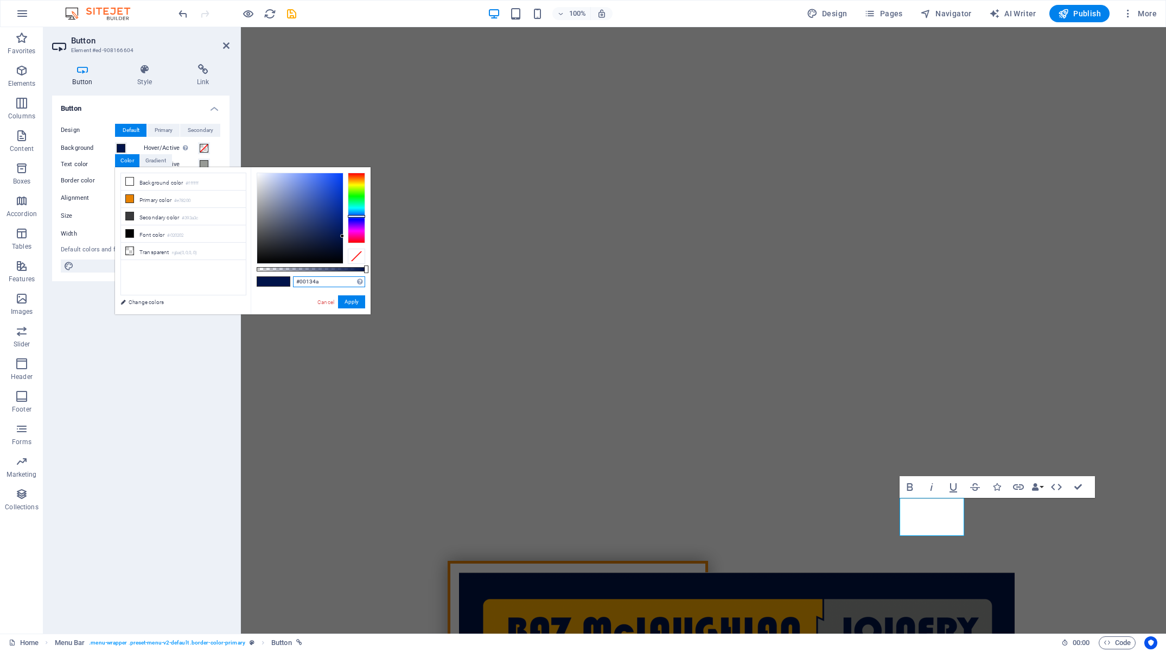
drag, startPoint x: 324, startPoint y: 283, endPoint x: 247, endPoint y: 275, distance: 77.5
click at [293, 276] on input "#00134a" at bounding box center [329, 281] width 72 height 11
paste input "979a96"
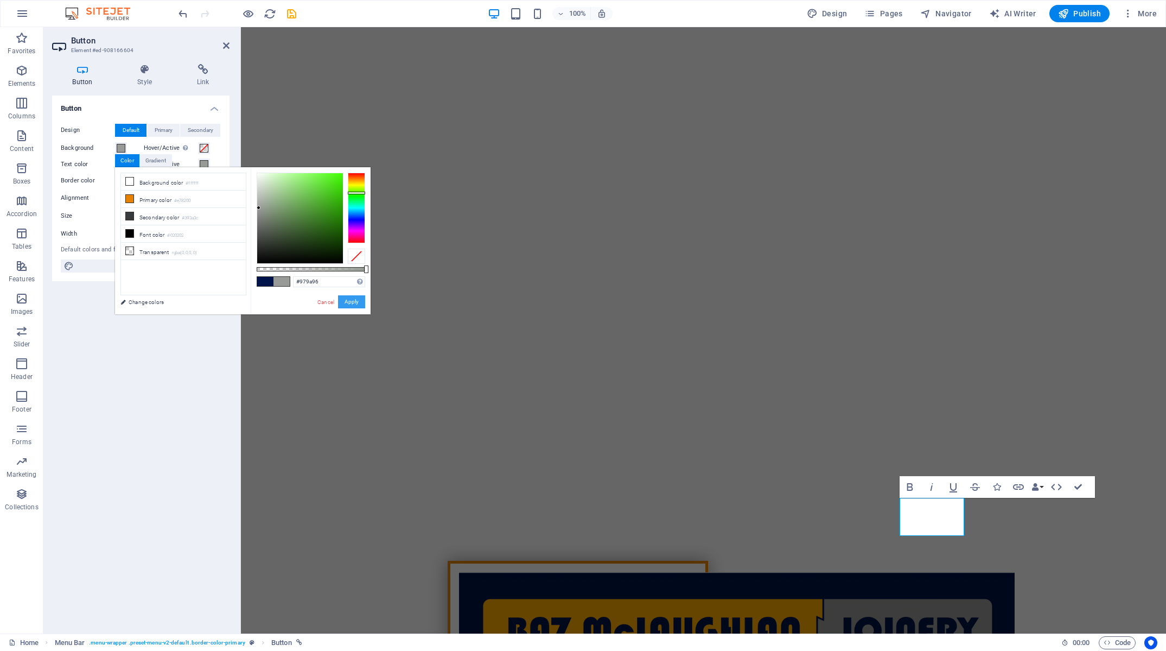
click at [351, 301] on button "Apply" at bounding box center [351, 301] width 27 height 13
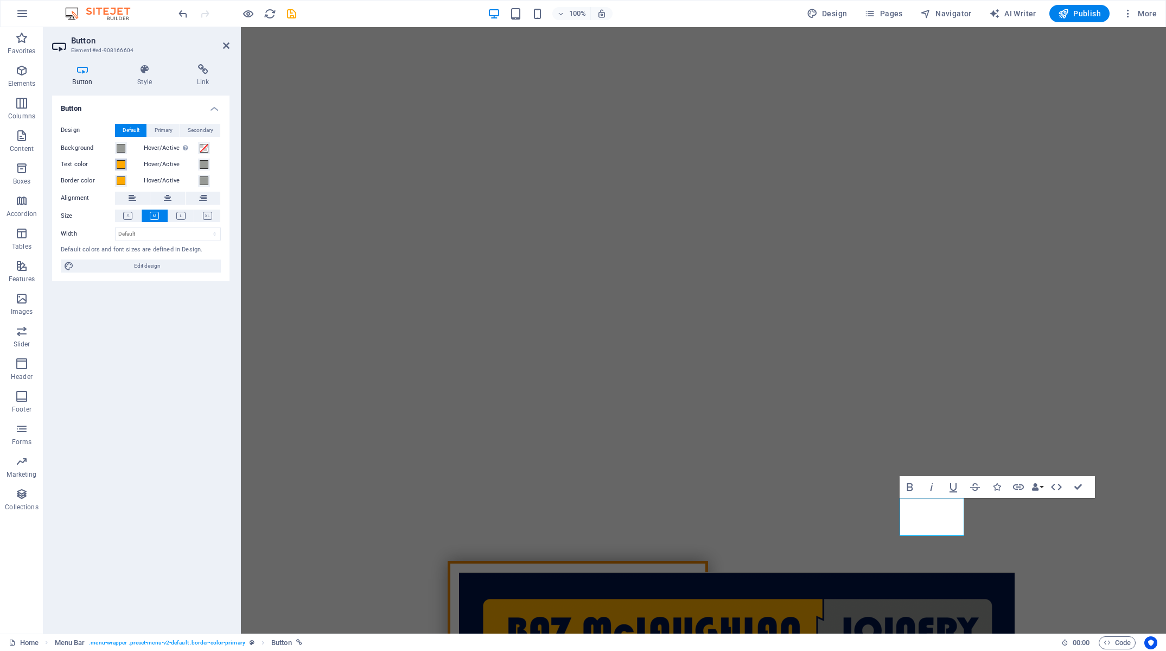
click at [120, 166] on span at bounding box center [121, 164] width 9 height 9
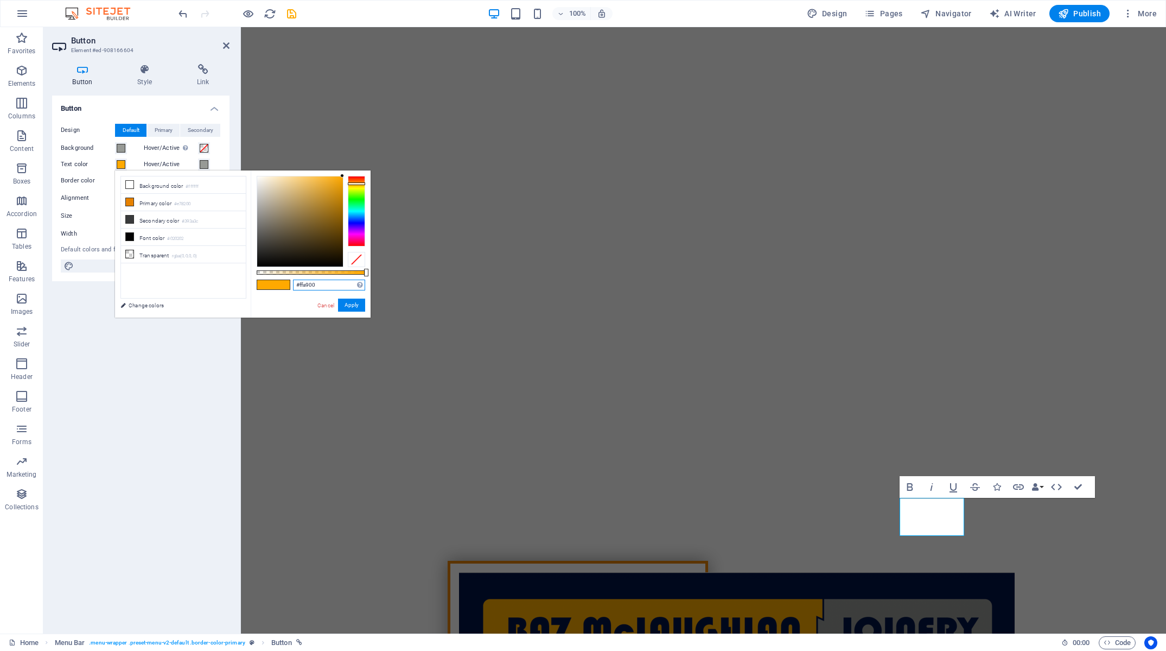
drag, startPoint x: 252, startPoint y: 281, endPoint x: 239, endPoint y: 281, distance: 13.0
click at [293, 281] on input "#ffa900" at bounding box center [329, 284] width 72 height 11
paste input "00134a"
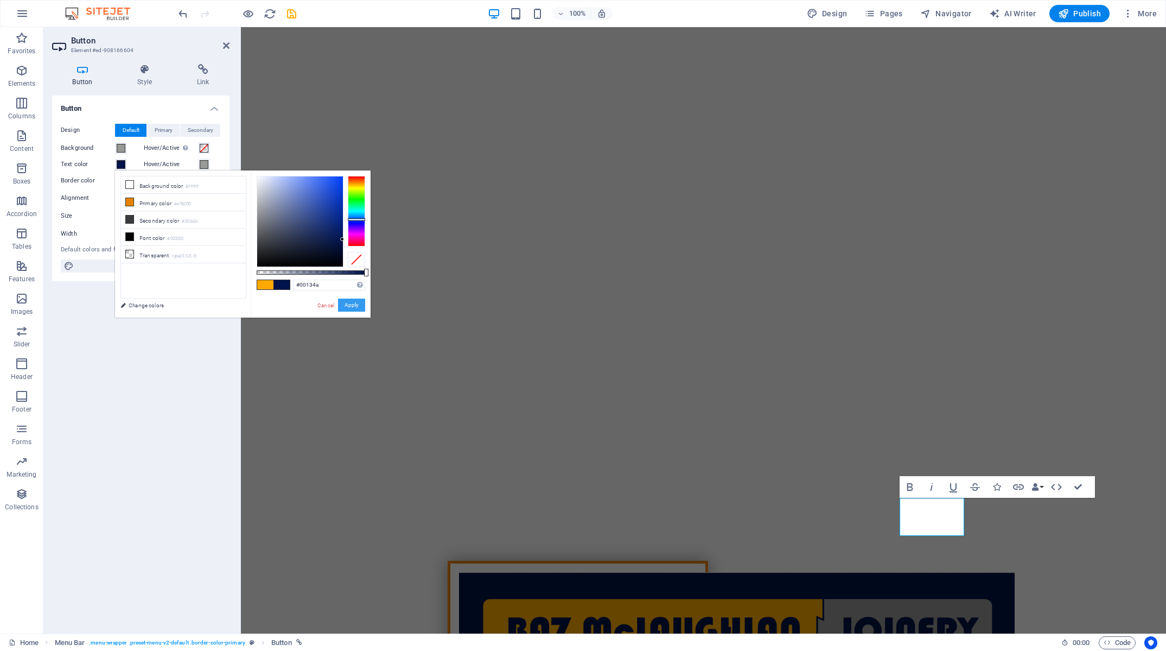
click at [349, 303] on button "Apply" at bounding box center [351, 304] width 27 height 13
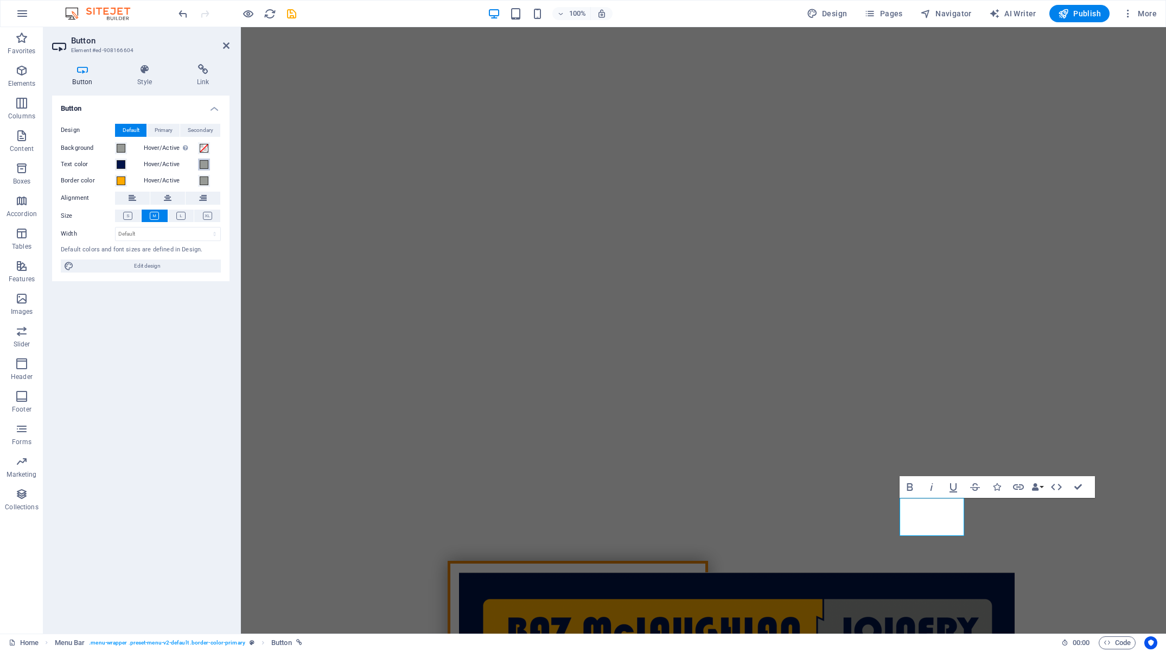
click at [204, 167] on span at bounding box center [204, 164] width 9 height 9
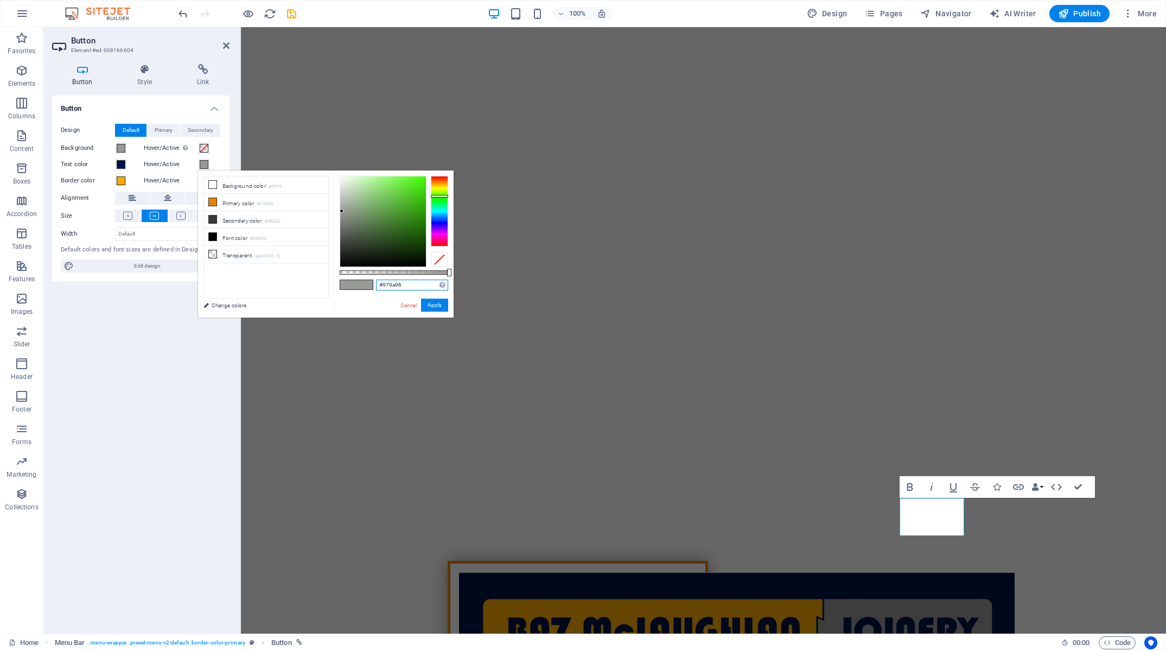
drag, startPoint x: 359, startPoint y: 282, endPoint x: 312, endPoint y: 276, distance: 47.5
click at [376, 279] on input "#979a96" at bounding box center [412, 284] width 72 height 11
paste input "00134a"
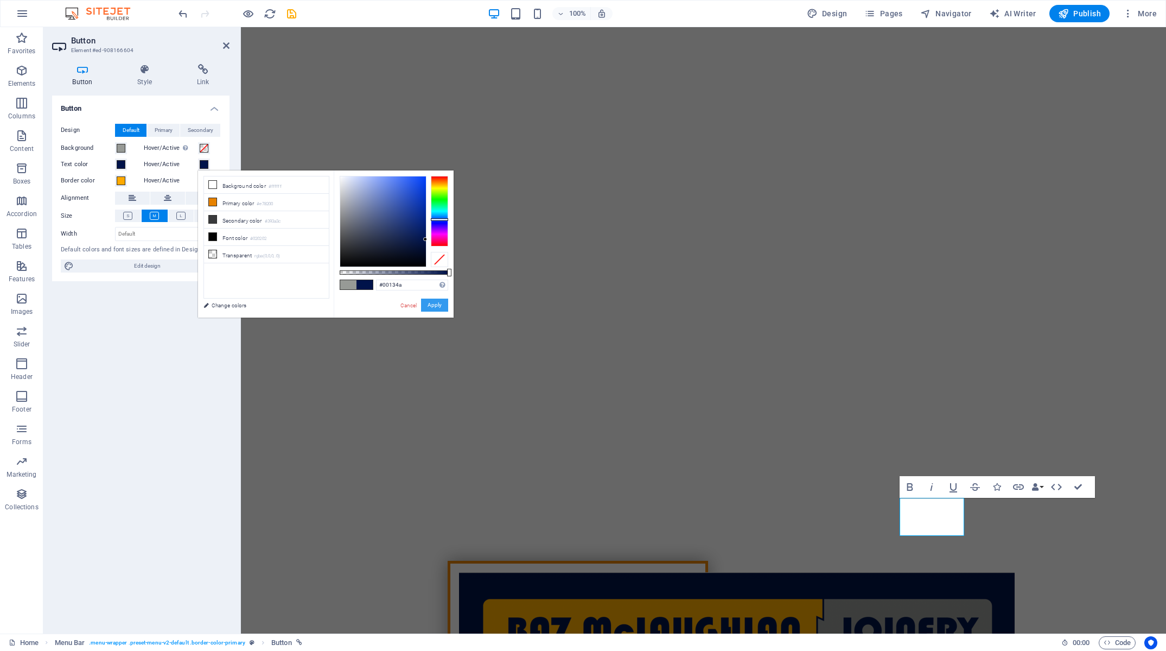
click at [442, 305] on button "Apply" at bounding box center [434, 304] width 27 height 13
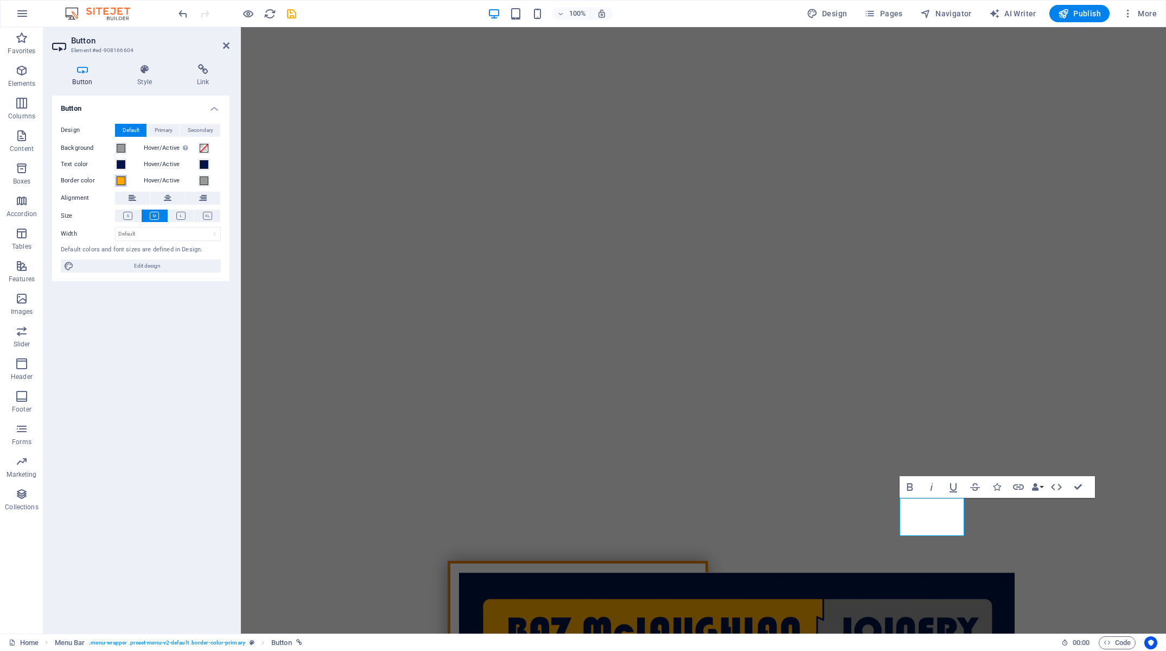
click at [123, 183] on span at bounding box center [121, 180] width 9 height 9
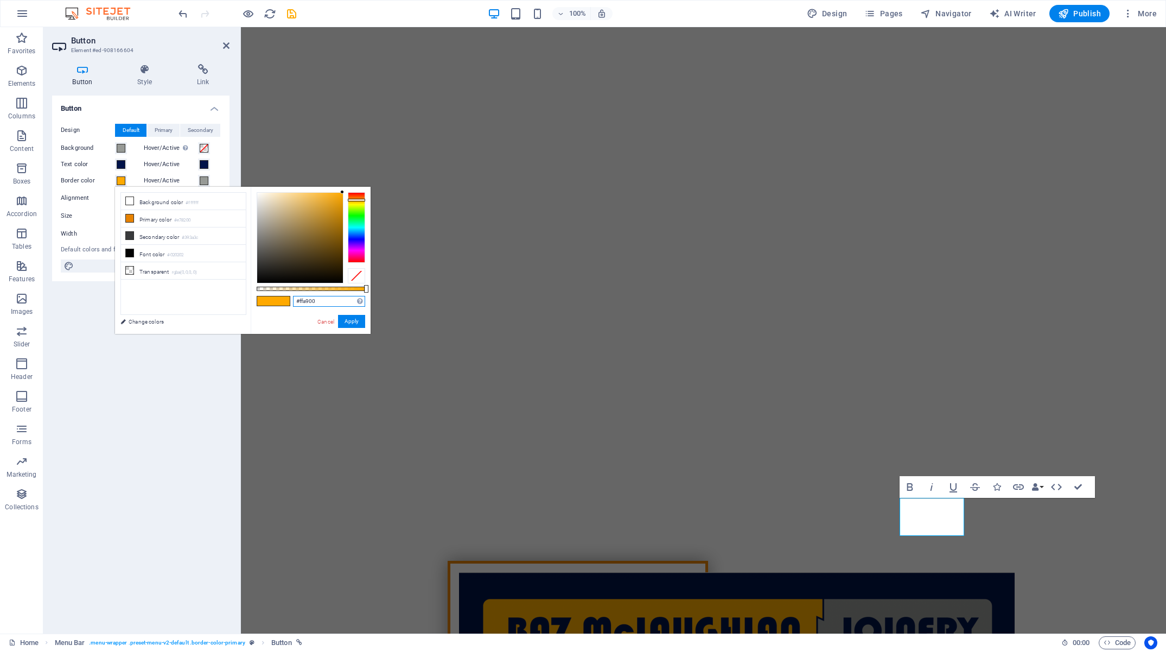
drag, startPoint x: 325, startPoint y: 301, endPoint x: 208, endPoint y: 295, distance: 117.4
click at [293, 296] on input "#ffa900" at bounding box center [329, 301] width 72 height 11
click at [205, 150] on span at bounding box center [204, 148] width 9 height 9
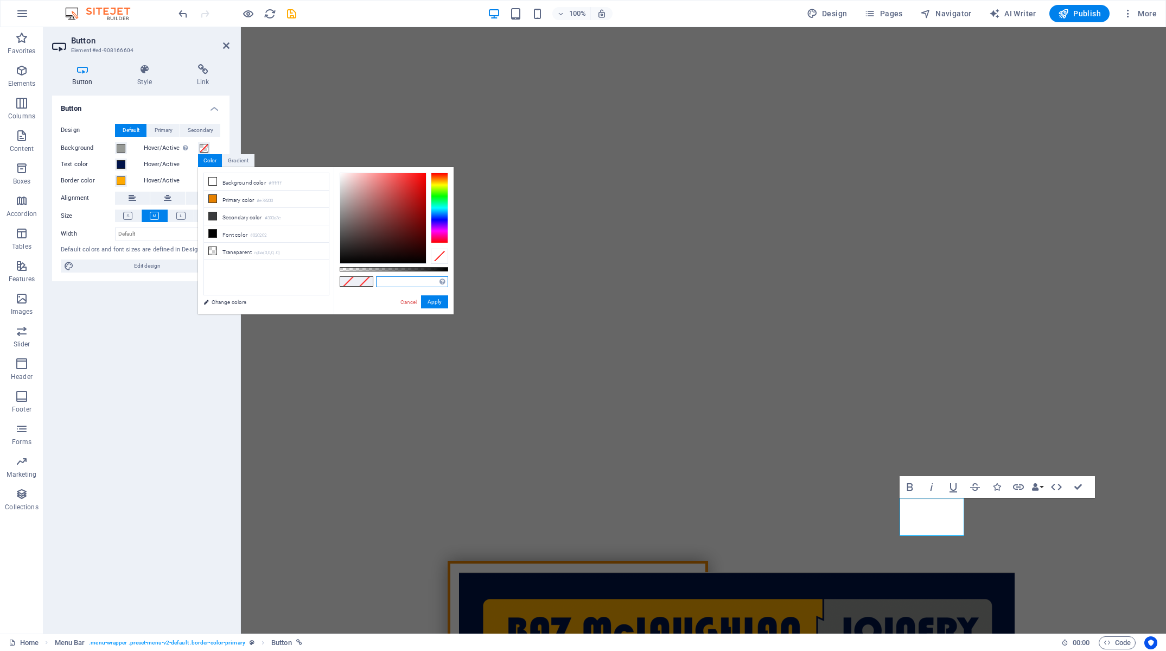
click at [394, 285] on input "text" at bounding box center [412, 281] width 72 height 11
paste input "#ffa900"
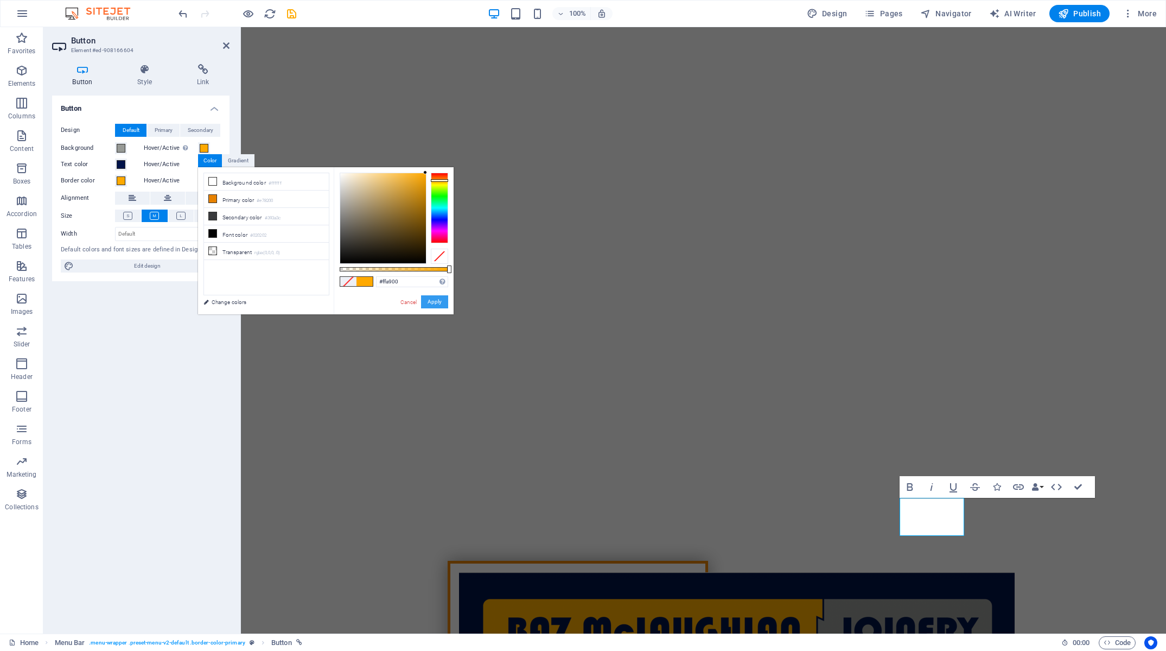
click at [432, 302] on button "Apply" at bounding box center [434, 301] width 27 height 13
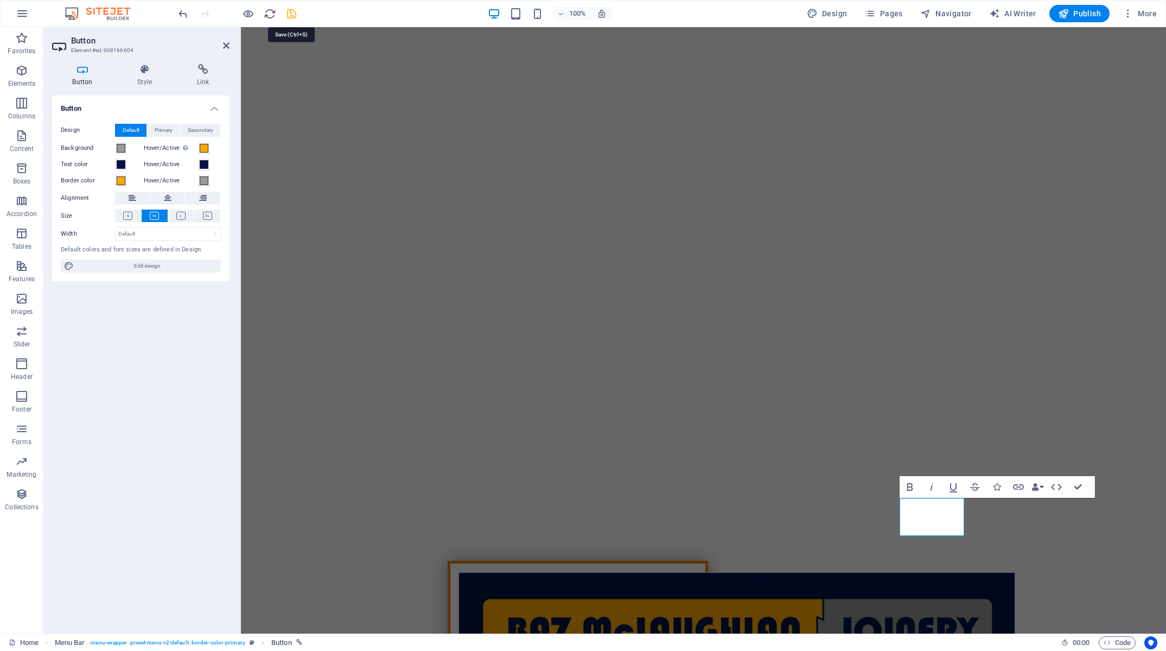
click at [290, 18] on icon "save" at bounding box center [291, 14] width 12 height 12
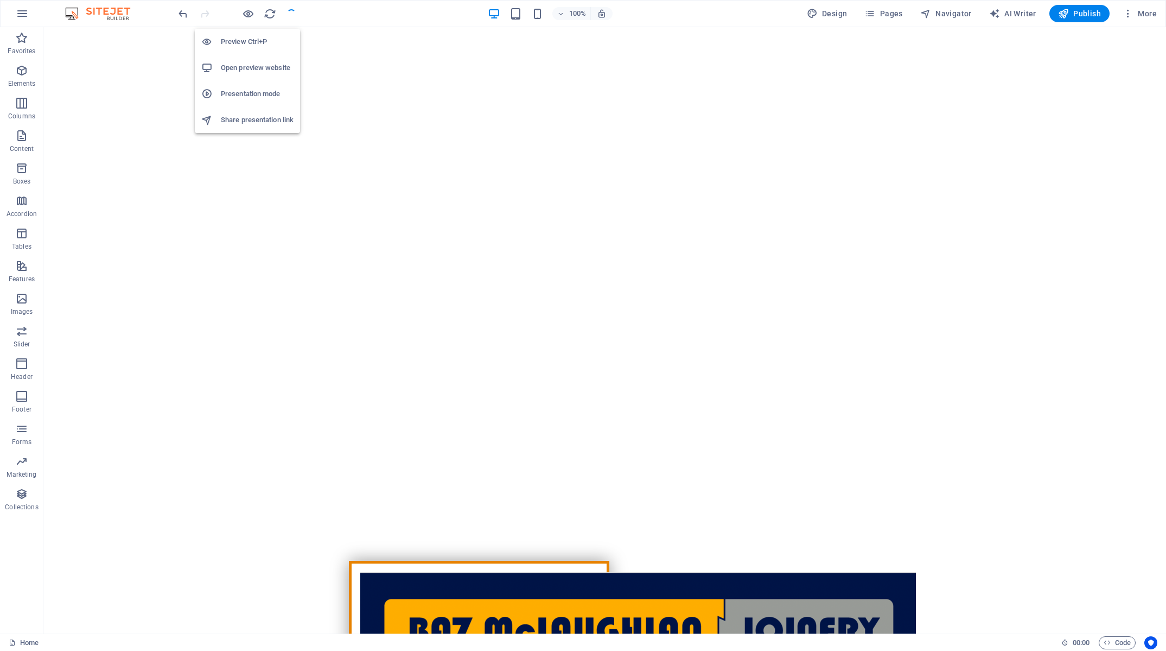
click at [248, 44] on h6 "Preview Ctrl+P" at bounding box center [257, 41] width 73 height 13
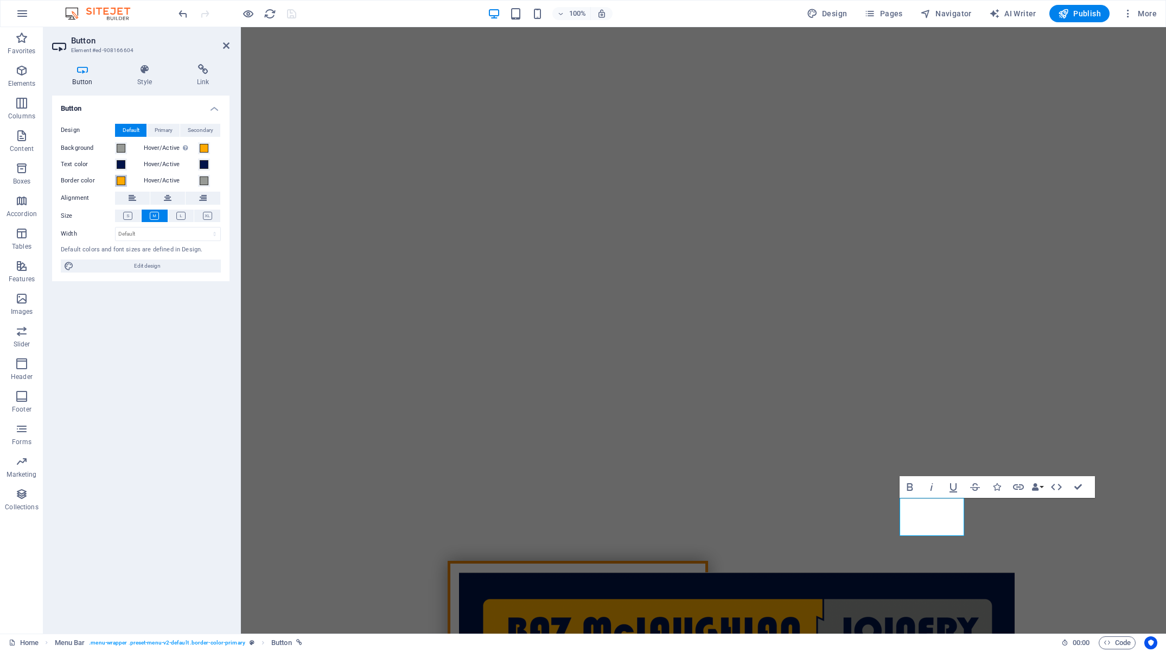
drag, startPoint x: 120, startPoint y: 181, endPoint x: 192, endPoint y: 232, distance: 88.7
click at [120, 181] on span at bounding box center [121, 180] width 9 height 9
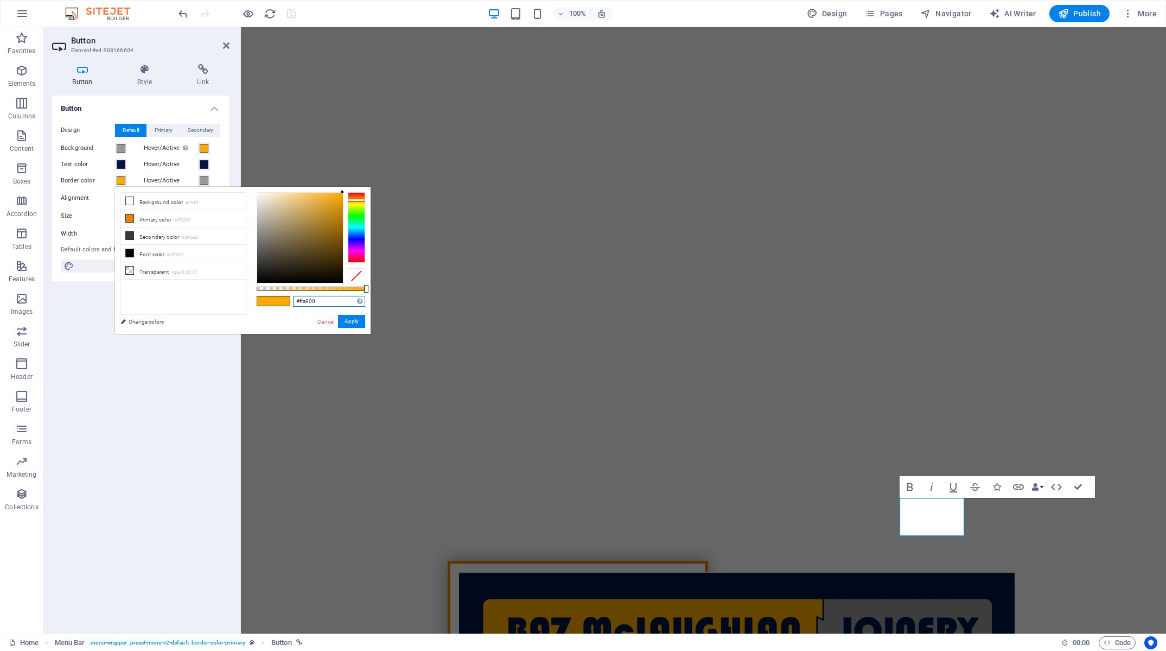
drag, startPoint x: 301, startPoint y: 301, endPoint x: 227, endPoint y: 297, distance: 73.9
click at [293, 297] on input "#ffa900" at bounding box center [329, 301] width 72 height 11
click at [121, 150] on span at bounding box center [121, 148] width 9 height 9
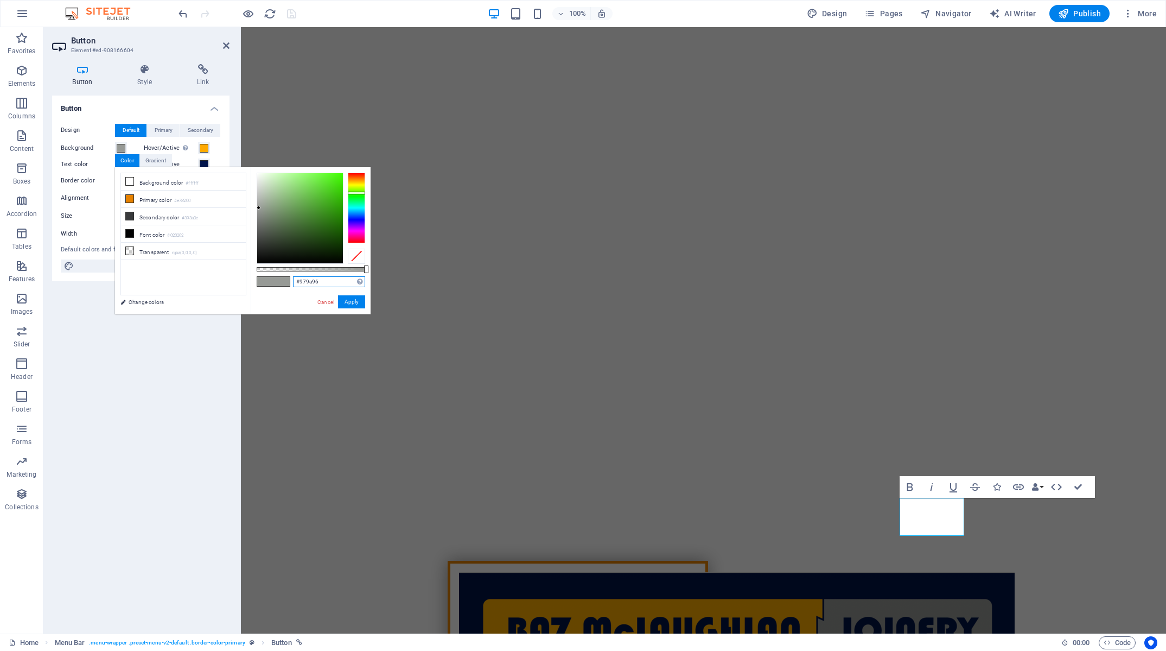
drag, startPoint x: 295, startPoint y: 278, endPoint x: 207, endPoint y: 272, distance: 88.1
click at [293, 276] on input "#979a96" at bounding box center [329, 281] width 72 height 11
paste input "ffa900"
click at [161, 340] on div "Button Design Default Primary Secondary Background Hover/Active Switch to previ…" at bounding box center [140, 359] width 177 height 529
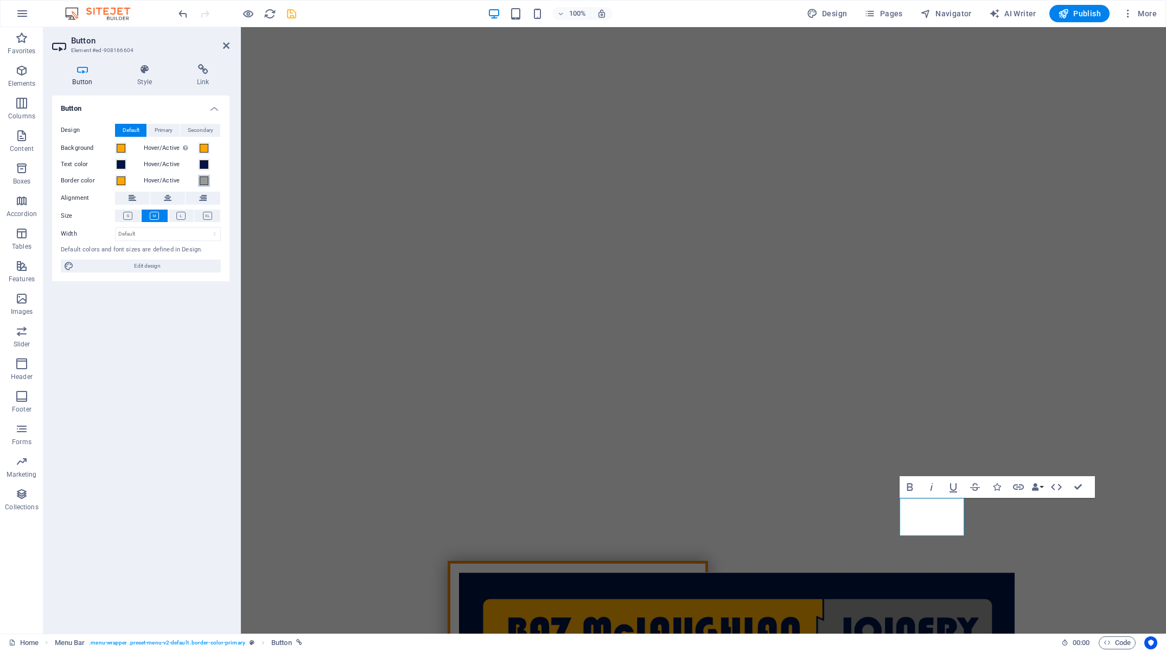
click at [203, 180] on span at bounding box center [204, 180] width 9 height 9
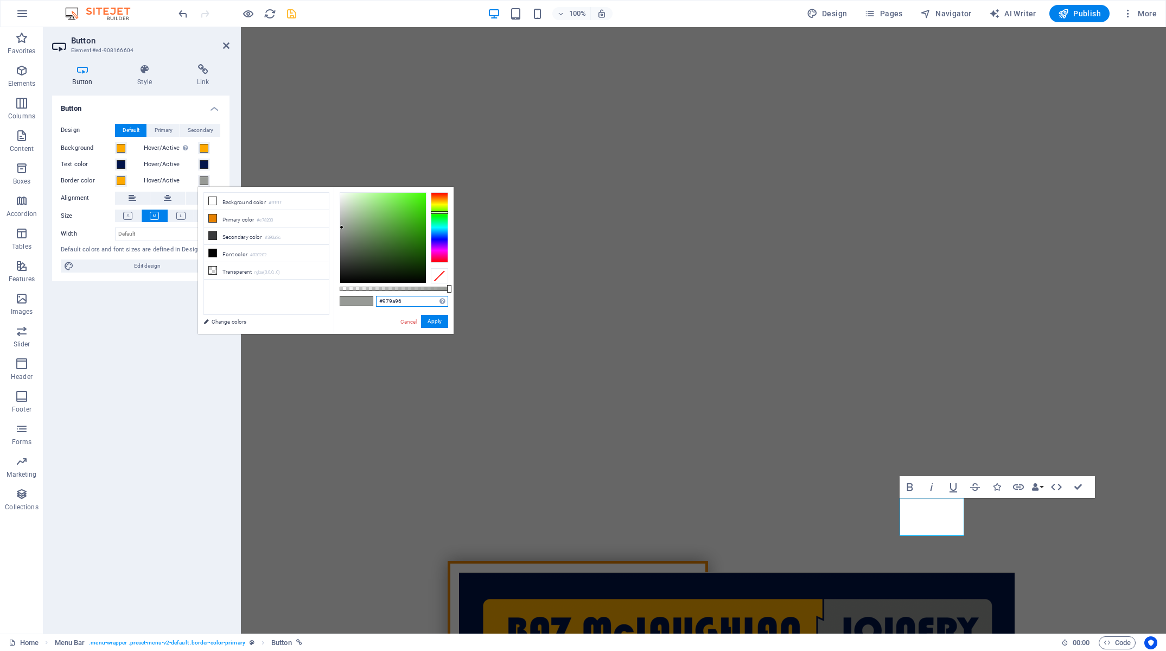
drag, startPoint x: 335, startPoint y: 298, endPoint x: 272, endPoint y: 298, distance: 62.9
click at [376, 298] on input "#979a96" at bounding box center [412, 301] width 72 height 11
click at [205, 149] on span at bounding box center [204, 148] width 9 height 9
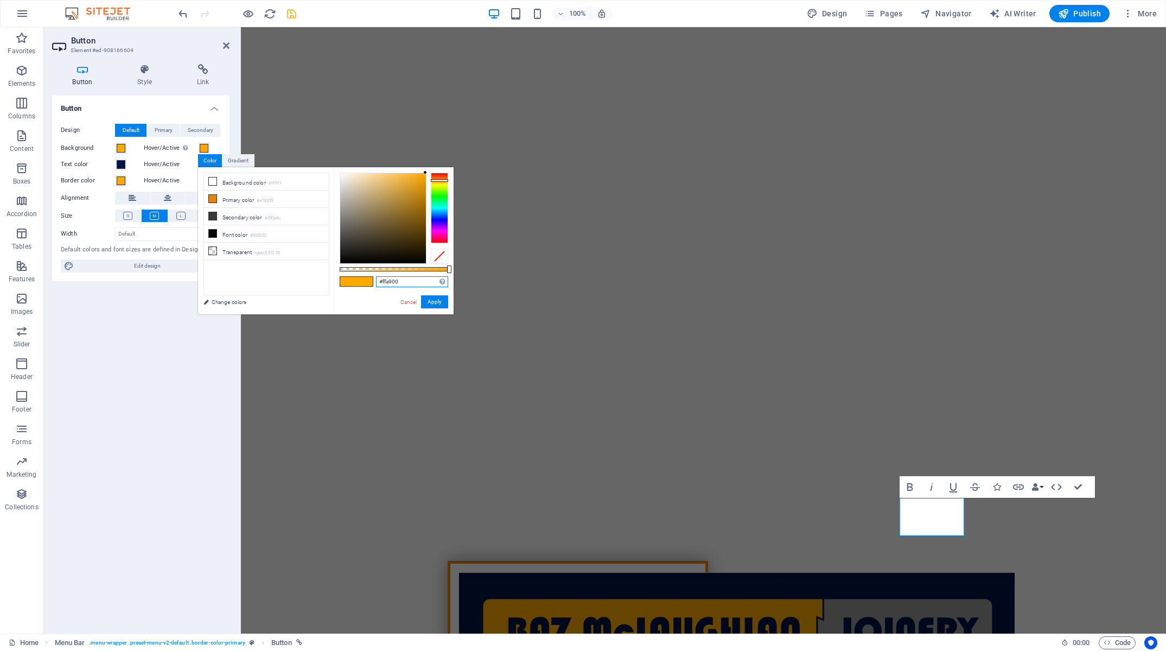
drag, startPoint x: 368, startPoint y: 282, endPoint x: 309, endPoint y: 281, distance: 59.2
click at [376, 281] on input "#ffa900" at bounding box center [412, 281] width 72 height 11
click at [265, 284] on ul "Background color #ffffff Primary color #e78200 Secondary color #393a3c Font col…" at bounding box center [266, 234] width 126 height 123
drag, startPoint x: 141, startPoint y: 305, endPoint x: 131, endPoint y: 235, distance: 70.1
click at [141, 304] on div "Button Design Default Primary Secondary Background Hover/Active Switch to previ…" at bounding box center [140, 359] width 177 height 529
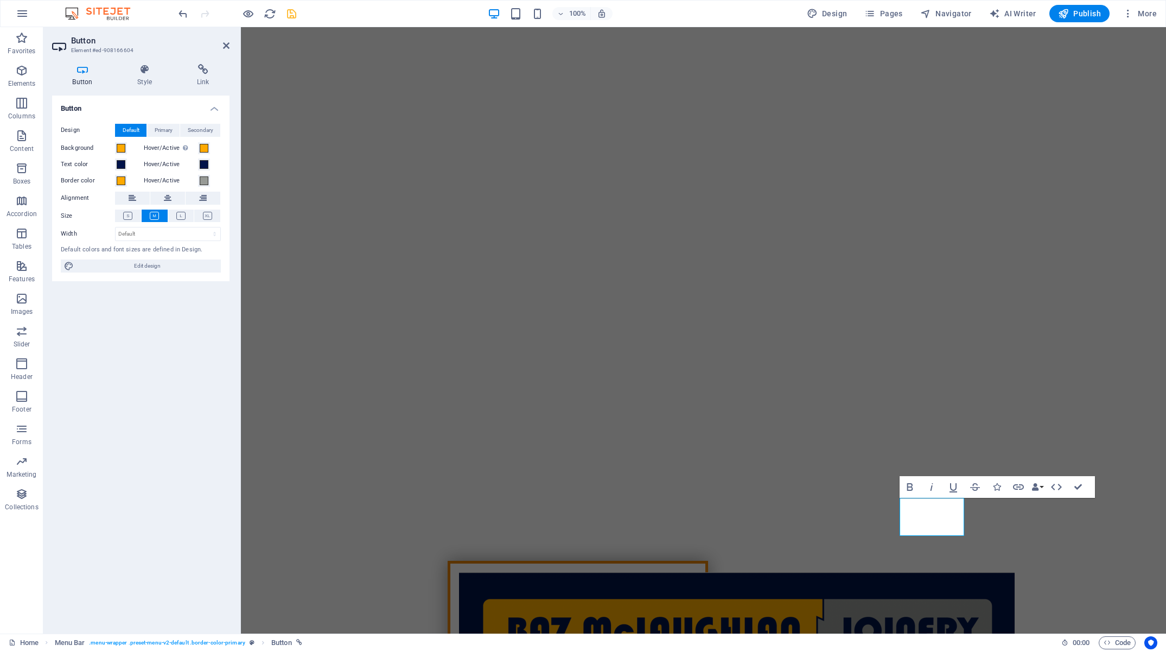
click at [125, 154] on div "Background" at bounding box center [100, 148] width 78 height 13
click at [124, 150] on span at bounding box center [121, 148] width 9 height 9
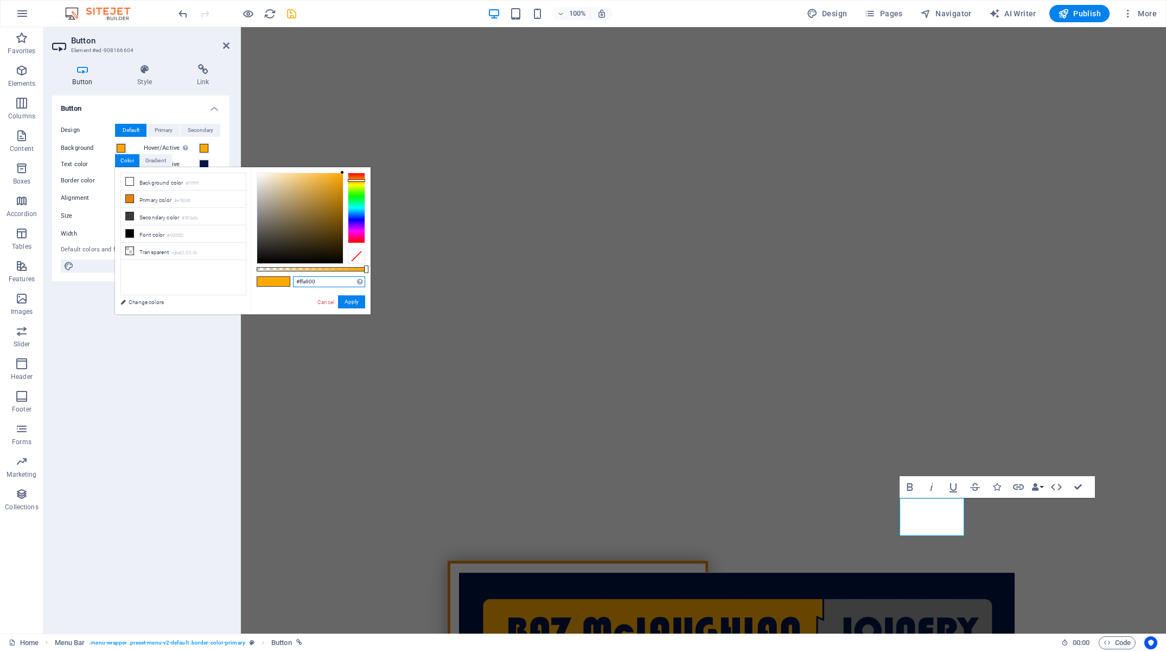
drag, startPoint x: 329, startPoint y: 281, endPoint x: 189, endPoint y: 270, distance: 140.4
click at [293, 276] on input "#ffa900" at bounding box center [329, 281] width 72 height 11
drag, startPoint x: 99, startPoint y: 356, endPoint x: 105, endPoint y: 314, distance: 42.7
click at [99, 355] on div "Button Design Default Primary Secondary Background Hover/Active Switch to previ…" at bounding box center [140, 359] width 177 height 529
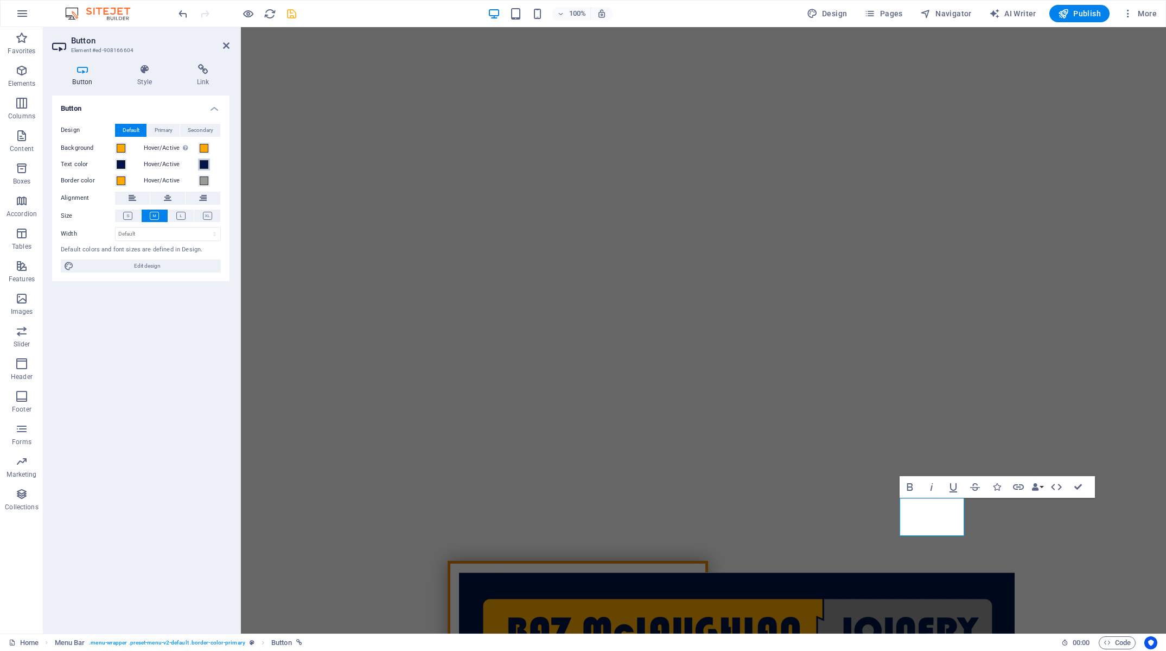
click at [205, 167] on span at bounding box center [204, 164] width 9 height 9
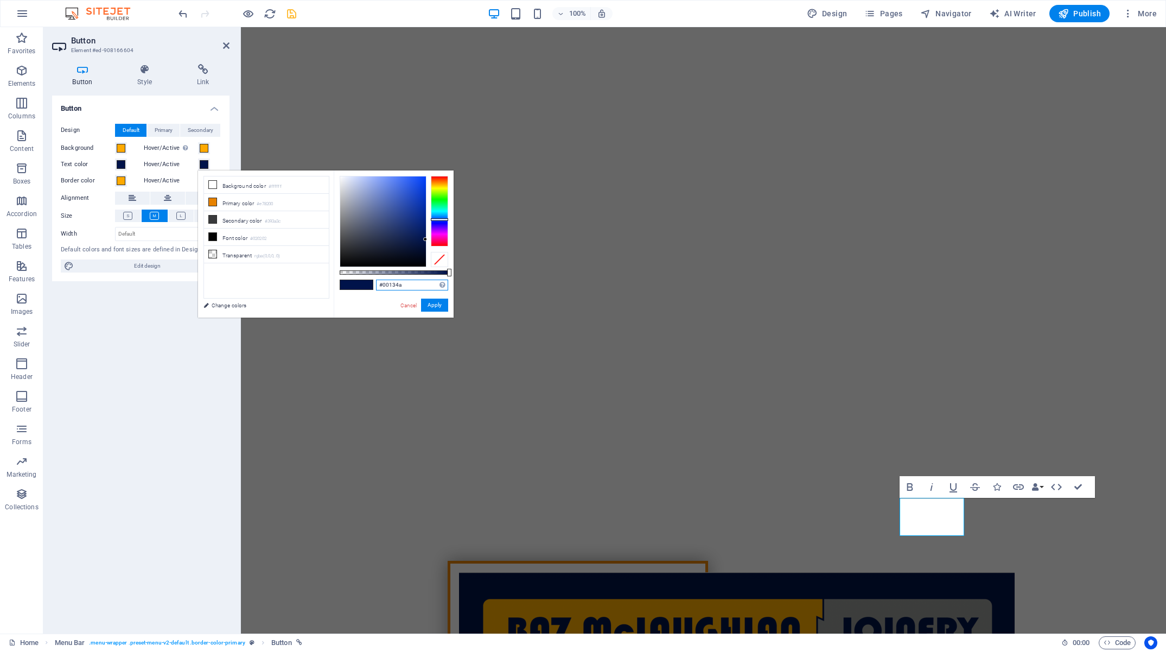
drag, startPoint x: 403, startPoint y: 285, endPoint x: 300, endPoint y: 285, distance: 103.6
click at [376, 285] on input "#00134a" at bounding box center [412, 284] width 72 height 11
paste input "ffa900"
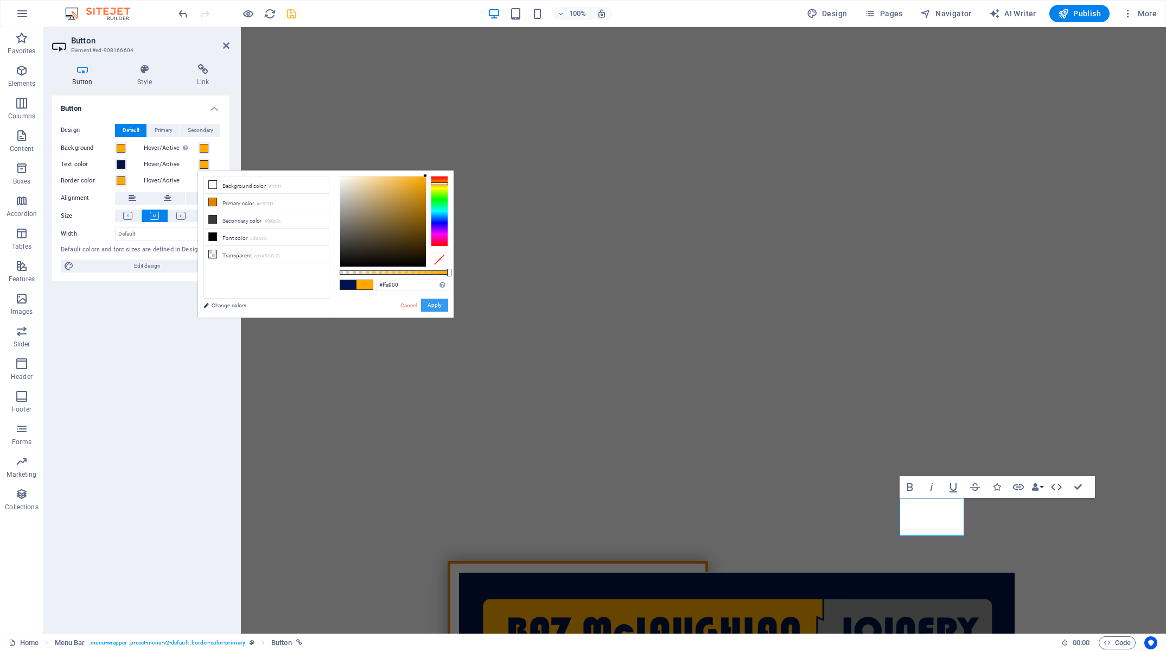
click at [431, 304] on button "Apply" at bounding box center [434, 304] width 27 height 13
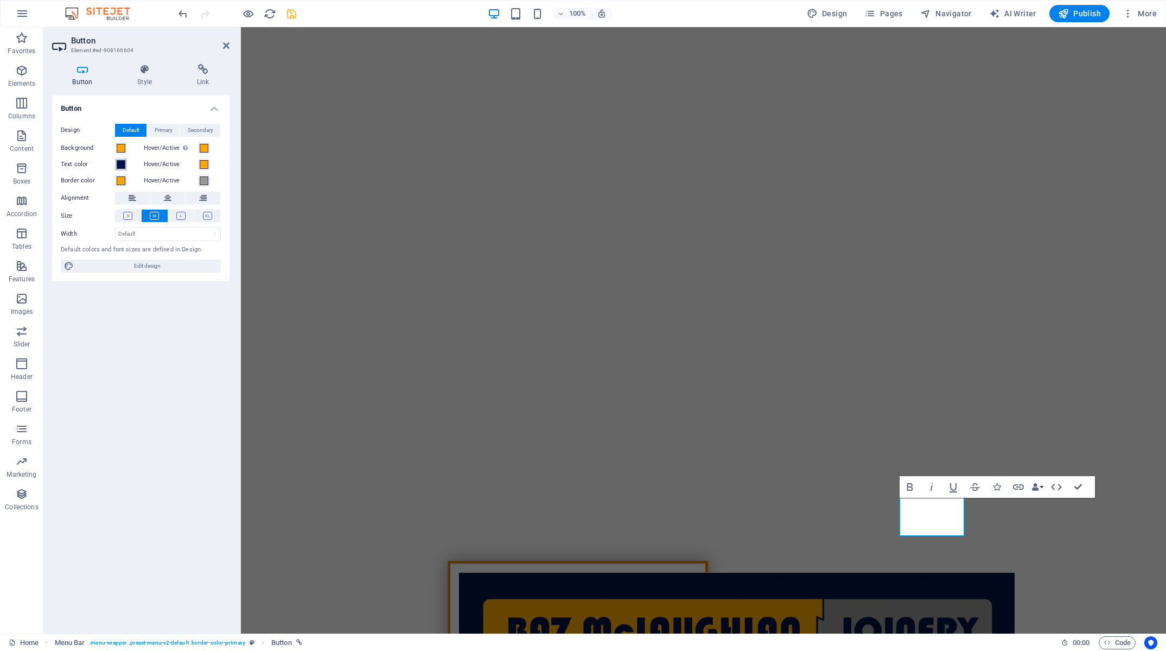
click at [119, 164] on span at bounding box center [121, 164] width 9 height 9
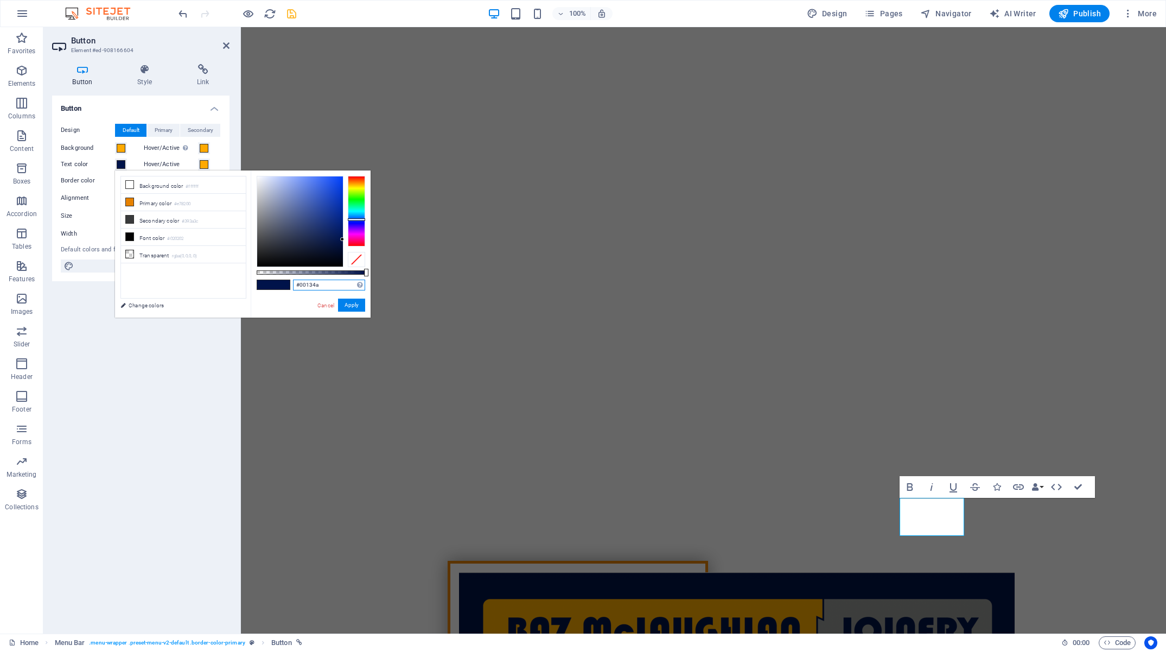
drag, startPoint x: 253, startPoint y: 285, endPoint x: 228, endPoint y: 285, distance: 25.5
click at [293, 285] on input "#00134a" at bounding box center [329, 284] width 72 height 11
click at [202, 148] on span at bounding box center [204, 148] width 9 height 9
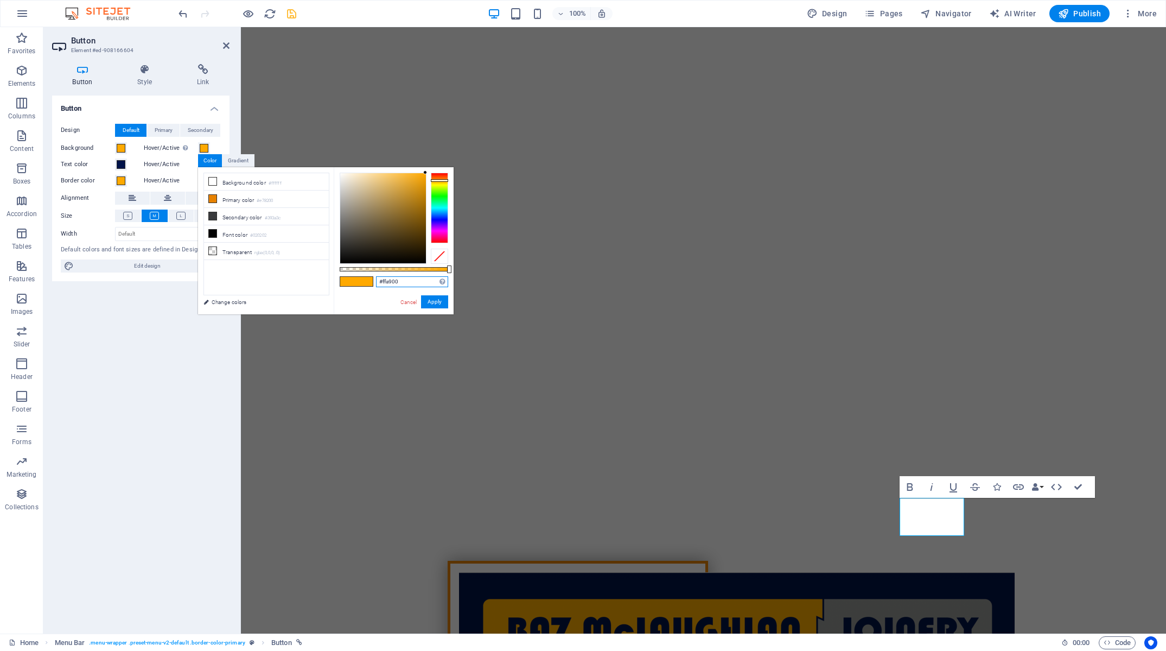
drag, startPoint x: 407, startPoint y: 284, endPoint x: 294, endPoint y: 282, distance: 112.9
click at [376, 282] on input "#ffa900" at bounding box center [412, 281] width 72 height 11
paste input "00134a"
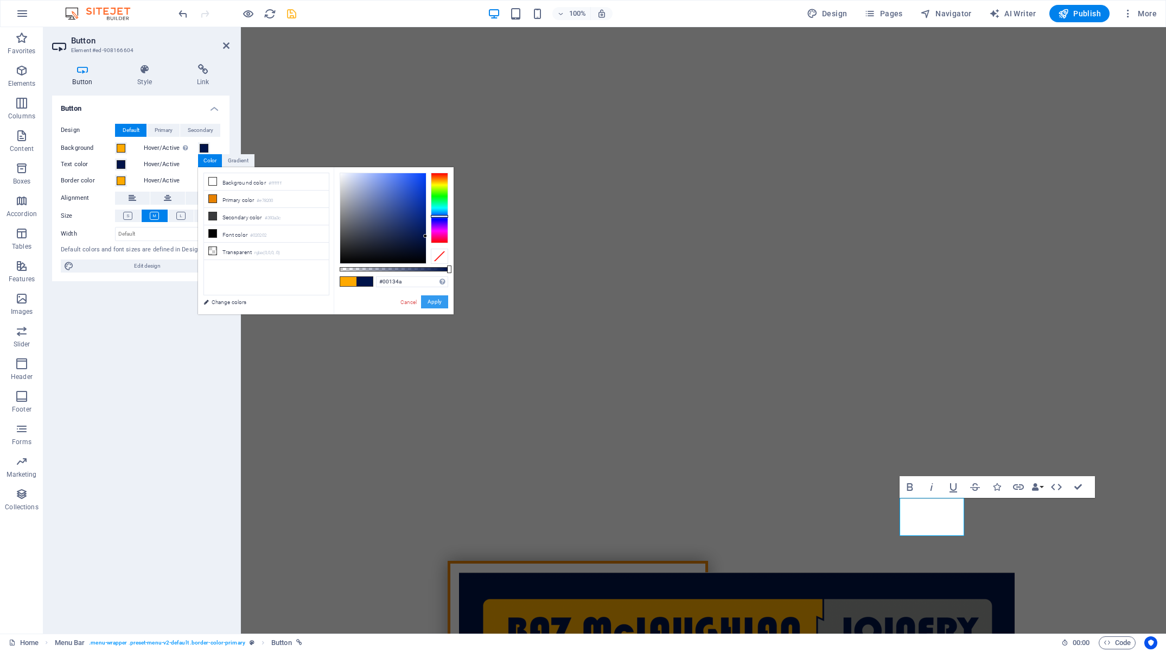
click at [437, 301] on button "Apply" at bounding box center [434, 301] width 27 height 13
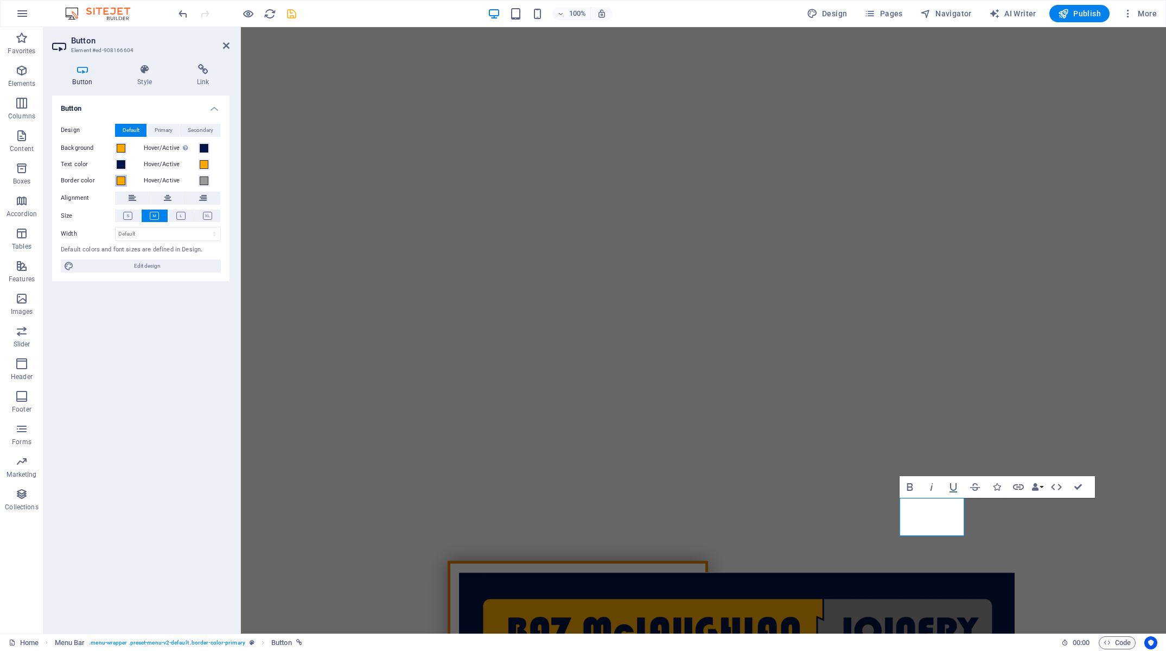
click at [120, 181] on span at bounding box center [121, 180] width 9 height 9
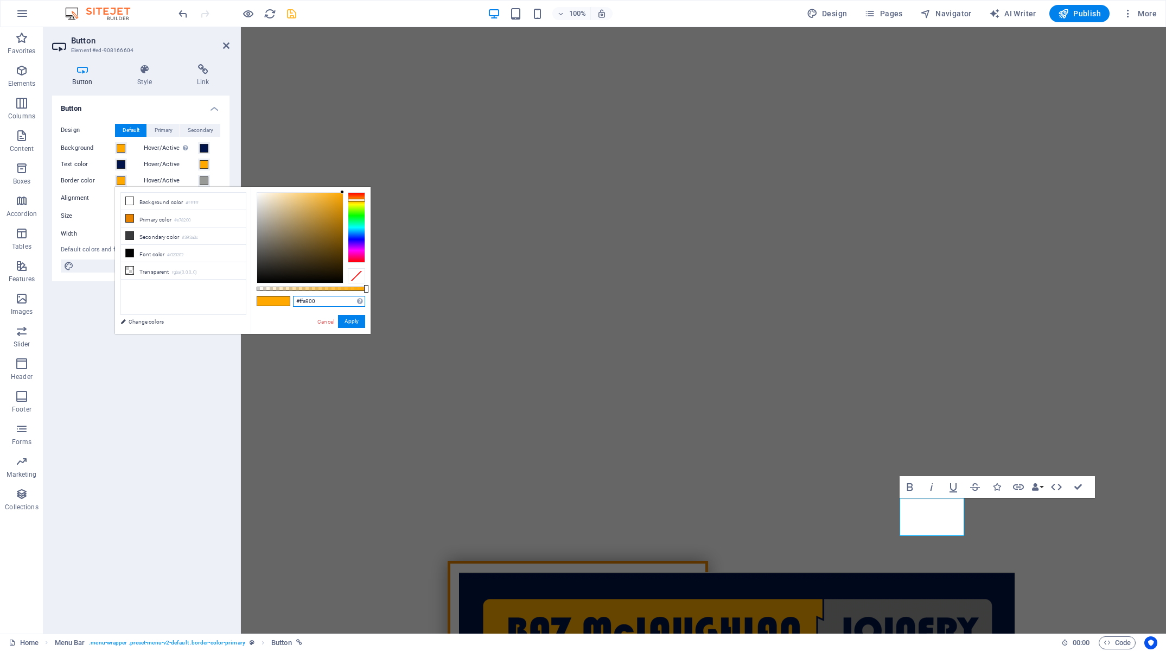
drag, startPoint x: 321, startPoint y: 301, endPoint x: 194, endPoint y: 292, distance: 127.8
click at [293, 296] on input "#ffa900" at bounding box center [329, 301] width 72 height 11
paste input "00134a"
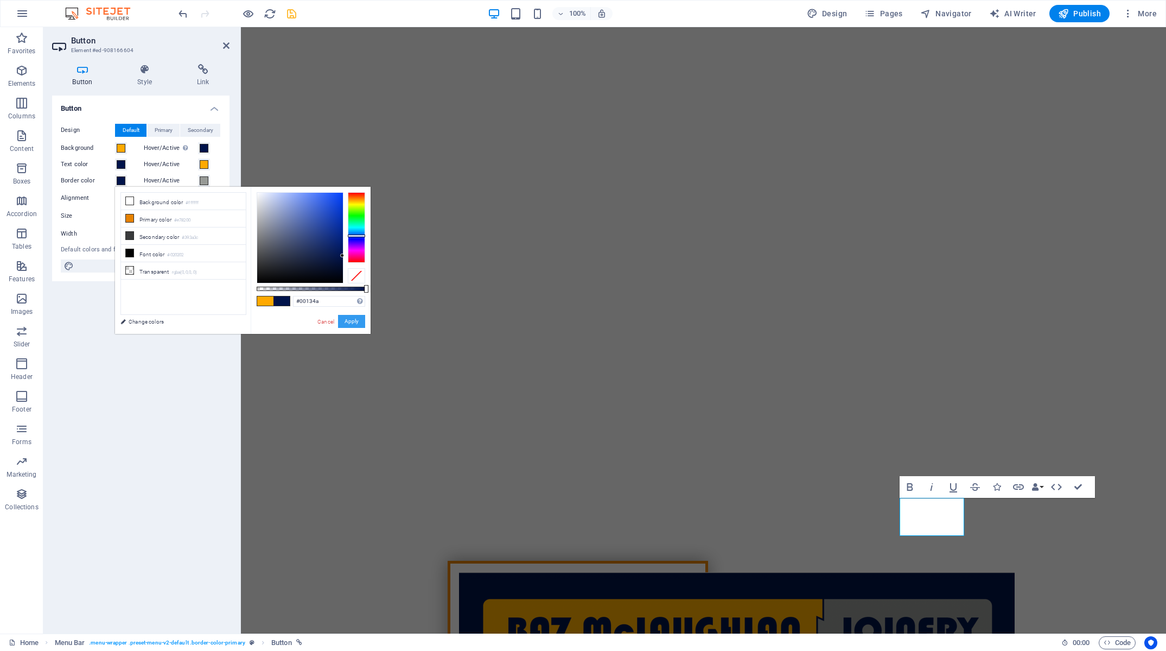
click at [356, 320] on button "Apply" at bounding box center [351, 321] width 27 height 13
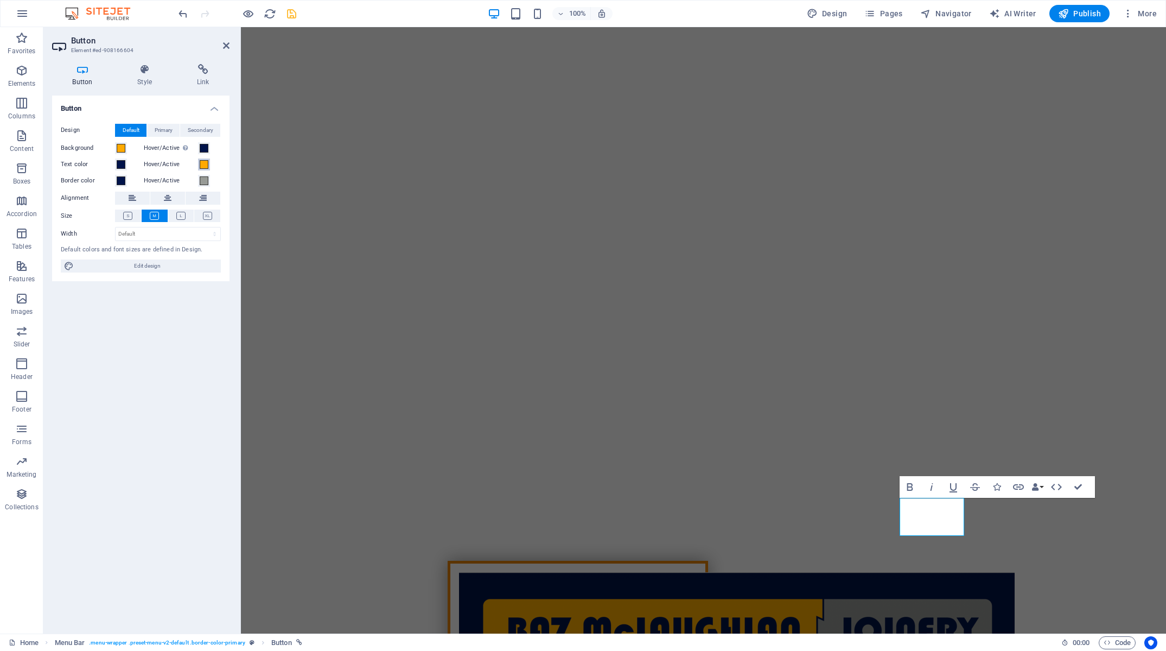
click at [201, 163] on span at bounding box center [204, 164] width 9 height 9
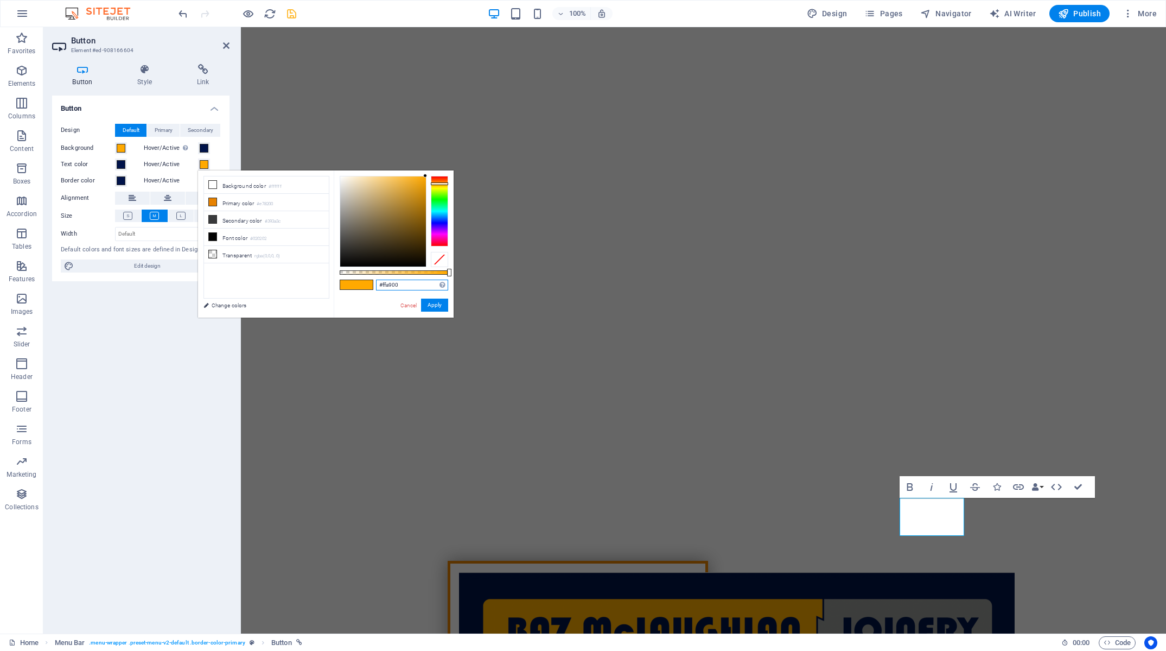
drag, startPoint x: 407, startPoint y: 284, endPoint x: 323, endPoint y: 285, distance: 84.6
click at [376, 285] on input "#ffa900" at bounding box center [412, 284] width 72 height 11
click at [134, 352] on div "Button Design Default Primary Secondary Background Hover/Active Switch to previ…" at bounding box center [140, 359] width 177 height 529
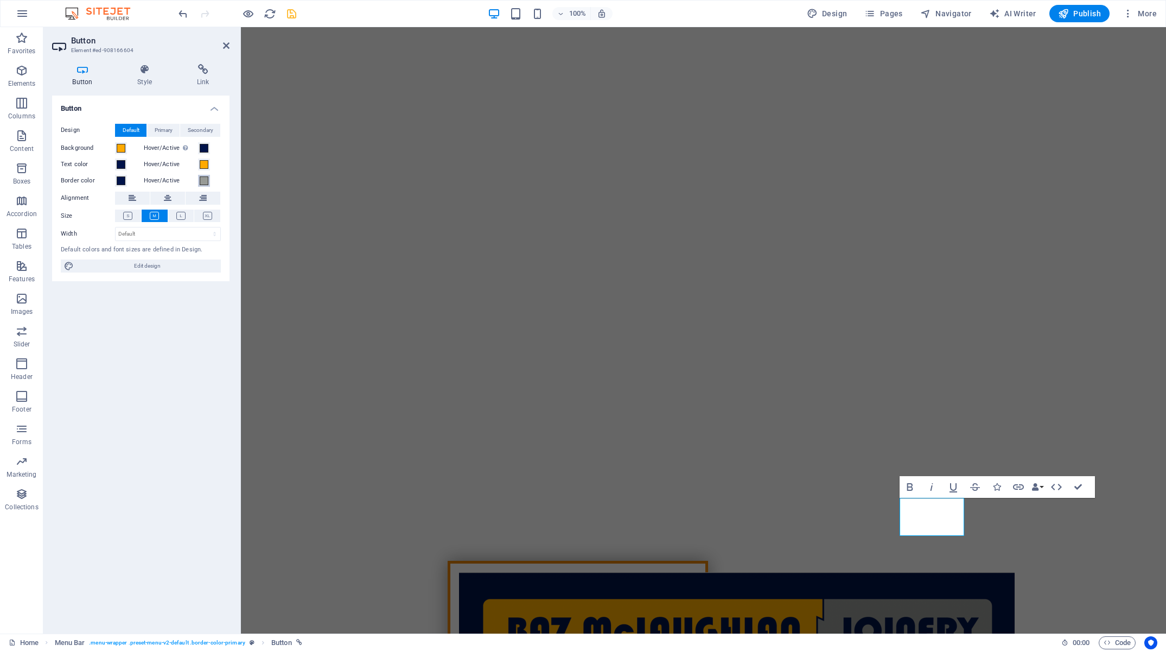
click at [202, 182] on span at bounding box center [204, 180] width 9 height 9
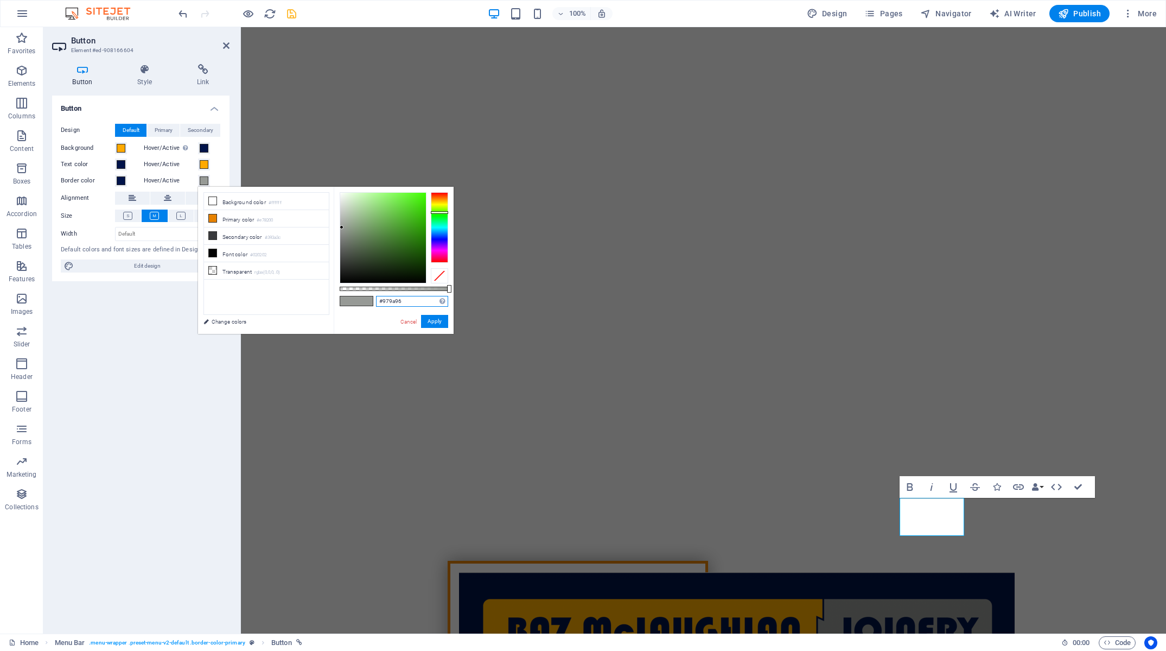
drag, startPoint x: 405, startPoint y: 300, endPoint x: 307, endPoint y: 300, distance: 98.7
click at [376, 300] on input "#979a96" at bounding box center [412, 301] width 72 height 11
paste input "ffa900"
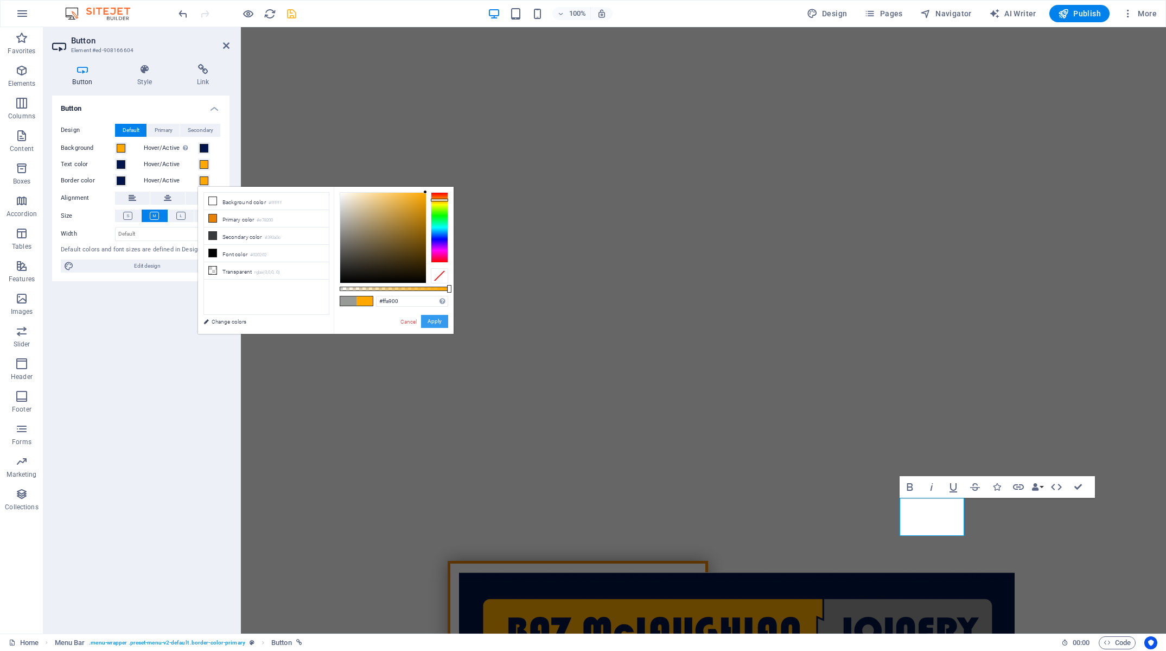
click at [428, 321] on button "Apply" at bounding box center [434, 321] width 27 height 13
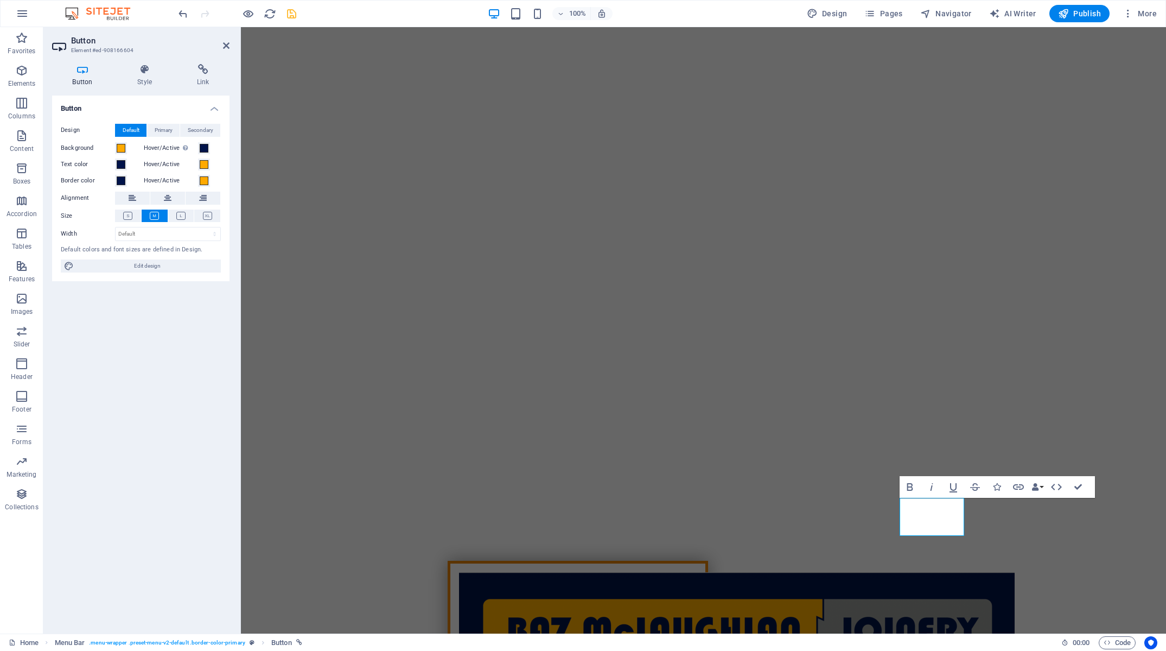
click at [292, 19] on icon "save" at bounding box center [291, 14] width 12 height 12
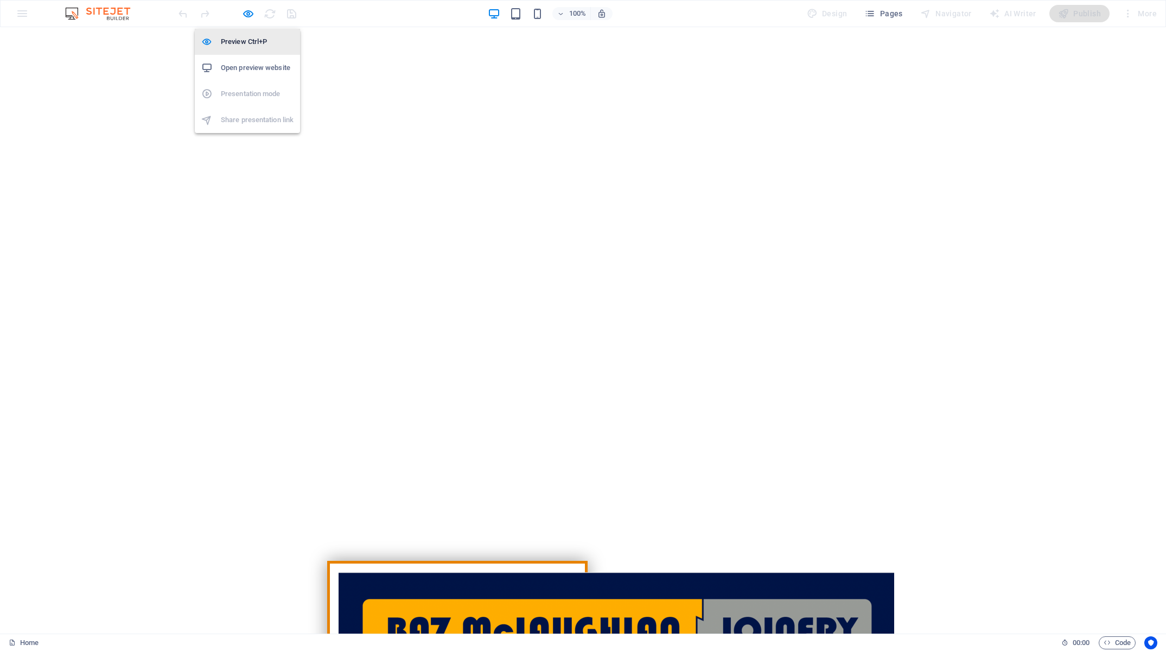
drag, startPoint x: 250, startPoint y: 17, endPoint x: 254, endPoint y: 33, distance: 16.5
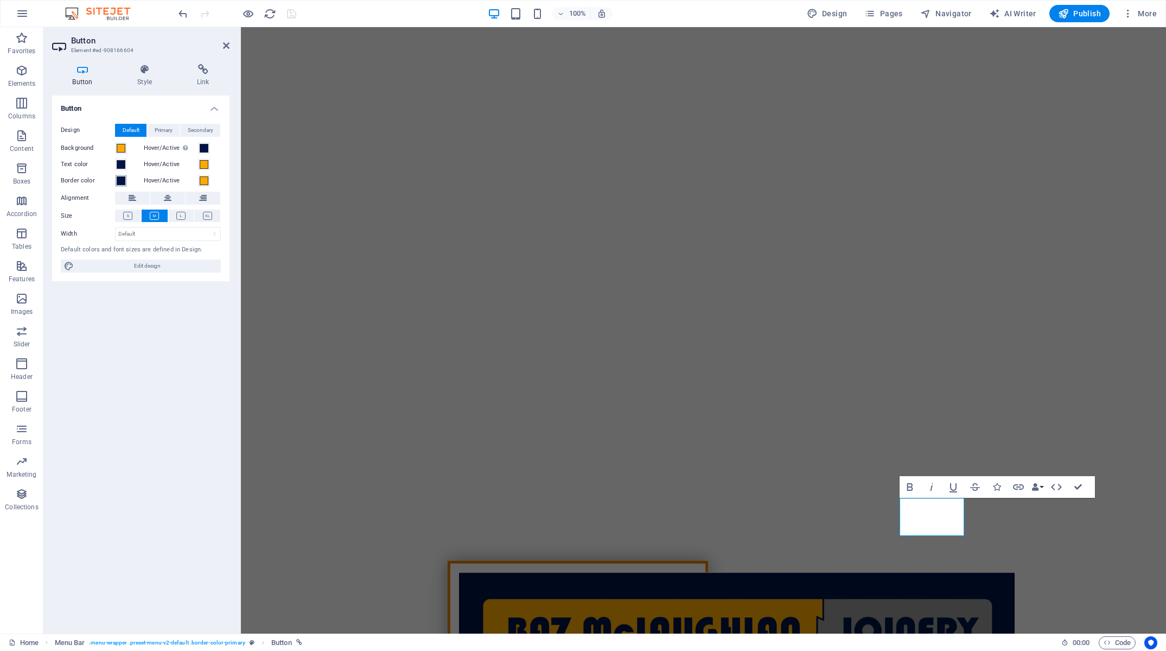
click at [121, 179] on span at bounding box center [121, 180] width 9 height 9
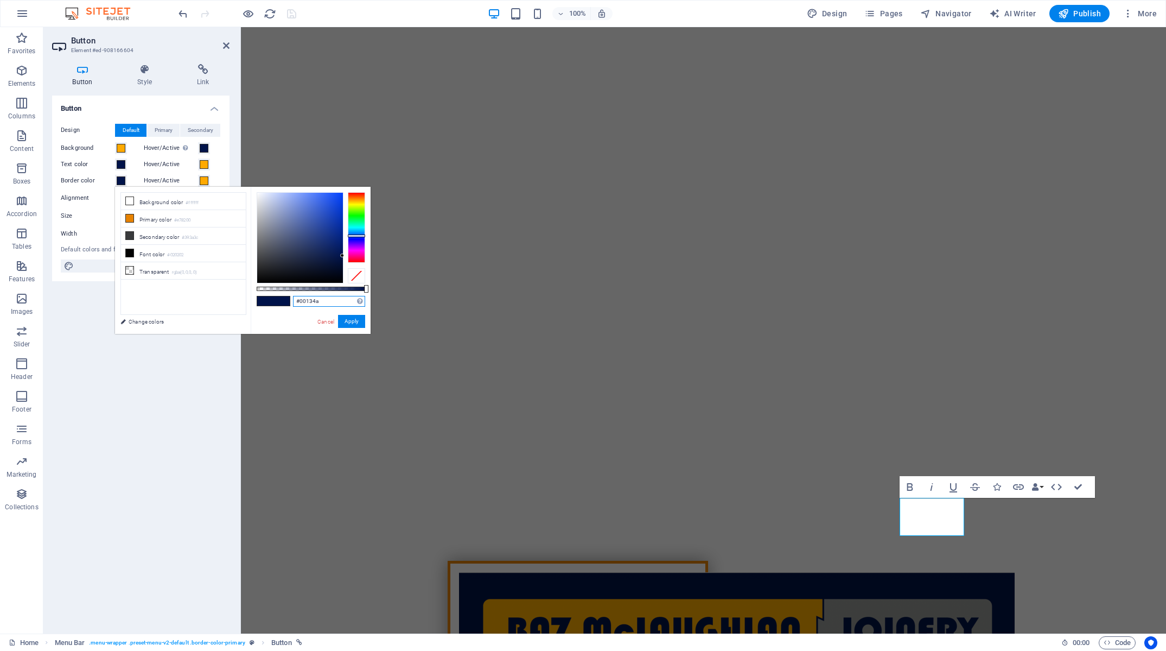
drag, startPoint x: 326, startPoint y: 305, endPoint x: 233, endPoint y: 294, distance: 93.5
click at [293, 296] on input "#00134a" at bounding box center [329, 301] width 72 height 11
click at [204, 180] on span at bounding box center [204, 180] width 9 height 9
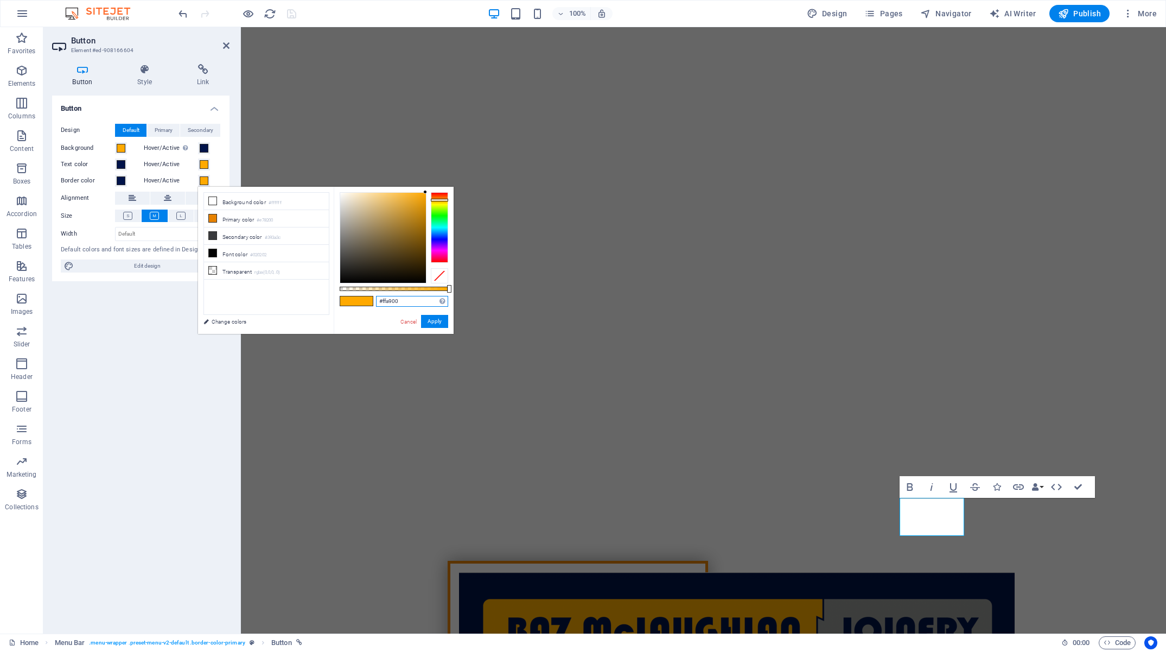
drag, startPoint x: 360, startPoint y: 296, endPoint x: 316, endPoint y: 298, distance: 43.5
click at [376, 298] on input "#ffa900" at bounding box center [412, 301] width 72 height 11
paste input "00134a"
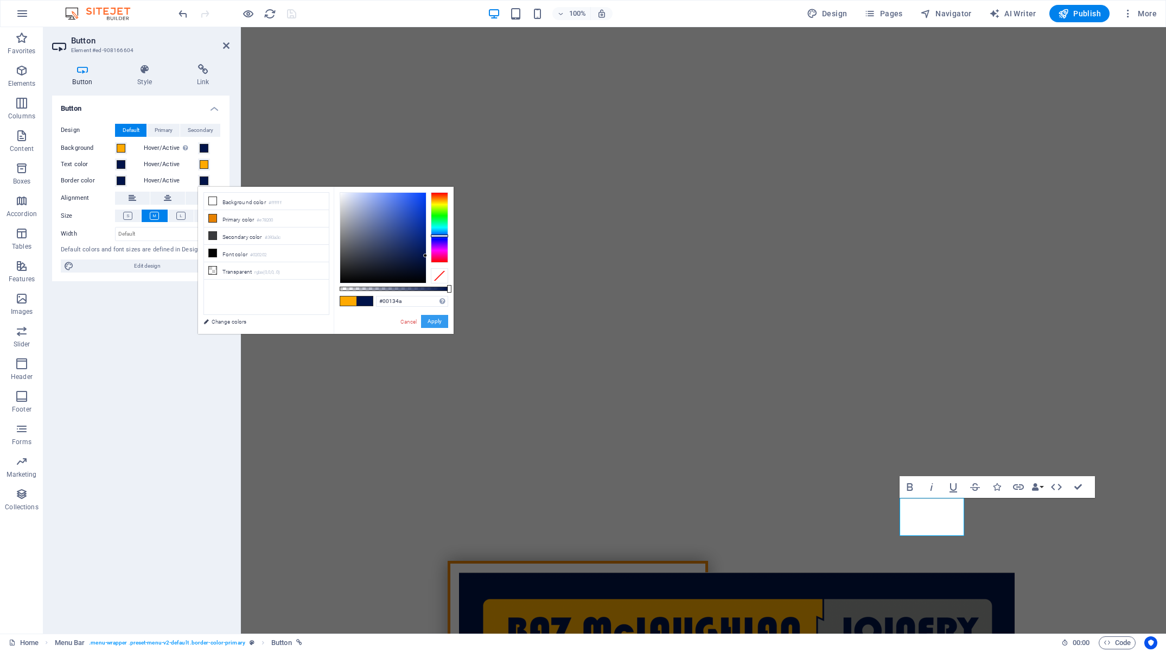
click at [431, 322] on button "Apply" at bounding box center [434, 321] width 27 height 13
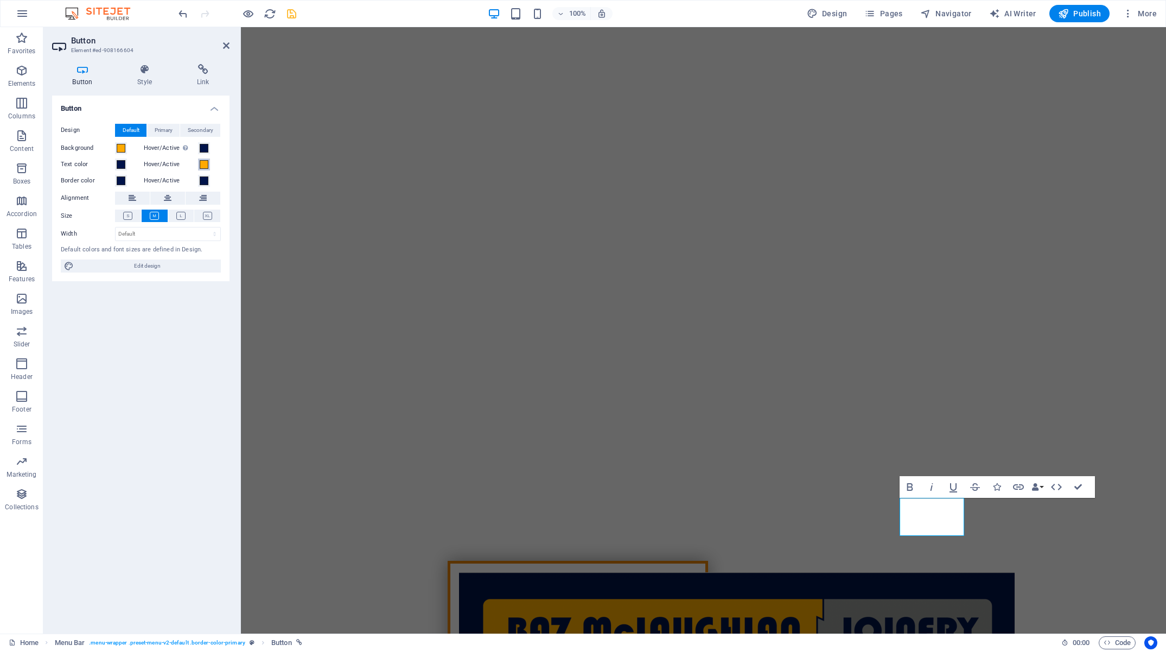
click at [201, 165] on span at bounding box center [204, 164] width 9 height 9
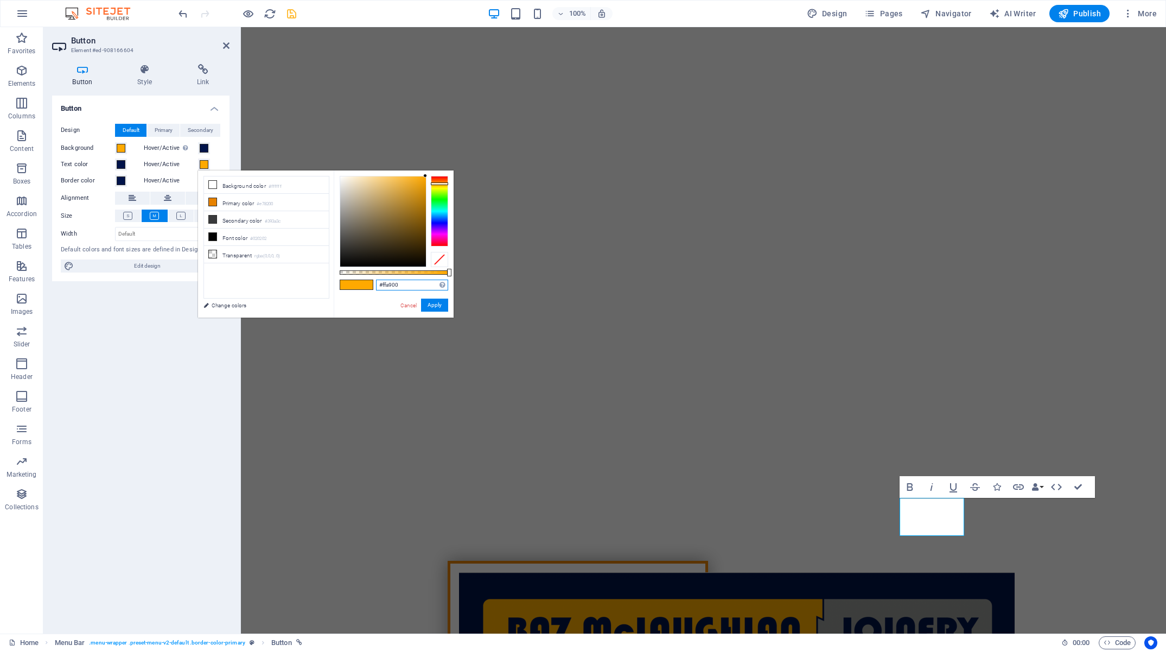
drag, startPoint x: 401, startPoint y: 285, endPoint x: 323, endPoint y: 279, distance: 78.4
click at [376, 279] on input "#ffa900" at bounding box center [412, 284] width 72 height 11
click at [123, 180] on span at bounding box center [121, 180] width 9 height 9
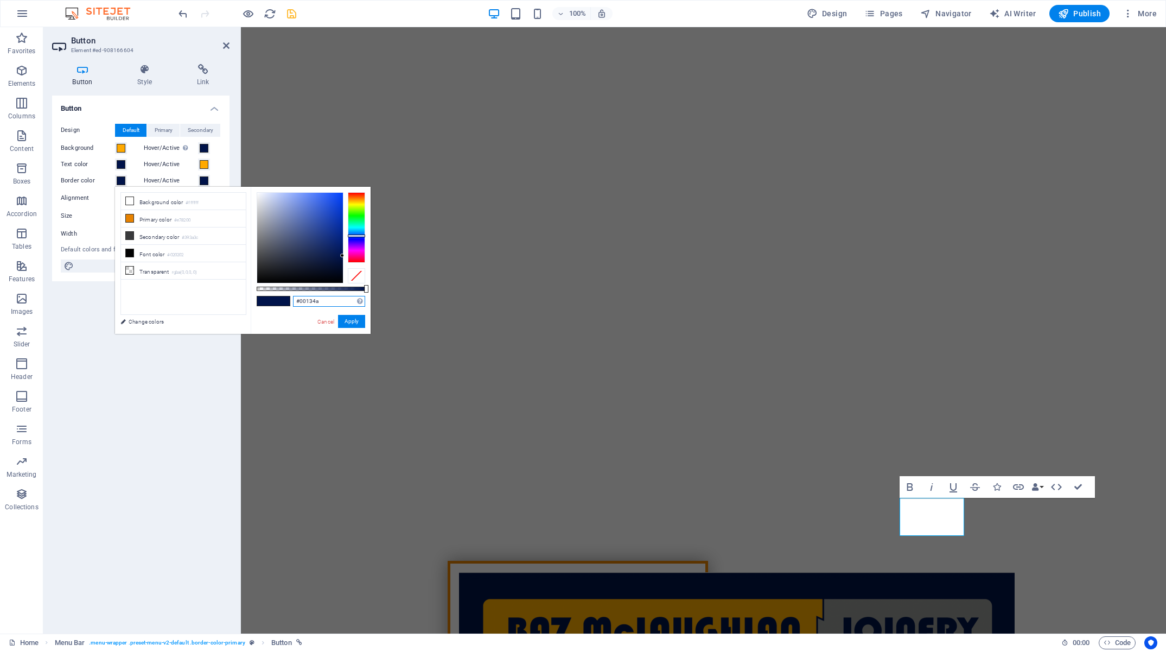
drag, startPoint x: 289, startPoint y: 296, endPoint x: 239, endPoint y: 291, distance: 50.2
click at [293, 296] on input "#00134a" at bounding box center [329, 301] width 72 height 11
paste input "ffa900"
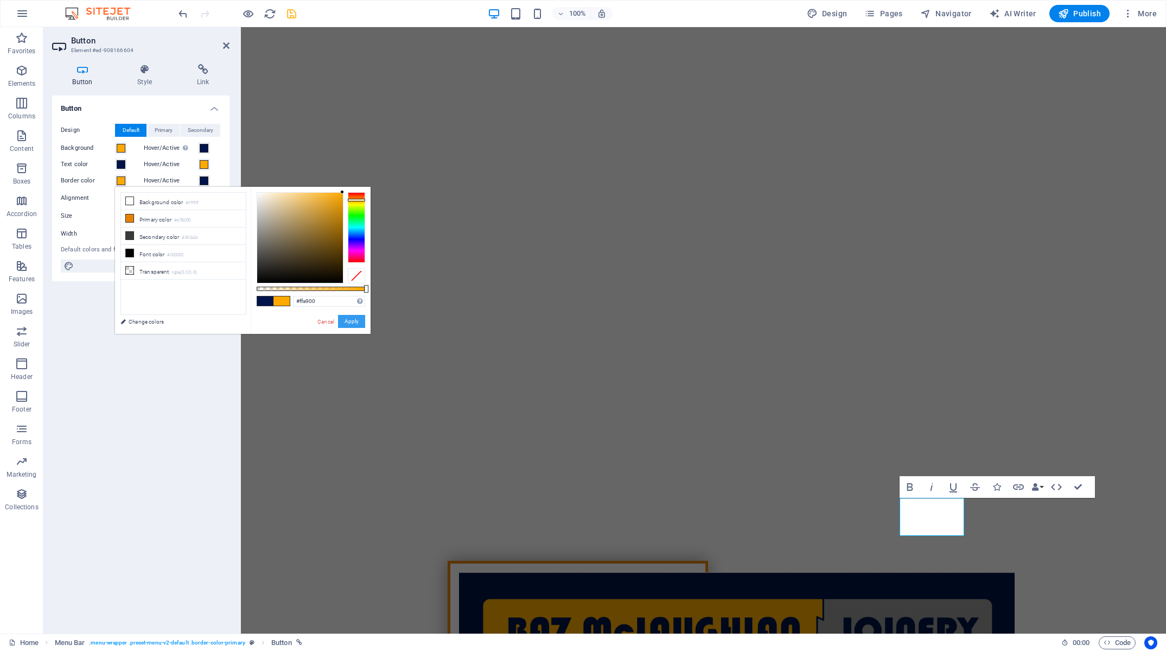
click at [353, 320] on button "Apply" at bounding box center [351, 321] width 27 height 13
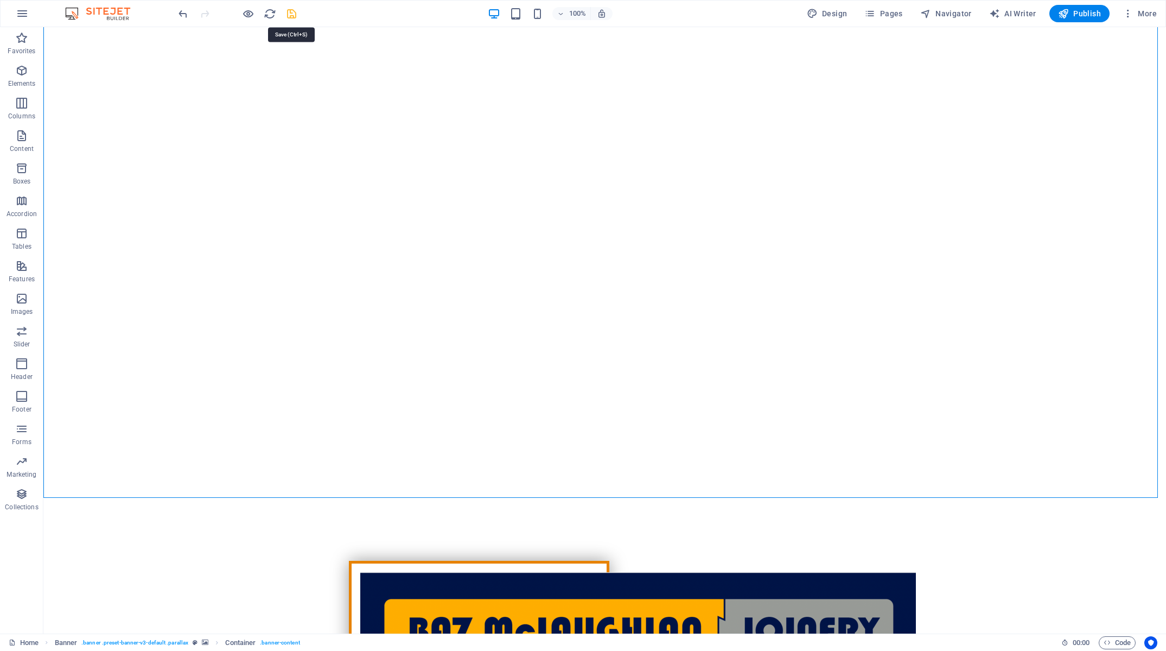
click at [292, 12] on icon "save" at bounding box center [291, 14] width 12 height 12
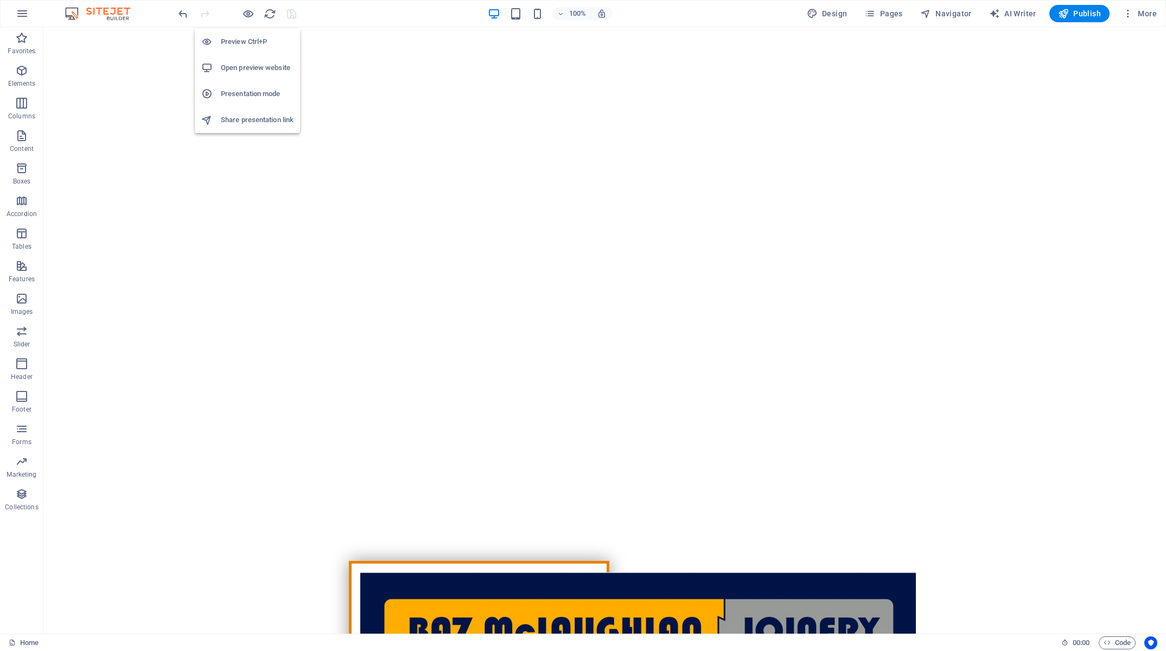
click at [244, 43] on h6 "Preview Ctrl+P" at bounding box center [257, 41] width 73 height 13
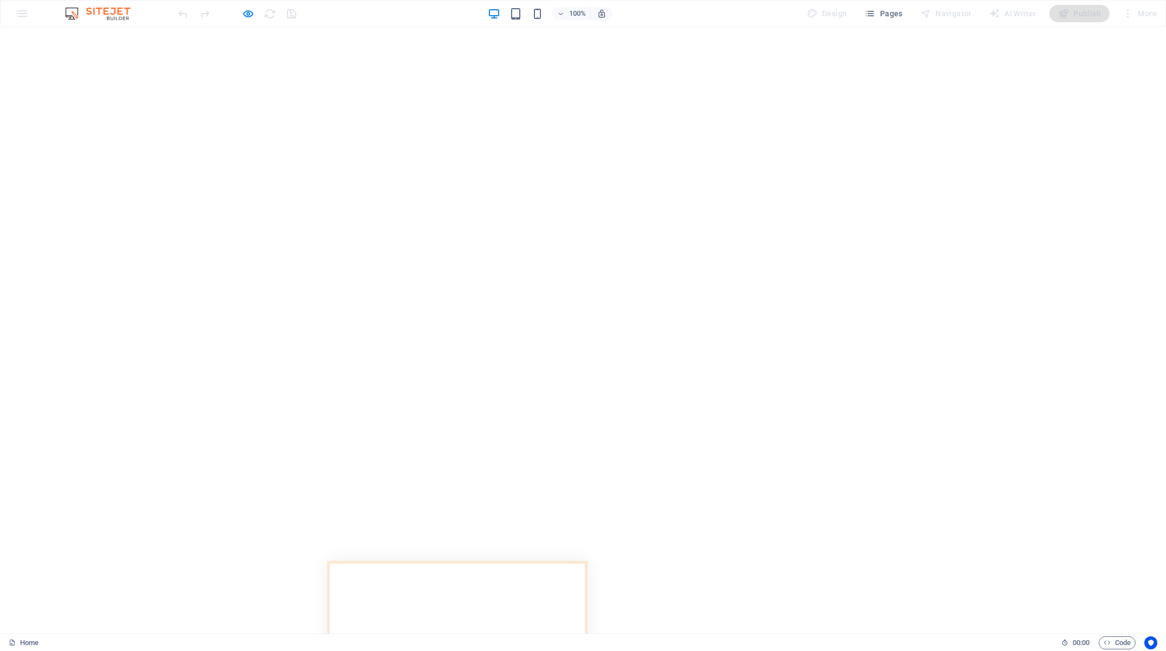
scroll to position [0, 0]
drag, startPoint x: 243, startPoint y: 12, endPoint x: 284, endPoint y: 59, distance: 61.9
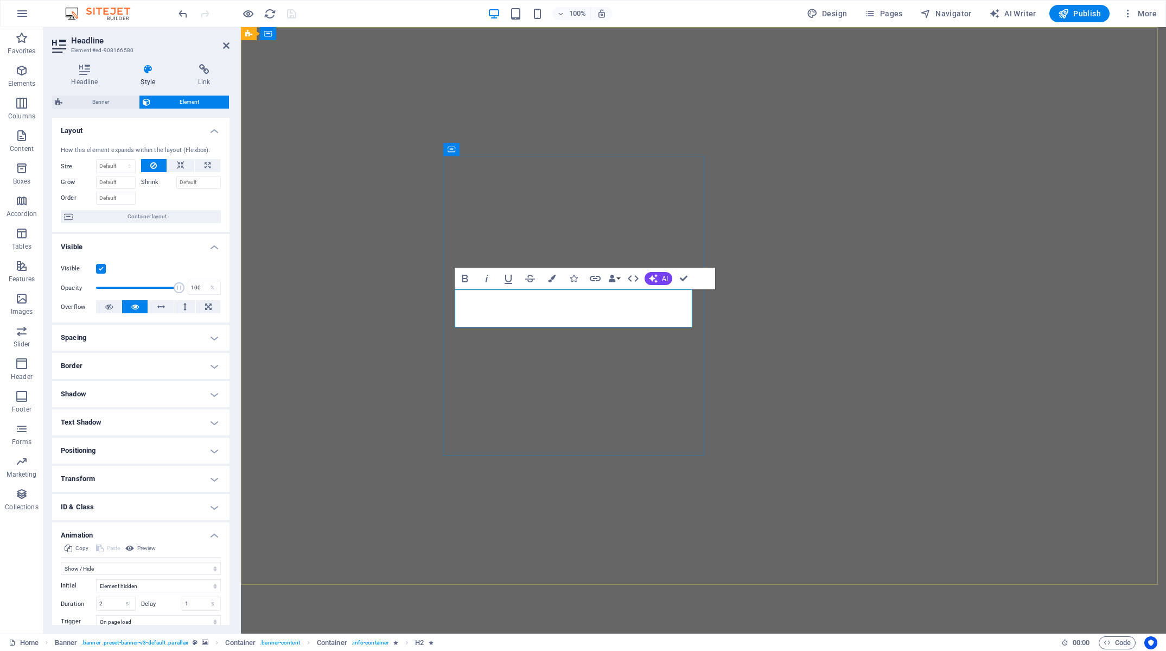
drag, startPoint x: 515, startPoint y: 308, endPoint x: 528, endPoint y: 309, distance: 13.1
drag, startPoint x: 563, startPoint y: 308, endPoint x: 416, endPoint y: 308, distance: 146.5
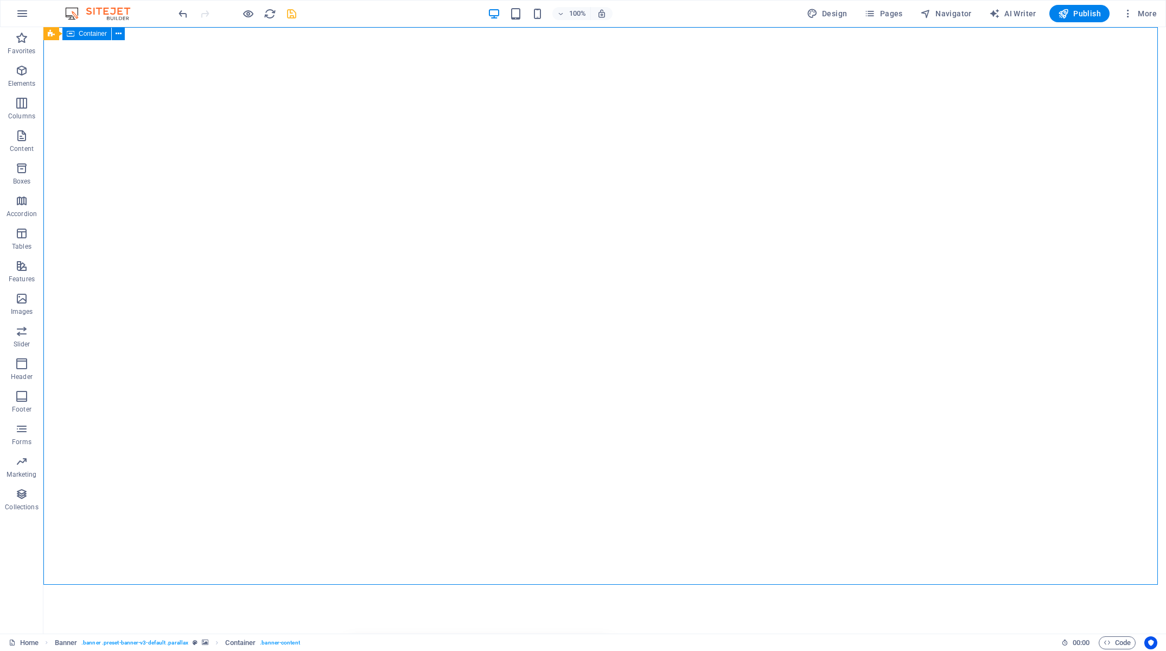
click at [263, 65] on h6 "Open preview website" at bounding box center [257, 67] width 73 height 13
click at [294, 13] on icon "save" at bounding box center [291, 14] width 12 height 12
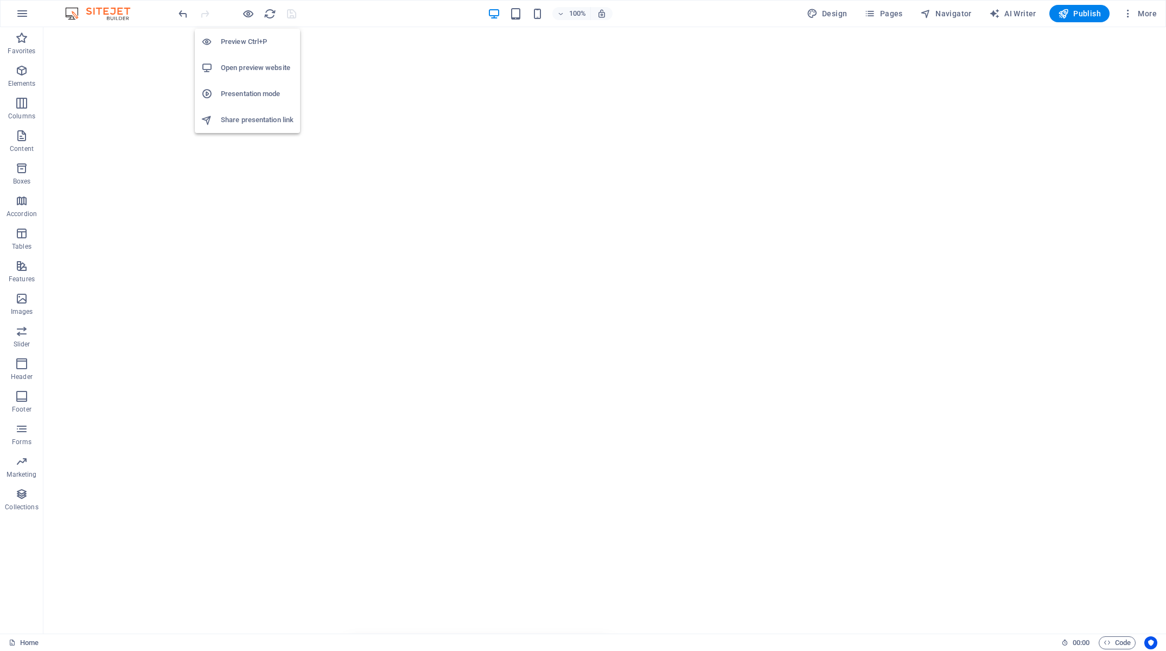
click at [255, 66] on h6 "Open preview website" at bounding box center [257, 67] width 73 height 13
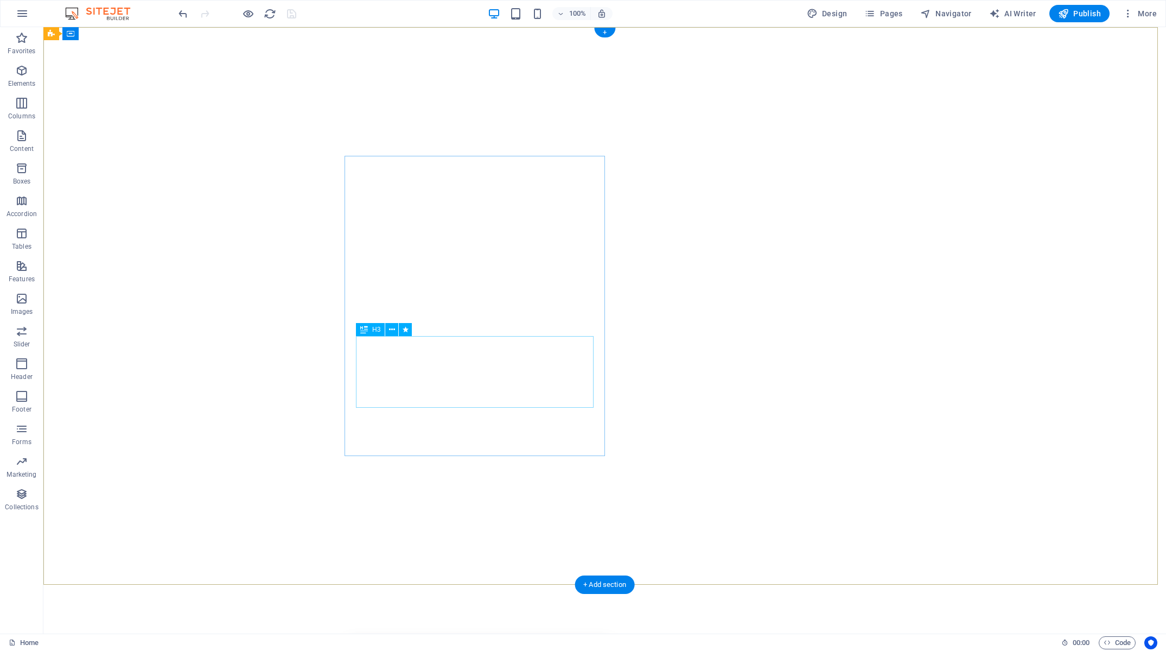
drag, startPoint x: 481, startPoint y: 361, endPoint x: 524, endPoint y: 388, distance: 51.2
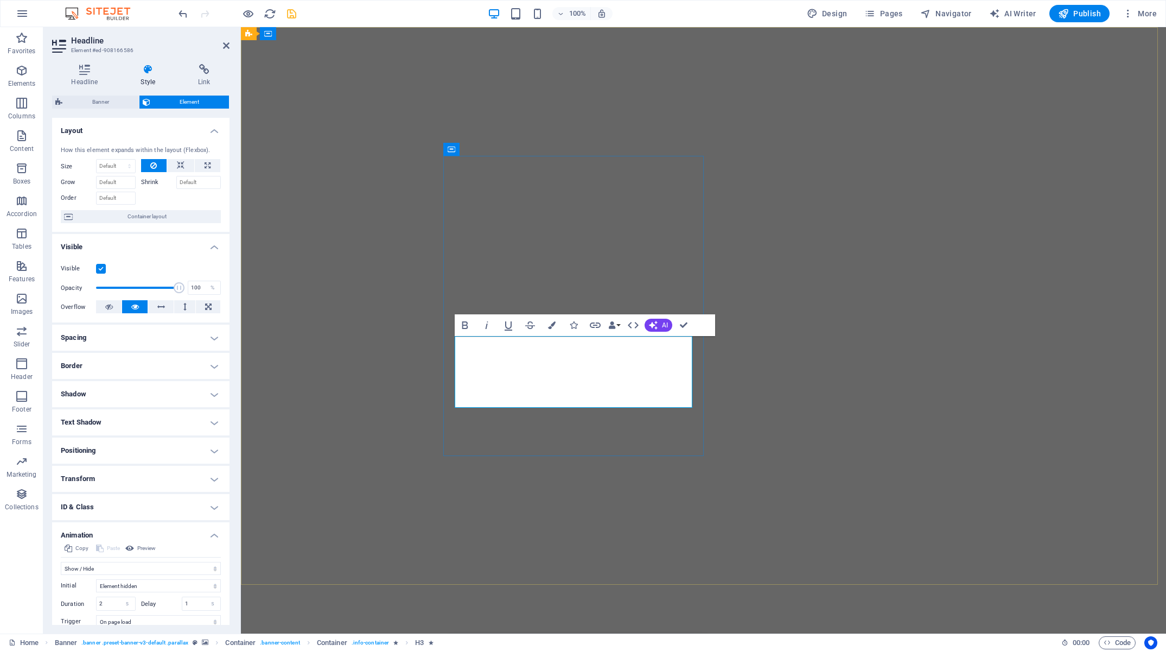
drag, startPoint x: 592, startPoint y: 372, endPoint x: 557, endPoint y: 372, distance: 35.3
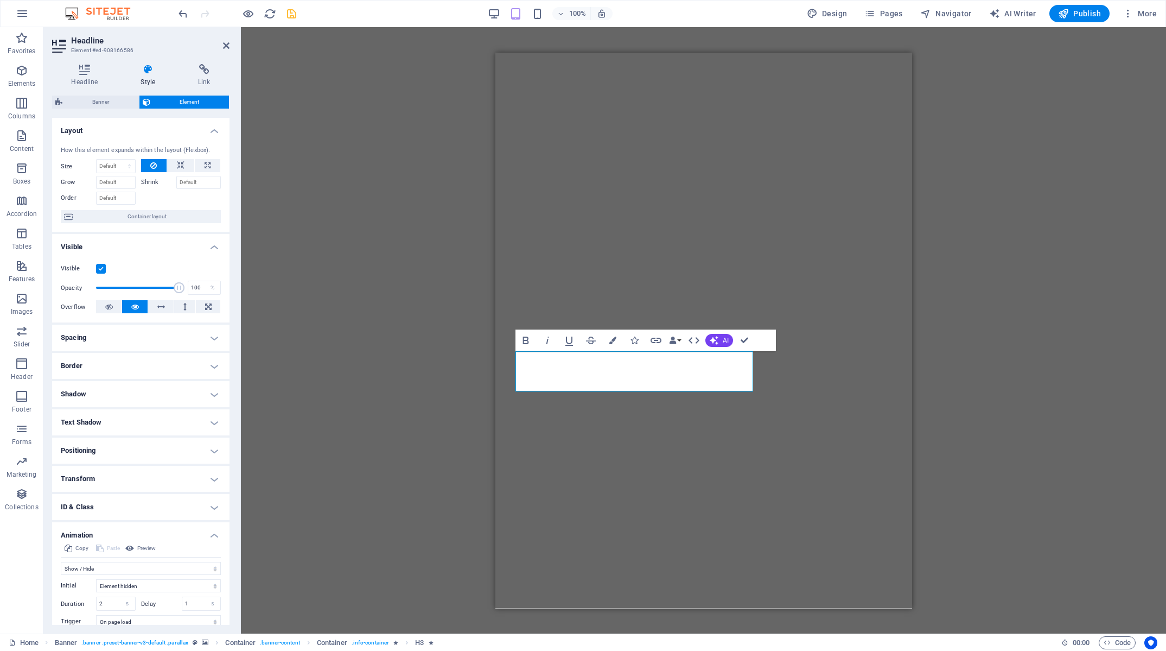
click at [161, 343] on h4 "Spacing" at bounding box center [140, 337] width 177 height 26
click at [105, 372] on select "Default px rem % vh vw Custom" at bounding box center [131, 378] width 53 height 13
click option "%" at bounding box center [0, 0] width 0 height 0
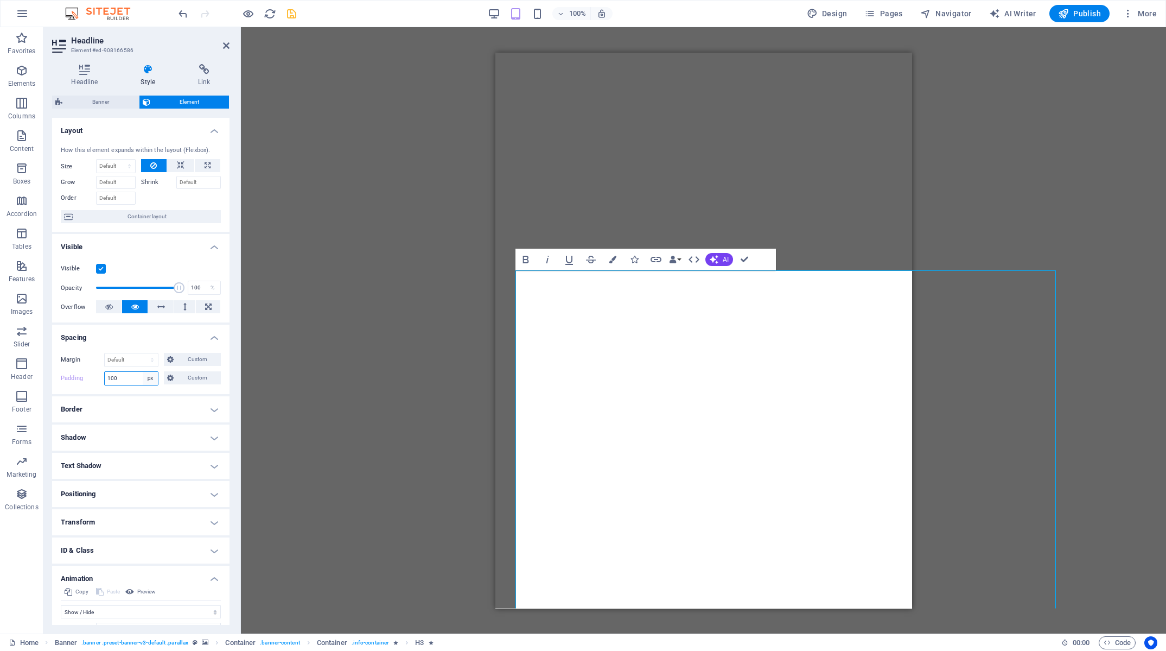
click option "px" at bounding box center [0, 0] width 0 height 0
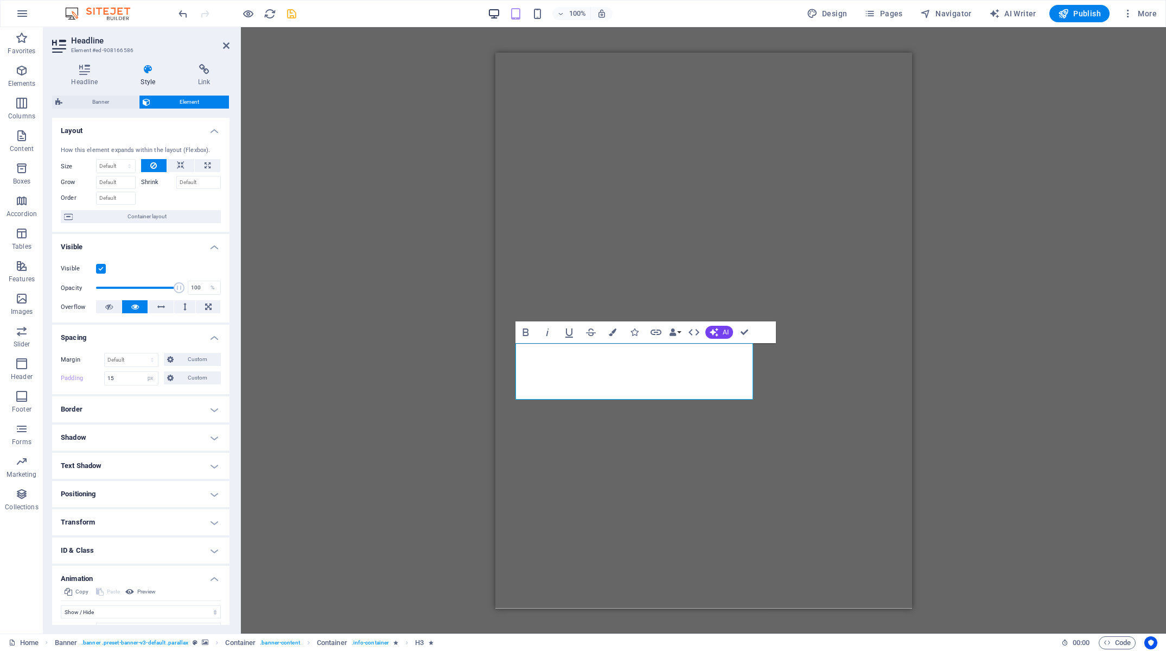
click at [493, 12] on icon "button" at bounding box center [494, 14] width 12 height 12
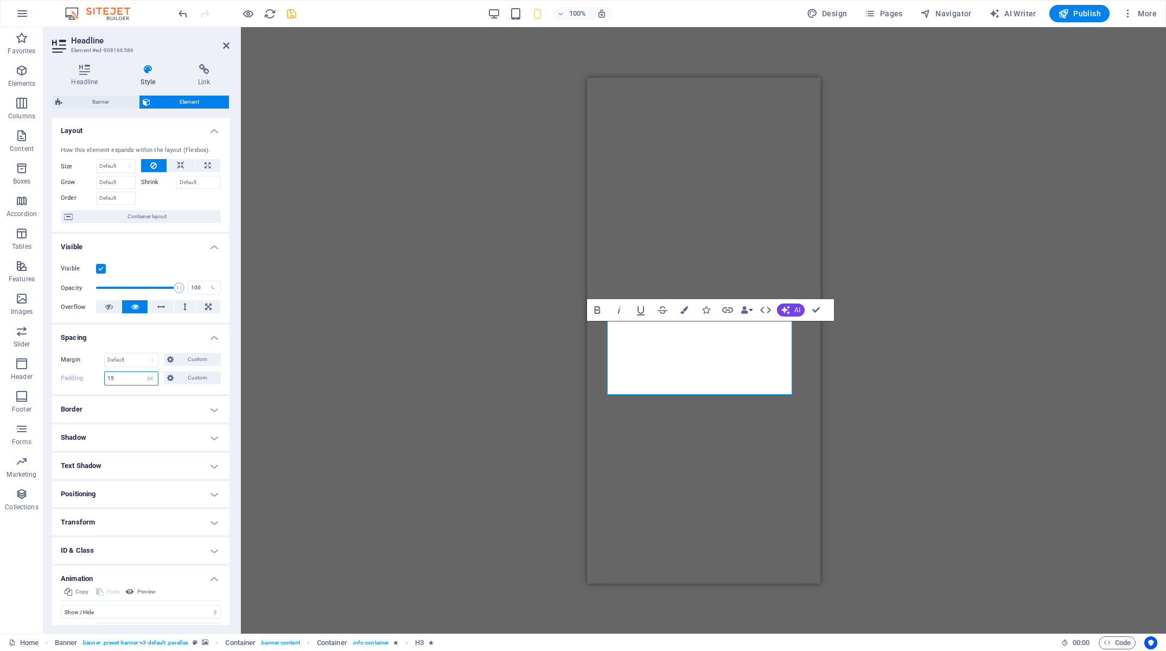
drag, startPoint x: 103, startPoint y: 378, endPoint x: 81, endPoint y: 378, distance: 21.2
click at [105, 378] on input "15" at bounding box center [131, 378] width 53 height 13
click option "Default" at bounding box center [0, 0] width 0 height 0
click at [131, 377] on input "15" at bounding box center [131, 378] width 53 height 13
click option "Default" at bounding box center [0, 0] width 0 height 0
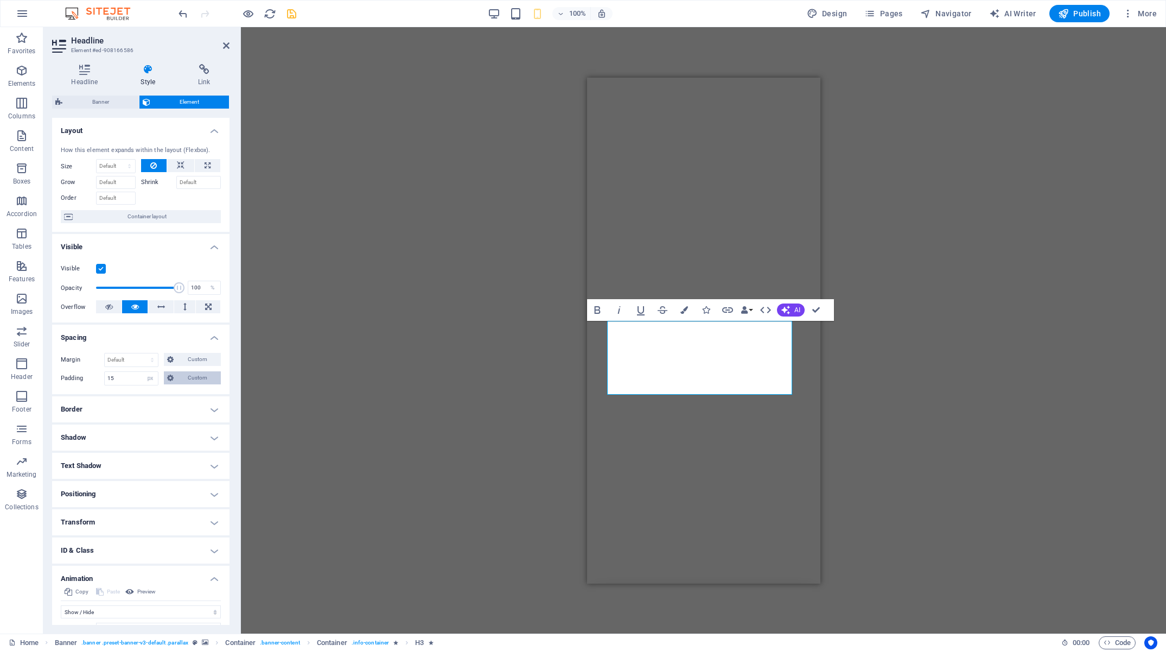
click at [177, 379] on span "Custom" at bounding box center [197, 377] width 41 height 13
click at [183, 377] on span "Custom" at bounding box center [197, 377] width 41 height 13
click at [137, 378] on input "15" at bounding box center [131, 378] width 53 height 13
drag, startPoint x: 119, startPoint y: 380, endPoint x: 40, endPoint y: 380, distance: 79.2
click at [105, 380] on input "15" at bounding box center [131, 378] width 53 height 13
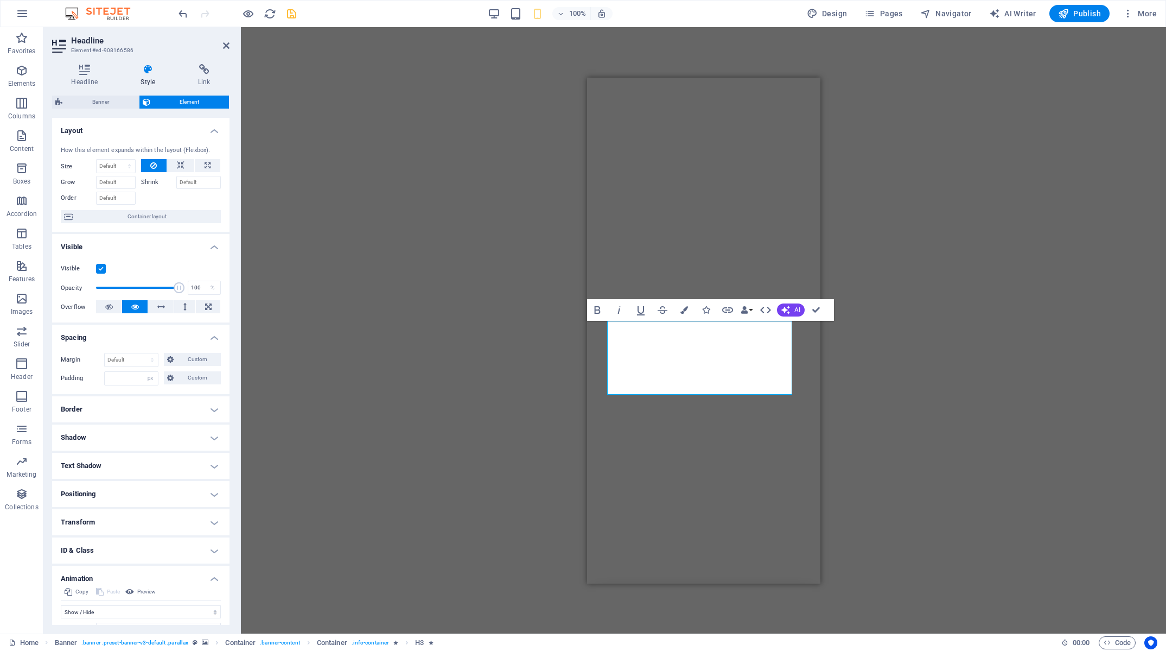
click at [140, 340] on h4 "Spacing" at bounding box center [140, 334] width 177 height 20
click at [151, 345] on h4 "Spacing" at bounding box center [140, 337] width 177 height 26
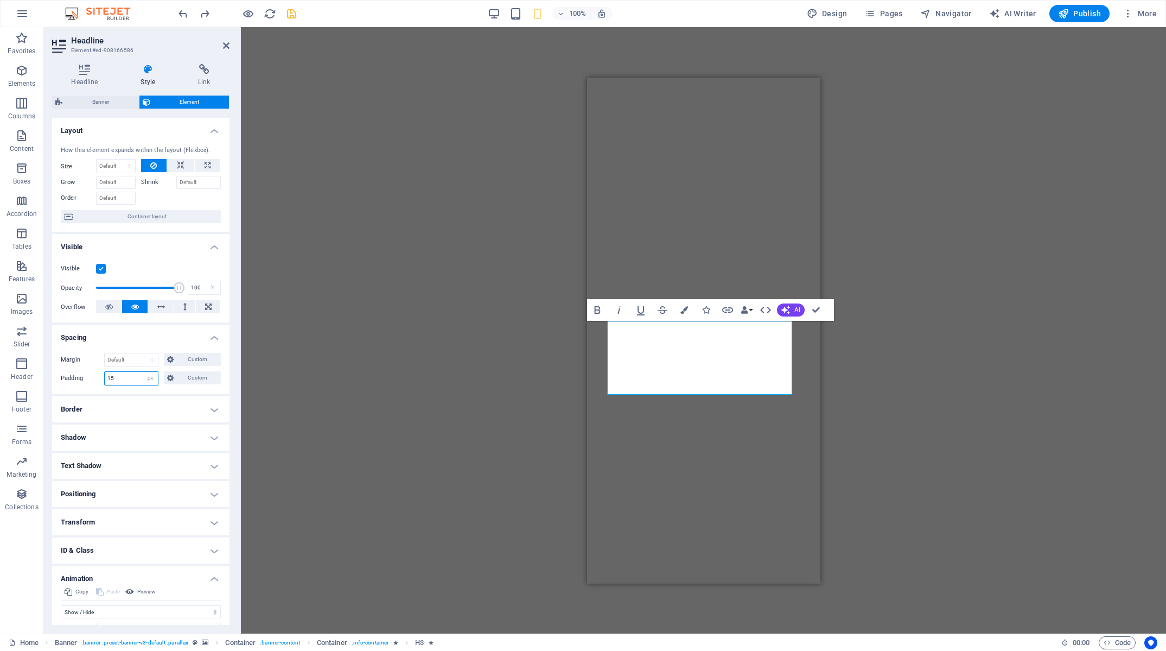
click at [130, 380] on input "15" at bounding box center [131, 378] width 53 height 13
drag, startPoint x: 130, startPoint y: 380, endPoint x: 36, endPoint y: 374, distance: 94.6
click at [105, 374] on input "15" at bounding box center [131, 378] width 53 height 13
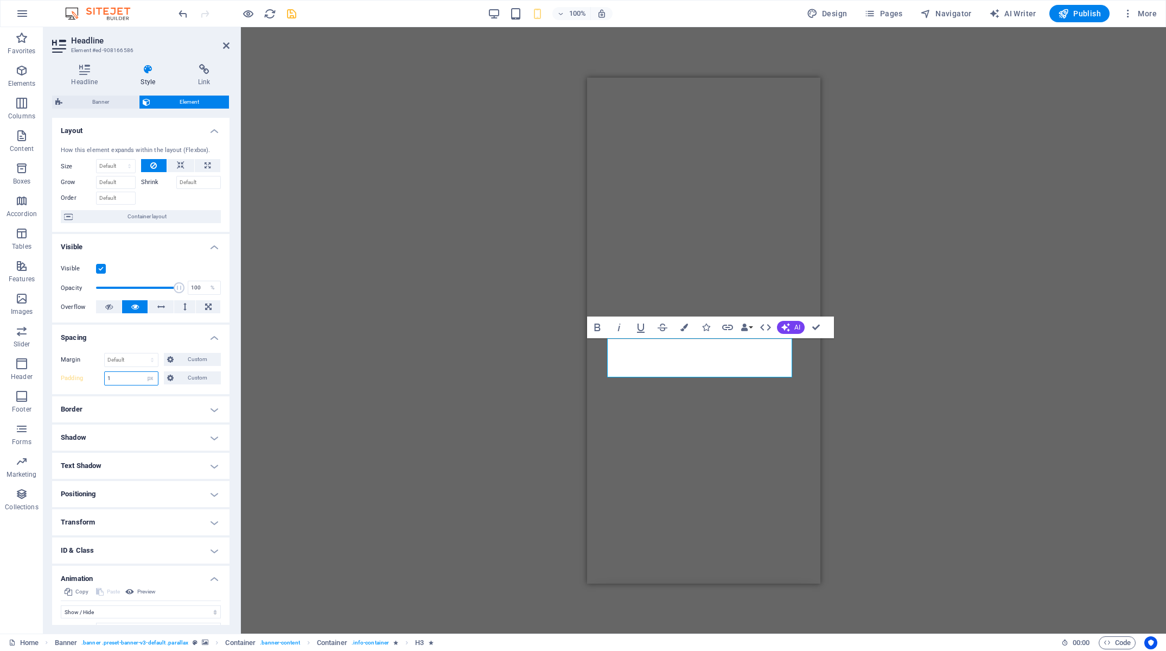
drag, startPoint x: 114, startPoint y: 380, endPoint x: 68, endPoint y: 379, distance: 46.1
click at [105, 380] on input "1" at bounding box center [131, 378] width 53 height 13
click at [318, 371] on div "H2 Banner Banner Container Container Container Icon H1 H3 Spacer Text Spacer Co…" at bounding box center [703, 330] width 925 height 606
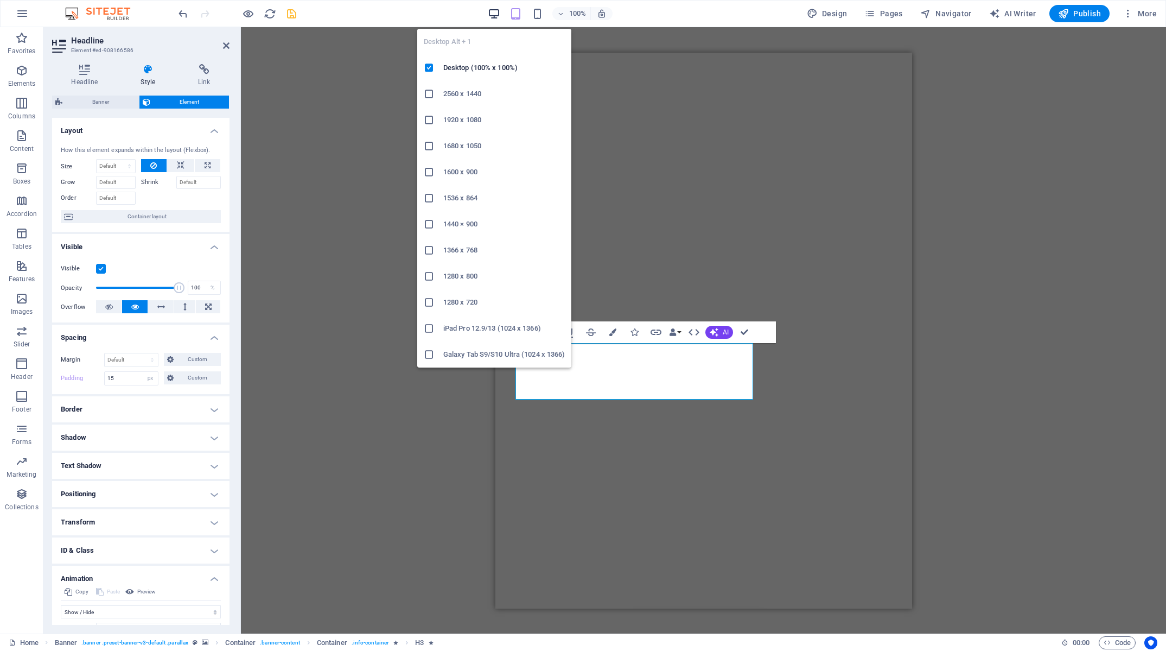
click at [493, 13] on icon "button" at bounding box center [494, 14] width 12 height 12
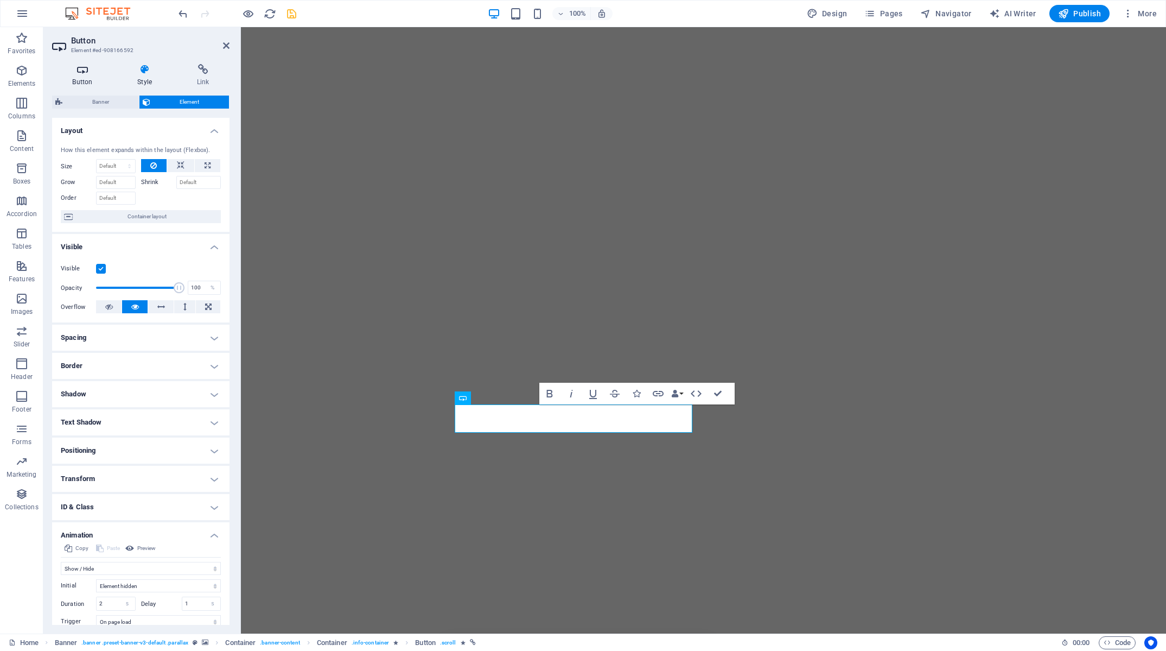
click at [73, 72] on icon at bounding box center [82, 69] width 61 height 11
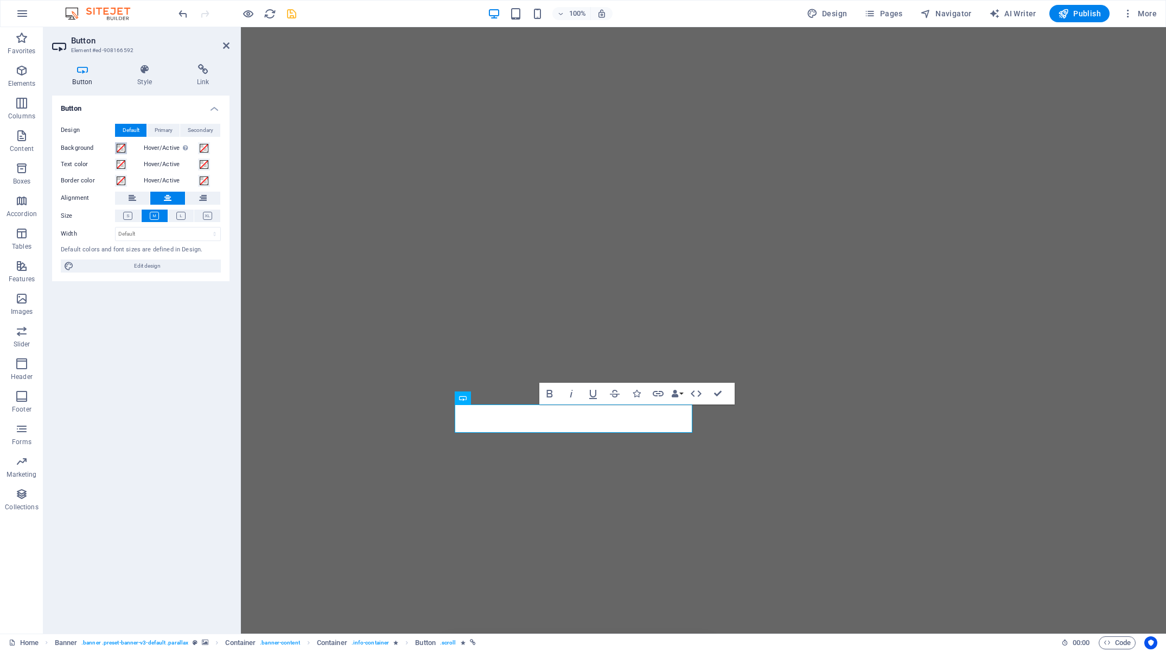
click at [122, 150] on span at bounding box center [121, 148] width 9 height 9
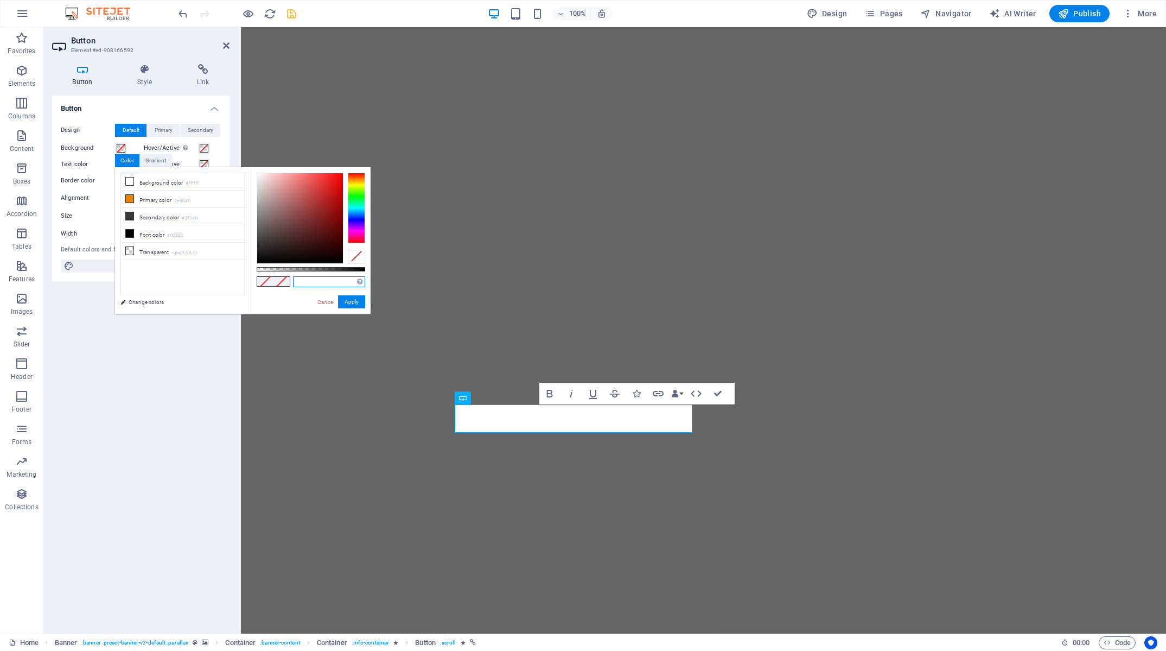
drag, startPoint x: 335, startPoint y: 284, endPoint x: 327, endPoint y: 281, distance: 8.1
click at [335, 284] on input "text" at bounding box center [329, 281] width 72 height 11
paste input "#979a96"
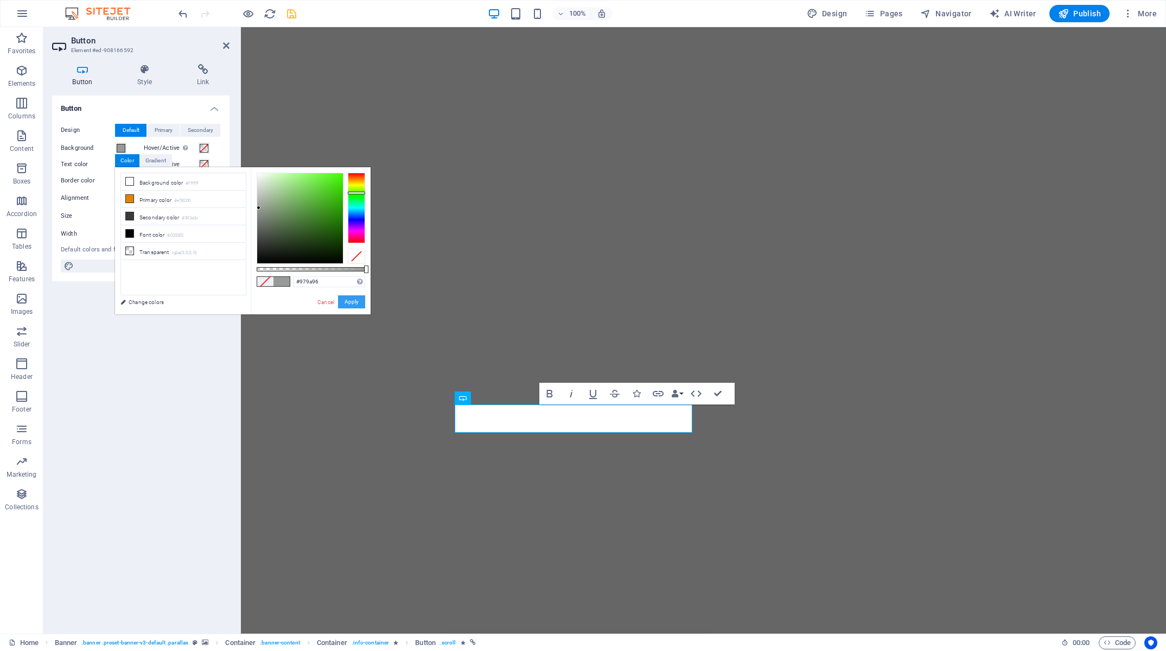
click at [353, 301] on button "Apply" at bounding box center [351, 301] width 27 height 13
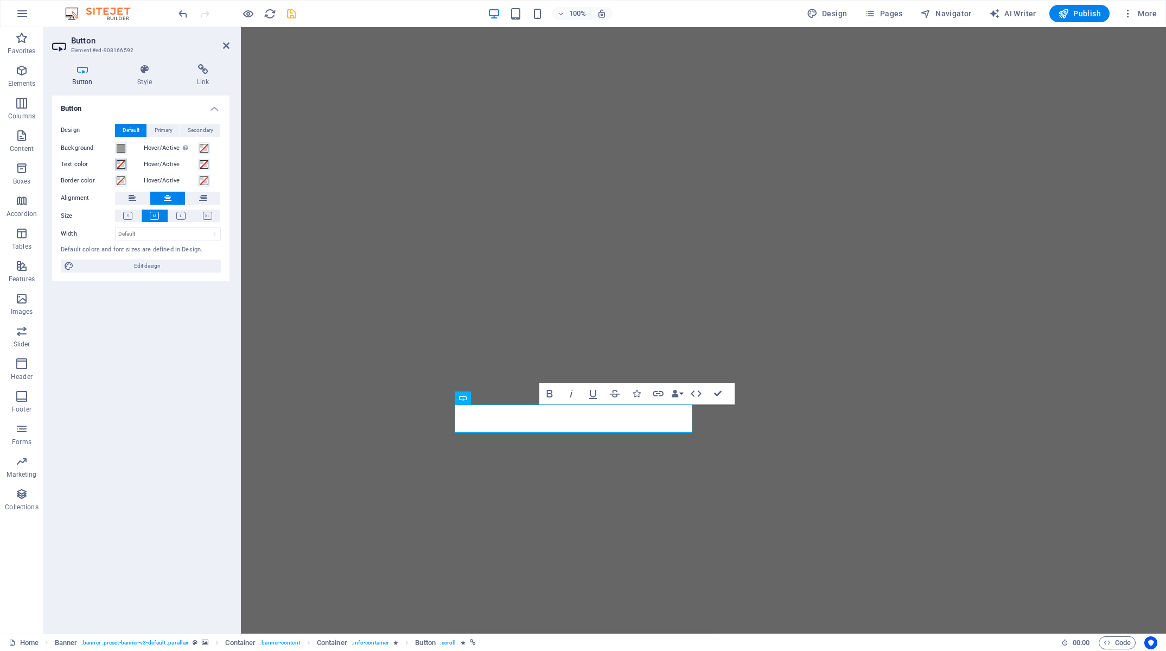
click at [120, 165] on span at bounding box center [121, 164] width 9 height 9
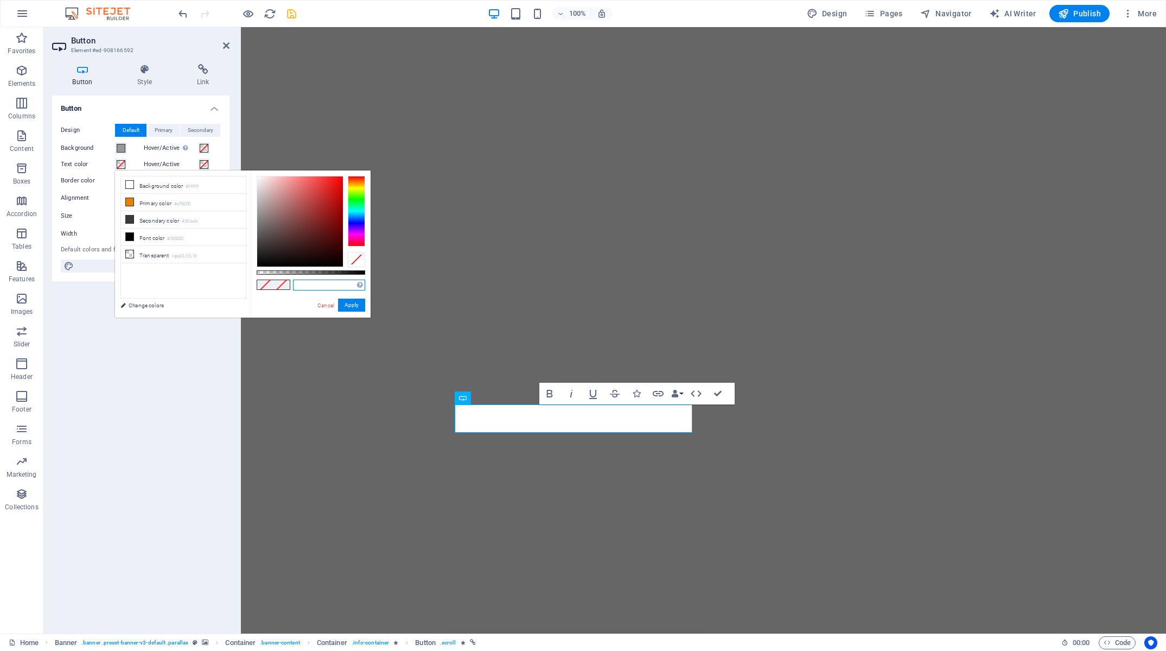
click at [340, 285] on input "text" at bounding box center [329, 284] width 72 height 11
paste input "#00134a"
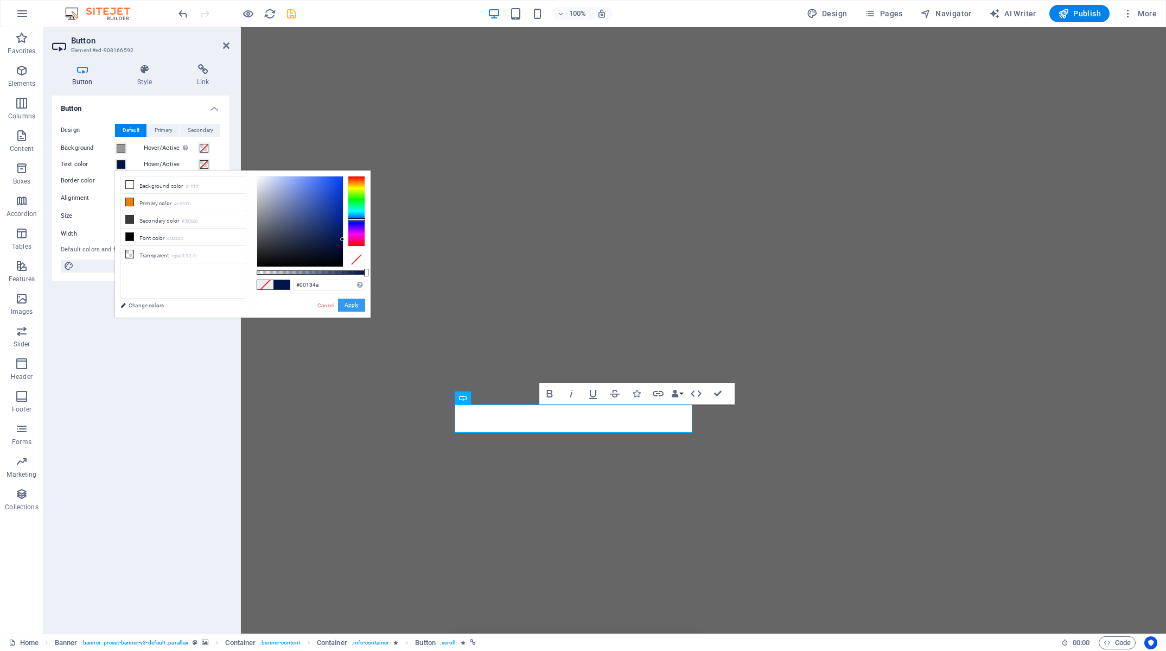
click at [362, 304] on button "Apply" at bounding box center [351, 304] width 27 height 13
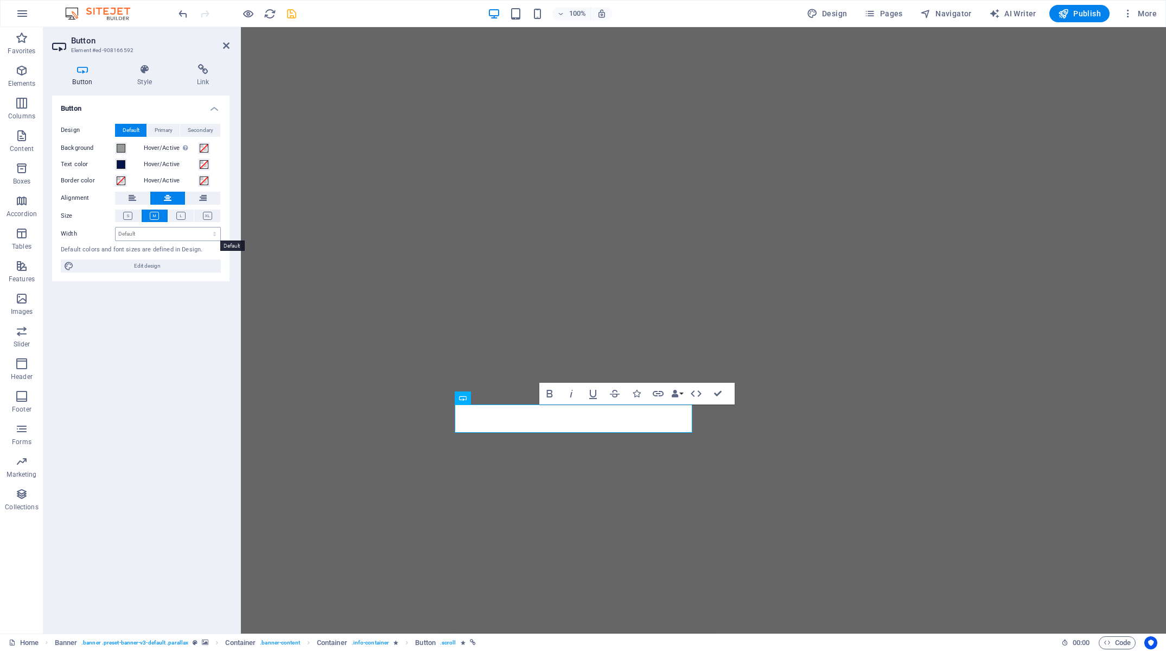
click at [116, 227] on select "Default px rem % em vh vw" at bounding box center [168, 233] width 105 height 13
click option "%" at bounding box center [0, 0] width 0 height 0
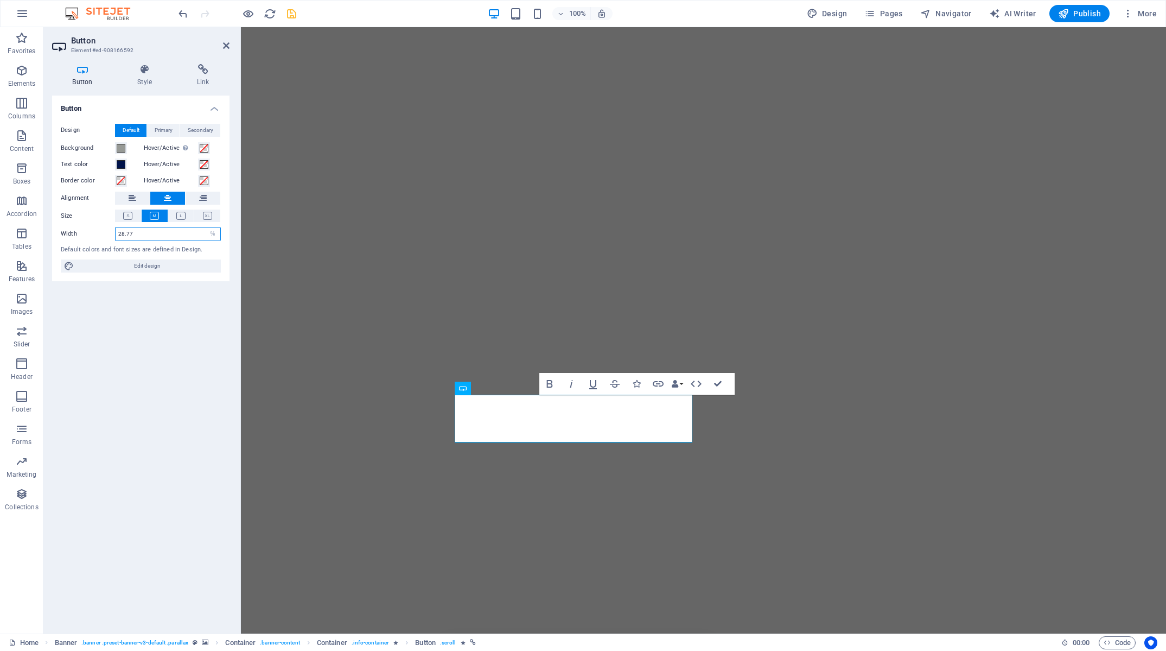
click at [187, 231] on input "28.77" at bounding box center [168, 233] width 105 height 13
drag, startPoint x: 176, startPoint y: 234, endPoint x: 42, endPoint y: 226, distance: 134.3
click at [116, 227] on input "28.77" at bounding box center [168, 233] width 105 height 13
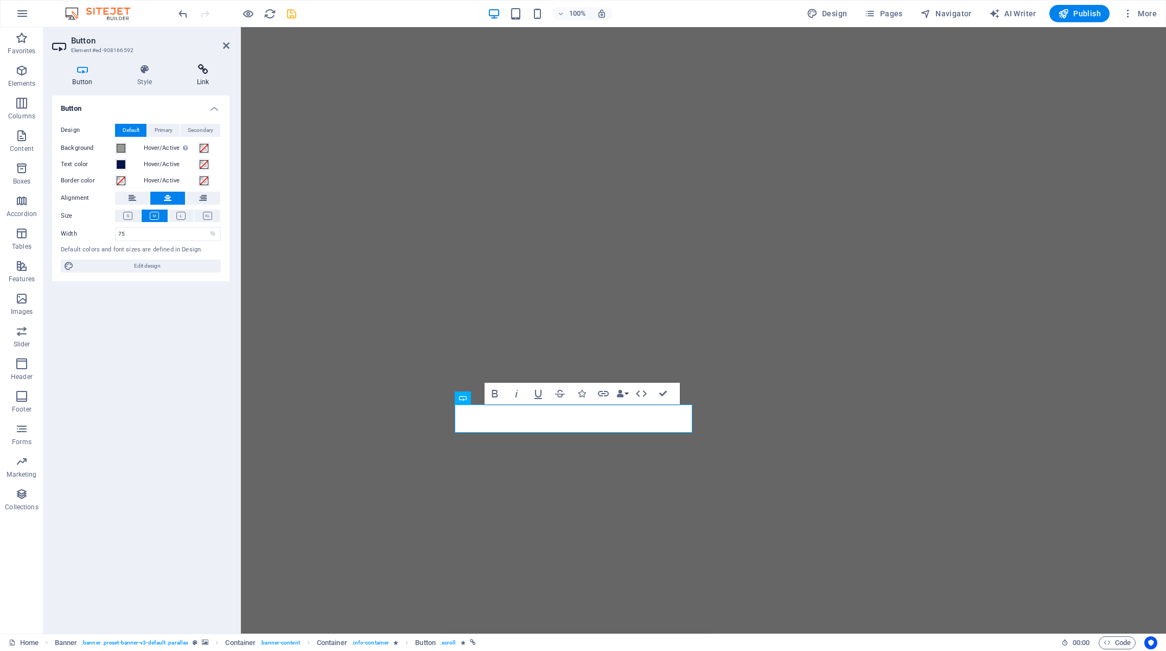
click at [193, 77] on h4 "Link" at bounding box center [202, 75] width 53 height 23
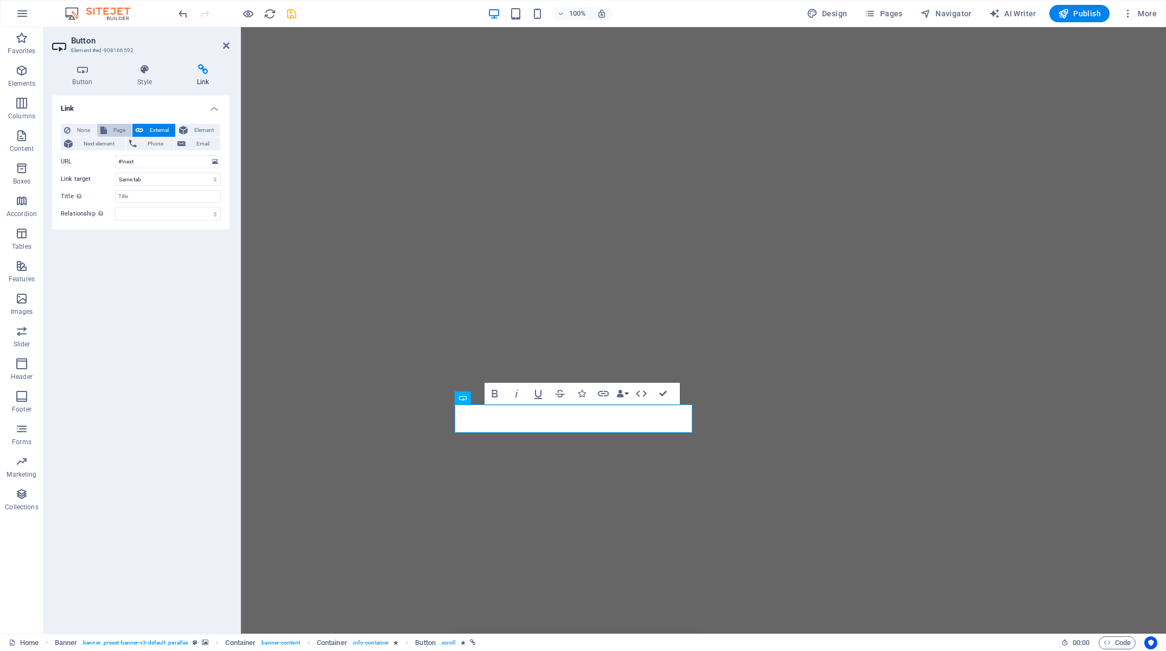
click at [117, 131] on span "Page" at bounding box center [119, 130] width 18 height 13
click at [154, 143] on span "Phone" at bounding box center [155, 143] width 31 height 13
click at [160, 163] on input "Phone" at bounding box center [168, 161] width 106 height 13
click at [155, 232] on div "Link None Page External Element Next element Phone Email Page Home About Servic…" at bounding box center [140, 359] width 177 height 529
click at [291, 16] on icon "save" at bounding box center [291, 14] width 12 height 12
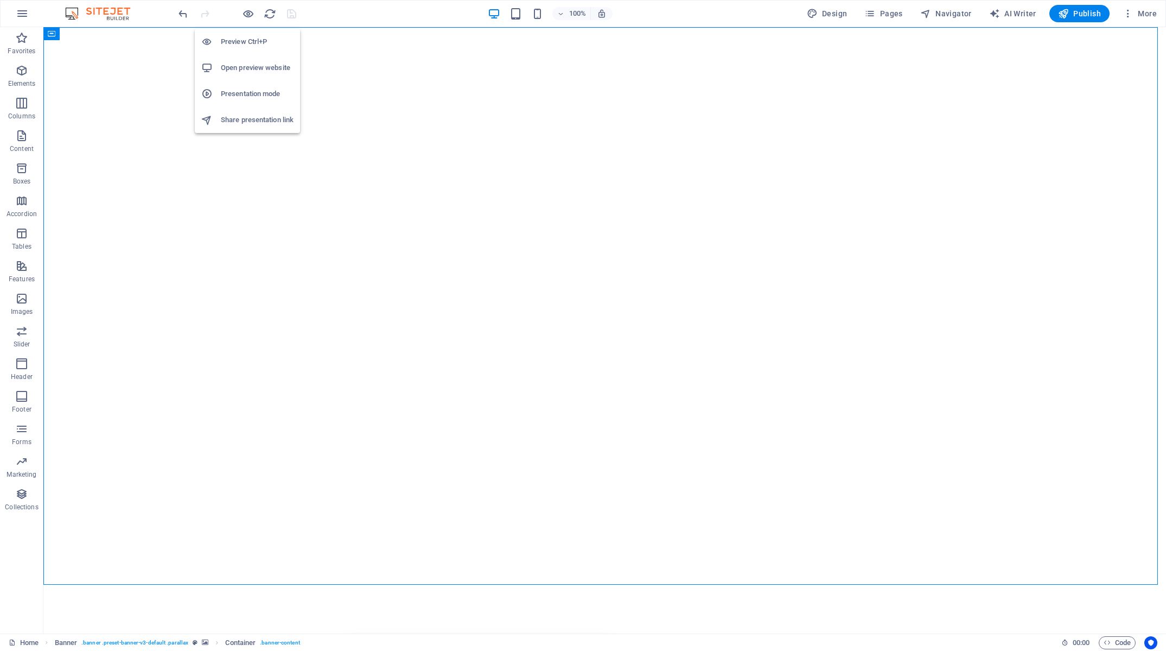
click at [259, 98] on h6 "Presentation mode" at bounding box center [257, 93] width 73 height 13
click at [1143, 16] on span "More" at bounding box center [1140, 13] width 34 height 11
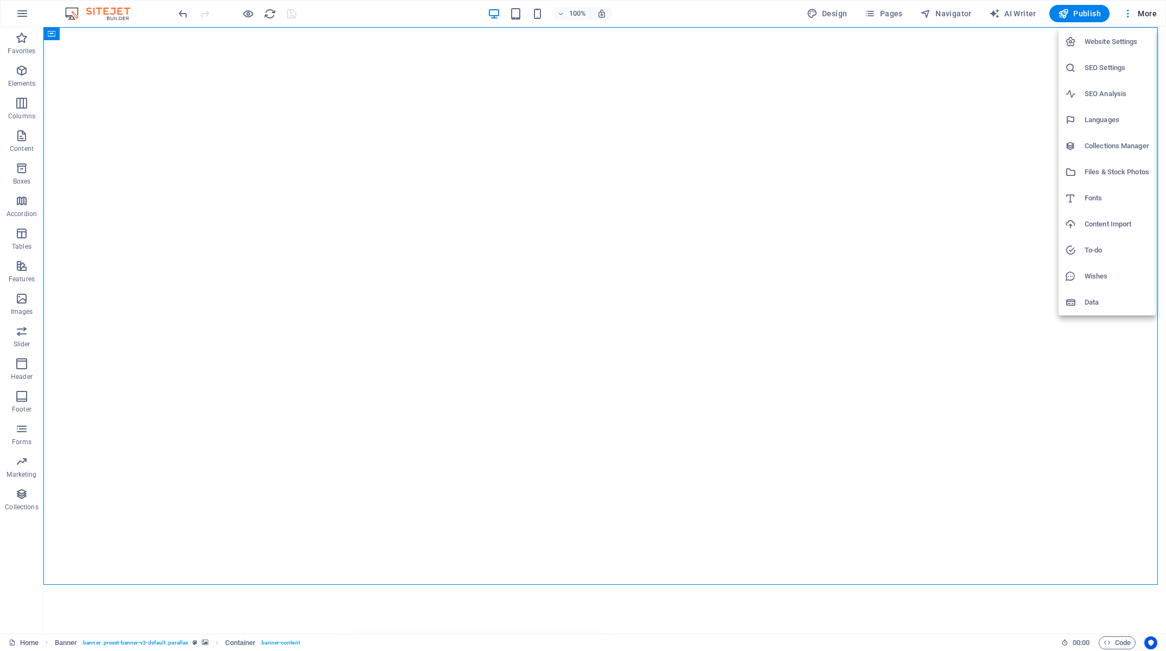
click at [1124, 50] on li "Website Settings" at bounding box center [1107, 42] width 97 height 26
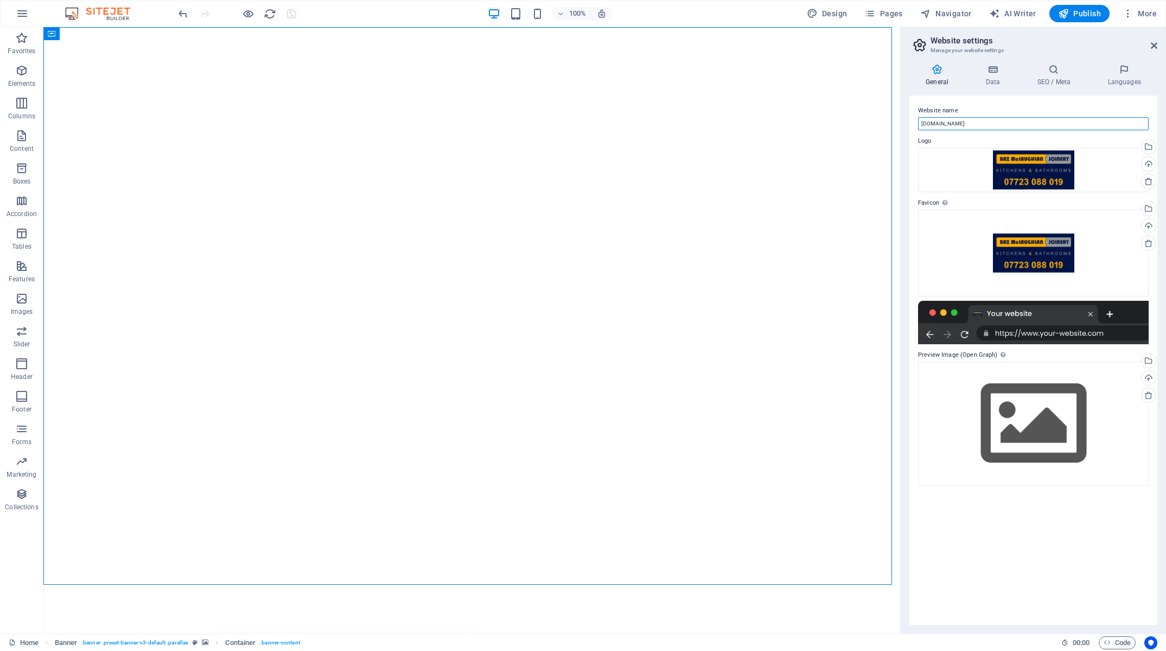
click at [1002, 123] on input "[DOMAIN_NAME]" at bounding box center [1033, 123] width 231 height 13
drag, startPoint x: 844, startPoint y: 123, endPoint x: 810, endPoint y: 123, distance: 34.7
click at [918, 123] on input "[DOMAIN_NAME]" at bounding box center [1033, 123] width 231 height 13
click at [1005, 78] on h4 "Data" at bounding box center [995, 75] width 52 height 23
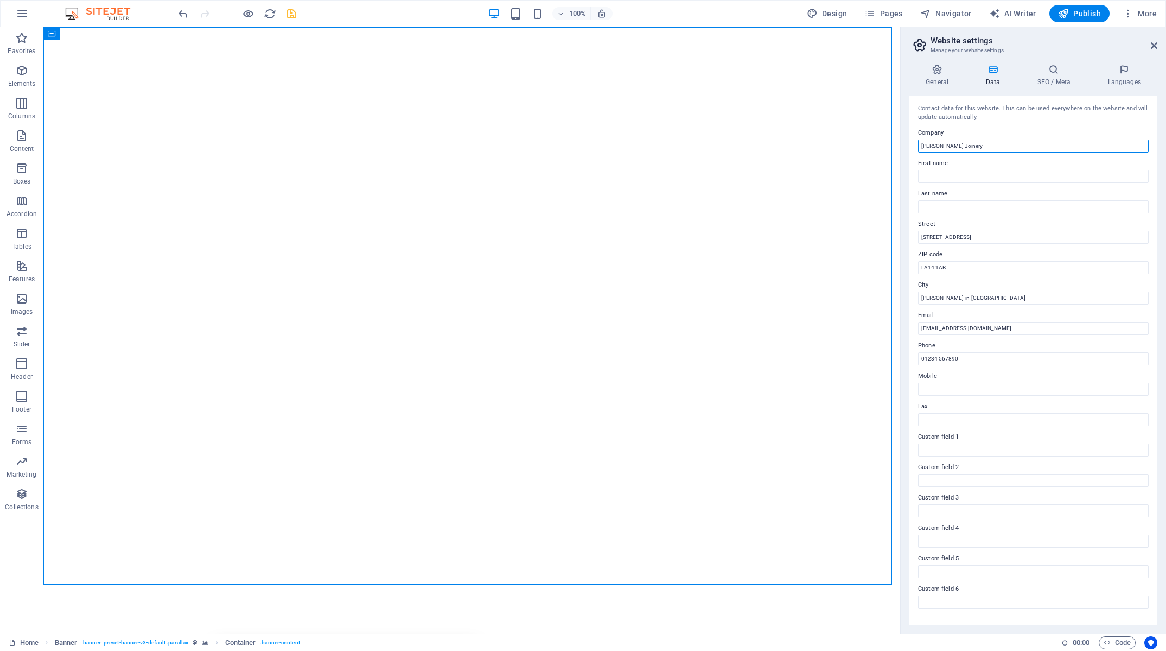
click at [998, 149] on input "[PERSON_NAME] Joinery" at bounding box center [1033, 145] width 231 height 13
click at [967, 179] on input "First name" at bounding box center [1033, 176] width 231 height 13
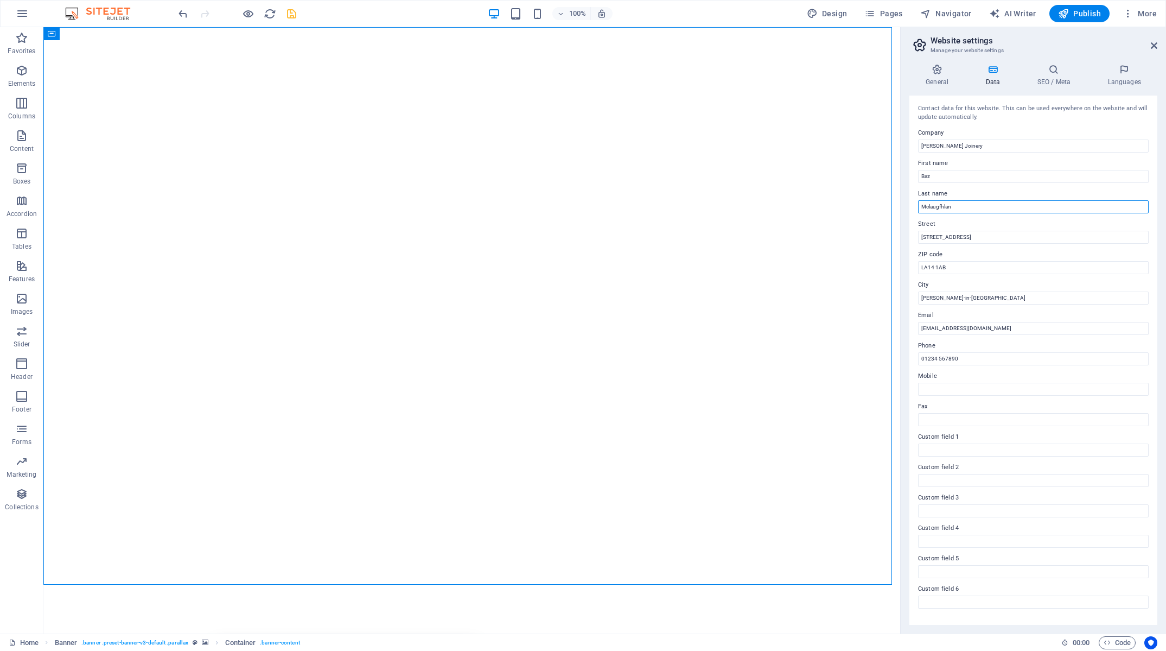
drag, startPoint x: 939, startPoint y: 209, endPoint x: 952, endPoint y: 209, distance: 12.5
click at [939, 209] on input "Mclaugfhlan" at bounding box center [1033, 206] width 231 height 13
drag, startPoint x: 977, startPoint y: 235, endPoint x: 889, endPoint y: 232, distance: 88.5
click at [918, 232] on input "[STREET_ADDRESS]" at bounding box center [1033, 237] width 231 height 13
drag, startPoint x: 954, startPoint y: 270, endPoint x: 895, endPoint y: 269, distance: 59.7
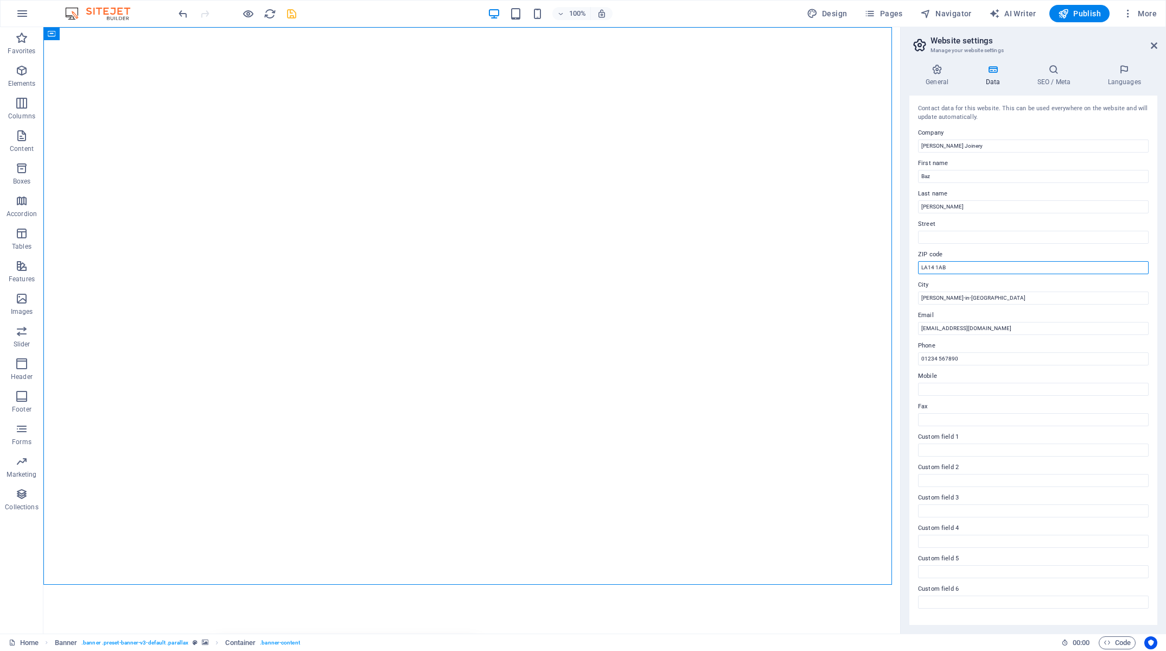
click at [918, 269] on input "LA14 1AB" at bounding box center [1033, 267] width 231 height 13
drag, startPoint x: 971, startPoint y: 325, endPoint x: 881, endPoint y: 317, distance: 90.4
click at [918, 322] on input "[EMAIL_ADDRESS][DOMAIN_NAME]" at bounding box center [1033, 328] width 231 height 13
drag, startPoint x: 973, startPoint y: 356, endPoint x: 851, endPoint y: 358, distance: 121.5
click at [918, 358] on input "01234 567890" at bounding box center [1033, 358] width 231 height 13
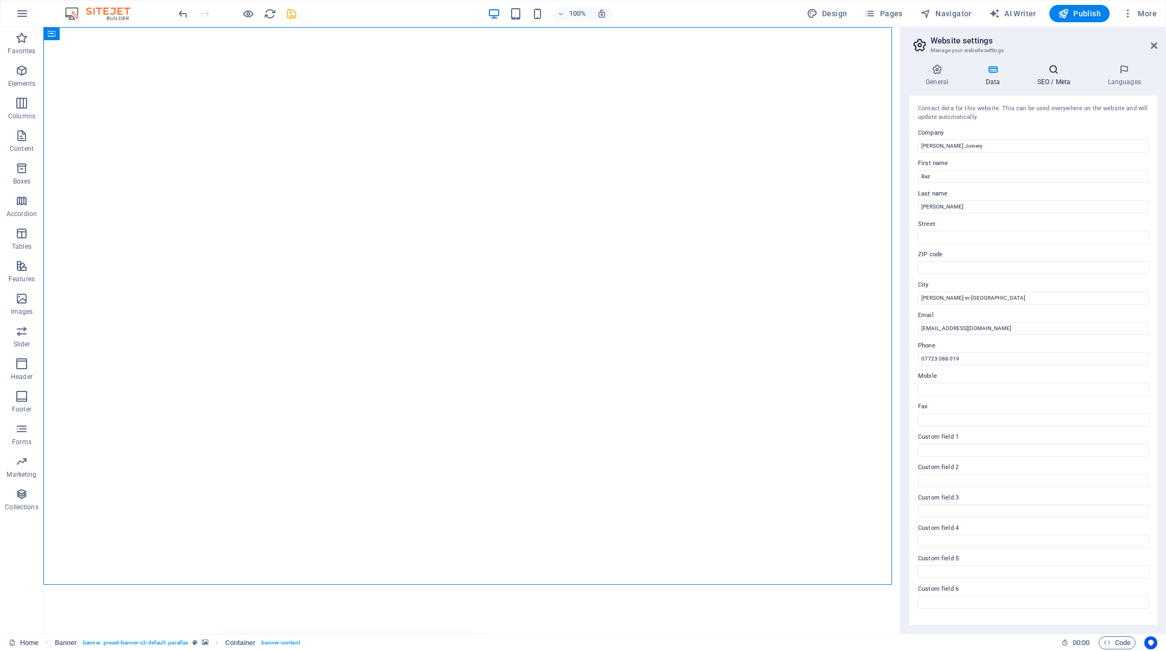
click at [1052, 78] on h4 "SEO / Meta" at bounding box center [1056, 75] width 71 height 23
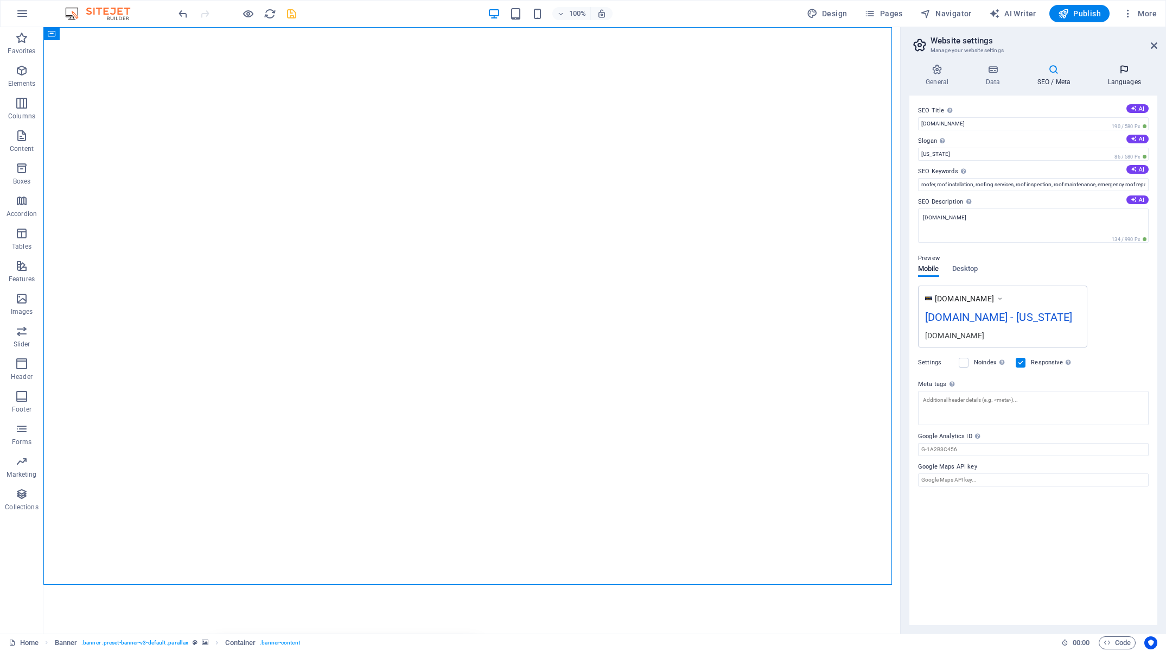
click at [1124, 74] on icon at bounding box center [1124, 69] width 66 height 11
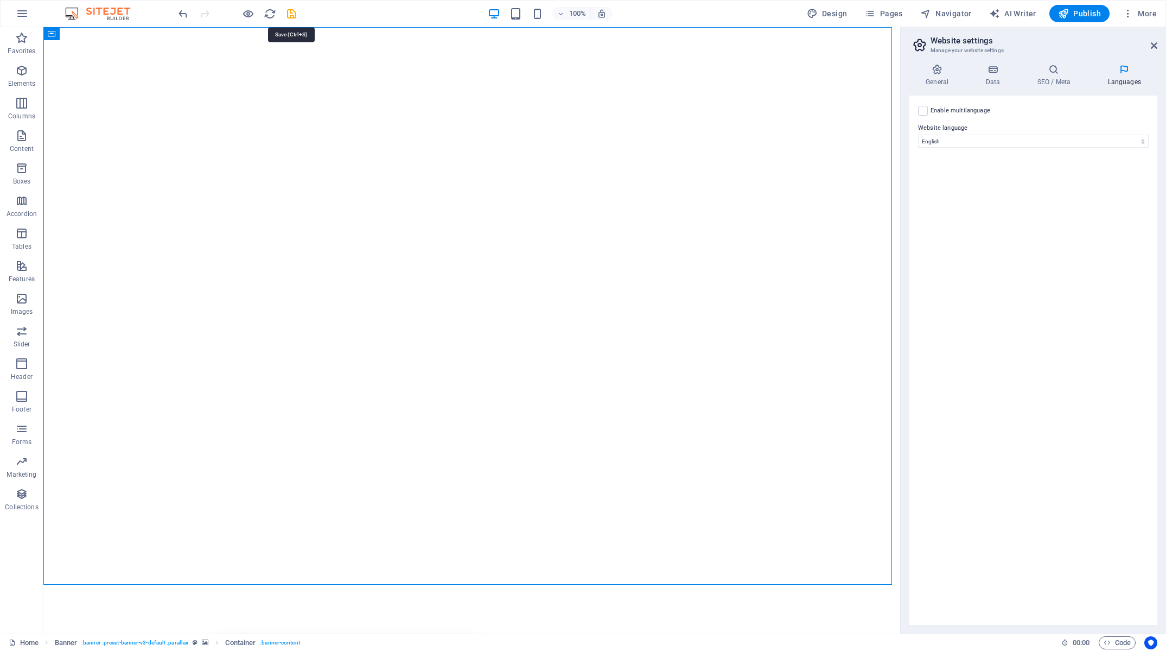
drag, startPoint x: 288, startPoint y: 12, endPoint x: 314, endPoint y: 26, distance: 29.4
click at [288, 12] on icon "save" at bounding box center [291, 14] width 12 height 12
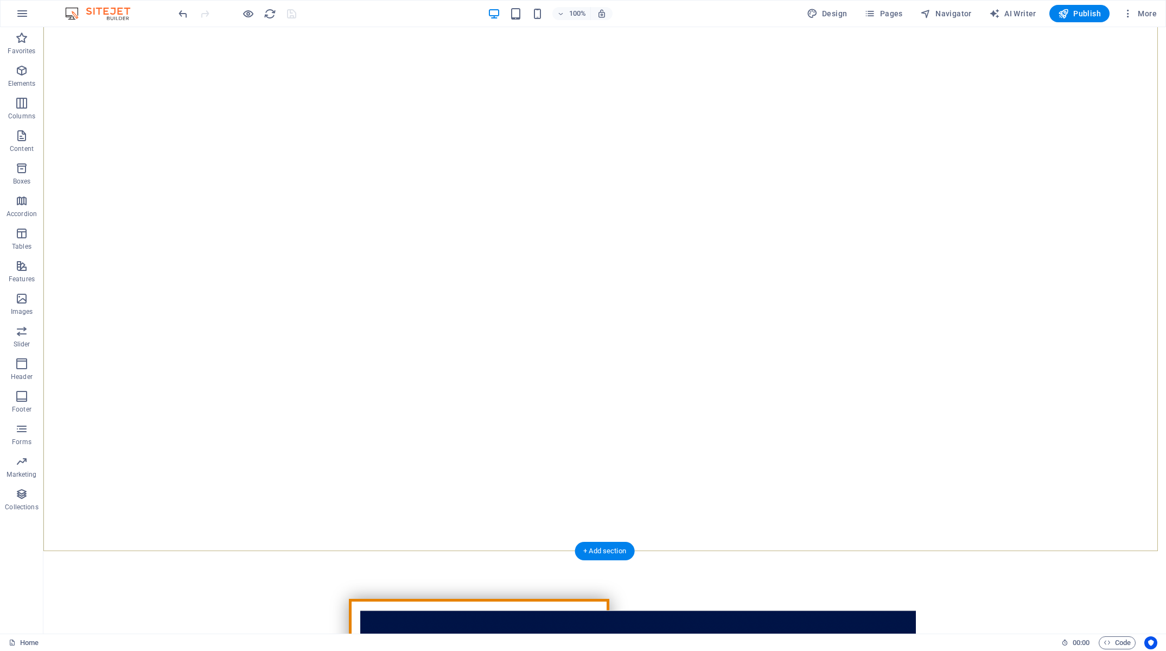
scroll to position [61, 0]
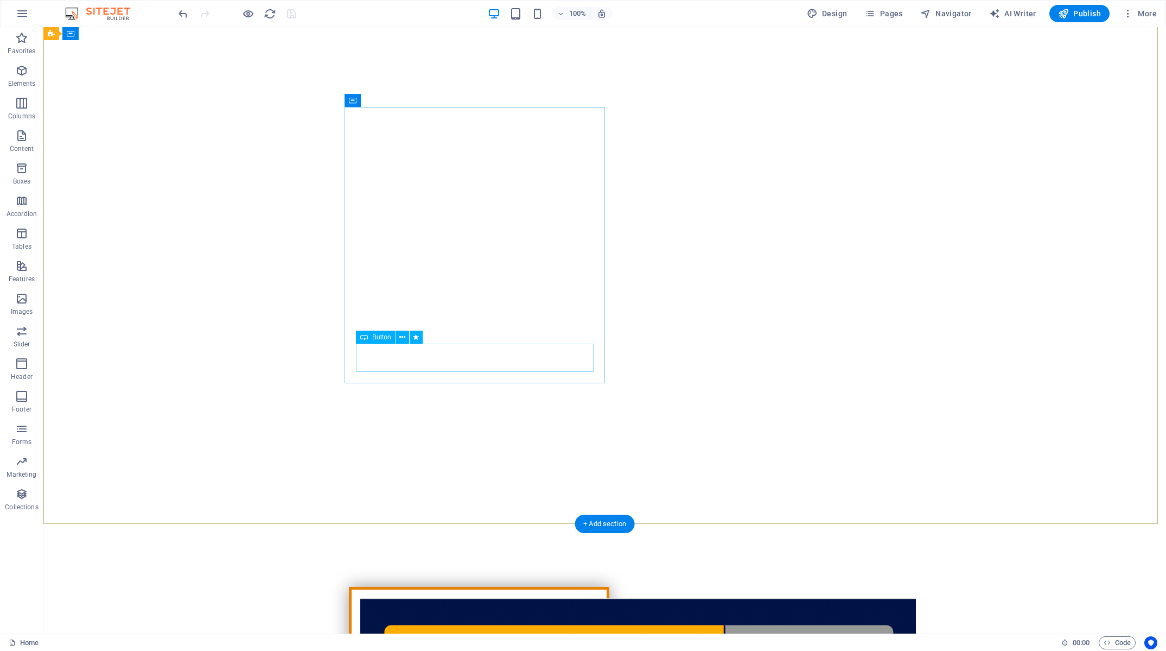
drag, startPoint x: 501, startPoint y: 362, endPoint x: 303, endPoint y: 362, distance: 197.5
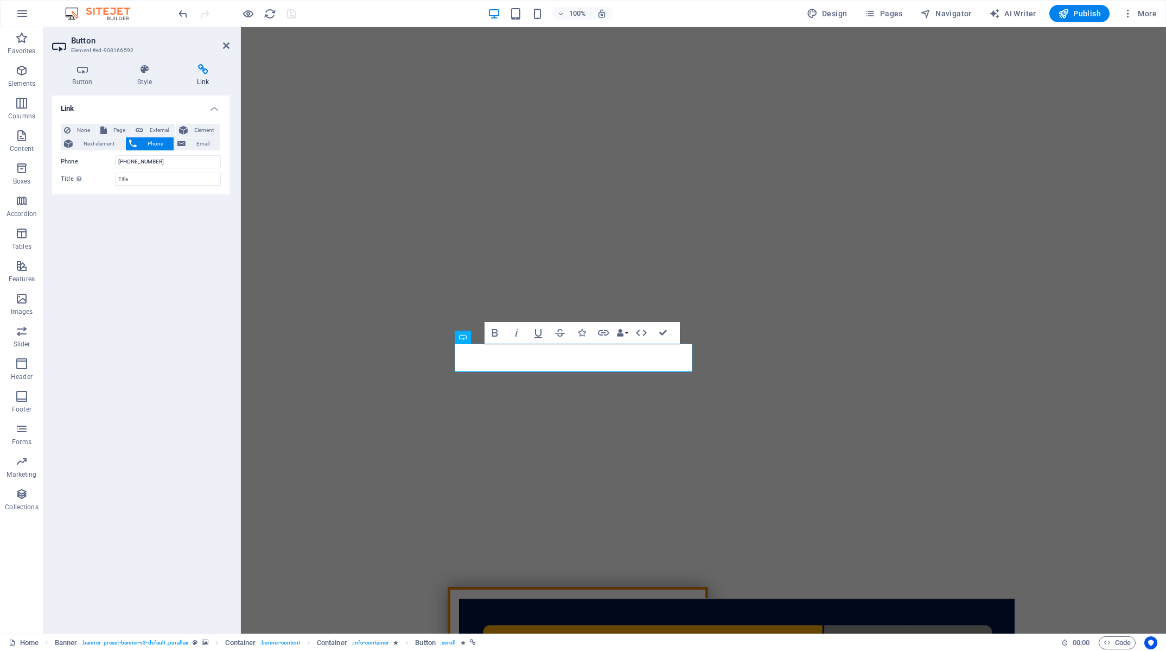
drag, startPoint x: 139, startPoint y: 85, endPoint x: 133, endPoint y: 138, distance: 53.6
click at [139, 85] on h4 "Style" at bounding box center [147, 75] width 60 height 23
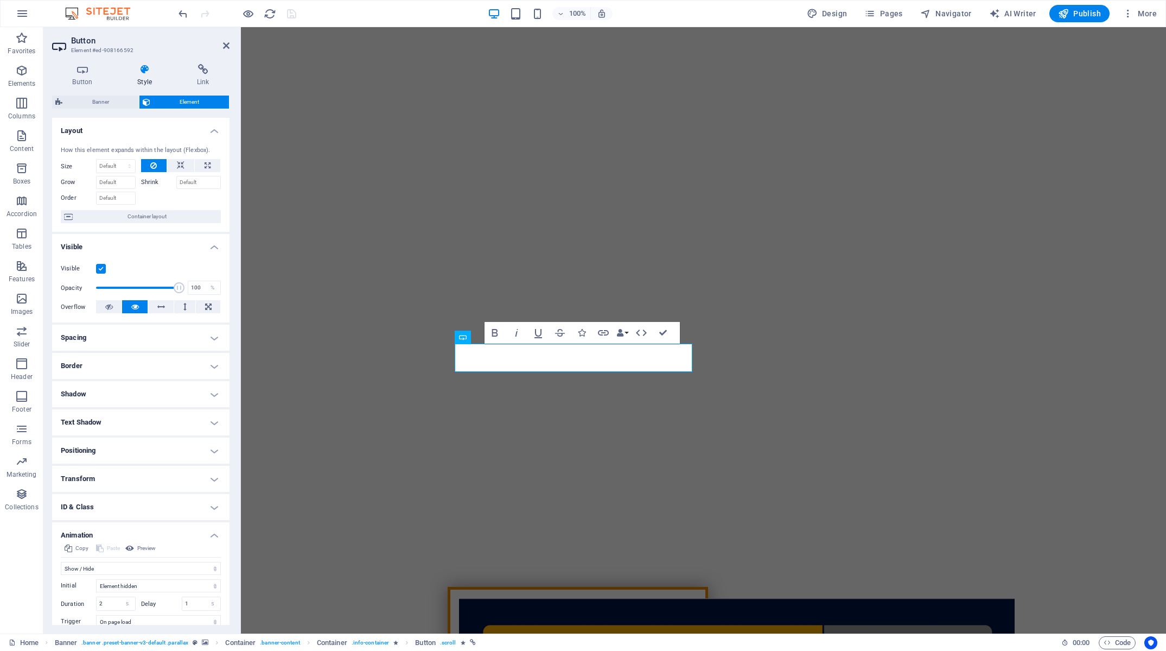
click at [138, 345] on h4 "Spacing" at bounding box center [140, 337] width 177 height 26
click at [177, 381] on span "Custom" at bounding box center [197, 377] width 41 height 13
click at [139, 397] on input "number" at bounding box center [147, 396] width 35 height 13
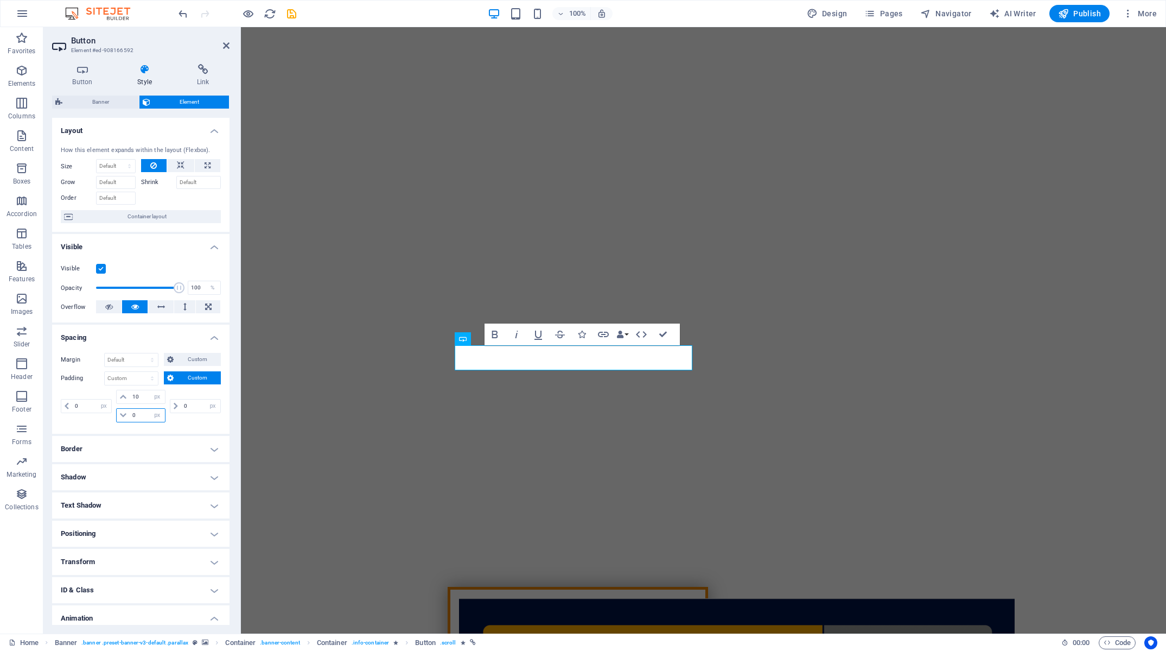
click at [141, 413] on input "0" at bounding box center [147, 415] width 35 height 13
drag, startPoint x: 144, startPoint y: 416, endPoint x: 110, endPoint y: 416, distance: 34.7
click at [130, 416] on input "0" at bounding box center [147, 415] width 35 height 13
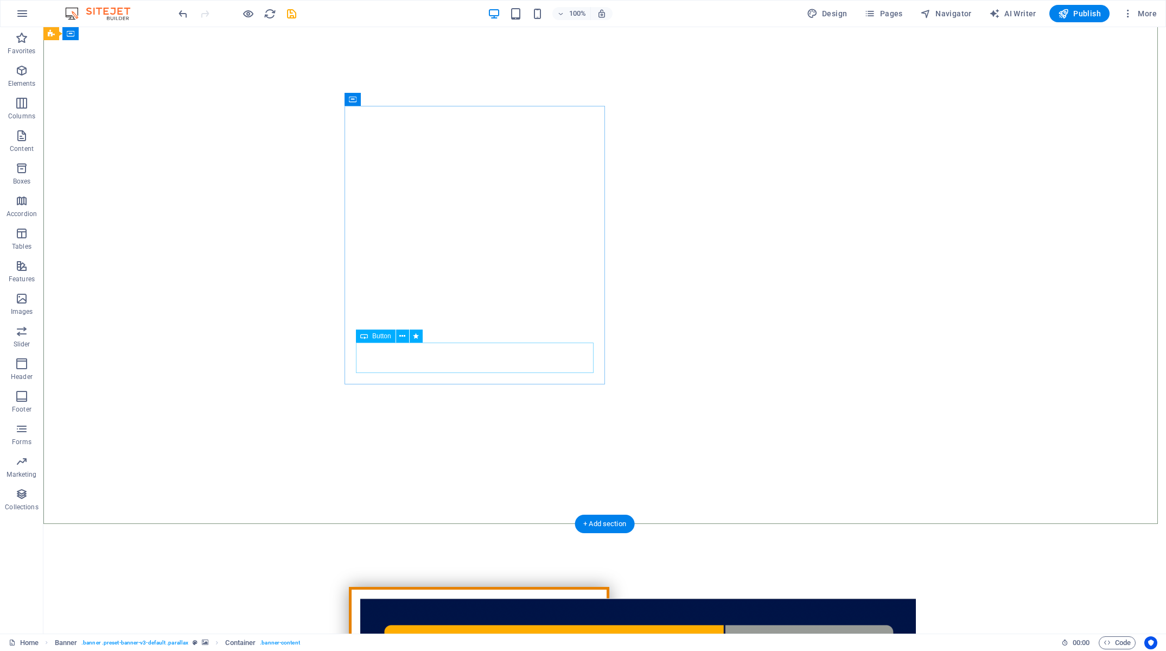
drag, startPoint x: 530, startPoint y: 356, endPoint x: 333, endPoint y: 356, distance: 197.5
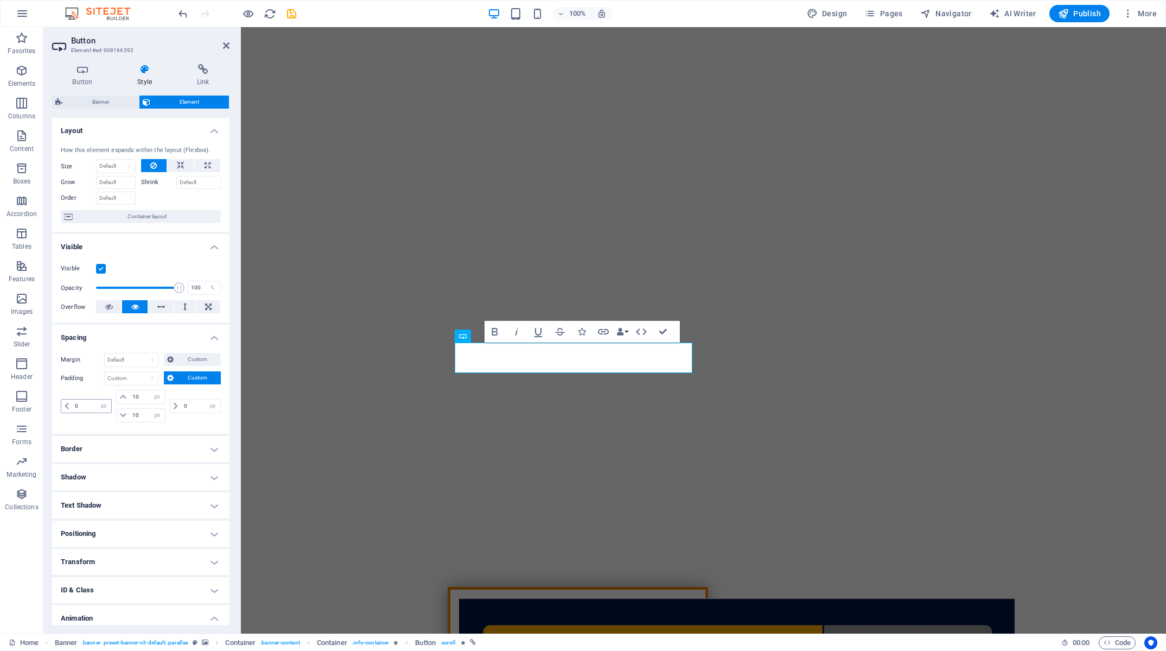
drag, startPoint x: 141, startPoint y: 397, endPoint x: 89, endPoint y: 399, distance: 52.1
click at [130, 399] on input "10" at bounding box center [147, 396] width 35 height 13
drag, startPoint x: 134, startPoint y: 419, endPoint x: 36, endPoint y: 415, distance: 97.8
click at [130, 420] on input "10" at bounding box center [147, 415] width 35 height 13
click at [88, 84] on h4 "Button" at bounding box center [84, 75] width 65 height 23
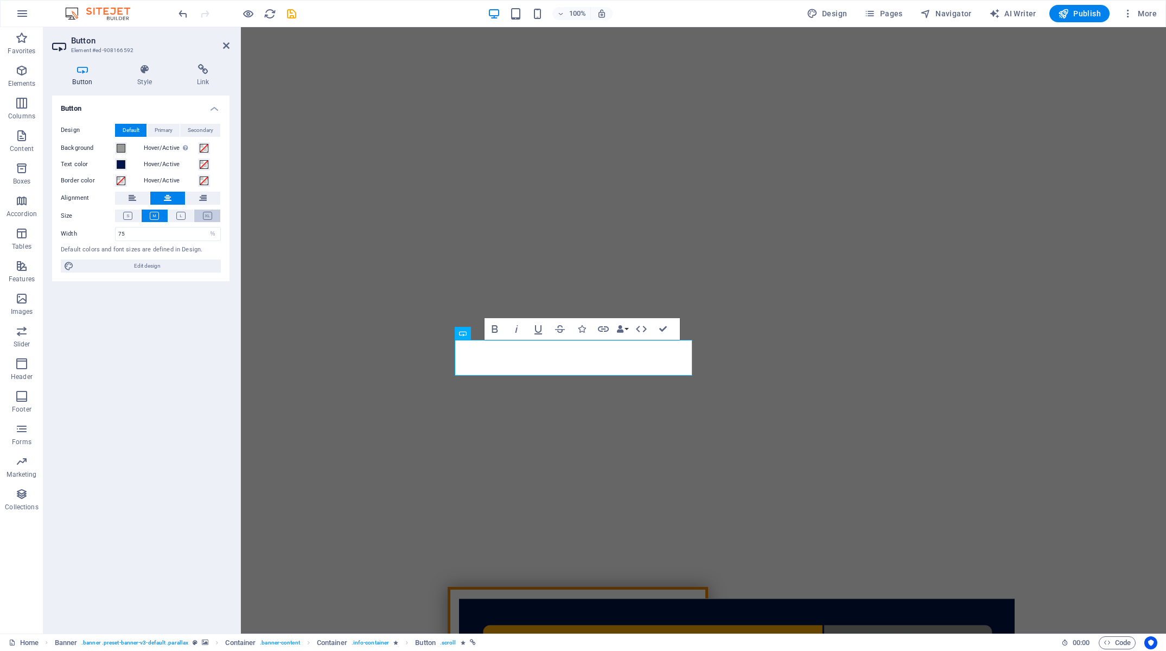
click at [202, 215] on button at bounding box center [207, 215] width 26 height 12
click at [157, 217] on icon at bounding box center [154, 216] width 9 height 8
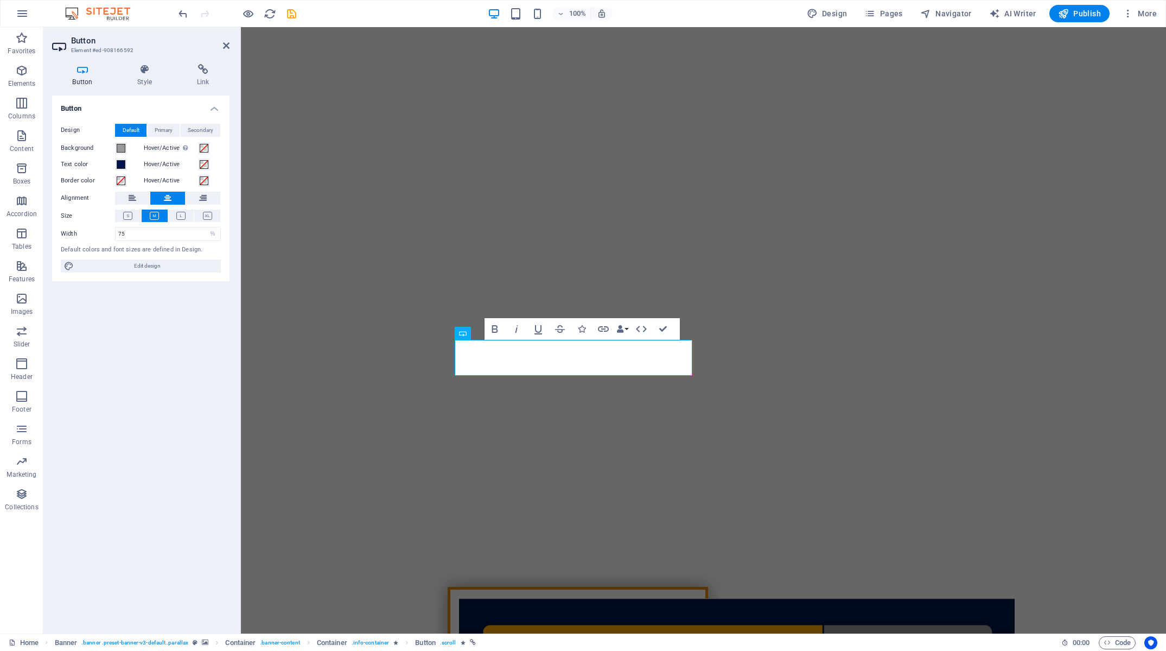
click at [85, 83] on h4 "Button" at bounding box center [84, 75] width 65 height 23
click at [143, 68] on icon at bounding box center [144, 69] width 55 height 11
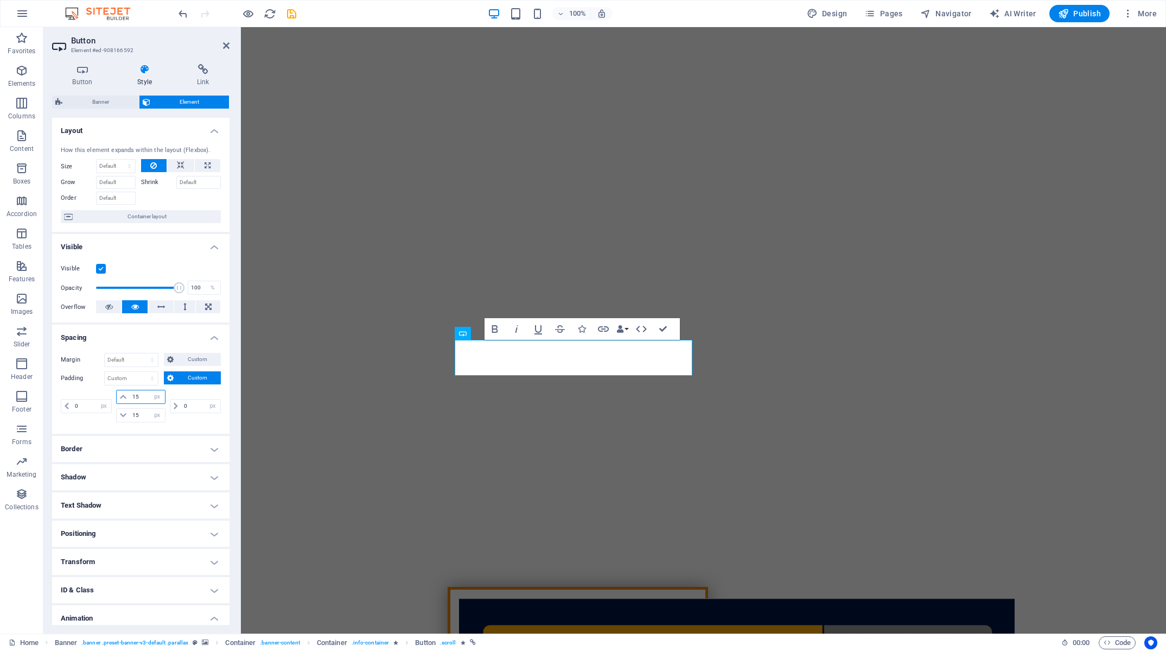
drag, startPoint x: 140, startPoint y: 396, endPoint x: 92, endPoint y: 394, distance: 48.3
click at [130, 395] on input "15" at bounding box center [147, 396] width 35 height 13
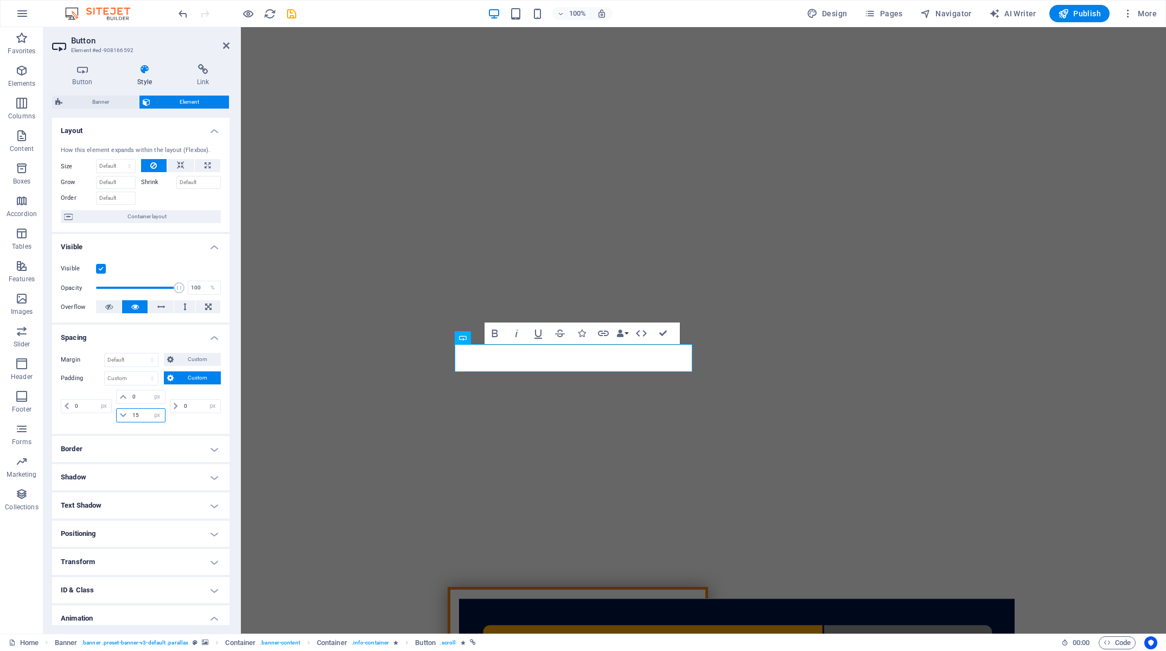
drag, startPoint x: 138, startPoint y: 413, endPoint x: 119, endPoint y: 414, distance: 19.5
click at [130, 414] on input "15" at bounding box center [147, 415] width 35 height 13
drag, startPoint x: 68, startPoint y: 406, endPoint x: 49, endPoint y: 407, distance: 18.5
click at [72, 407] on input "0" at bounding box center [91, 405] width 39 height 13
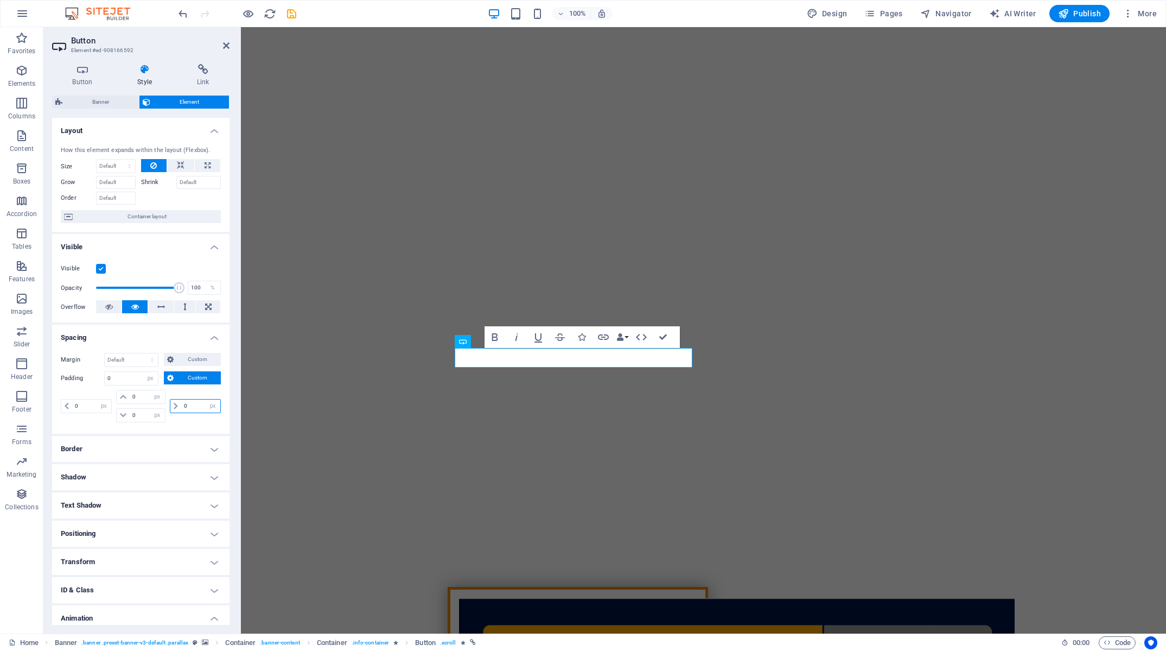
drag, startPoint x: 182, startPoint y: 406, endPoint x: 157, endPoint y: 406, distance: 24.4
click at [181, 406] on input "0" at bounding box center [200, 405] width 39 height 13
click at [181, 378] on span "Custom" at bounding box center [197, 377] width 41 height 13
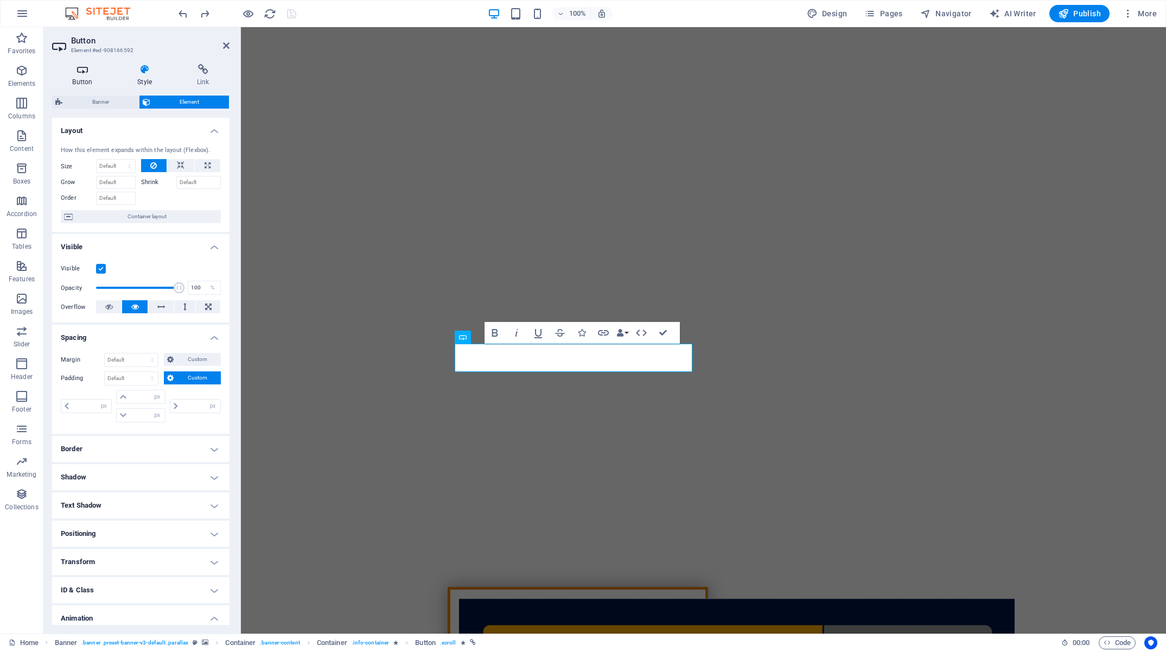
click at [79, 80] on h4 "Button" at bounding box center [84, 75] width 65 height 23
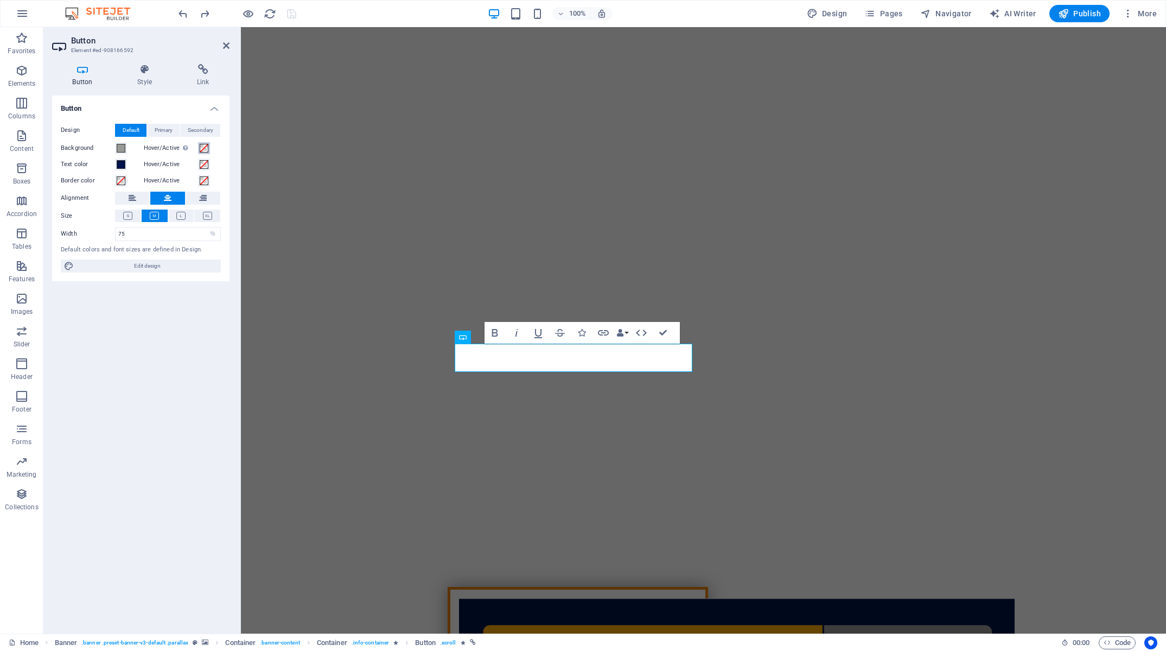
click at [205, 148] on span at bounding box center [204, 148] width 9 height 9
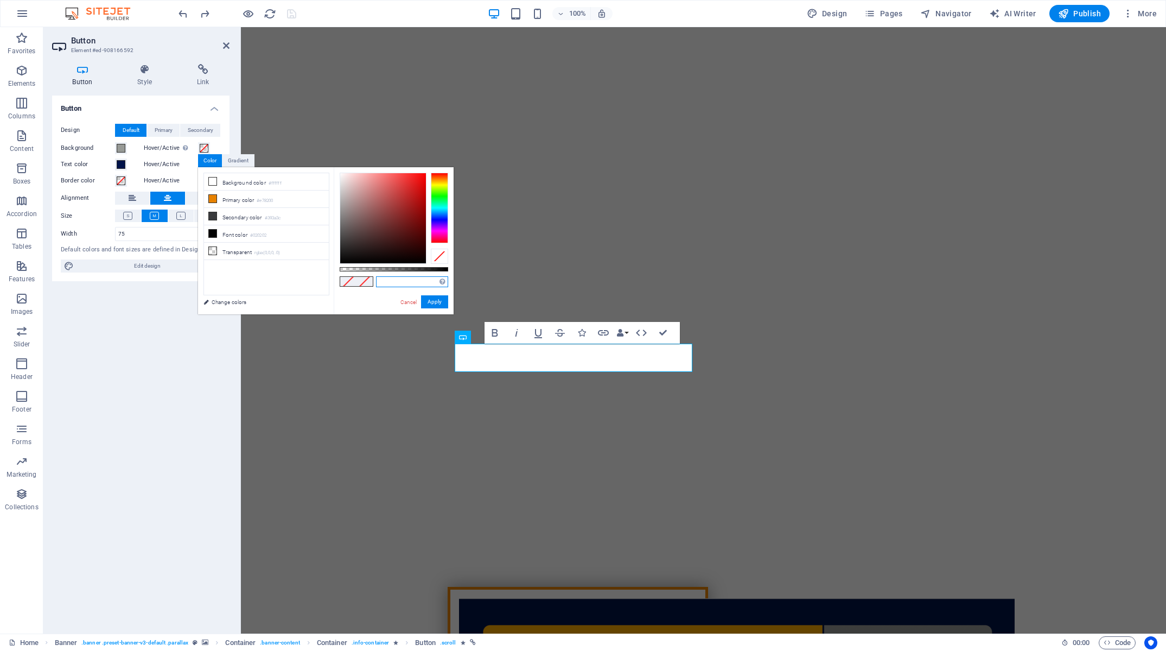
click at [396, 284] on input "text" at bounding box center [412, 281] width 72 height 11
paste input "#ffa900"
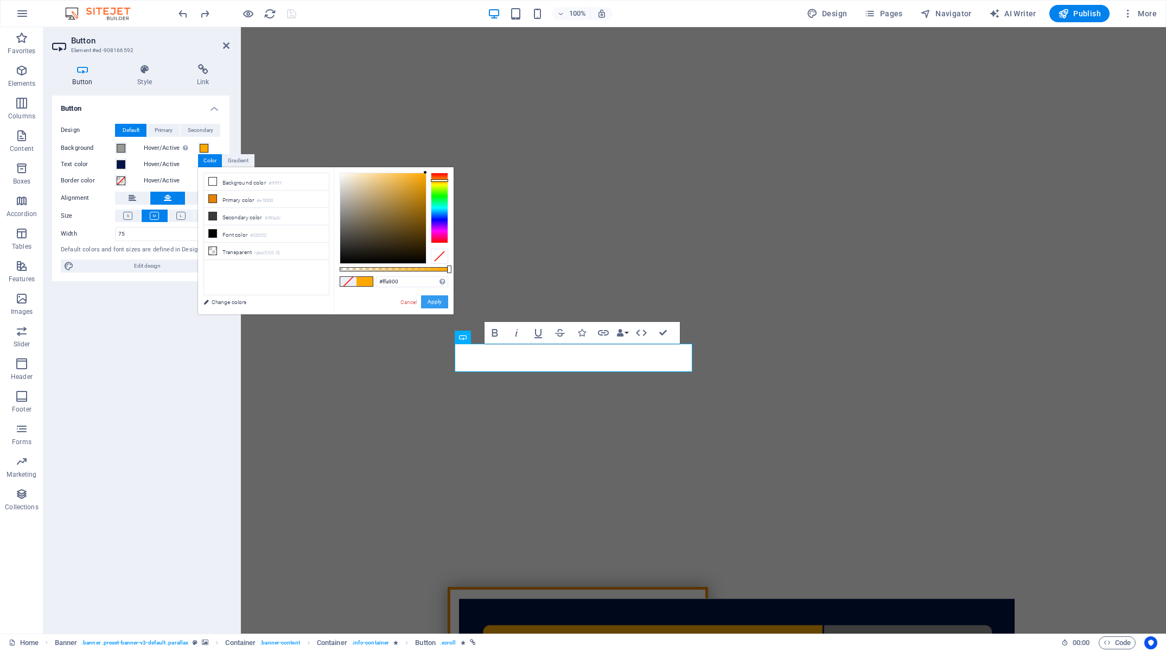
click at [431, 301] on button "Apply" at bounding box center [434, 301] width 27 height 13
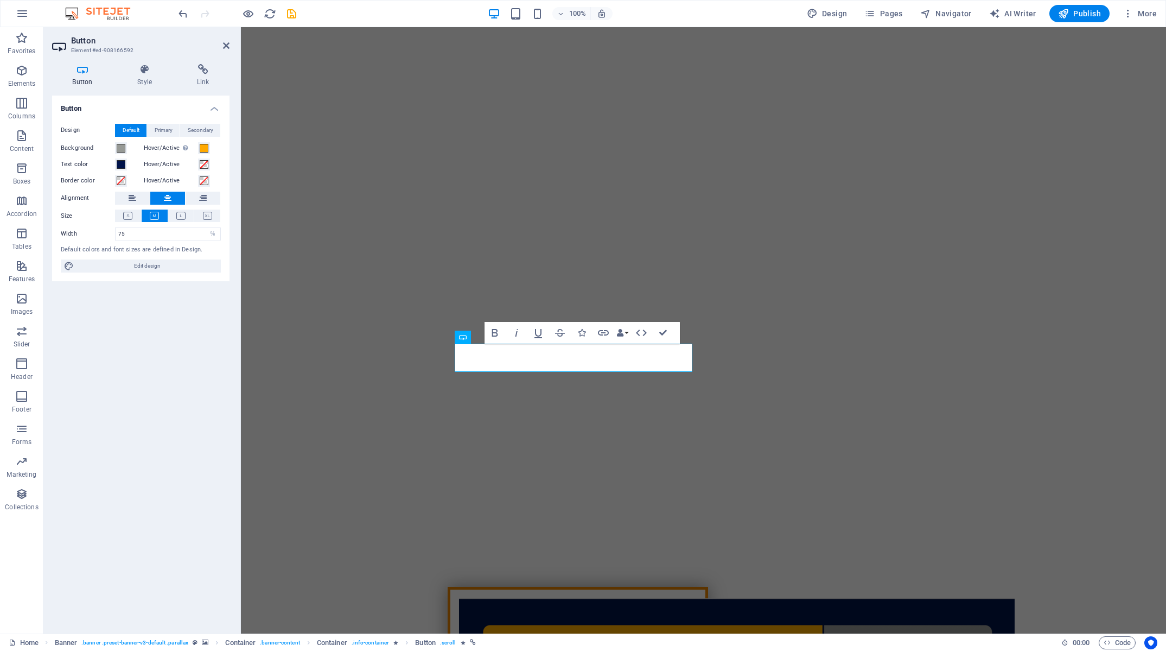
click at [294, 14] on icon "save" at bounding box center [291, 14] width 12 height 12
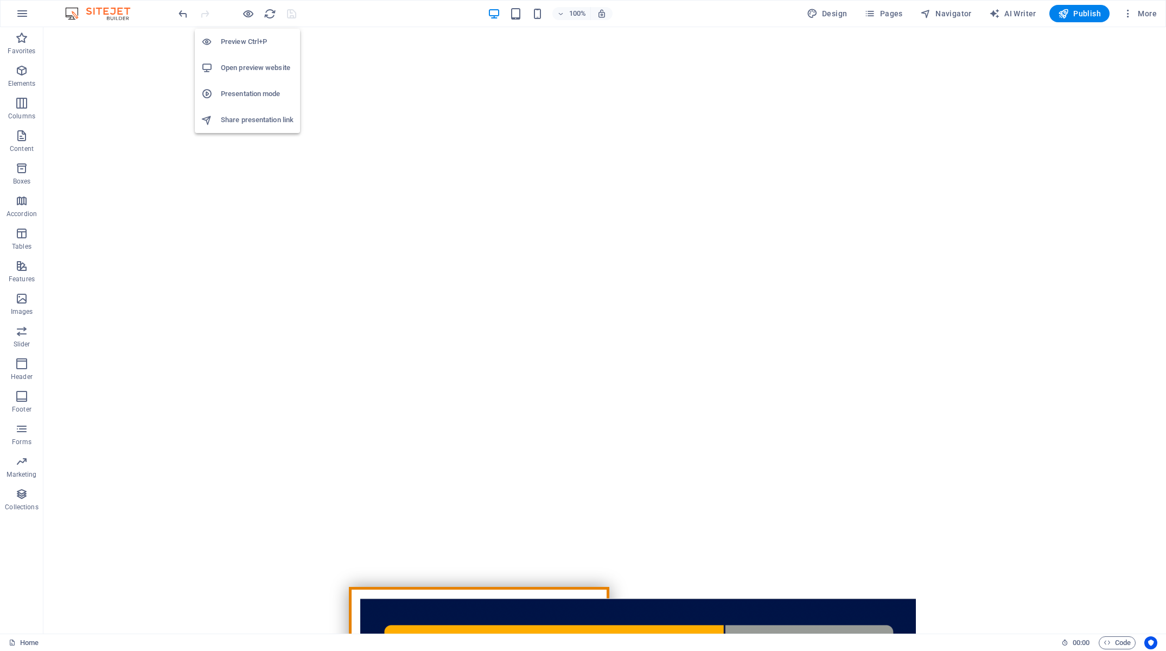
click at [244, 43] on h6 "Preview Ctrl+P" at bounding box center [257, 41] width 73 height 13
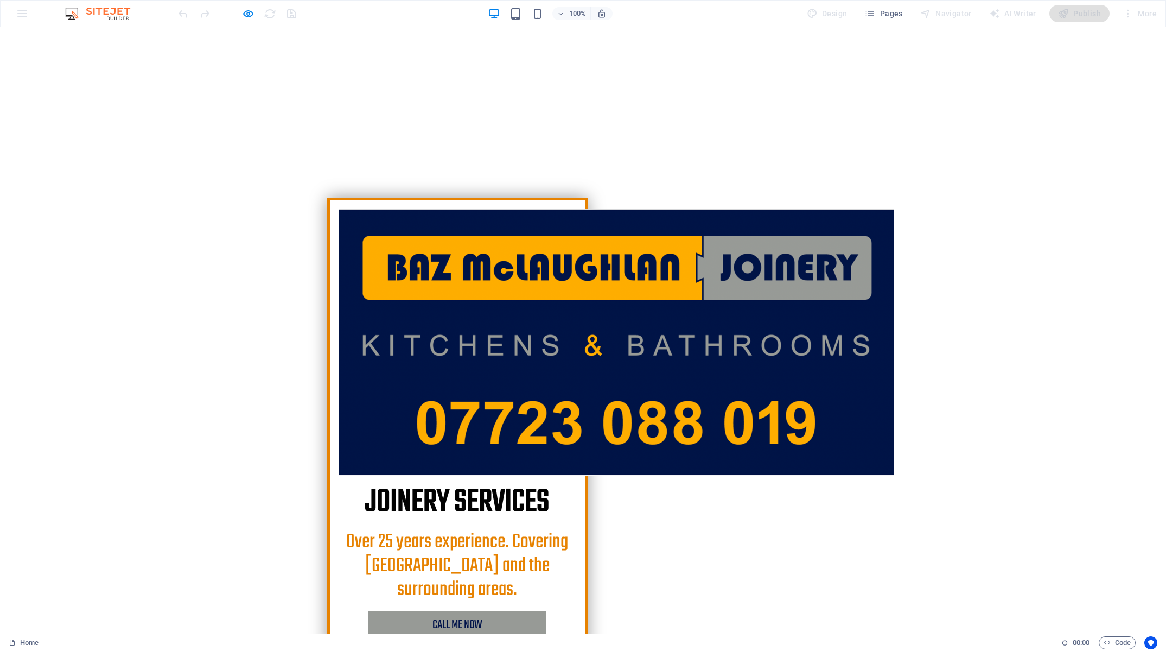
scroll to position [469, 0]
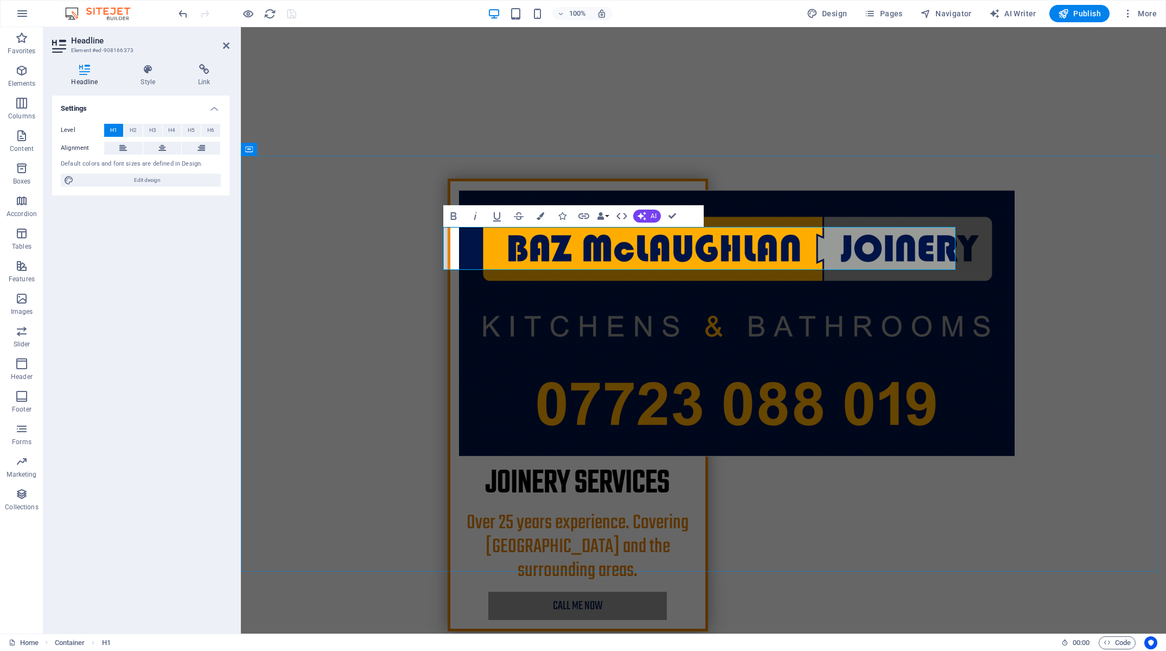
drag, startPoint x: 533, startPoint y: 247, endPoint x: 469, endPoint y: 250, distance: 64.6
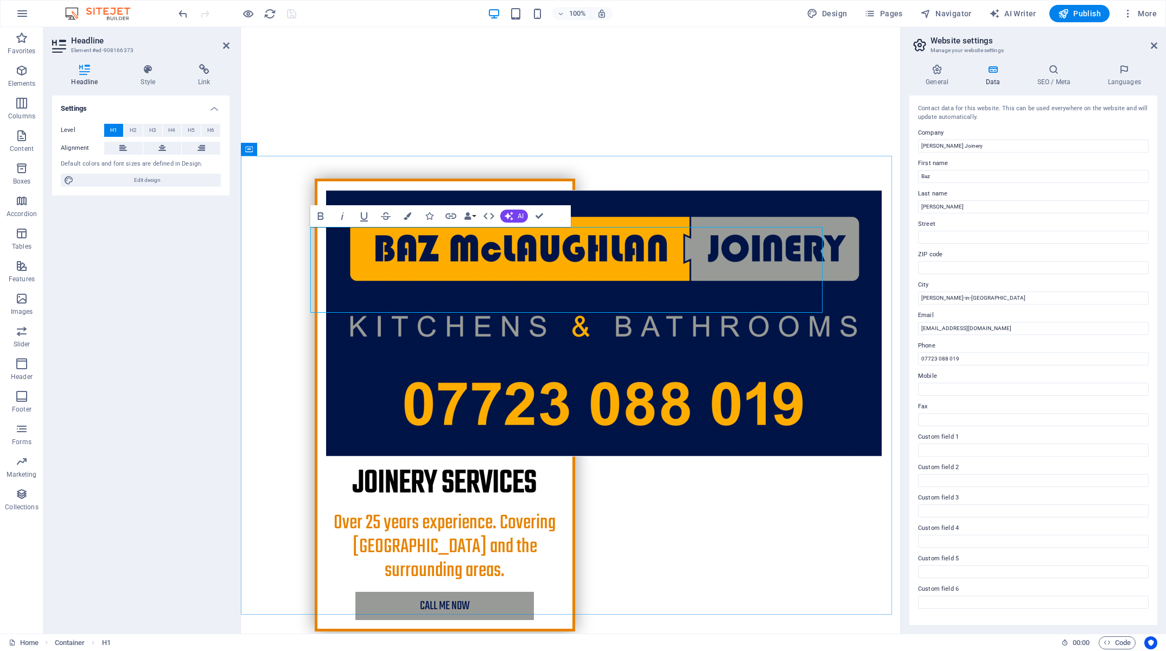
drag, startPoint x: 764, startPoint y: 286, endPoint x: 755, endPoint y: 290, distance: 10.5
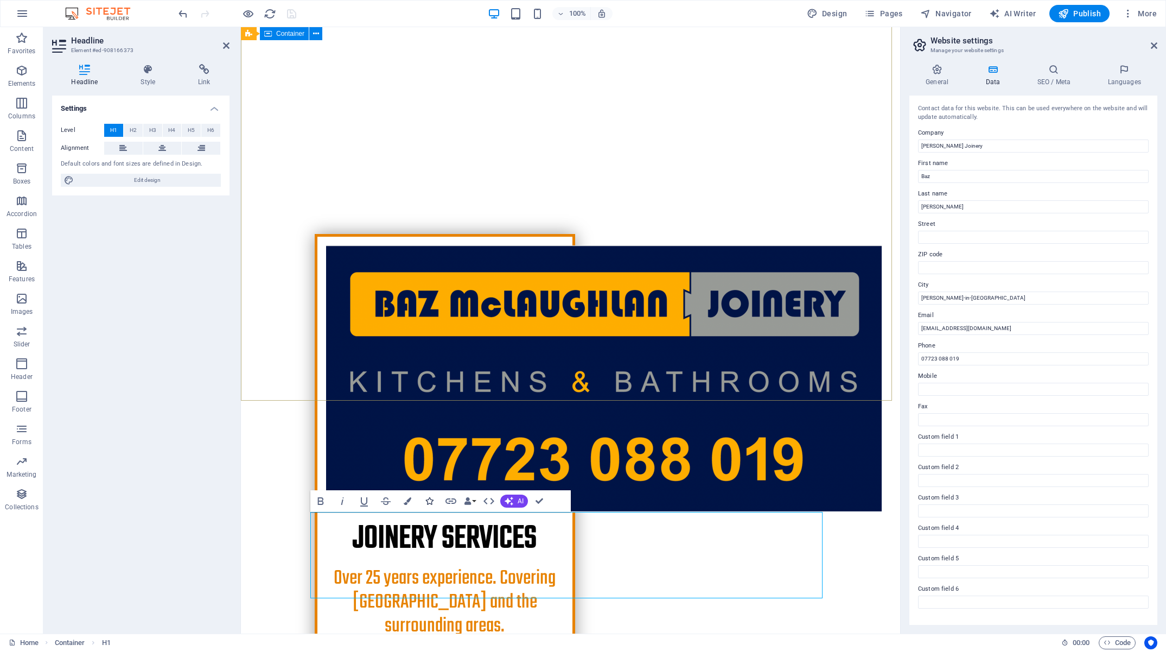
scroll to position [418, 0]
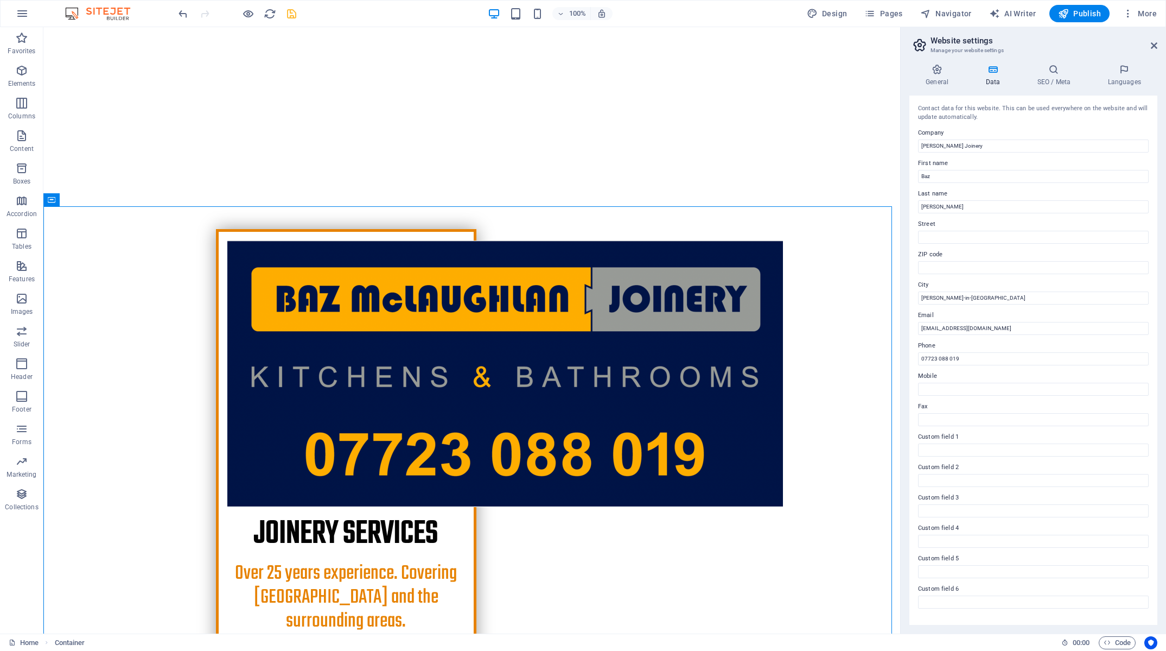
click at [1149, 50] on header "Website settings Manage your website settings" at bounding box center [1035, 41] width 246 height 28
drag, startPoint x: 1152, startPoint y: 48, endPoint x: 997, endPoint y: 65, distance: 156.7
click at [1152, 48] on icon at bounding box center [1154, 45] width 7 height 9
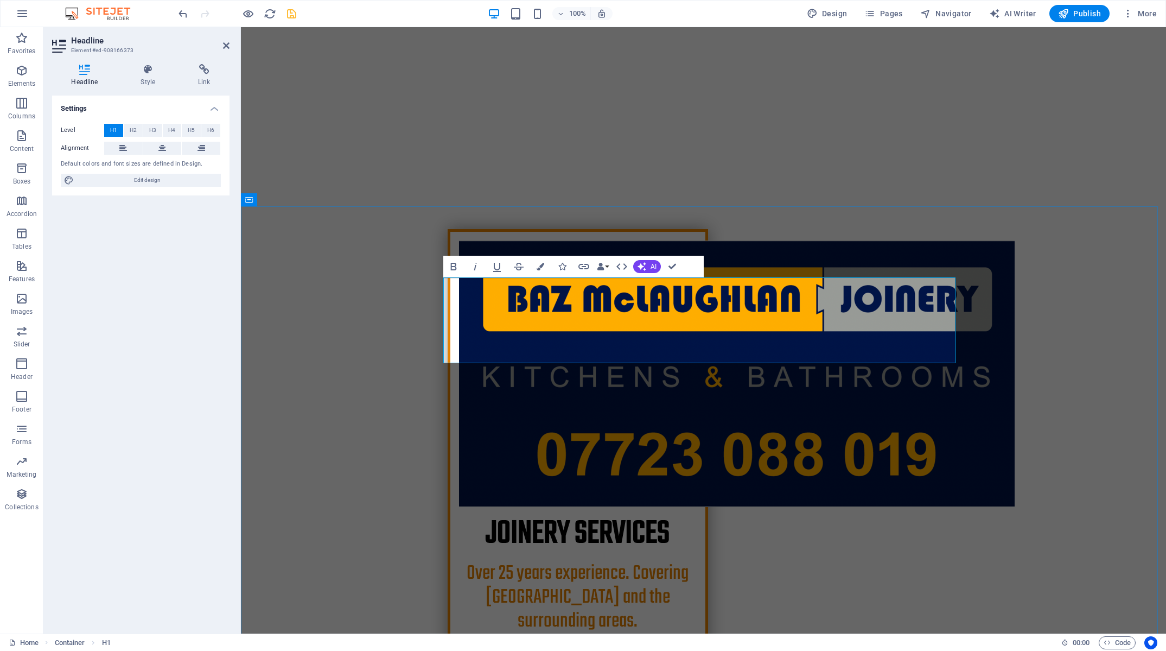
drag, startPoint x: 685, startPoint y: 298, endPoint x: 811, endPoint y: 293, distance: 126.5
drag, startPoint x: 751, startPoint y: 297, endPoint x: 778, endPoint y: 352, distance: 60.9
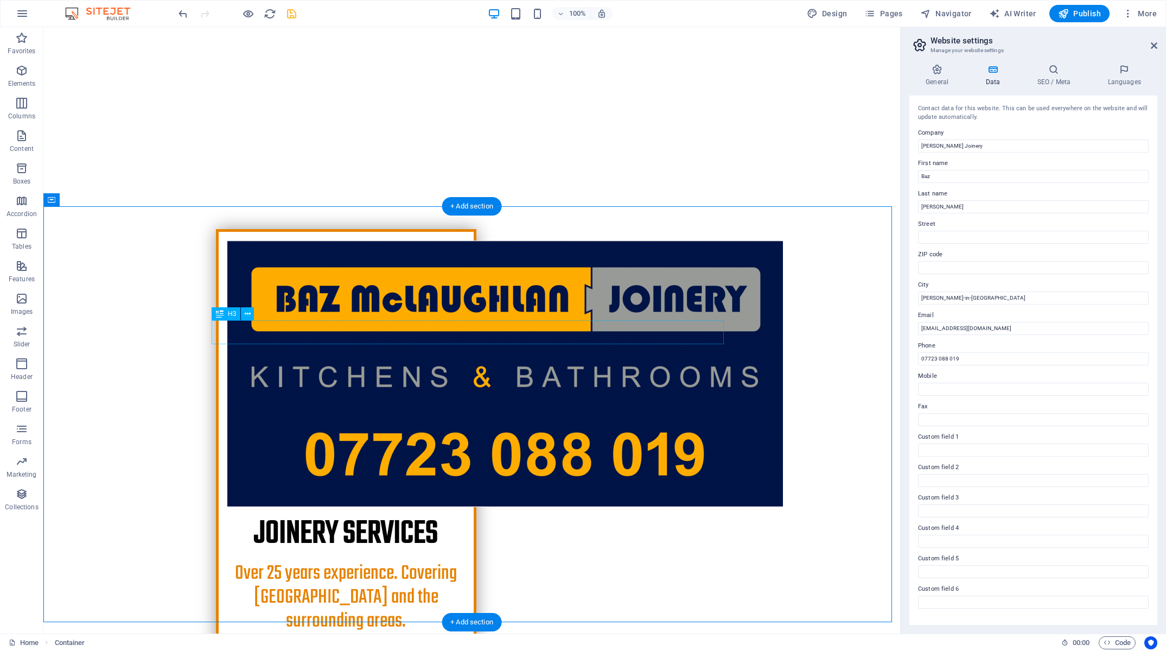
drag, startPoint x: 509, startPoint y: 332, endPoint x: 312, endPoint y: 332, distance: 197.5
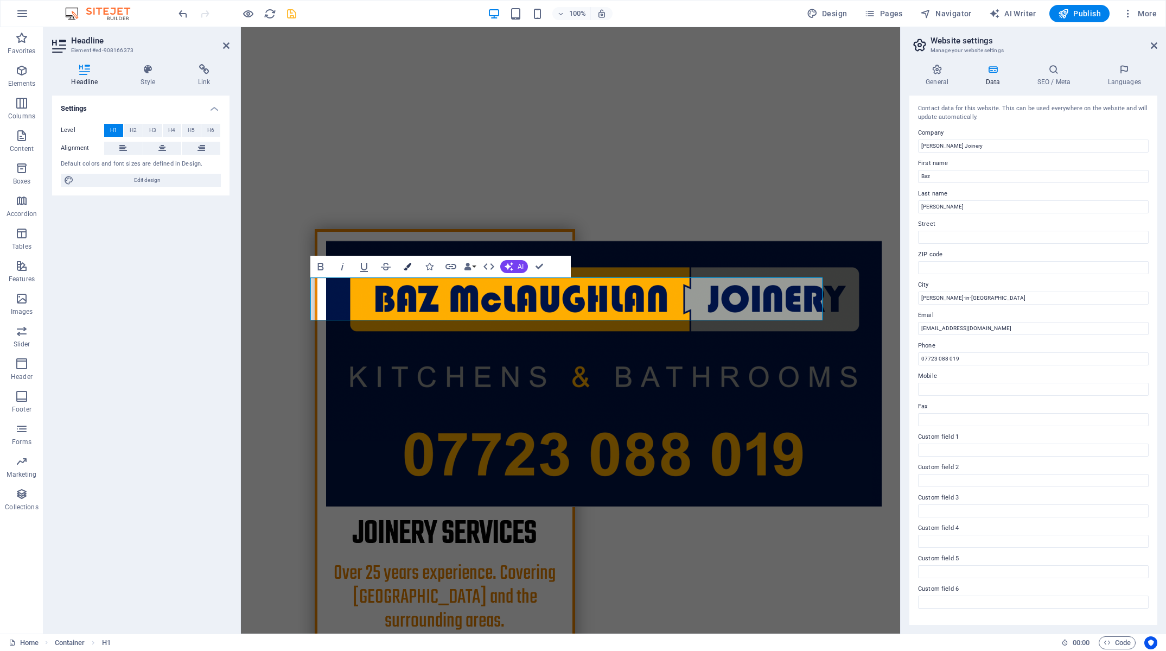
click at [411, 266] on icon "button" at bounding box center [408, 267] width 8 height 8
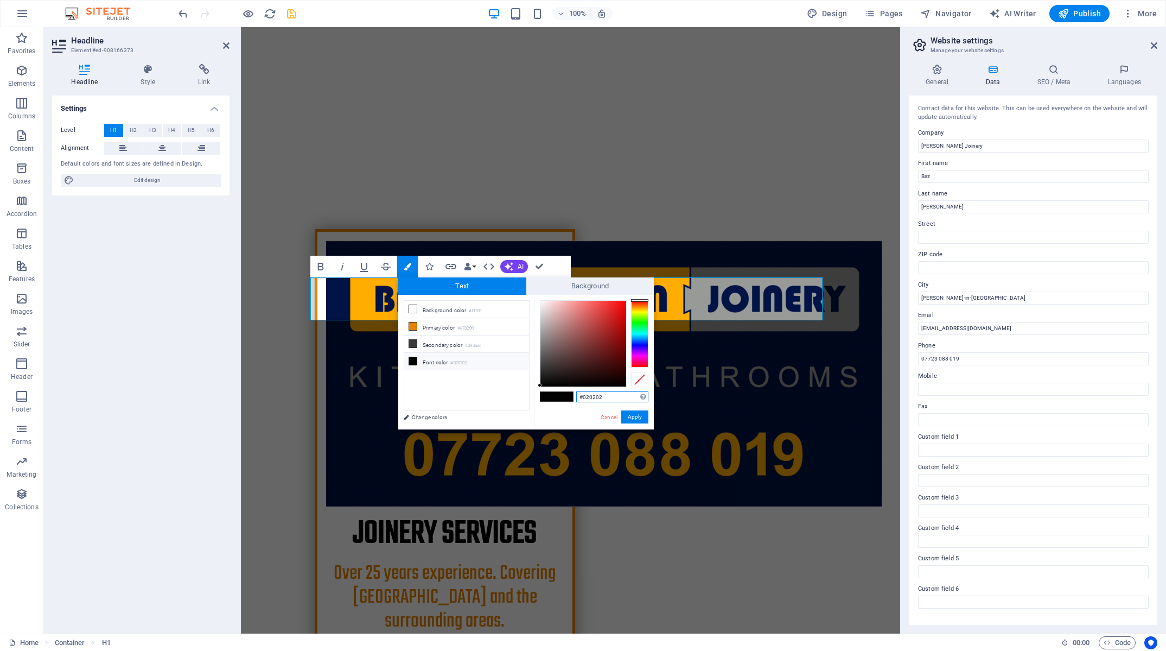
drag, startPoint x: 613, startPoint y: 397, endPoint x: 513, endPoint y: 385, distance: 101.0
click at [576, 391] on input "#020202" at bounding box center [612, 396] width 72 height 11
paste input "0134a"
click at [629, 417] on button "Apply" at bounding box center [634, 416] width 27 height 13
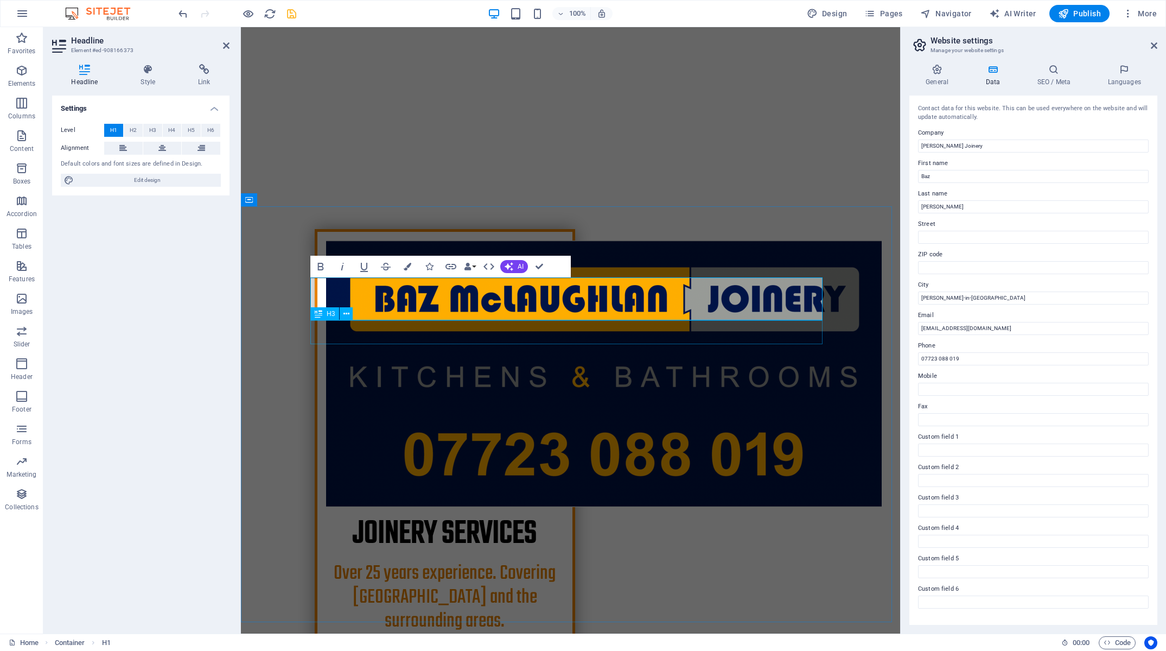
drag, startPoint x: 501, startPoint y: 336, endPoint x: 698, endPoint y: 337, distance: 196.4
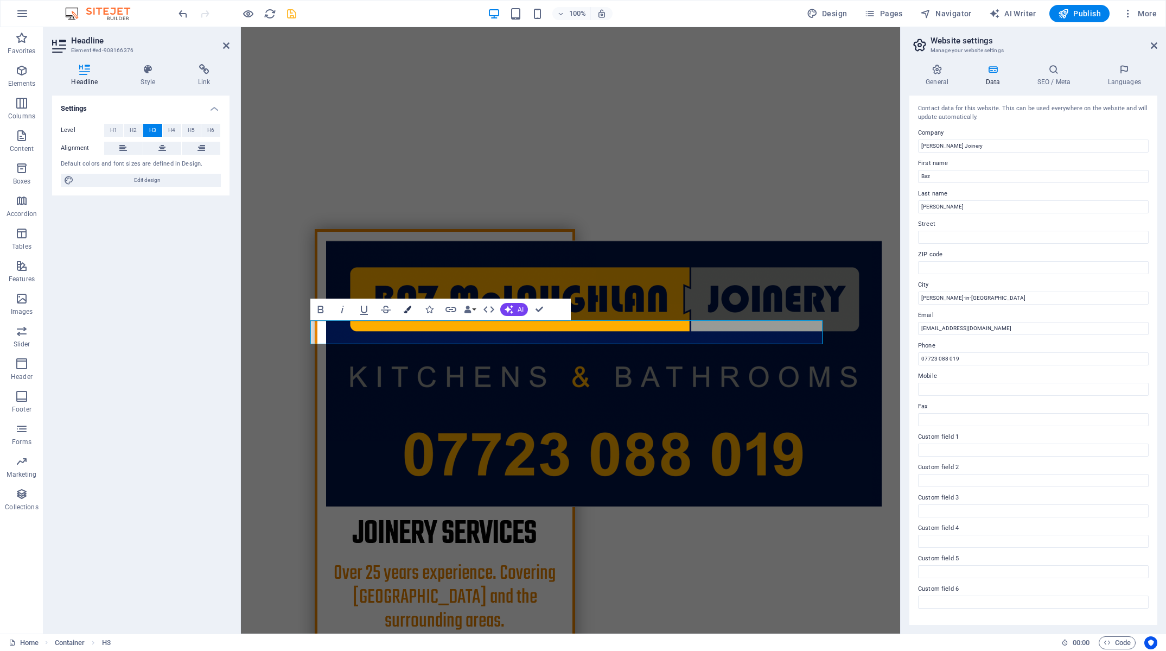
click at [409, 309] on icon "button" at bounding box center [408, 309] width 8 height 8
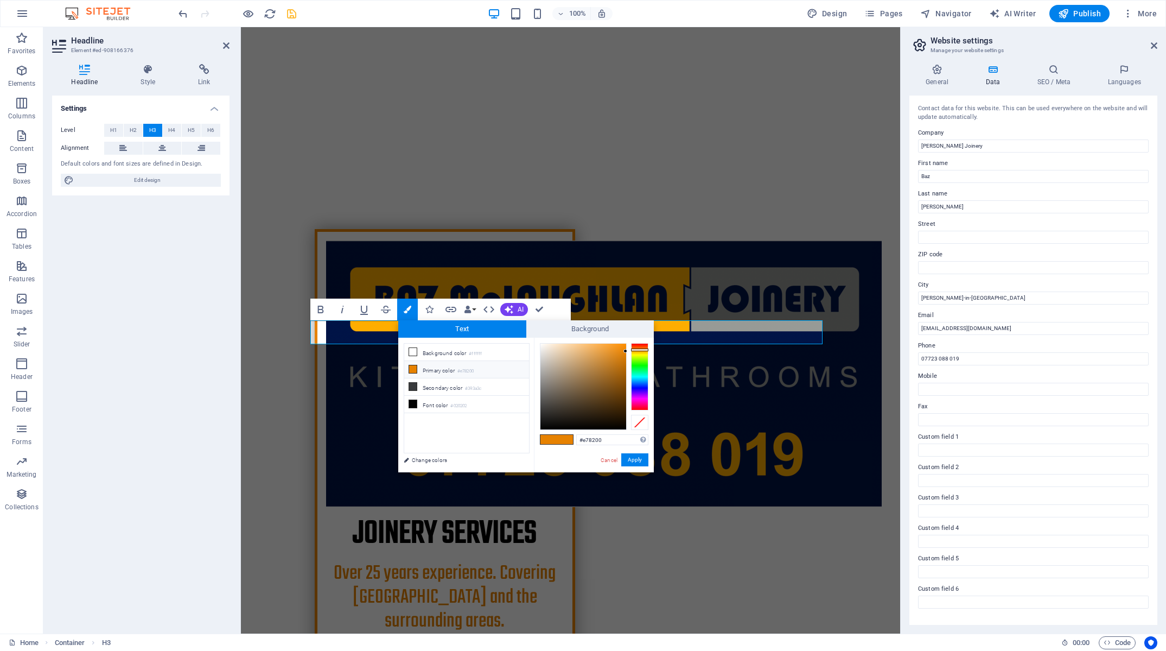
drag, startPoint x: 553, startPoint y: 442, endPoint x: 538, endPoint y: 441, distance: 15.2
click at [576, 442] on input "#e78200" at bounding box center [612, 439] width 72 height 11
click at [638, 460] on button "Apply" at bounding box center [634, 459] width 27 height 13
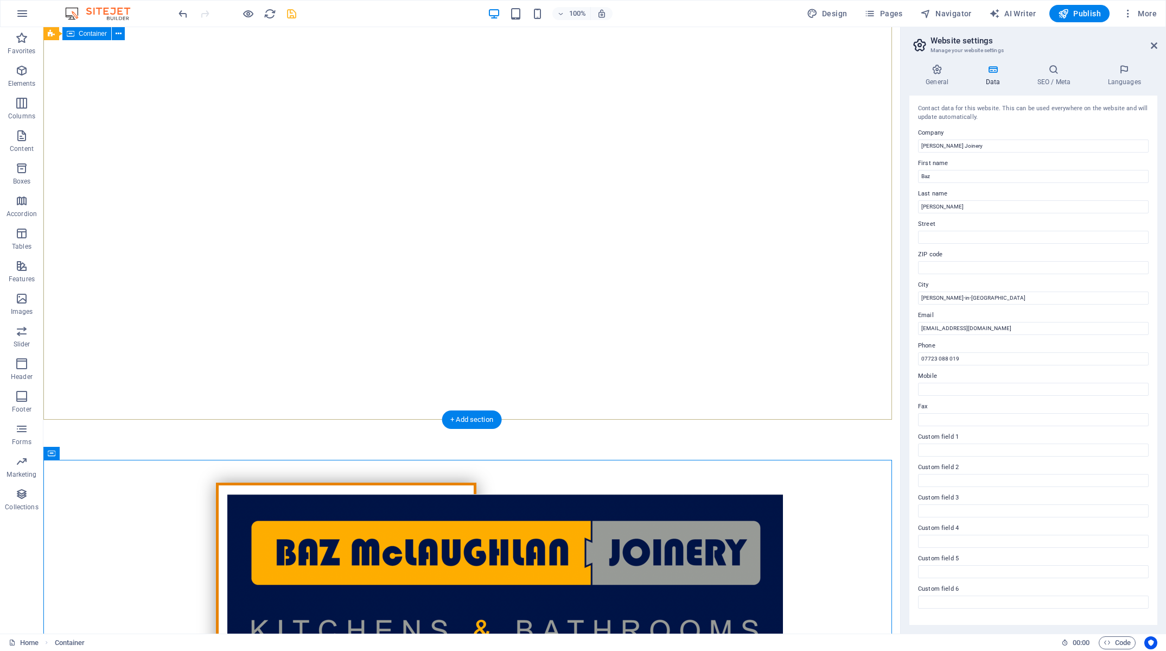
scroll to position [260, 0]
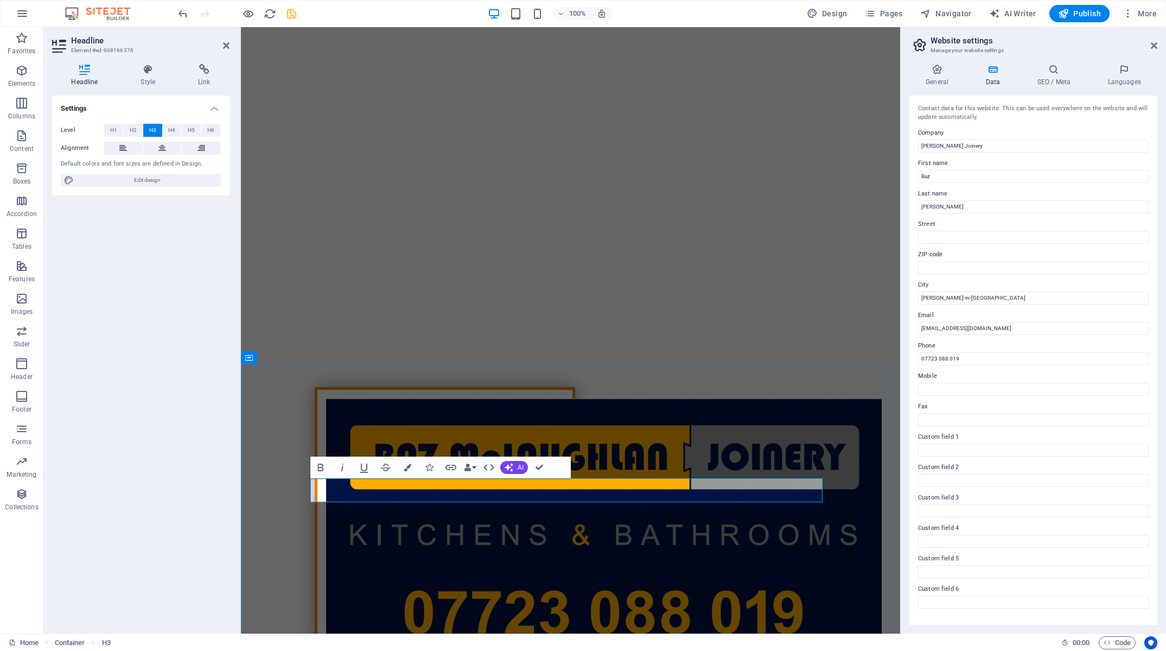
drag, startPoint x: 468, startPoint y: 486, endPoint x: 368, endPoint y: 487, distance: 99.8
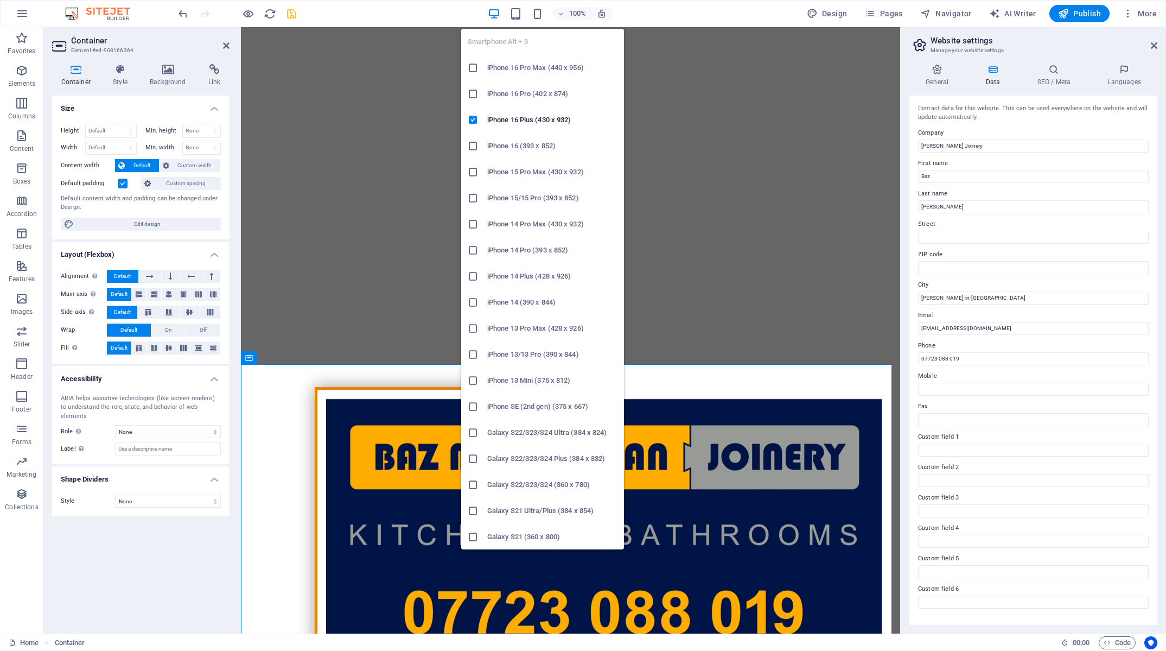
drag, startPoint x: 540, startPoint y: 12, endPoint x: 547, endPoint y: 22, distance: 12.0
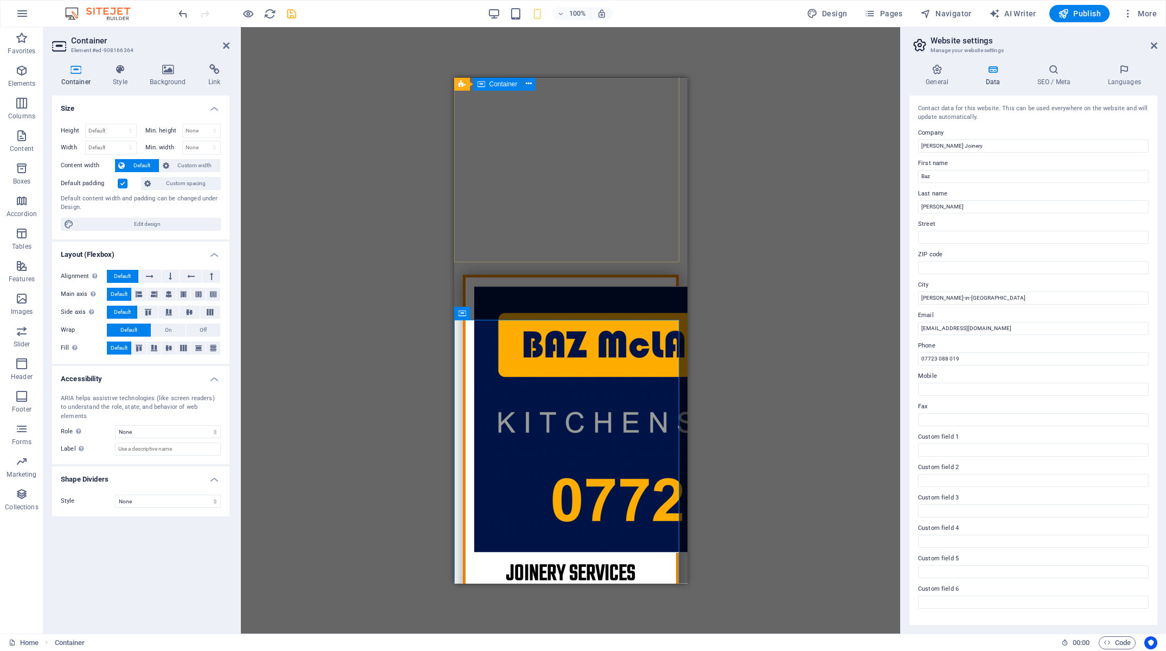
scroll to position [339, 0]
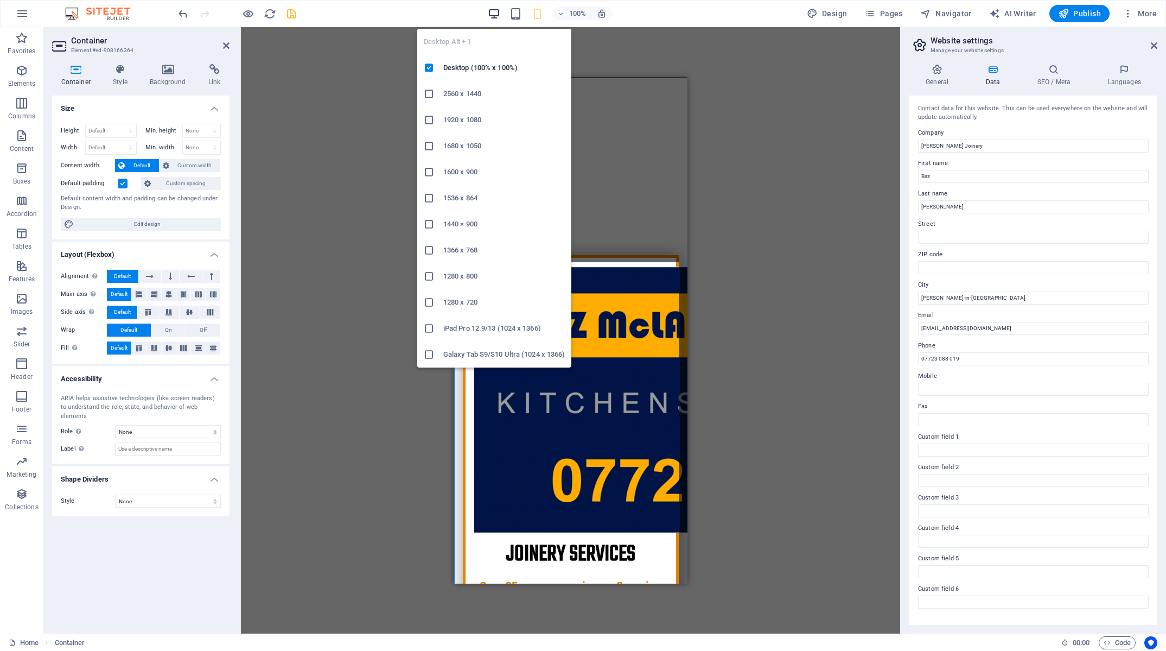
click at [495, 14] on icon "button" at bounding box center [494, 14] width 12 height 12
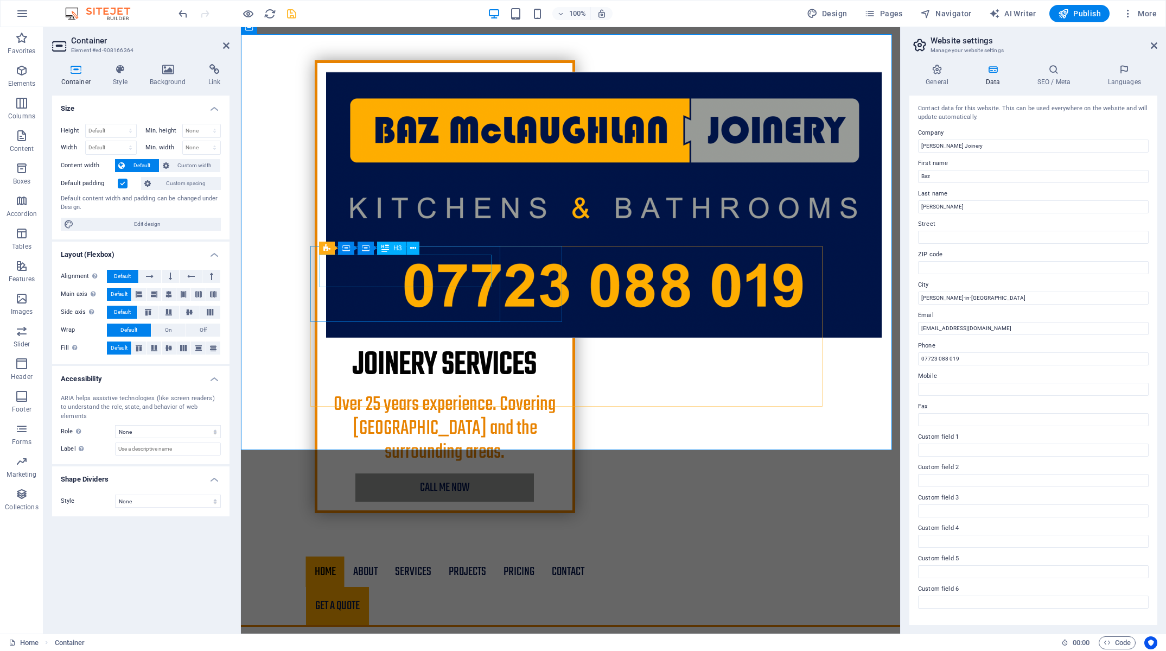
scroll to position [590, 0]
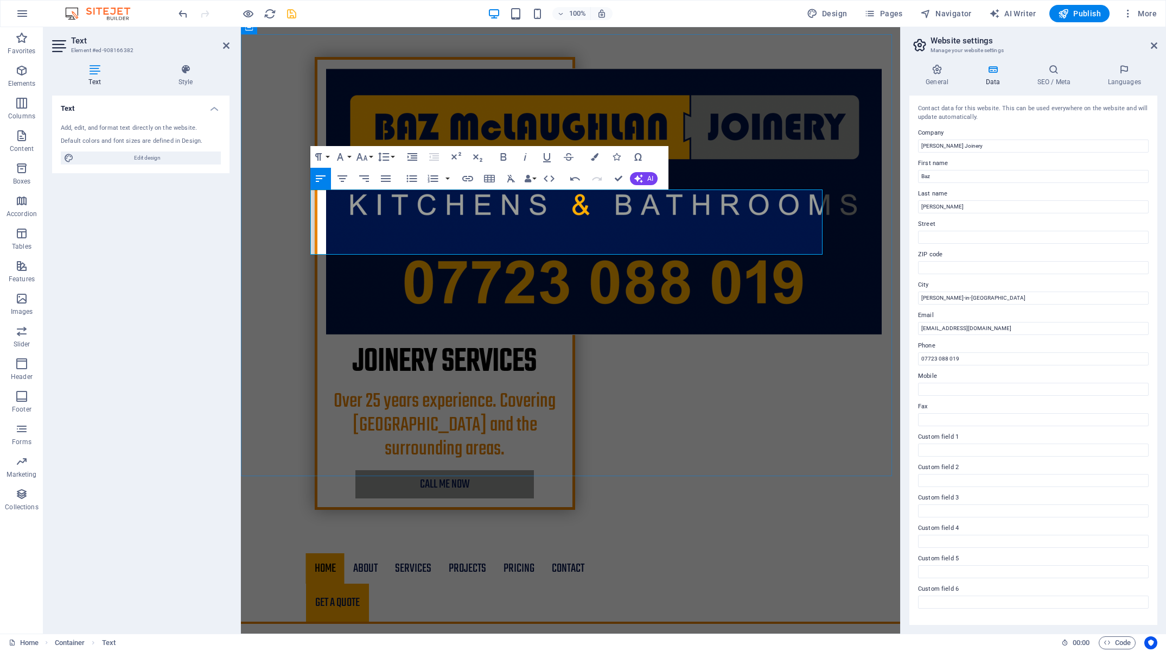
drag, startPoint x: 707, startPoint y: 198, endPoint x: 634, endPoint y: 198, distance: 72.7
drag, startPoint x: 486, startPoint y: 250, endPoint x: 449, endPoint y: 250, distance: 36.4
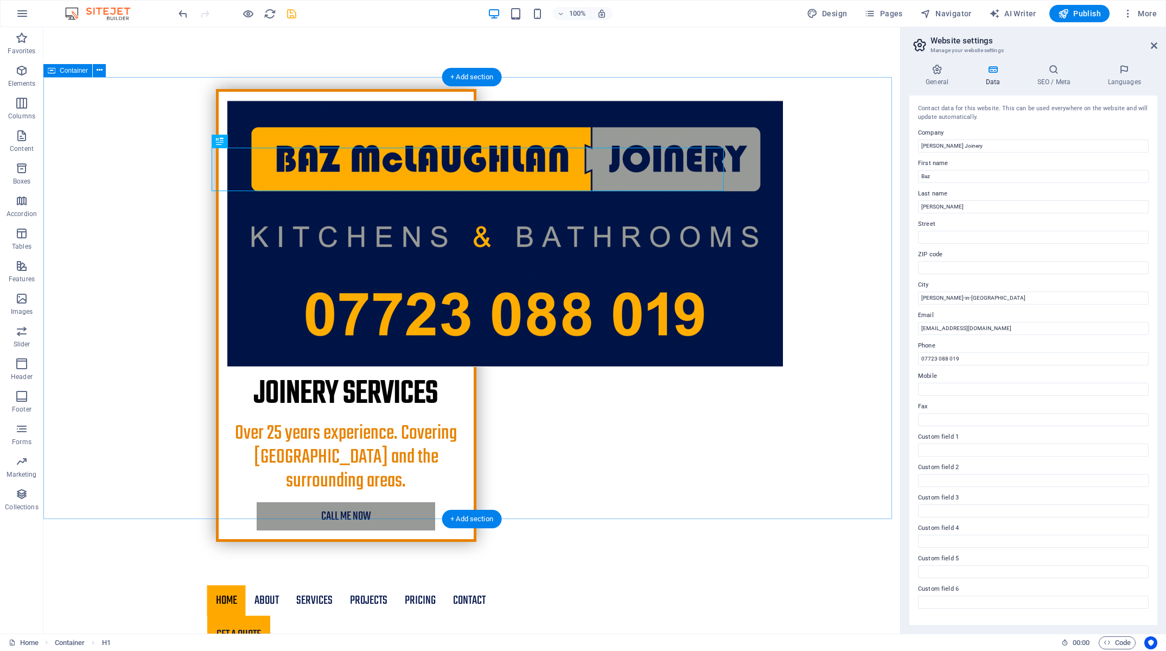
scroll to position [547, 0]
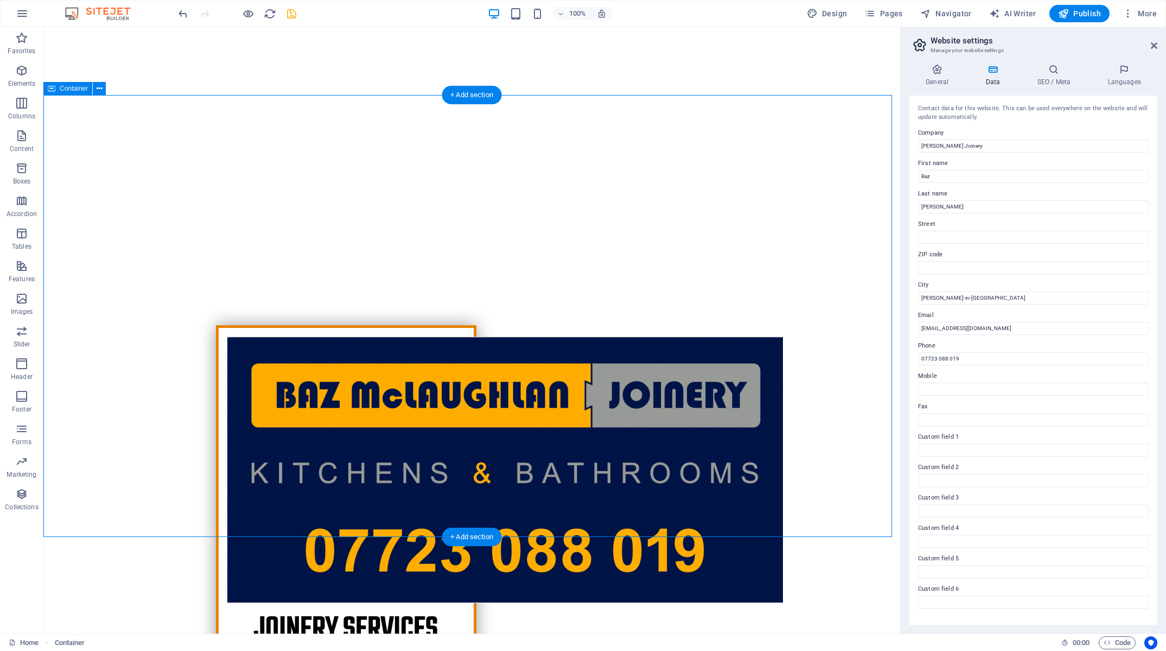
scroll to position [226, 0]
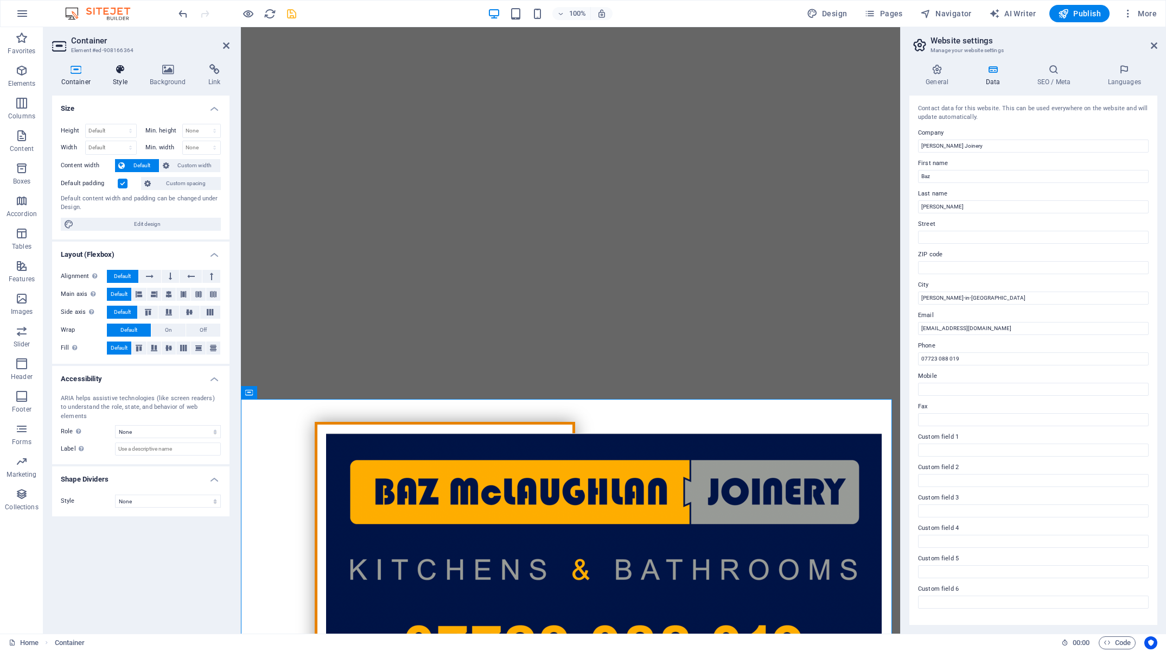
click at [115, 86] on h4 "Style" at bounding box center [122, 75] width 37 height 23
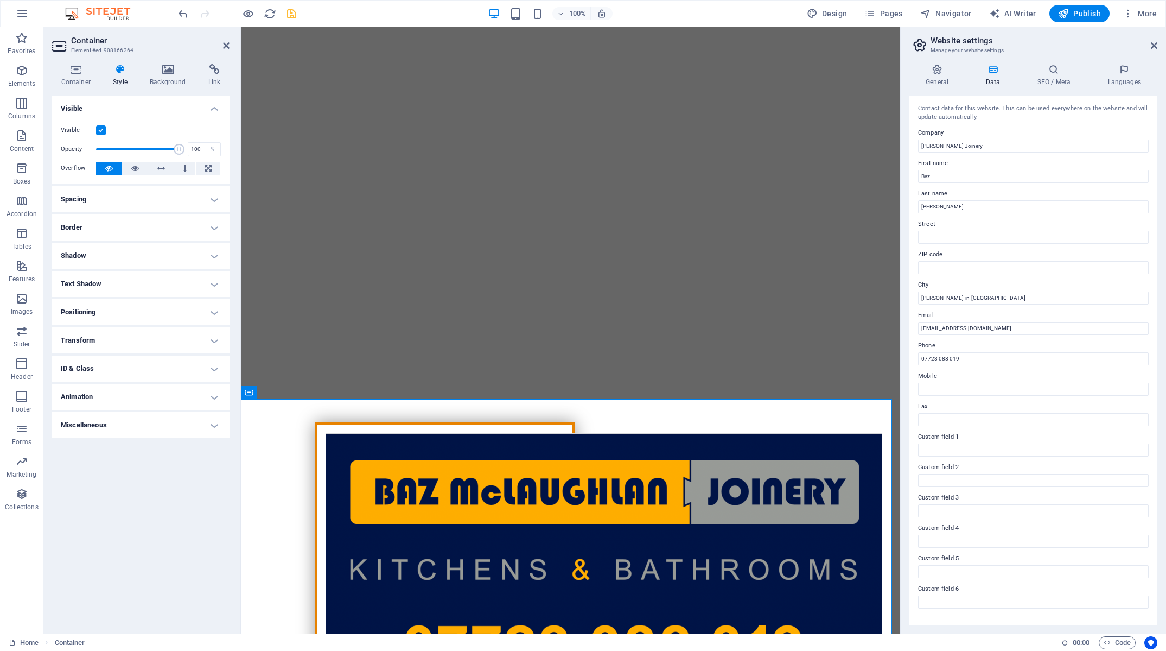
click at [128, 220] on h4 "Border" at bounding box center [140, 227] width 177 height 26
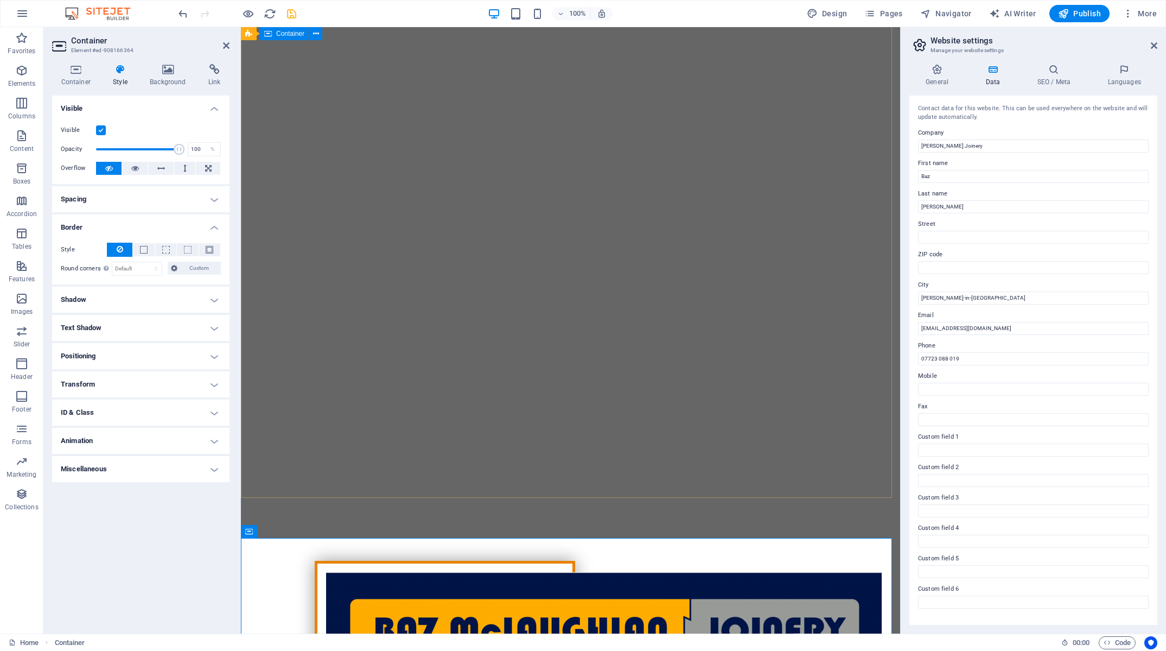
scroll to position [295, 0]
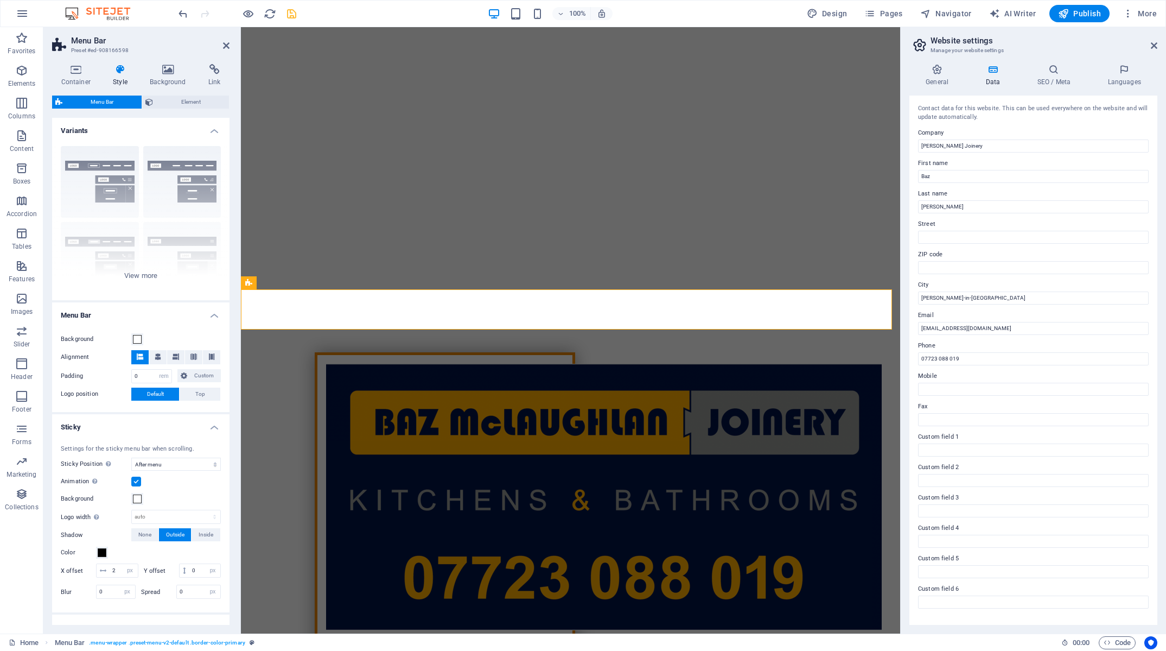
drag, startPoint x: 161, startPoint y: 97, endPoint x: 162, endPoint y: 121, distance: 23.9
click at [161, 98] on span "Element" at bounding box center [190, 101] width 69 height 13
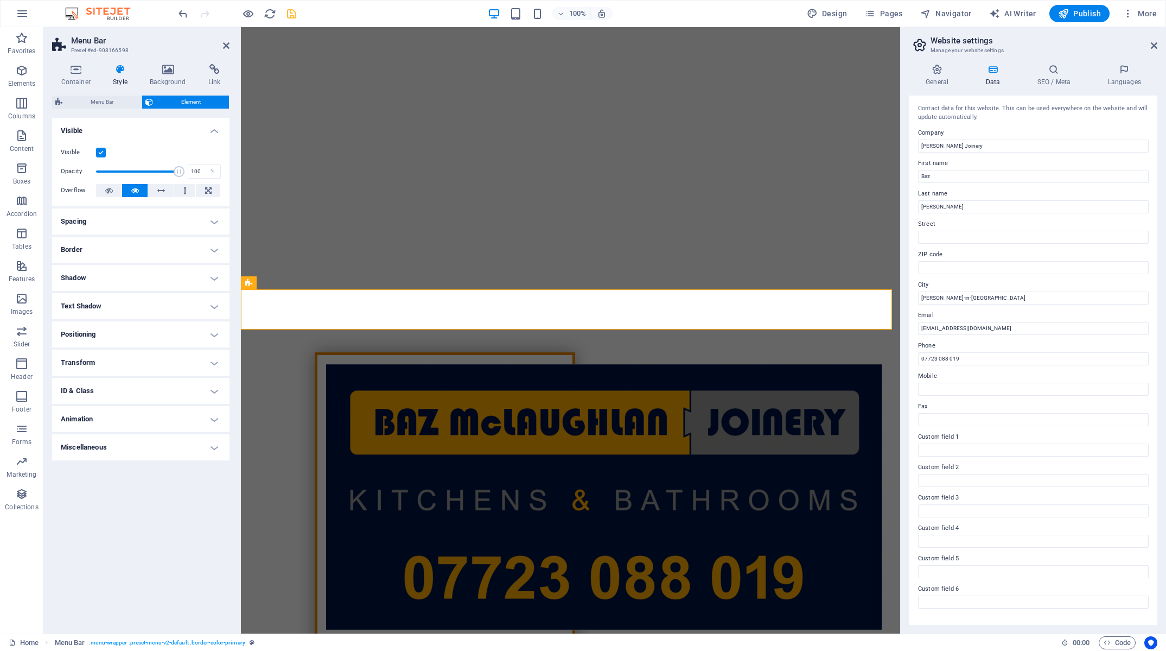
click at [115, 245] on h4 "Border" at bounding box center [140, 250] width 177 height 26
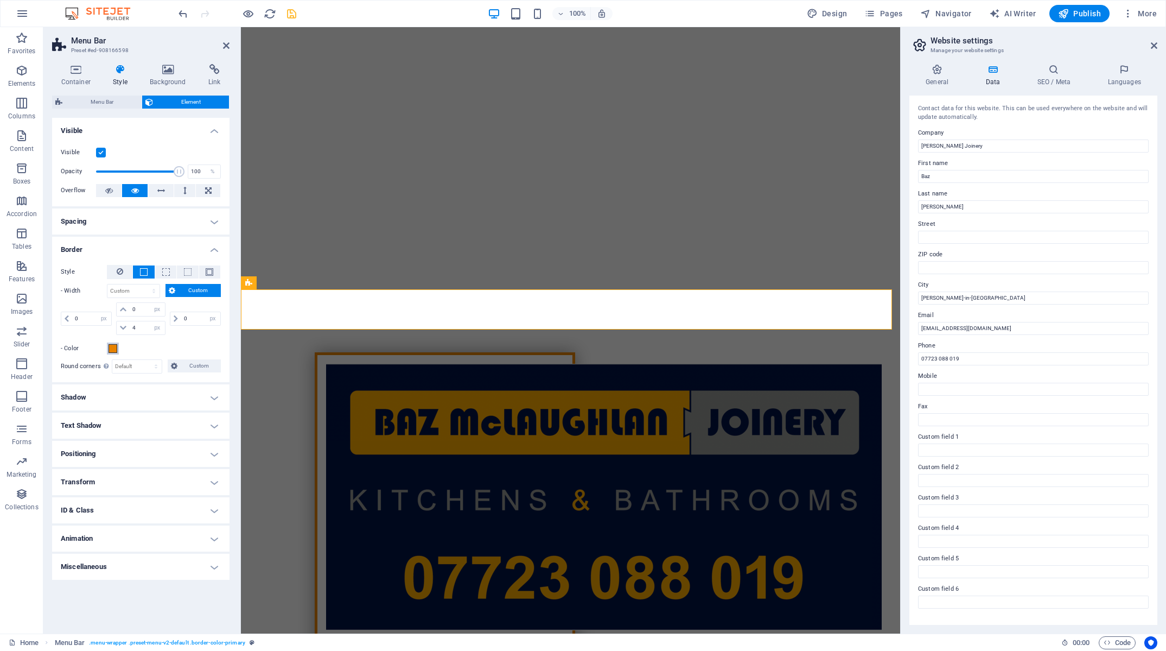
drag, startPoint x: 112, startPoint y: 348, endPoint x: 149, endPoint y: 388, distance: 54.9
click at [112, 348] on span at bounding box center [113, 348] width 9 height 9
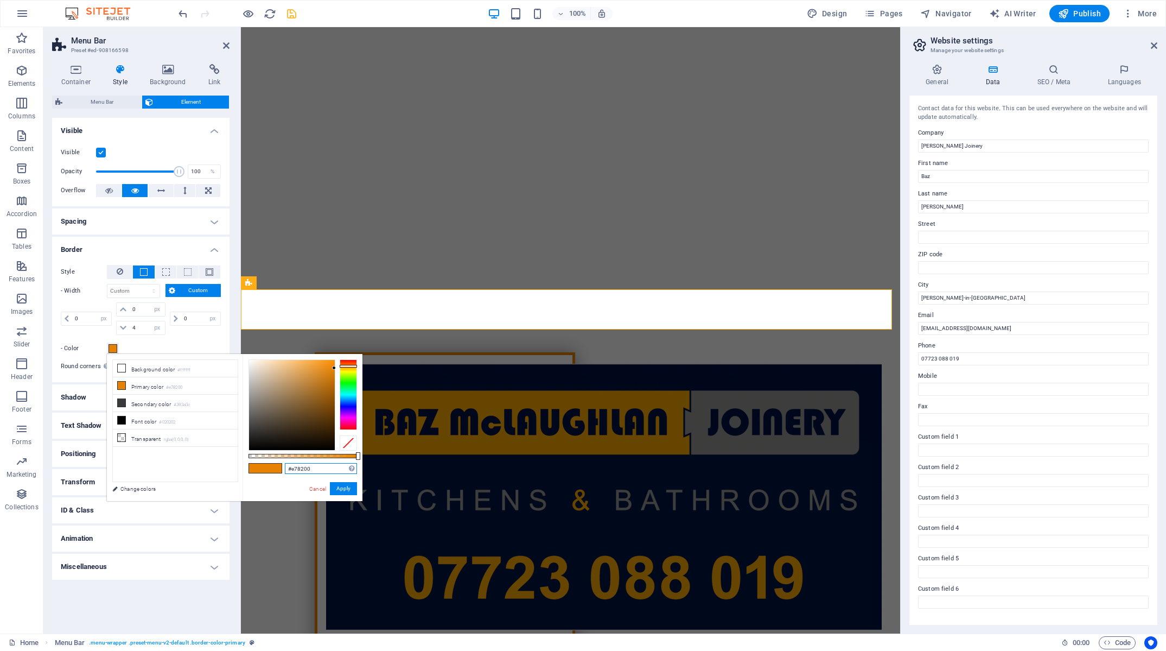
drag, startPoint x: 265, startPoint y: 468, endPoint x: 212, endPoint y: 465, distance: 52.7
click at [285, 465] on input "#e78200" at bounding box center [321, 468] width 72 height 11
paste input "00134a"
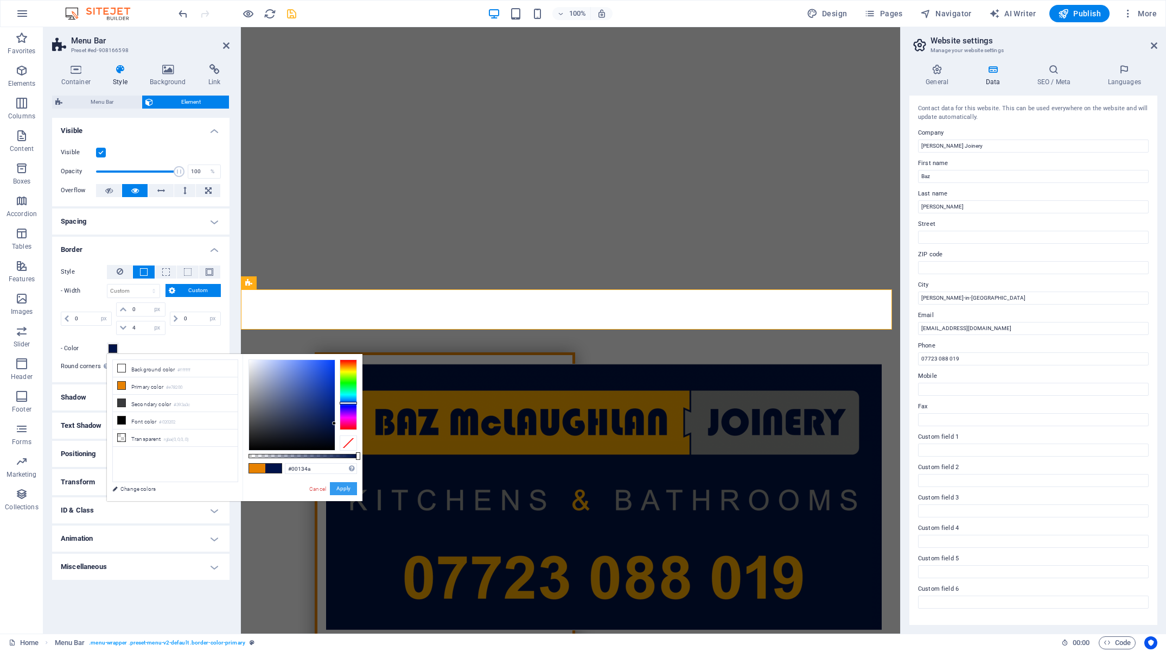
click at [348, 487] on button "Apply" at bounding box center [343, 488] width 27 height 13
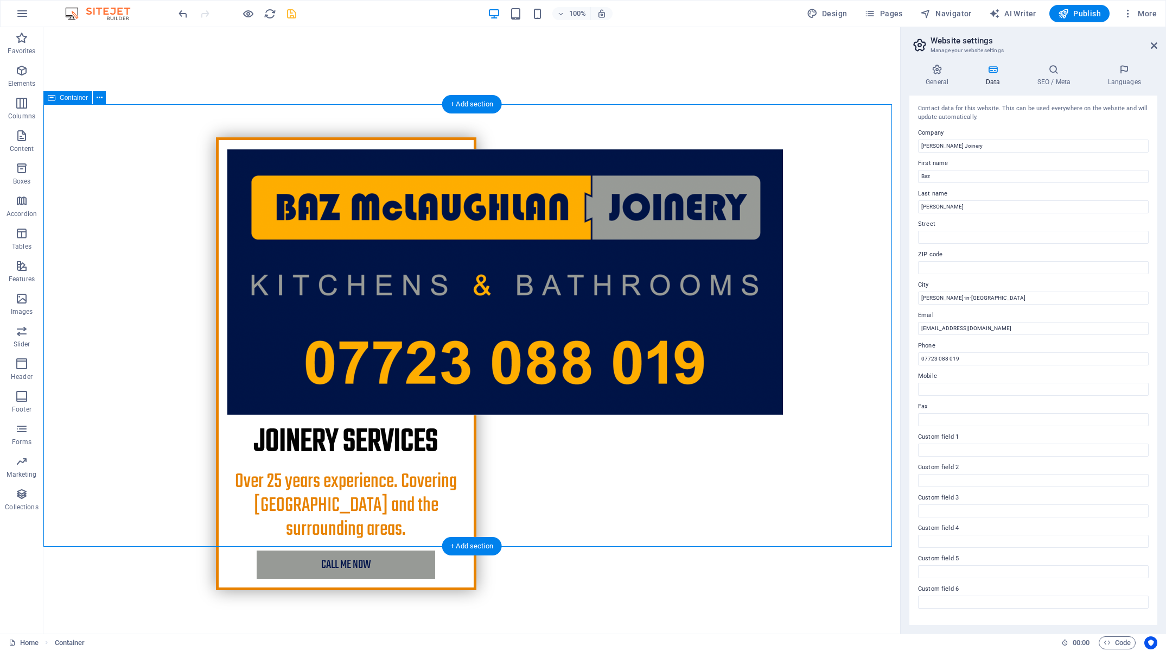
scroll to position [521, 0]
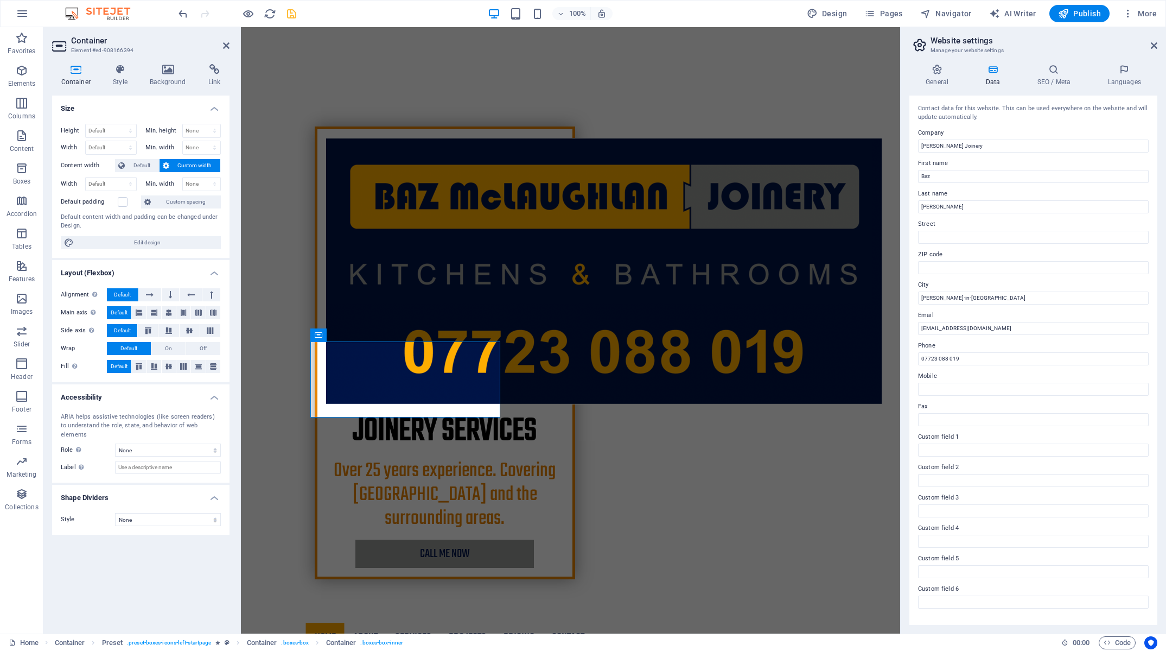
drag, startPoint x: 119, startPoint y: 71, endPoint x: 166, endPoint y: 221, distance: 157.4
click at [119, 72] on icon at bounding box center [120, 69] width 33 height 11
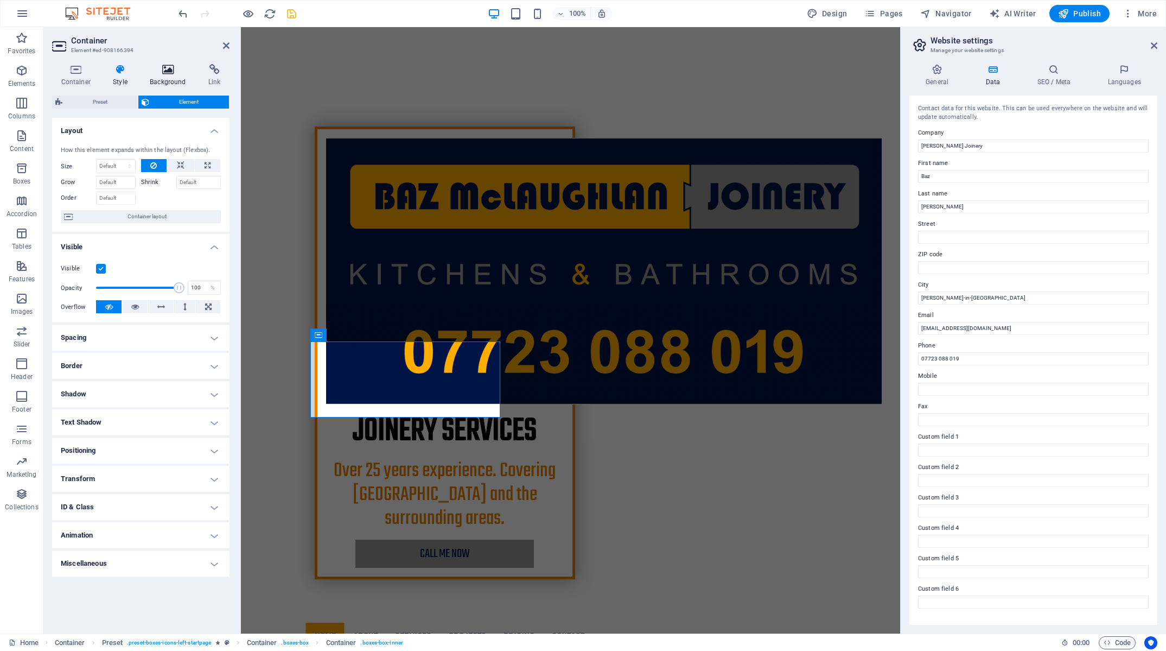
click at [172, 80] on h4 "Background" at bounding box center [170, 75] width 59 height 23
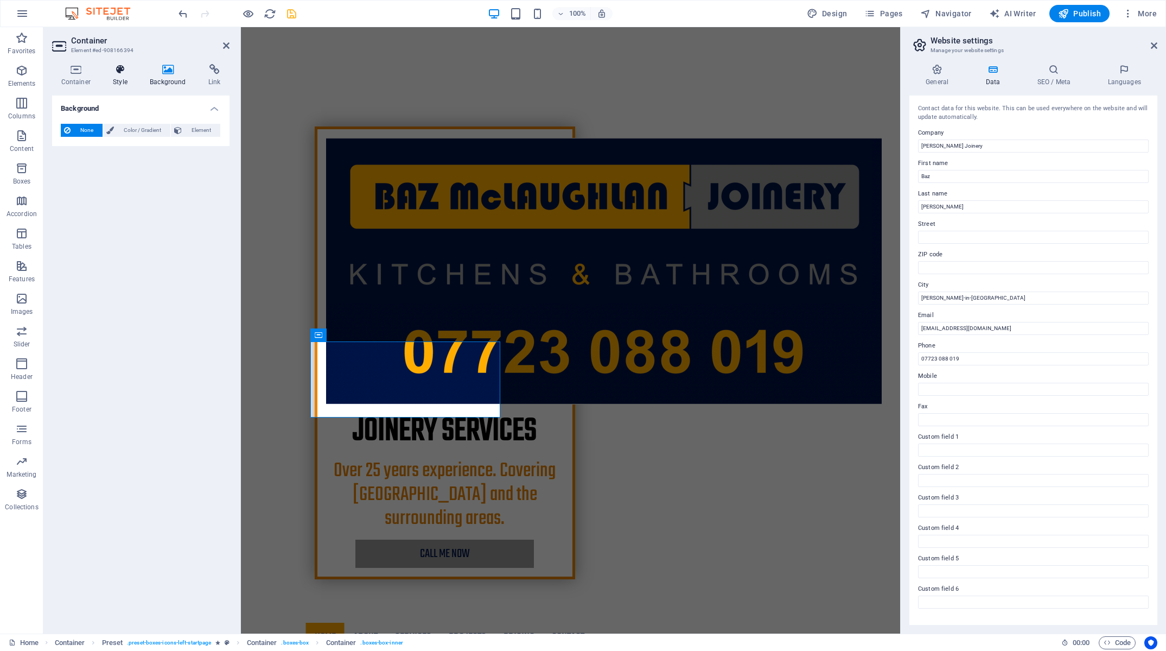
click at [115, 72] on icon at bounding box center [120, 69] width 33 height 11
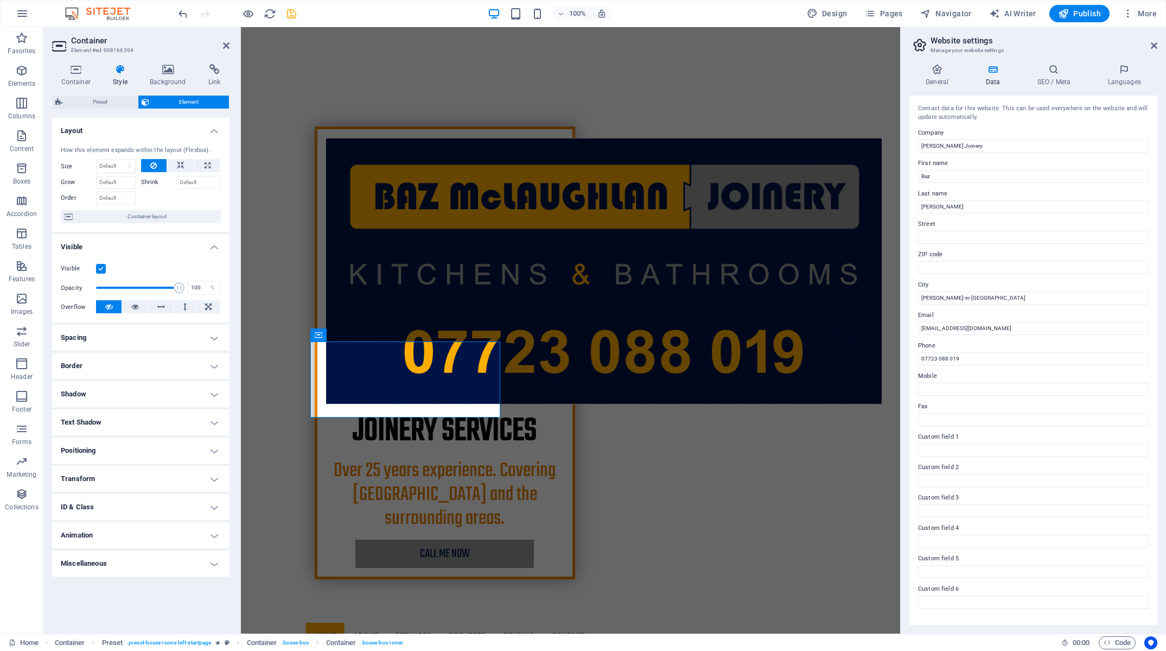
drag, startPoint x: 86, startPoint y: 78, endPoint x: 93, endPoint y: 100, distance: 23.9
click at [86, 78] on h4 "Container" at bounding box center [78, 75] width 52 height 23
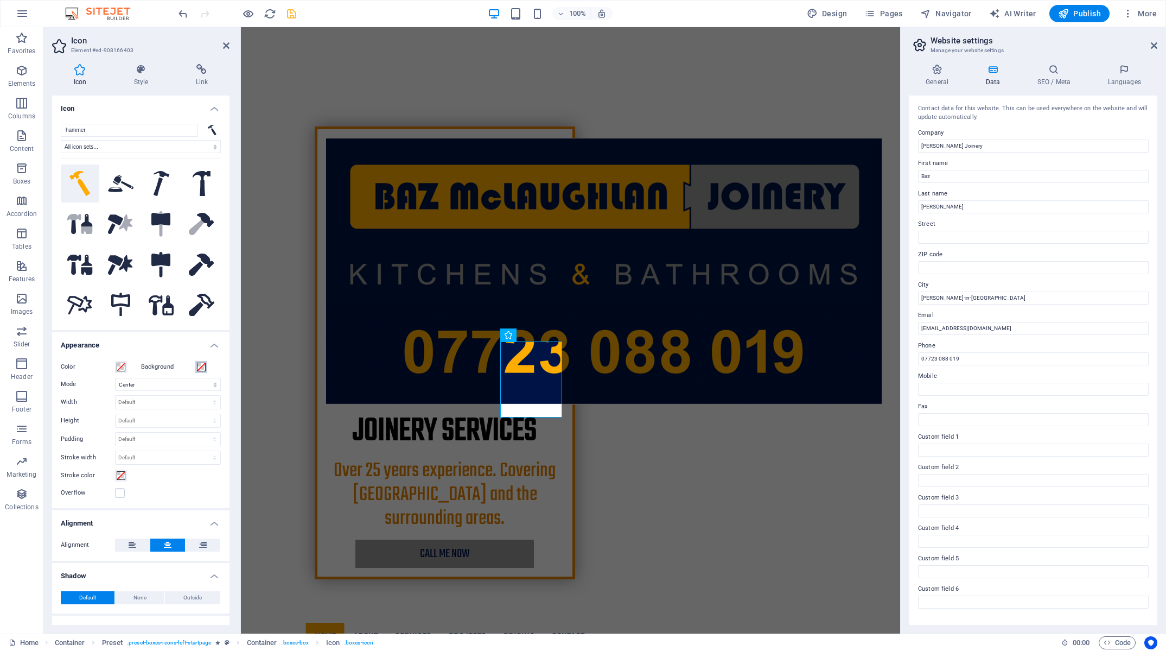
click at [198, 368] on span at bounding box center [201, 366] width 9 height 9
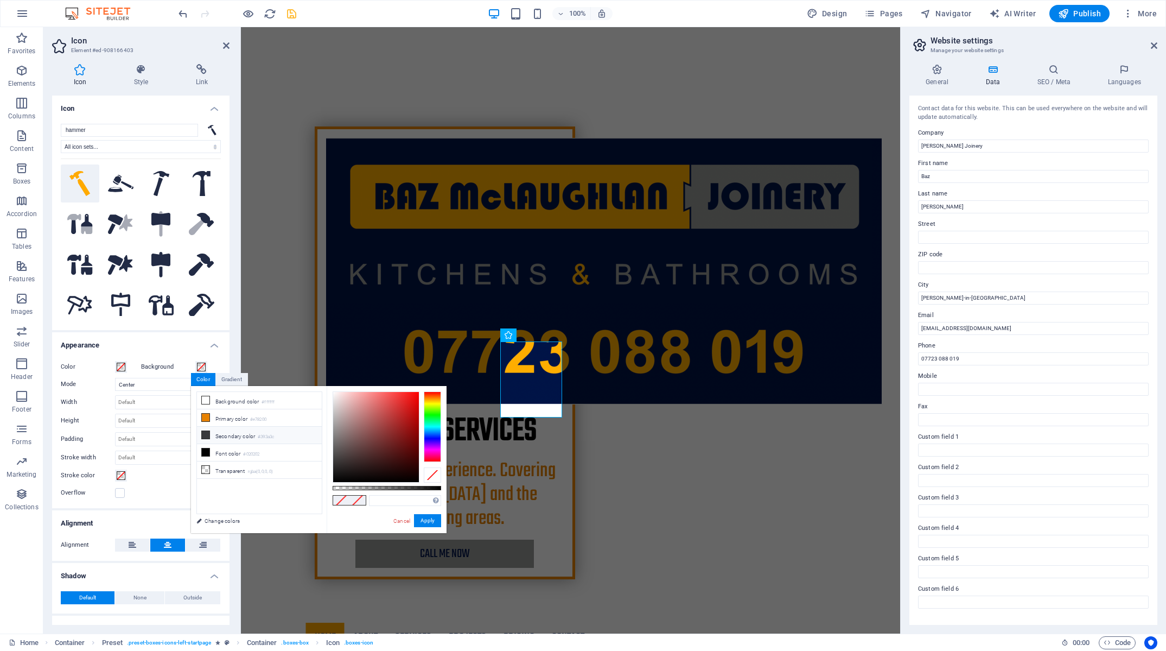
click at [204, 436] on icon at bounding box center [206, 435] width 8 height 8
click at [401, 521] on link "Cancel" at bounding box center [401, 521] width 19 height 8
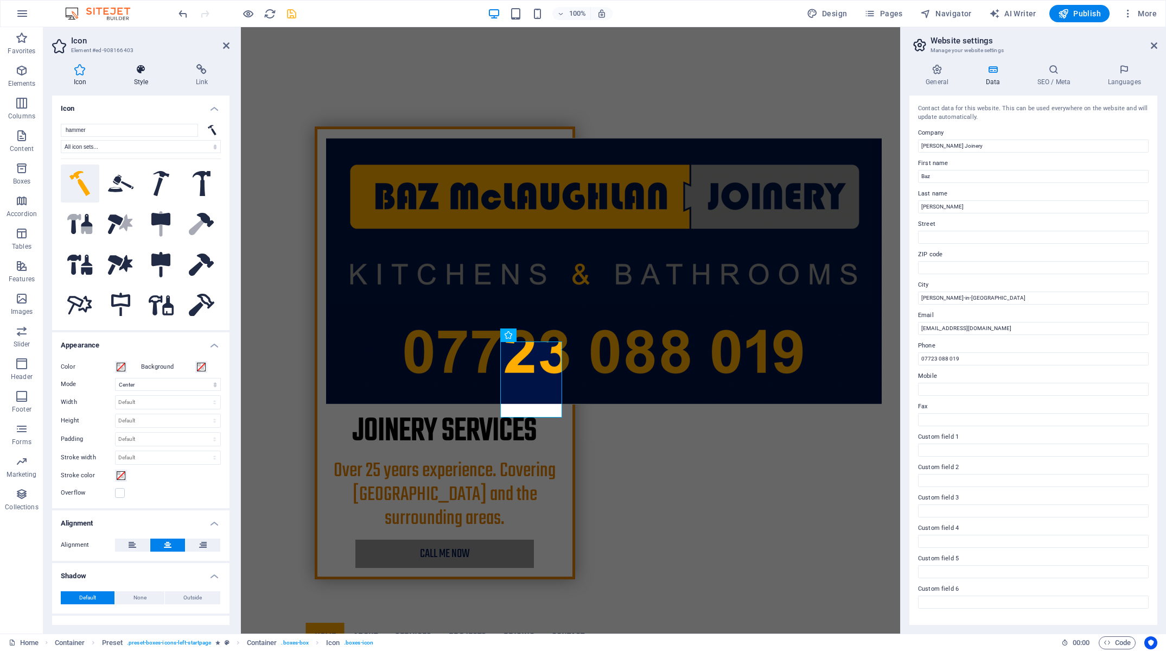
click at [141, 77] on h4 "Style" at bounding box center [143, 75] width 62 height 23
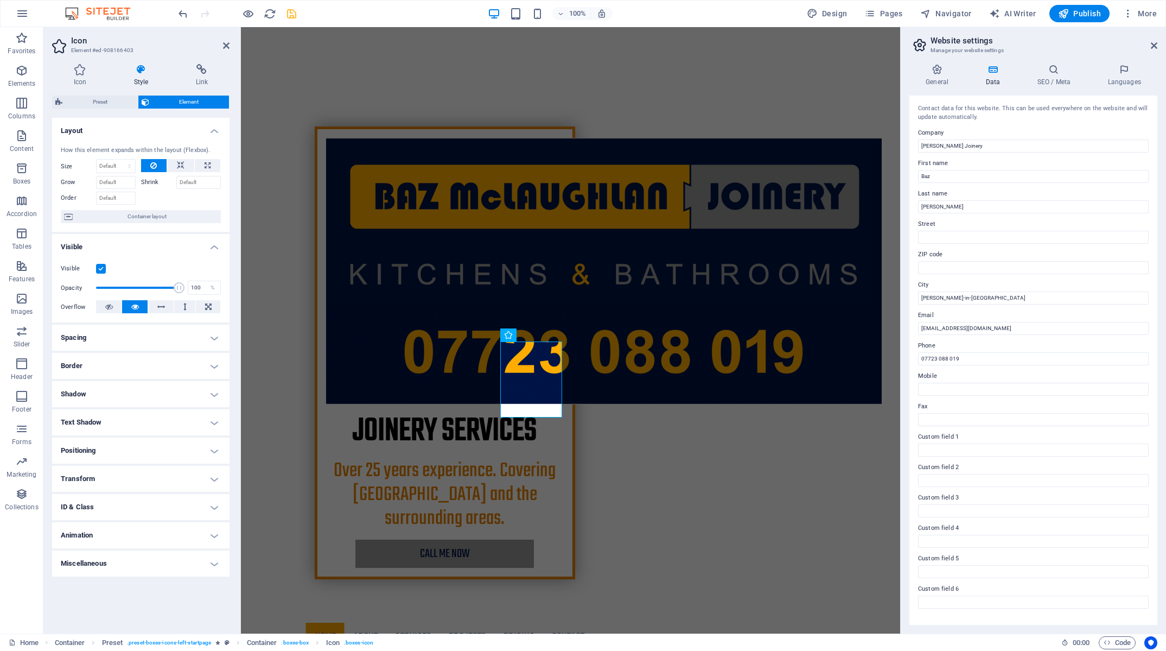
click at [154, 220] on span "Container layout" at bounding box center [147, 216] width 142 height 13
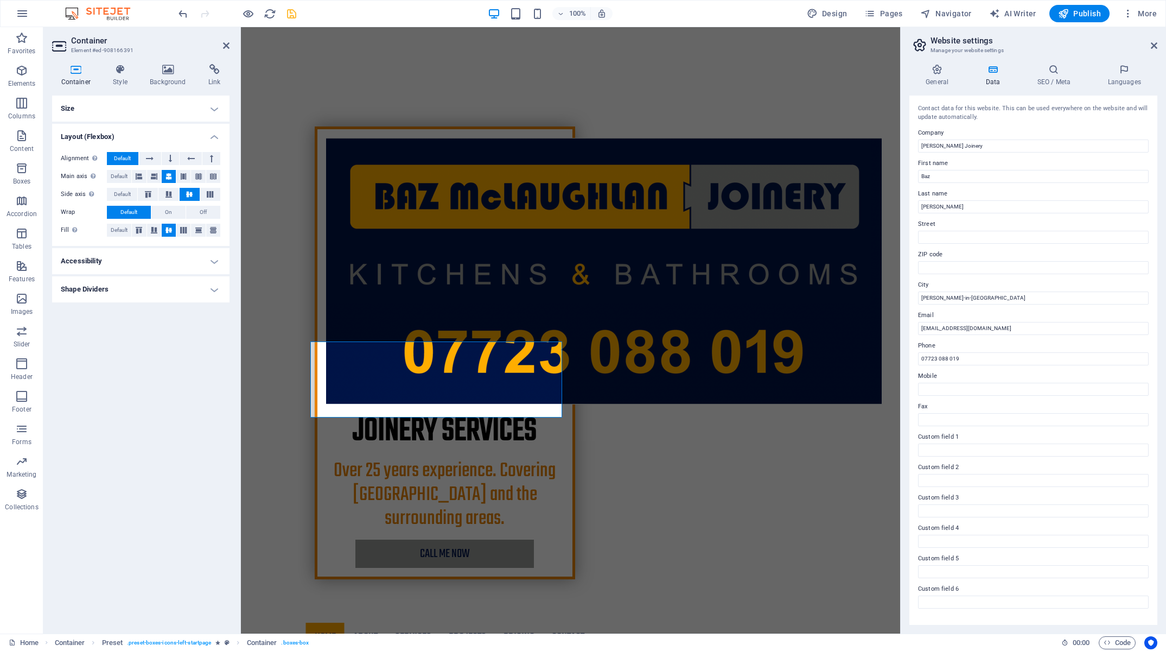
click at [179, 299] on h4 "Shape Dividers" at bounding box center [140, 289] width 177 height 26
click at [174, 268] on h4 "Accessibility" at bounding box center [140, 261] width 177 height 26
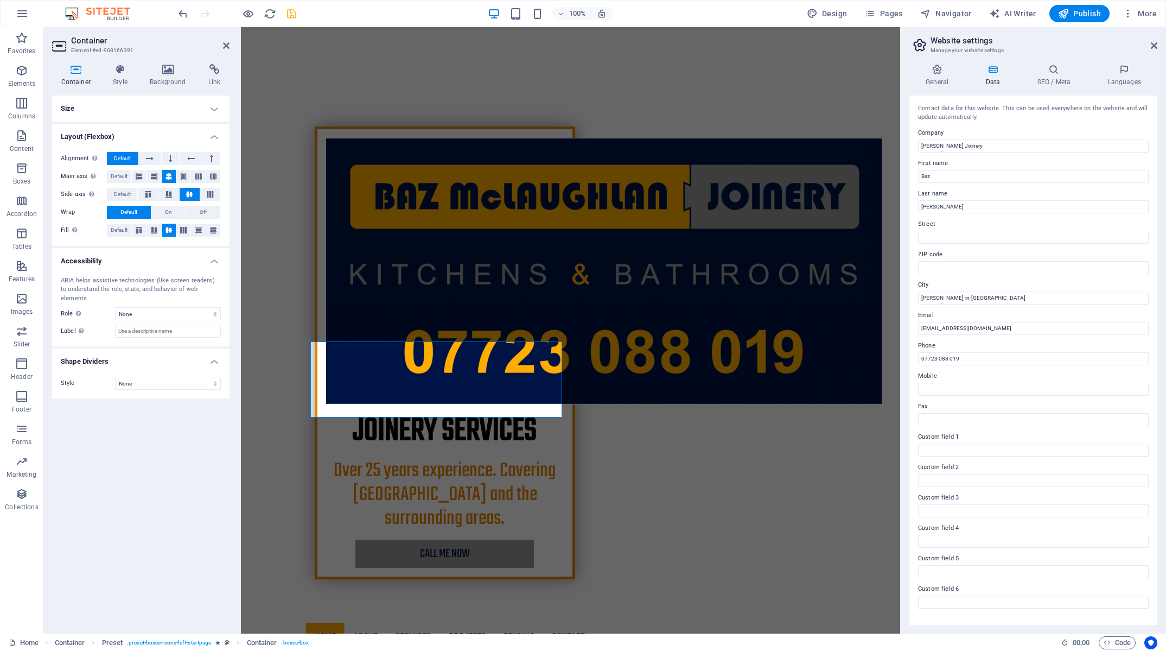
drag, startPoint x: 128, startPoint y: 78, endPoint x: 127, endPoint y: 109, distance: 30.9
click at [128, 78] on h4 "Style" at bounding box center [122, 75] width 37 height 23
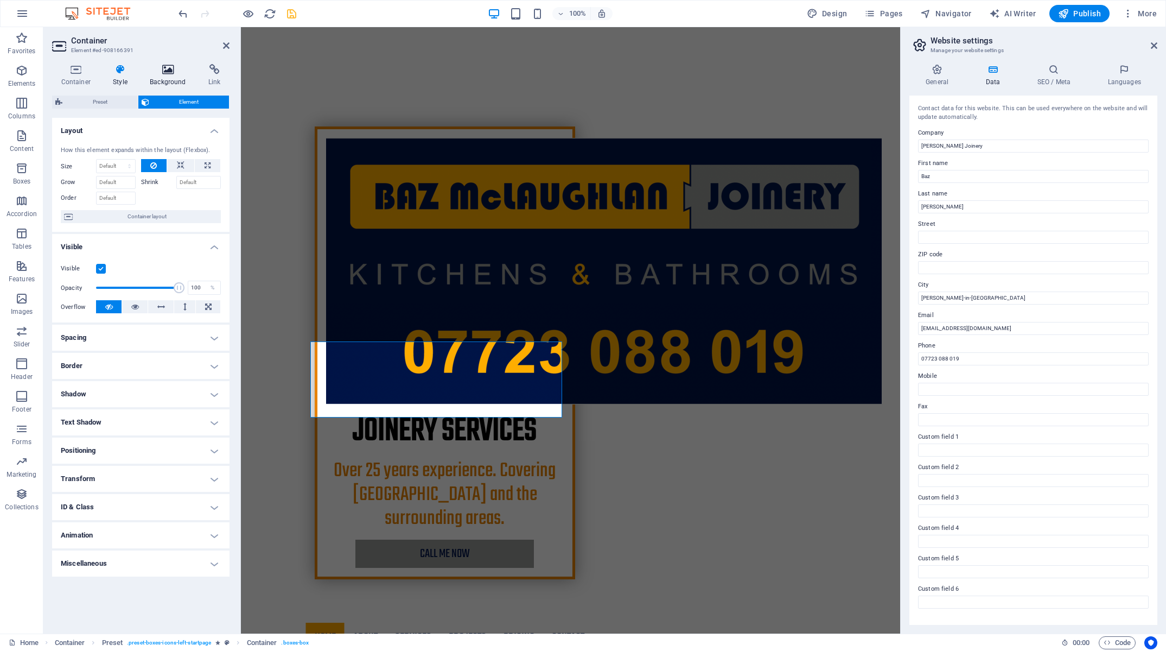
click at [165, 68] on icon at bounding box center [168, 69] width 54 height 11
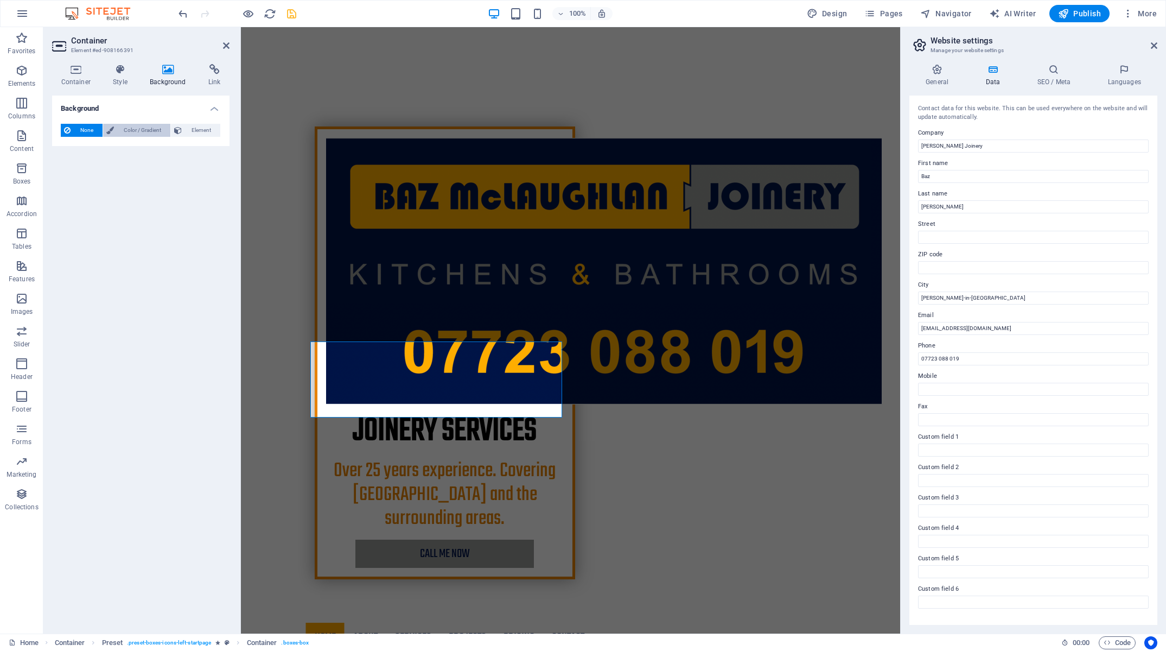
click at [142, 128] on span "Color / Gradient" at bounding box center [142, 130] width 50 height 13
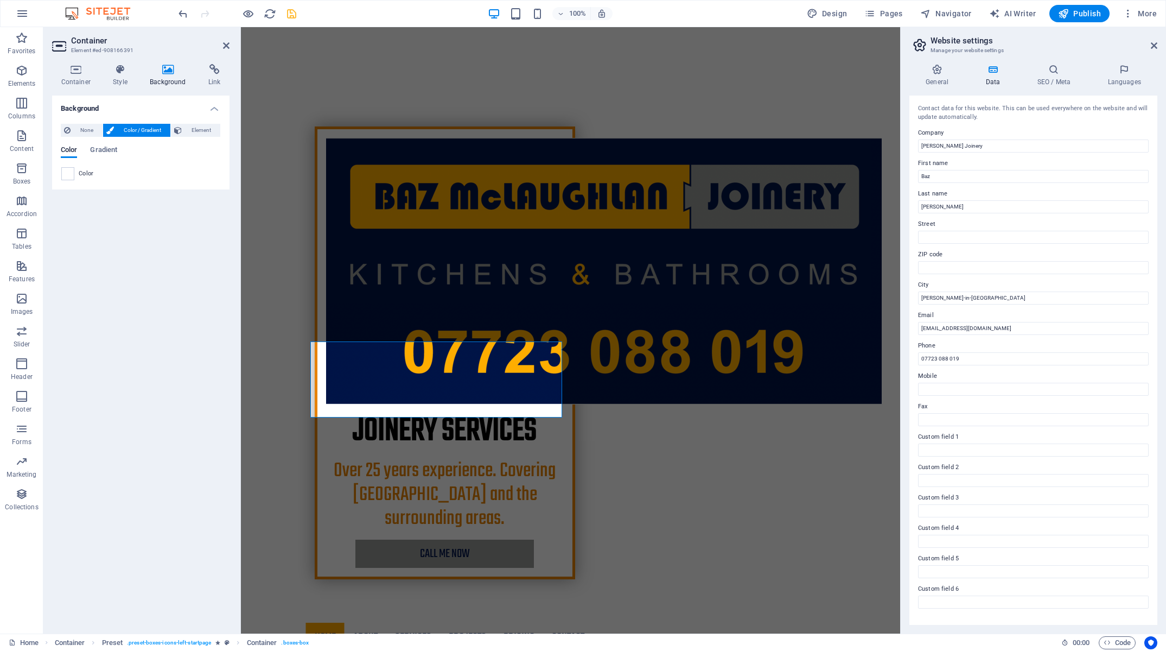
click at [68, 174] on span at bounding box center [68, 174] width 12 height 12
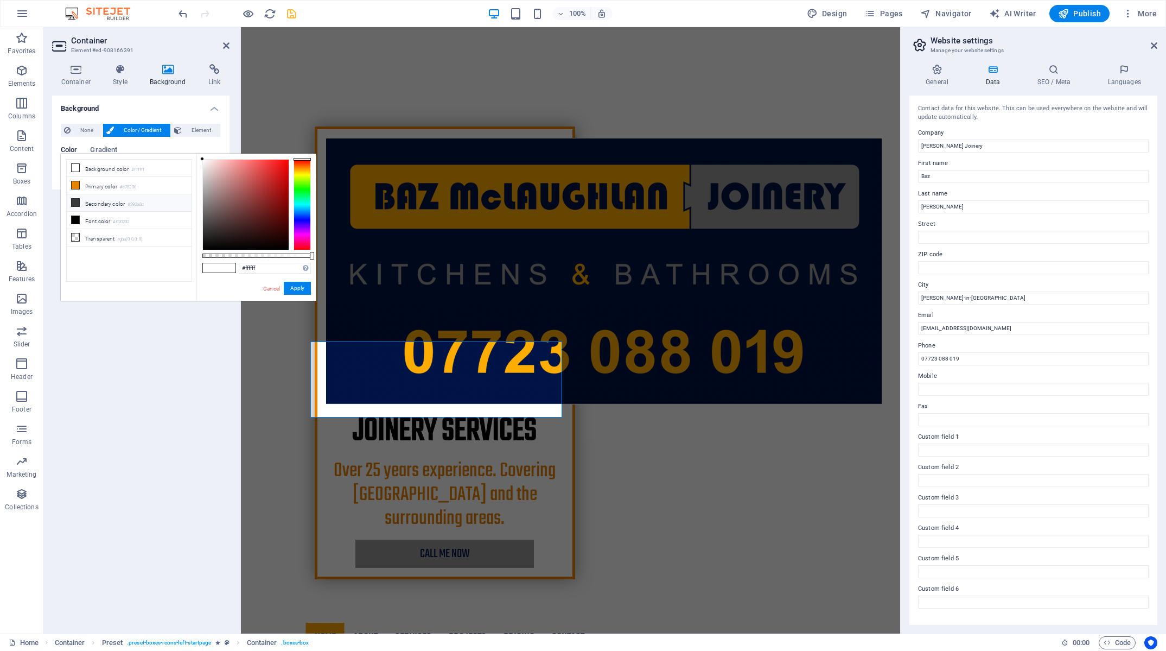
click at [100, 200] on li "Secondary color #393a3c" at bounding box center [129, 202] width 125 height 17
click at [273, 289] on link "Cancel" at bounding box center [271, 288] width 19 height 8
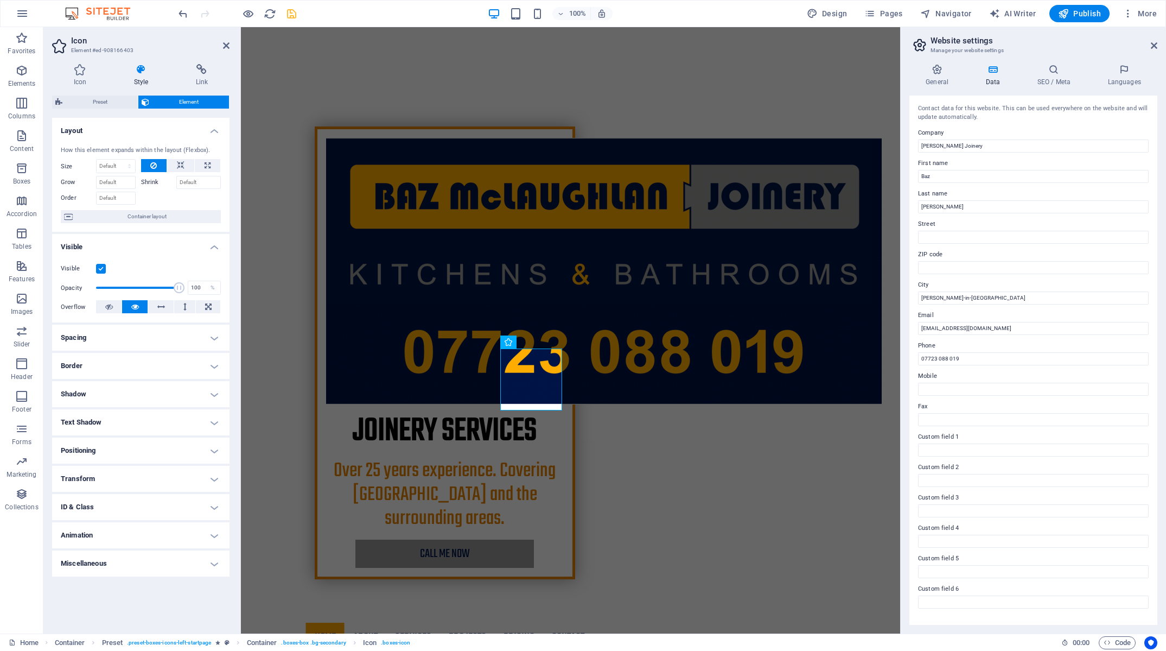
click at [180, 609] on div "Layout How this element expands within the layout (Flexbox). Size Default auto …" at bounding box center [140, 371] width 177 height 507
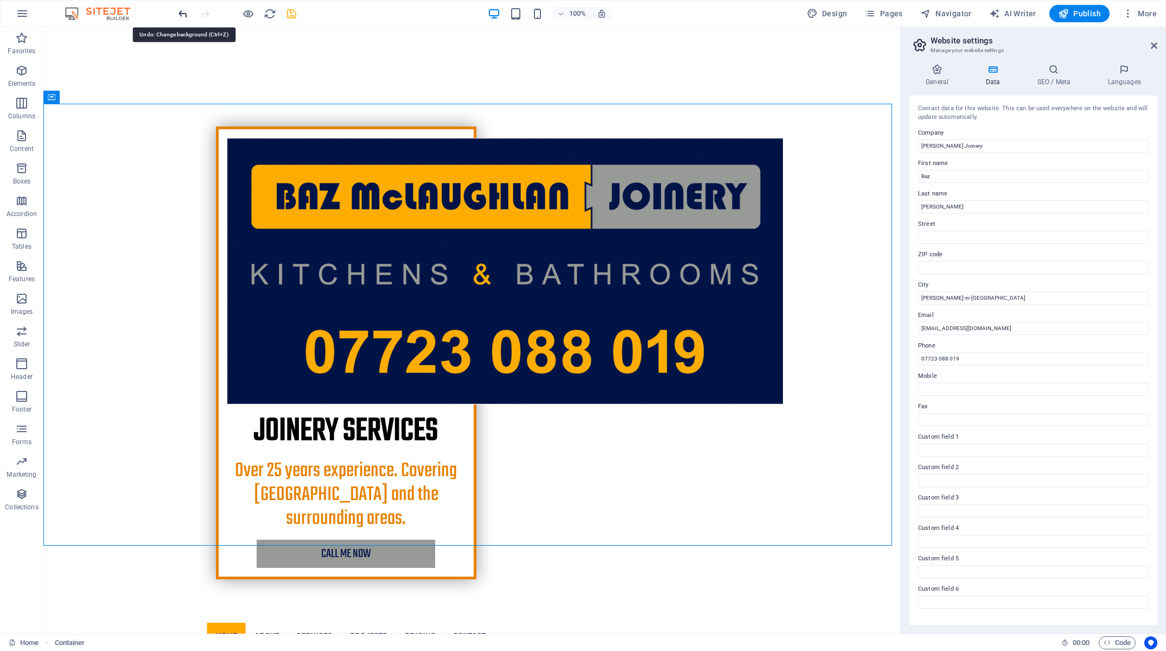
drag, startPoint x: 290, startPoint y: 11, endPoint x: 282, endPoint y: 26, distance: 16.8
click at [290, 11] on icon "save" at bounding box center [291, 14] width 12 height 12
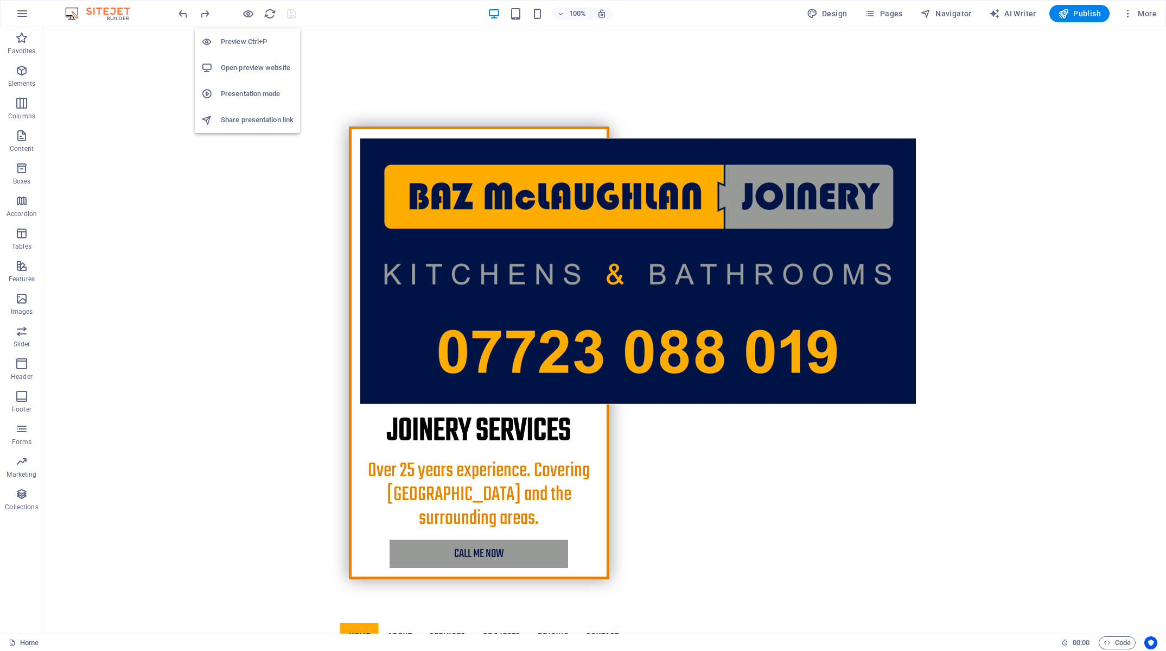
click at [246, 42] on h6 "Preview Ctrl+P" at bounding box center [257, 41] width 73 height 13
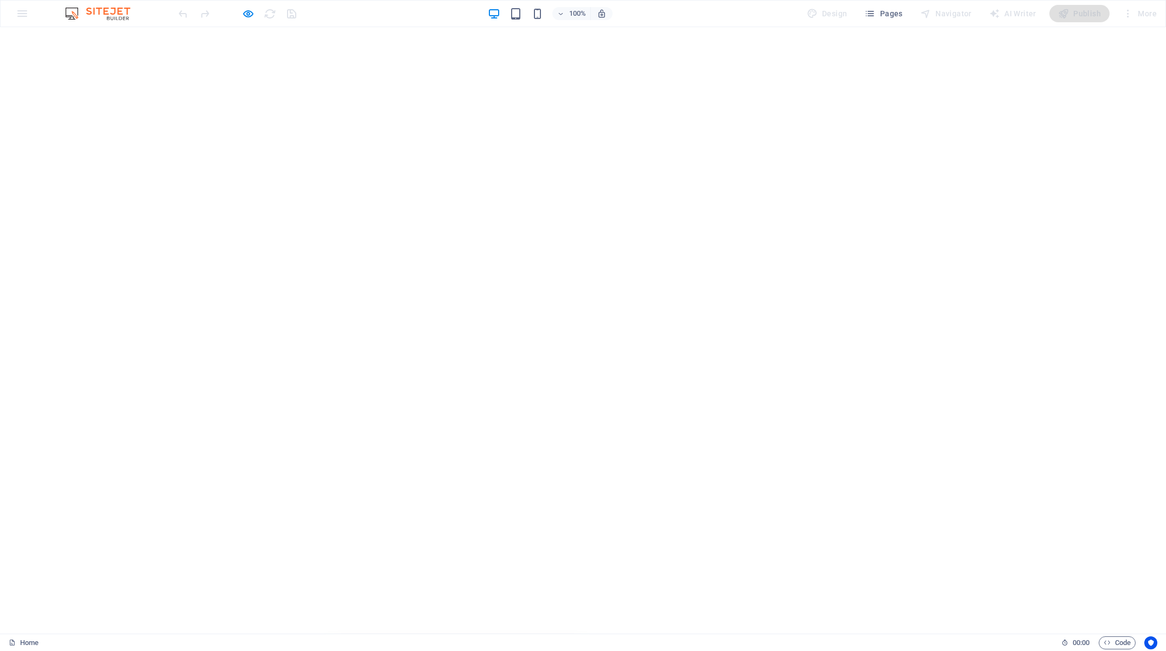
scroll to position [0, 0]
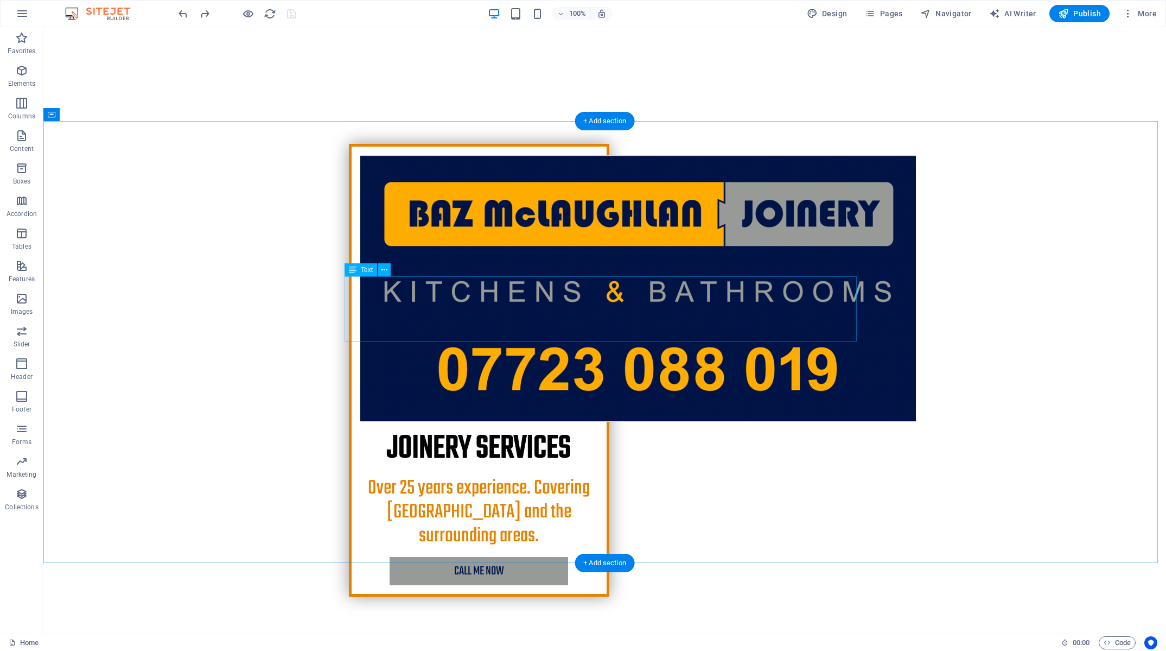
scroll to position [747, 0]
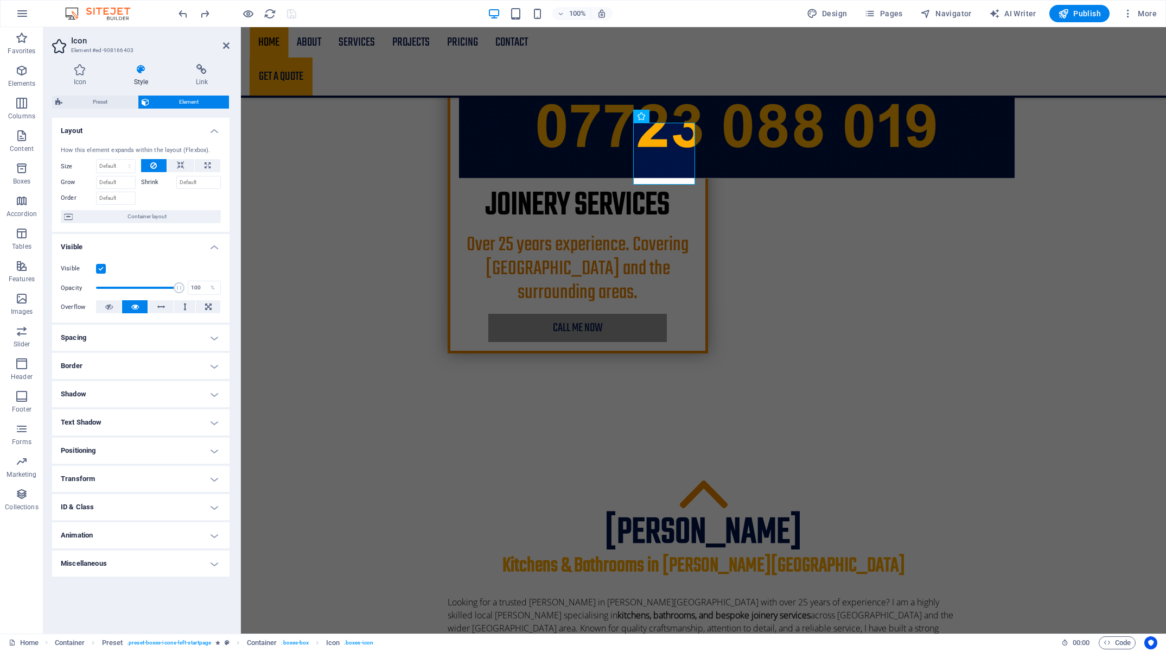
click at [130, 341] on h4 "Spacing" at bounding box center [140, 337] width 177 height 26
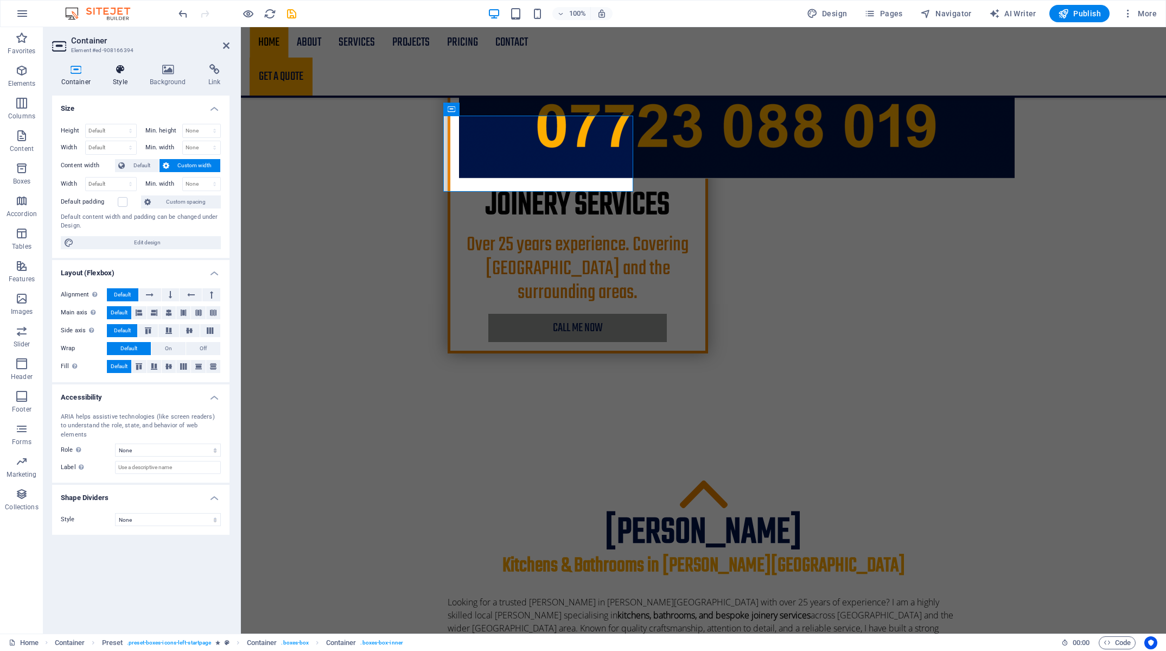
click at [126, 78] on h4 "Style" at bounding box center [122, 75] width 37 height 23
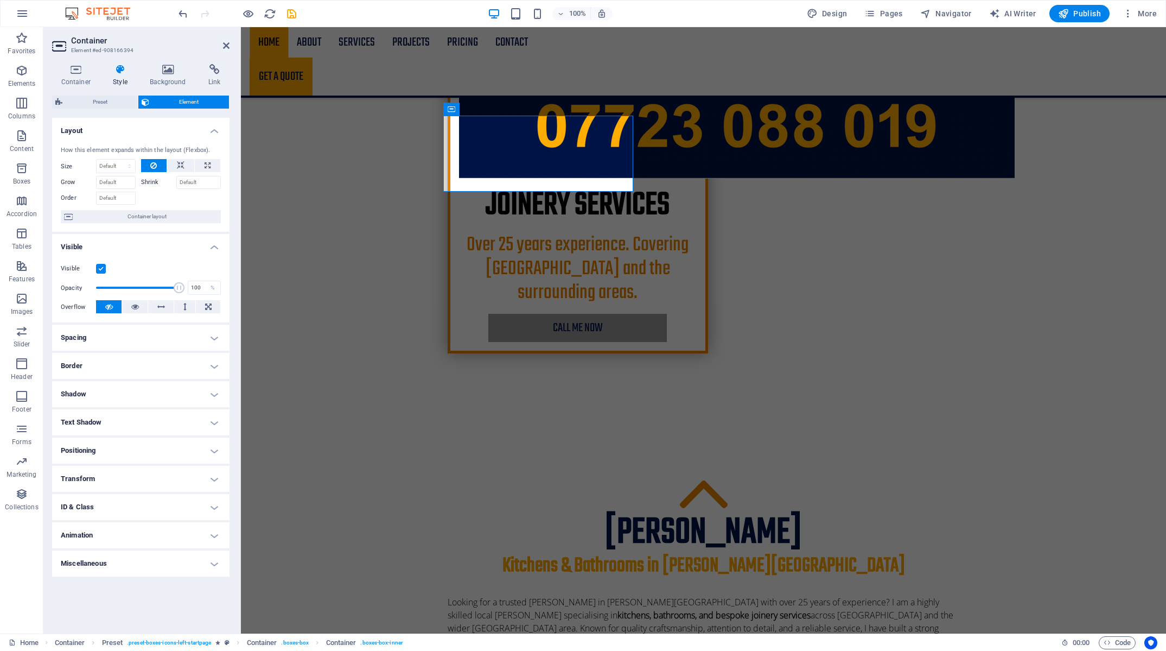
click at [127, 341] on h4 "Spacing" at bounding box center [140, 337] width 177 height 26
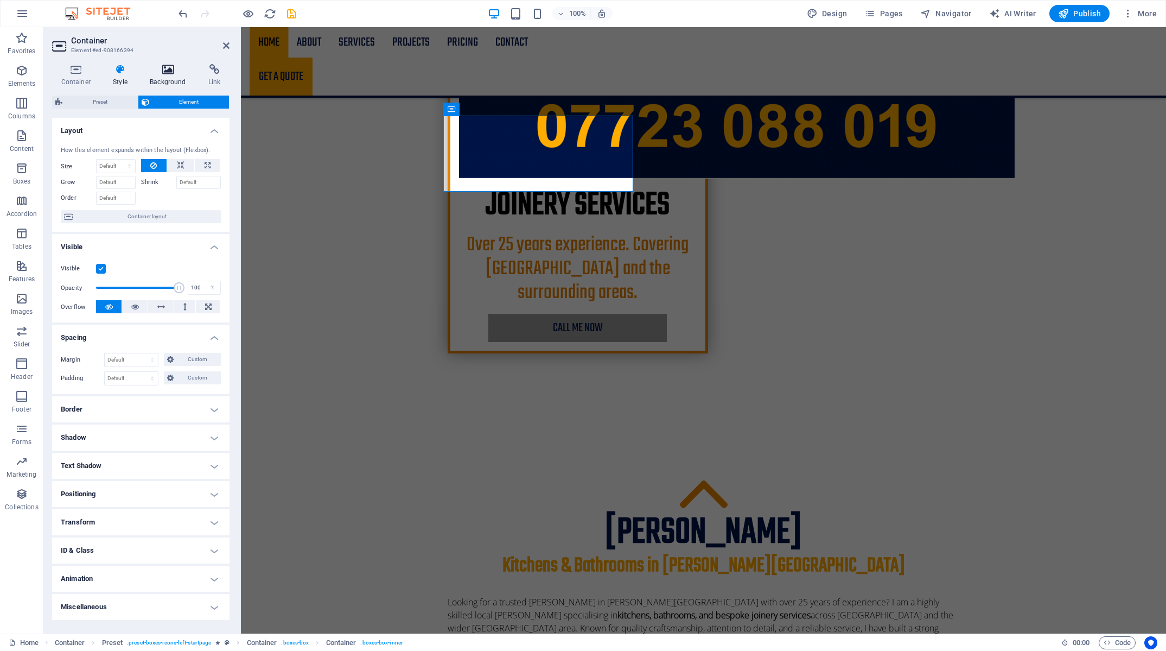
click at [174, 81] on h4 "Background" at bounding box center [170, 75] width 59 height 23
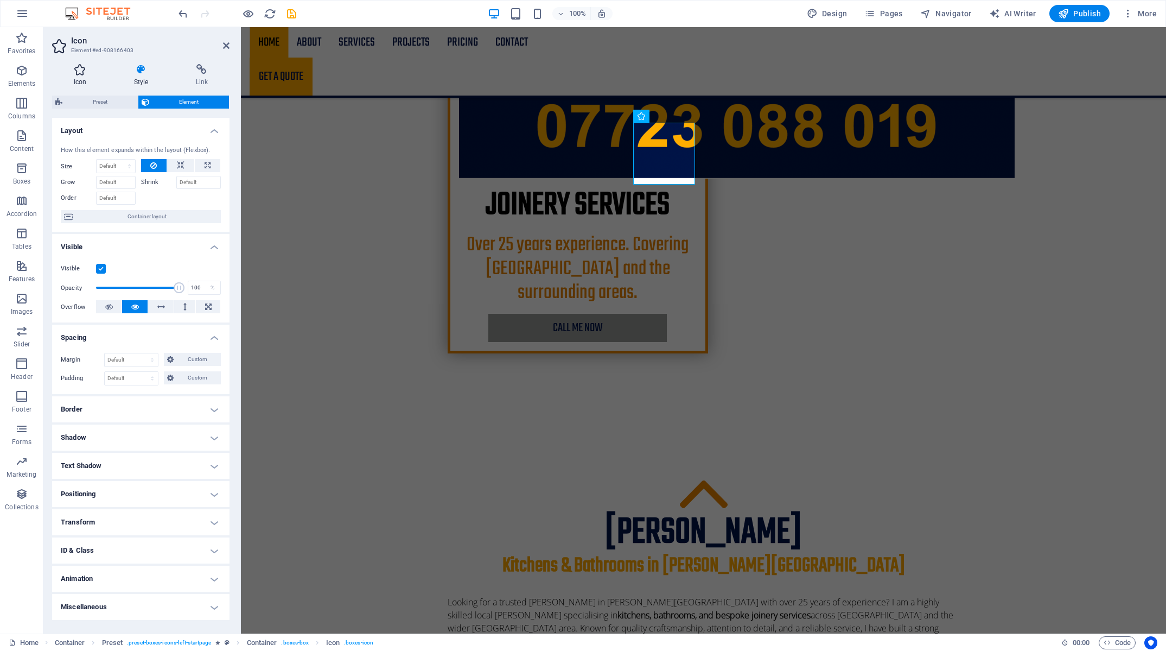
click at [92, 78] on h4 "Icon" at bounding box center [82, 75] width 60 height 23
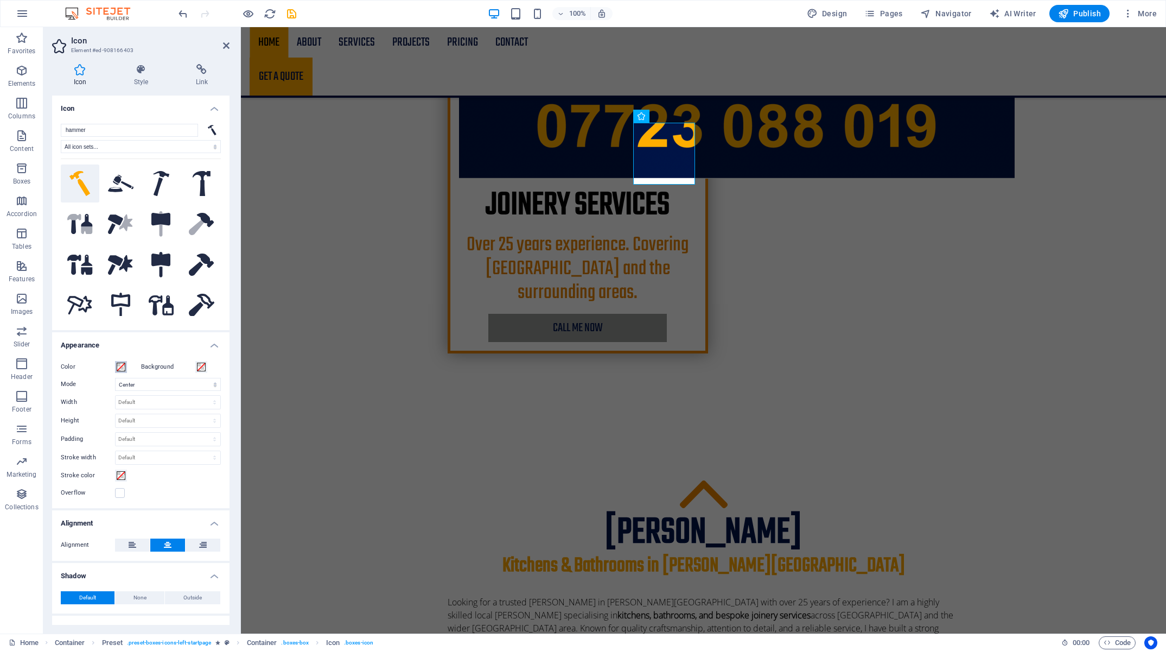
click at [123, 370] on span at bounding box center [121, 366] width 9 height 9
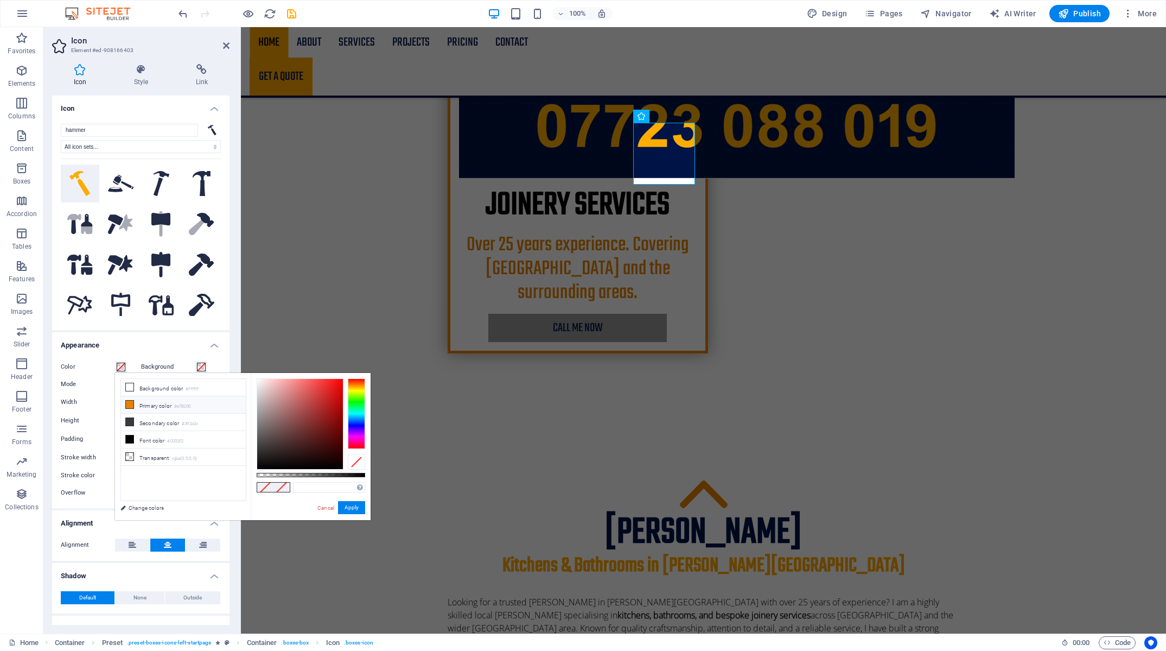
click at [131, 400] on icon at bounding box center [130, 404] width 8 height 8
click at [126, 389] on icon at bounding box center [130, 387] width 8 height 8
click at [197, 369] on span at bounding box center [201, 366] width 9 height 9
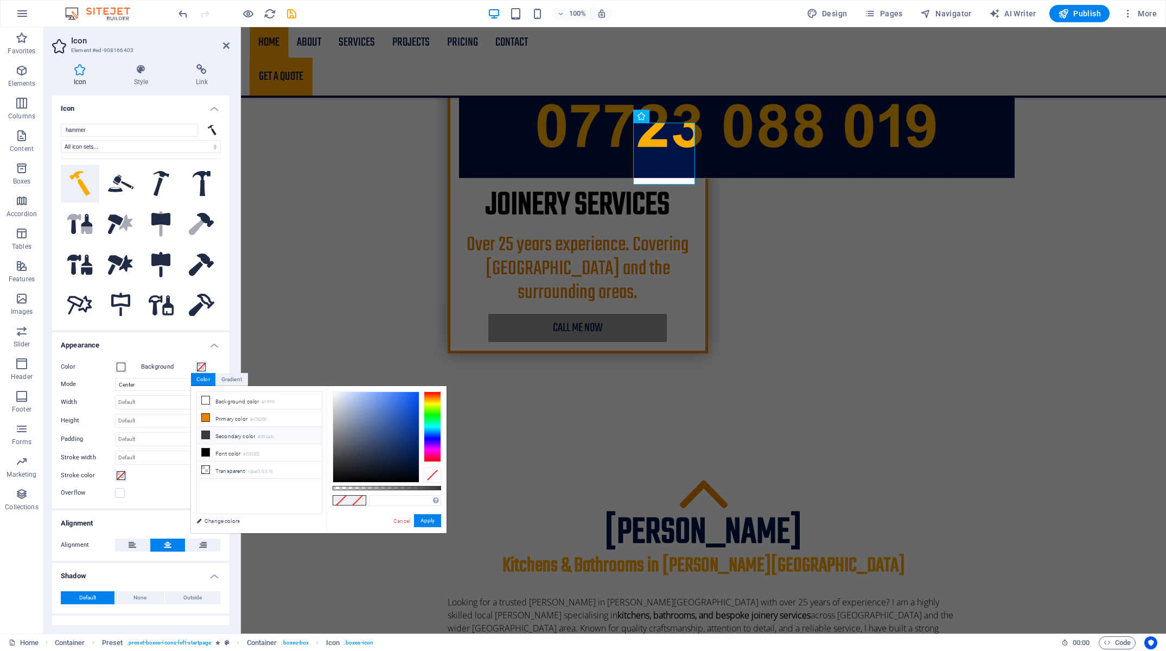
click at [209, 441] on li "Secondary color #393a3c" at bounding box center [259, 434] width 125 height 17
drag, startPoint x: 406, startPoint y: 517, endPoint x: 66, endPoint y: 436, distance: 350.3
click at [406, 517] on link "Cancel" at bounding box center [401, 521] width 19 height 8
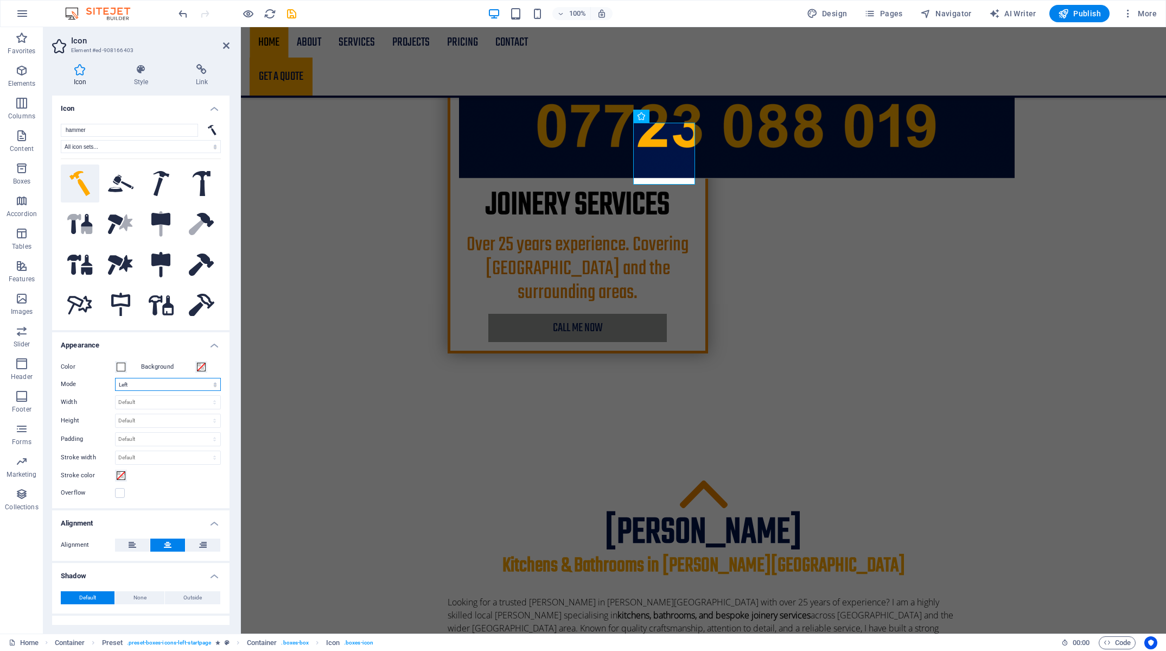
click option "Left" at bounding box center [0, 0] width 0 height 0
click option "Center" at bounding box center [0, 0] width 0 height 0
click at [116, 396] on select "Default auto px rem % em vh vw" at bounding box center [168, 402] width 105 height 13
click at [116, 414] on select "Default auto px rem em vh vw" at bounding box center [168, 420] width 105 height 13
click option "auto" at bounding box center [0, 0] width 0 height 0
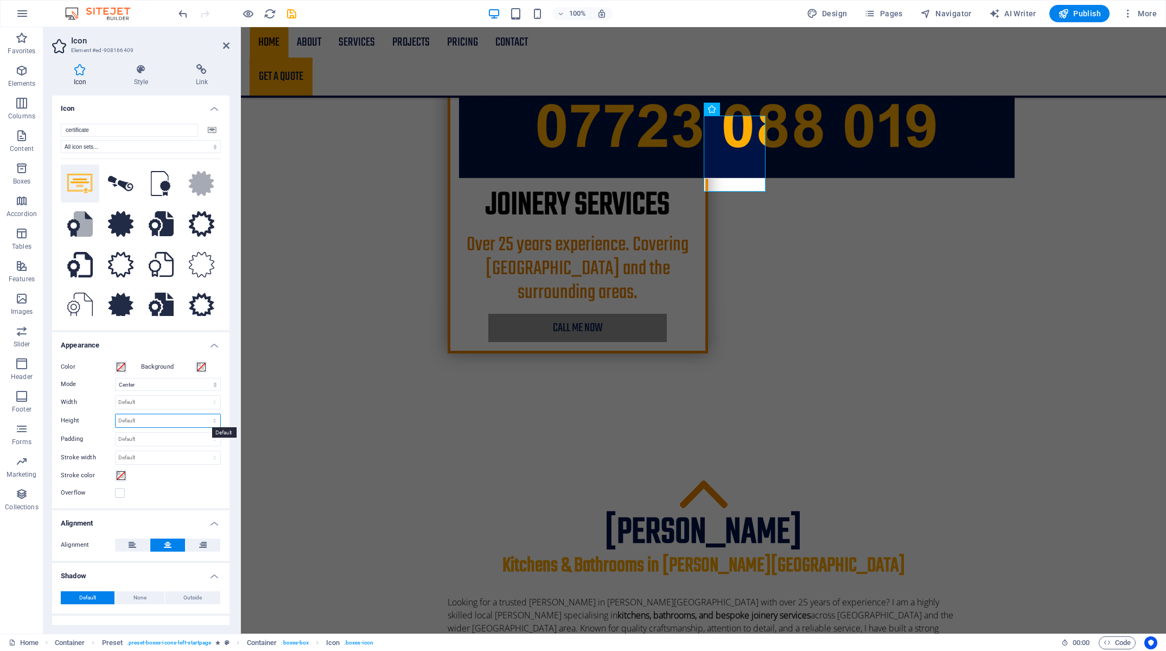
click at [116, 414] on select "Default auto px rem em vh vw" at bounding box center [168, 420] width 105 height 13
click option "auto" at bounding box center [0, 0] width 0 height 0
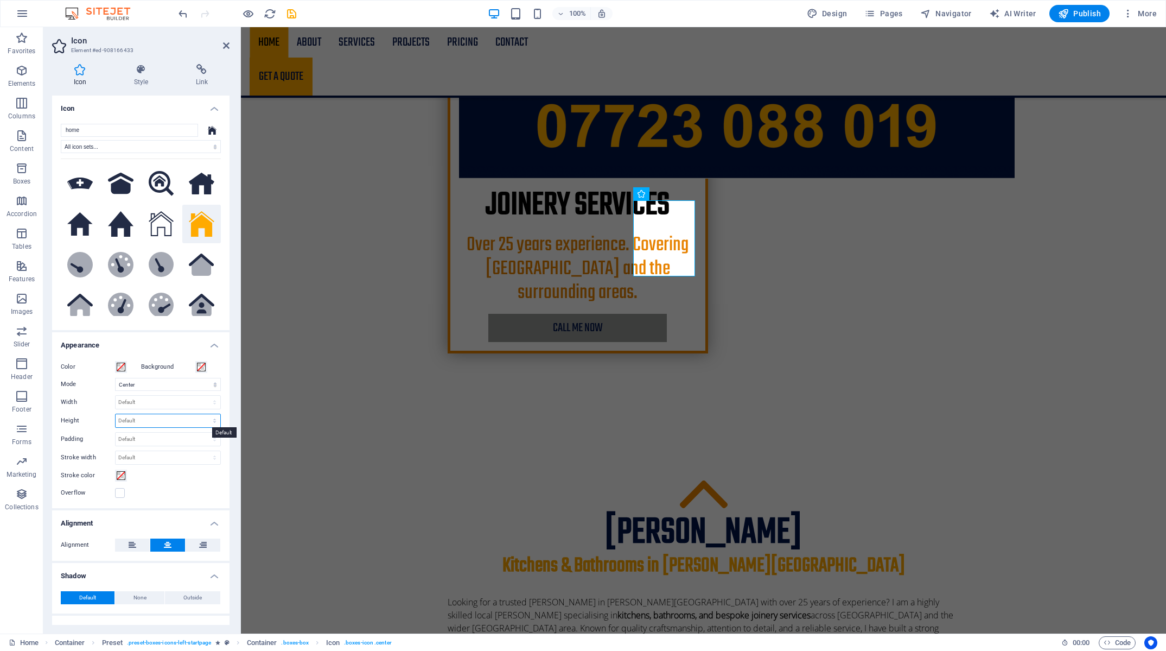
click at [116, 414] on select "Default auto px rem em vh vw" at bounding box center [168, 420] width 105 height 13
click option "auto" at bounding box center [0, 0] width 0 height 0
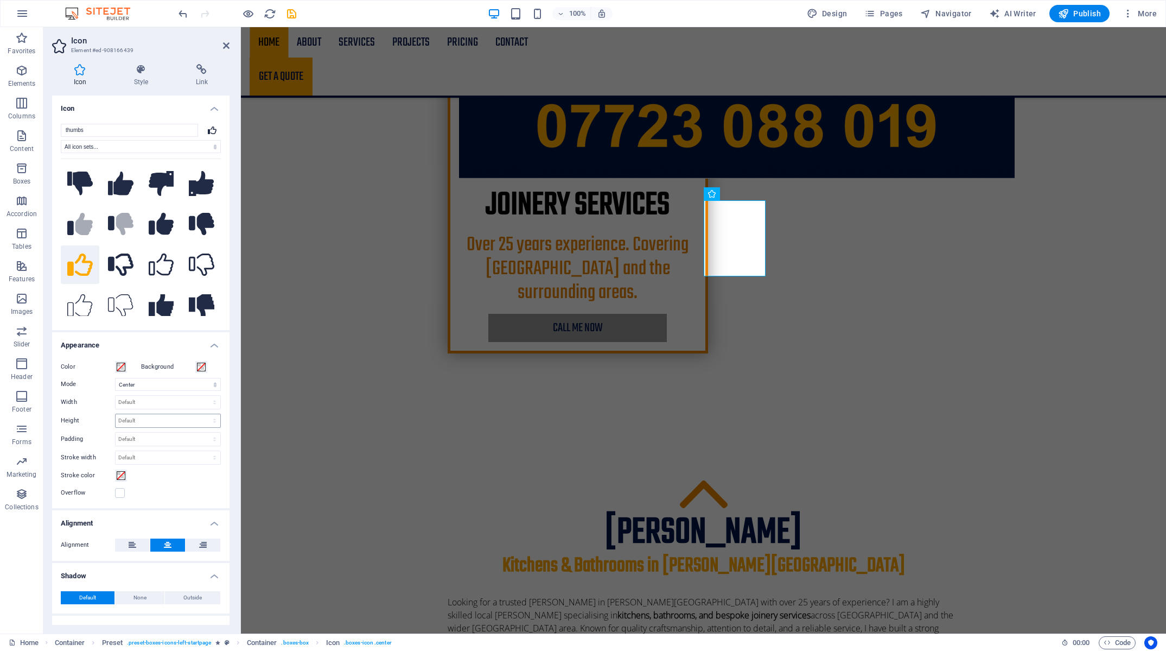
click at [200, 413] on div "Default auto px rem em vh vw" at bounding box center [168, 420] width 106 height 14
click at [116, 414] on select "Default auto px rem em vh vw" at bounding box center [168, 420] width 105 height 13
click option "auto" at bounding box center [0, 0] width 0 height 0
click at [116, 432] on select "Default px rem % em vh vw" at bounding box center [168, 438] width 105 height 13
click at [123, 474] on span at bounding box center [121, 475] width 9 height 9
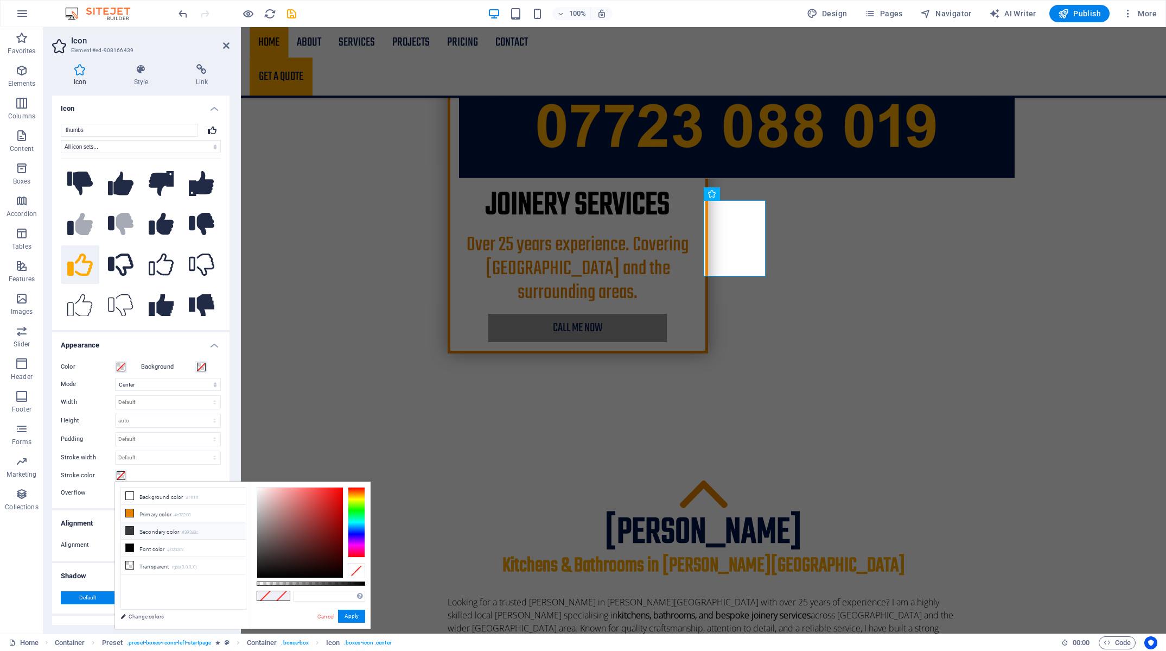
click at [130, 527] on icon at bounding box center [130, 530] width 8 height 8
click at [180, 346] on h4 "Appearance" at bounding box center [140, 342] width 177 height 20
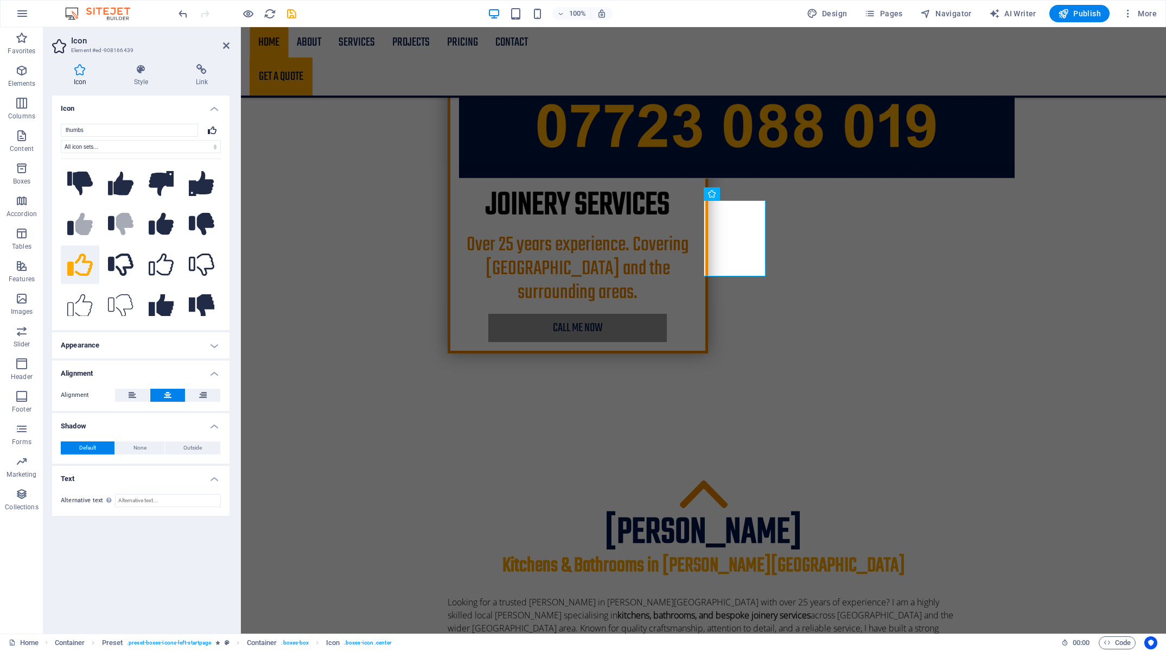
click at [161, 347] on h4 "Appearance" at bounding box center [140, 345] width 177 height 26
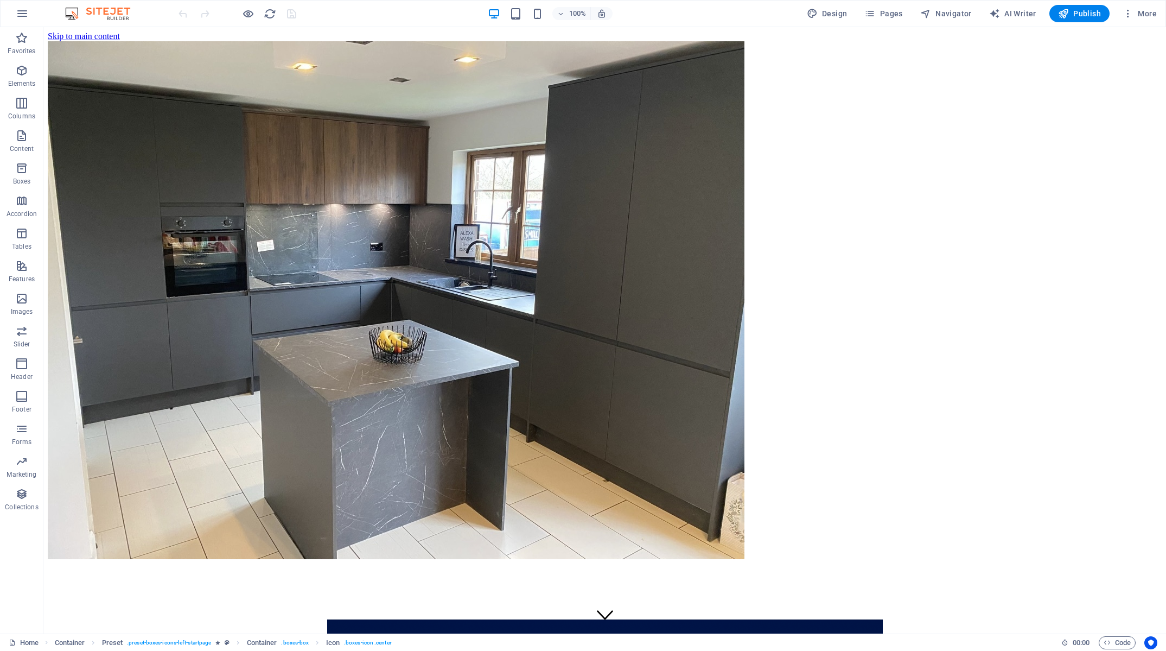
scroll to position [0, 0]
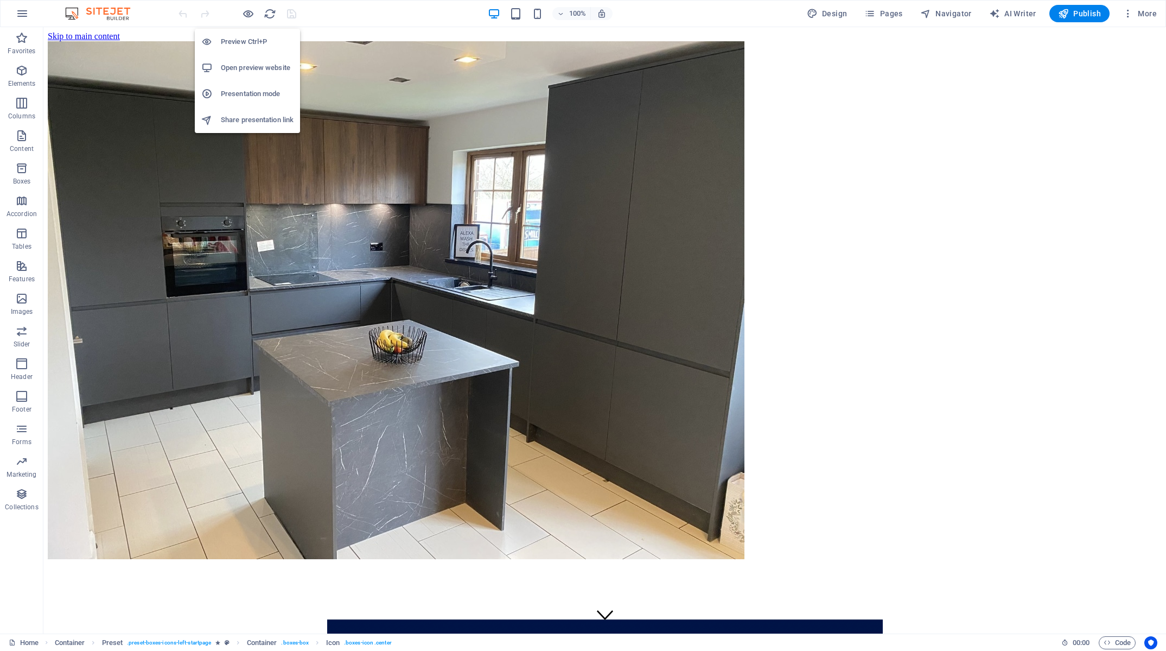
drag, startPoint x: 243, startPoint y: 38, endPoint x: 572, endPoint y: 124, distance: 340.3
click at [243, 38] on h6 "Preview Ctrl+P" at bounding box center [257, 41] width 73 height 13
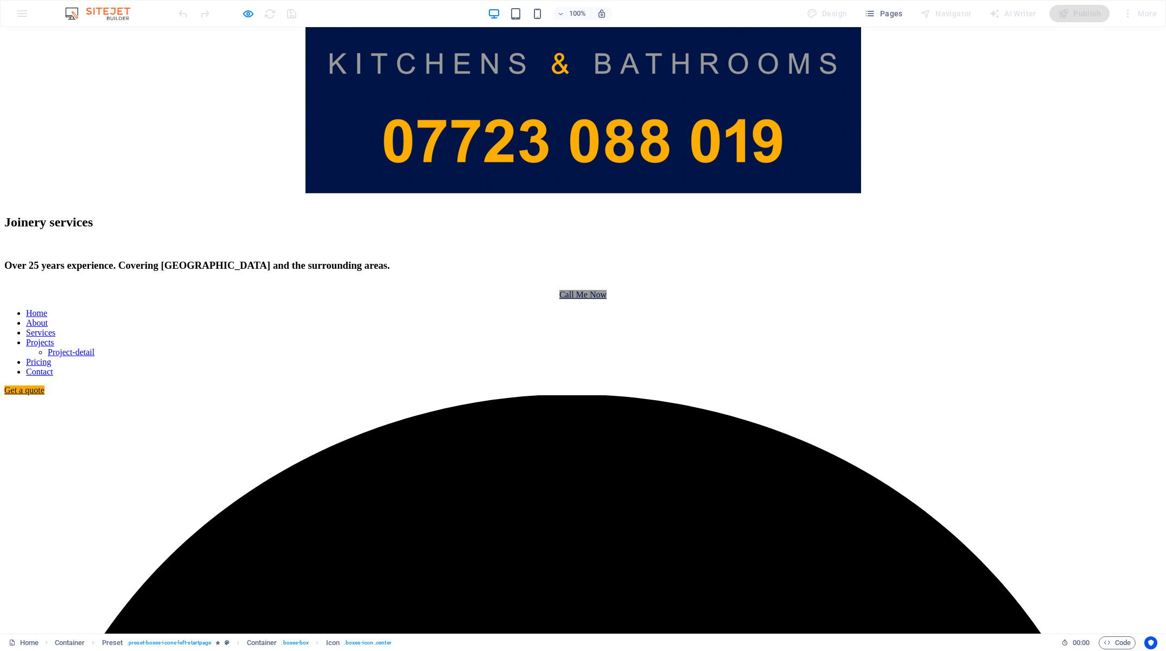
scroll to position [694, 0]
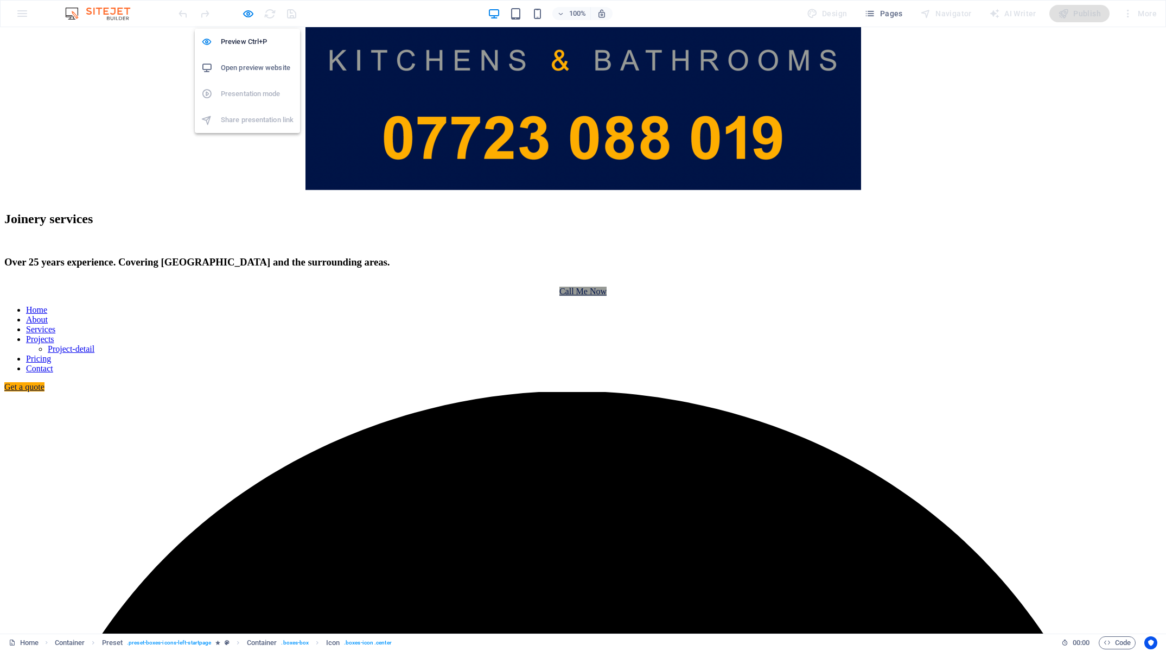
drag, startPoint x: 243, startPoint y: 14, endPoint x: 275, endPoint y: 28, distance: 35.2
click at [244, 14] on icon "button" at bounding box center [248, 14] width 12 height 12
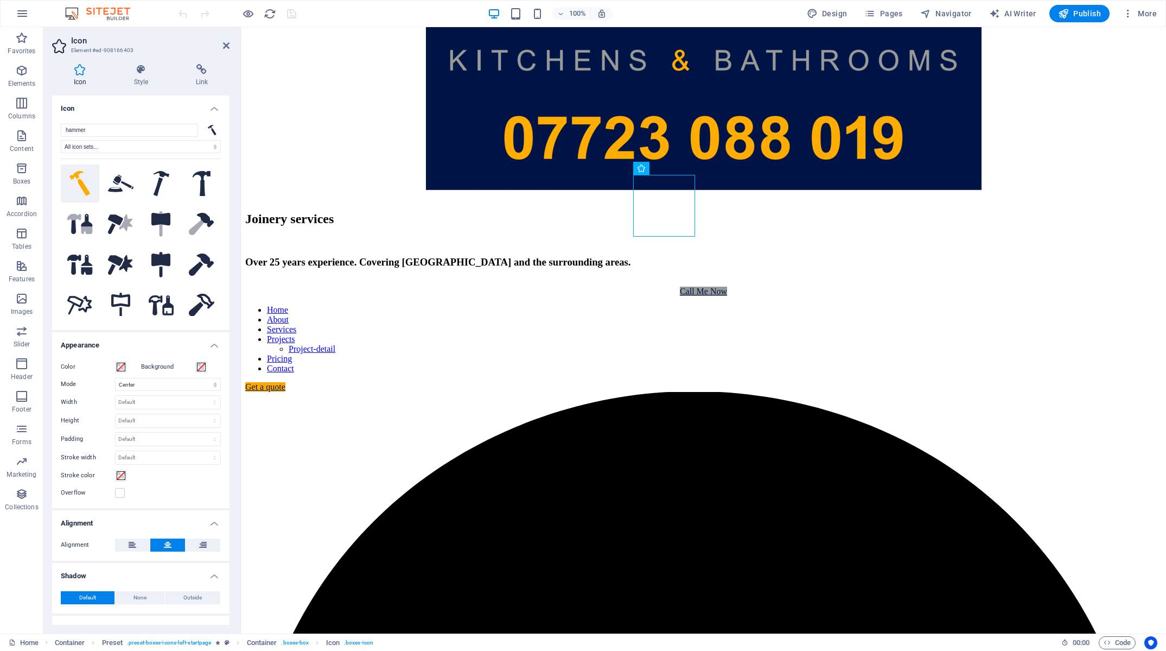
click at [75, 183] on icon at bounding box center [79, 184] width 21 height 26
click at [153, 184] on icon at bounding box center [161, 184] width 16 height 26
click at [85, 185] on icon at bounding box center [79, 184] width 21 height 26
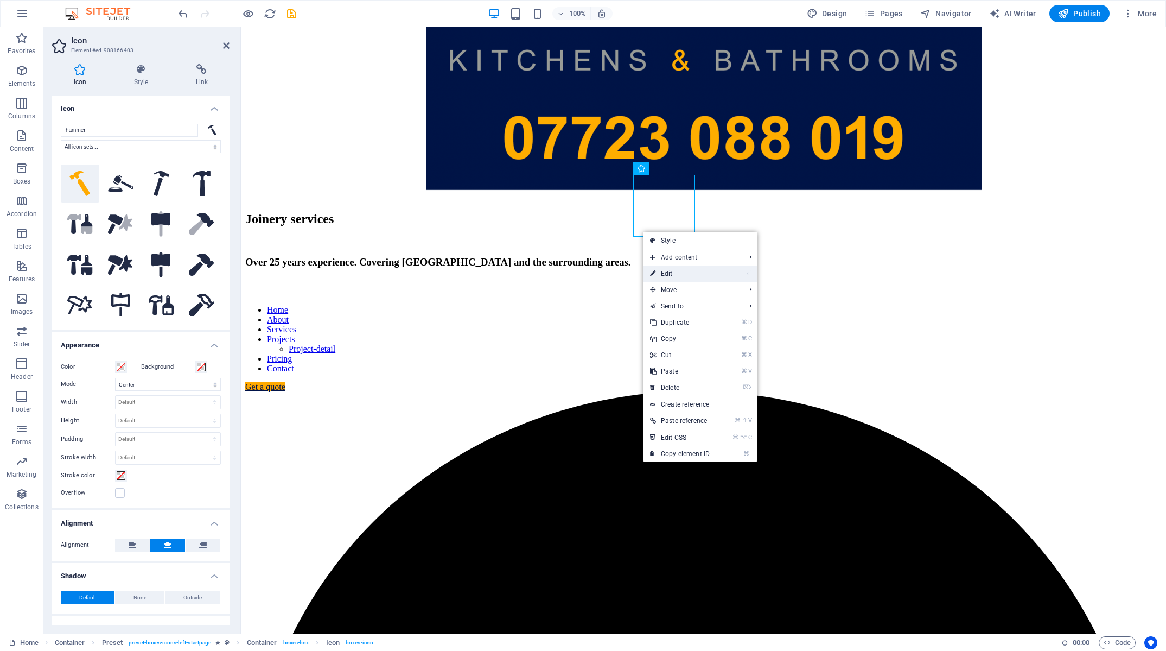
click at [660, 270] on link "⏎ Edit" at bounding box center [679, 273] width 73 height 16
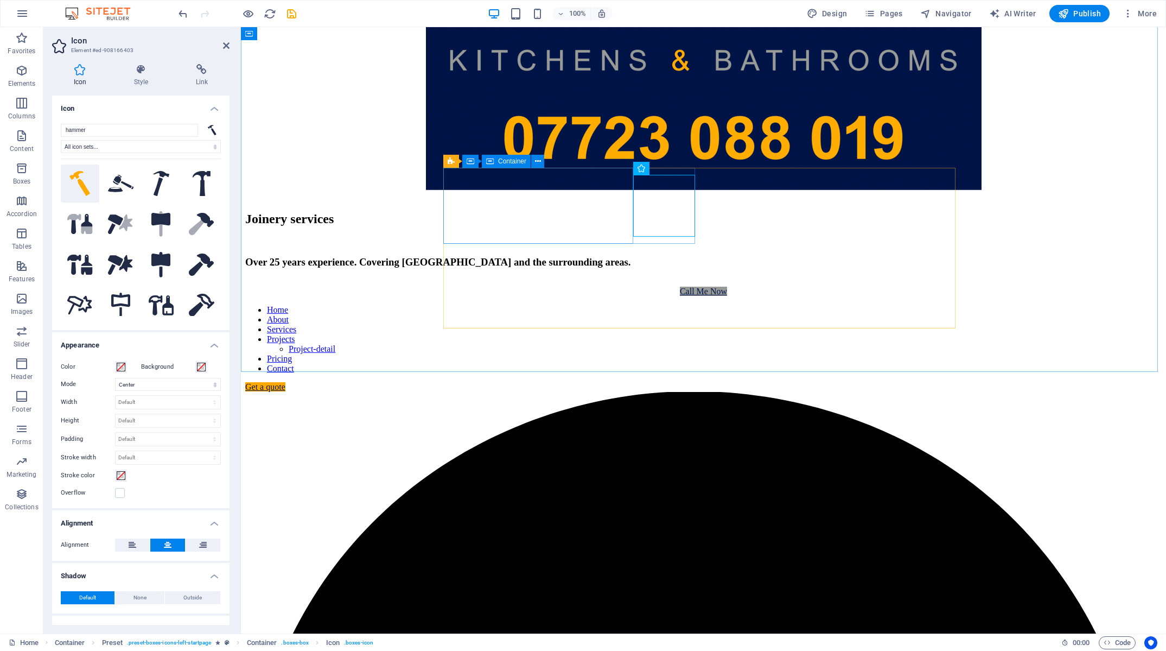
click at [520, 164] on span "Container" at bounding box center [512, 161] width 28 height 7
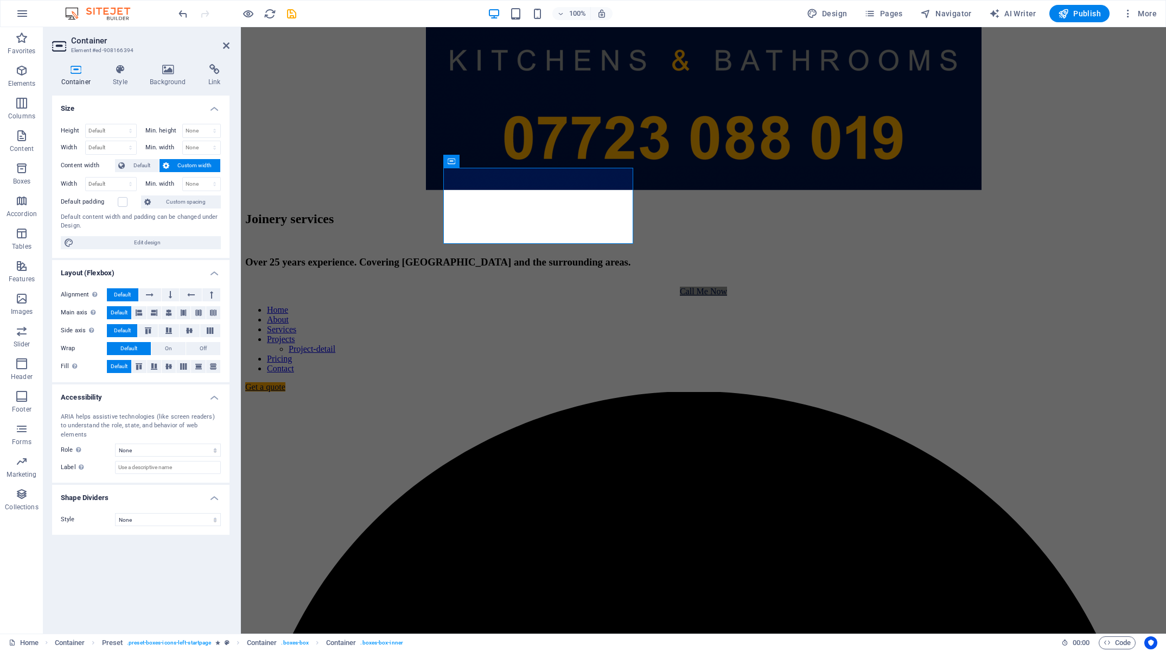
drag, startPoint x: 123, startPoint y: 82, endPoint x: 123, endPoint y: 88, distance: 6.5
click at [123, 82] on h4 "Style" at bounding box center [122, 75] width 37 height 23
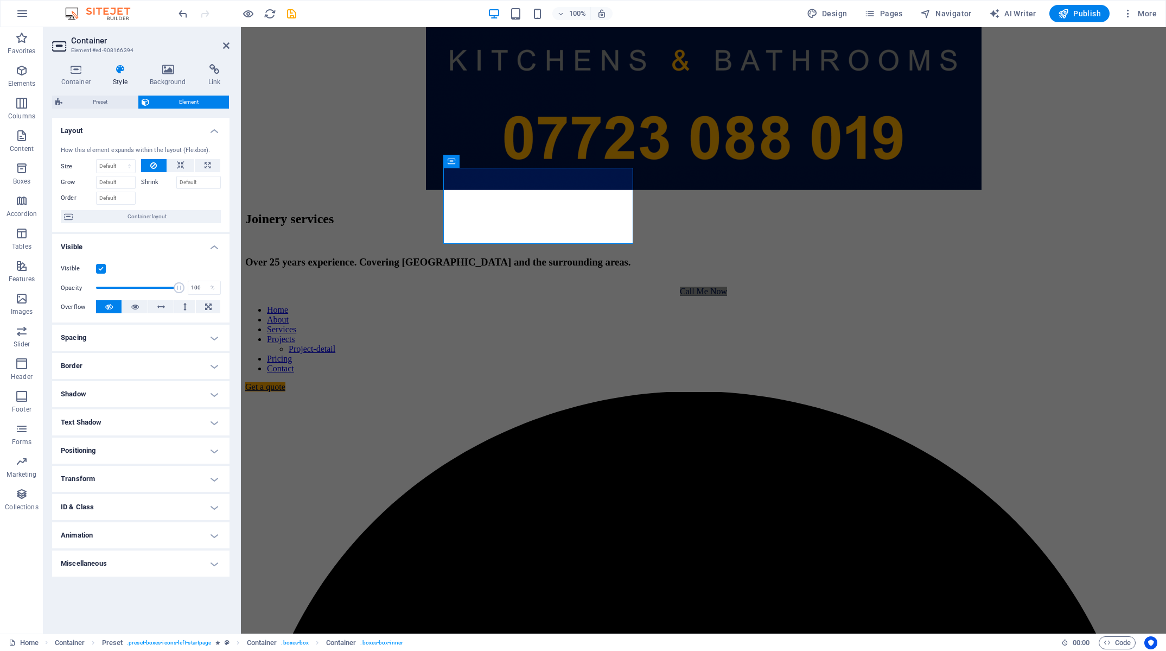
click at [163, 561] on h4 "Miscellaneous" at bounding box center [140, 563] width 177 height 26
click at [161, 541] on h4 "Animation" at bounding box center [140, 535] width 177 height 26
click at [158, 517] on h4 "ID & Class" at bounding box center [140, 507] width 177 height 26
click at [160, 485] on h4 "Transform" at bounding box center [140, 479] width 177 height 26
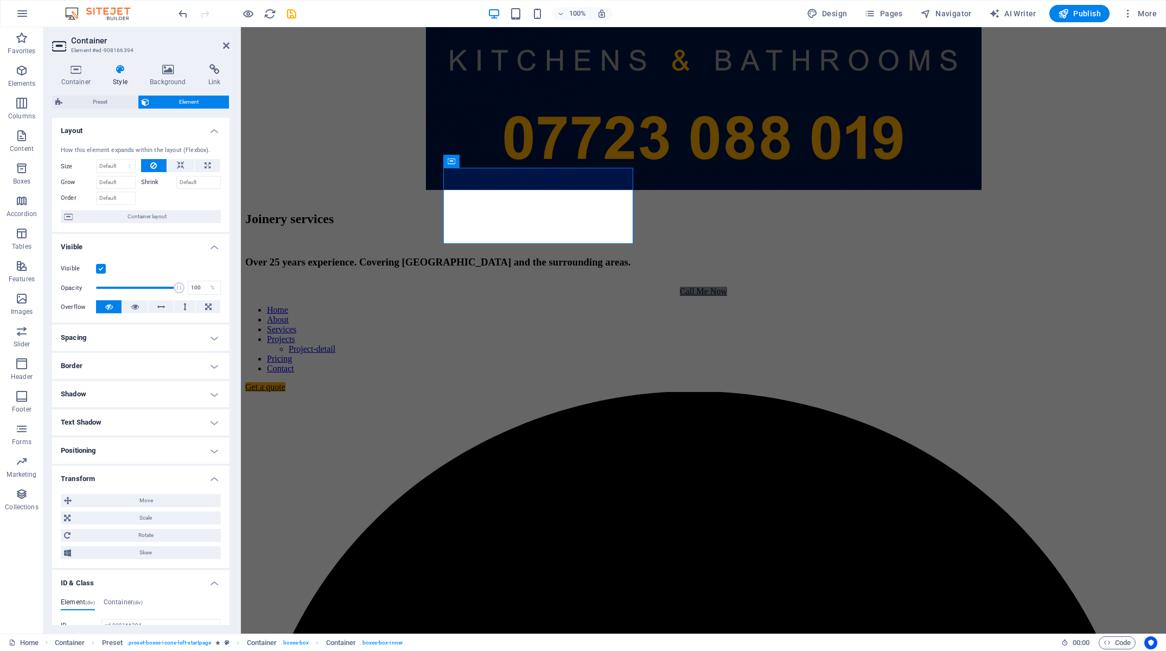
click at [160, 457] on h4 "Positioning" at bounding box center [140, 450] width 177 height 26
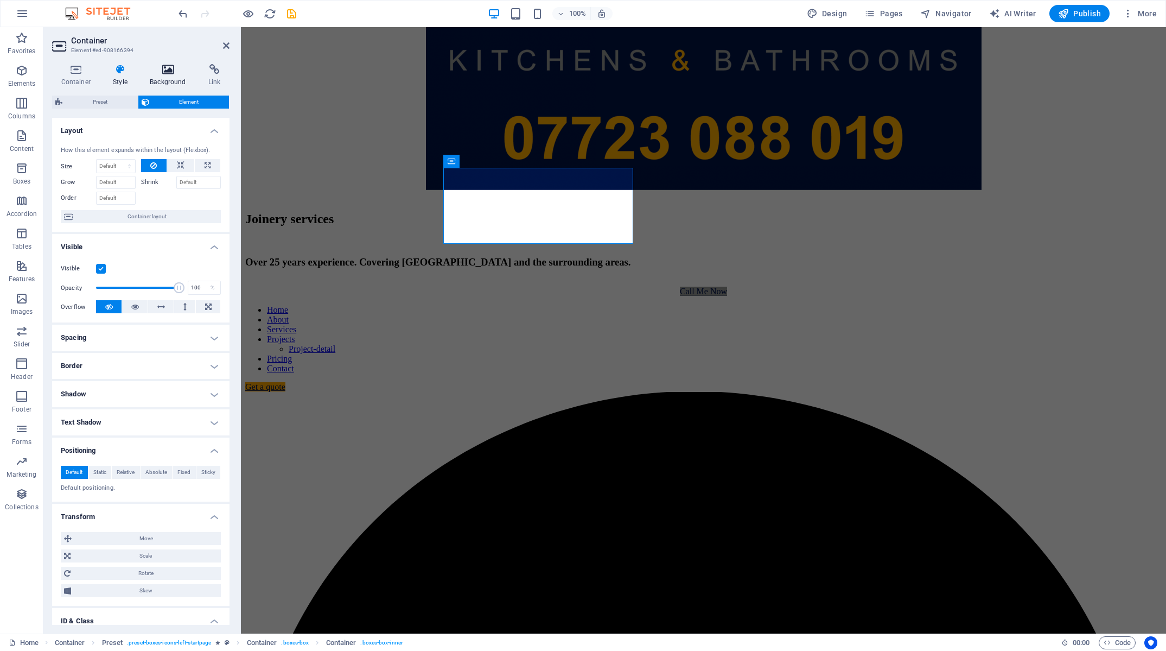
click at [175, 80] on h4 "Background" at bounding box center [170, 75] width 59 height 23
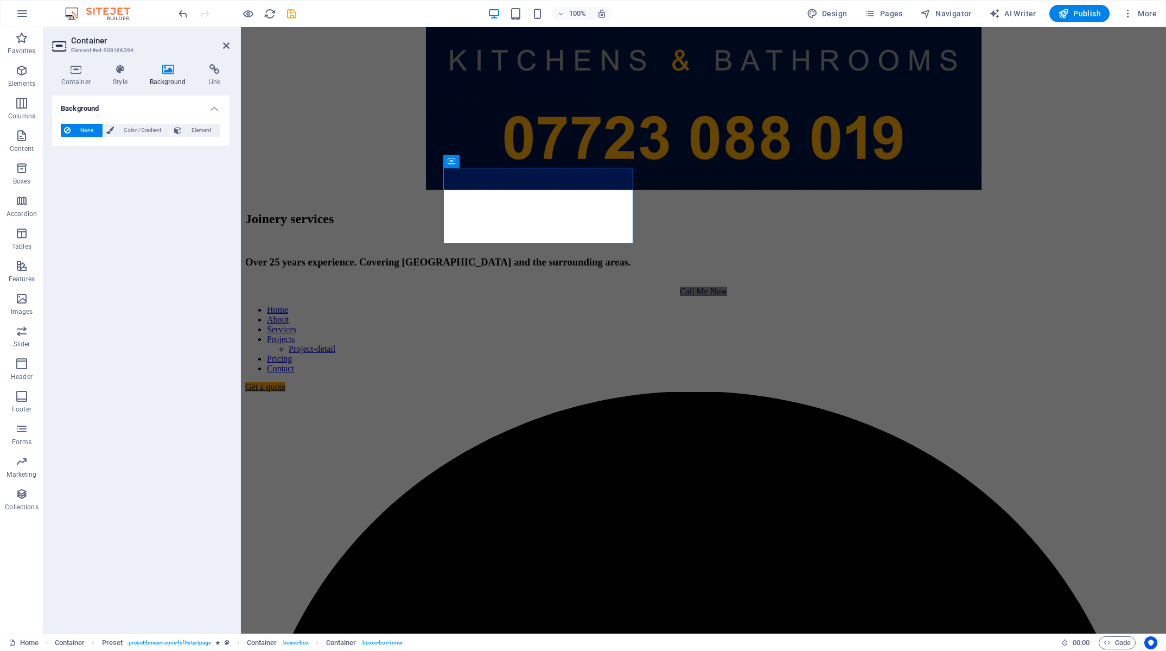
click at [145, 137] on div "None Color / Gradient Element Stretch background to full-width Color overlay Pl…" at bounding box center [140, 130] width 177 height 31
click at [146, 131] on span "Color / Gradient" at bounding box center [142, 130] width 50 height 13
click at [71, 170] on span at bounding box center [68, 174] width 12 height 12
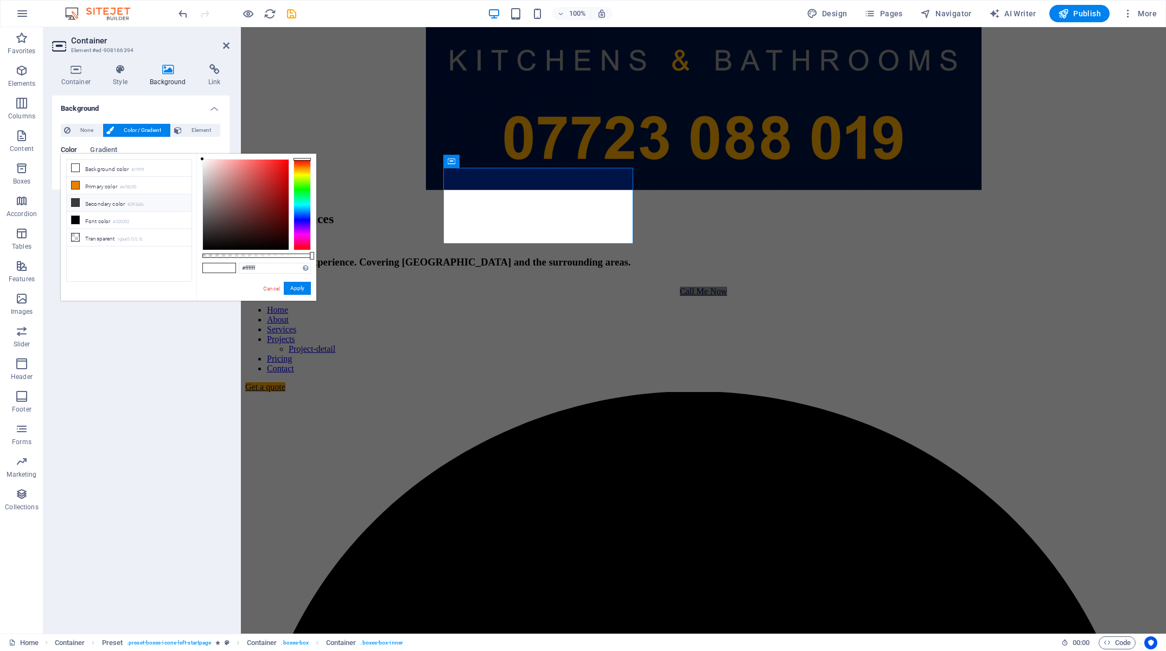
click at [97, 201] on li "Secondary color #393a3c" at bounding box center [129, 202] width 125 height 17
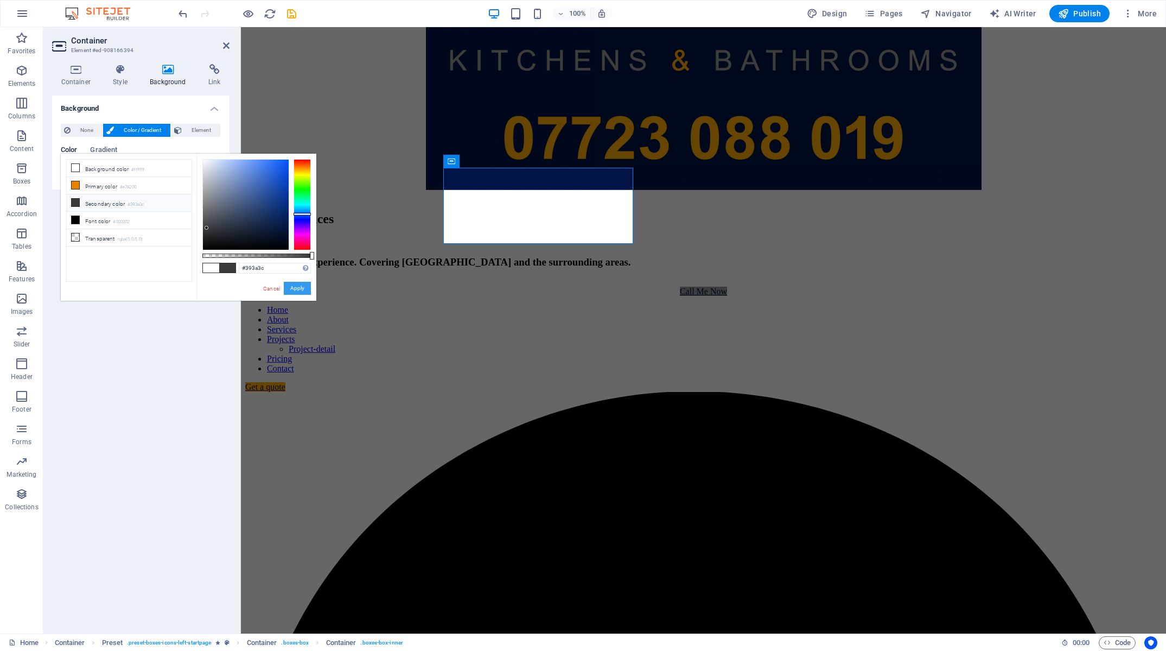
click at [297, 291] on button "Apply" at bounding box center [297, 288] width 27 height 13
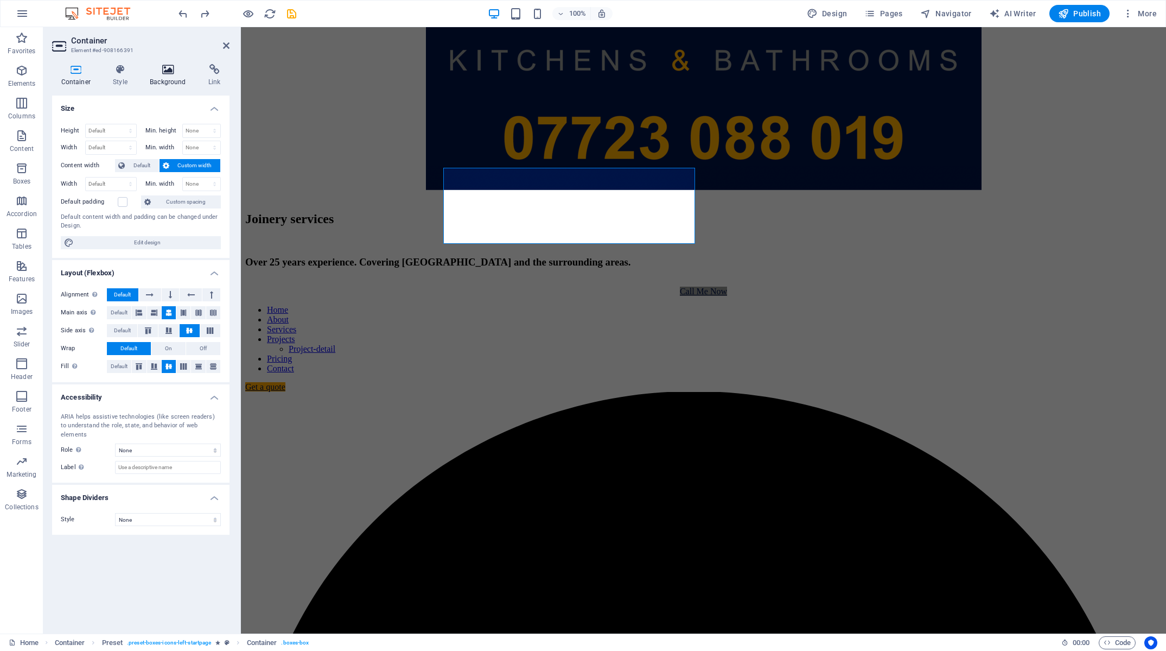
click at [157, 78] on h4 "Background" at bounding box center [170, 75] width 59 height 23
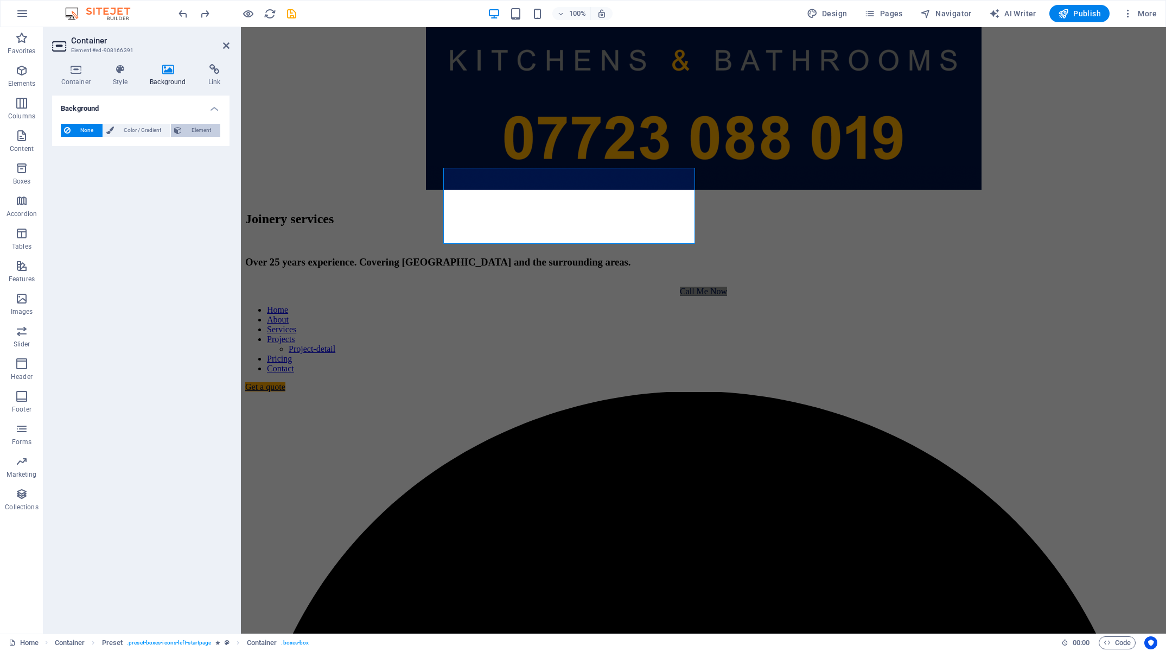
click at [204, 131] on span "Element" at bounding box center [201, 130] width 32 height 13
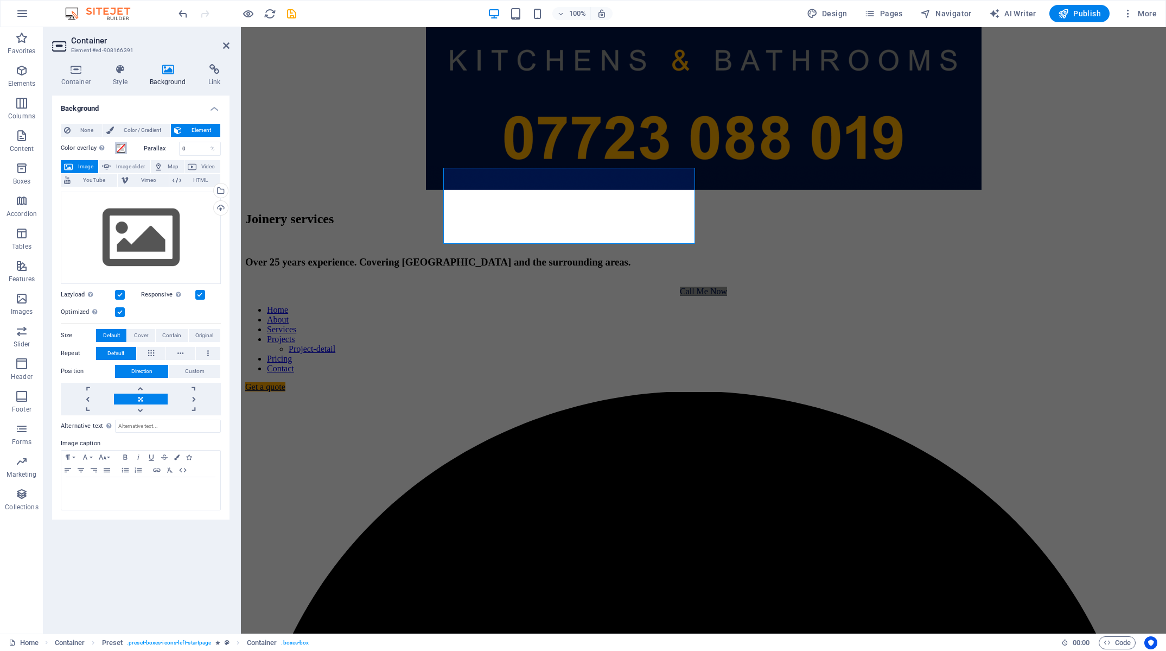
click at [116, 147] on button "Color overlay Places an overlay over the background to colorize it" at bounding box center [121, 148] width 12 height 12
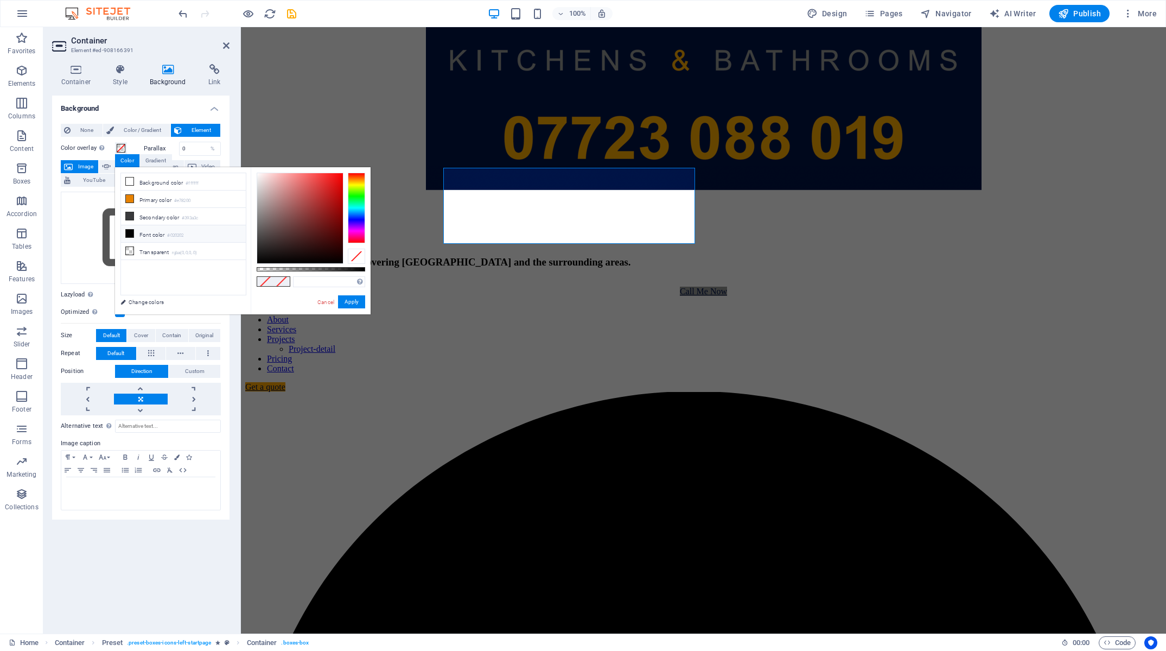
click at [130, 232] on icon at bounding box center [130, 234] width 8 height 8
click at [327, 303] on link "Cancel" at bounding box center [325, 302] width 19 height 8
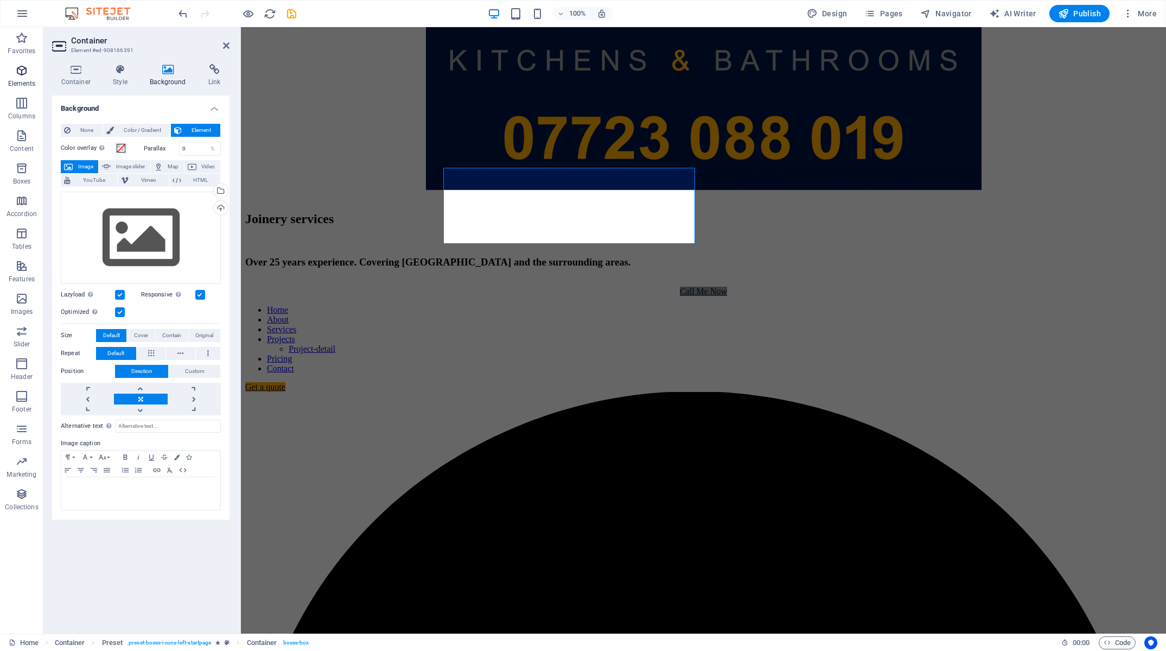
click at [31, 79] on span "Elements" at bounding box center [21, 77] width 43 height 26
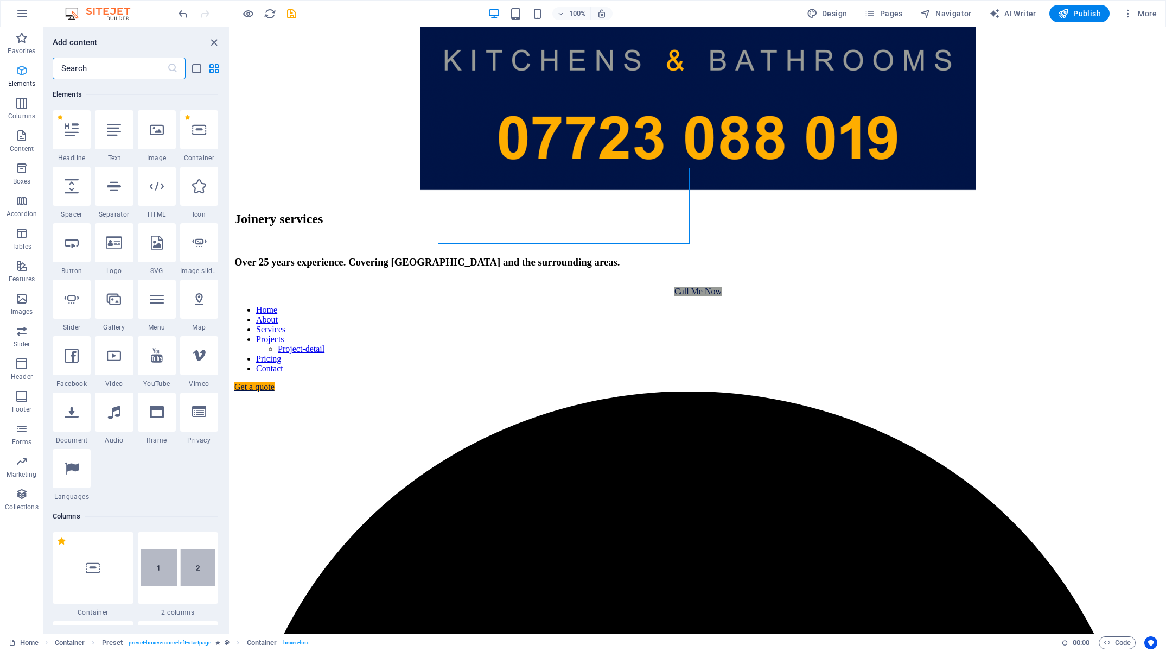
scroll to position [116, 0]
click at [29, 133] on span "Content" at bounding box center [21, 142] width 43 height 26
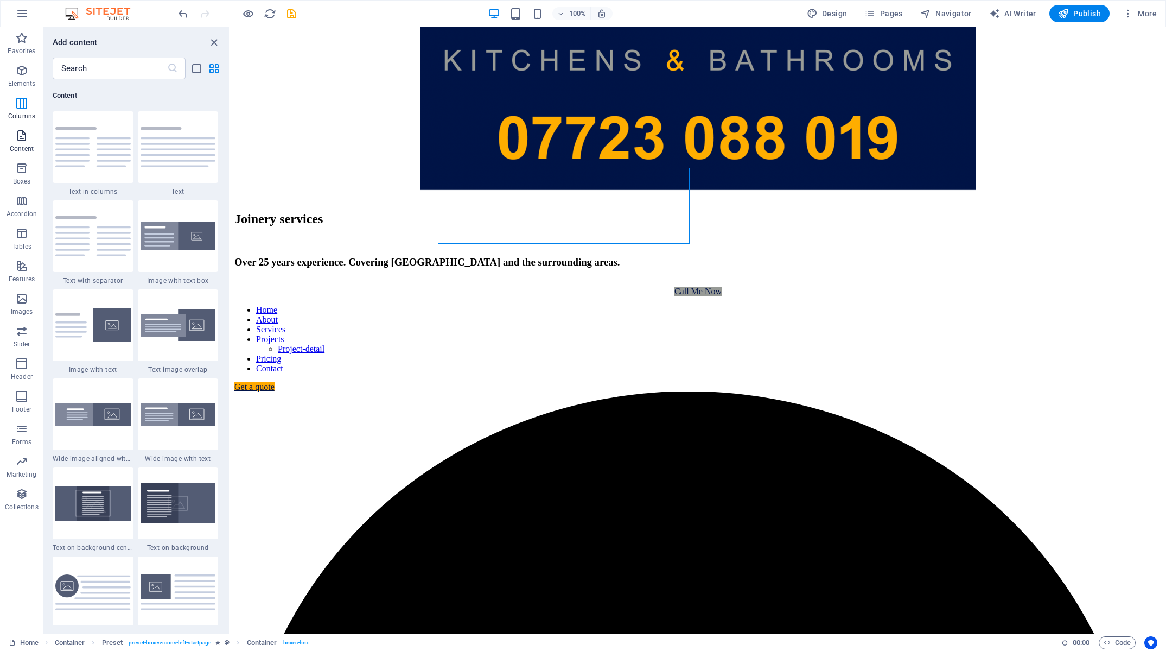
scroll to position [1898, 0]
click at [29, 212] on p "Accordion" at bounding box center [22, 213] width 30 height 9
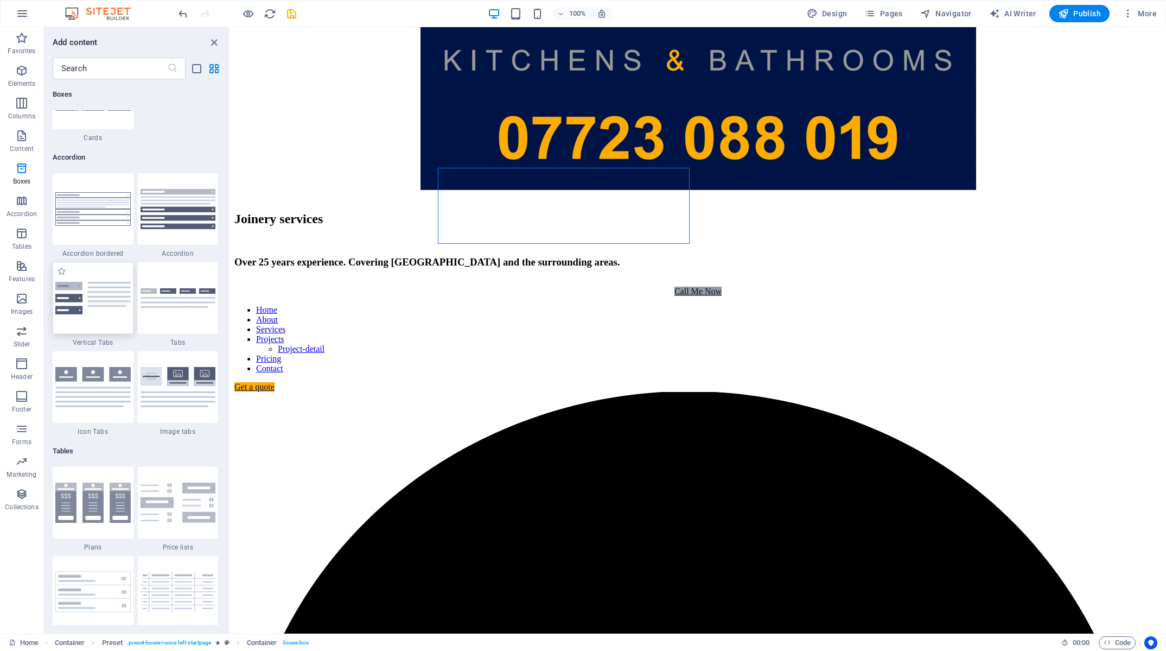
scroll to position [3464, 0]
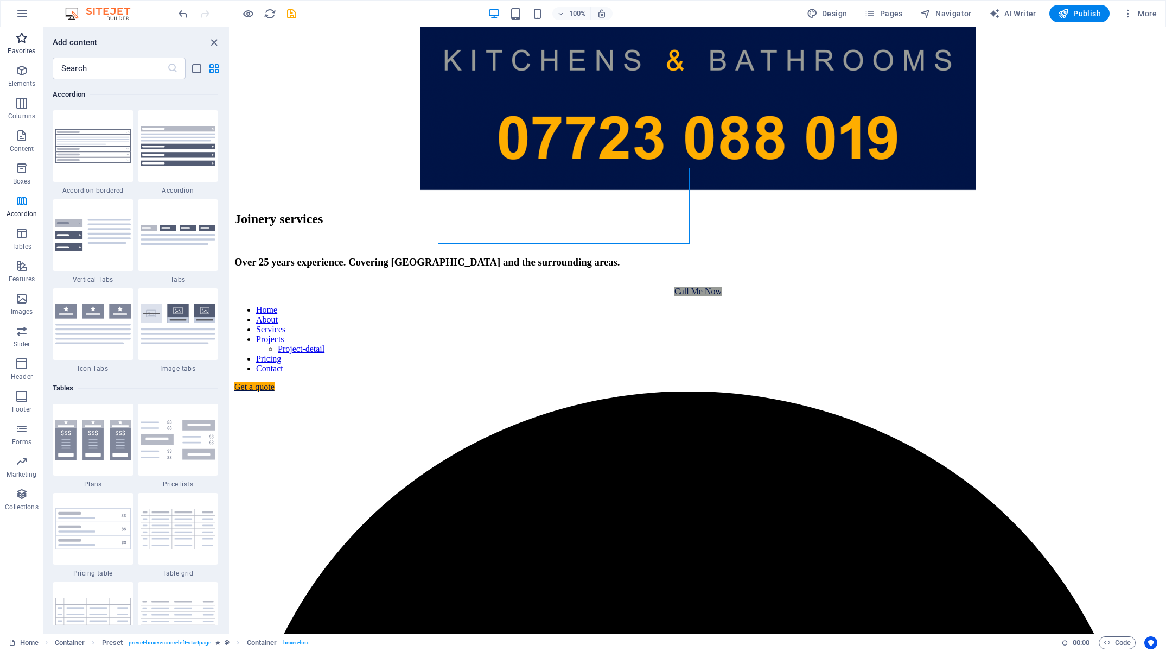
click at [23, 44] on icon "button" at bounding box center [21, 37] width 13 height 13
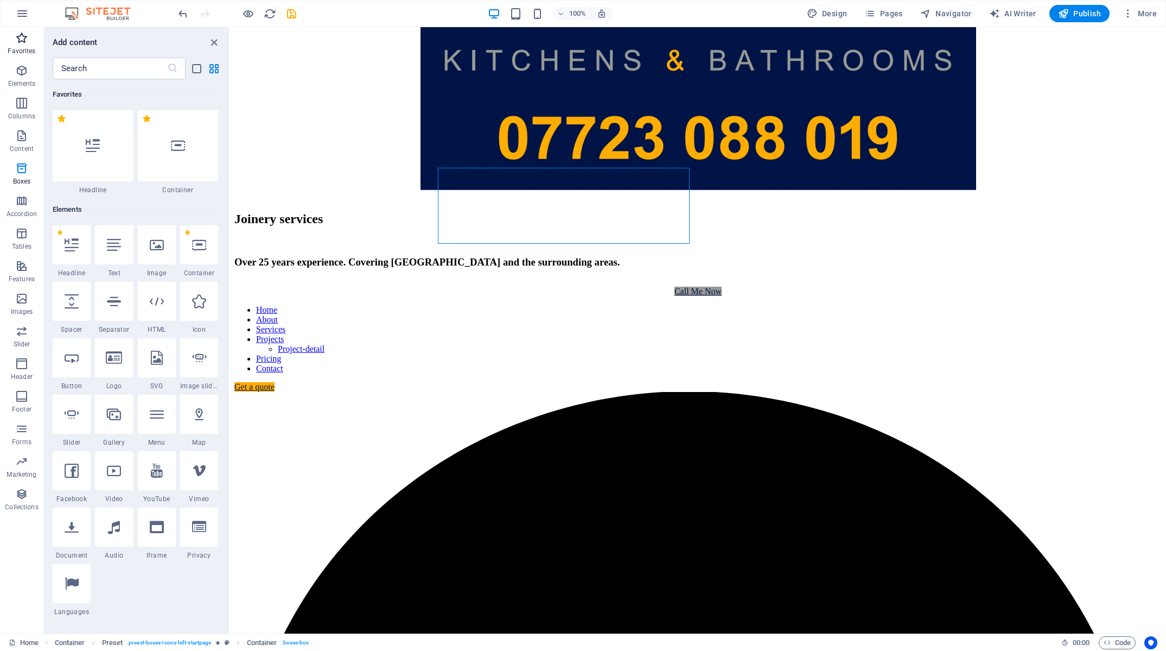
scroll to position [0, 0]
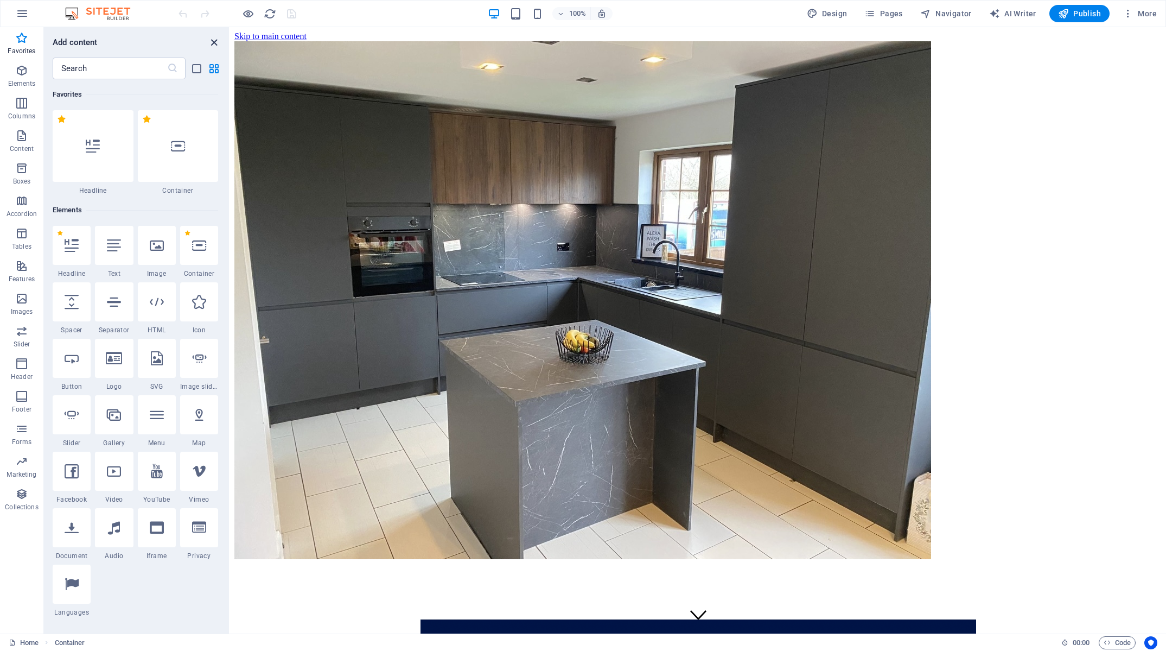
click at [216, 41] on icon "close panel" at bounding box center [214, 42] width 12 height 12
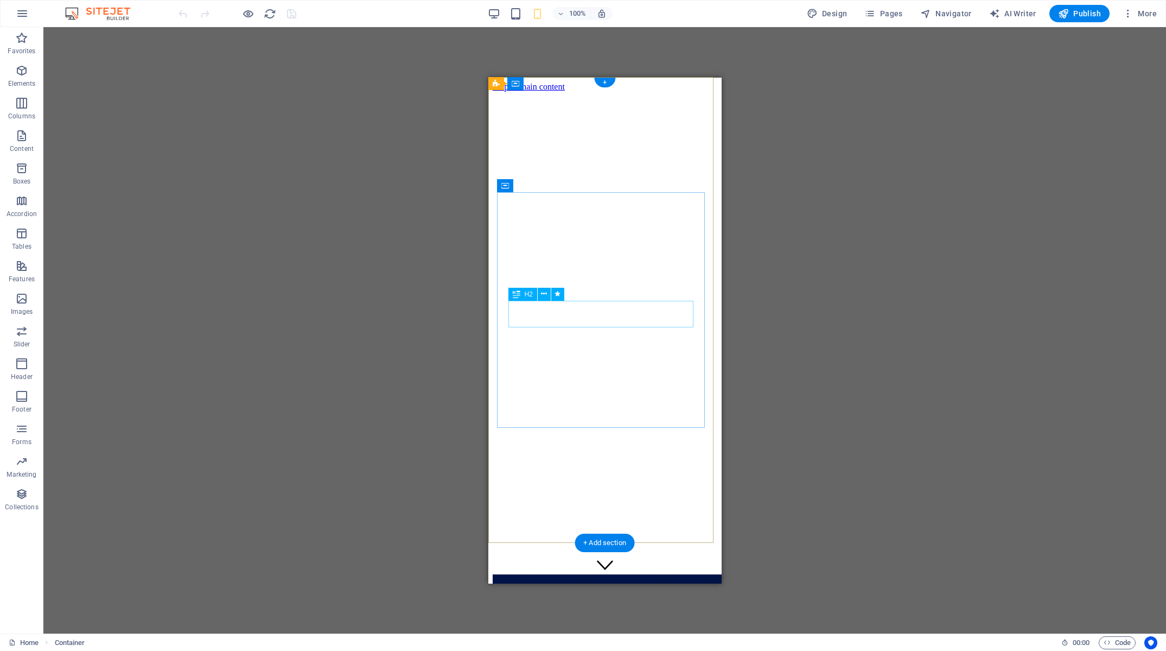
scroll to position [104, 0]
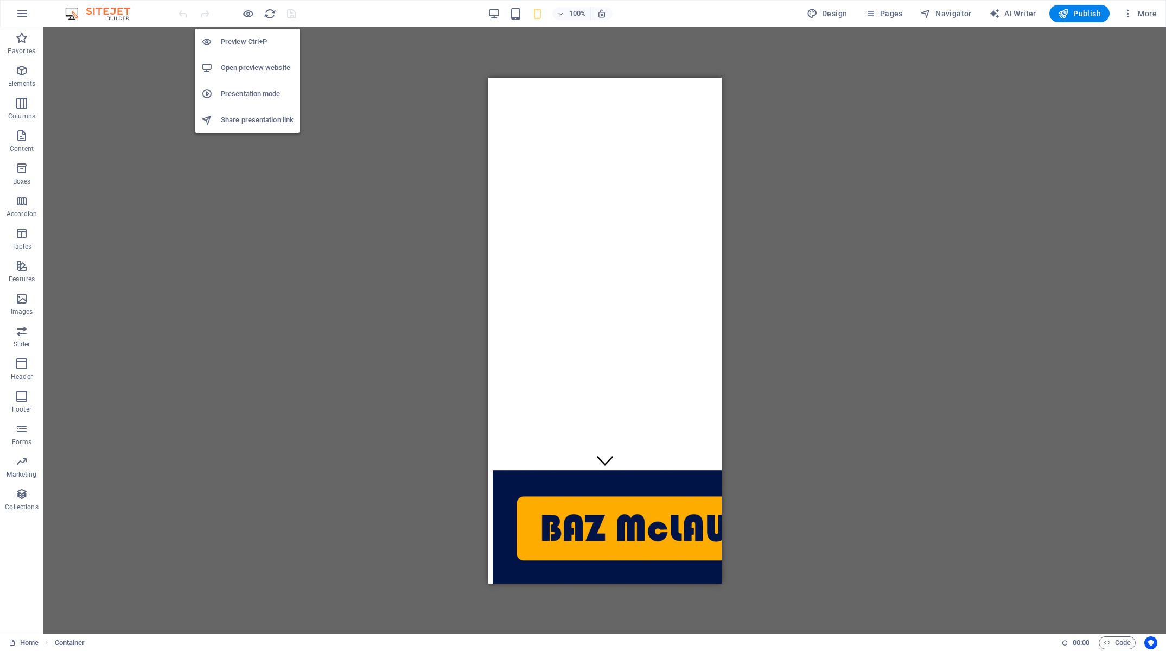
click at [234, 43] on h6 "Preview Ctrl+P" at bounding box center [257, 41] width 73 height 13
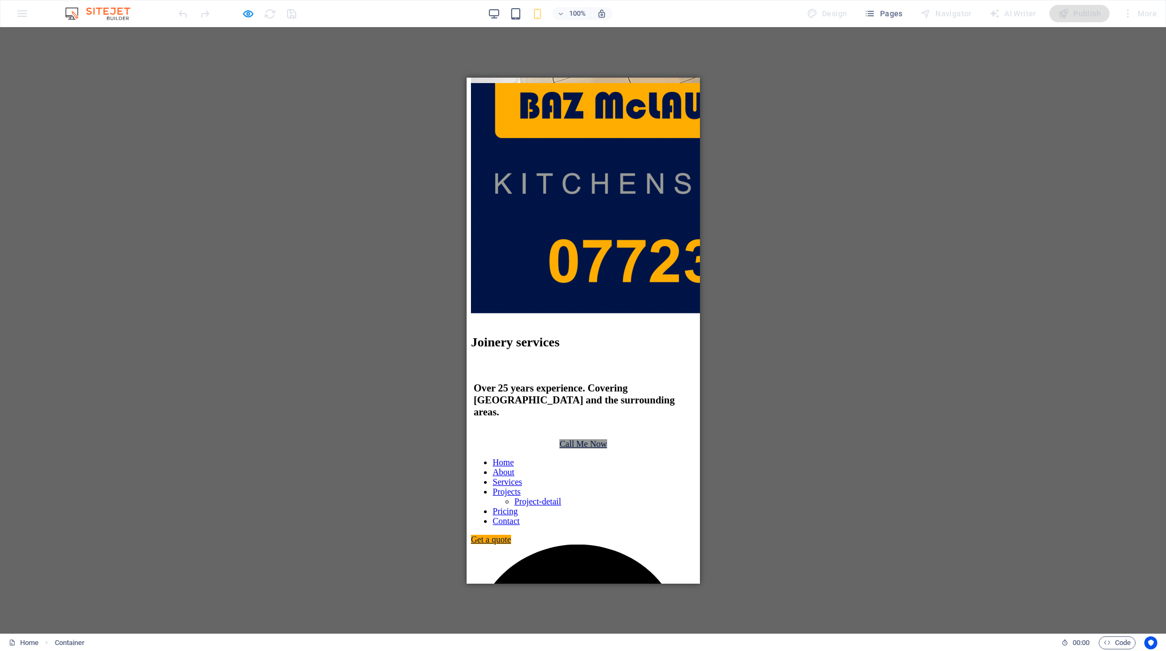
scroll to position [530, 0]
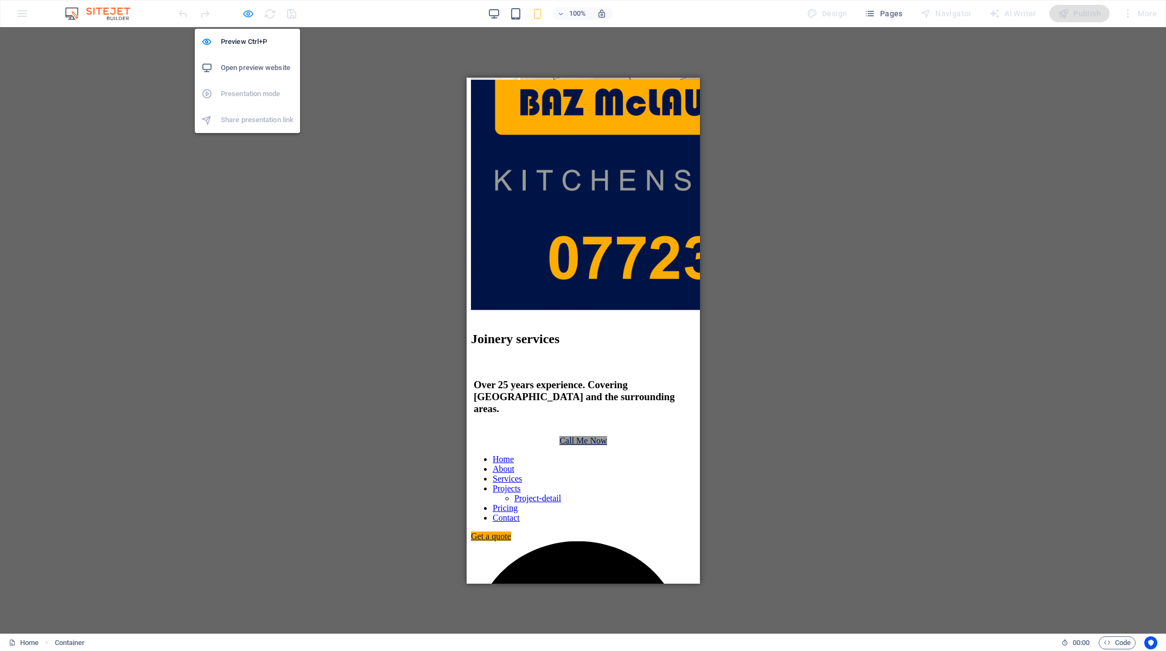
click at [247, 12] on icon "button" at bounding box center [248, 14] width 12 height 12
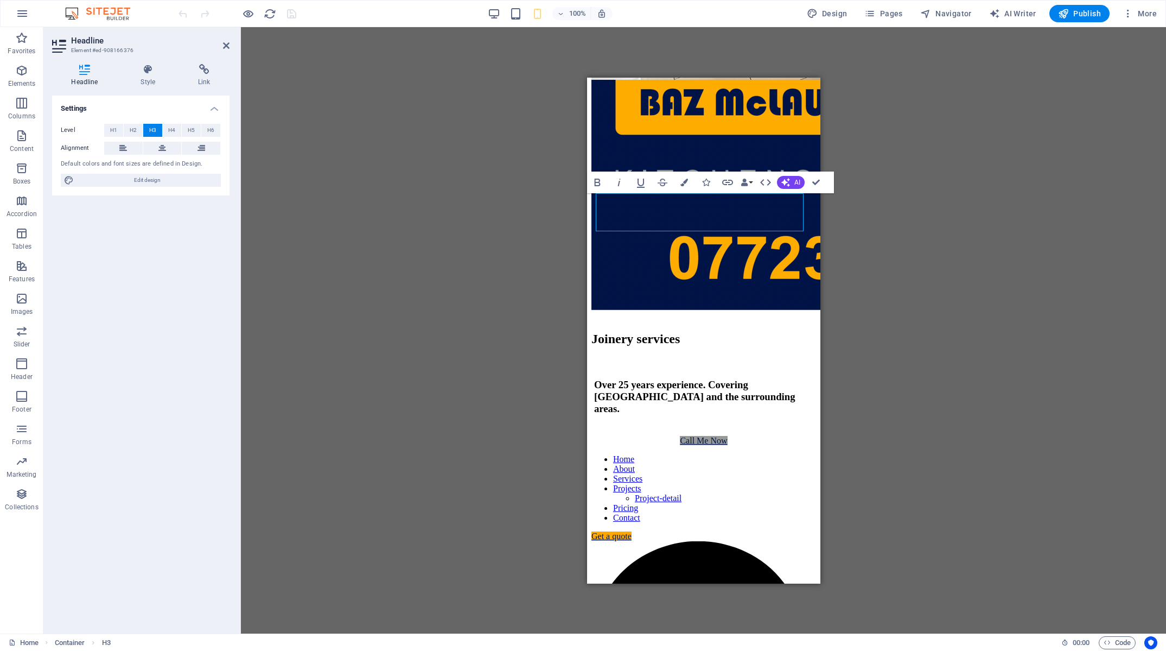
drag, startPoint x: 151, startPoint y: 77, endPoint x: 131, endPoint y: 261, distance: 185.6
click at [151, 77] on h4 "Style" at bounding box center [151, 75] width 58 height 23
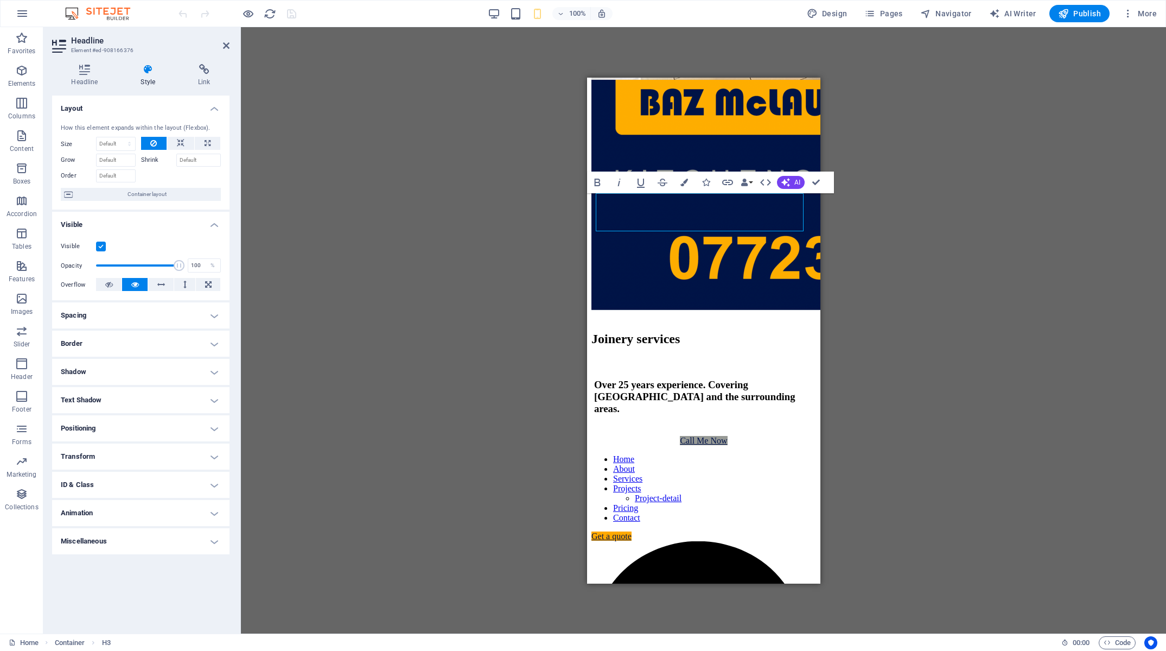
click at [133, 318] on h4 "Spacing" at bounding box center [140, 315] width 177 height 26
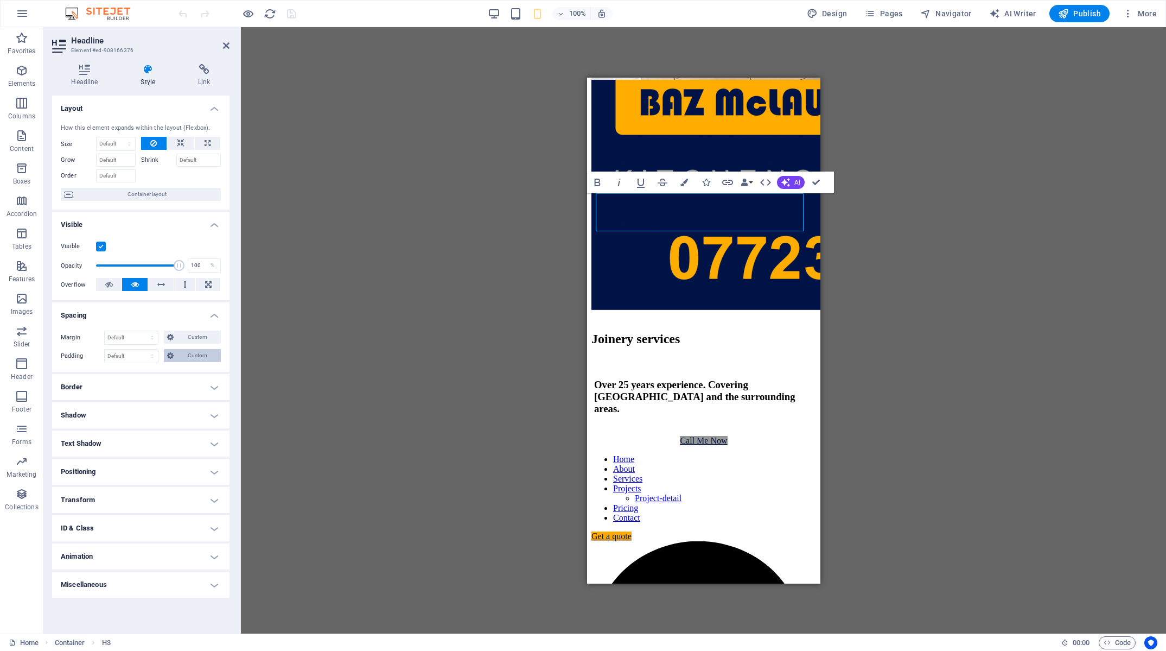
click at [179, 356] on span "Custom" at bounding box center [197, 355] width 41 height 13
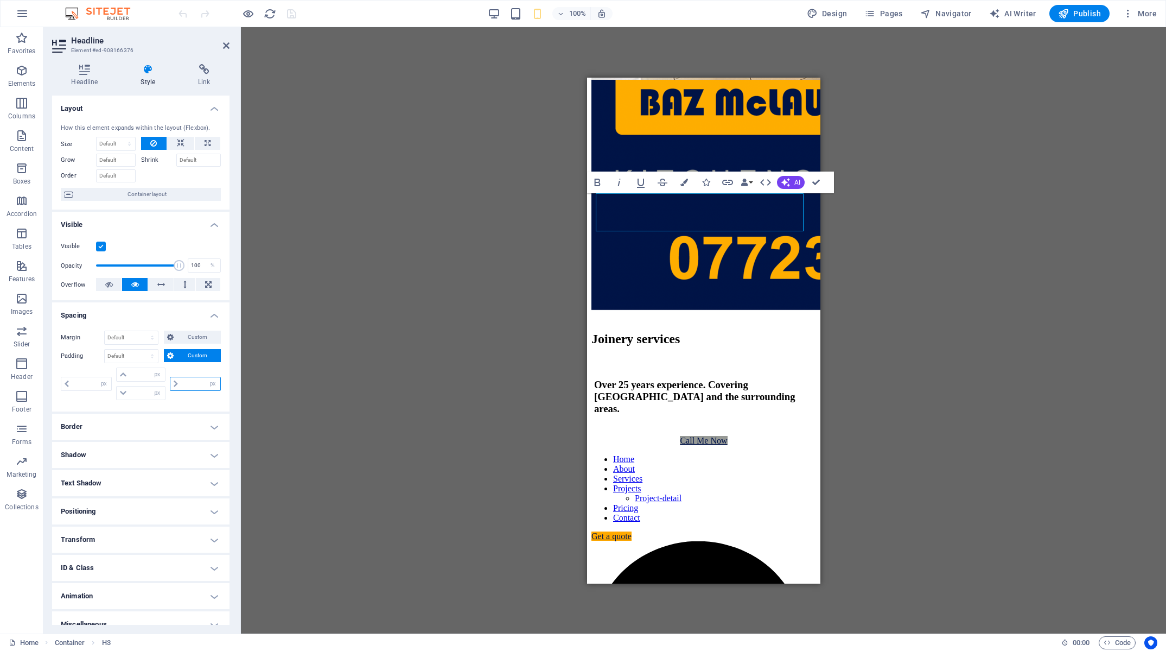
click at [190, 385] on input "number" at bounding box center [200, 383] width 39 height 13
click at [90, 385] on input "0" at bounding box center [91, 383] width 39 height 13
drag, startPoint x: 89, startPoint y: 381, endPoint x: 41, endPoint y: 380, distance: 48.3
click at [72, 382] on input "15" at bounding box center [91, 383] width 39 height 13
click at [183, 385] on input "15" at bounding box center [200, 383] width 39 height 13
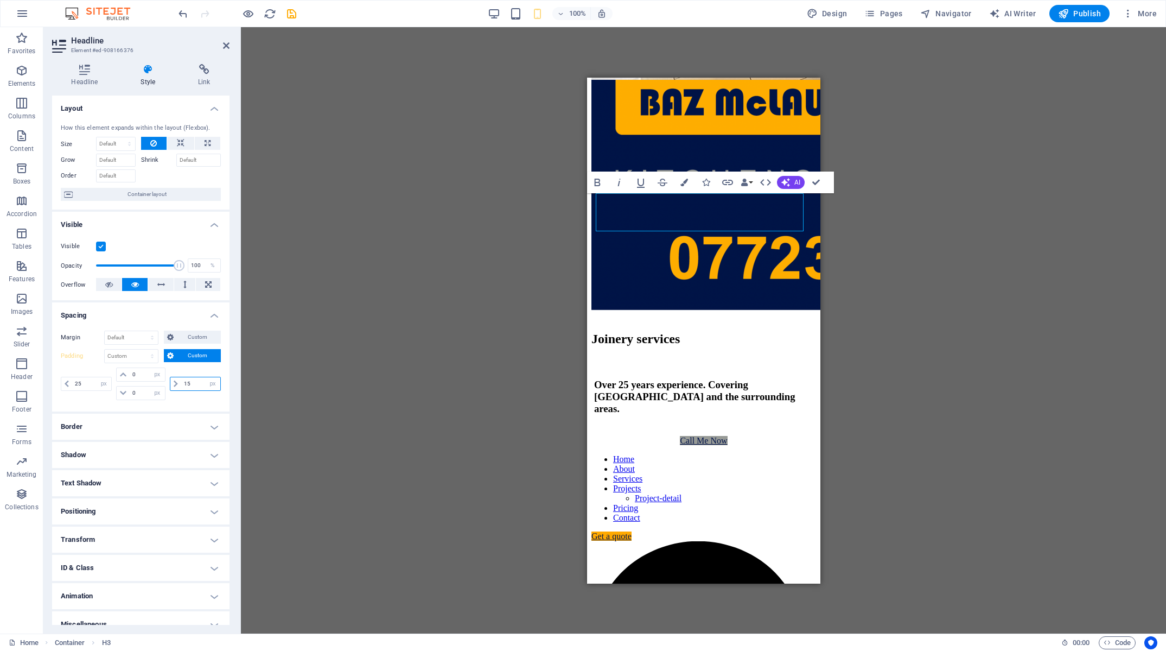
drag, startPoint x: 188, startPoint y: 385, endPoint x: 155, endPoint y: 383, distance: 33.2
click at [181, 384] on input "15" at bounding box center [200, 383] width 39 height 13
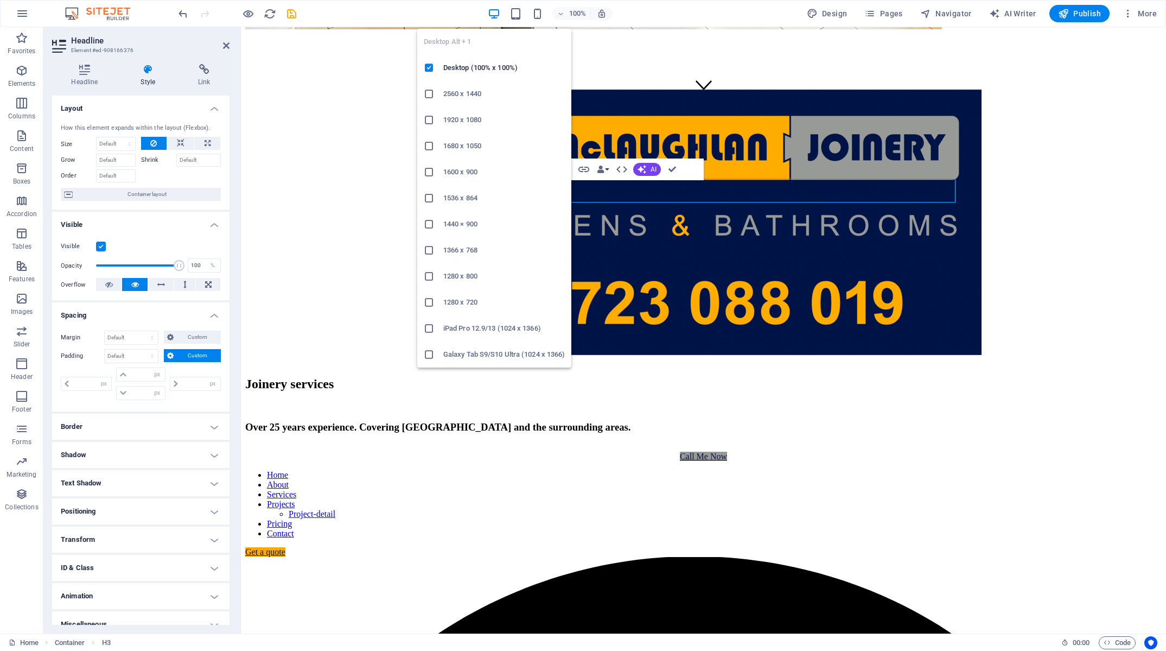
scroll to position [576, 0]
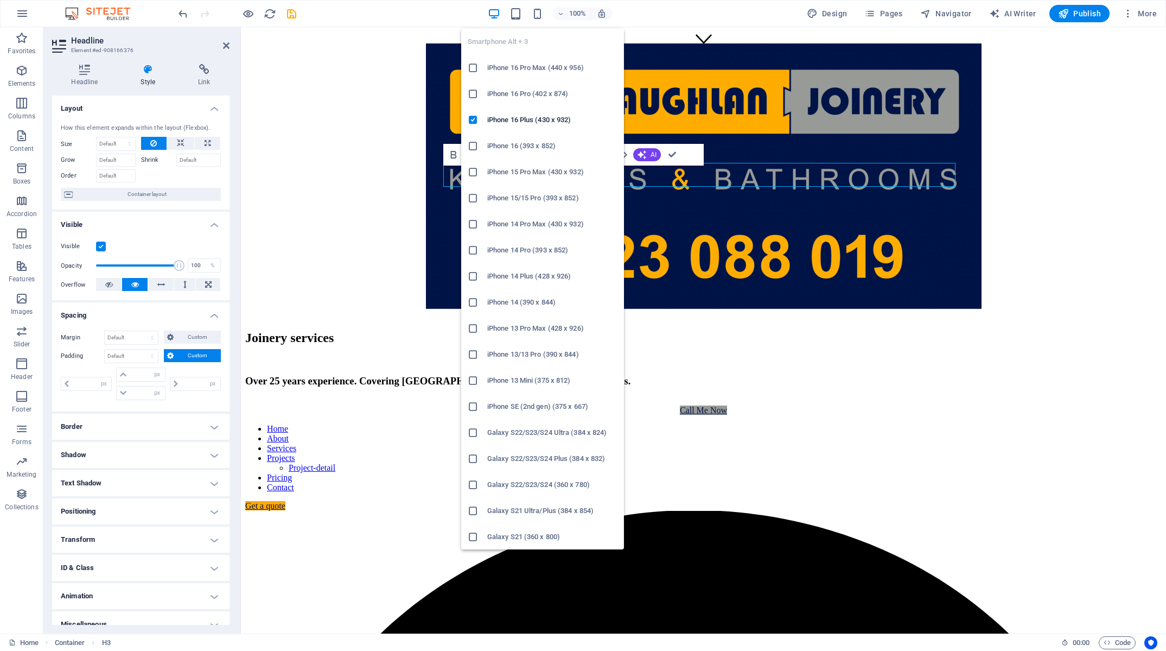
drag, startPoint x: 544, startPoint y: 11, endPoint x: 537, endPoint y: 64, distance: 53.1
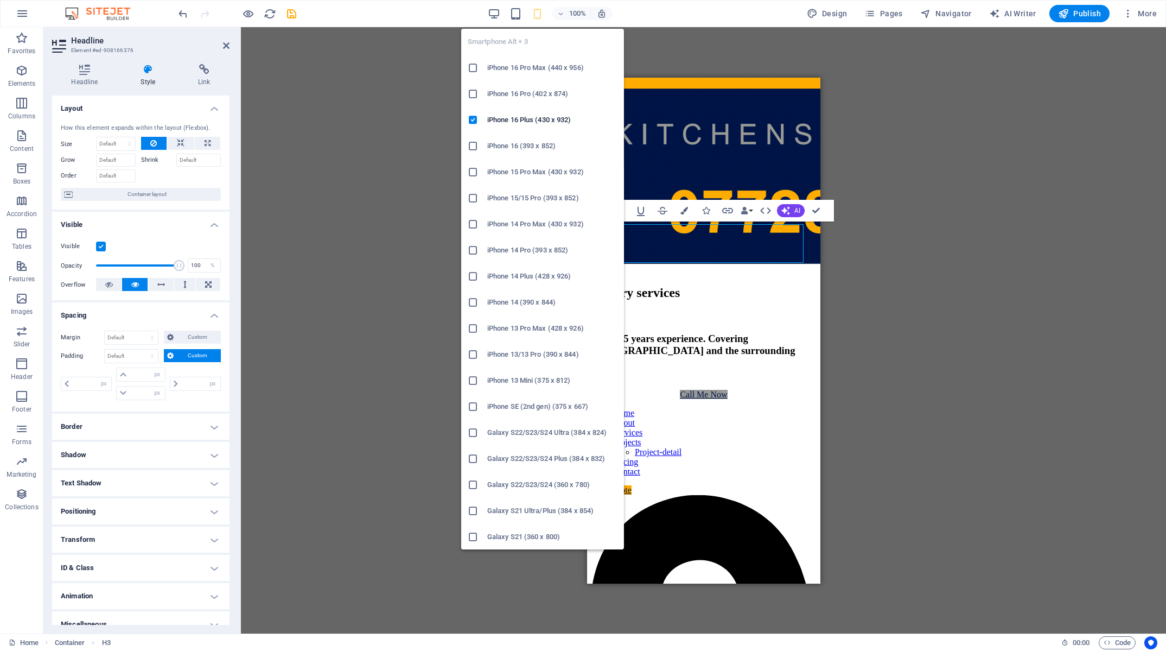
scroll to position [483, 0]
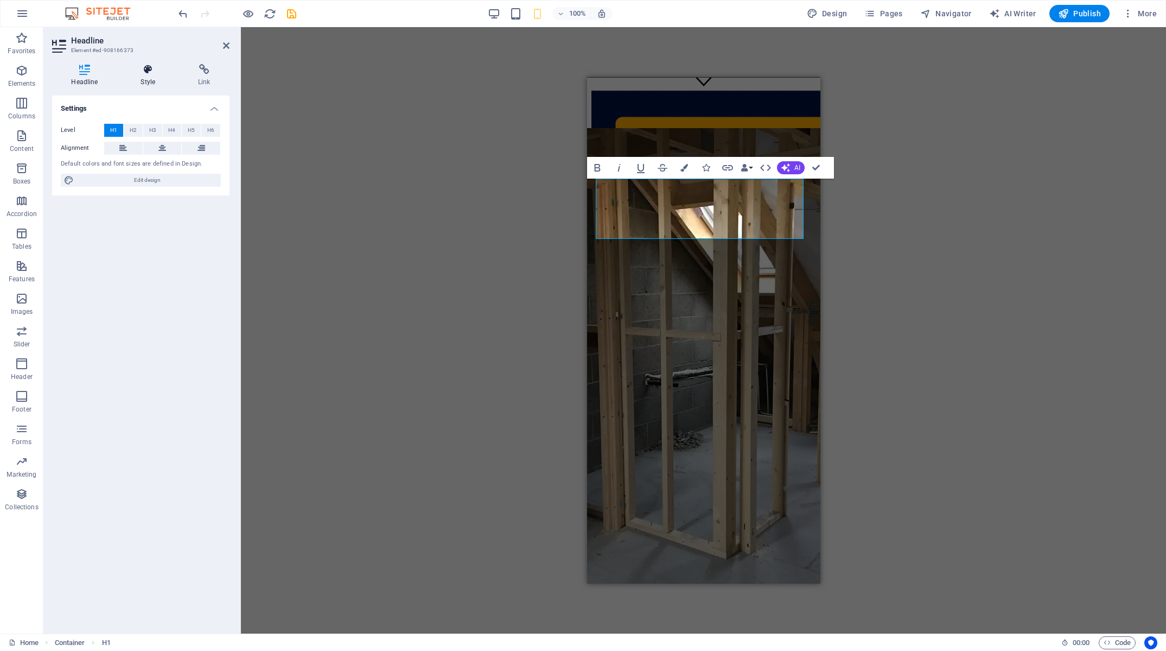
click at [155, 84] on h4 "Style" at bounding box center [151, 75] width 58 height 23
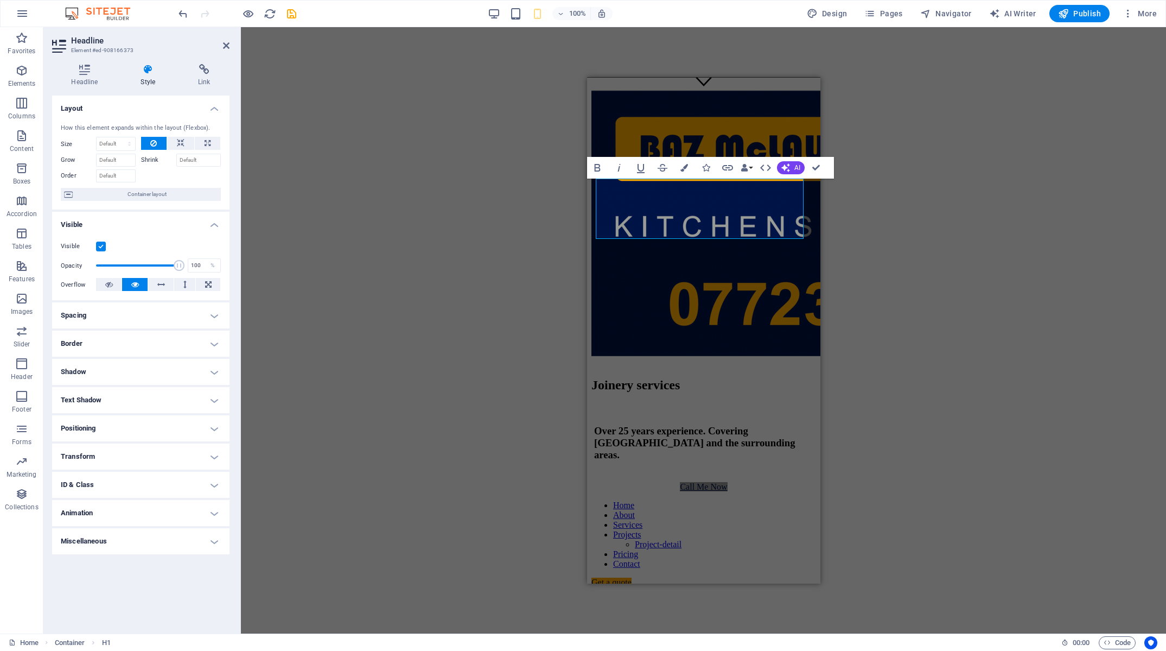
click at [168, 309] on h4 "Spacing" at bounding box center [140, 315] width 177 height 26
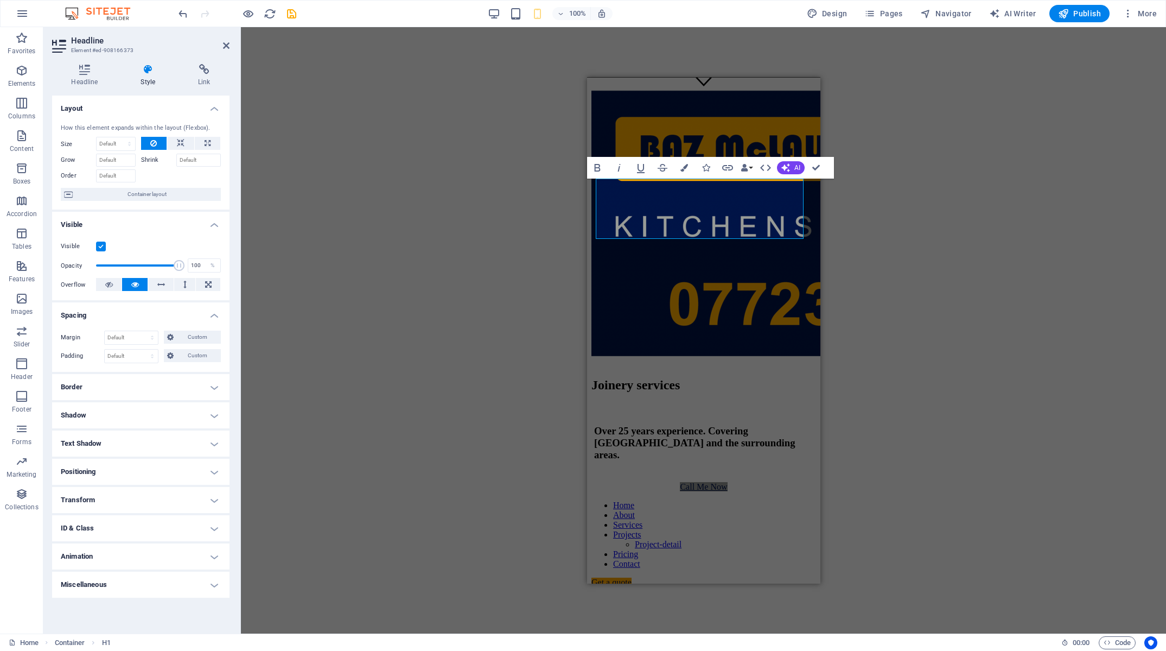
drag, startPoint x: 187, startPoint y: 358, endPoint x: 186, endPoint y: 364, distance: 6.1
click at [187, 358] on span "Custom" at bounding box center [197, 355] width 41 height 13
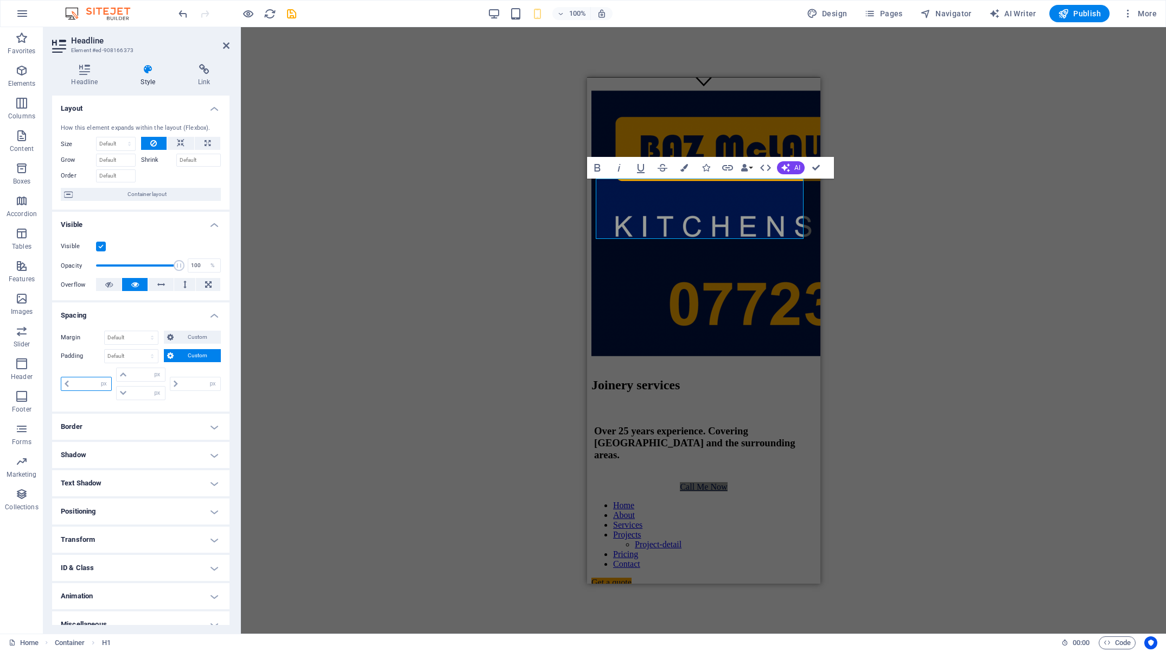
click at [85, 386] on input "number" at bounding box center [91, 383] width 39 height 13
drag, startPoint x: 184, startPoint y: 385, endPoint x: 139, endPoint y: 385, distance: 44.5
click at [181, 385] on input "0" at bounding box center [200, 383] width 39 height 13
click at [181, 383] on input "25" at bounding box center [200, 383] width 39 height 13
drag, startPoint x: 123, startPoint y: 384, endPoint x: 107, endPoint y: 384, distance: 15.2
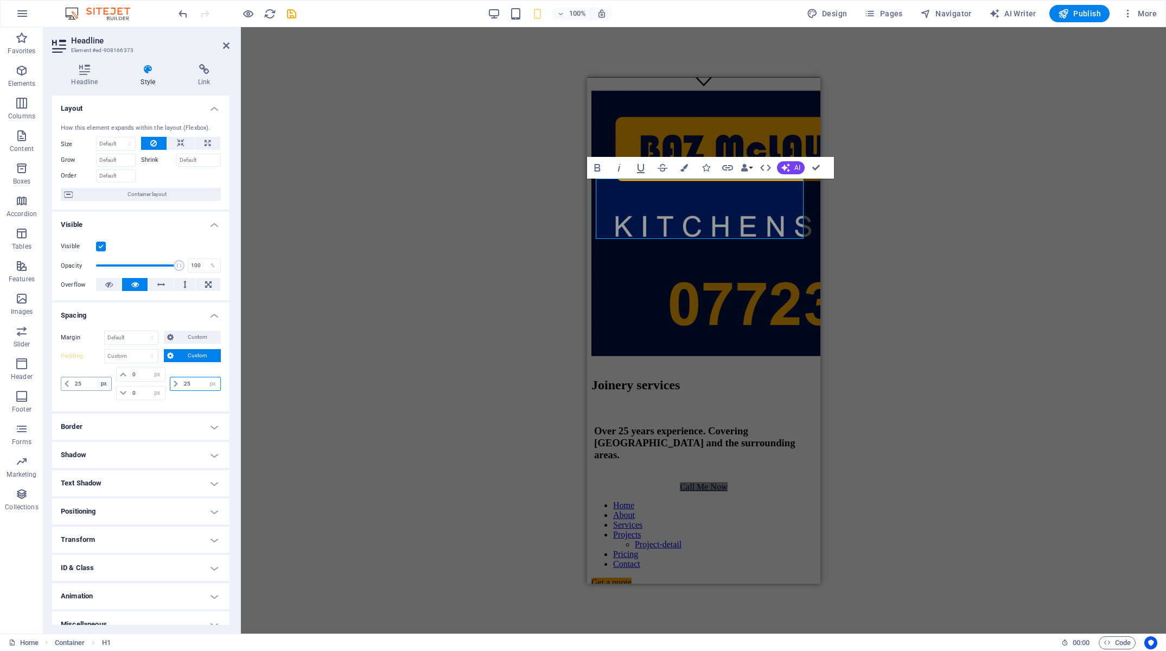
click at [181, 384] on input "25" at bounding box center [200, 383] width 39 height 13
drag, startPoint x: 73, startPoint y: 384, endPoint x: 50, endPoint y: 384, distance: 22.2
click at [72, 384] on input "25" at bounding box center [91, 383] width 39 height 13
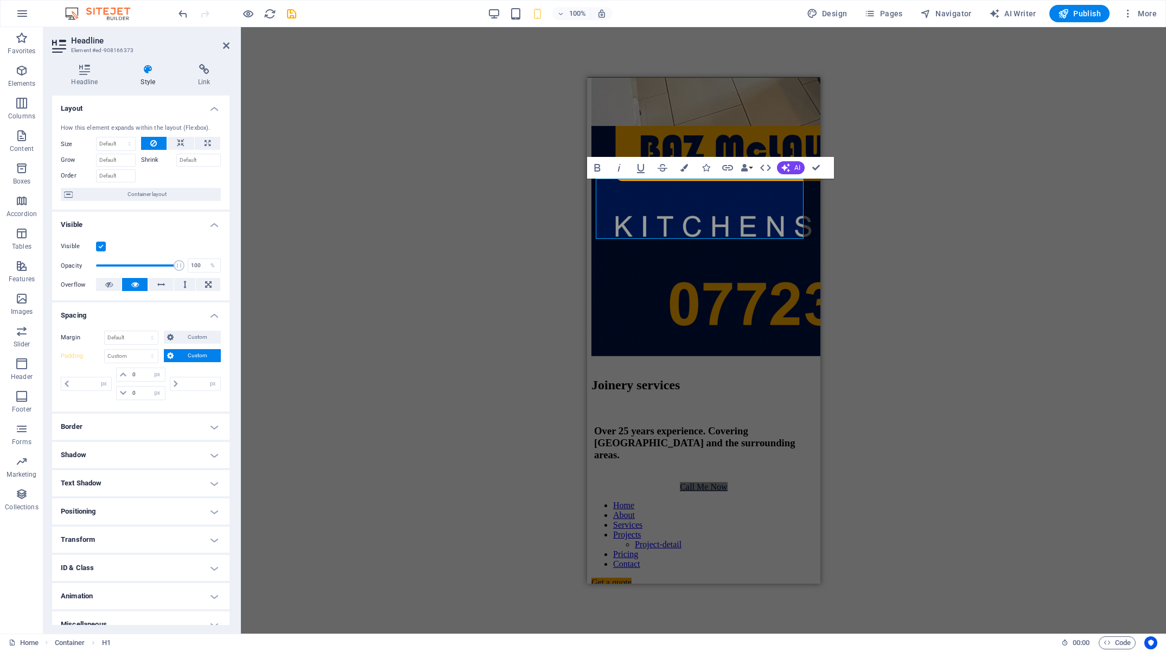
click at [184, 360] on span "Custom" at bounding box center [197, 355] width 41 height 13
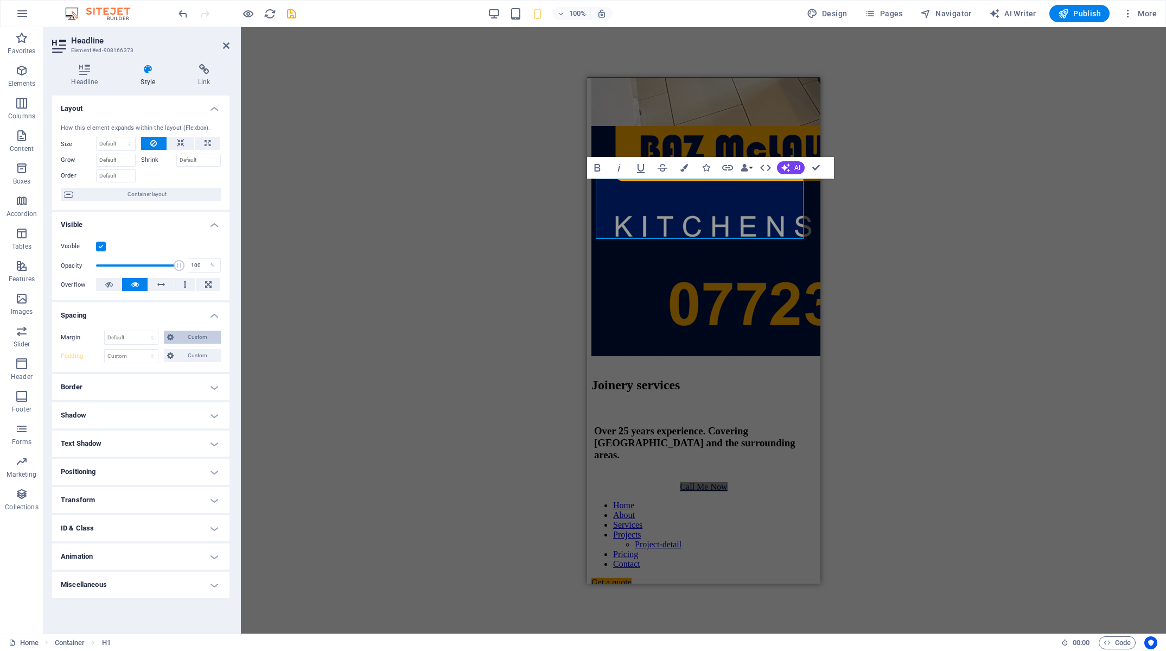
click at [183, 340] on span "Custom" at bounding box center [197, 336] width 41 height 13
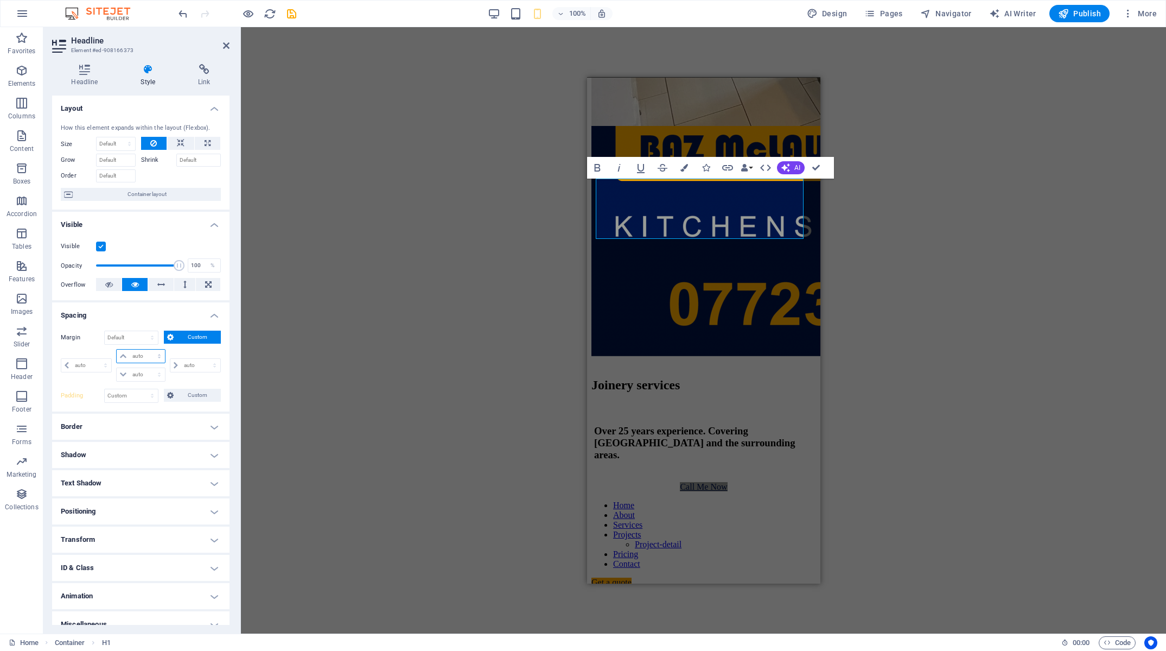
click at [117, 349] on select "auto px % rem vw vh" at bounding box center [141, 355] width 48 height 13
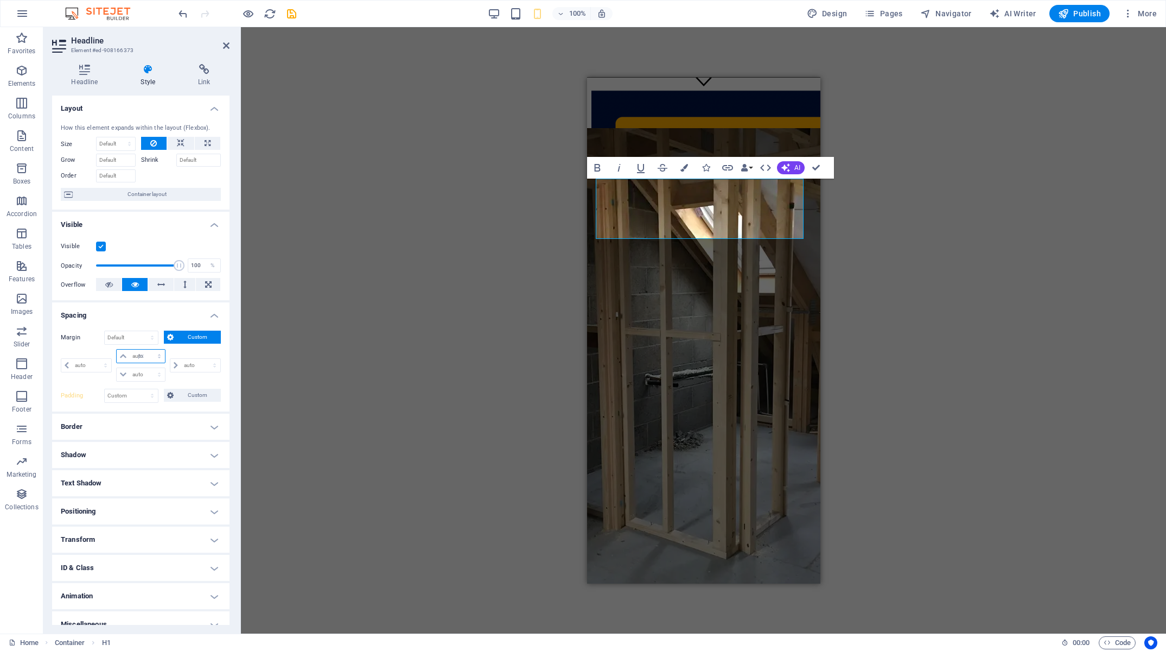
click option "px" at bounding box center [0, 0] width 0 height 0
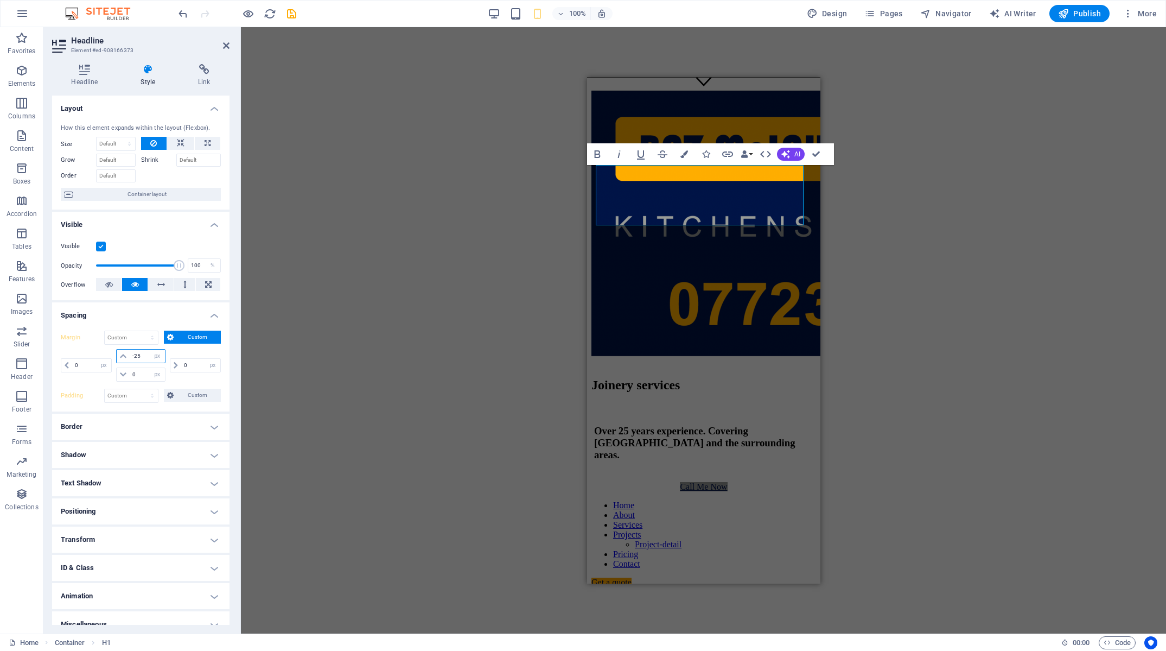
drag, startPoint x: 141, startPoint y: 359, endPoint x: 62, endPoint y: 347, distance: 80.2
click at [130, 349] on input "-25" at bounding box center [147, 355] width 35 height 13
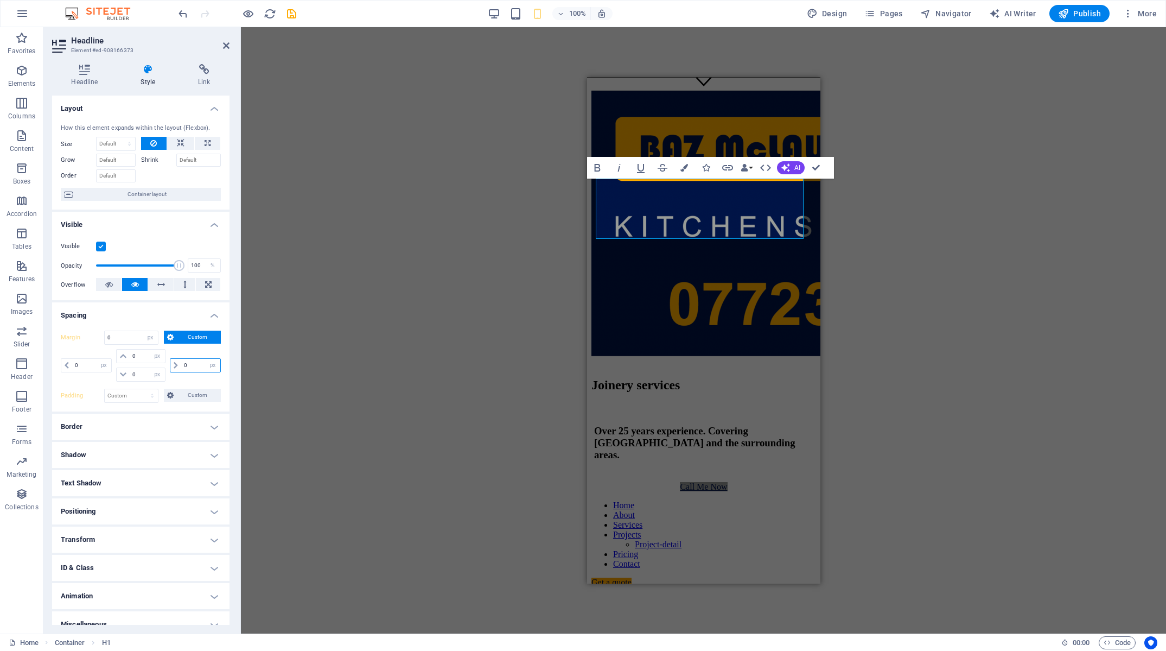
drag, startPoint x: 174, startPoint y: 366, endPoint x: 144, endPoint y: 364, distance: 30.4
click at [181, 364] on input "0" at bounding box center [200, 365] width 39 height 13
drag, startPoint x: 84, startPoint y: 368, endPoint x: 42, endPoint y: 365, distance: 41.9
click at [72, 366] on input "0" at bounding box center [91, 365] width 39 height 13
drag, startPoint x: 190, startPoint y: 368, endPoint x: 127, endPoint y: 367, distance: 63.5
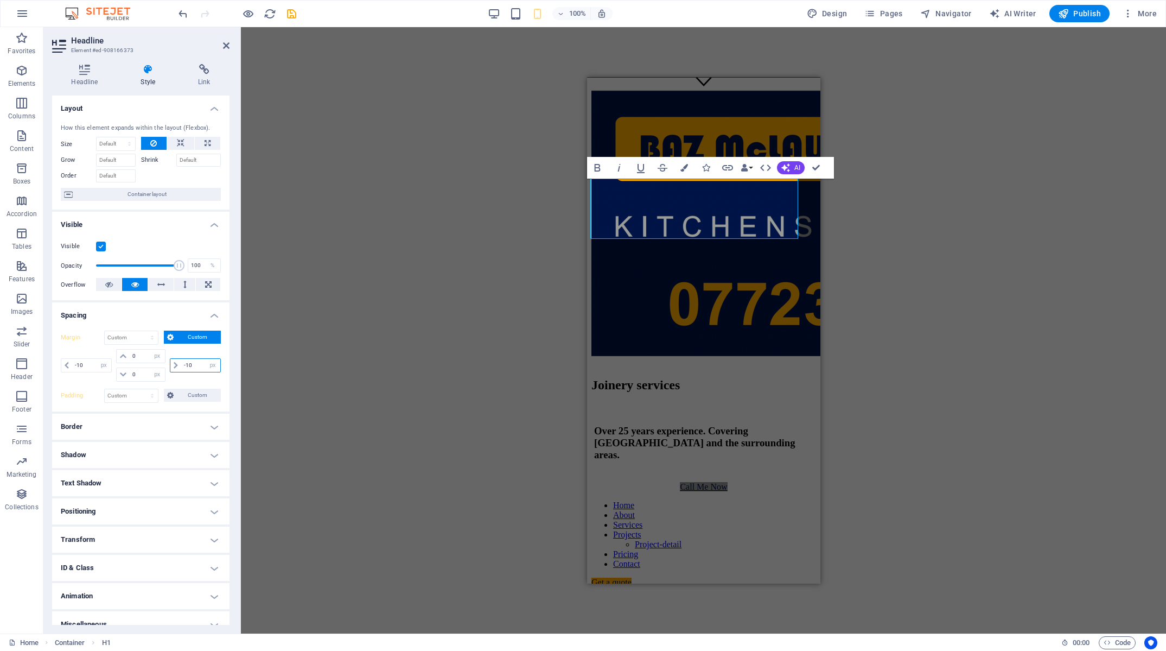
click at [181, 367] on input "-10" at bounding box center [200, 365] width 39 height 13
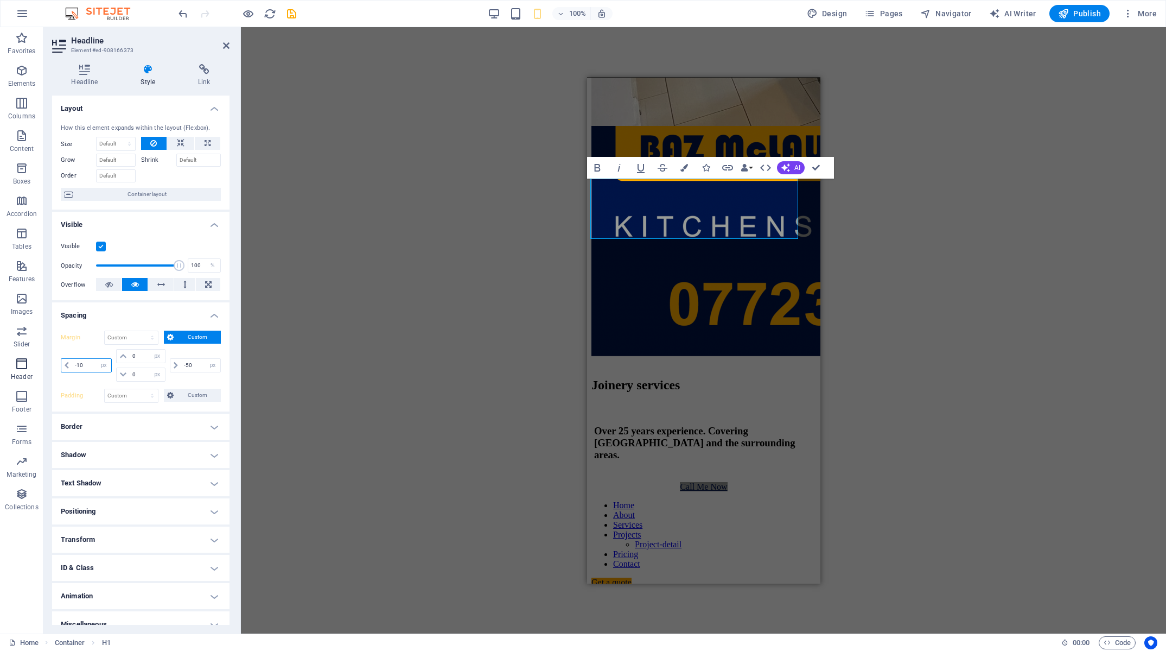
drag, startPoint x: 86, startPoint y: 367, endPoint x: 29, endPoint y: 362, distance: 57.8
click at [72, 364] on input "-10" at bounding box center [91, 365] width 39 height 13
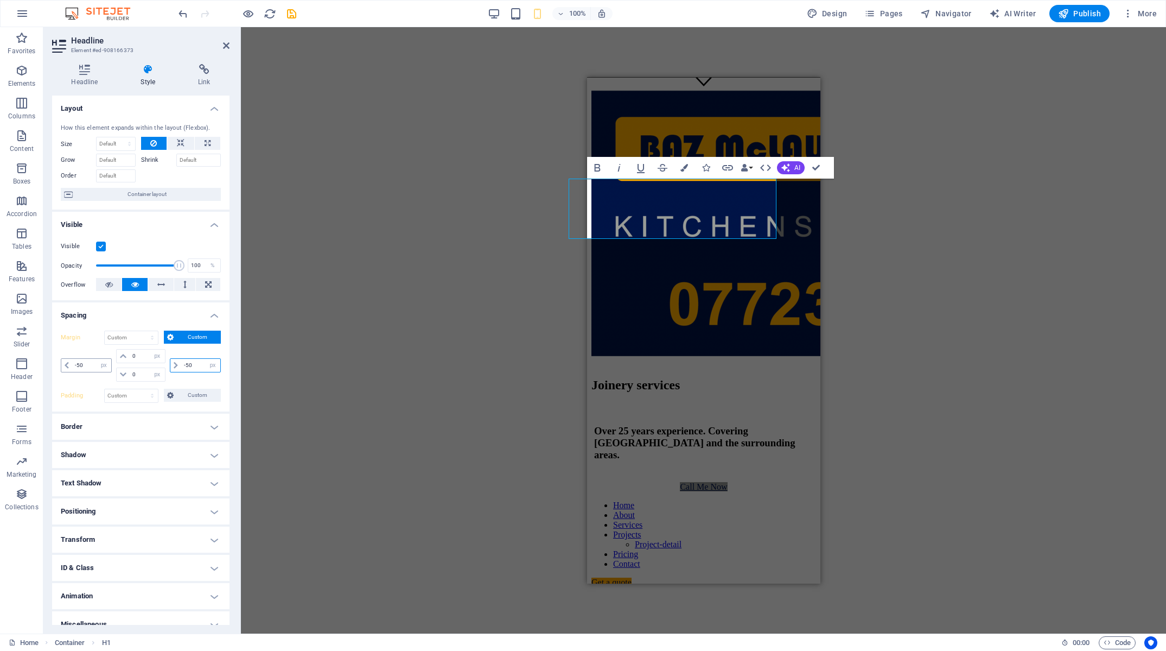
drag, startPoint x: 171, startPoint y: 368, endPoint x: 92, endPoint y: 363, distance: 78.9
click at [181, 364] on input "-50" at bounding box center [200, 365] width 39 height 13
drag, startPoint x: 137, startPoint y: 356, endPoint x: 78, endPoint y: 355, distance: 59.1
click at [130, 355] on input "0" at bounding box center [147, 355] width 35 height 13
drag, startPoint x: 186, startPoint y: 365, endPoint x: 86, endPoint y: 365, distance: 99.8
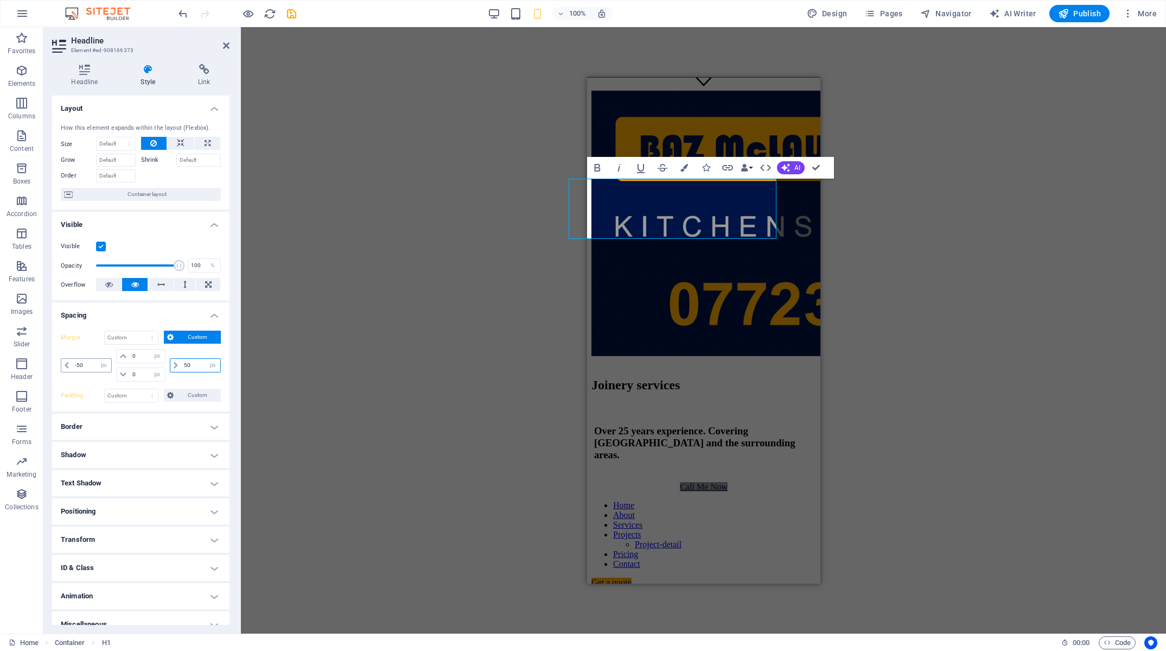
click at [181, 365] on input "50" at bounding box center [200, 365] width 39 height 13
click at [72, 365] on input "-50" at bounding box center [91, 365] width 39 height 13
click at [188, 337] on span "Custom" at bounding box center [197, 336] width 41 height 13
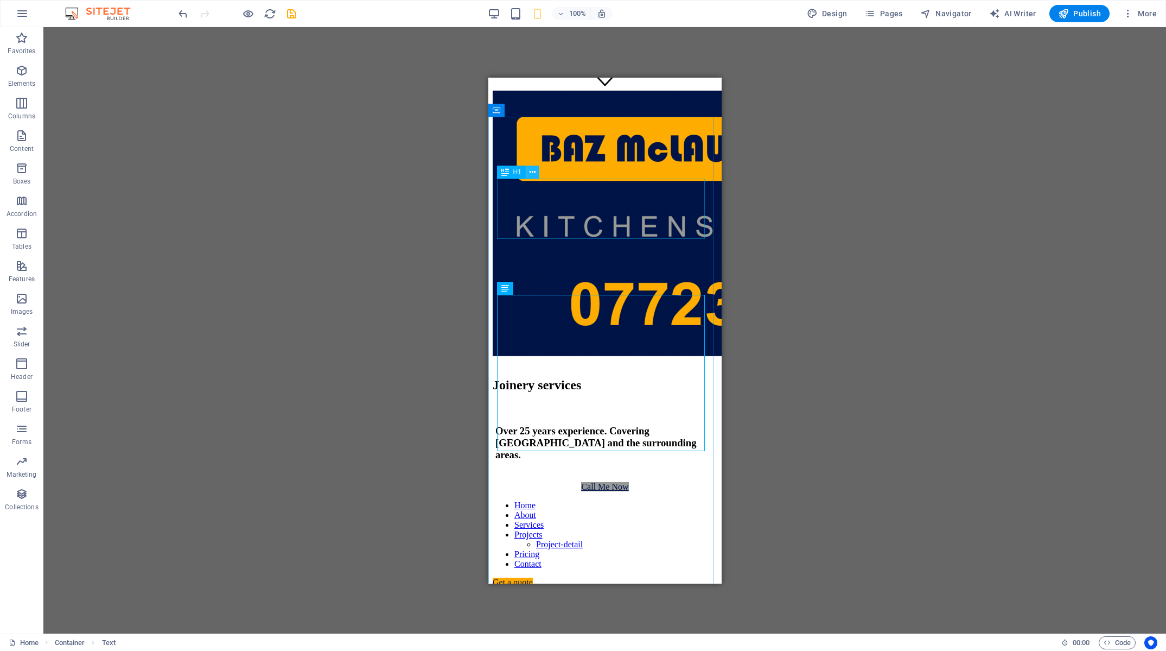
click at [532, 171] on icon at bounding box center [533, 172] width 6 height 11
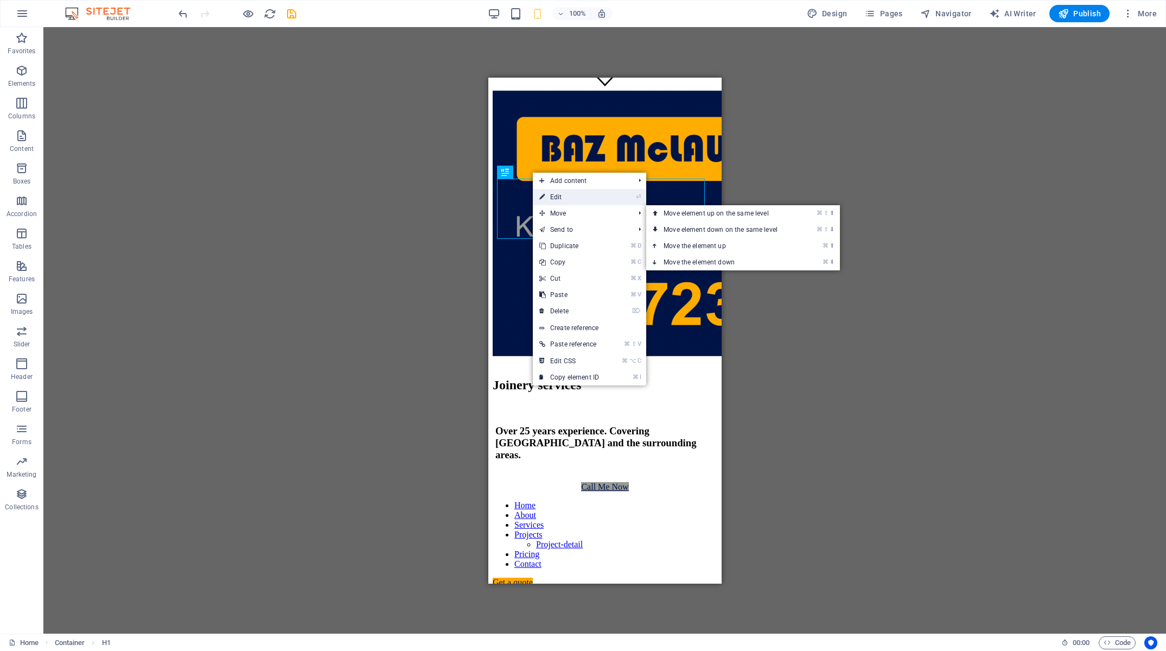
click at [549, 202] on link "⏎ Edit" at bounding box center [569, 197] width 73 height 16
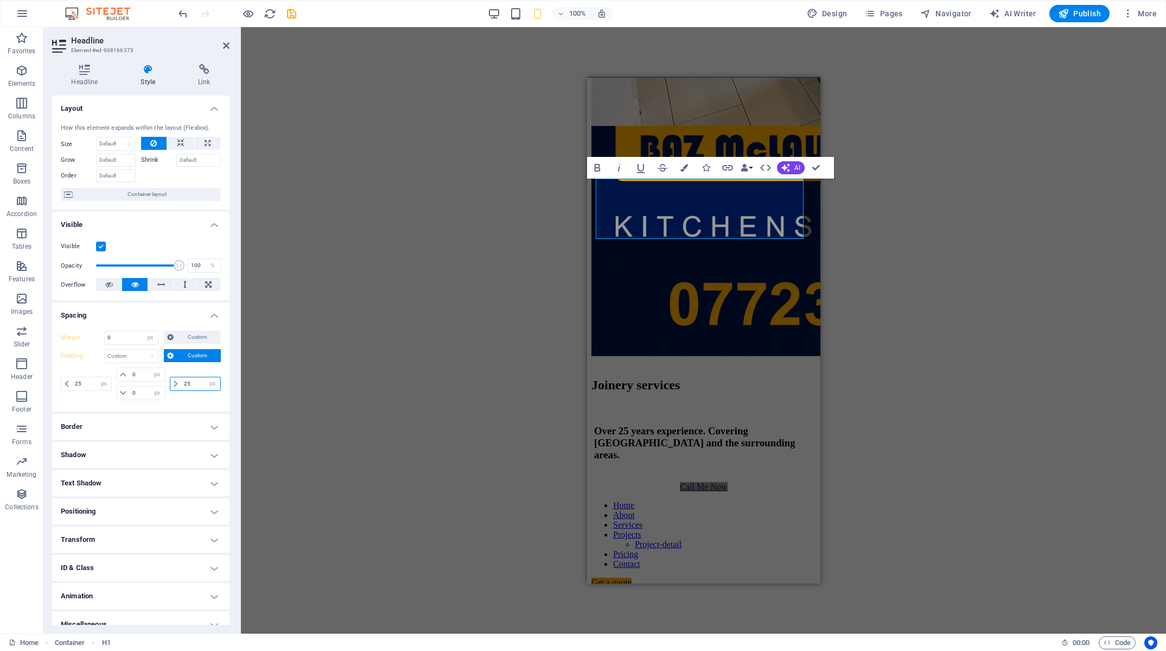
click at [181, 385] on input "25" at bounding box center [200, 383] width 39 height 13
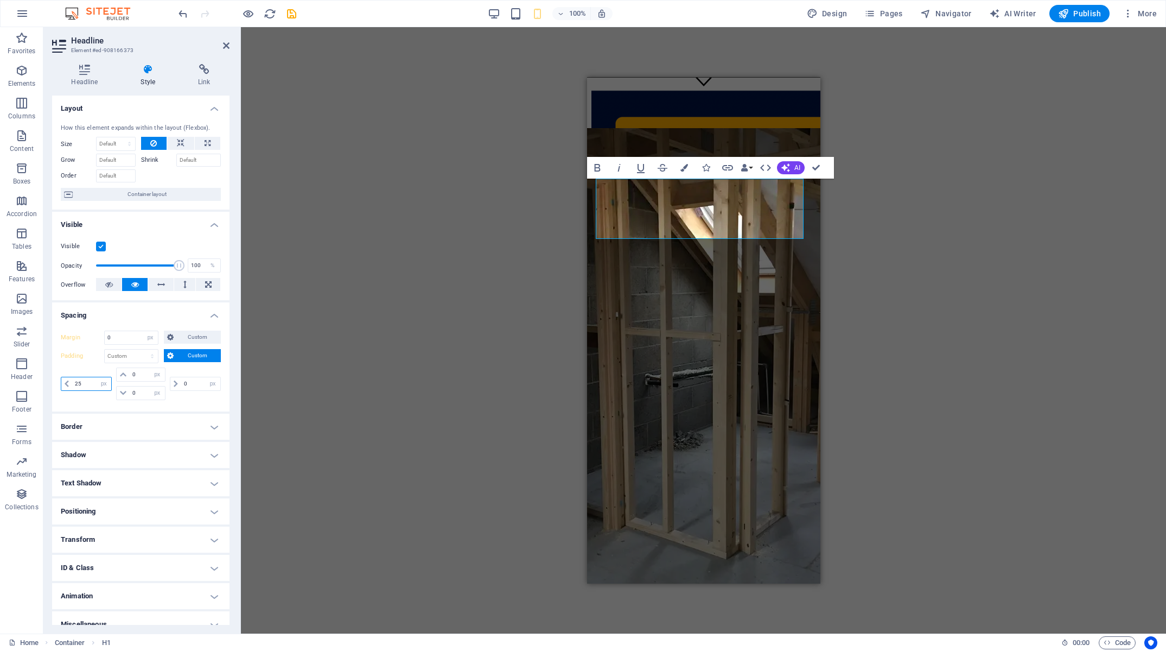
drag, startPoint x: 82, startPoint y: 383, endPoint x: 46, endPoint y: 380, distance: 35.9
click at [72, 381] on input "25" at bounding box center [91, 383] width 39 height 13
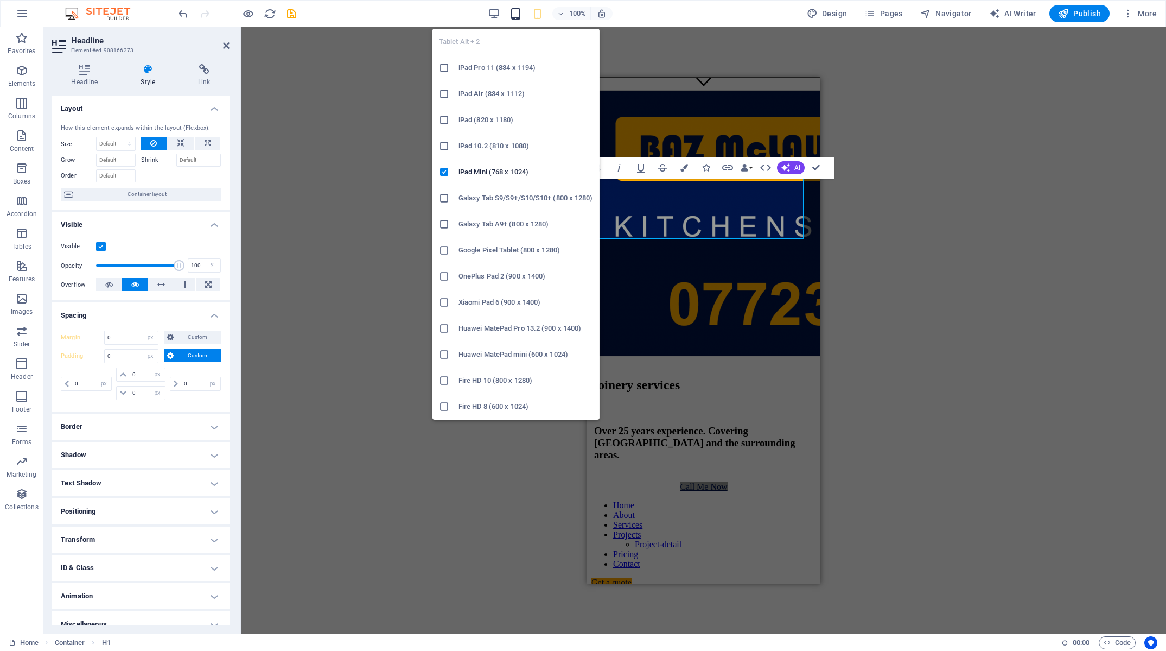
drag, startPoint x: 515, startPoint y: 9, endPoint x: 515, endPoint y: 18, distance: 9.2
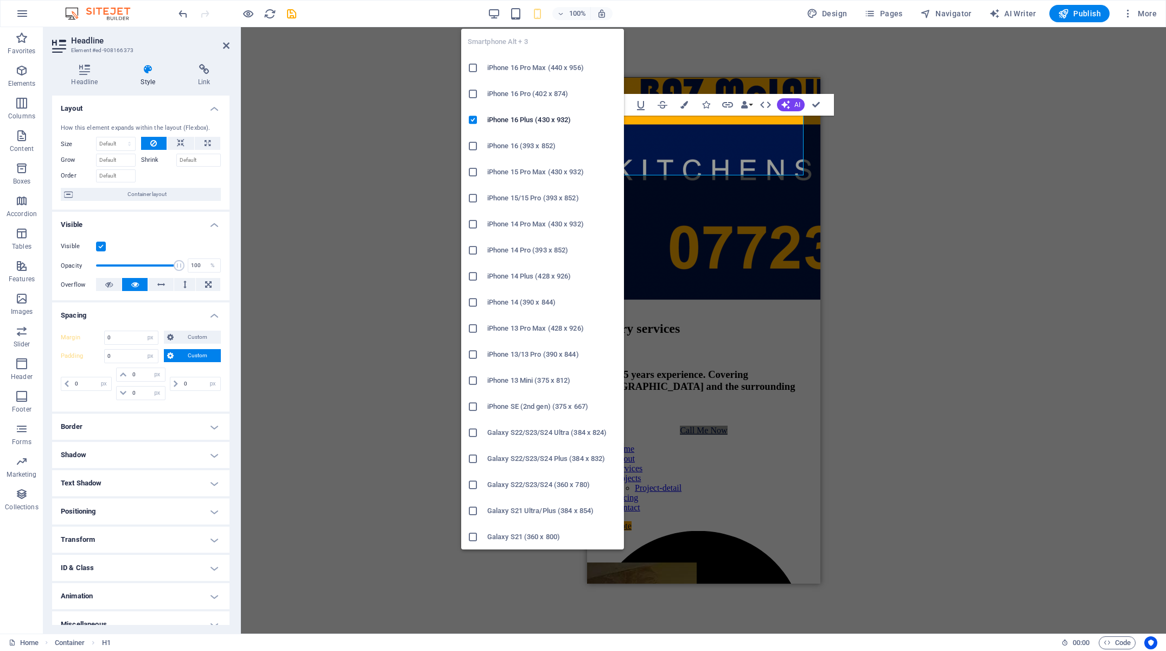
scroll to position [547, 0]
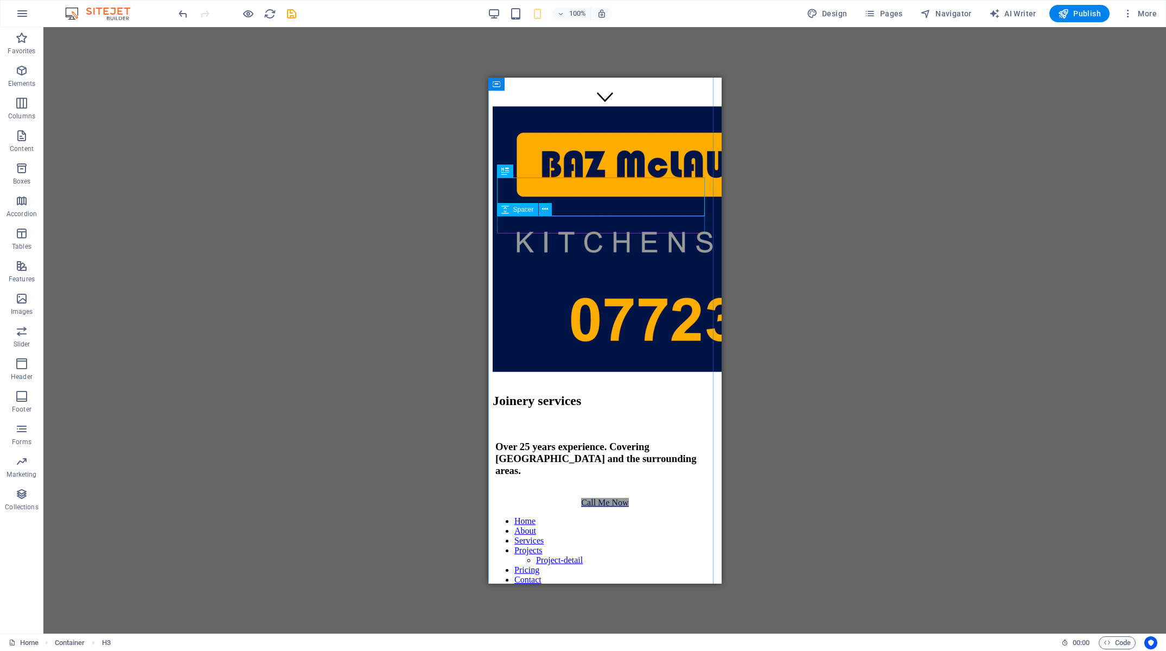
scroll to position [382, 0]
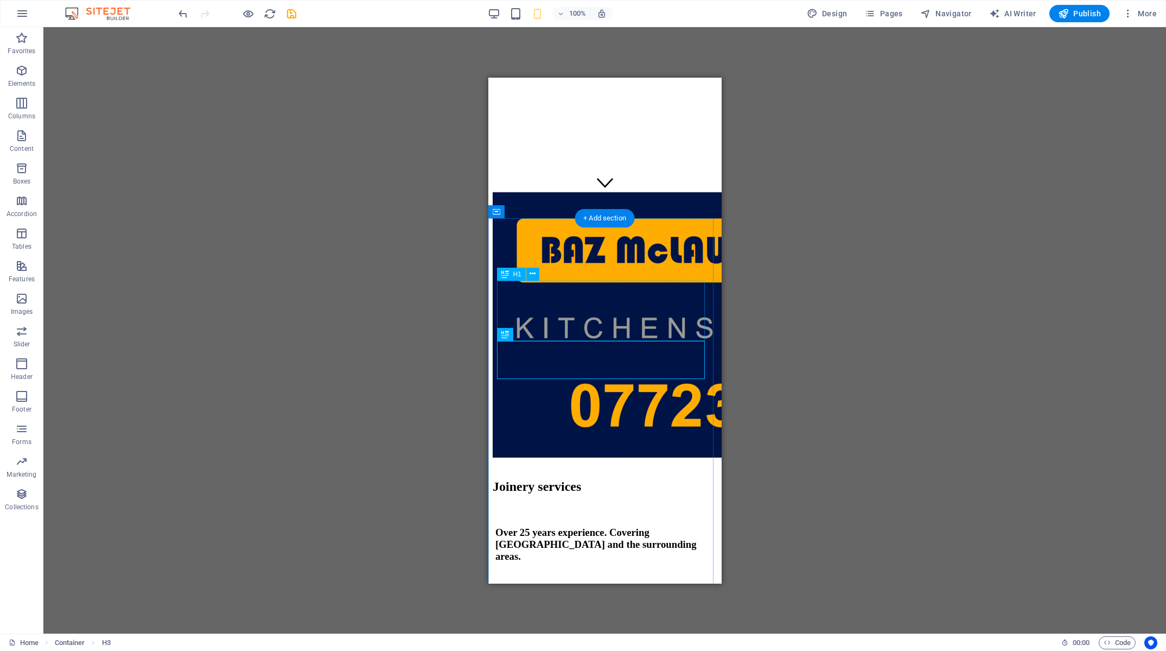
drag, startPoint x: 611, startPoint y: 290, endPoint x: 511, endPoint y: 289, distance: 100.4
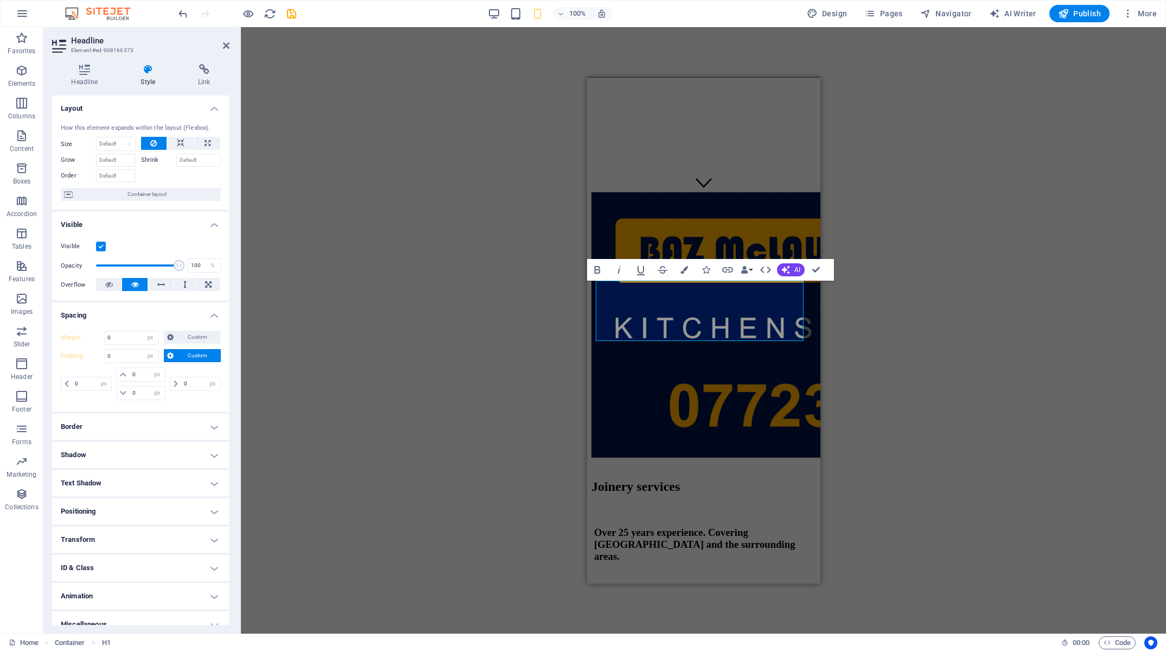
click at [188, 355] on span "Custom" at bounding box center [197, 355] width 41 height 13
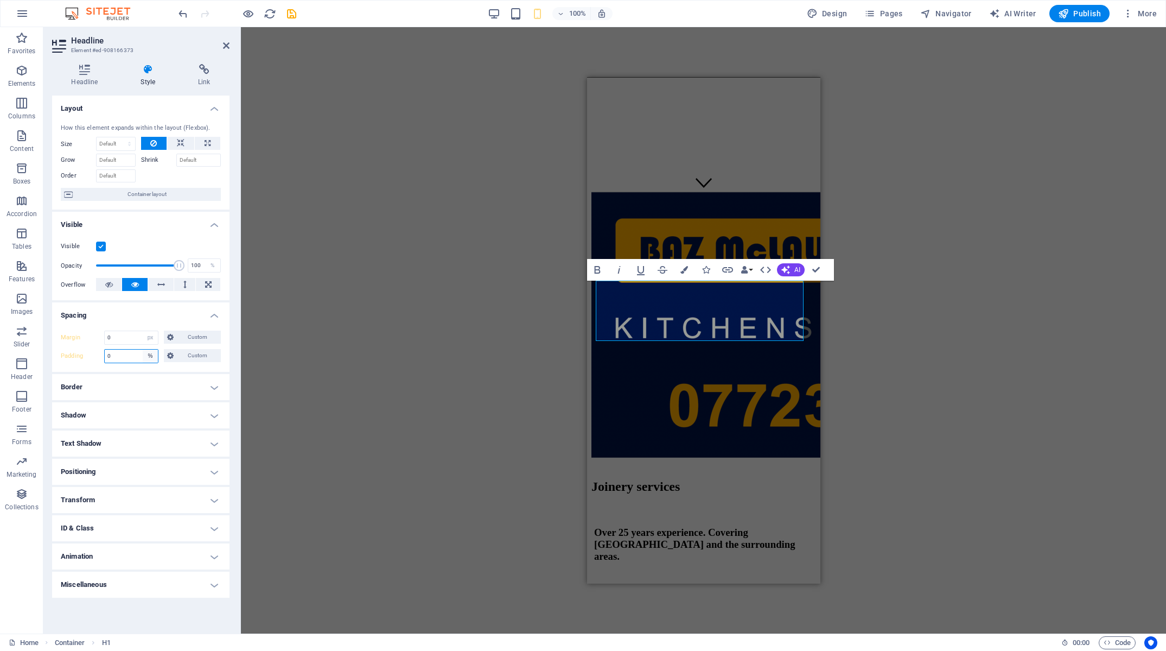
click option "%" at bounding box center [0, 0] width 0 height 0
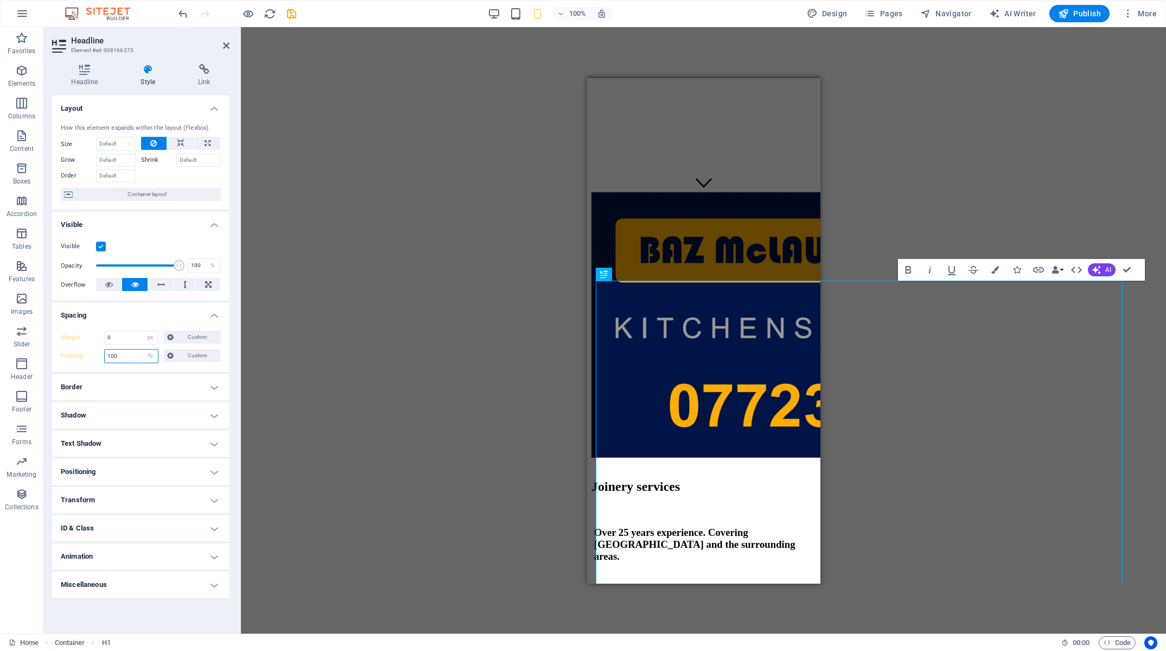
click at [139, 359] on input "100" at bounding box center [131, 355] width 53 height 13
drag, startPoint x: 138, startPoint y: 356, endPoint x: 66, endPoint y: 356, distance: 72.7
click at [105, 356] on input "100" at bounding box center [131, 355] width 53 height 13
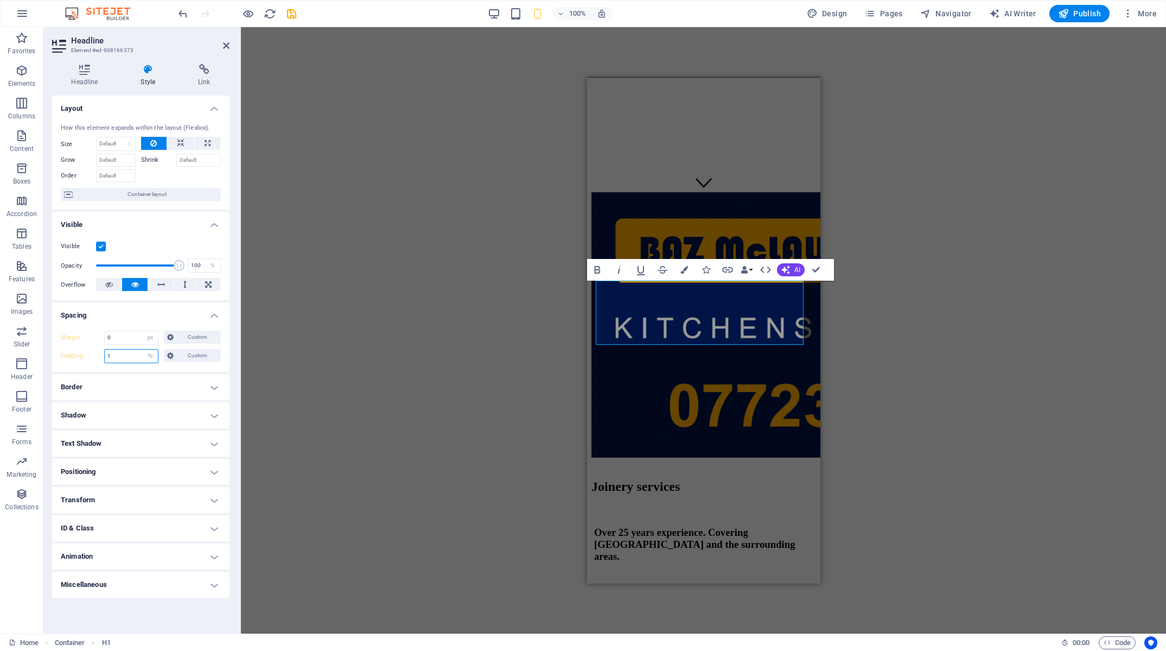
click at [105, 355] on input "1" at bounding box center [131, 355] width 53 height 13
drag, startPoint x: 94, startPoint y: 356, endPoint x: 74, endPoint y: 356, distance: 20.1
click at [105, 356] on input "5" at bounding box center [131, 355] width 53 height 13
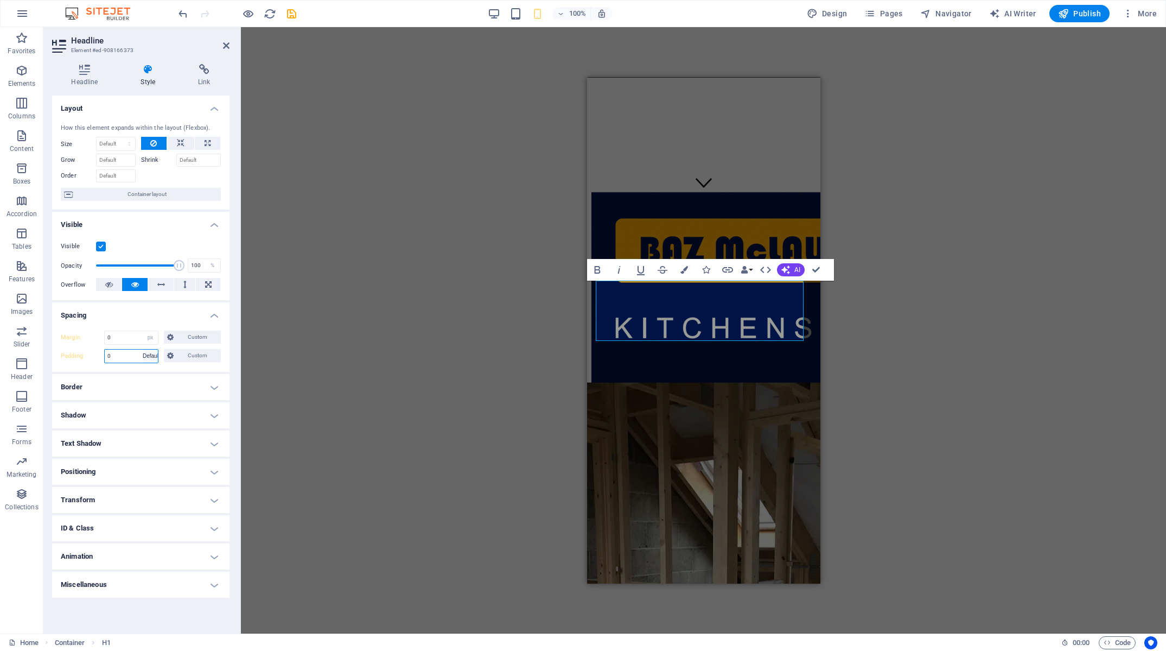
click option "Default" at bounding box center [0, 0] width 0 height 0
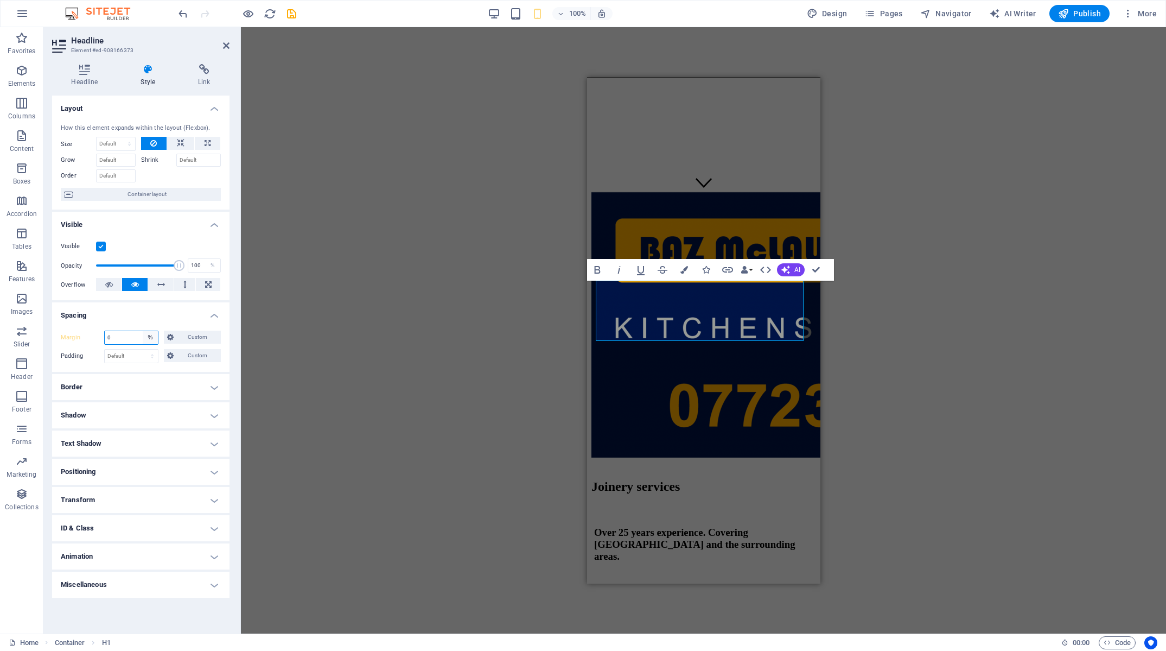
click option "%" at bounding box center [0, 0] width 0 height 0
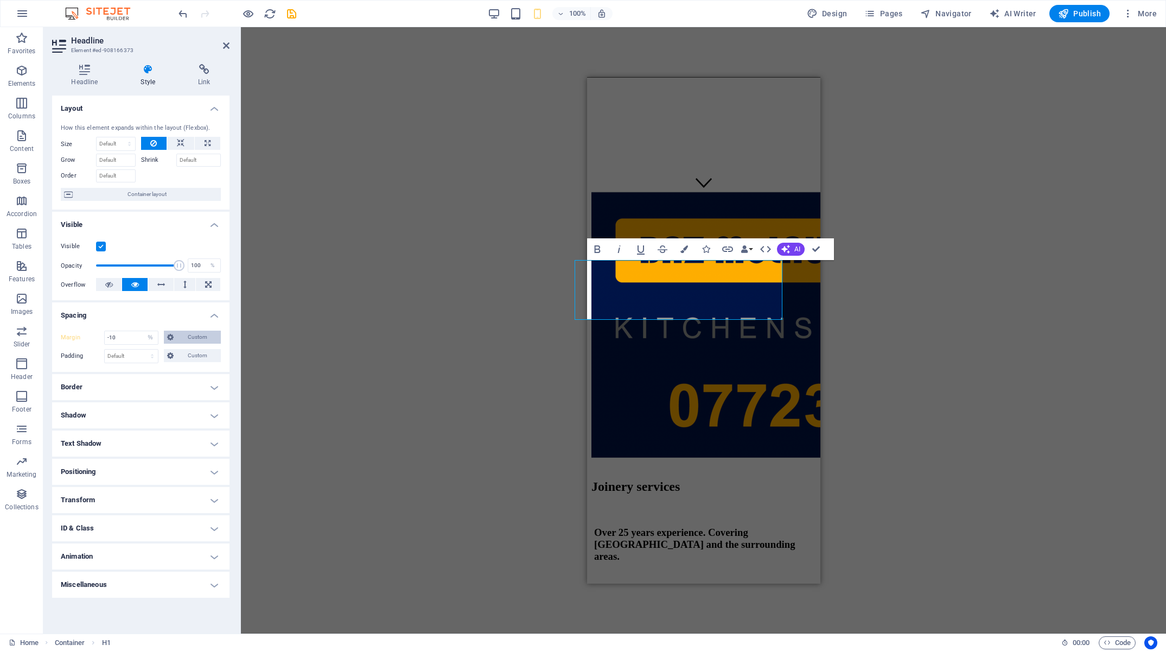
drag, startPoint x: 161, startPoint y: 339, endPoint x: 167, endPoint y: 339, distance: 6.0
click at [161, 339] on div "-10 Default auto px % rem vw vh Custom" at bounding box center [132, 337] width 57 height 14
click at [175, 339] on button "Custom" at bounding box center [192, 336] width 57 height 13
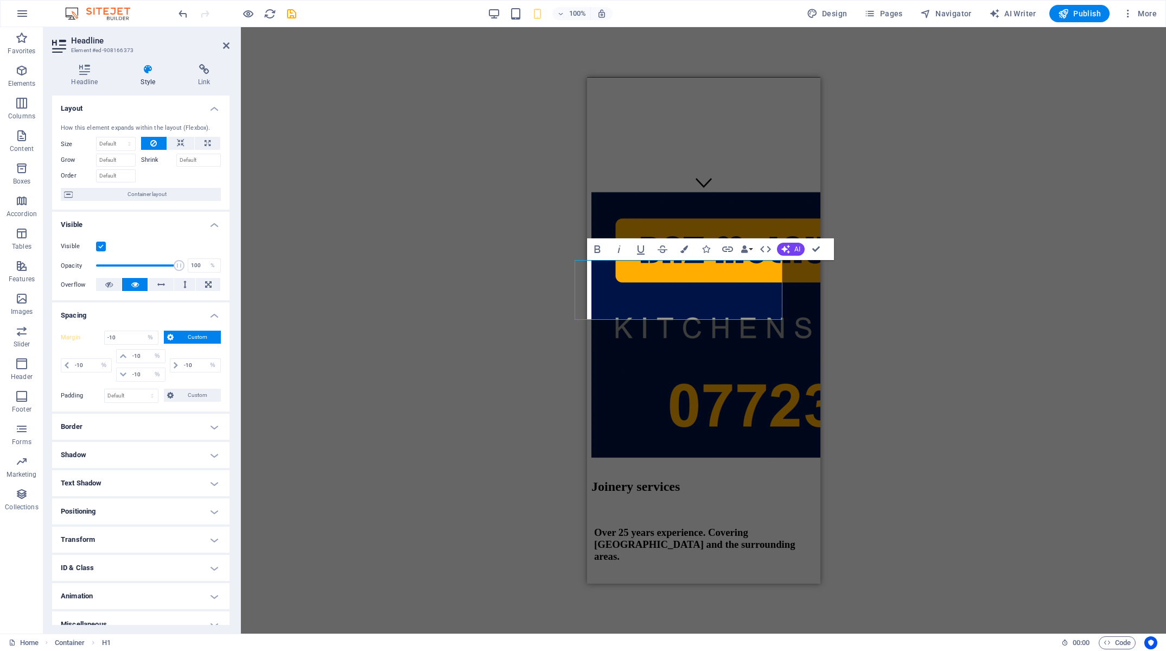
click at [177, 339] on span "Custom" at bounding box center [197, 336] width 41 height 13
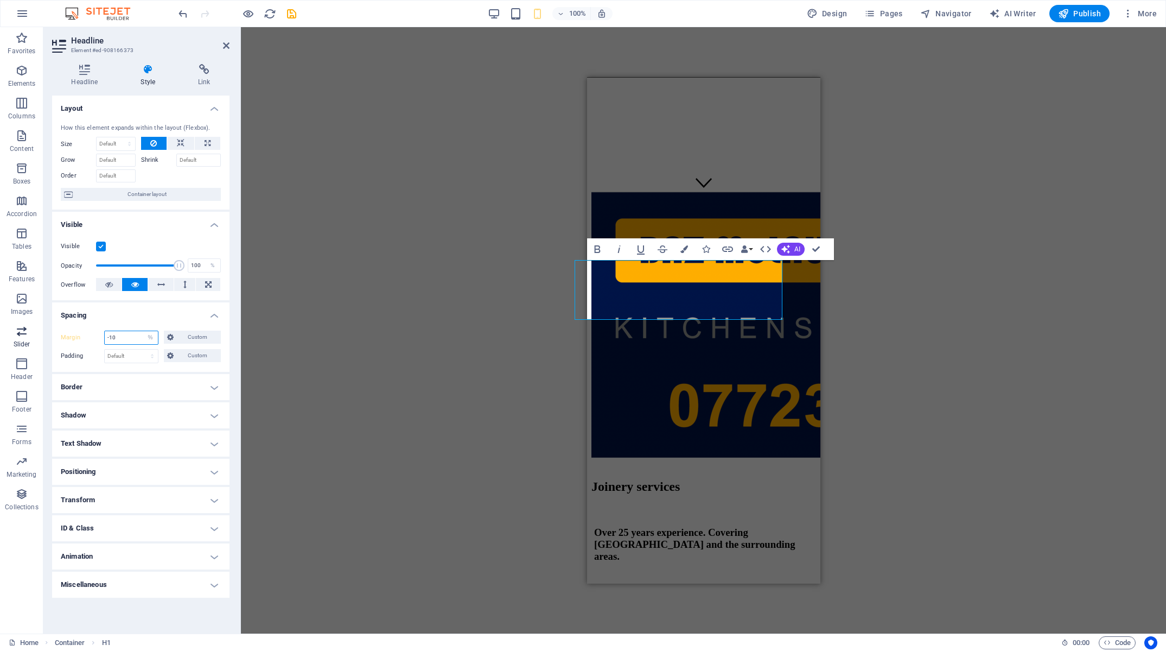
drag, startPoint x: 98, startPoint y: 339, endPoint x: 33, endPoint y: 338, distance: 65.1
click at [105, 339] on input "-10" at bounding box center [131, 337] width 53 height 13
click option "Default" at bounding box center [0, 0] width 0 height 0
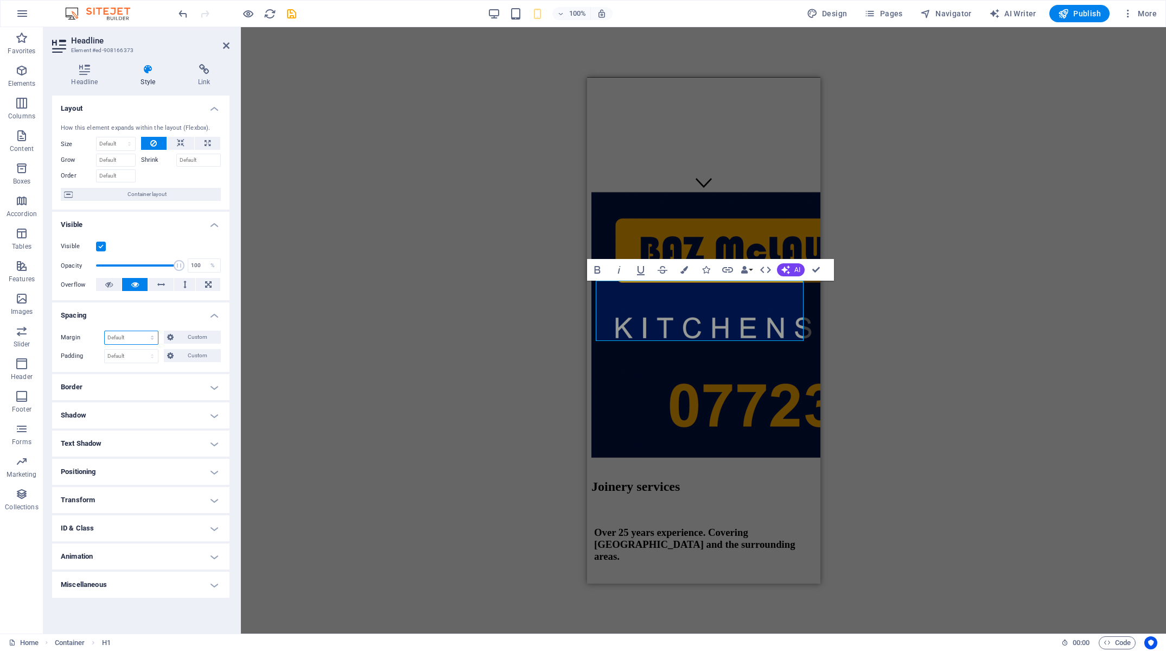
click at [105, 331] on select "Default auto px % rem vw vh Custom" at bounding box center [131, 337] width 53 height 13
click option "auto" at bounding box center [0, 0] width 0 height 0
click at [105, 331] on select "Default auto px % rem vw vh Custom" at bounding box center [131, 337] width 53 height 13
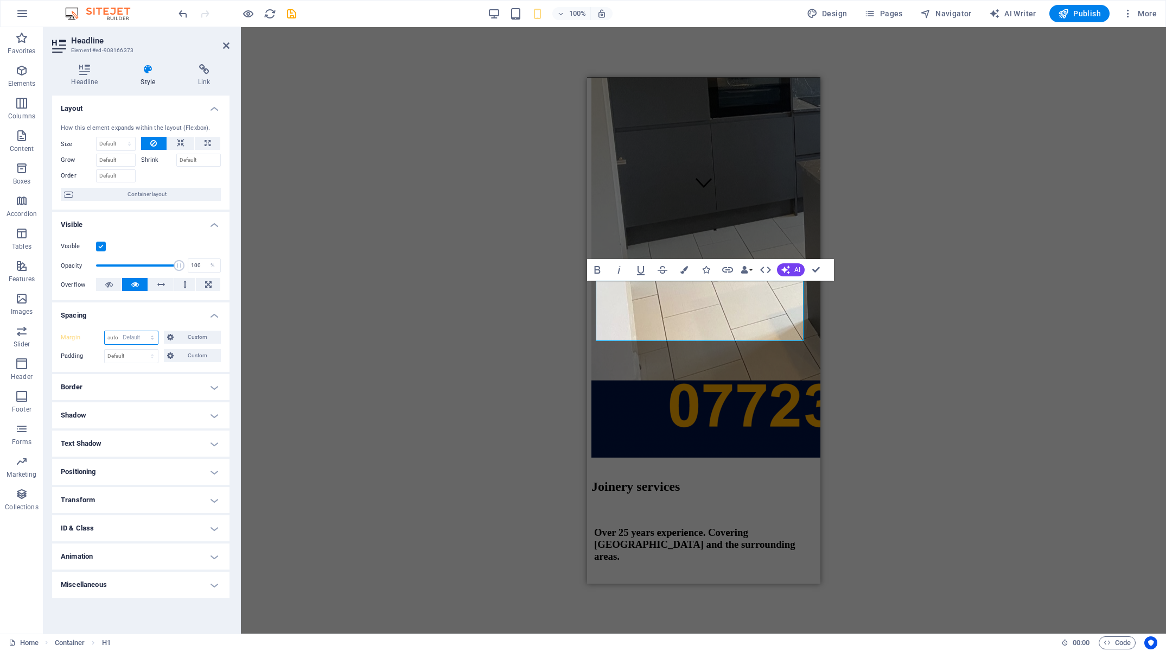
click option "Default" at bounding box center [0, 0] width 0 height 0
click at [404, 412] on div "H3 Banner Banner Container Container Spacer H2 Spacer Logo Button Menu Bar Cont…" at bounding box center [703, 330] width 925 height 606
click at [898, 397] on div "H3 Banner Banner Container Container Spacer H2 Spacer Logo Button Menu Bar Cont…" at bounding box center [703, 330] width 925 height 606
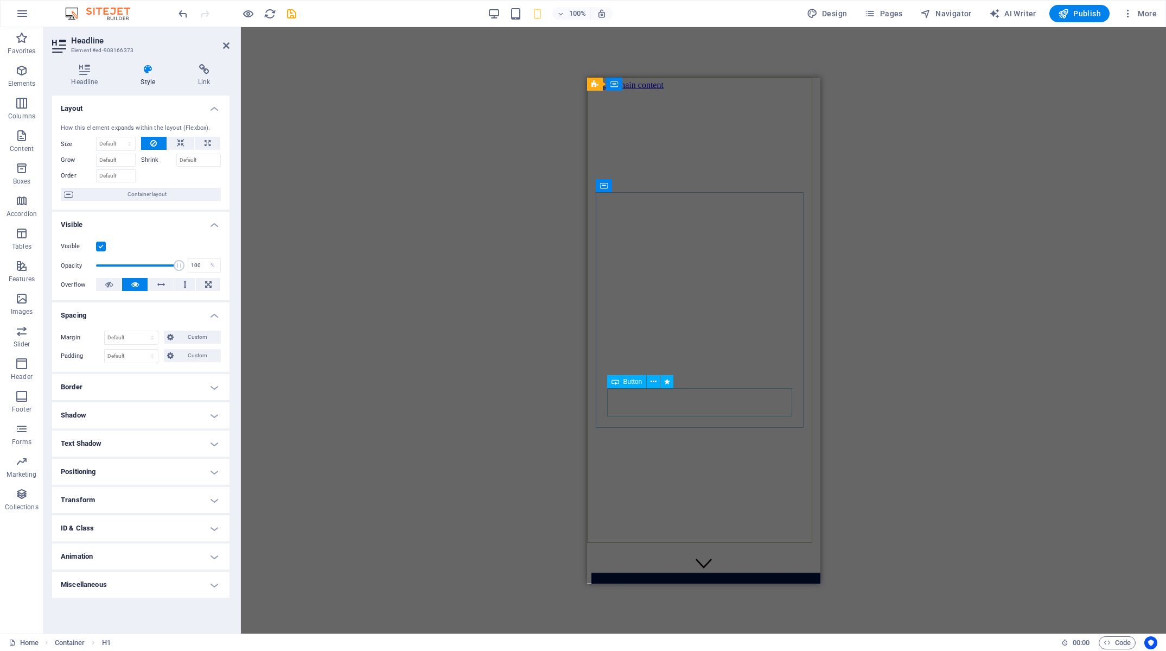
scroll to position [0, 0]
click at [296, 16] on icon "save" at bounding box center [291, 14] width 12 height 12
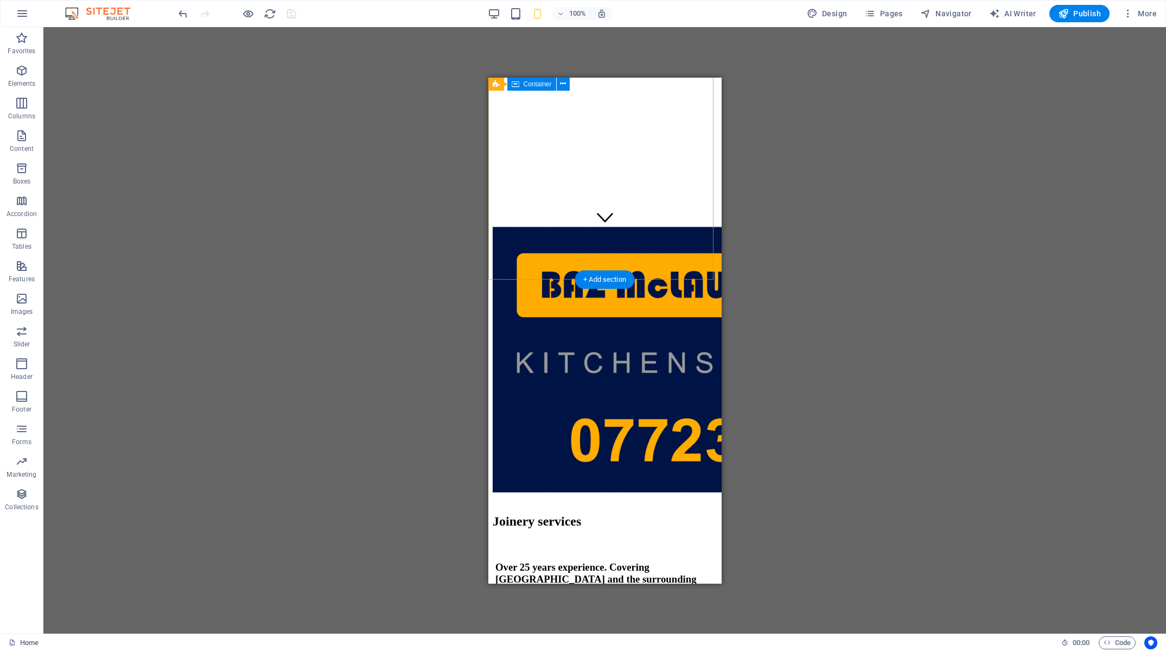
scroll to position [165, 0]
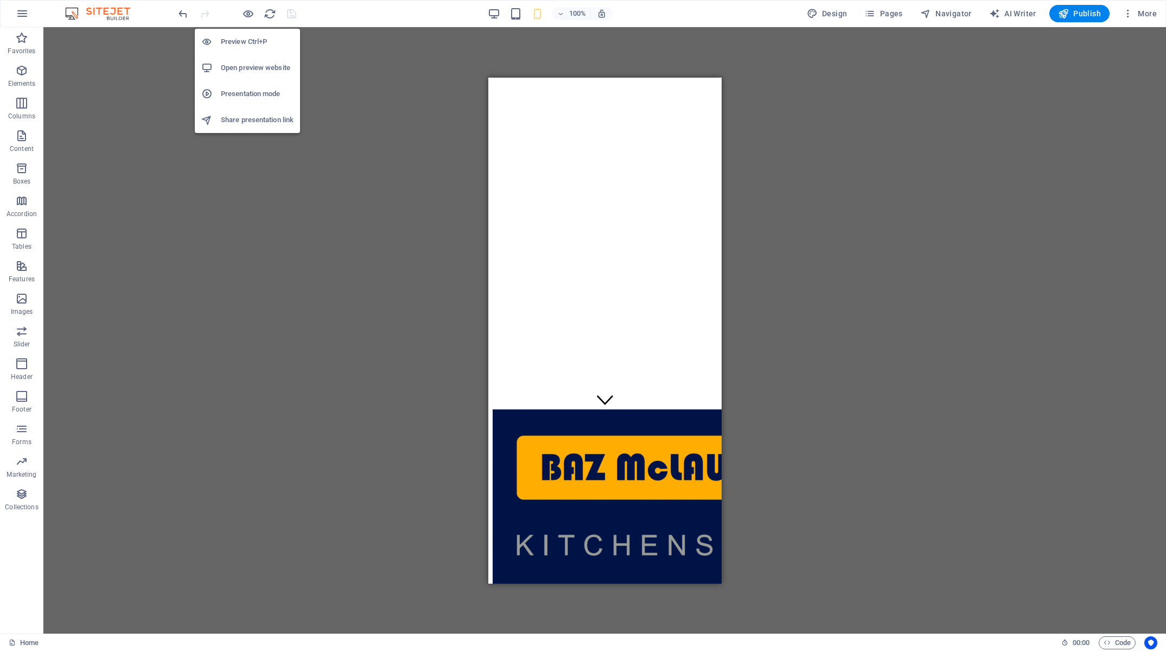
drag, startPoint x: 257, startPoint y: 44, endPoint x: 413, endPoint y: 296, distance: 296.3
click at [257, 44] on h6 "Preview Ctrl+P" at bounding box center [257, 41] width 73 height 13
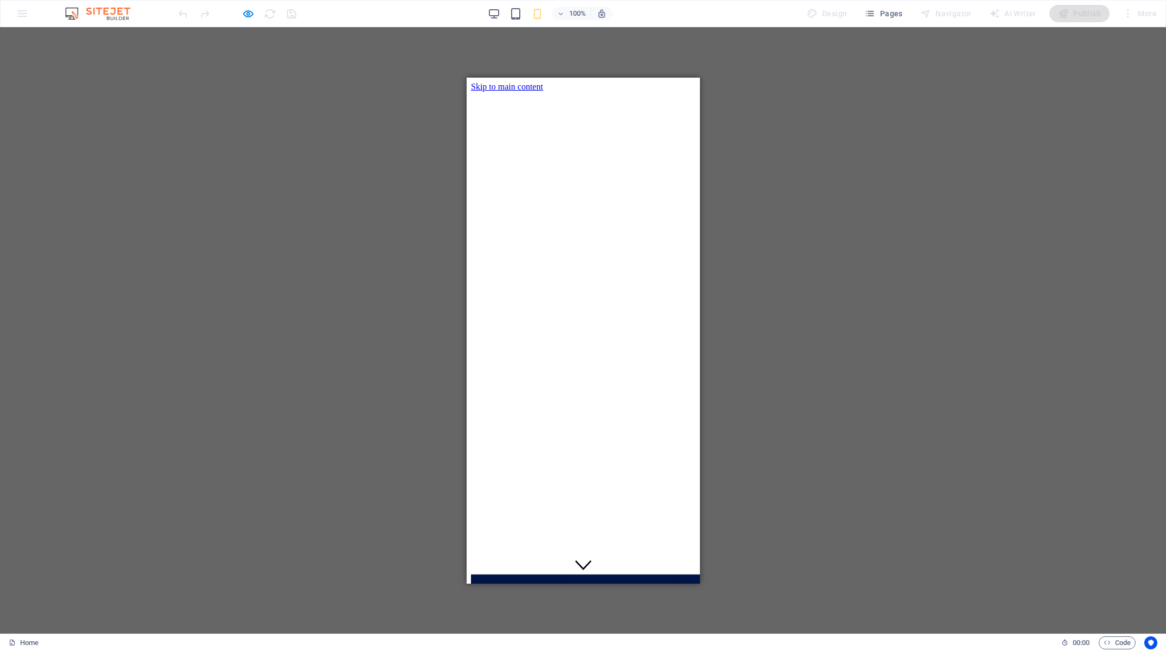
scroll to position [0, 0]
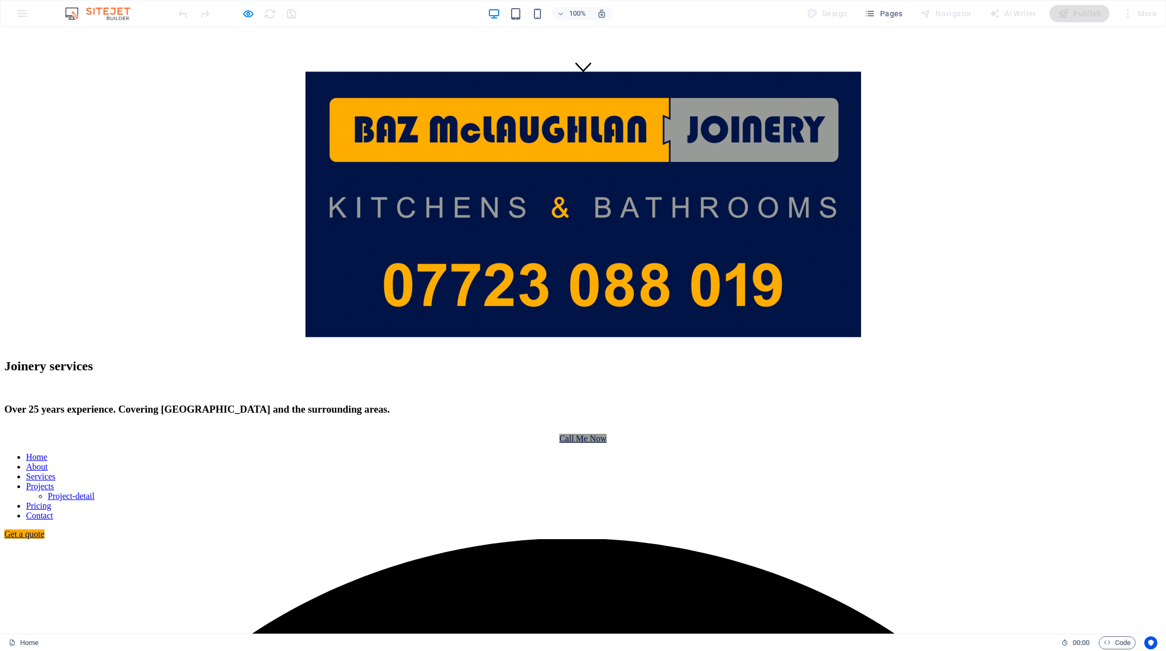
scroll to position [573, 0]
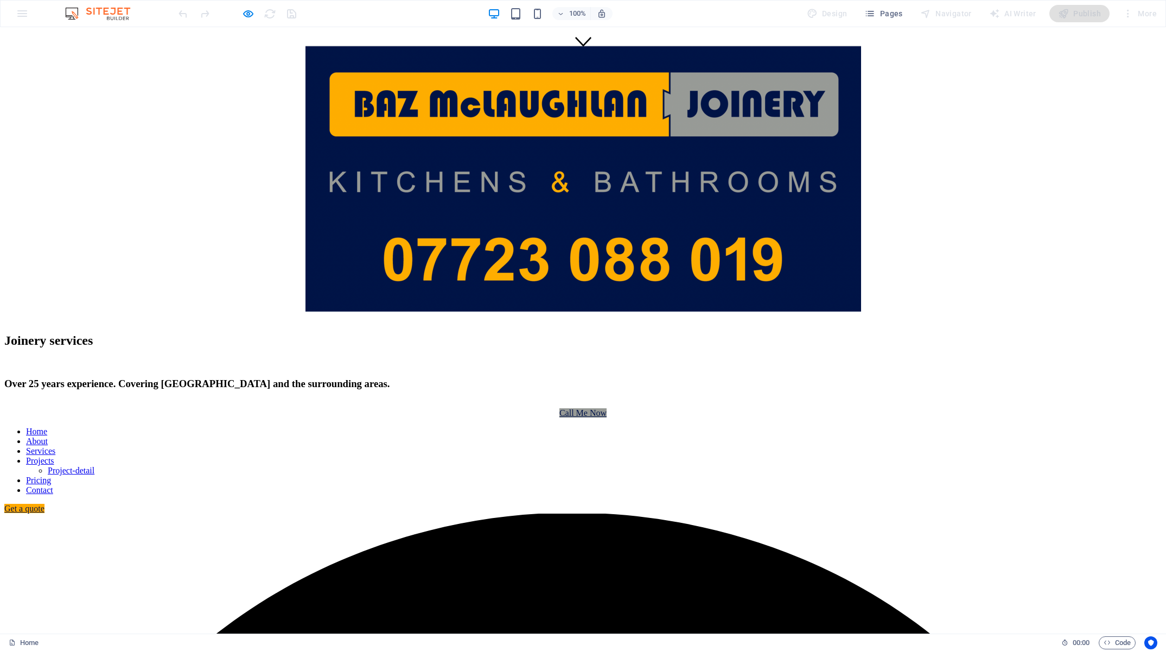
click at [248, 15] on icon "button" at bounding box center [248, 14] width 12 height 12
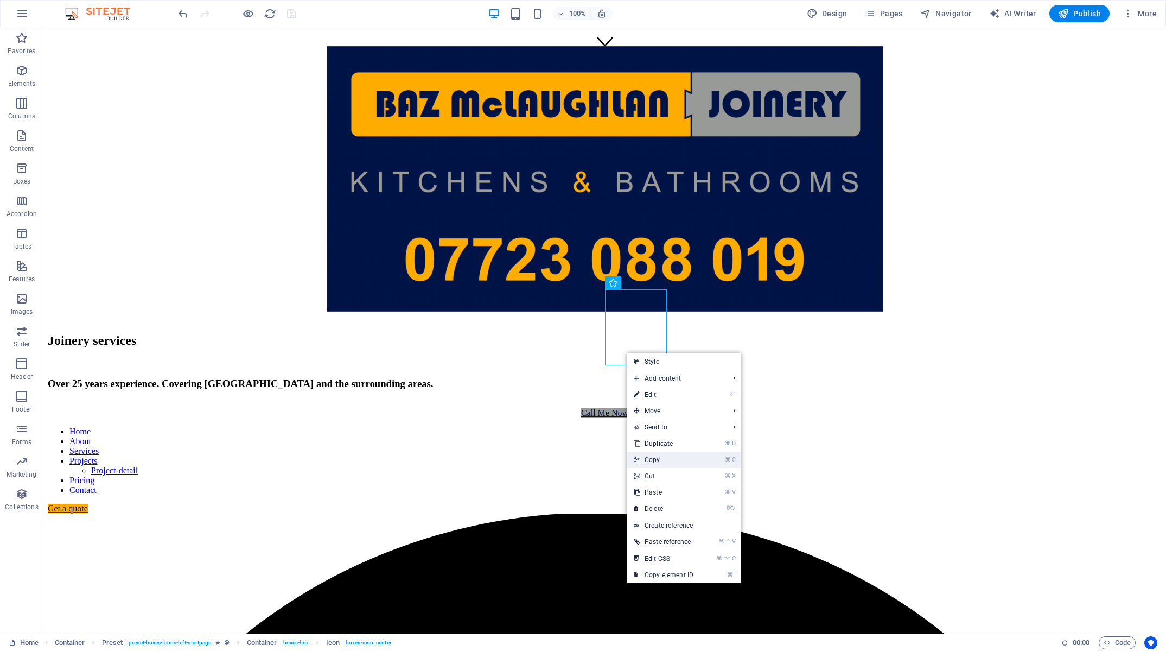
click at [665, 466] on link "⌘ C Copy" at bounding box center [663, 459] width 73 height 16
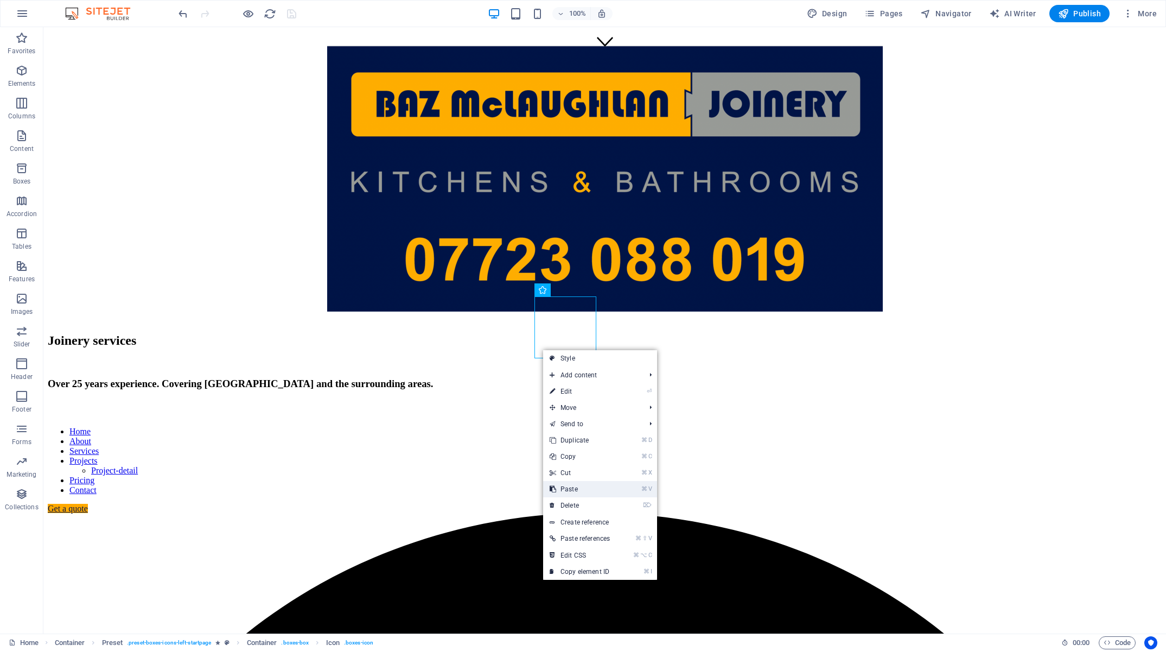
click at [601, 489] on link "⌘ V Paste" at bounding box center [579, 489] width 73 height 16
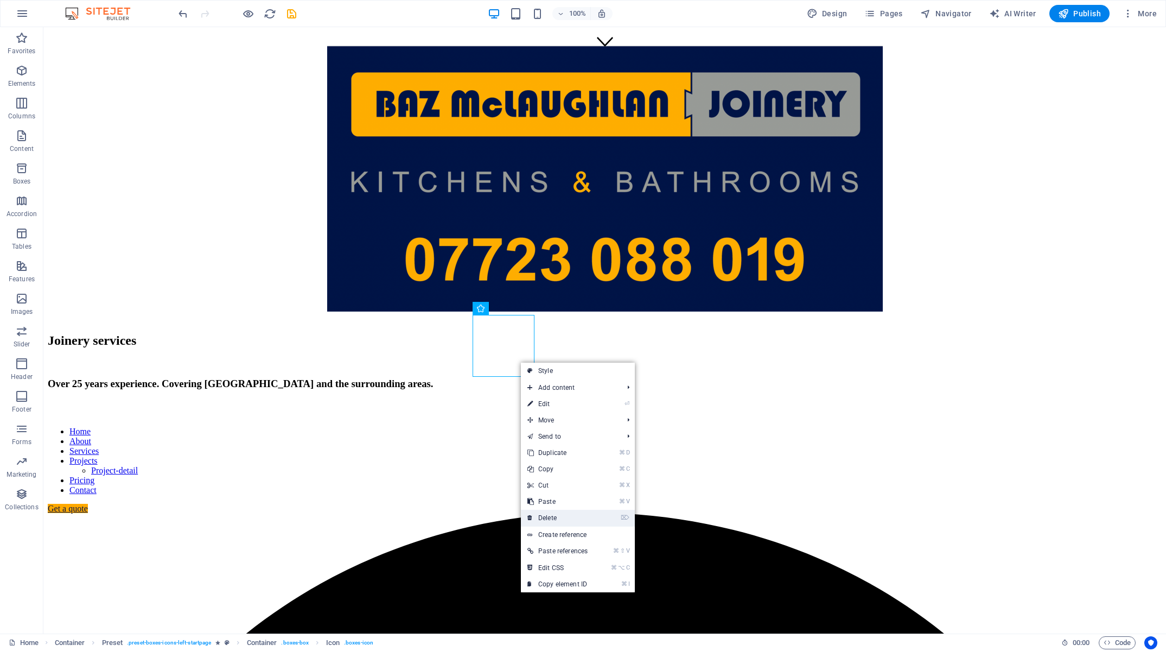
click at [560, 514] on link "⌦ Delete" at bounding box center [557, 517] width 73 height 16
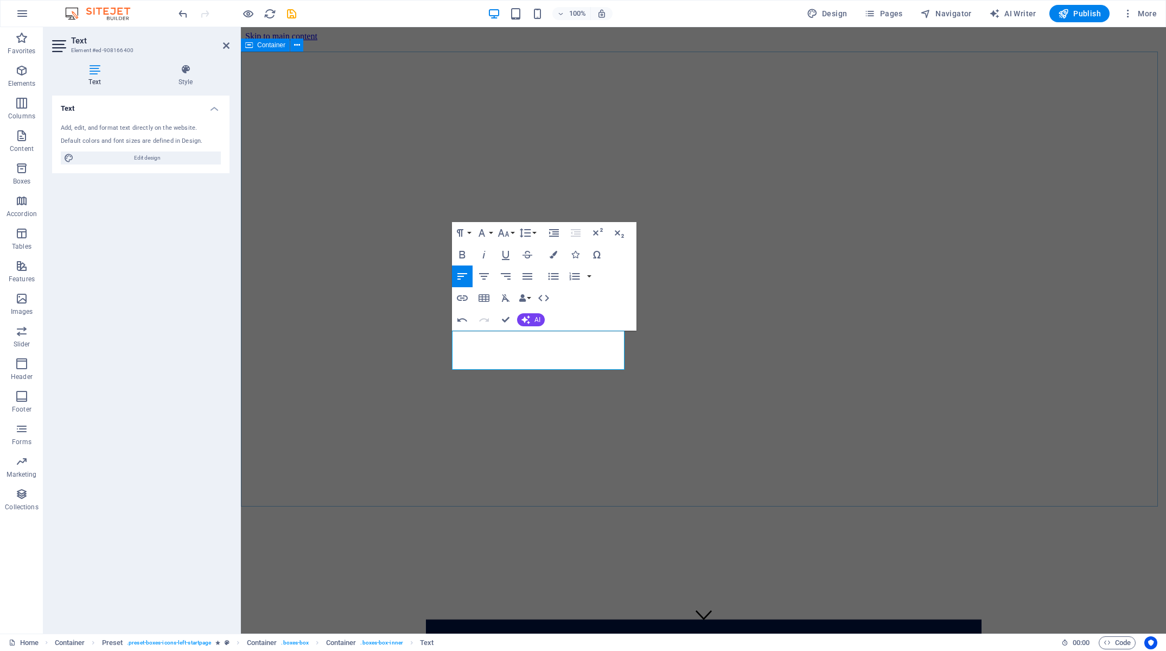
scroll to position [573, 0]
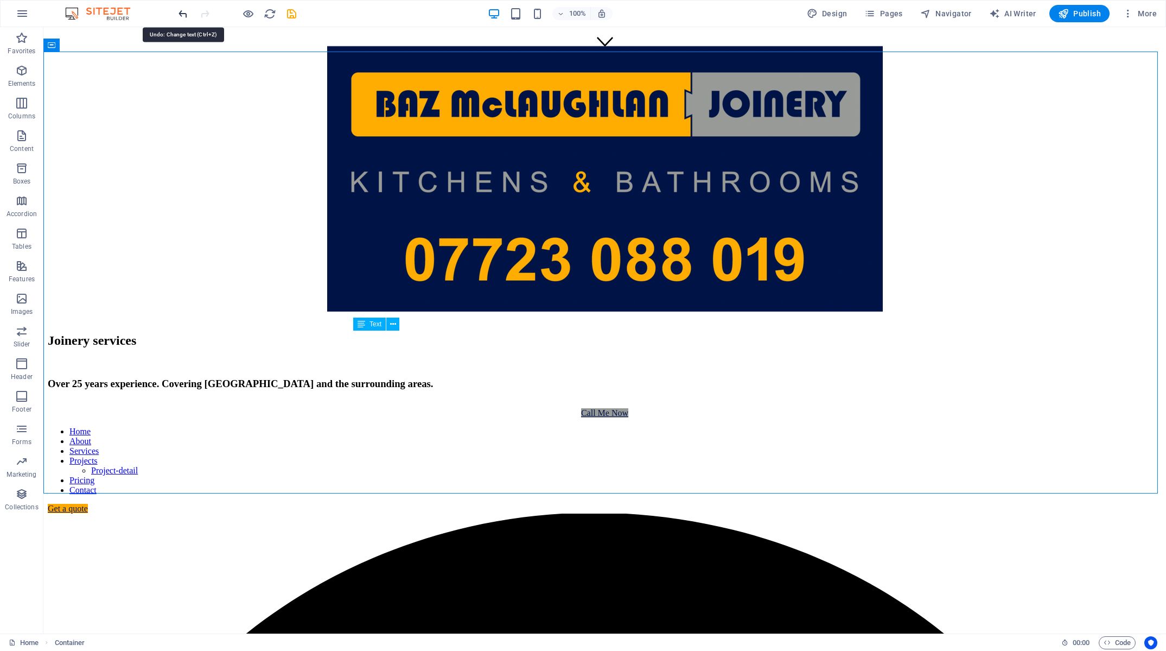
click at [182, 17] on icon "undo" at bounding box center [183, 14] width 12 height 12
click at [182, 15] on icon "undo" at bounding box center [183, 14] width 12 height 12
click at [182, 14] on icon "undo" at bounding box center [183, 14] width 12 height 12
click at [206, 15] on icon "redo" at bounding box center [205, 14] width 12 height 12
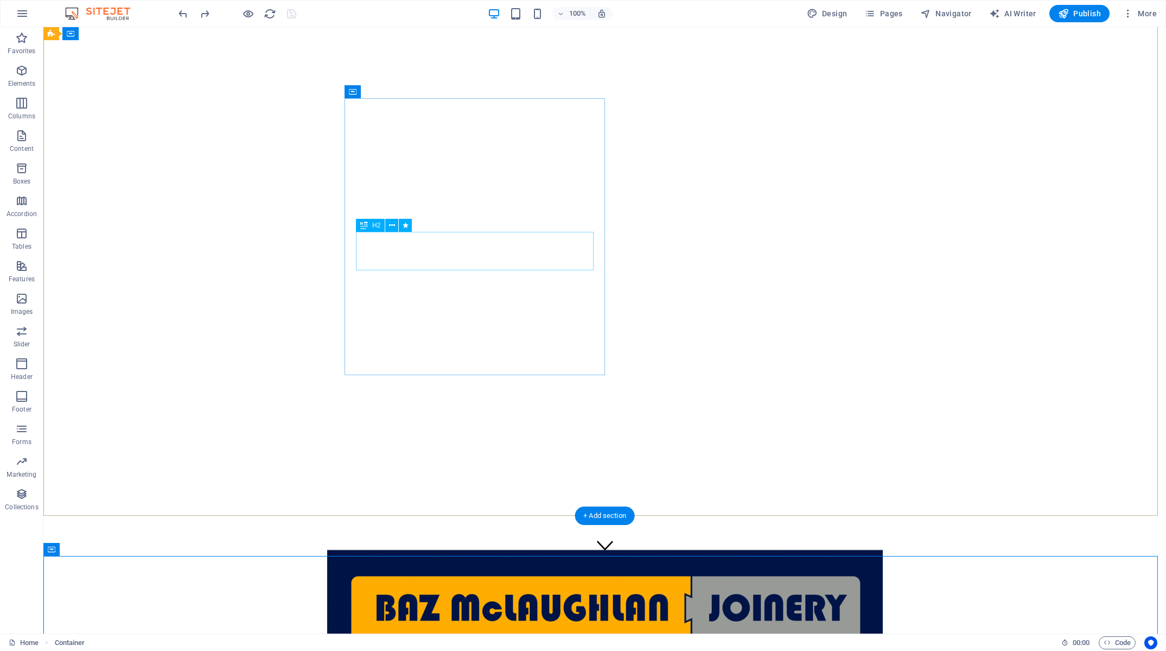
scroll to position [0, 0]
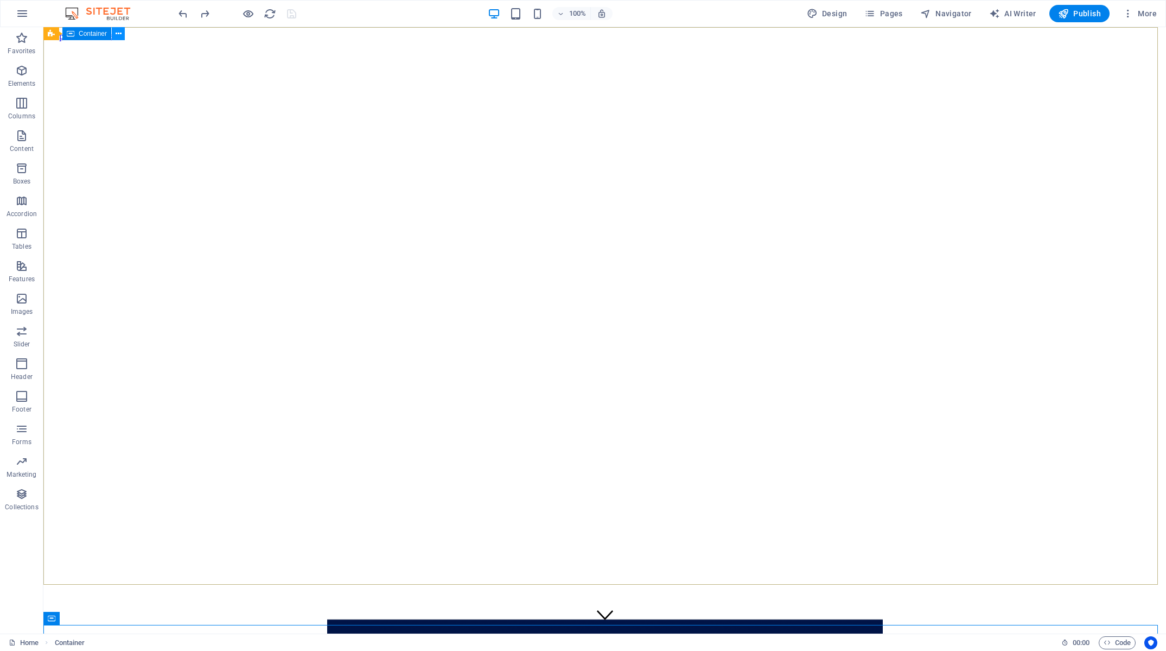
click at [116, 32] on icon at bounding box center [119, 33] width 6 height 11
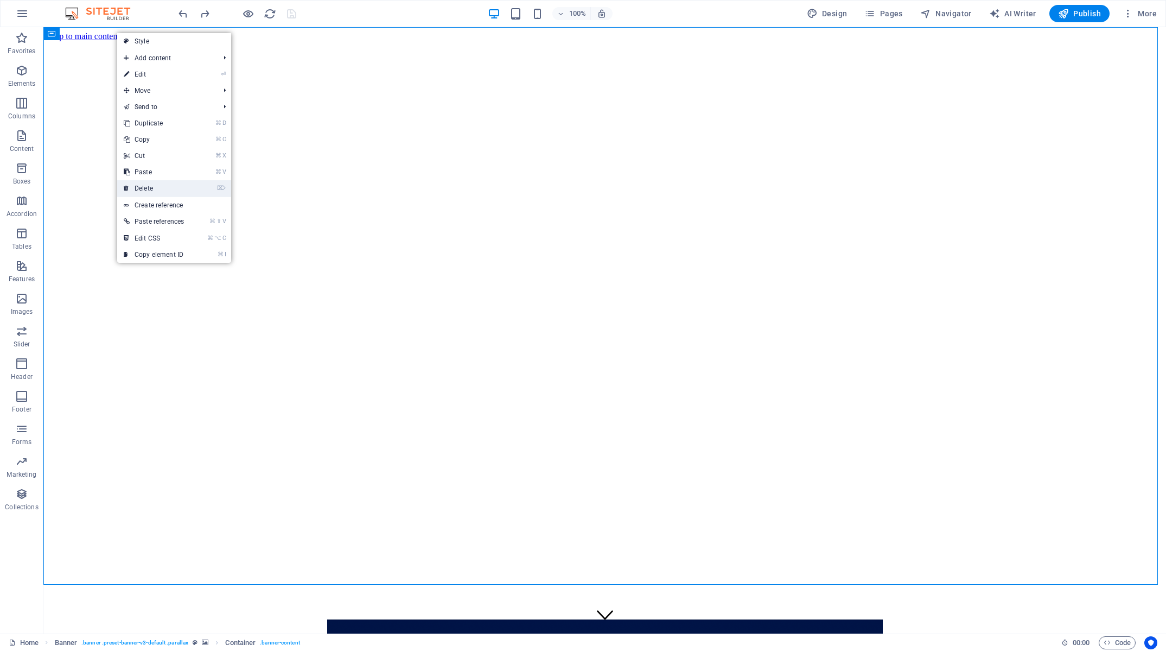
click at [143, 191] on link "⌦ Delete" at bounding box center [153, 188] width 73 height 16
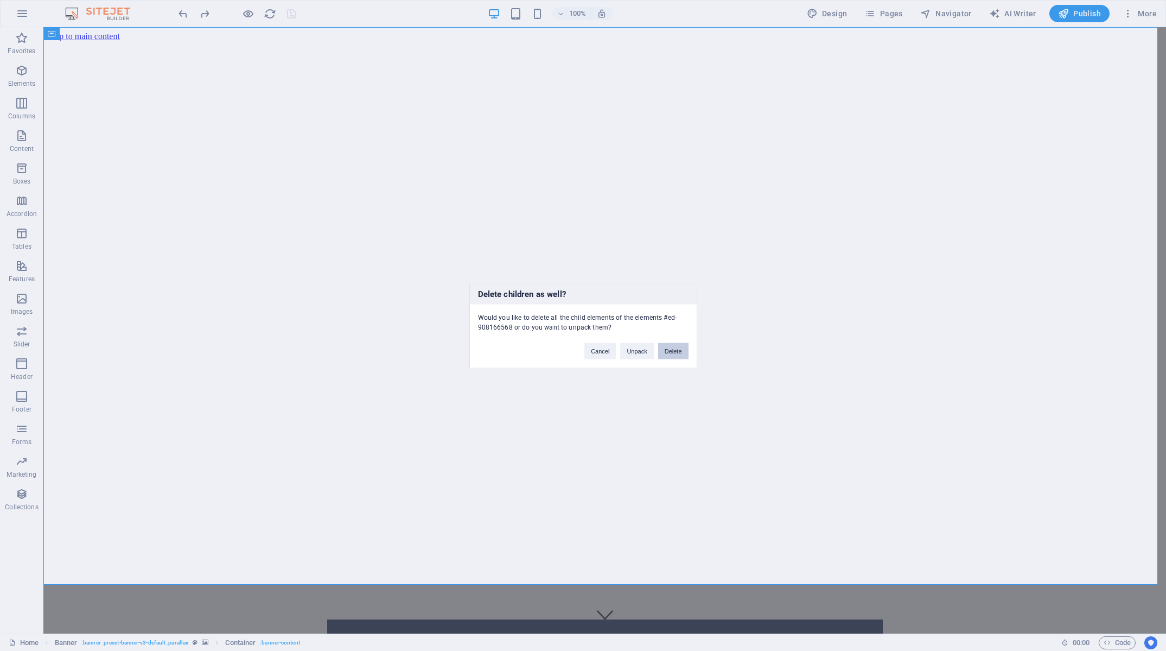
click at [663, 349] on button "Delete" at bounding box center [673, 350] width 30 height 16
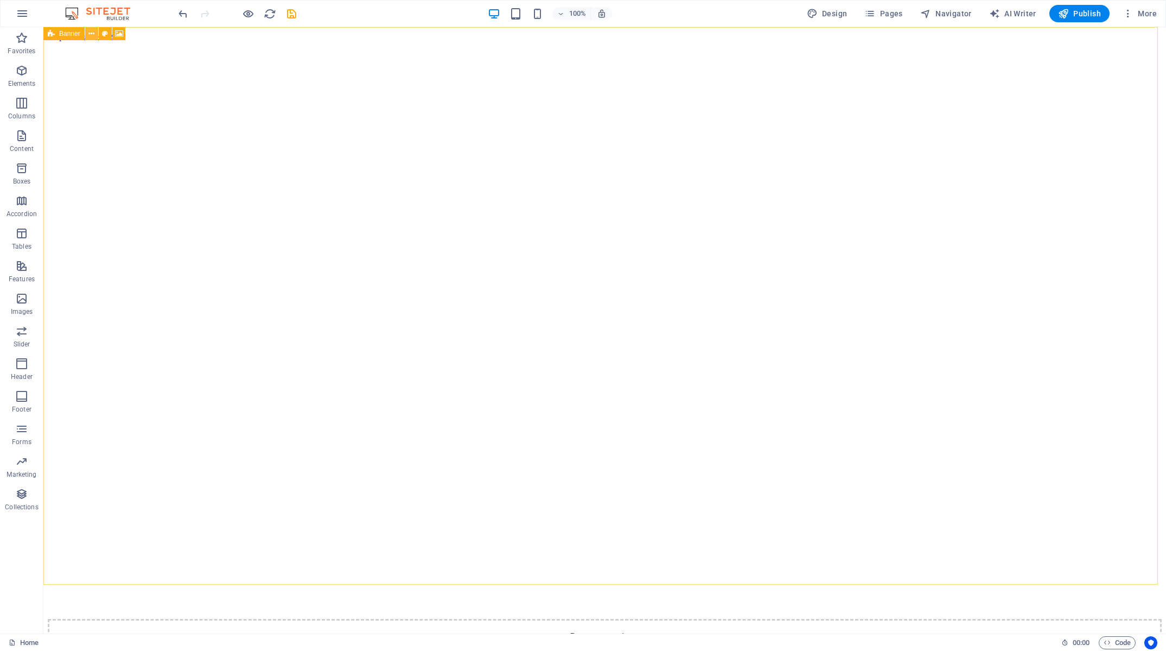
click at [92, 34] on icon at bounding box center [91, 33] width 6 height 11
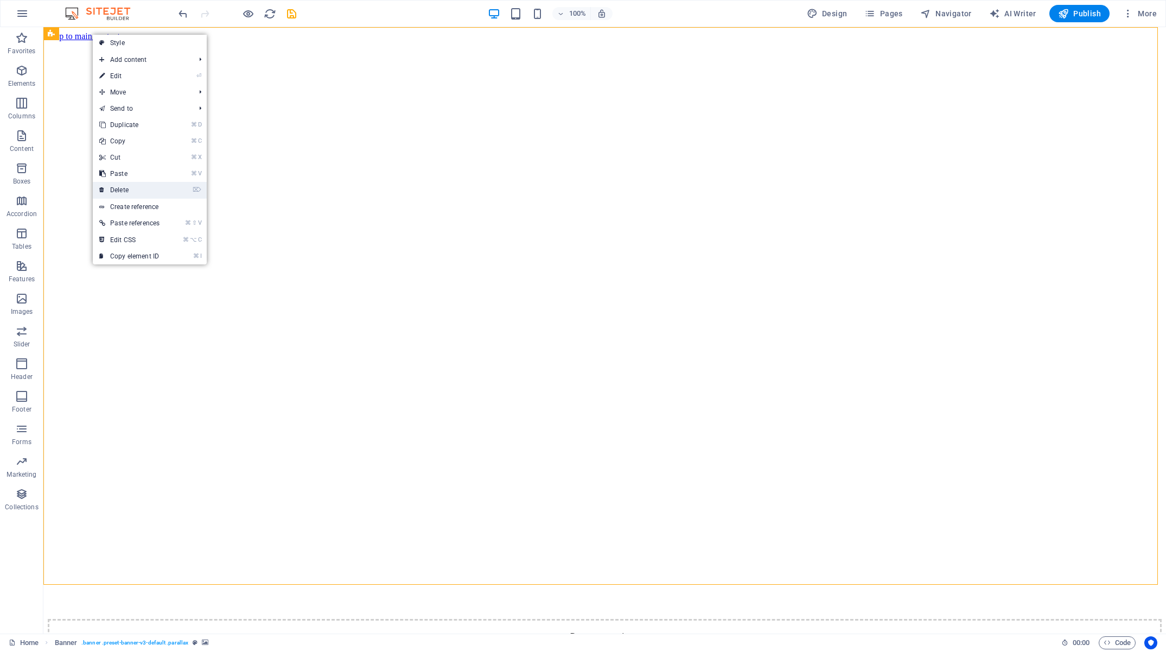
click at [120, 193] on link "⌦ Delete" at bounding box center [129, 190] width 73 height 16
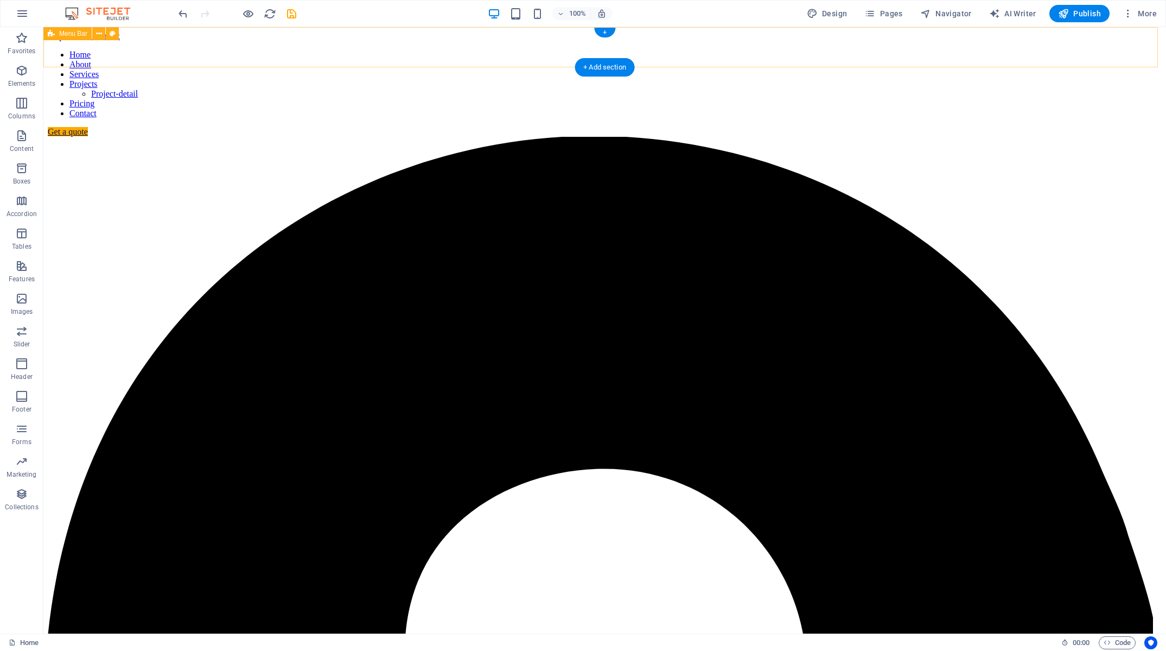
select select "header"
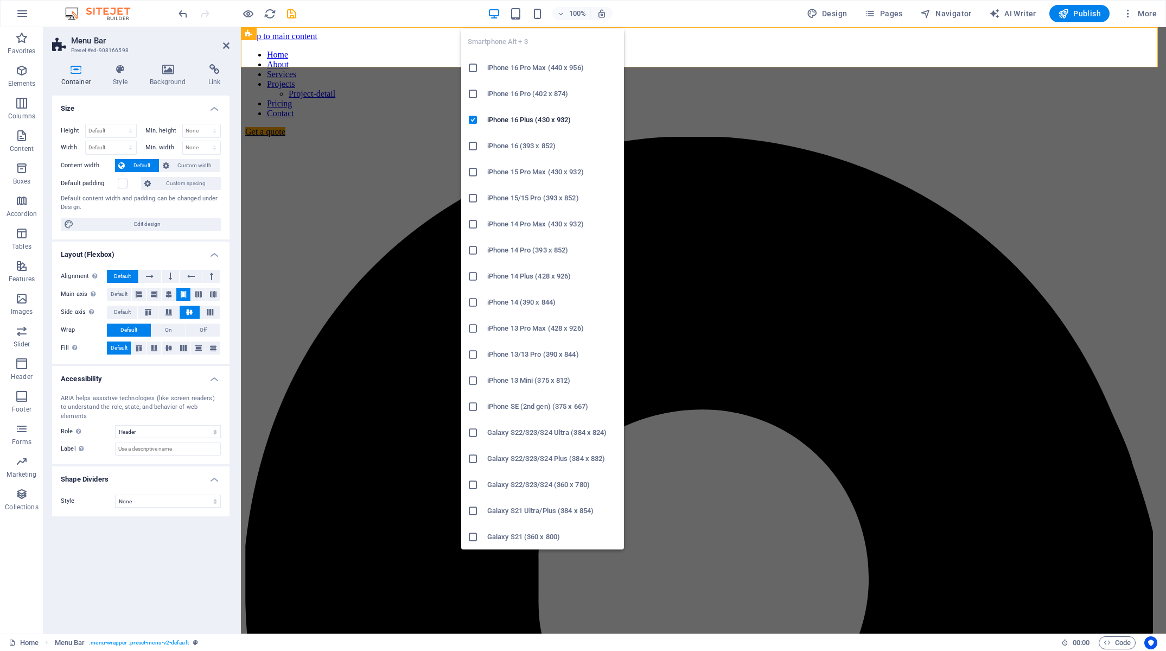
click at [527, 12] on div "100%" at bounding box center [549, 13] width 125 height 17
click at [537, 18] on icon "button" at bounding box center [537, 14] width 12 height 12
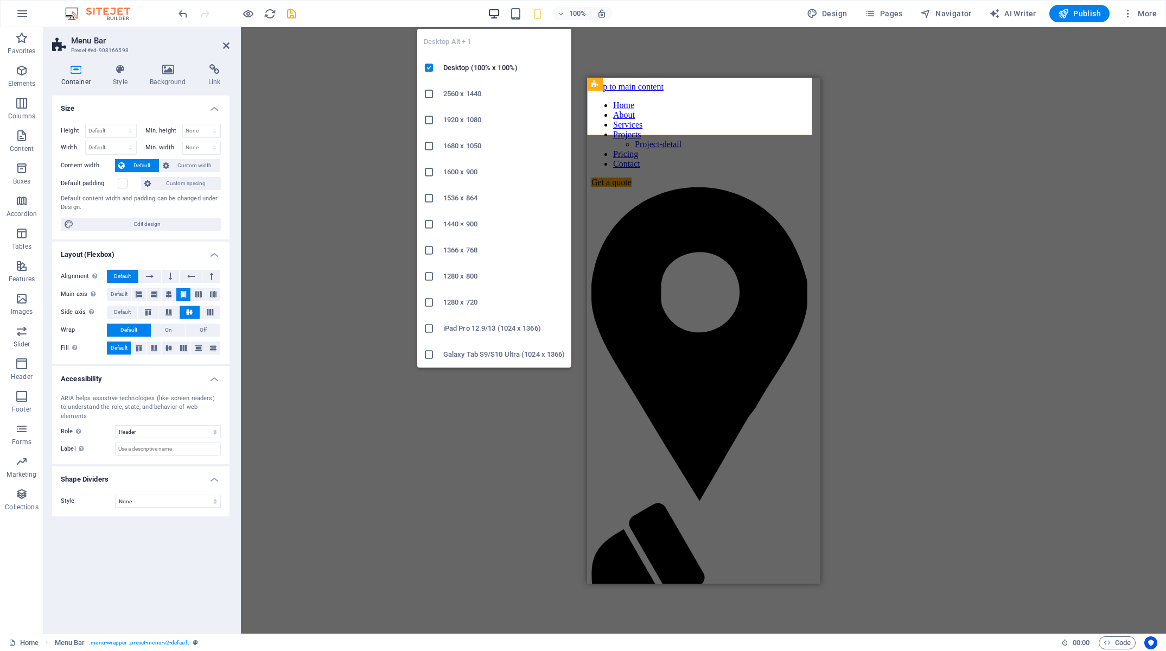
click at [496, 12] on icon "button" at bounding box center [494, 14] width 12 height 12
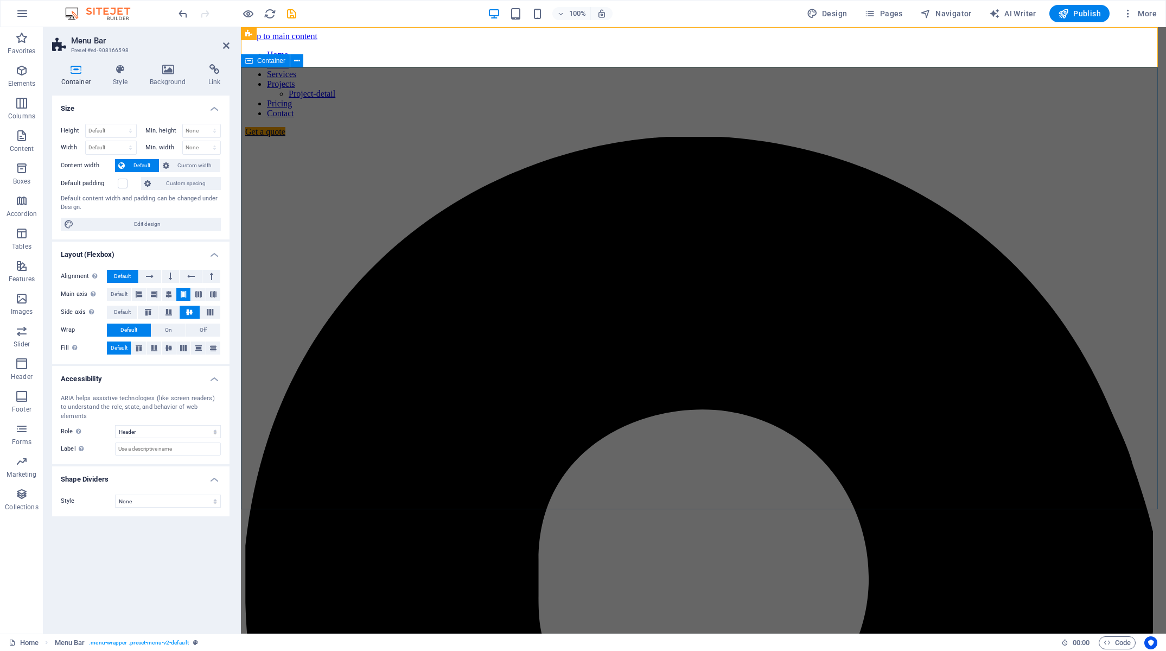
drag, startPoint x: 376, startPoint y: 145, endPoint x: 424, endPoint y: 150, distance: 47.9
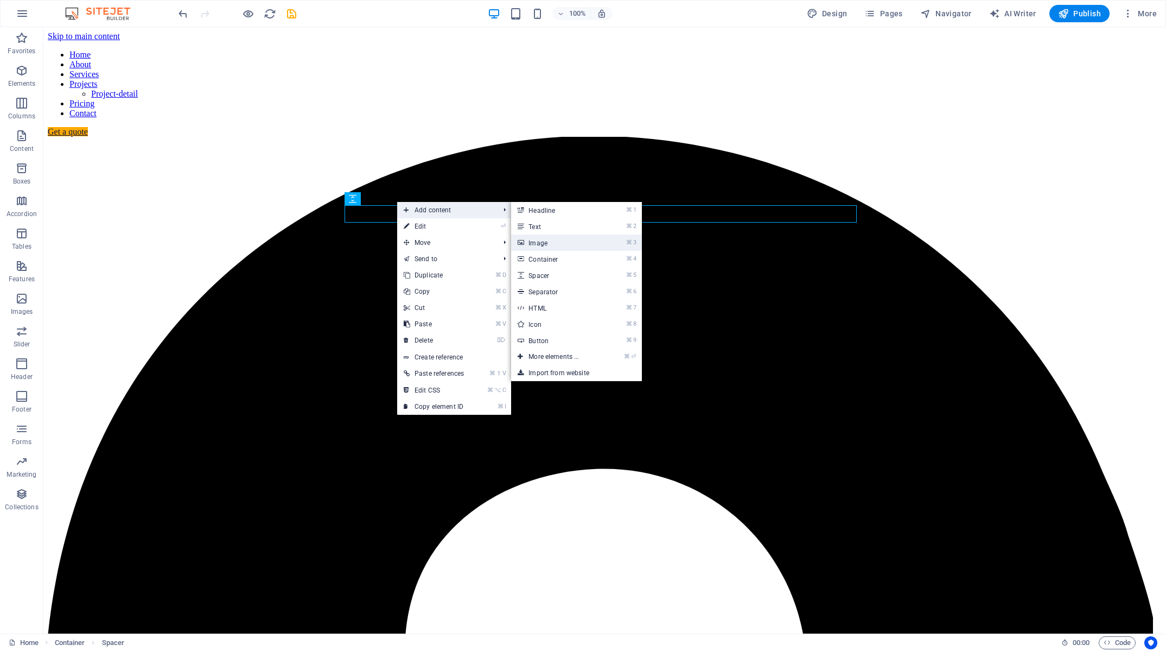
click at [581, 240] on link "⌘ 3 Image" at bounding box center [556, 242] width 90 height 16
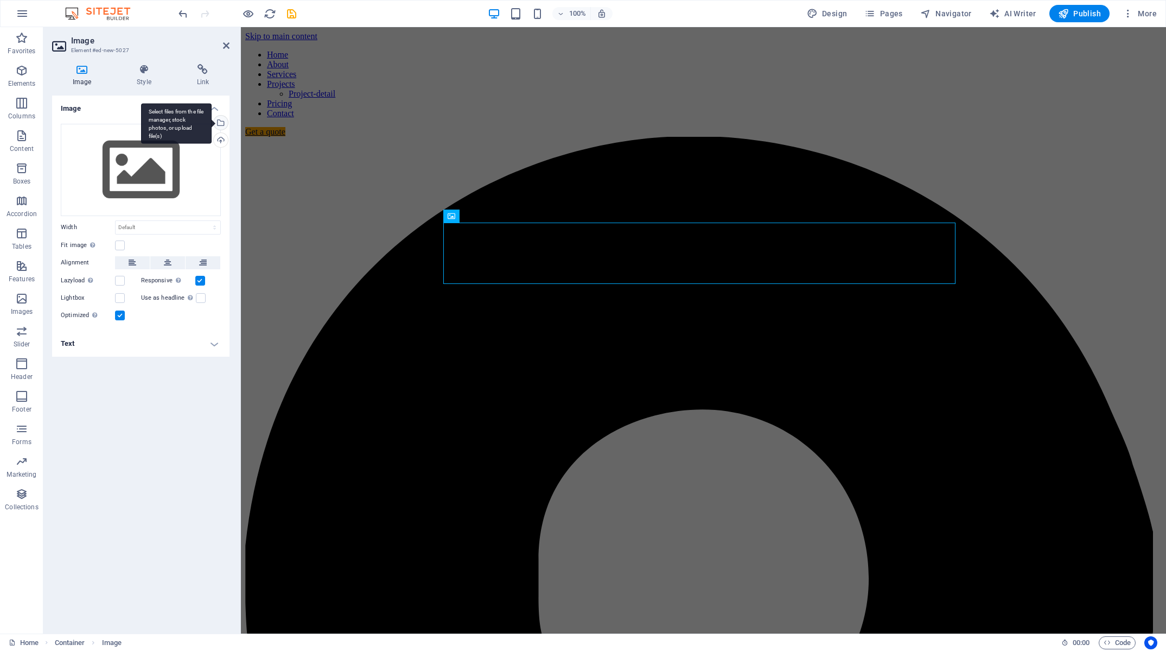
click at [220, 122] on div "Select files from the file manager, stock photos, or upload file(s)" at bounding box center [220, 124] width 16 height 16
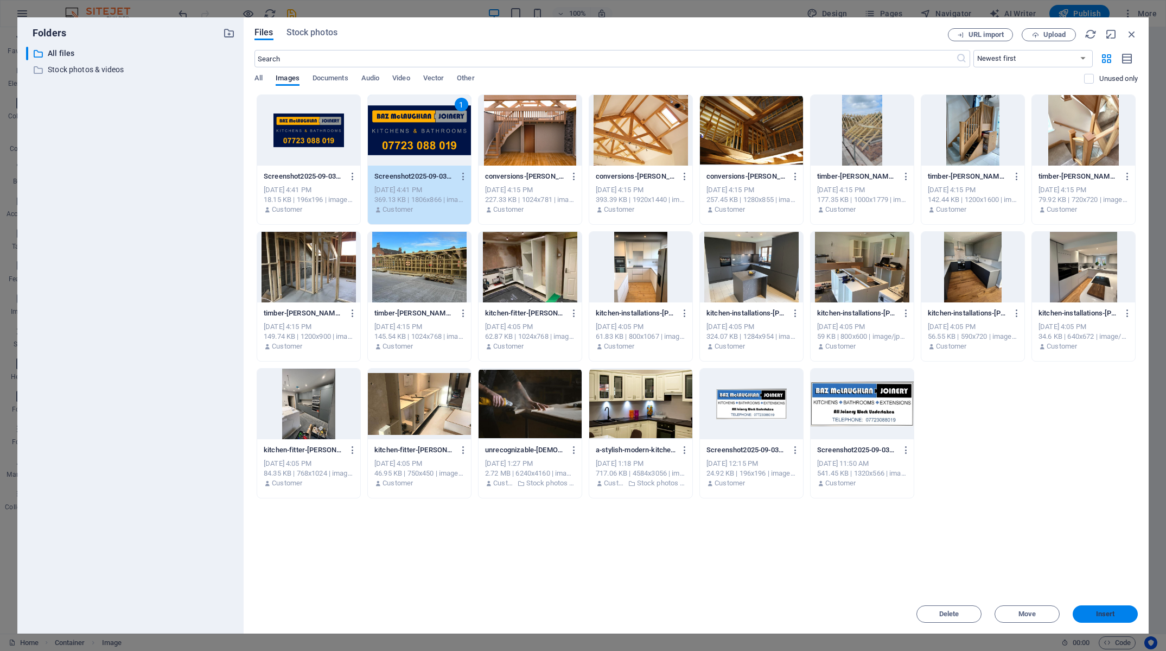
click at [1106, 612] on span "Insert" at bounding box center [1105, 613] width 19 height 7
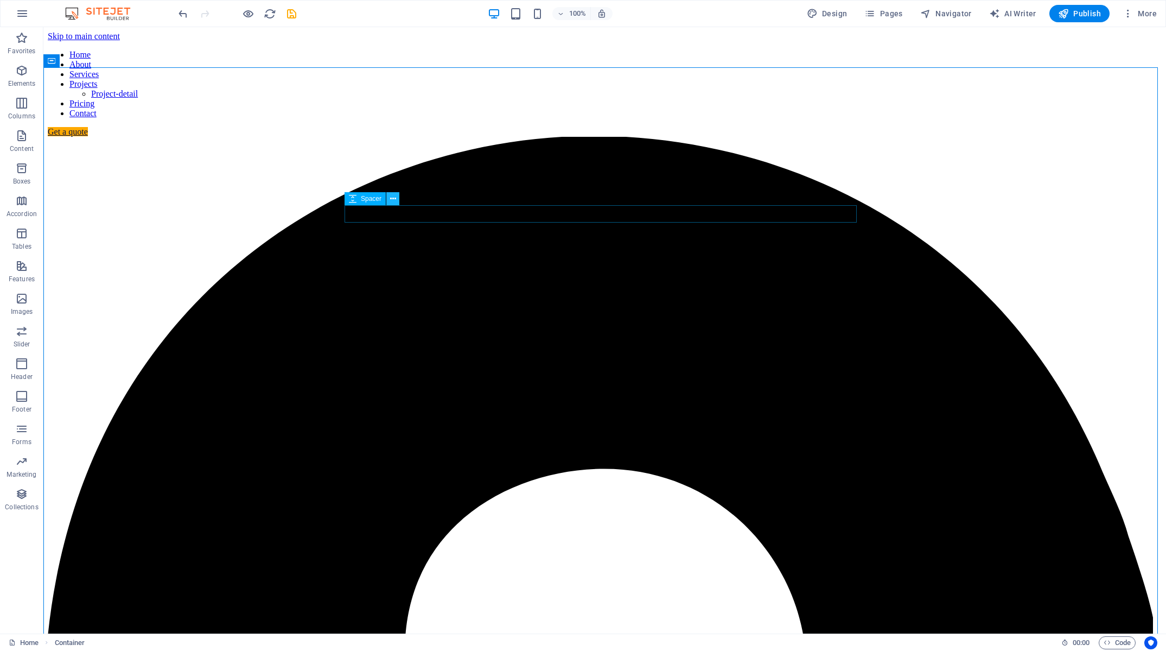
click at [394, 201] on icon at bounding box center [393, 198] width 6 height 11
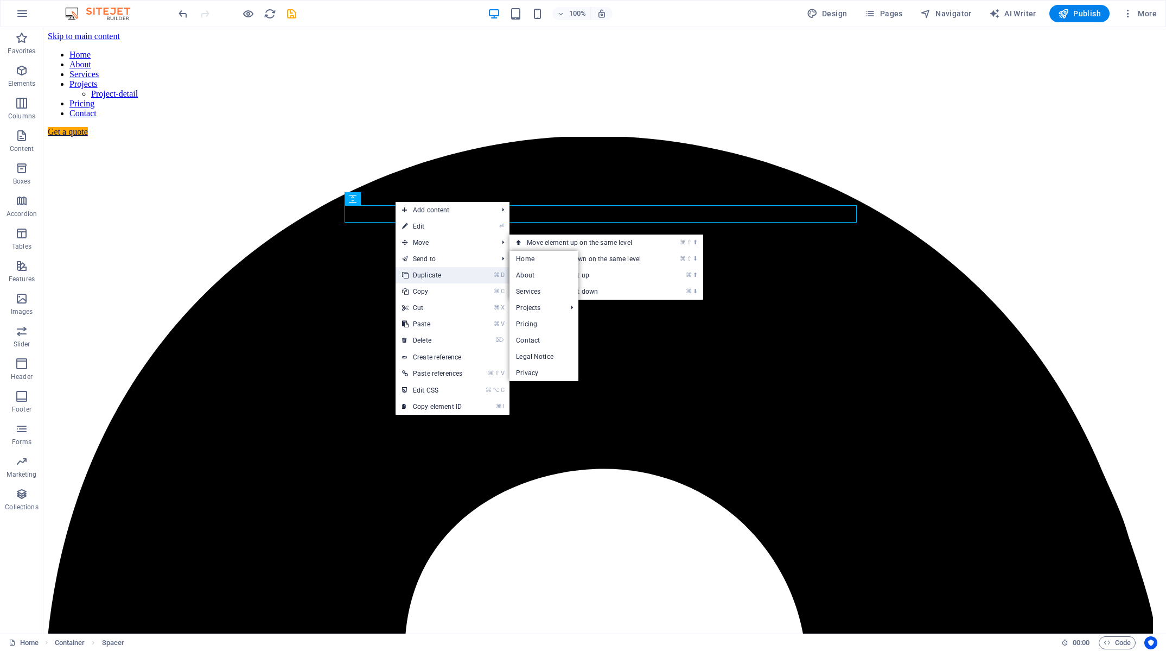
click at [432, 271] on link "⌘ D Duplicate" at bounding box center [432, 275] width 73 height 16
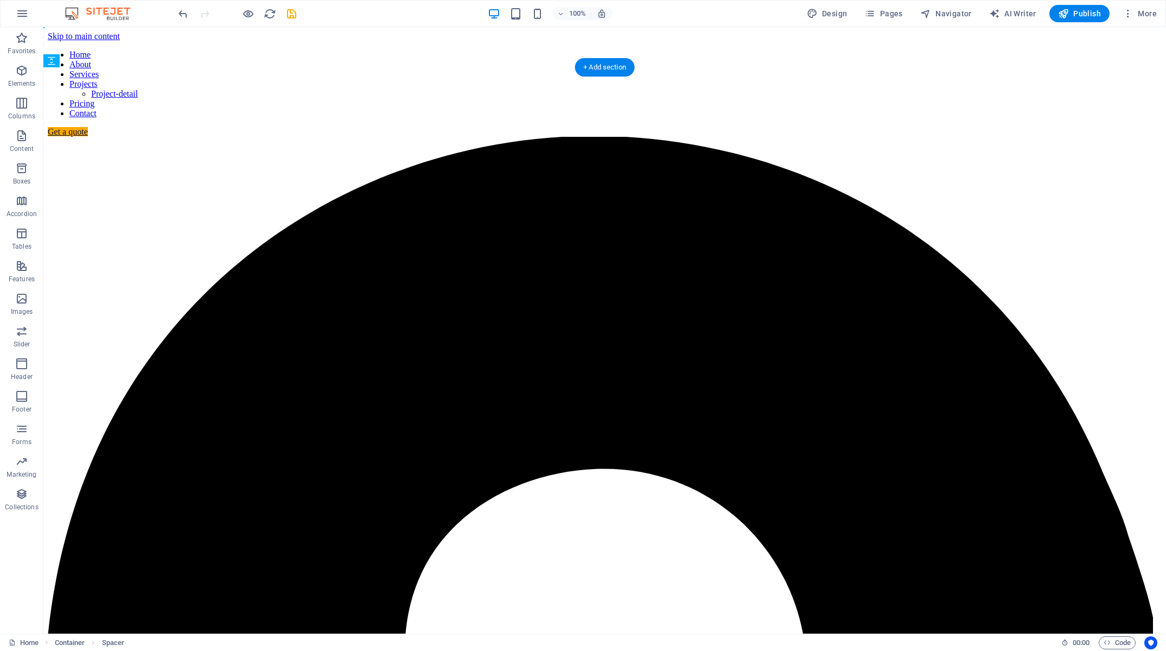
drag, startPoint x: 415, startPoint y: 243, endPoint x: 396, endPoint y: 442, distance: 200.0
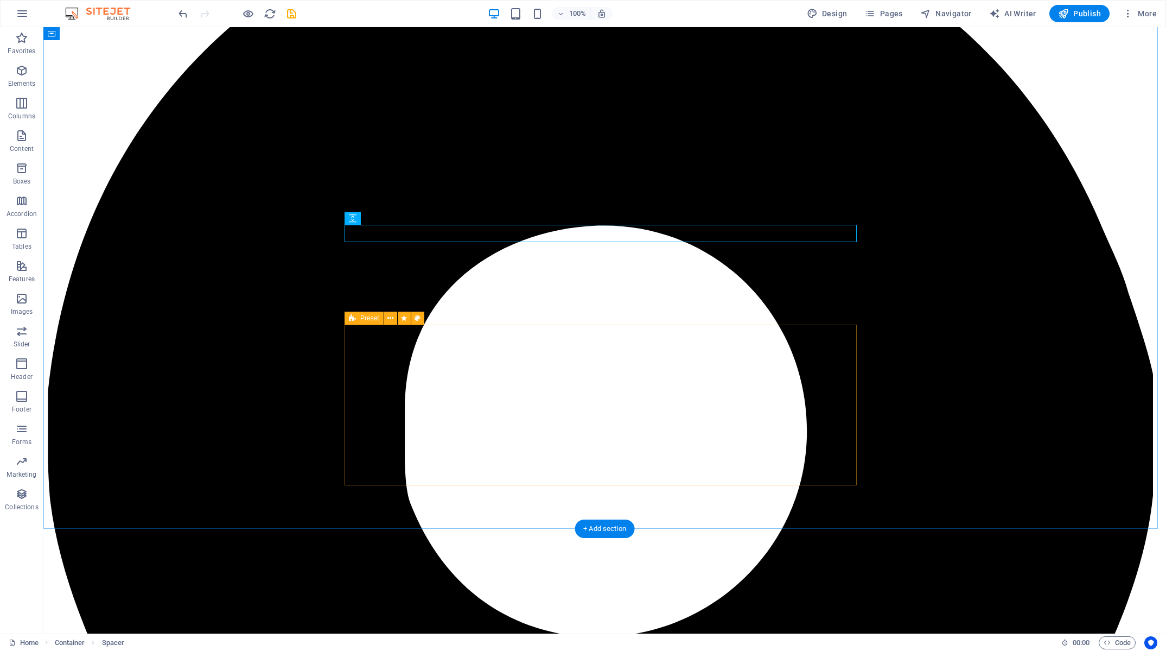
scroll to position [182, 0]
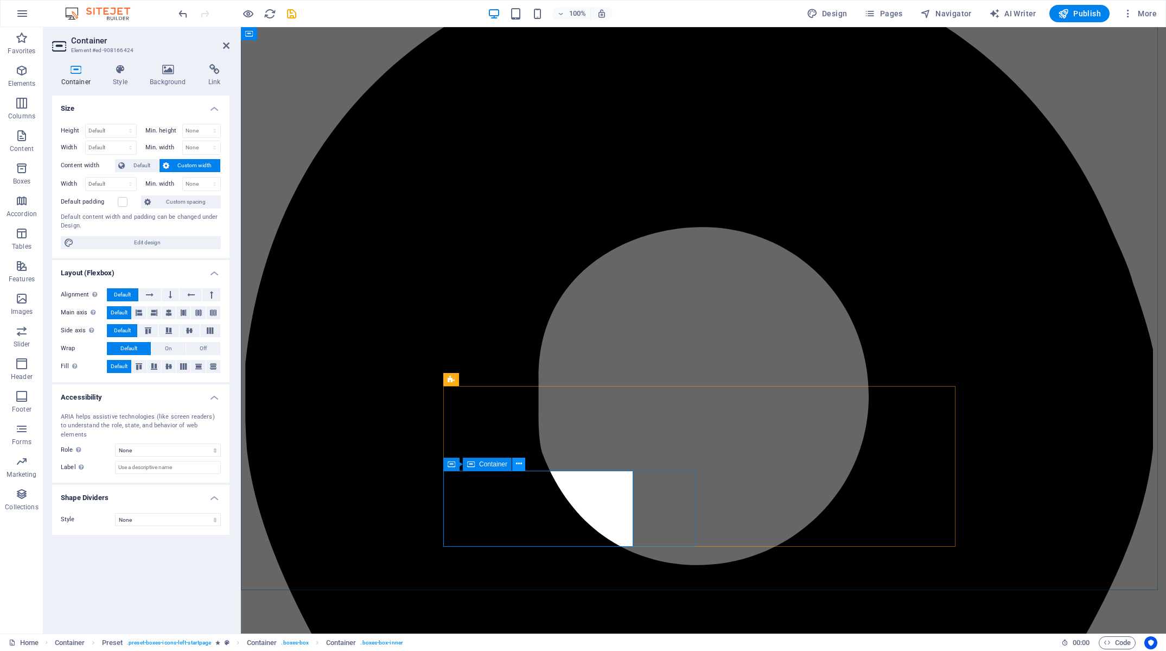
click at [516, 466] on icon at bounding box center [519, 463] width 6 height 11
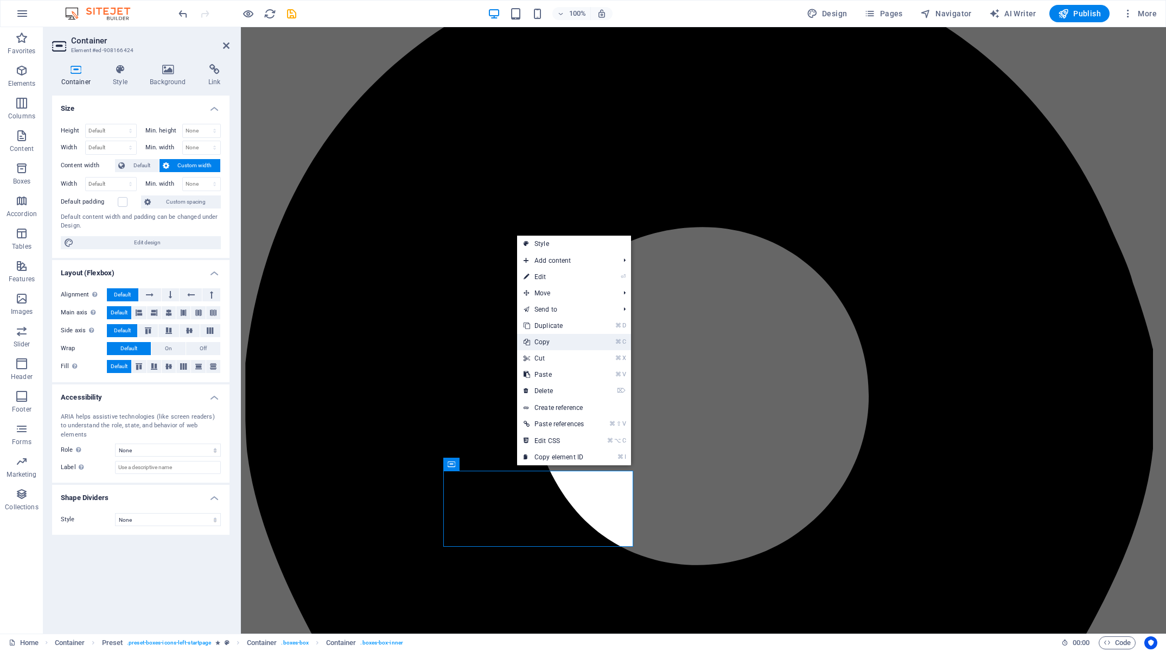
click at [546, 343] on link "⌘ C Copy" at bounding box center [553, 342] width 73 height 16
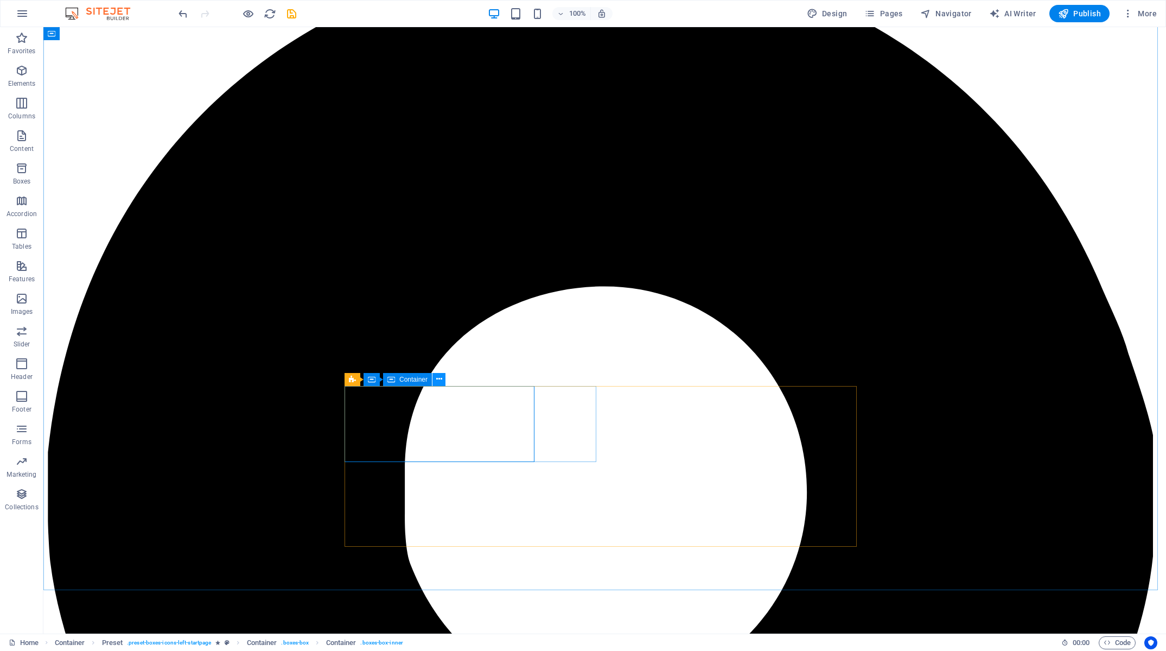
click at [441, 381] on icon at bounding box center [439, 378] width 6 height 11
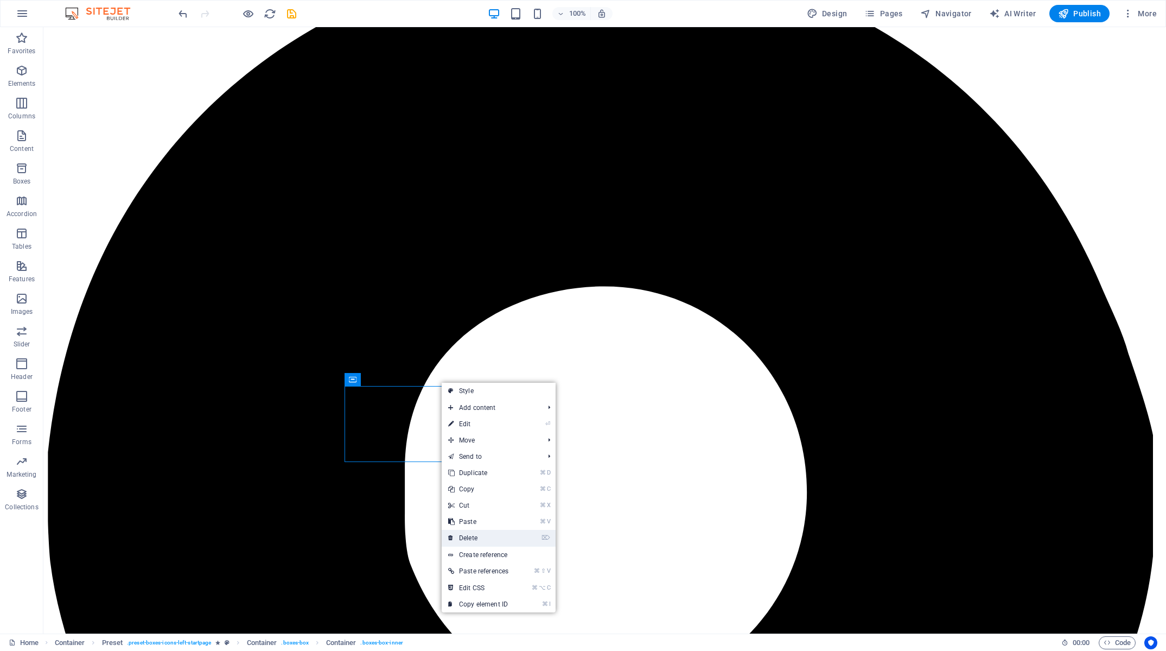
click at [488, 533] on link "⌦ Delete" at bounding box center [478, 538] width 73 height 16
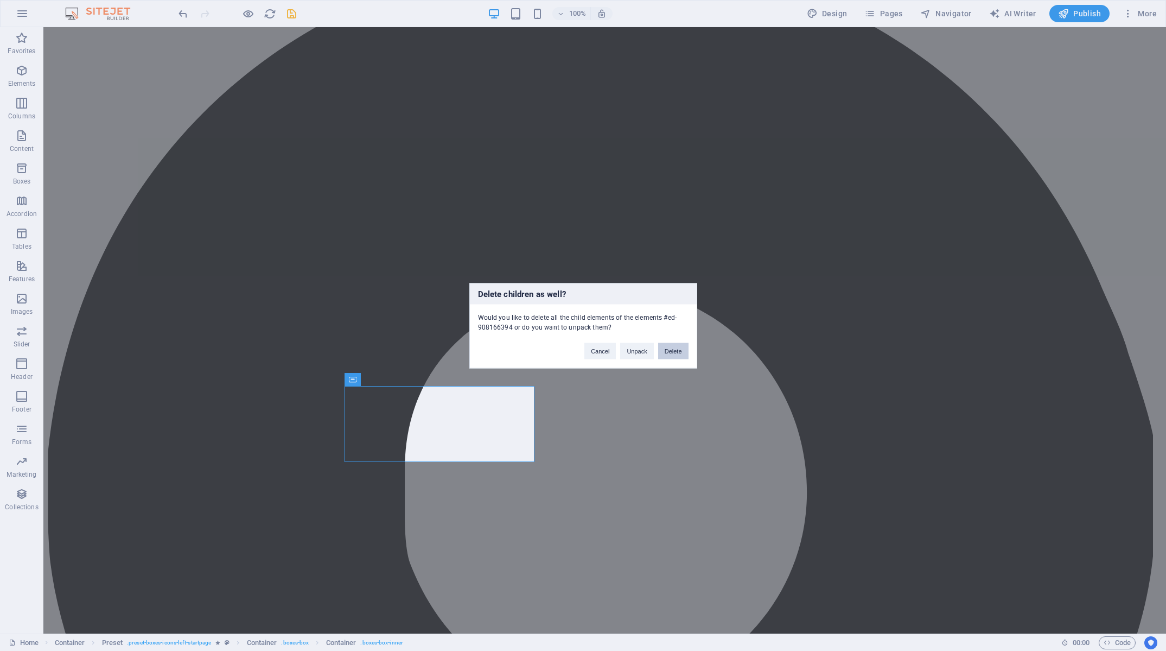
click at [665, 349] on button "Delete" at bounding box center [673, 350] width 30 height 16
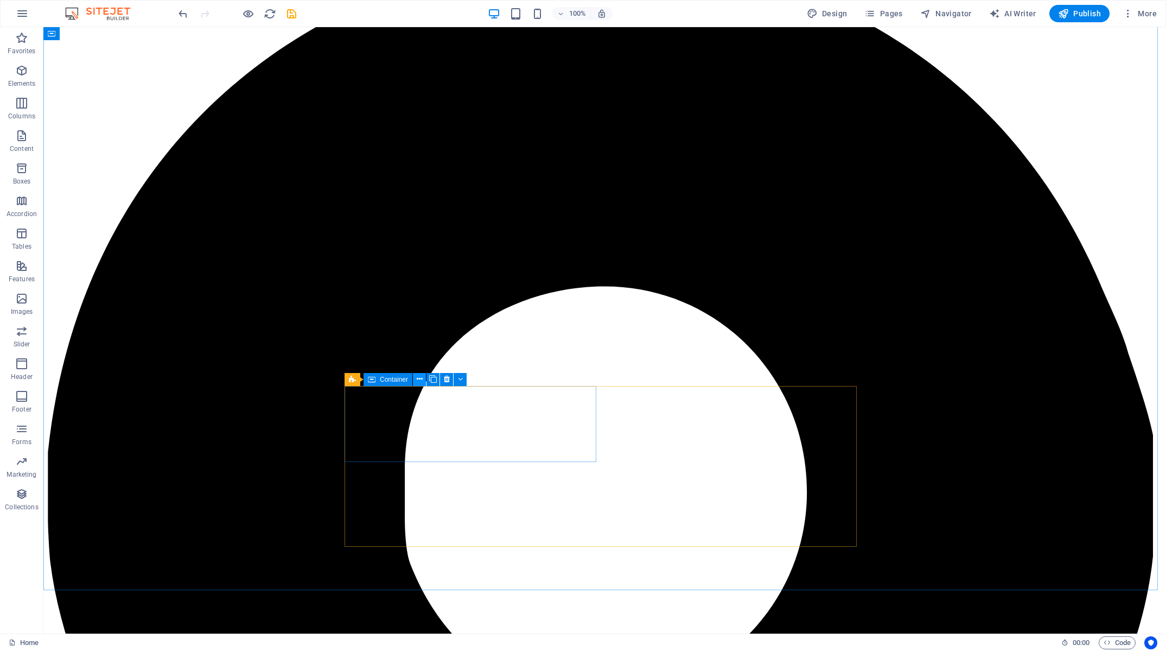
click at [422, 380] on icon at bounding box center [420, 378] width 6 height 11
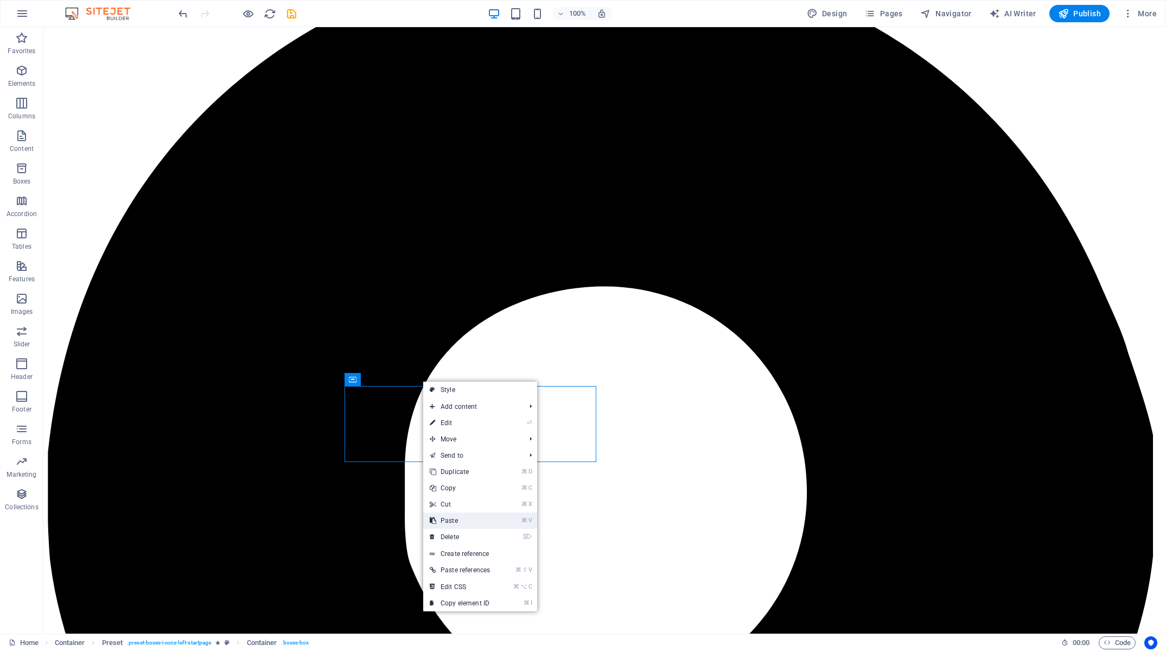
click at [476, 521] on link "⌘ V Paste" at bounding box center [459, 520] width 73 height 16
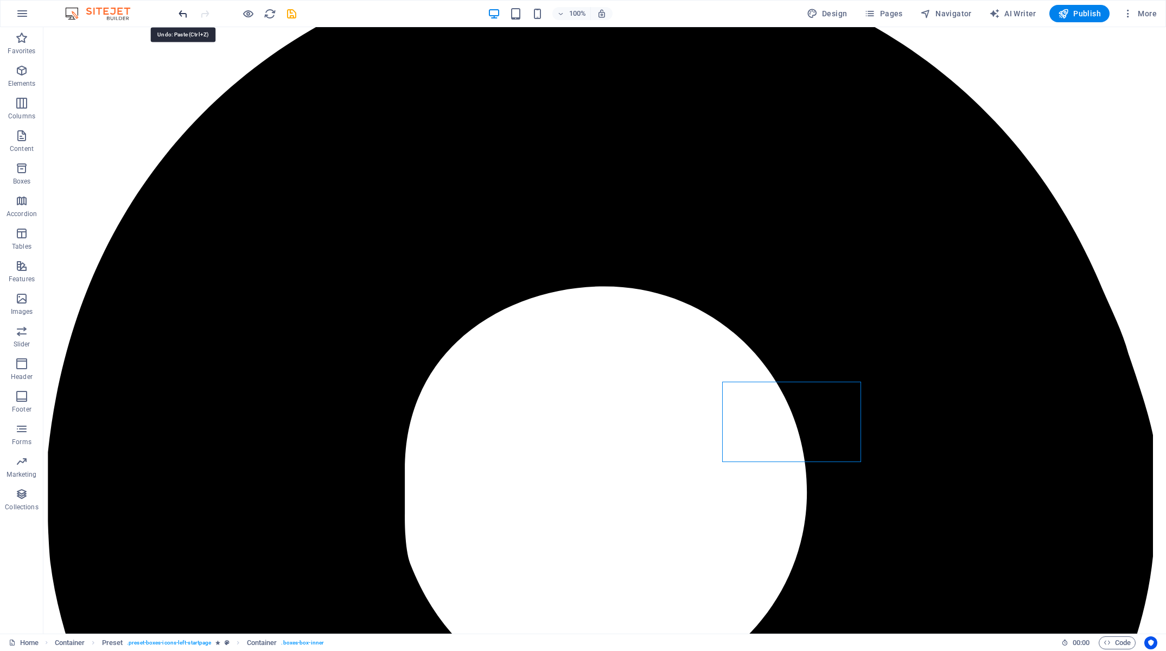
click at [186, 15] on icon "undo" at bounding box center [183, 14] width 12 height 12
click at [206, 15] on icon "redo" at bounding box center [205, 14] width 12 height 12
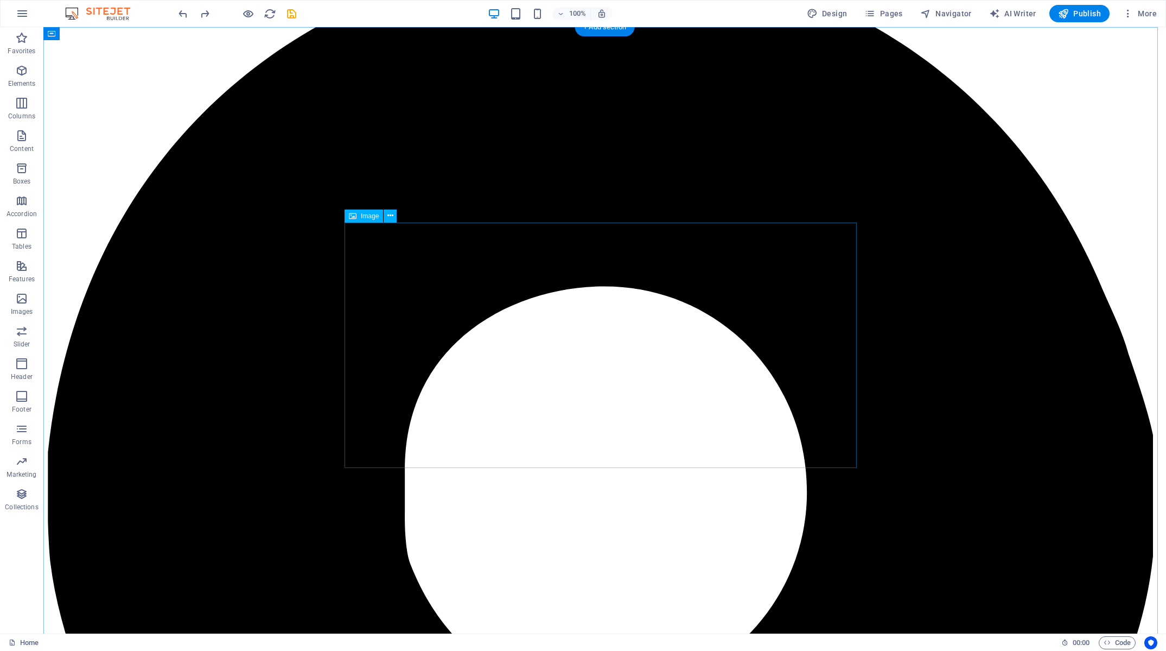
scroll to position [0, 0]
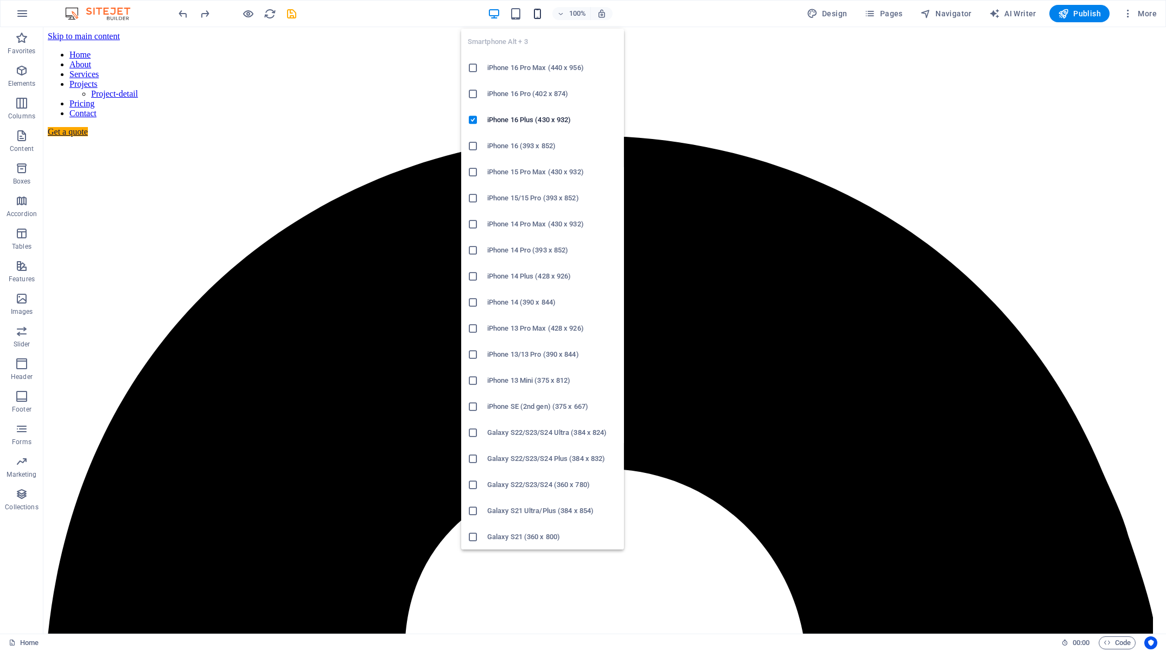
click at [537, 15] on icon "button" at bounding box center [537, 14] width 12 height 12
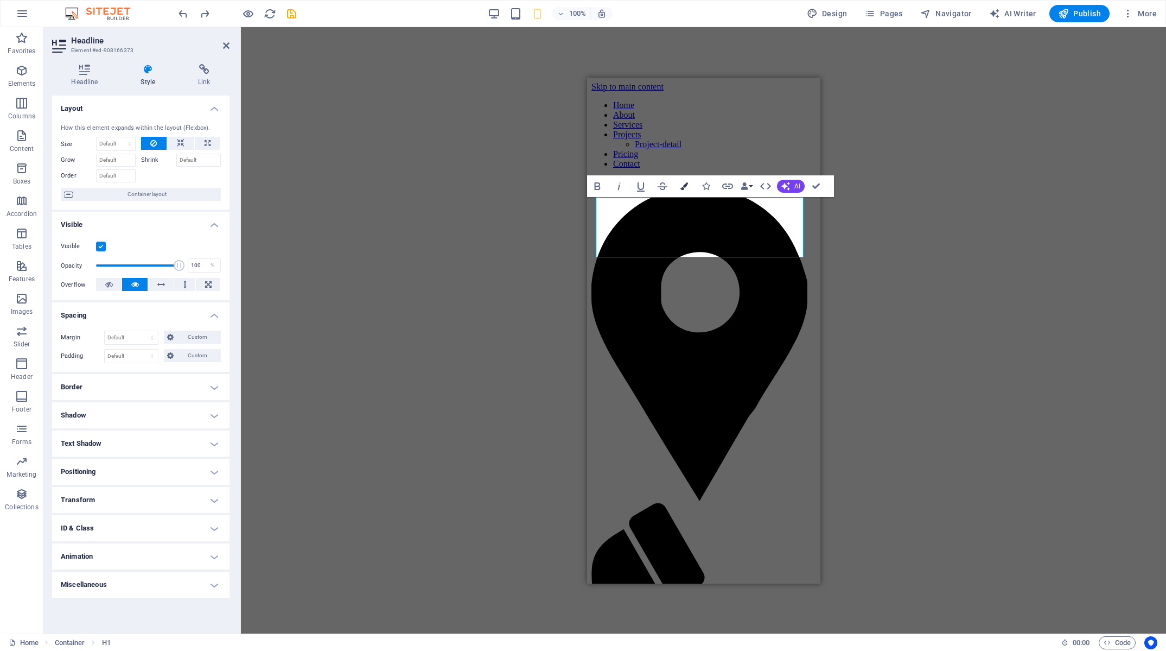
click at [684, 189] on icon "button" at bounding box center [684, 186] width 8 height 8
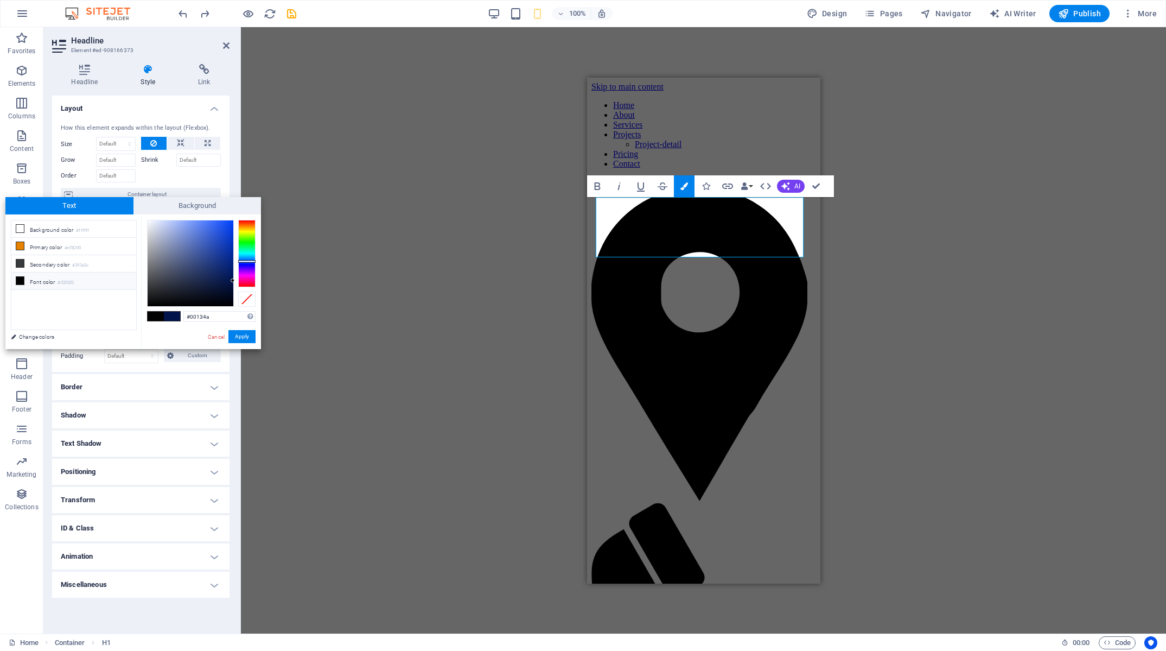
click at [471, 191] on div "H3 Banner Banner Container Container Spacer H2 Spacer Container Logo Button Men…" at bounding box center [703, 330] width 925 height 606
click at [93, 79] on h4 "Headline" at bounding box center [86, 75] width 69 height 23
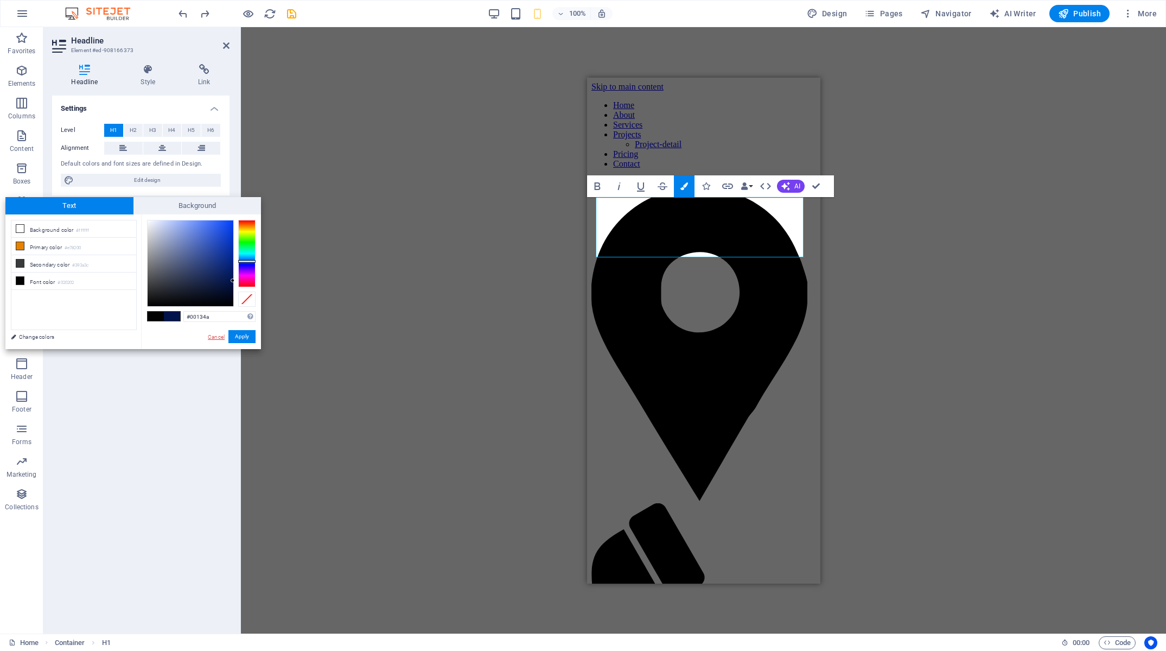
click at [222, 334] on link "Cancel" at bounding box center [216, 337] width 19 height 8
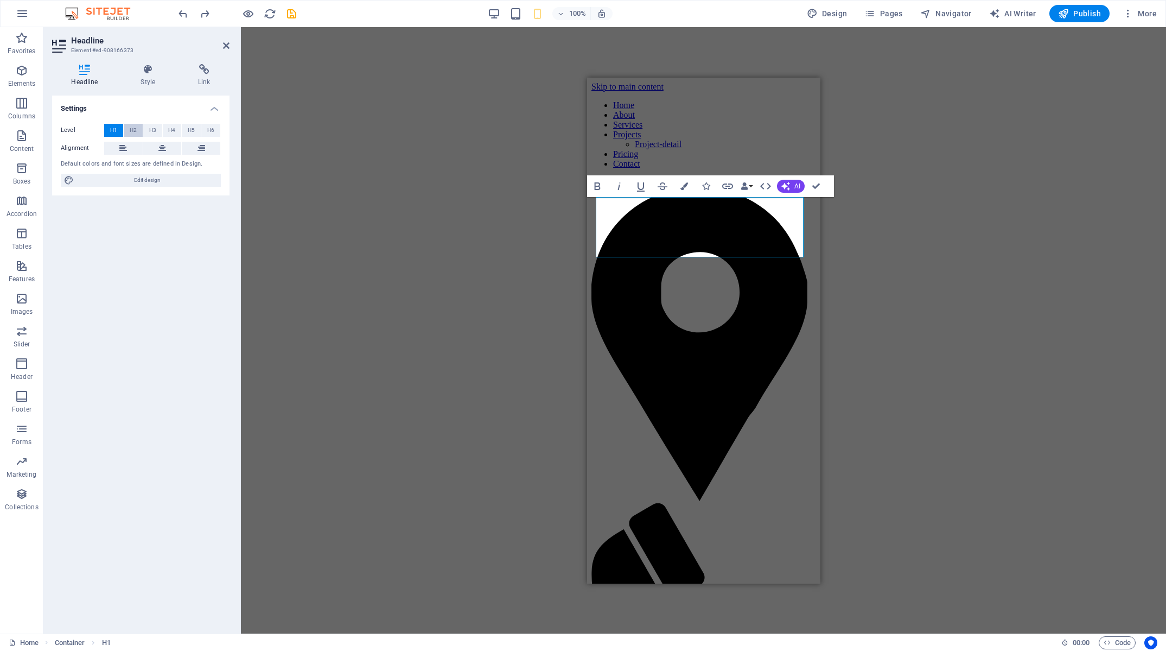
click at [135, 131] on span "H2" at bounding box center [133, 130] width 7 height 13
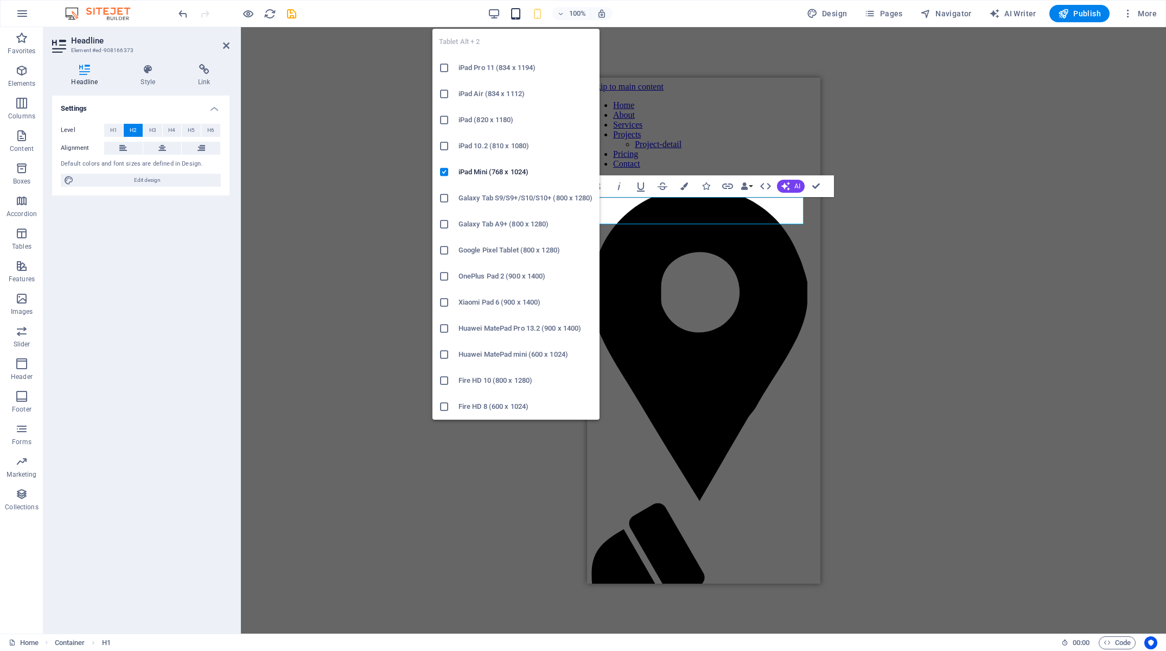
click at [520, 18] on icon "button" at bounding box center [515, 14] width 12 height 12
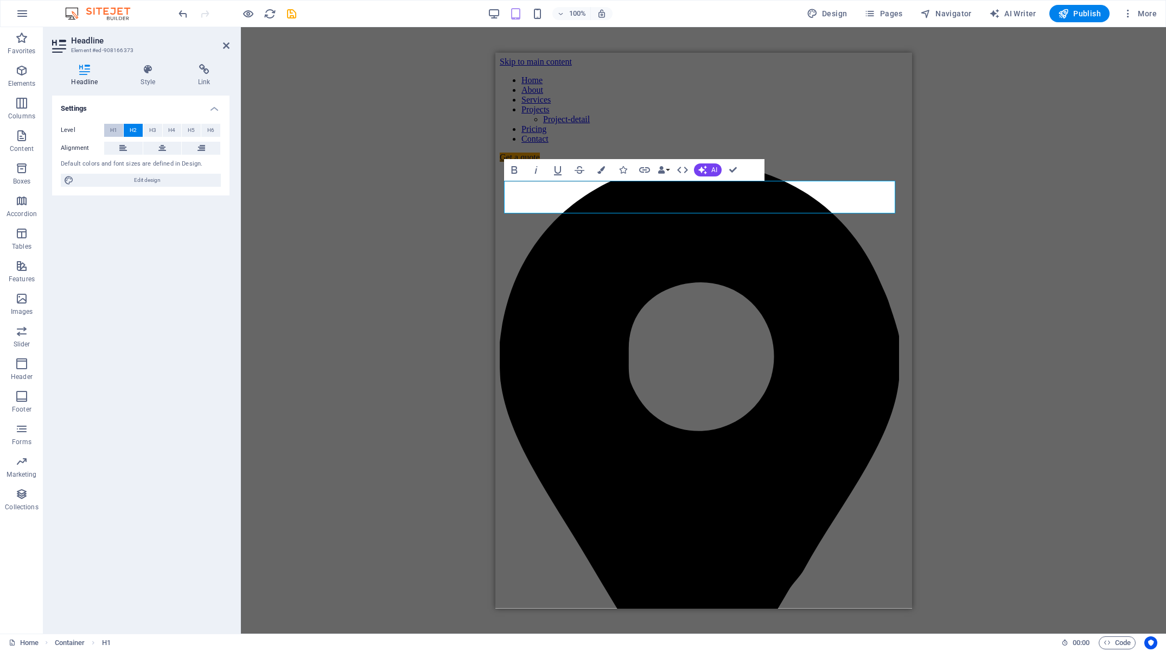
click at [116, 129] on span "H1" at bounding box center [113, 130] width 7 height 13
click at [490, 12] on icon "button" at bounding box center [494, 14] width 12 height 12
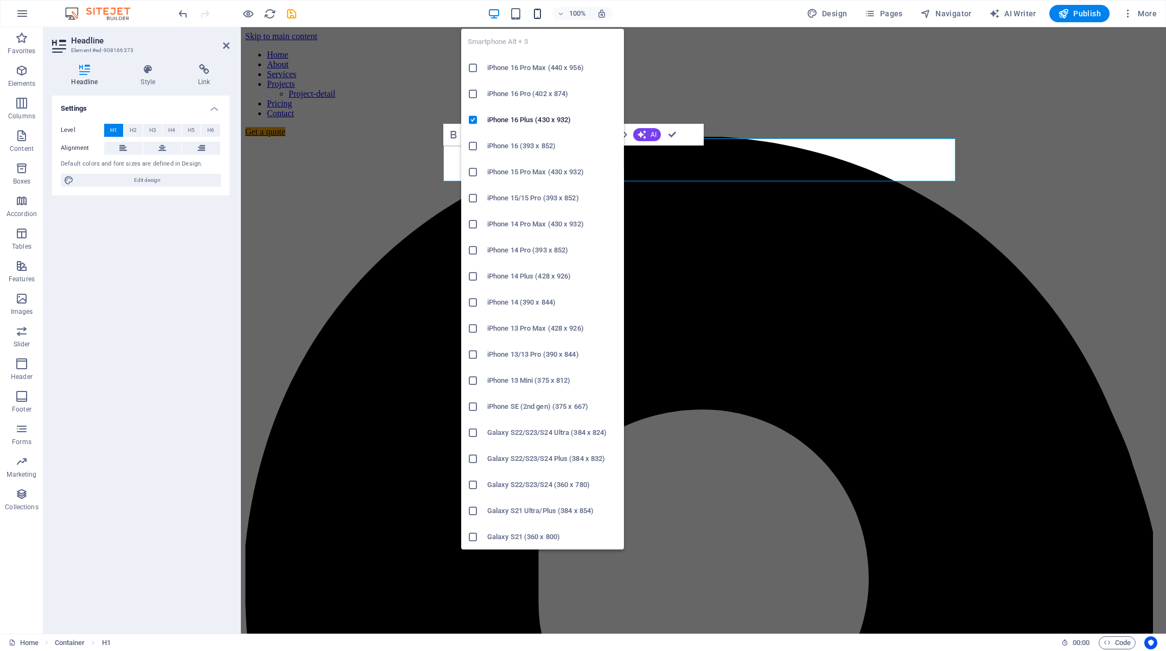
click at [538, 15] on icon "button" at bounding box center [537, 14] width 12 height 12
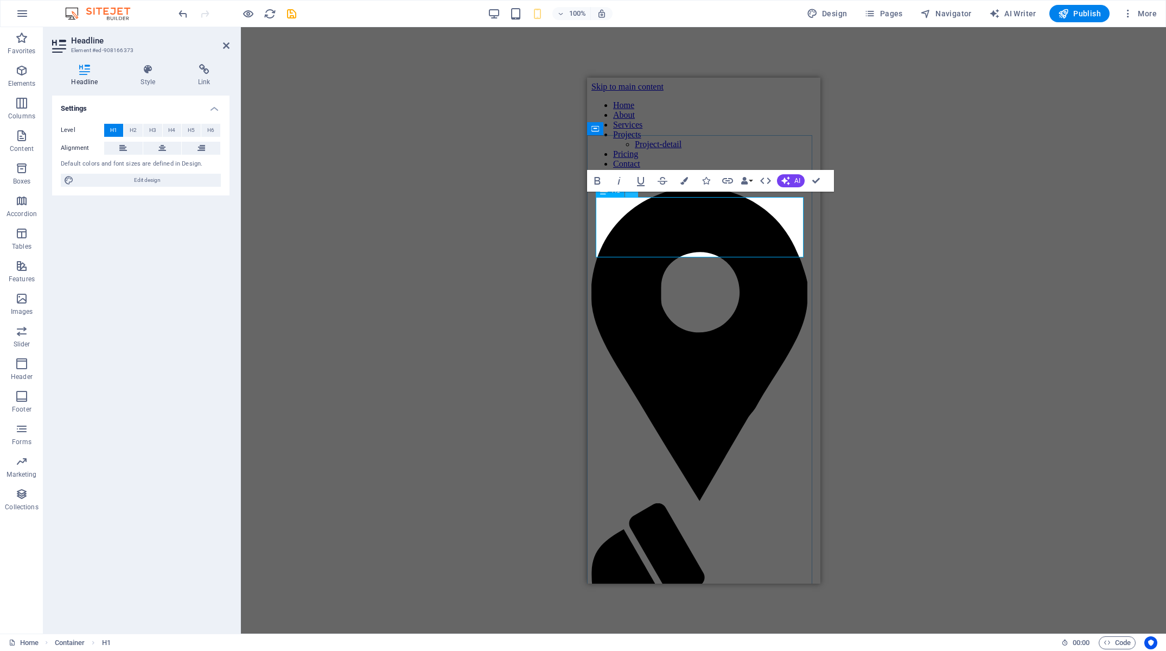
click at [630, 195] on icon at bounding box center [631, 190] width 6 height 11
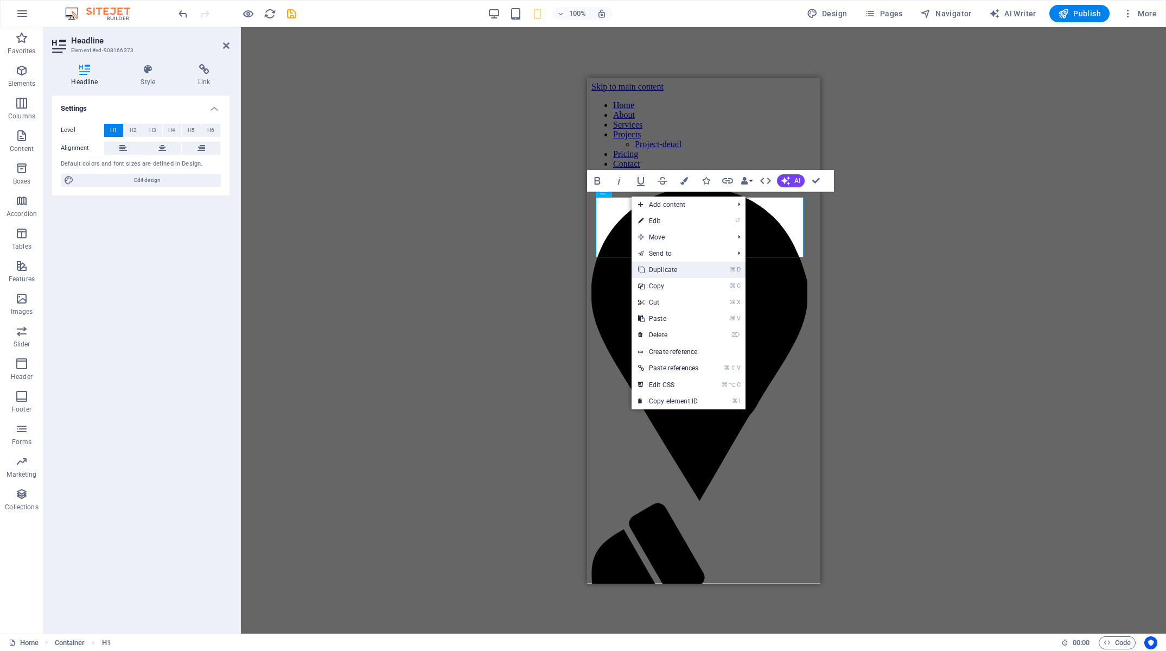
click at [659, 273] on link "⌘ D Duplicate" at bounding box center [668, 270] width 73 height 16
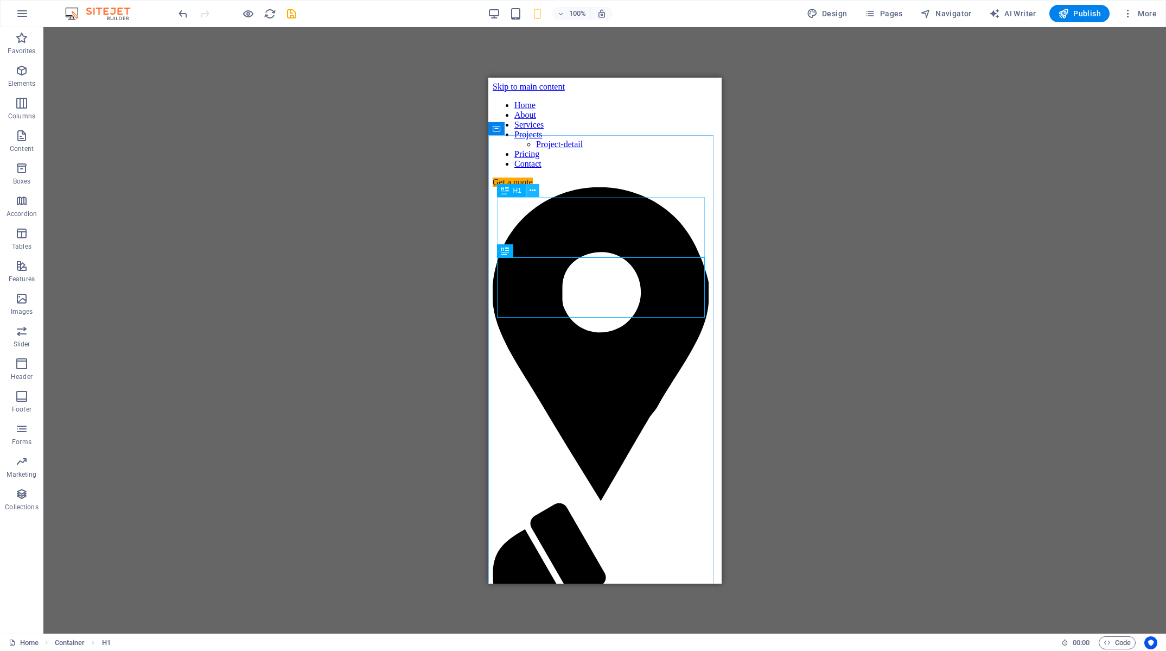
click at [535, 190] on icon at bounding box center [533, 190] width 6 height 11
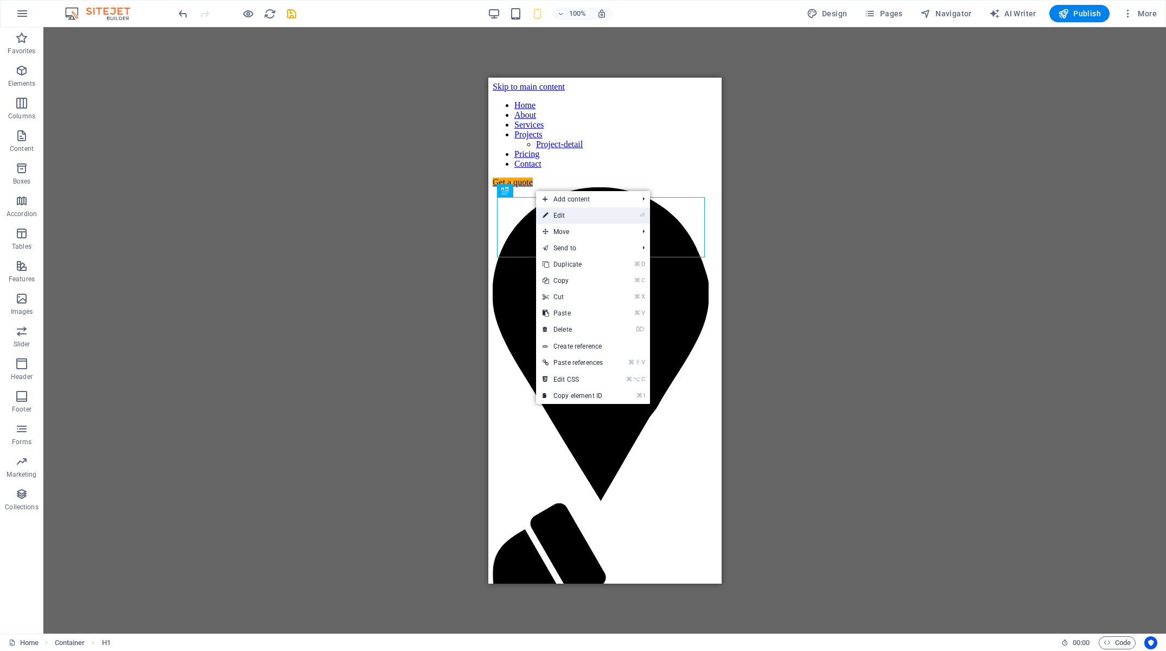
click at [582, 220] on link "⏎ Edit" at bounding box center [572, 215] width 73 height 16
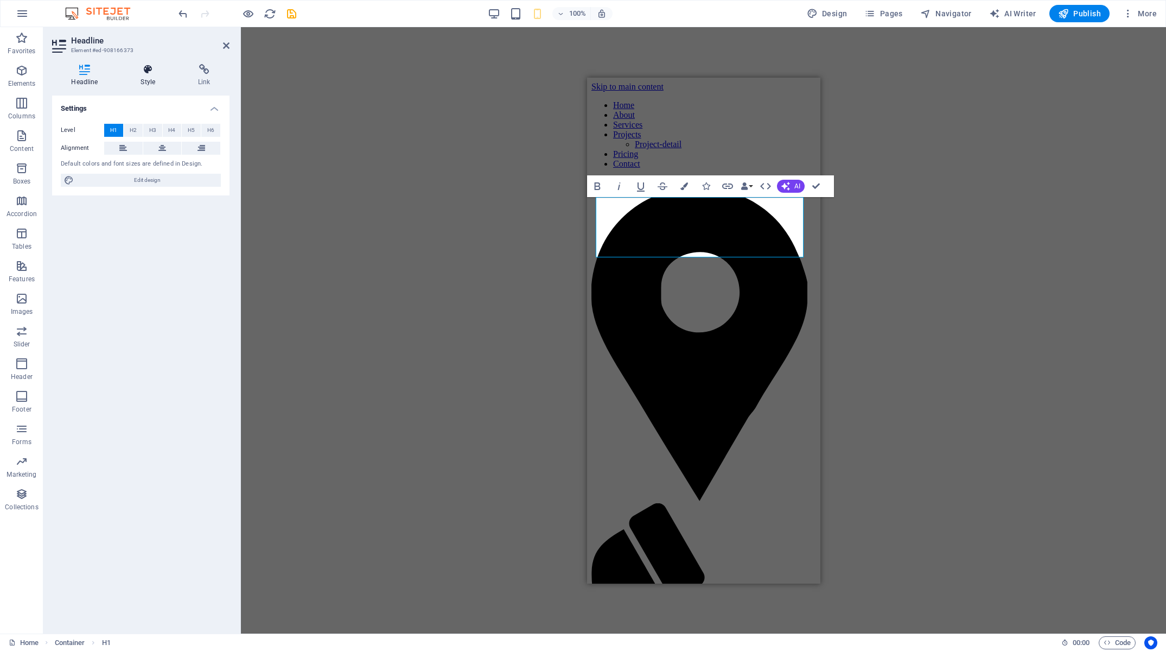
click at [152, 77] on h4 "Style" at bounding box center [151, 75] width 58 height 23
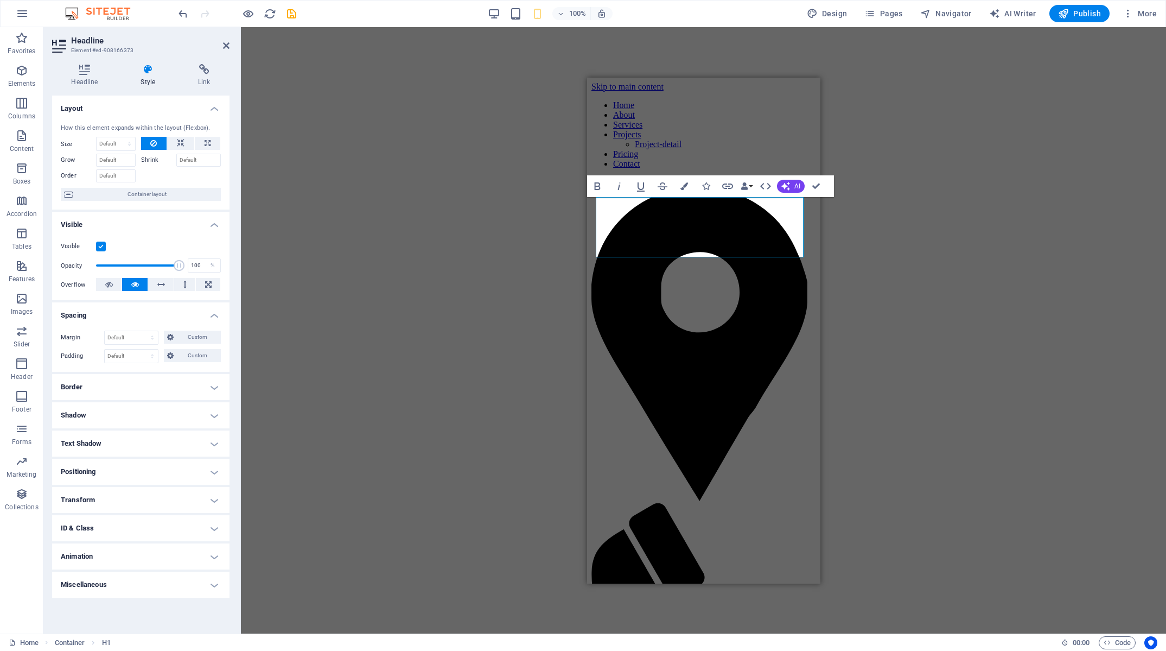
click at [100, 244] on label at bounding box center [101, 246] width 10 height 10
click at [0, 0] on input "Visible" at bounding box center [0, 0] width 0 height 0
click at [635, 256] on button at bounding box center [631, 250] width 13 height 13
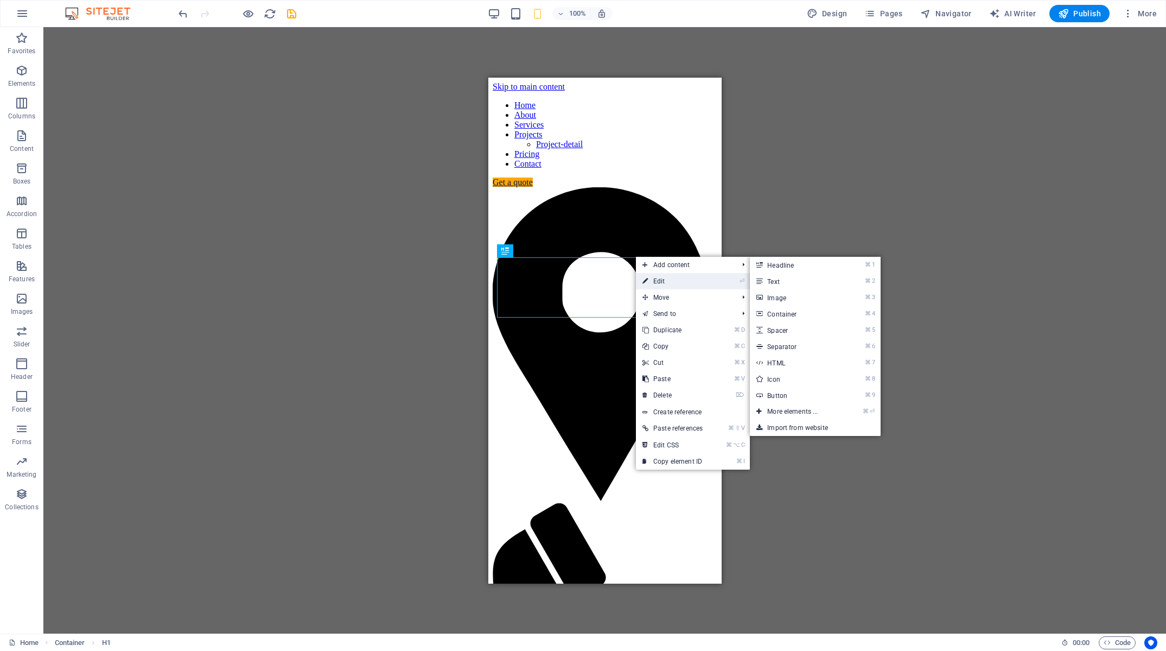
click at [653, 284] on link "⏎ Edit" at bounding box center [672, 281] width 73 height 16
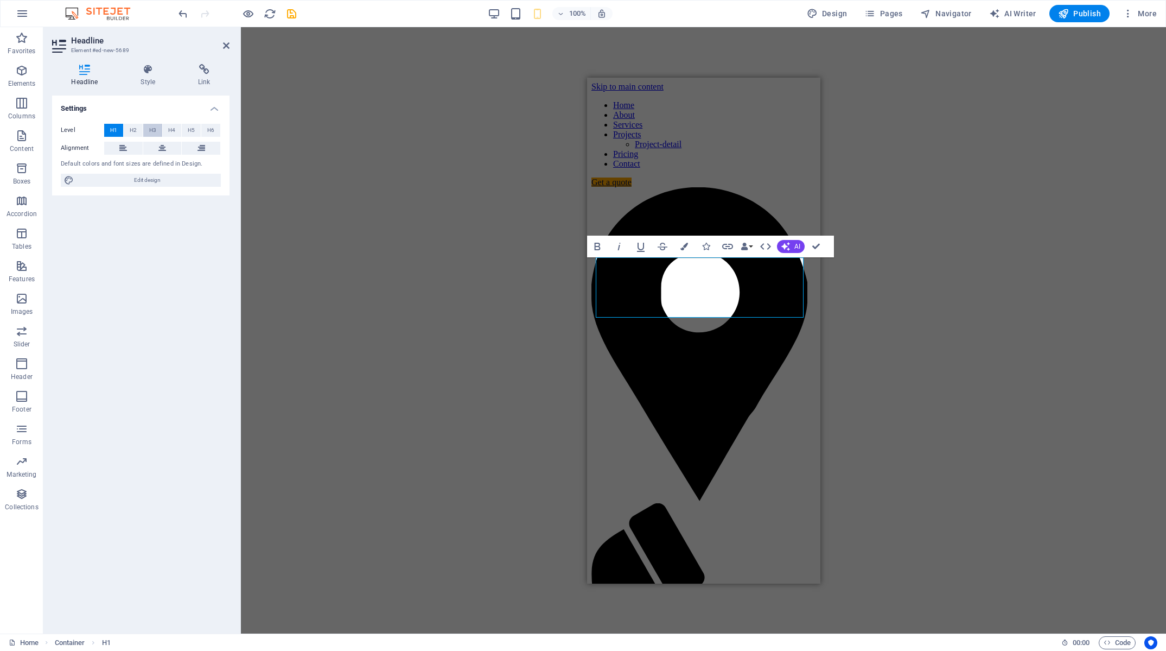
click at [137, 127] on button "H2" at bounding box center [133, 130] width 19 height 13
click at [868, 203] on div "H3 Banner Banner Container Container Spacer H2 Spacer Container Logo Button Men…" at bounding box center [703, 330] width 925 height 606
click at [458, 76] on div "H3 Banner Banner Container Container Spacer H2 Spacer Container Logo Button Men…" at bounding box center [703, 330] width 925 height 606
click at [595, 100] on div "Home About Services Projects Project-detail Pricing Contact Get a quote" at bounding box center [703, 452] width 225 height 704
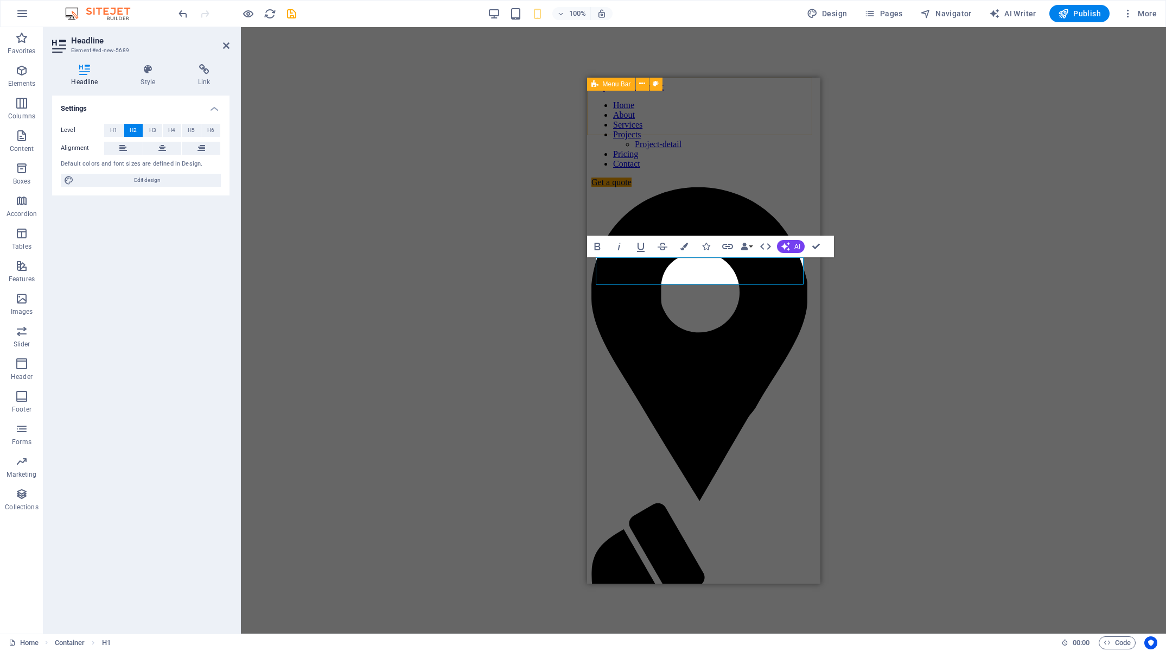
select select "header"
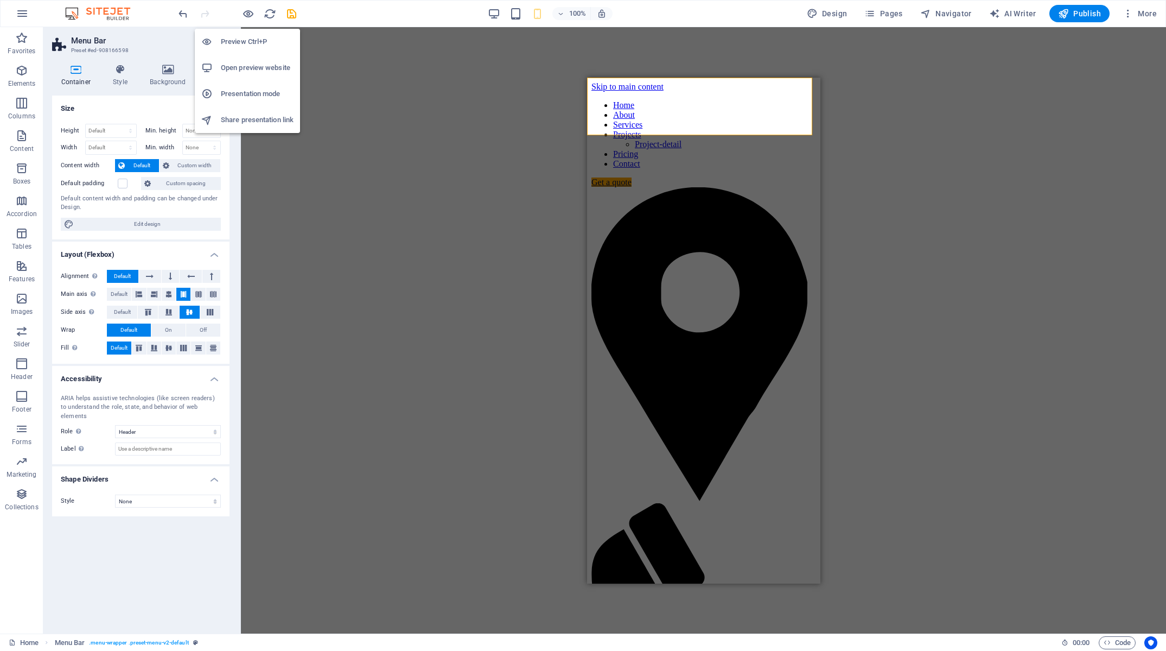
click at [238, 43] on h6 "Preview Ctrl+P" at bounding box center [257, 41] width 73 height 13
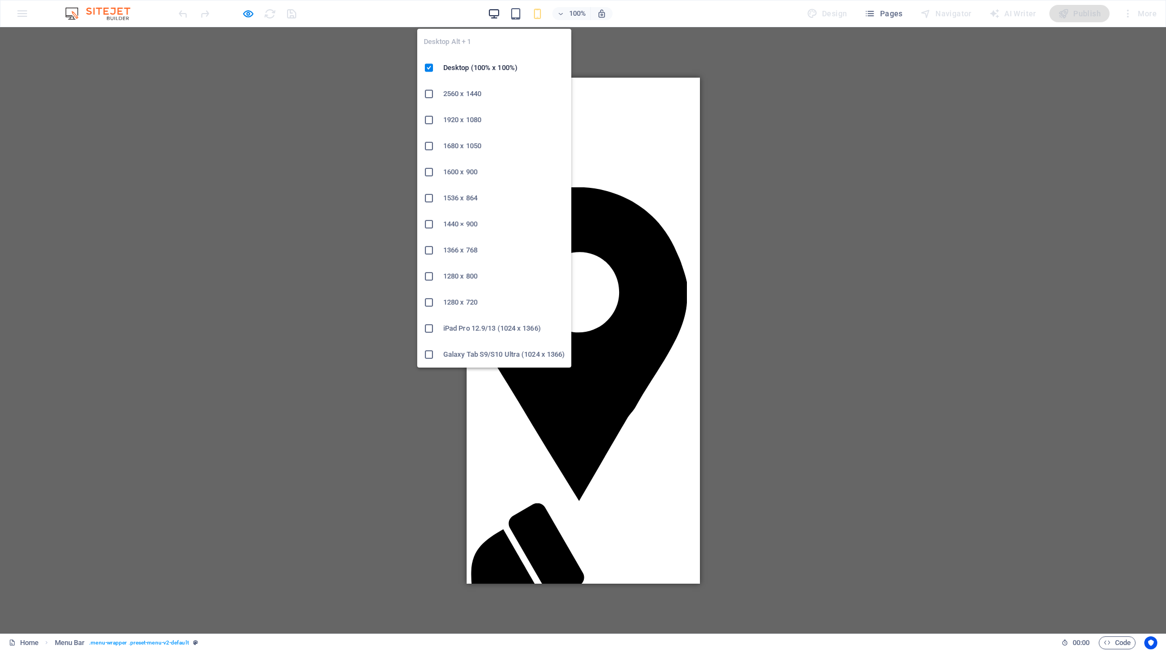
click at [492, 16] on icon "button" at bounding box center [494, 14] width 12 height 12
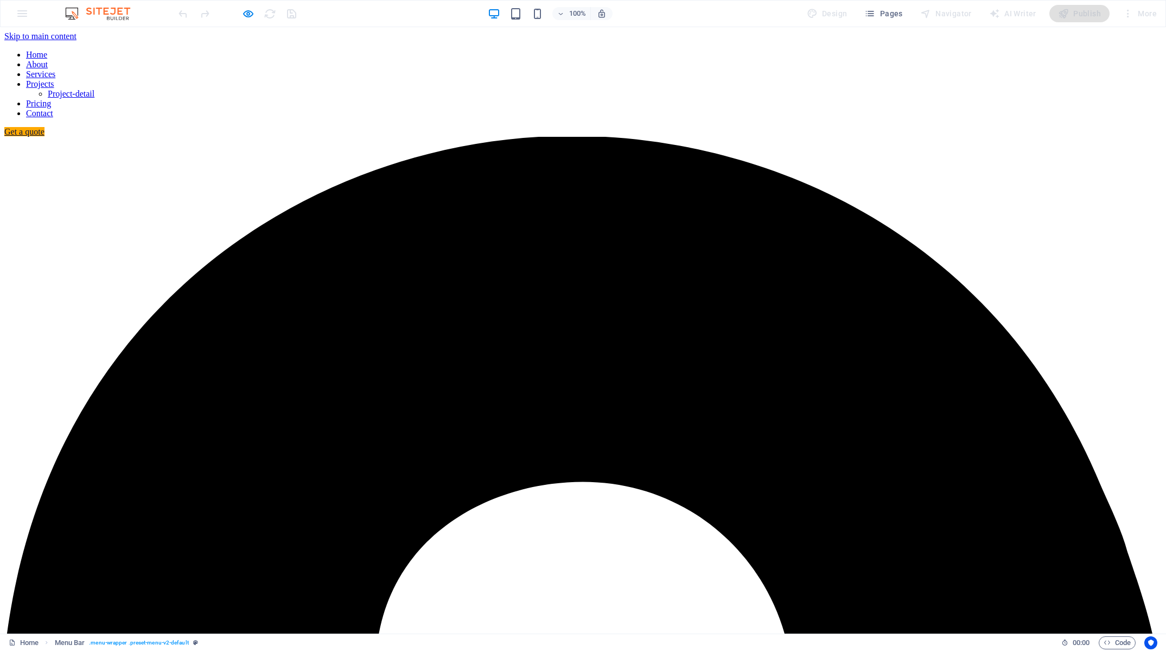
click at [246, 12] on icon "button" at bounding box center [248, 14] width 12 height 12
select select "header"
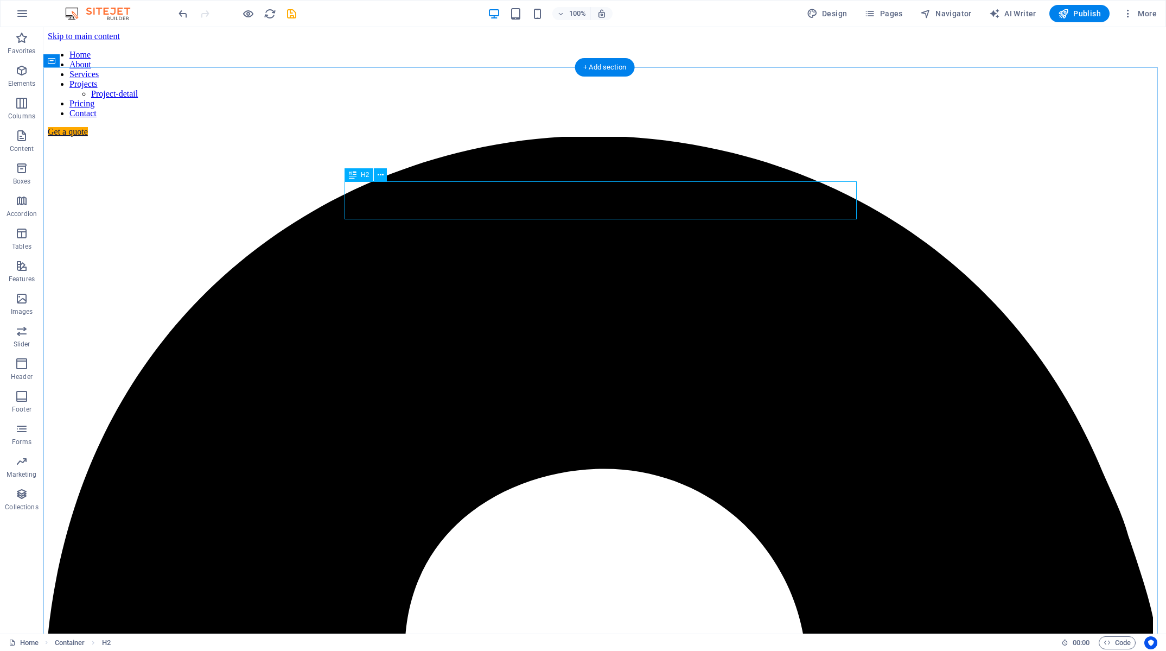
drag, startPoint x: 403, startPoint y: 187, endPoint x: 206, endPoint y: 187, distance: 197.0
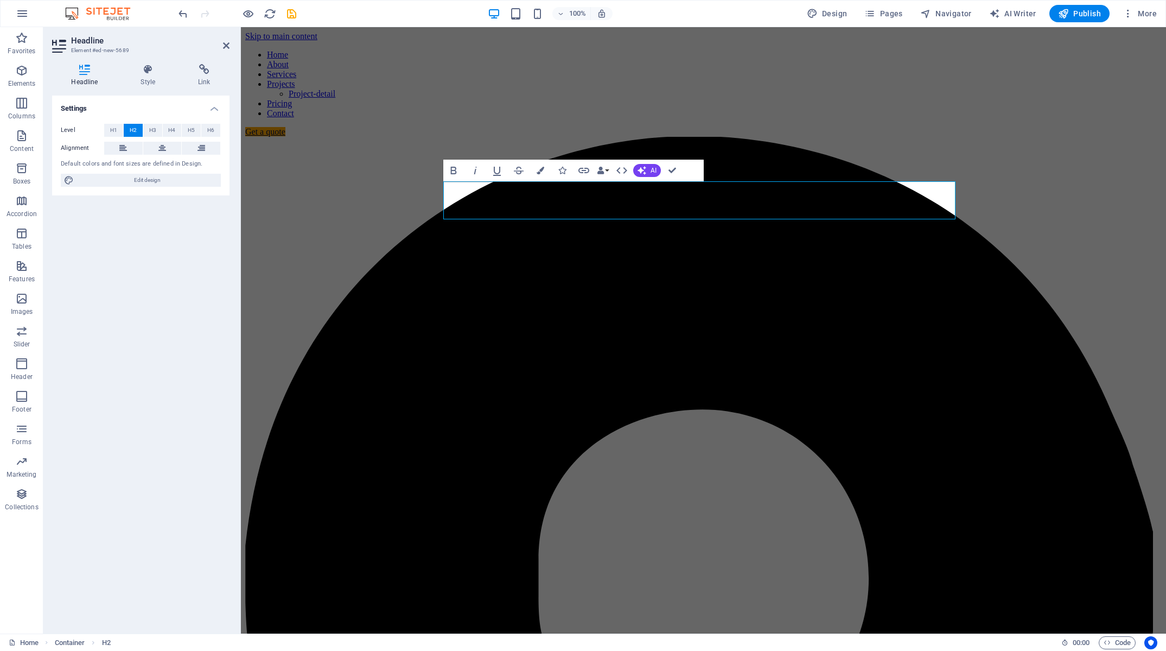
drag, startPoint x: 146, startPoint y: 83, endPoint x: 120, endPoint y: 183, distance: 103.0
click at [146, 84] on h4 "Style" at bounding box center [151, 75] width 58 height 23
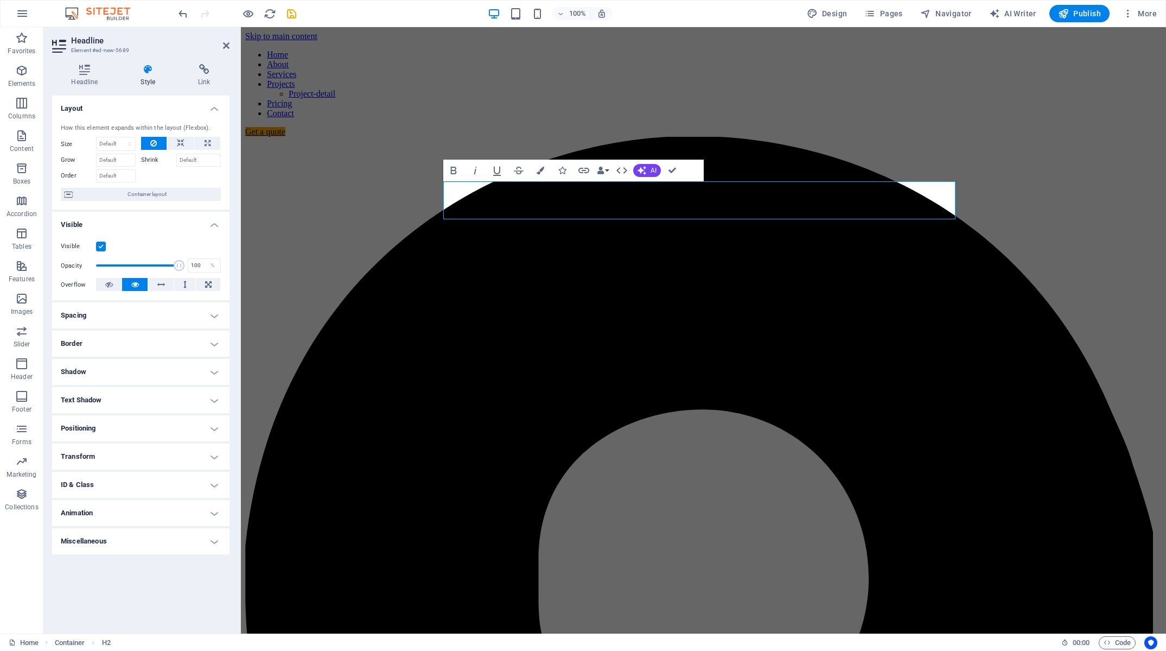
click at [100, 245] on label at bounding box center [101, 246] width 10 height 10
click at [0, 0] on input "Visible" at bounding box center [0, 0] width 0 height 0
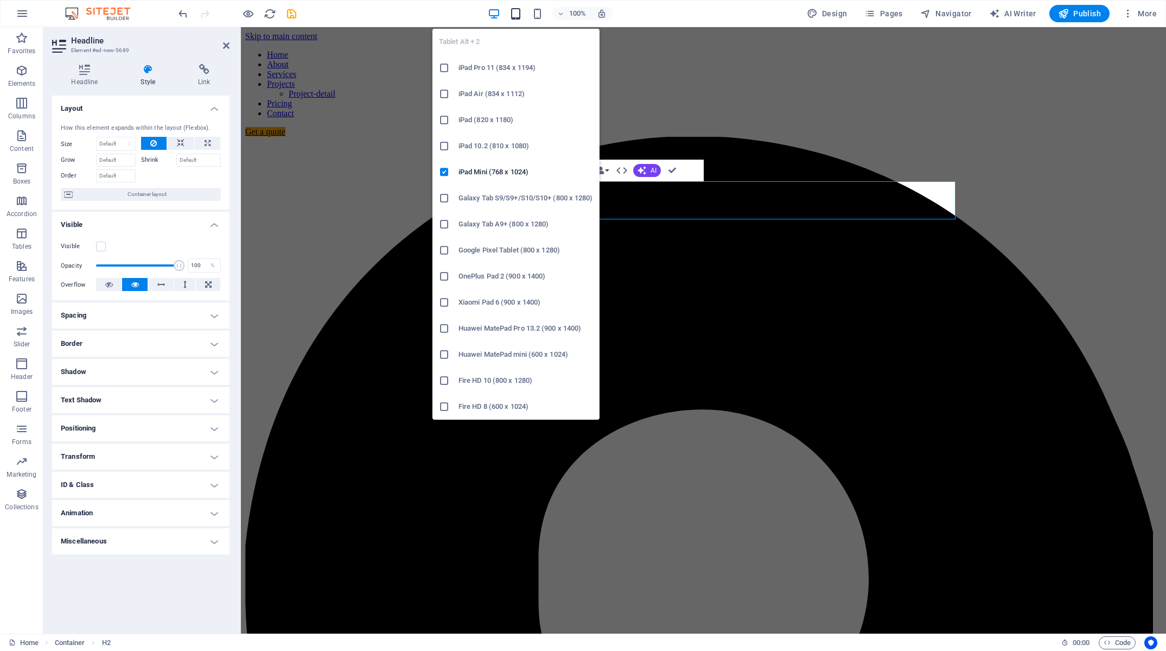
click at [515, 12] on icon "button" at bounding box center [515, 14] width 12 height 12
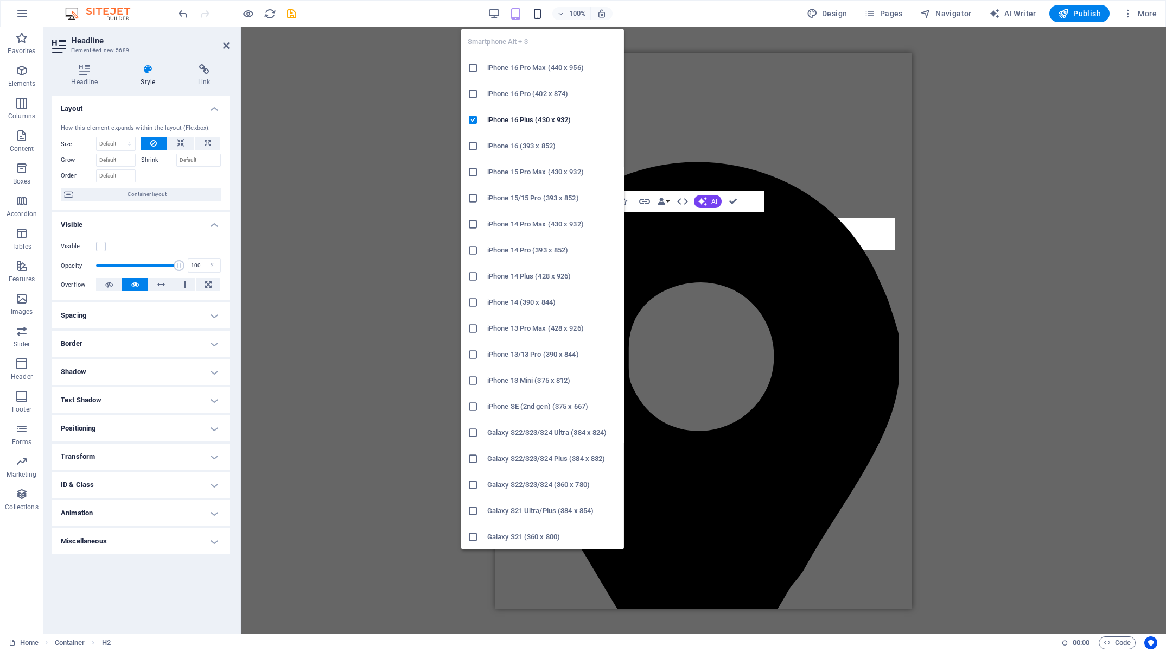
click at [539, 17] on icon "button" at bounding box center [537, 14] width 12 height 12
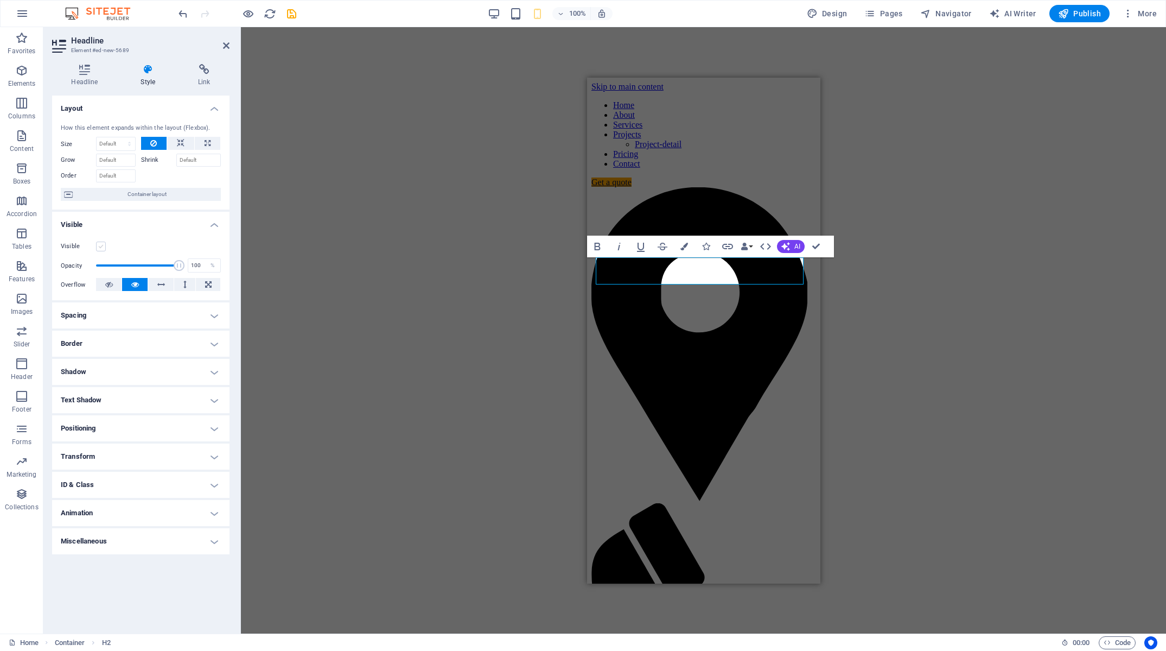
click at [99, 246] on label at bounding box center [101, 246] width 10 height 10
click at [0, 0] on input "Visible" at bounding box center [0, 0] width 0 height 0
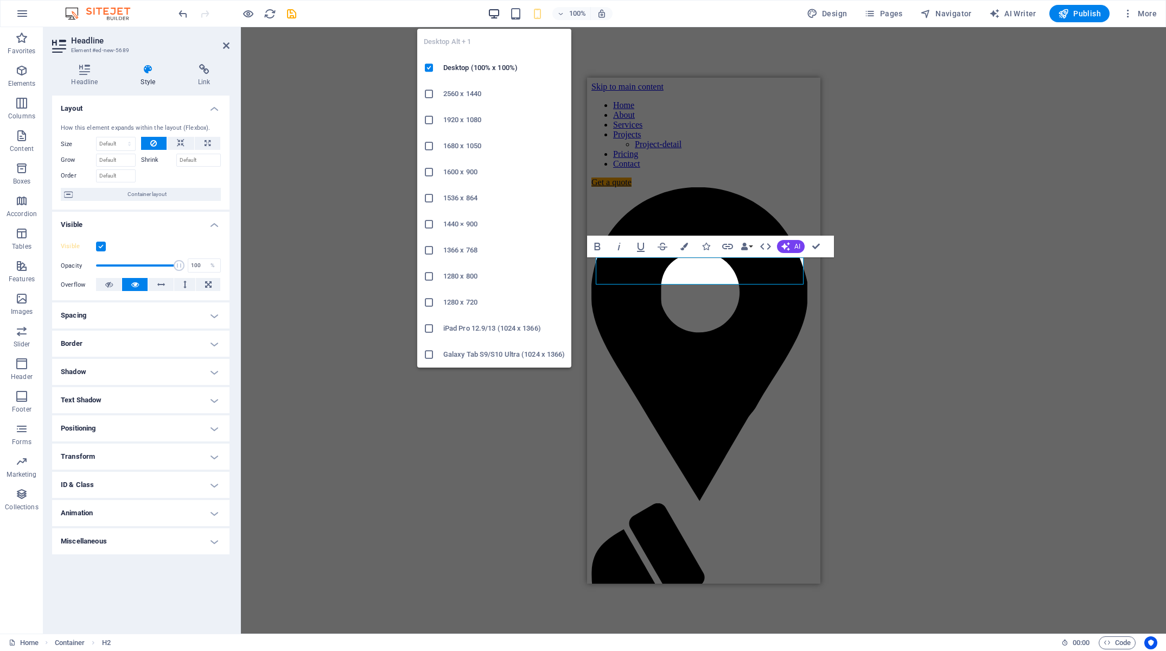
click at [495, 7] on button "button" at bounding box center [493, 13] width 13 height 13
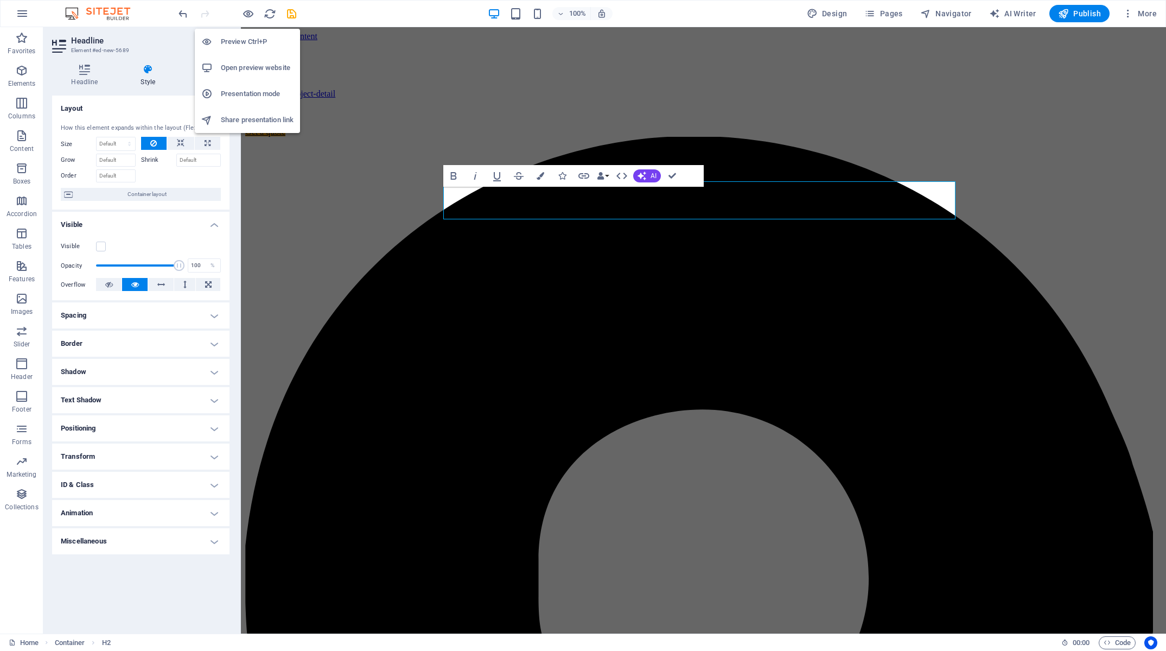
drag, startPoint x: 252, startPoint y: 37, endPoint x: 264, endPoint y: 39, distance: 12.0
click at [252, 37] on h6 "Preview Ctrl+P" at bounding box center [257, 41] width 73 height 13
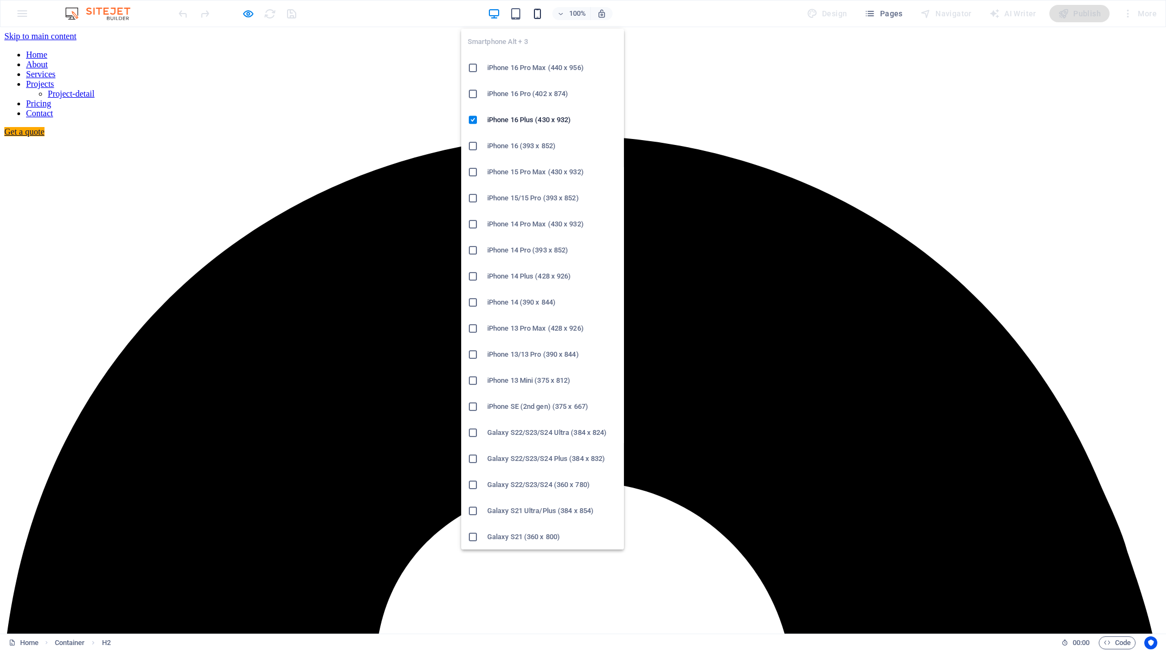
click at [541, 16] on icon "button" at bounding box center [537, 14] width 12 height 12
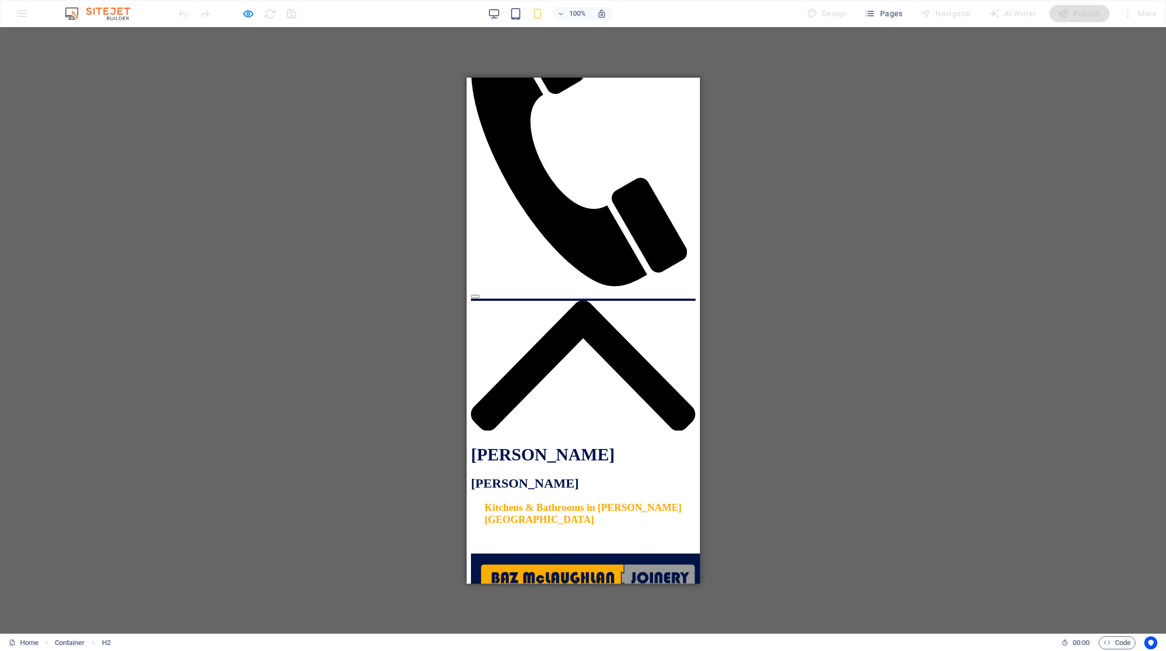
scroll to position [252, 0]
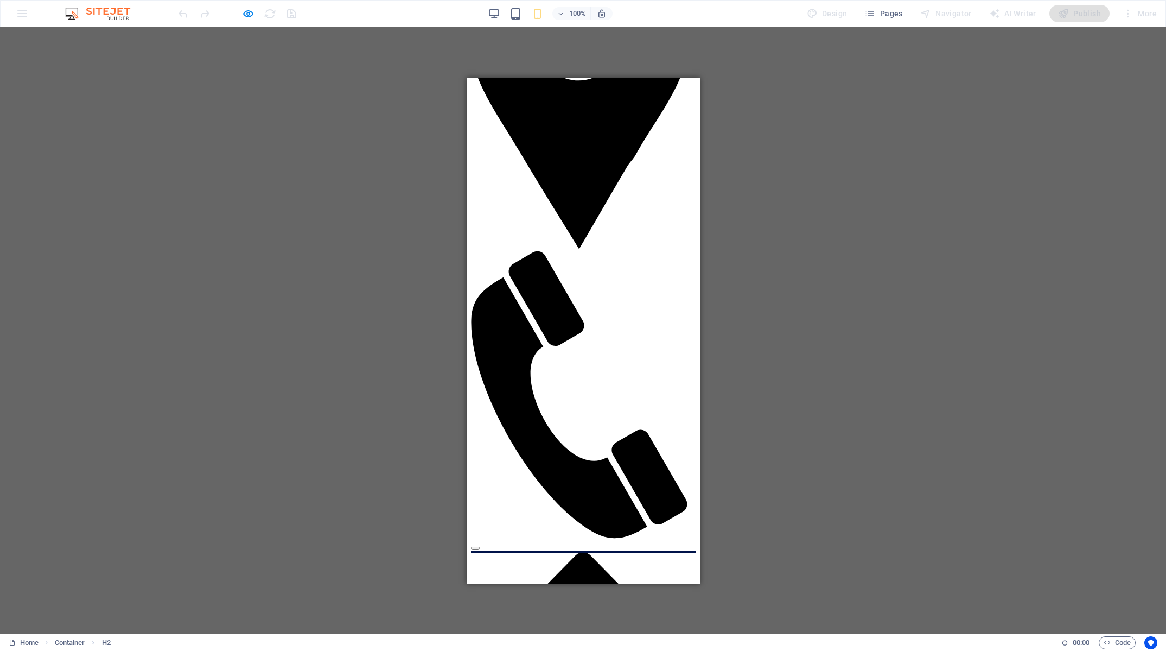
drag, startPoint x: 493, startPoint y: 21, endPoint x: 499, endPoint y: 56, distance: 35.2
click at [493, 21] on div "100%" at bounding box center [549, 13] width 125 height 17
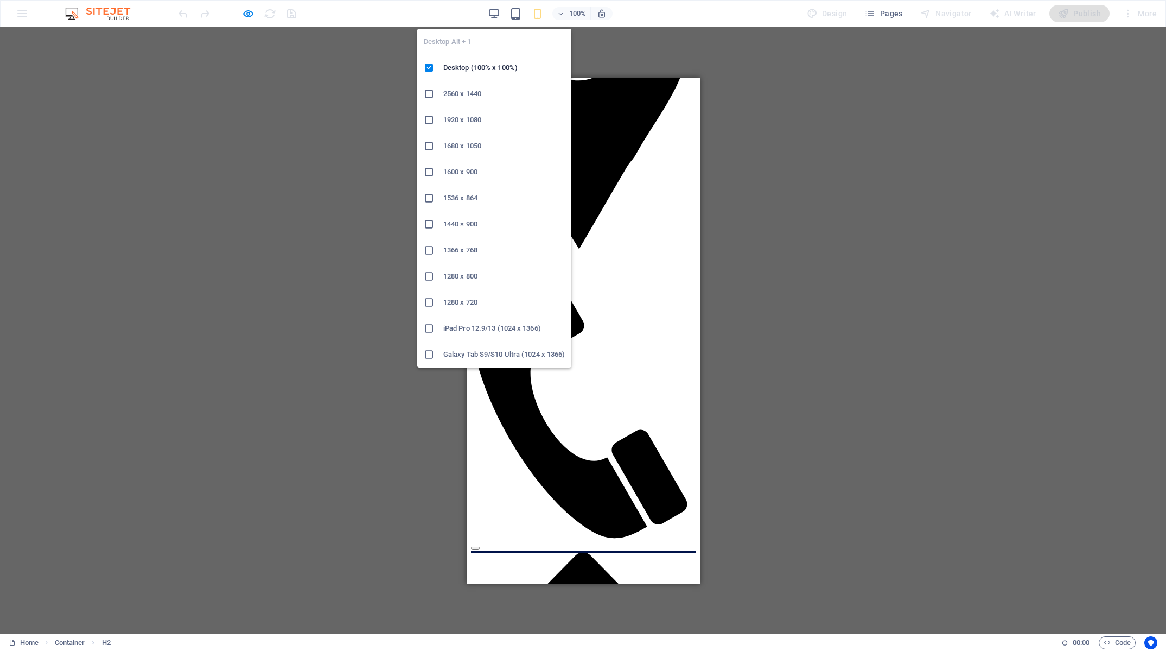
drag, startPoint x: 494, startPoint y: 12, endPoint x: 480, endPoint y: 278, distance: 266.2
click at [494, 13] on icon "button" at bounding box center [494, 14] width 12 height 12
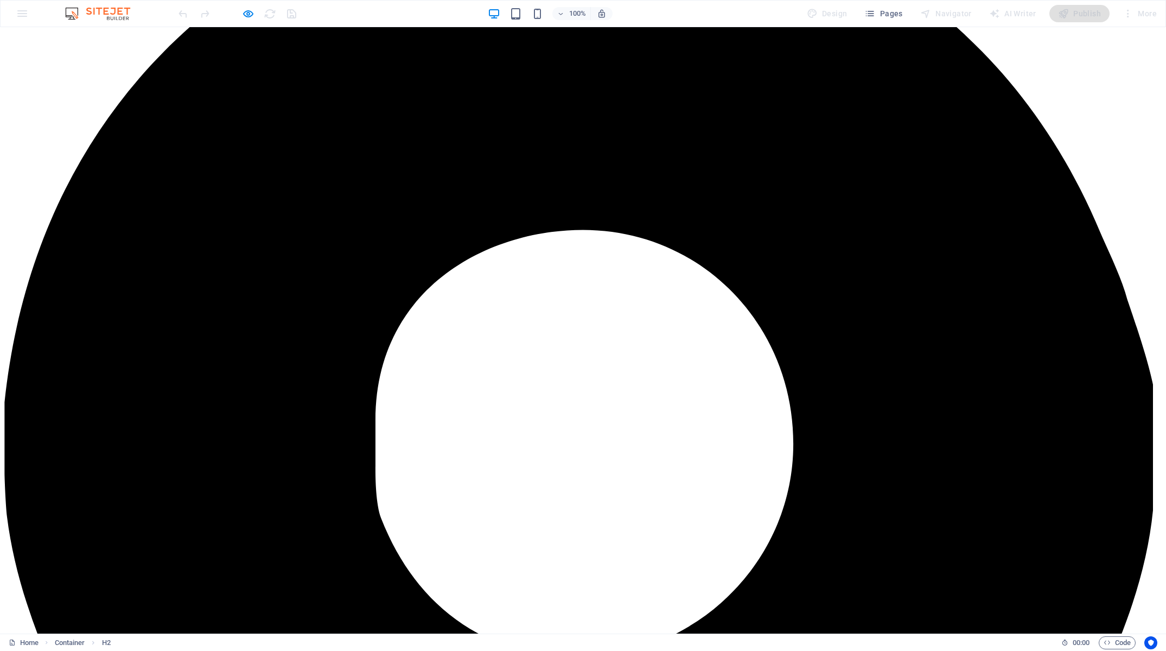
scroll to position [234, 0]
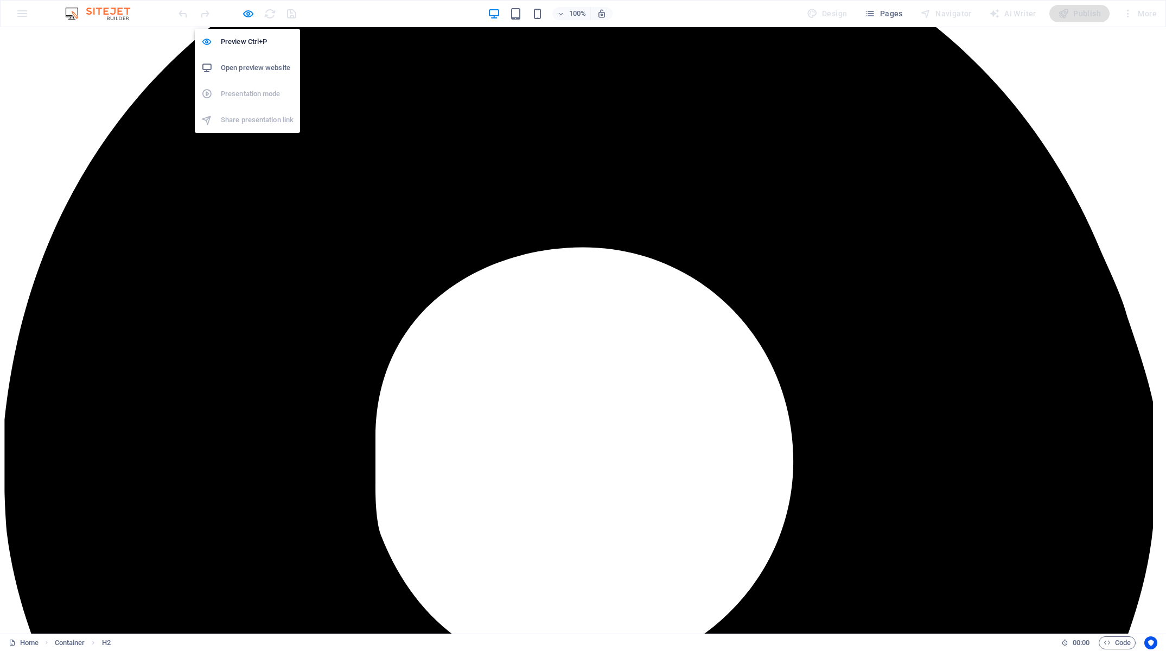
drag, startPoint x: 252, startPoint y: 8, endPoint x: 274, endPoint y: 84, distance: 79.0
click at [252, 8] on icon "button" at bounding box center [248, 14] width 12 height 12
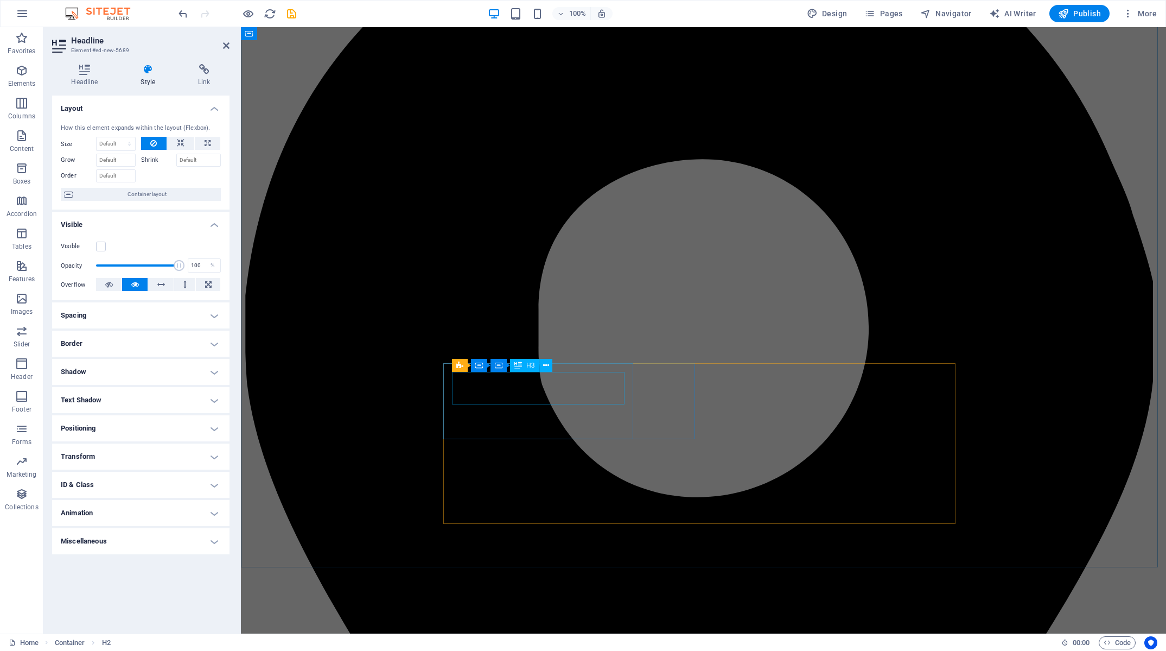
scroll to position [347, 0]
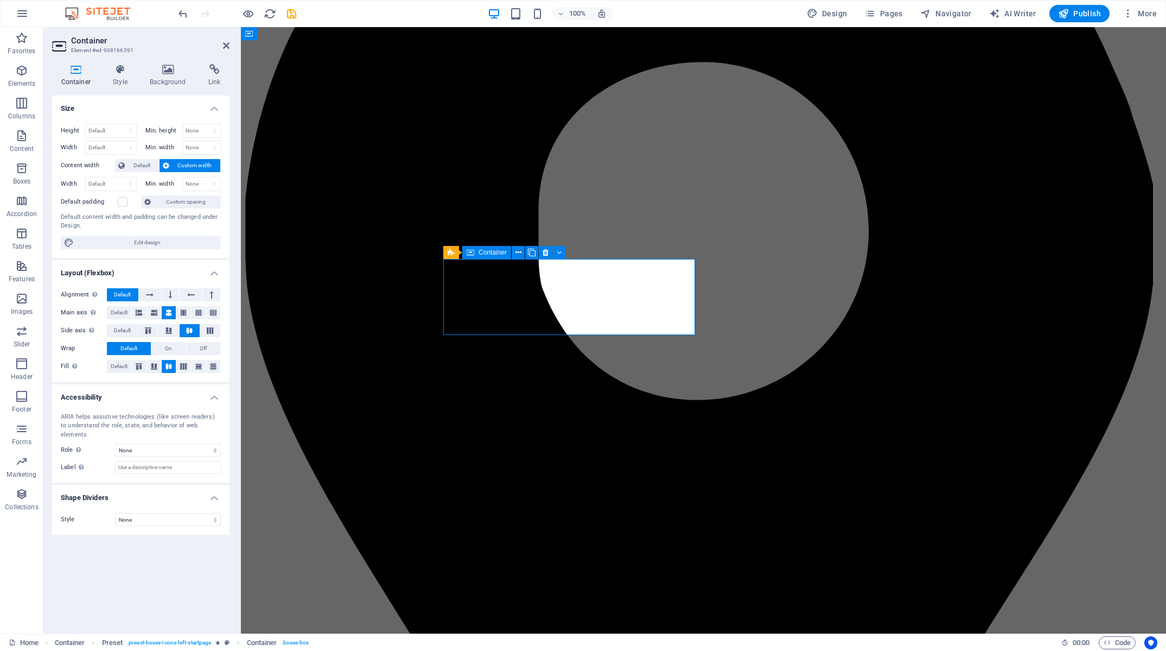
click at [124, 77] on h4 "Style" at bounding box center [122, 75] width 37 height 23
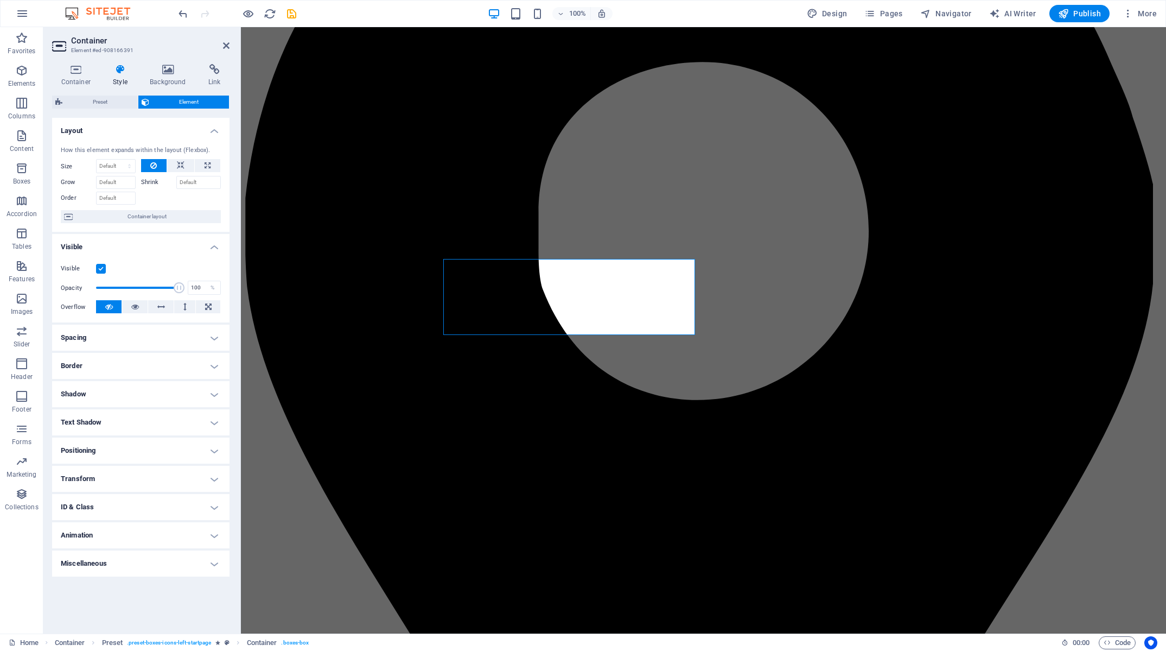
click at [145, 342] on h4 "Spacing" at bounding box center [140, 337] width 177 height 26
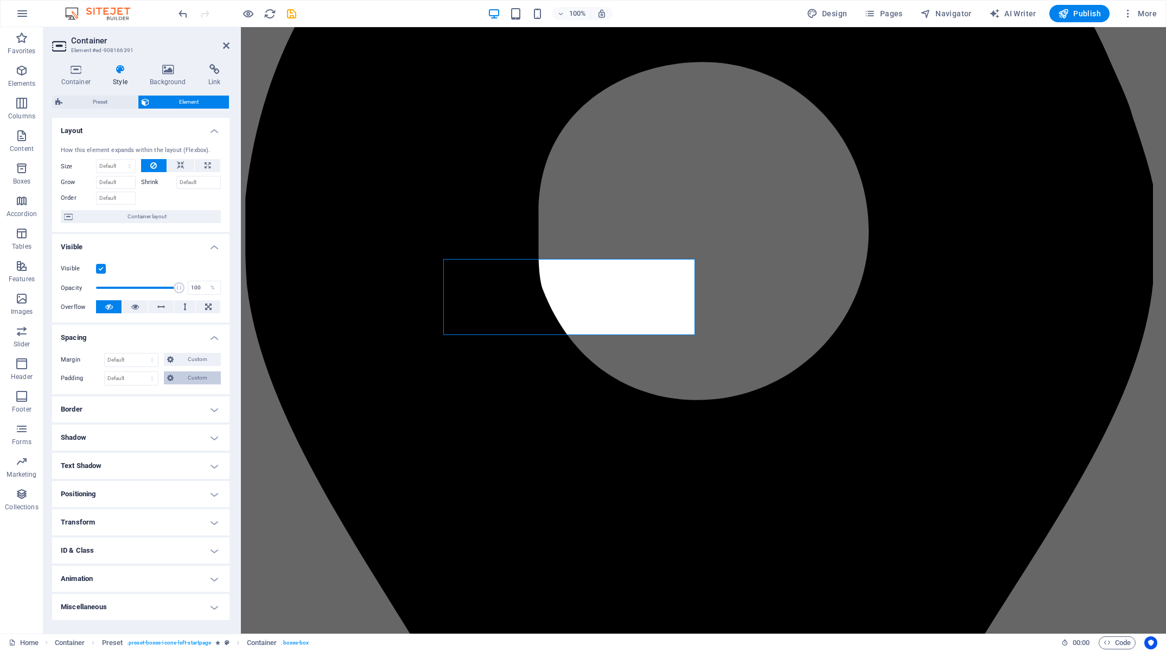
click at [187, 381] on span "Custom" at bounding box center [197, 377] width 41 height 13
click at [131, 415] on input "number" at bounding box center [147, 415] width 35 height 13
type input "0"
select select "px"
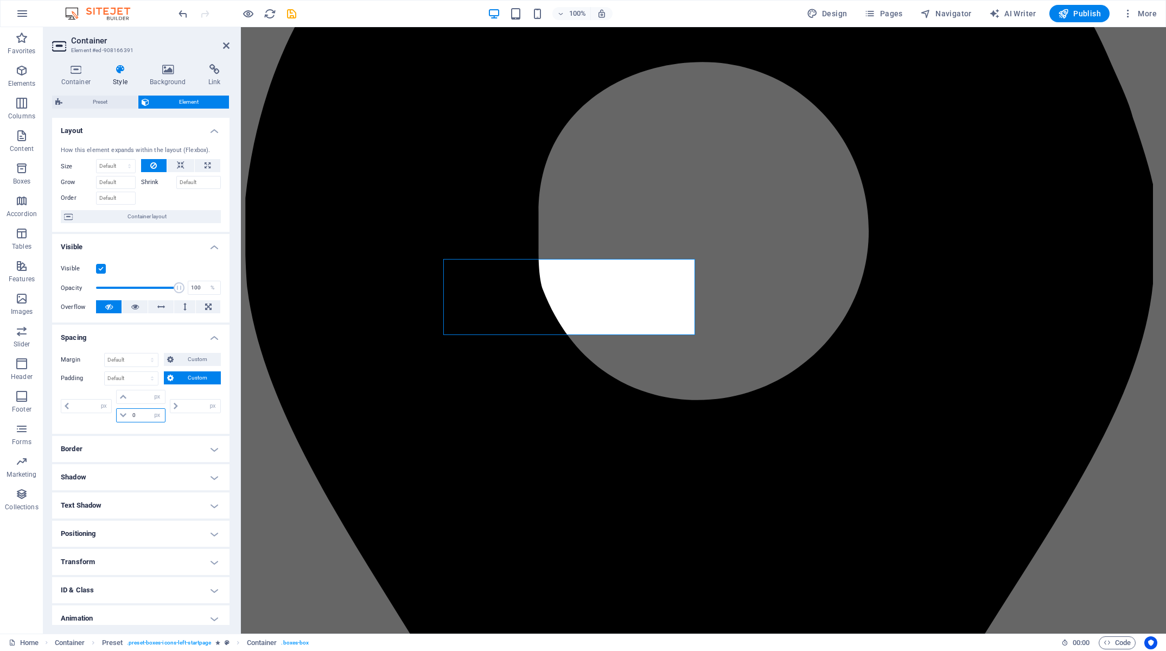
type input "0"
drag, startPoint x: 140, startPoint y: 412, endPoint x: 112, endPoint y: 415, distance: 28.3
click at [130, 415] on input "0" at bounding box center [147, 415] width 35 height 13
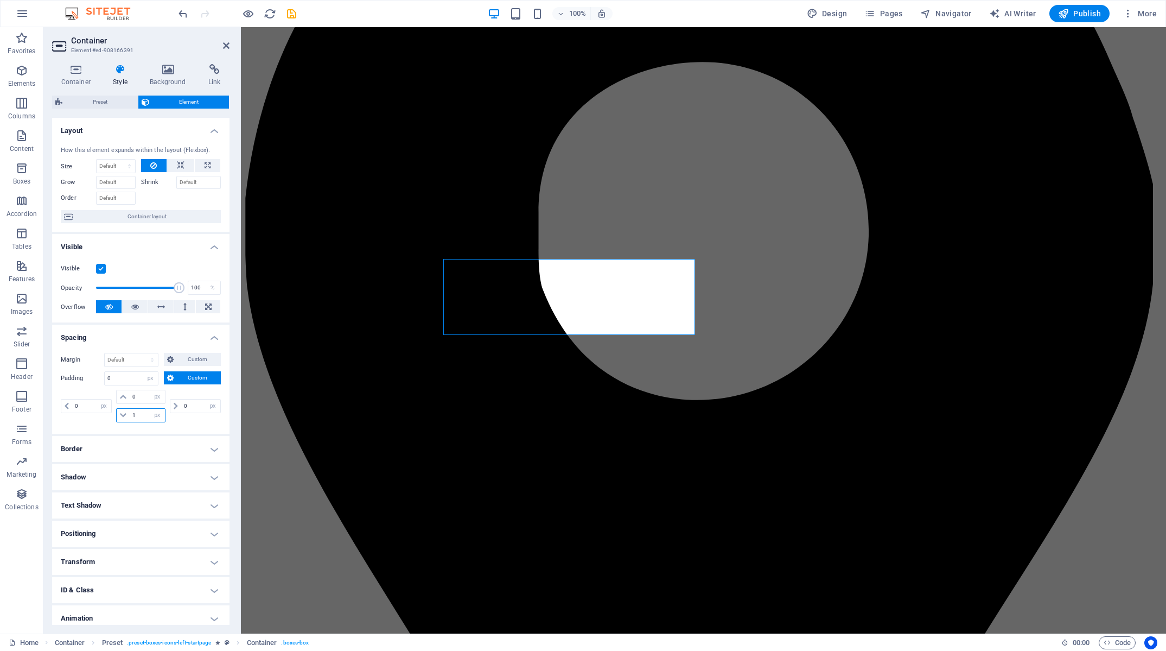
type input "15"
select select "DISABLED_OPTION_VALUE"
drag, startPoint x: 141, startPoint y: 416, endPoint x: 119, endPoint y: 415, distance: 22.3
click at [130, 415] on input "15" at bounding box center [147, 415] width 35 height 13
type input "0"
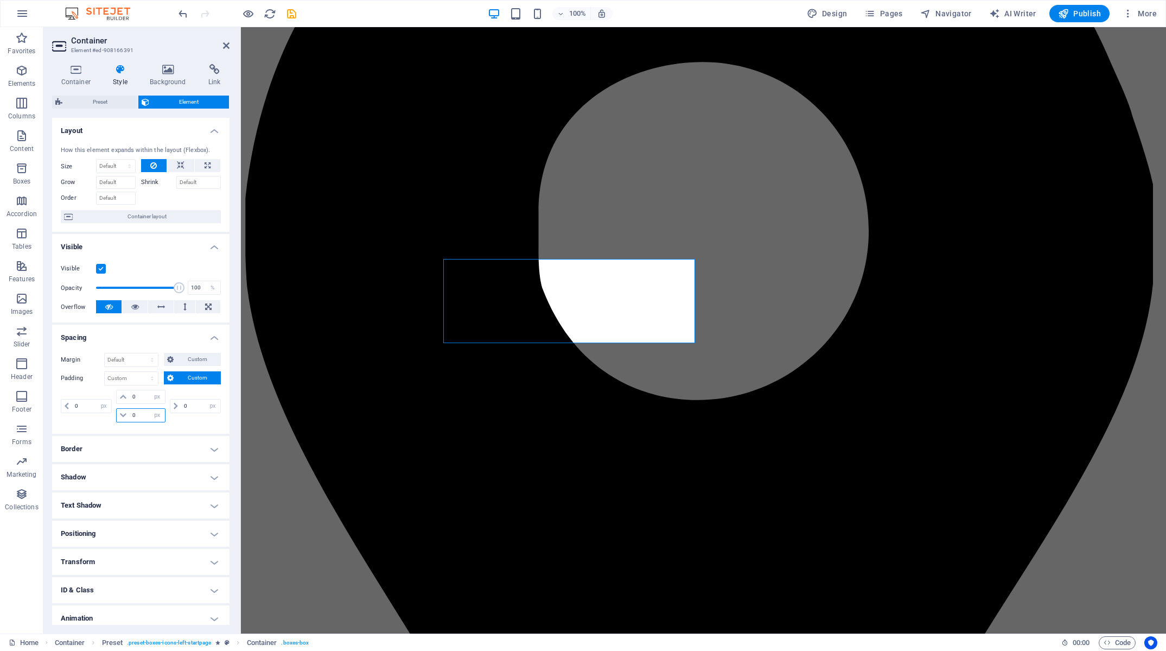
type input "0"
select select "px"
type input "0"
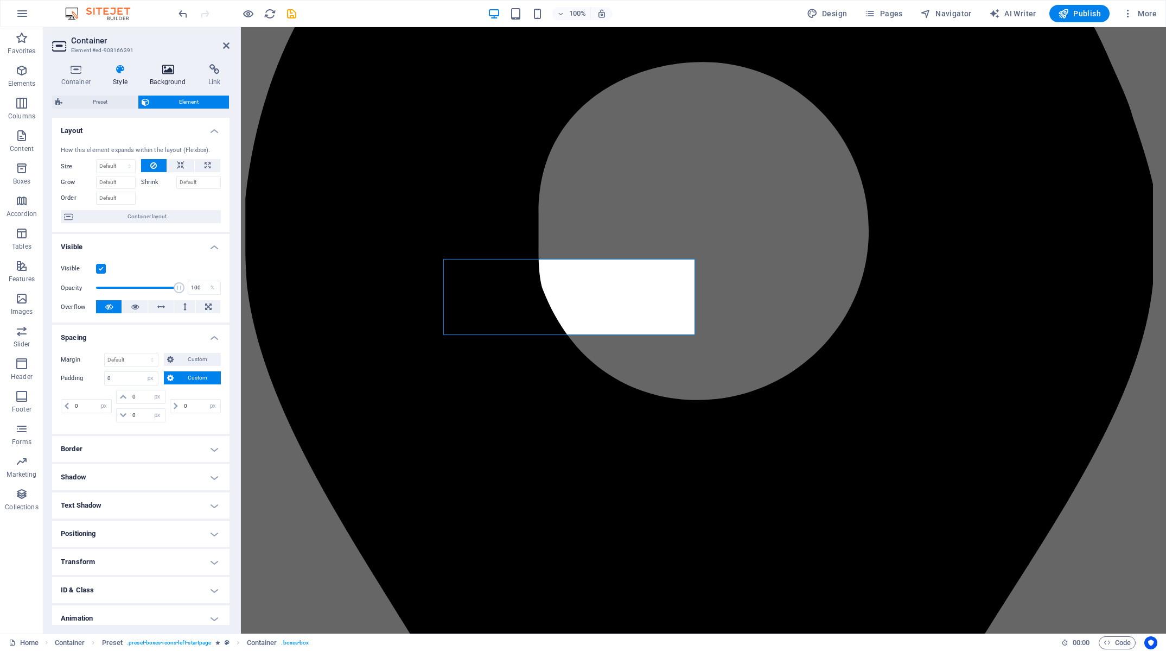
click at [147, 78] on h4 "Background" at bounding box center [170, 75] width 59 height 23
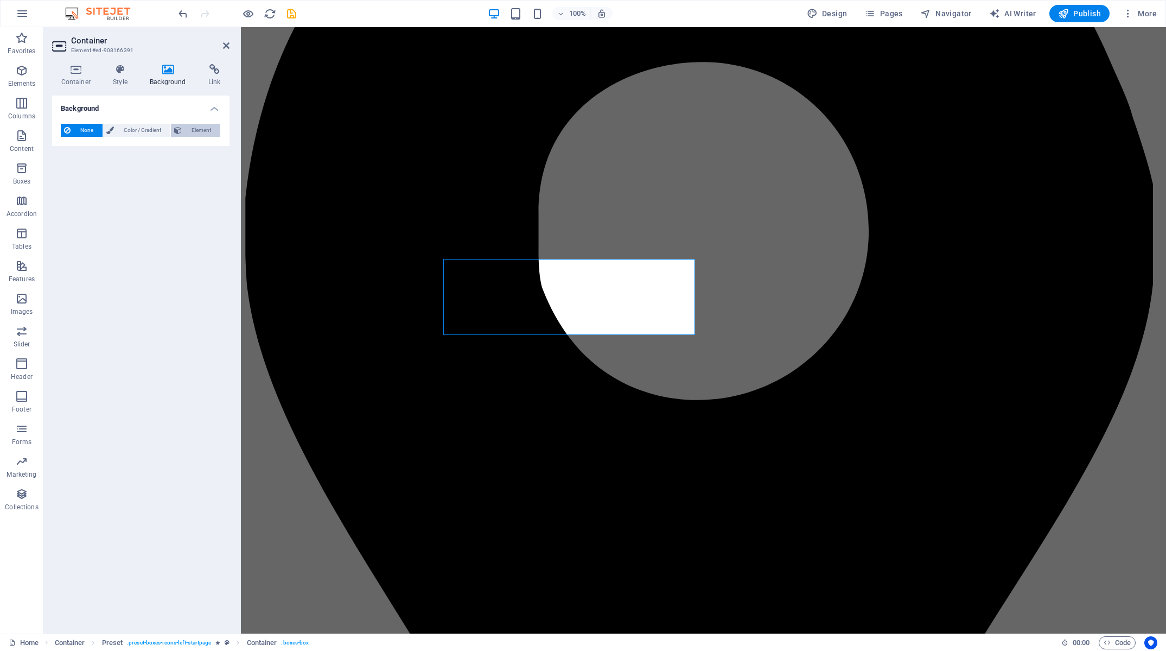
click at [187, 130] on span "Element" at bounding box center [201, 130] width 32 height 13
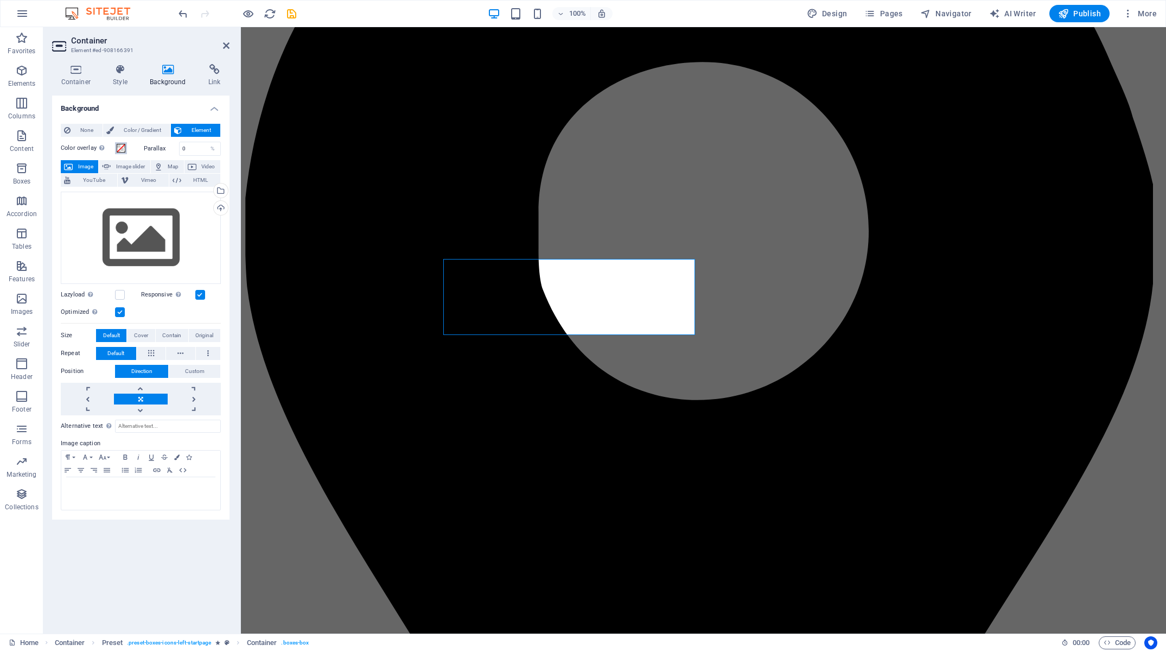
click at [125, 149] on span at bounding box center [121, 148] width 9 height 9
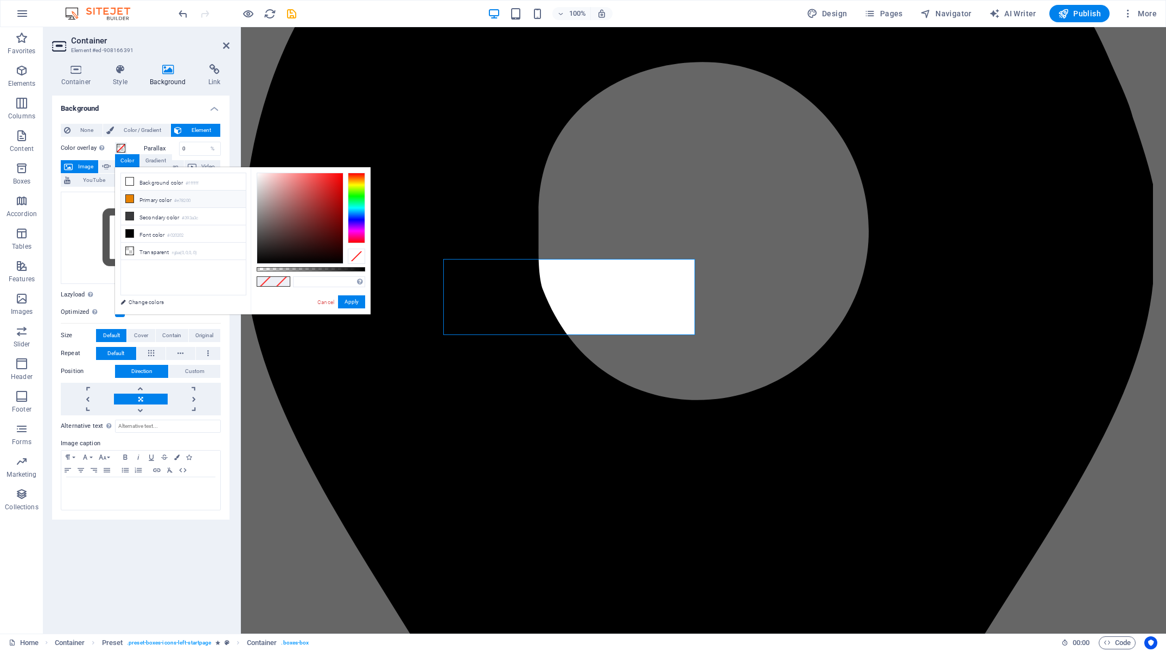
click at [132, 200] on icon at bounding box center [130, 199] width 8 height 8
click at [366, 300] on div "#e78200 Supported formats #0852ed rgb(8, 82, 237) rgba(8, 82, 237, 90%) hsv(221…" at bounding box center [311, 319] width 120 height 304
click at [353, 303] on button "Apply" at bounding box center [351, 301] width 27 height 13
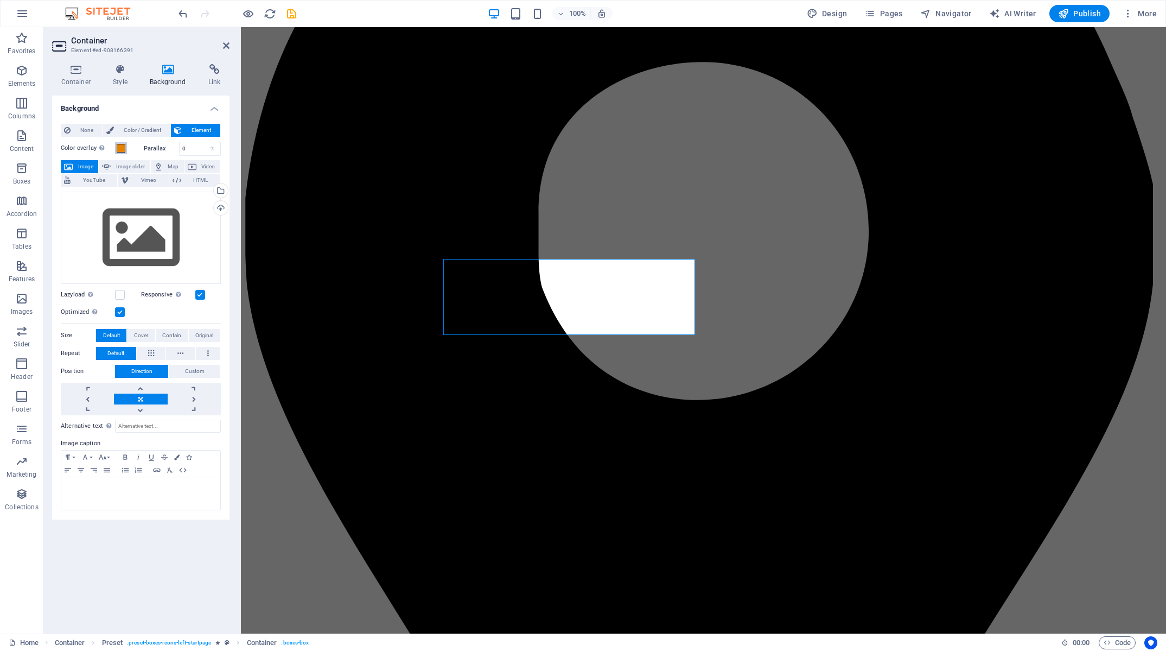
click at [125, 148] on span at bounding box center [121, 148] width 9 height 9
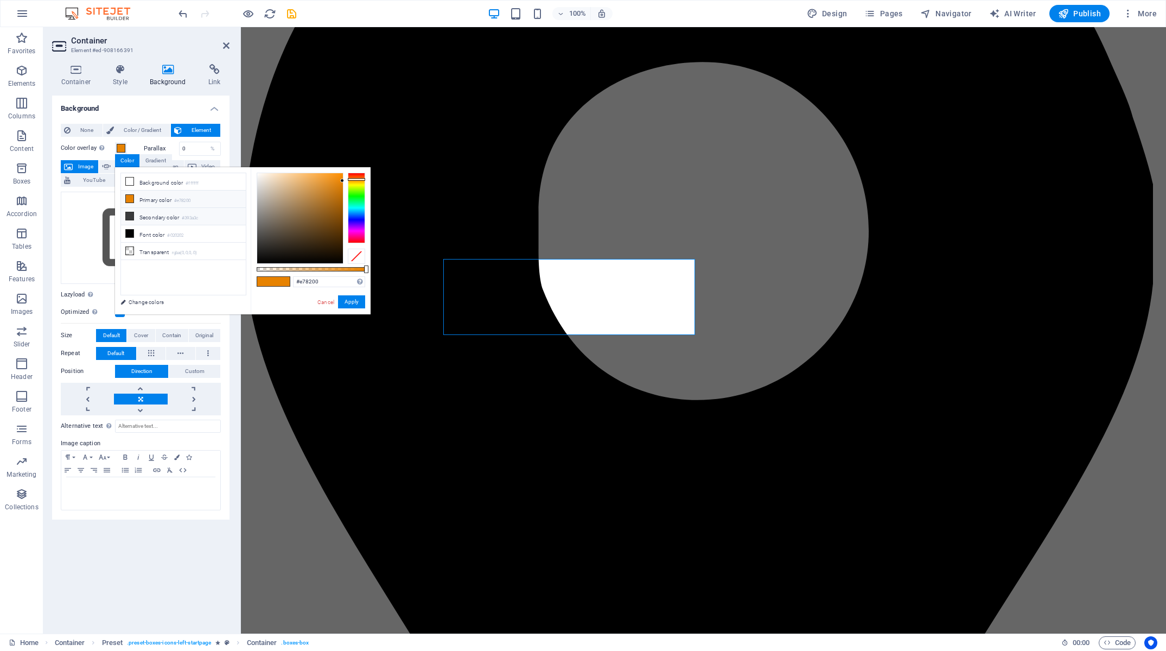
click at [132, 219] on span at bounding box center [129, 216] width 9 height 9
type input "#393a3c"
click at [330, 302] on link "Cancel" at bounding box center [325, 302] width 19 height 8
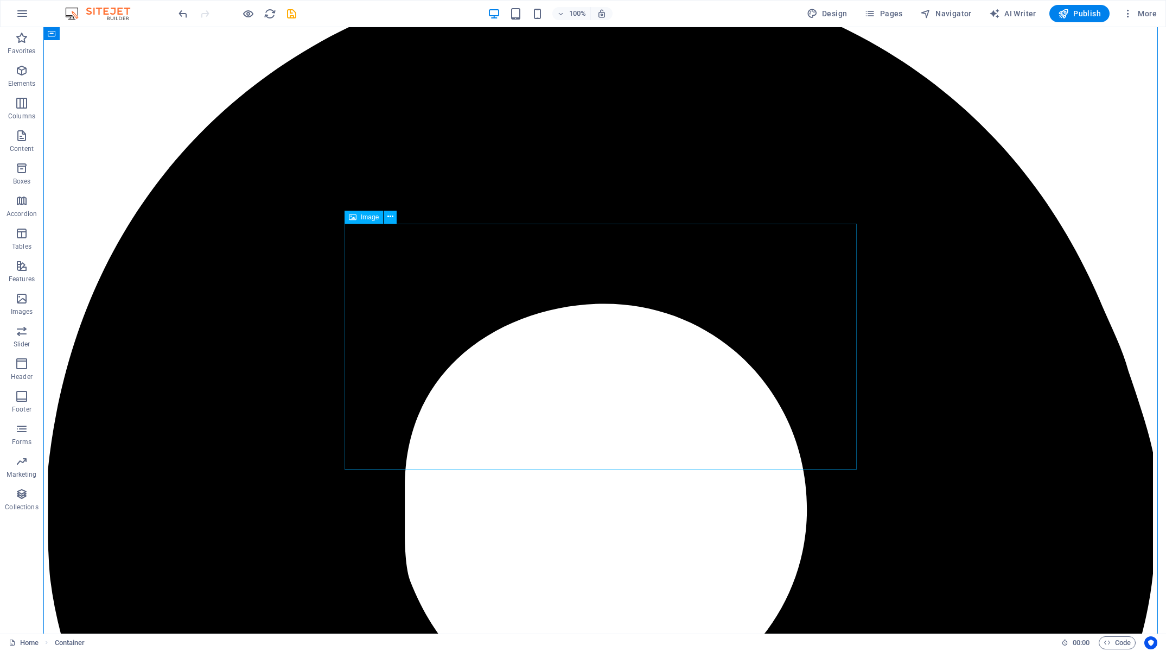
scroll to position [0, 0]
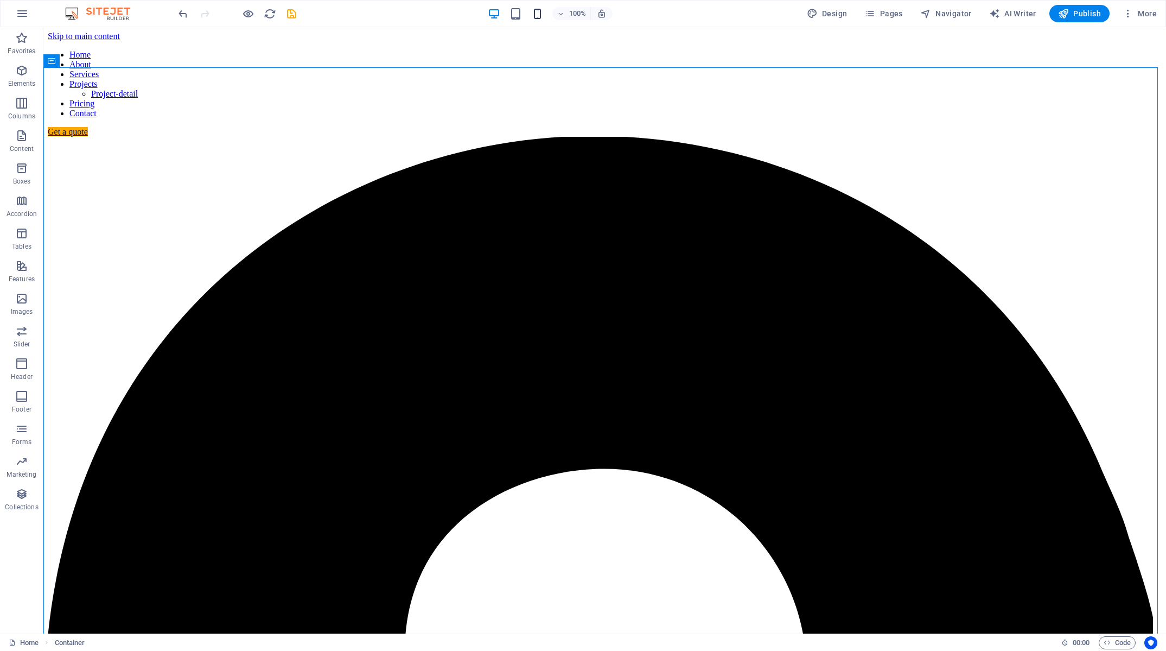
click at [541, 18] on icon "button" at bounding box center [537, 14] width 12 height 12
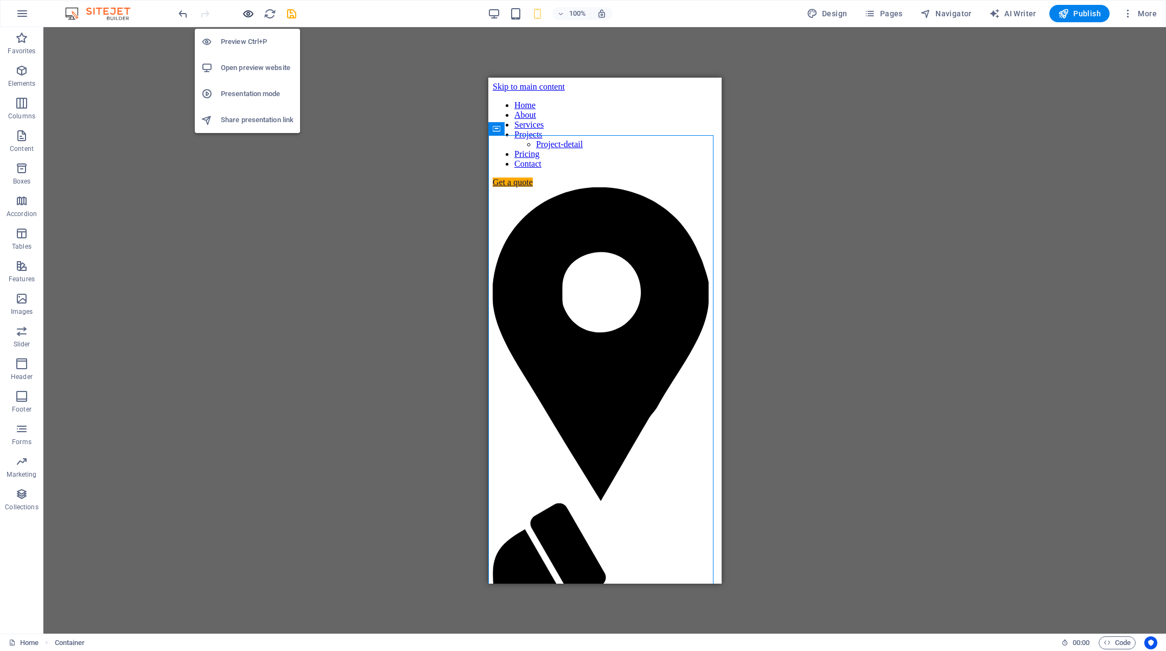
click at [245, 12] on icon "button" at bounding box center [248, 14] width 12 height 12
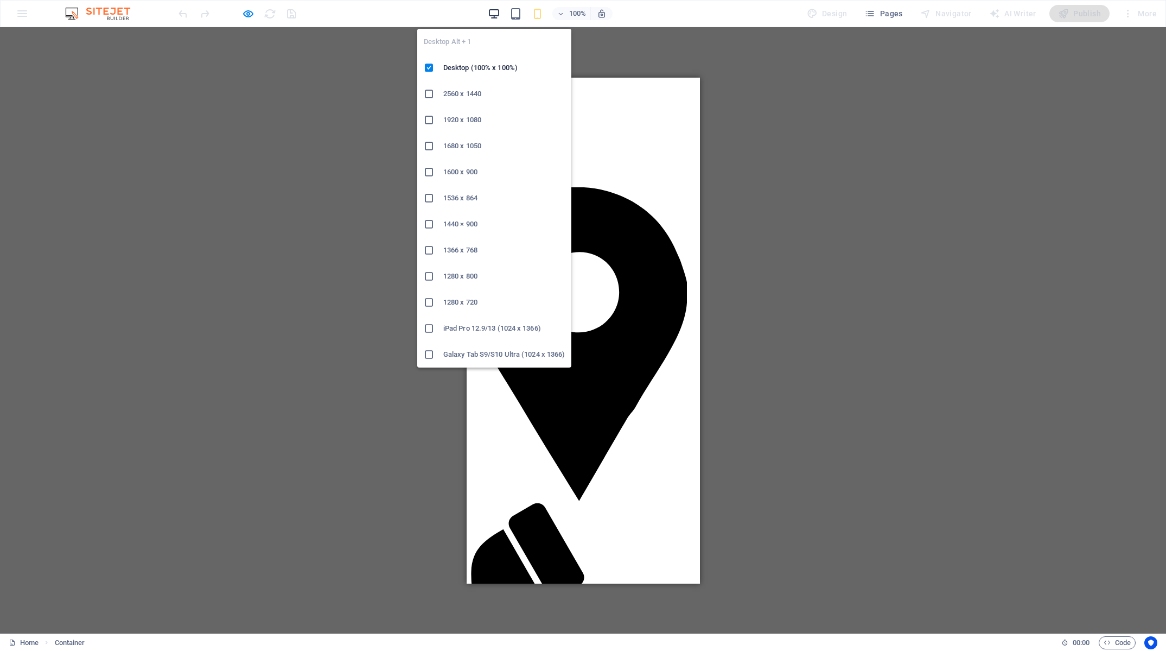
click at [499, 10] on icon "button" at bounding box center [494, 14] width 12 height 12
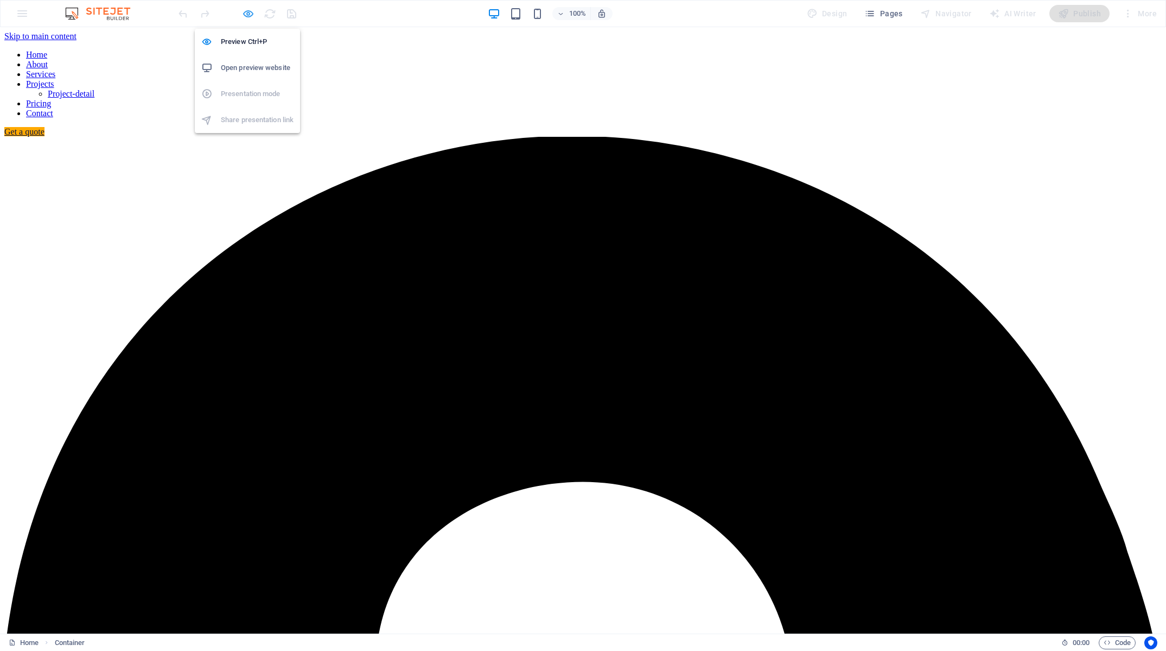
click at [251, 16] on icon "button" at bounding box center [248, 14] width 12 height 12
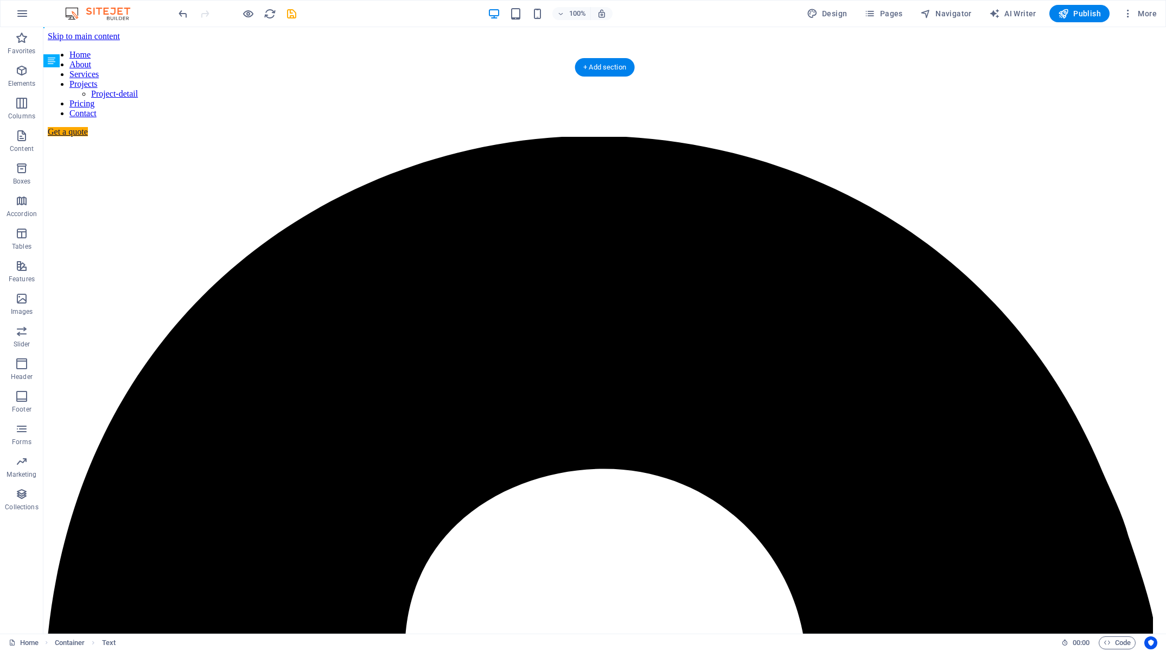
drag, startPoint x: 406, startPoint y: 549, endPoint x: 428, endPoint y: 310, distance: 239.7
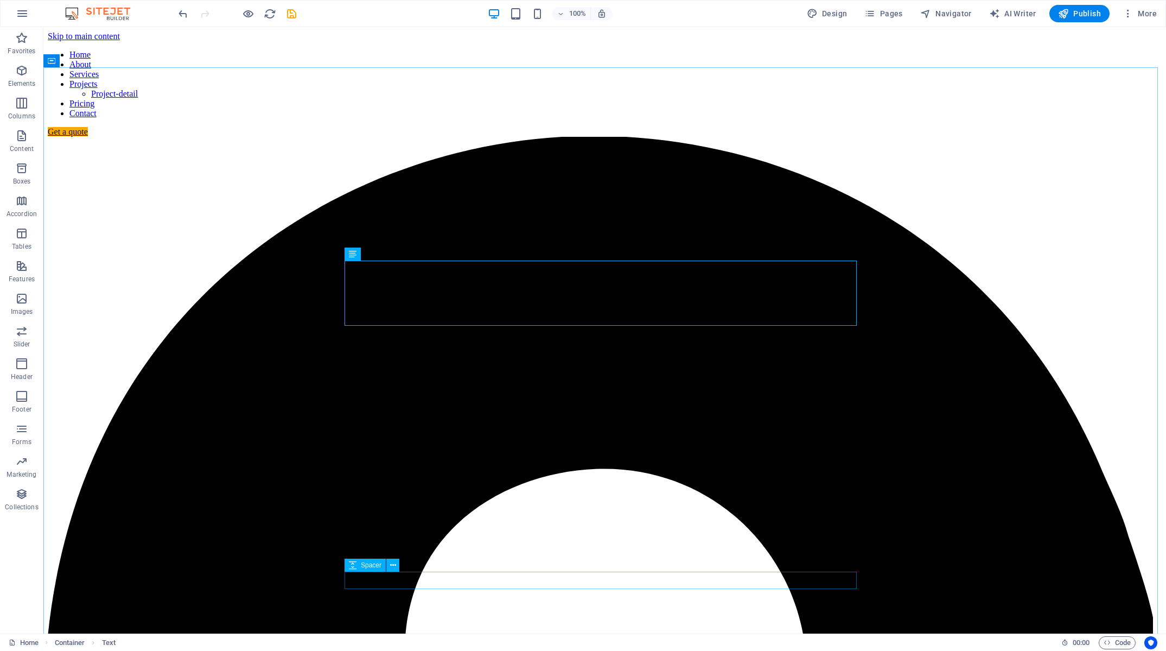
scroll to position [5, 0]
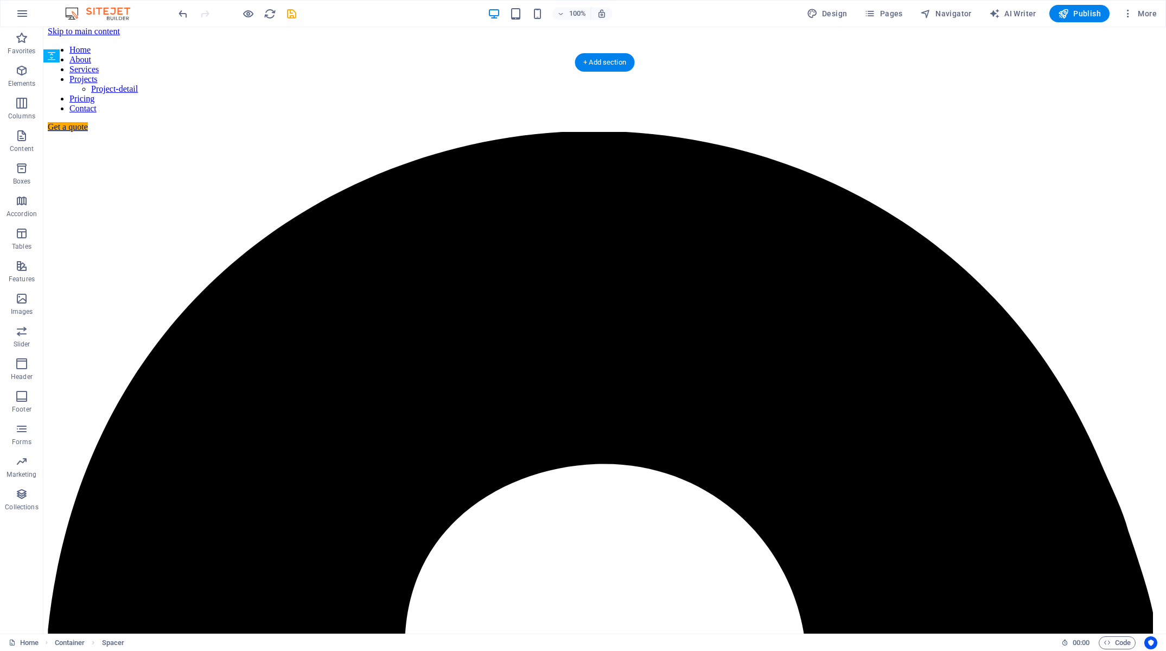
drag, startPoint x: 414, startPoint y: 596, endPoint x: 377, endPoint y: 420, distance: 180.2
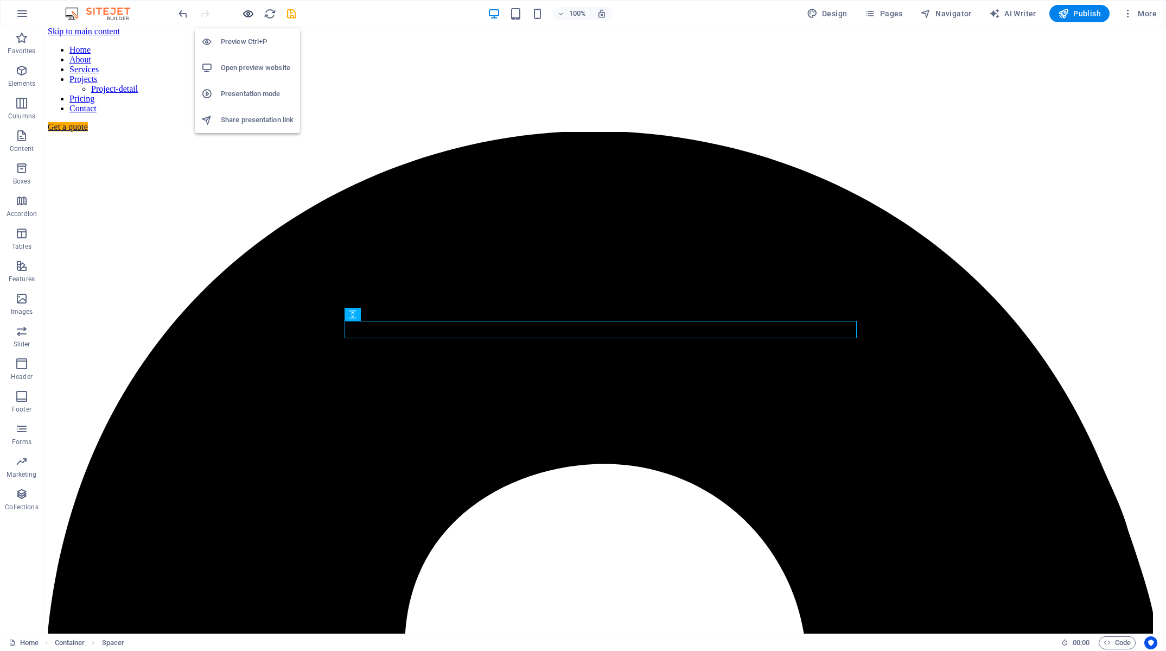
click at [251, 9] on icon "button" at bounding box center [248, 14] width 12 height 12
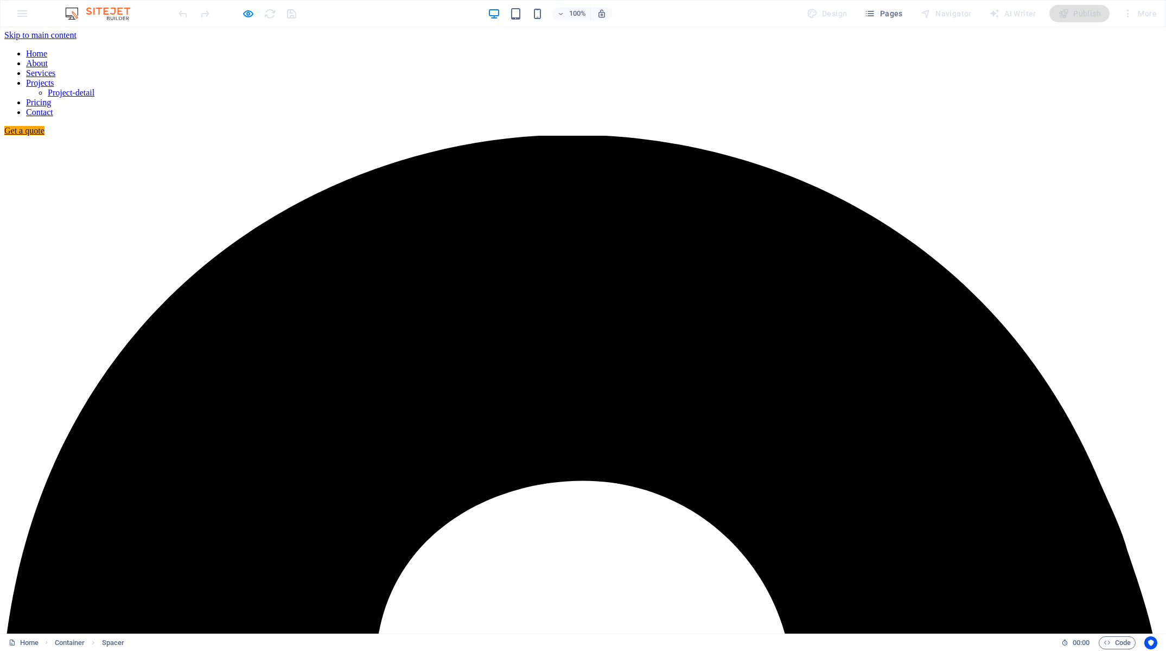
scroll to position [0, 0]
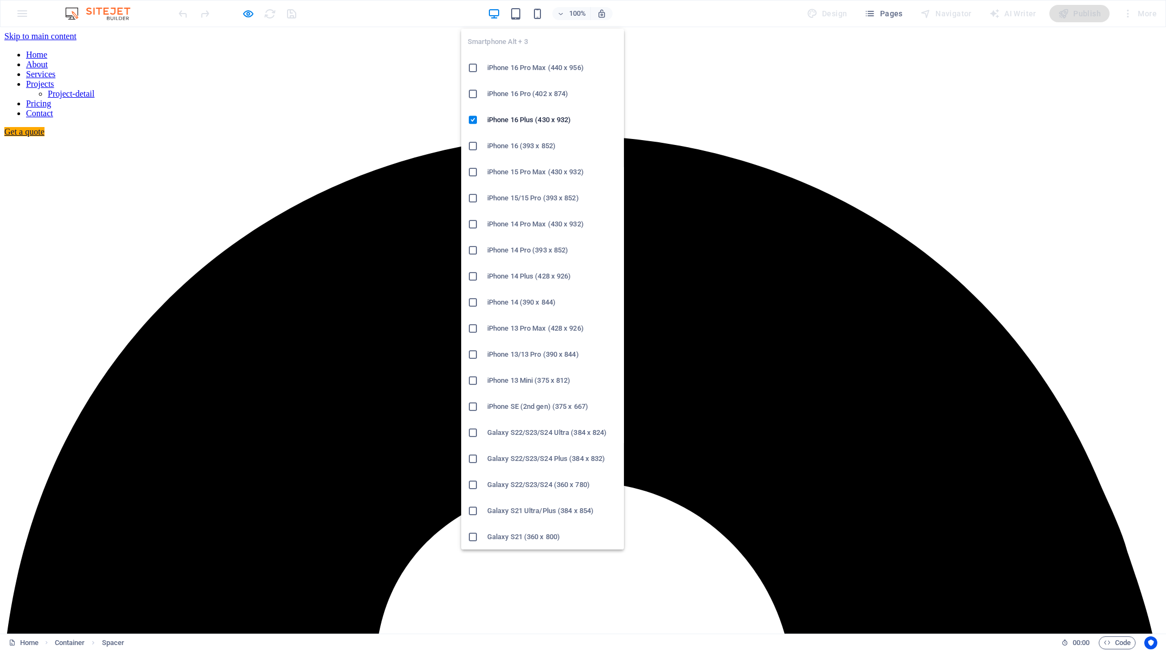
drag, startPoint x: 542, startPoint y: 14, endPoint x: 611, endPoint y: 146, distance: 148.8
click at [542, 14] on icon "button" at bounding box center [537, 14] width 12 height 12
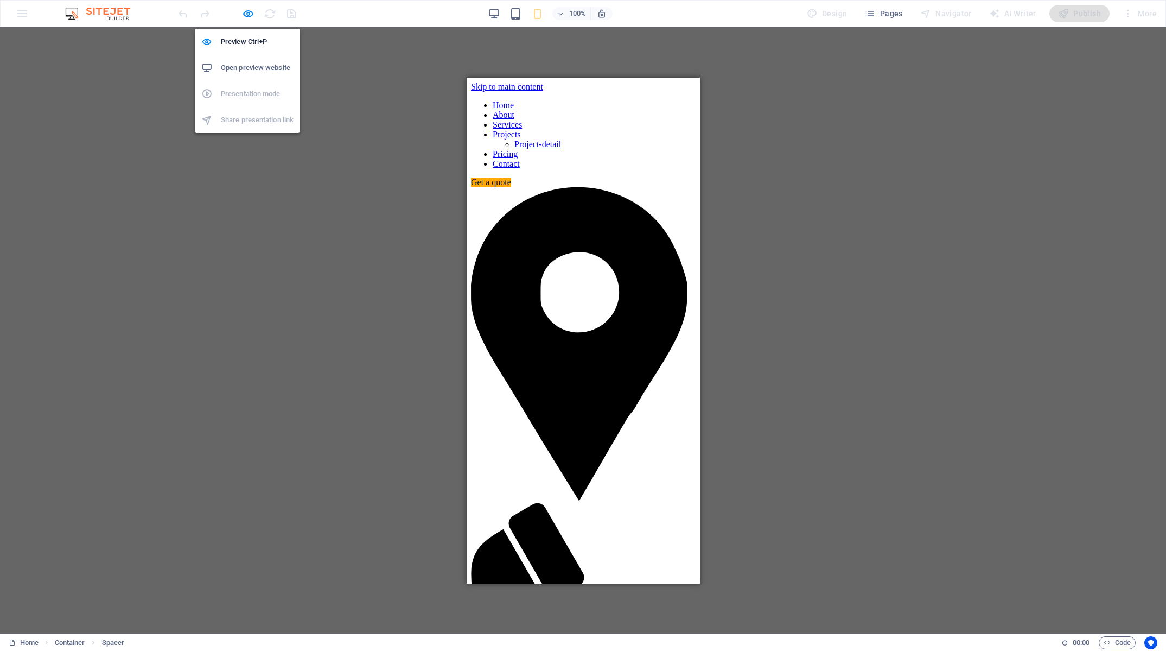
drag, startPoint x: 245, startPoint y: 14, endPoint x: 237, endPoint y: 17, distance: 9.3
click at [245, 14] on icon "button" at bounding box center [248, 14] width 12 height 12
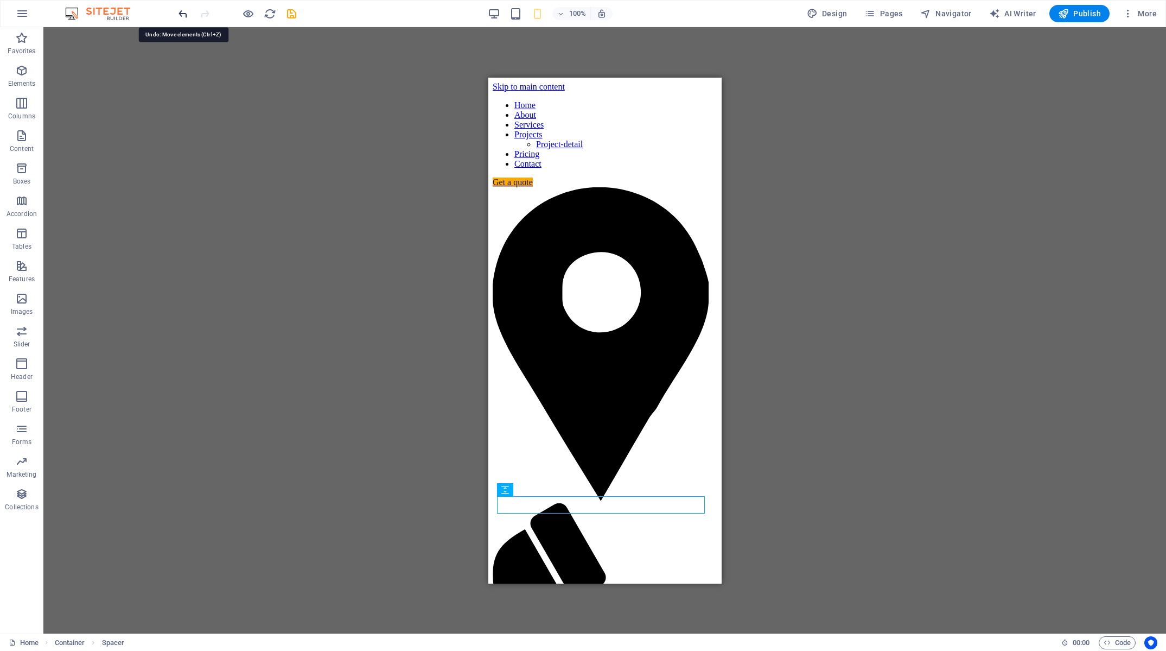
click at [187, 14] on icon "undo" at bounding box center [183, 14] width 12 height 12
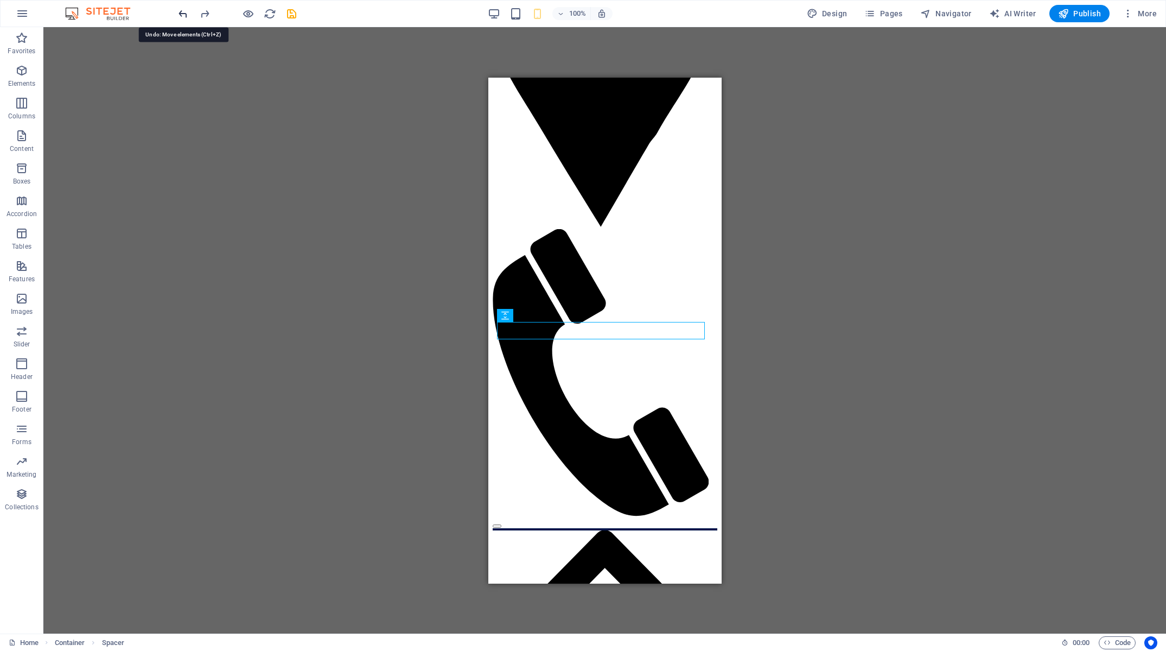
click at [187, 14] on icon "undo" at bounding box center [183, 14] width 12 height 12
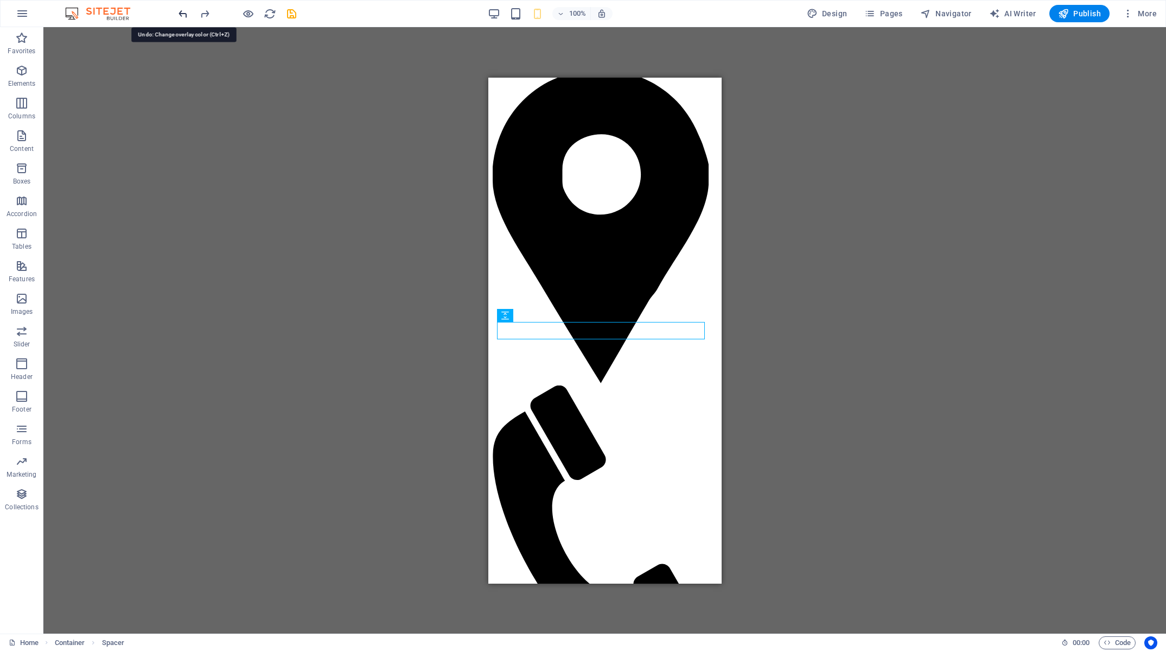
click at [187, 14] on icon "undo" at bounding box center [183, 14] width 12 height 12
click at [202, 14] on icon "redo" at bounding box center [205, 14] width 12 height 12
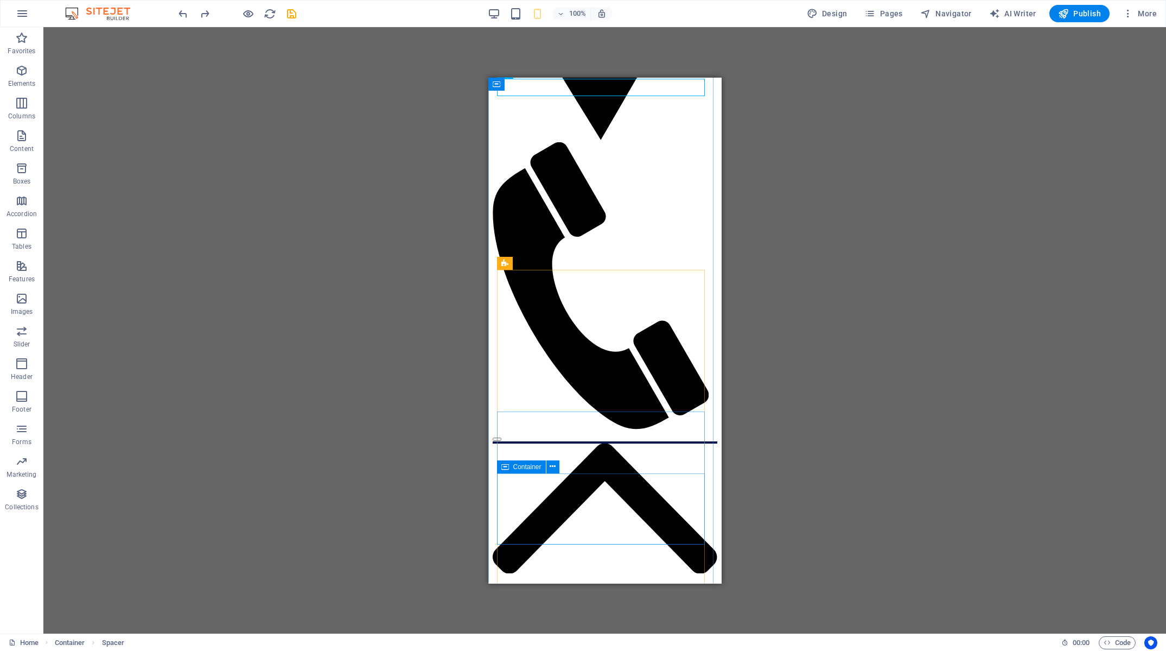
scroll to position [40, 0]
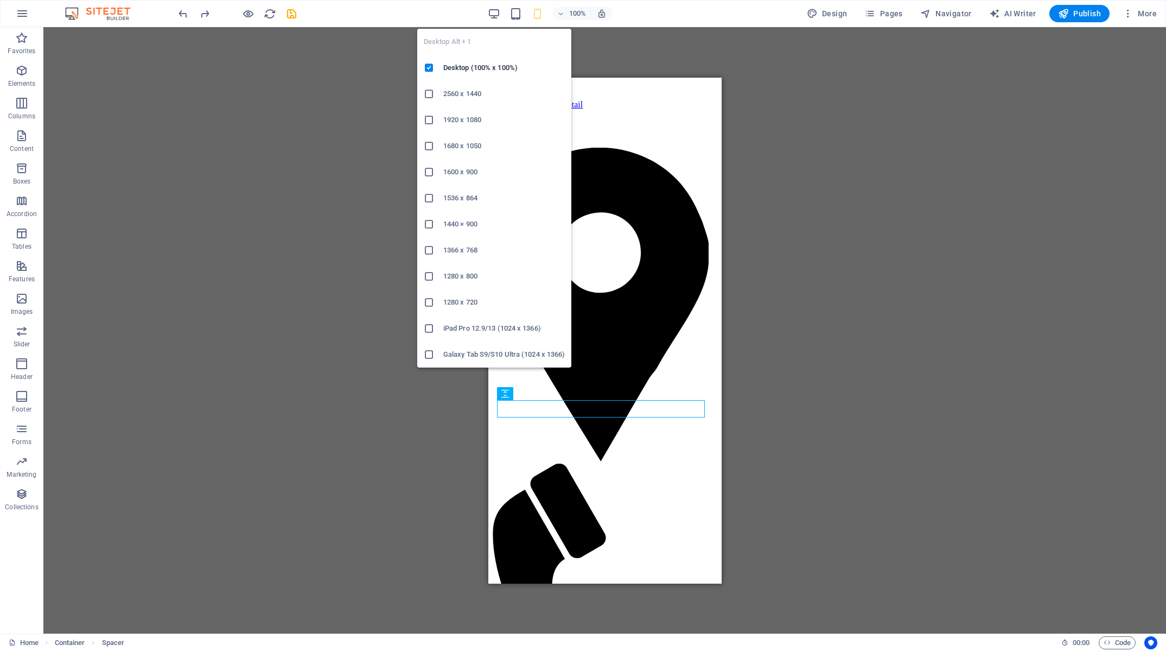
drag, startPoint x: 498, startPoint y: 12, endPoint x: 494, endPoint y: 21, distance: 9.2
click at [498, 12] on icon "button" at bounding box center [494, 14] width 12 height 12
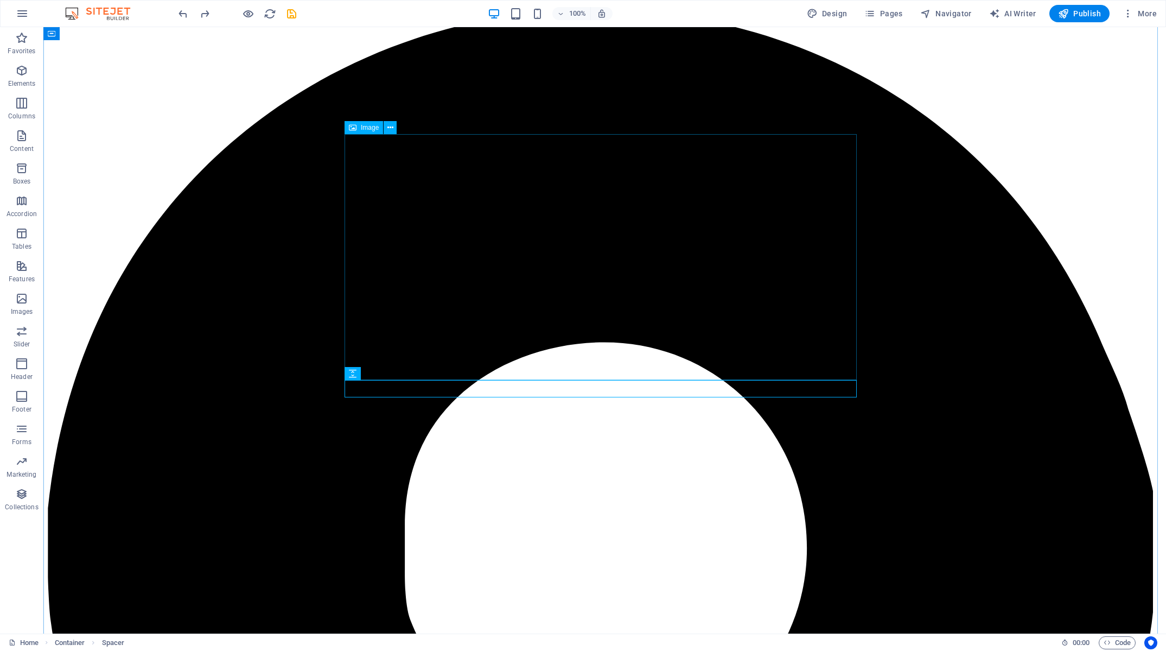
scroll to position [0, 0]
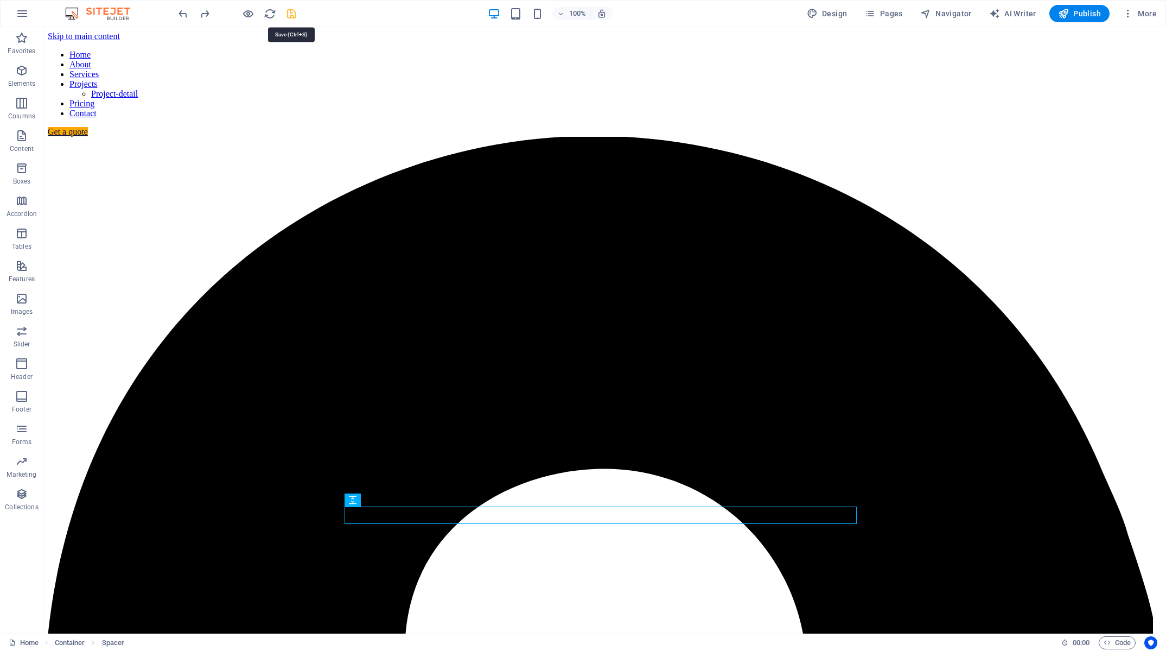
drag, startPoint x: 1112, startPoint y: 137, endPoint x: 291, endPoint y: 16, distance: 829.9
click at [291, 16] on icon "save" at bounding box center [291, 14] width 12 height 12
